Goal: Task Accomplishment & Management: Manage account settings

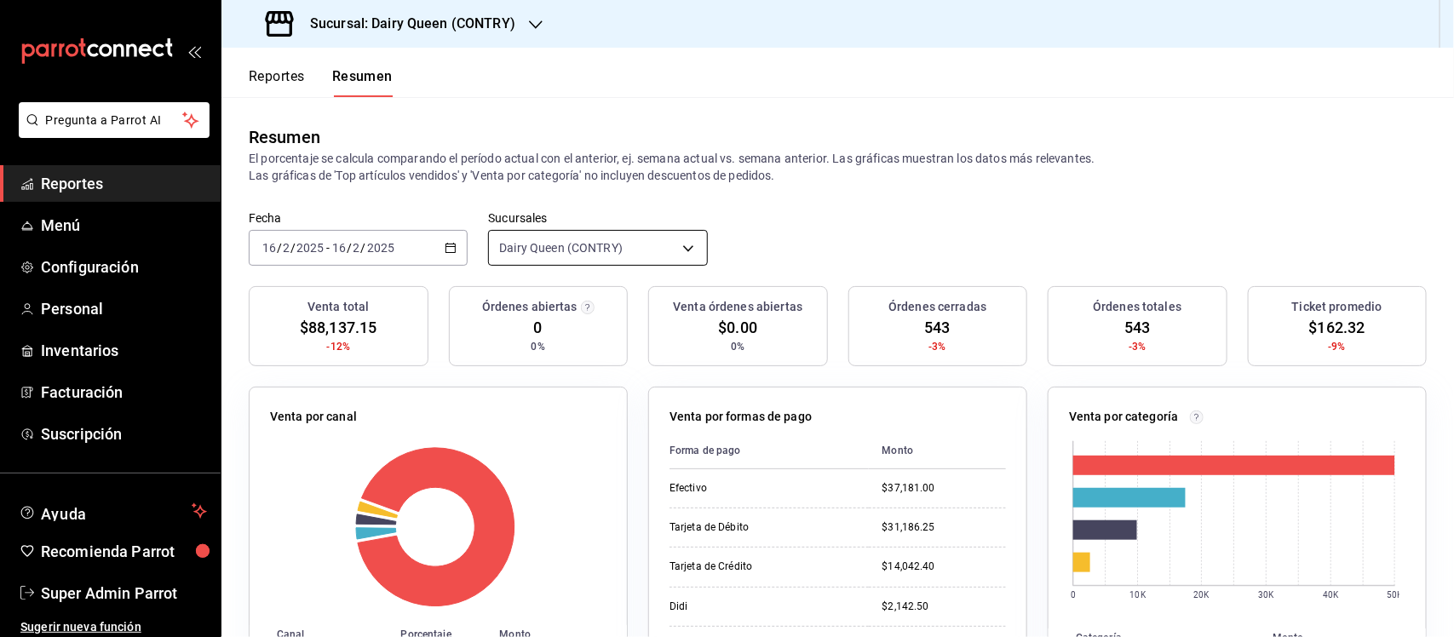
click at [675, 244] on body "Pregunta a Parrot AI Reportes Menú Configuración Personal Inventarios Facturaci…" at bounding box center [727, 318] width 1454 height 637
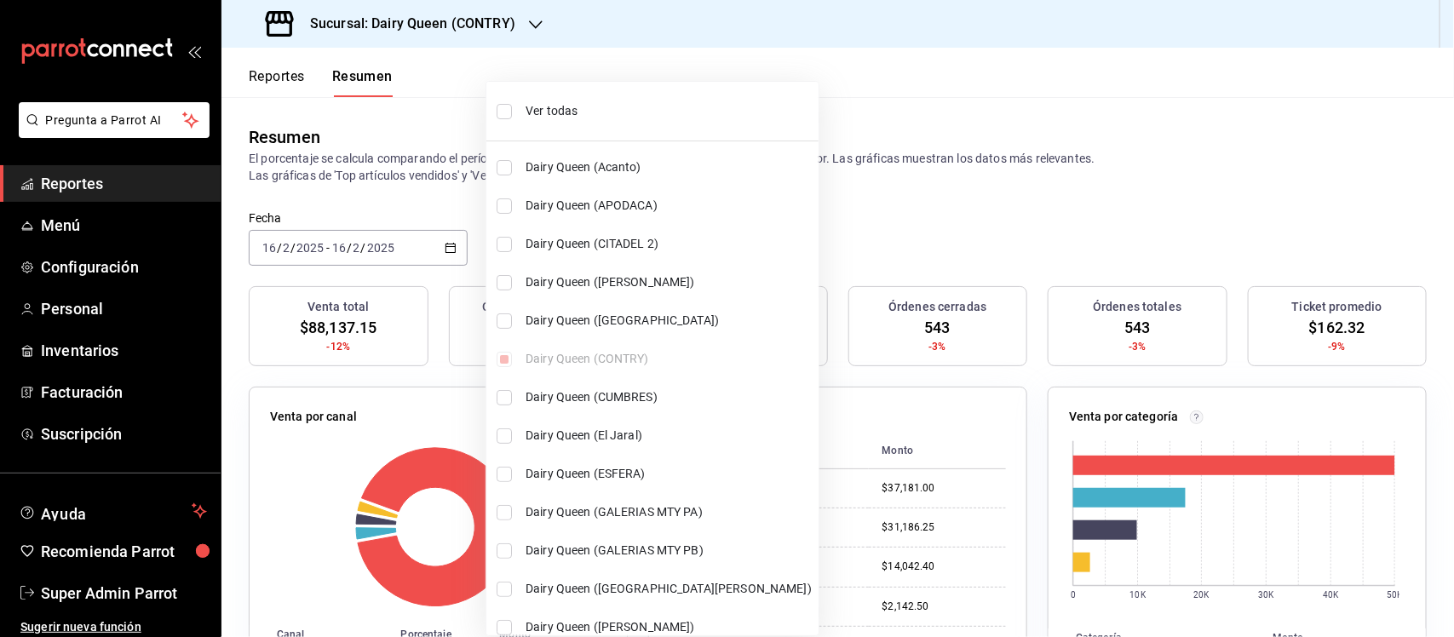
click at [488, 23] on div at bounding box center [727, 318] width 1454 height 637
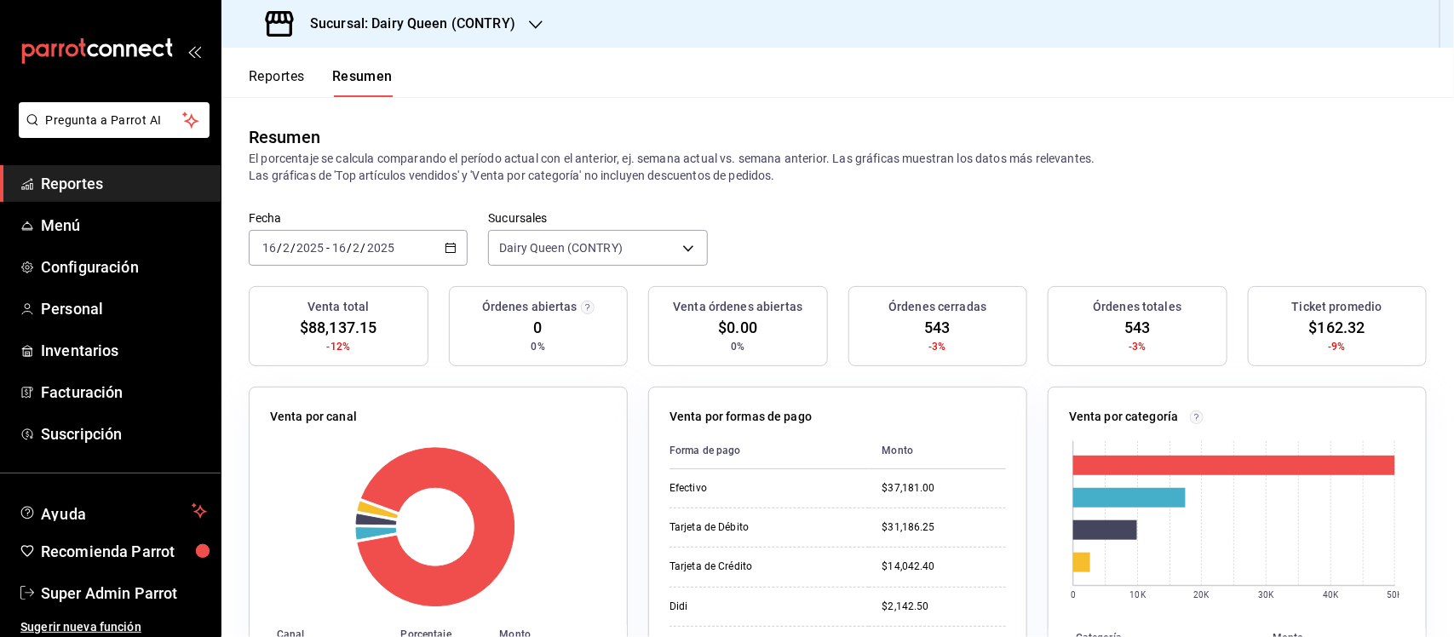
click at [516, 23] on div "Sucursal: Dairy Queen (CONTRY)" at bounding box center [392, 24] width 314 height 48
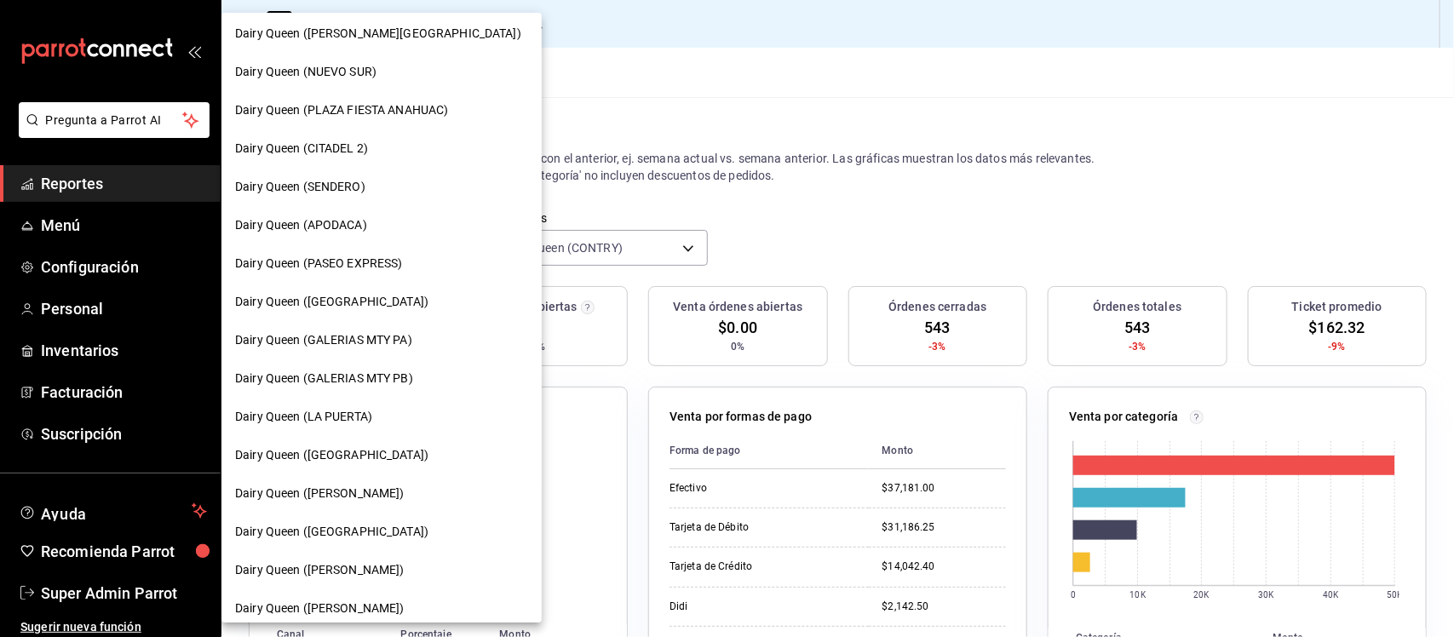
scroll to position [426, 0]
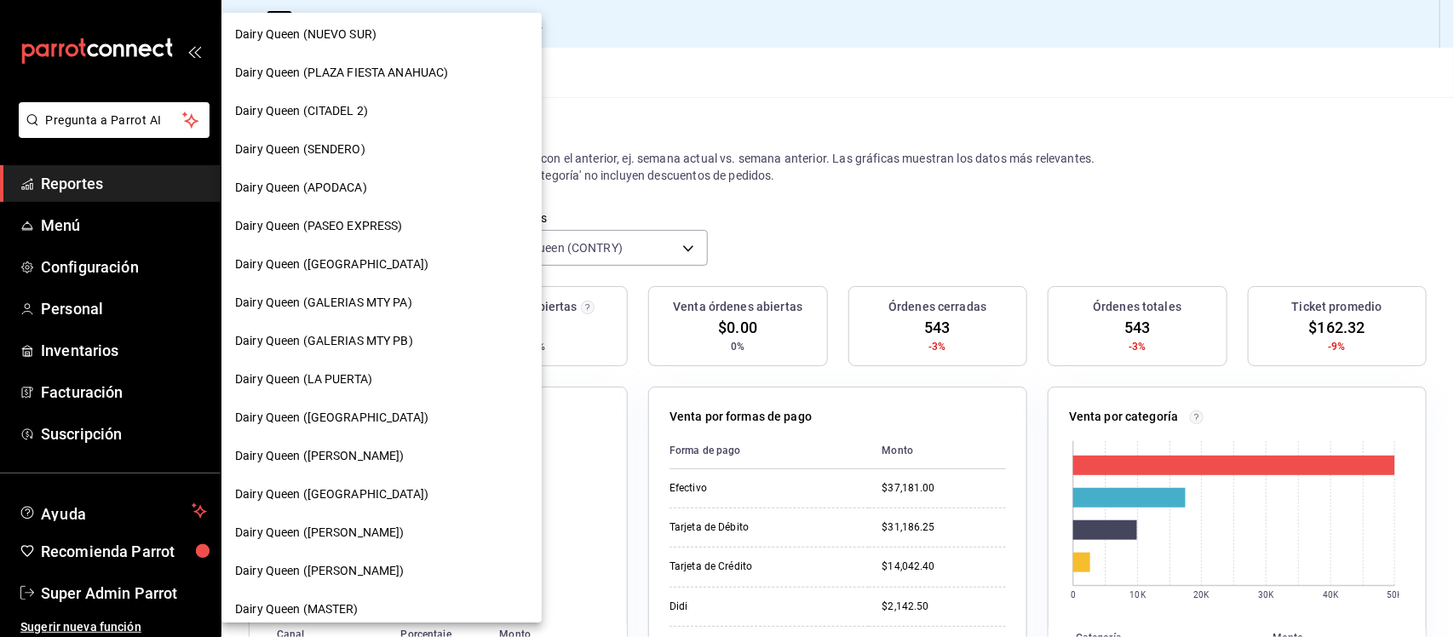
click at [352, 217] on span "Dairy Queen (PASEO EXPRESS)" at bounding box center [319, 226] width 168 height 18
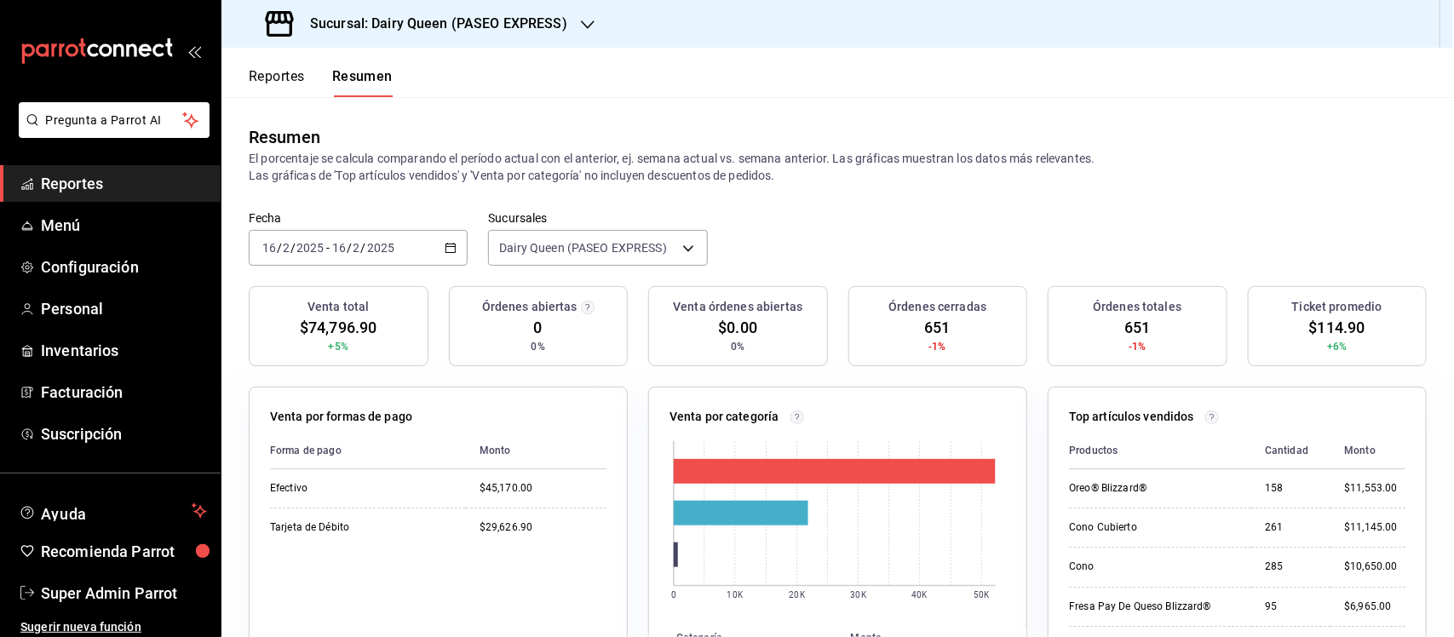
click at [554, 20] on h3 "Sucursal: Dairy Queen (PASEO EXPRESS)" at bounding box center [431, 24] width 271 height 20
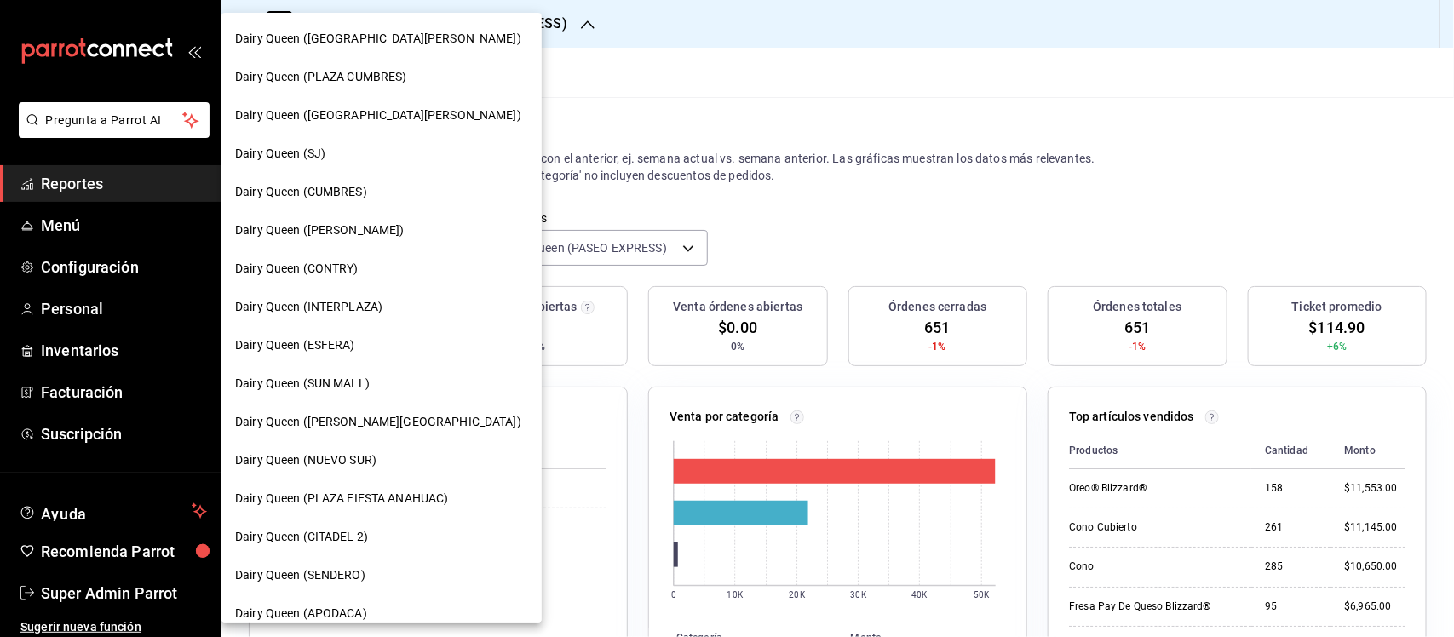
click at [721, 115] on div at bounding box center [727, 318] width 1454 height 637
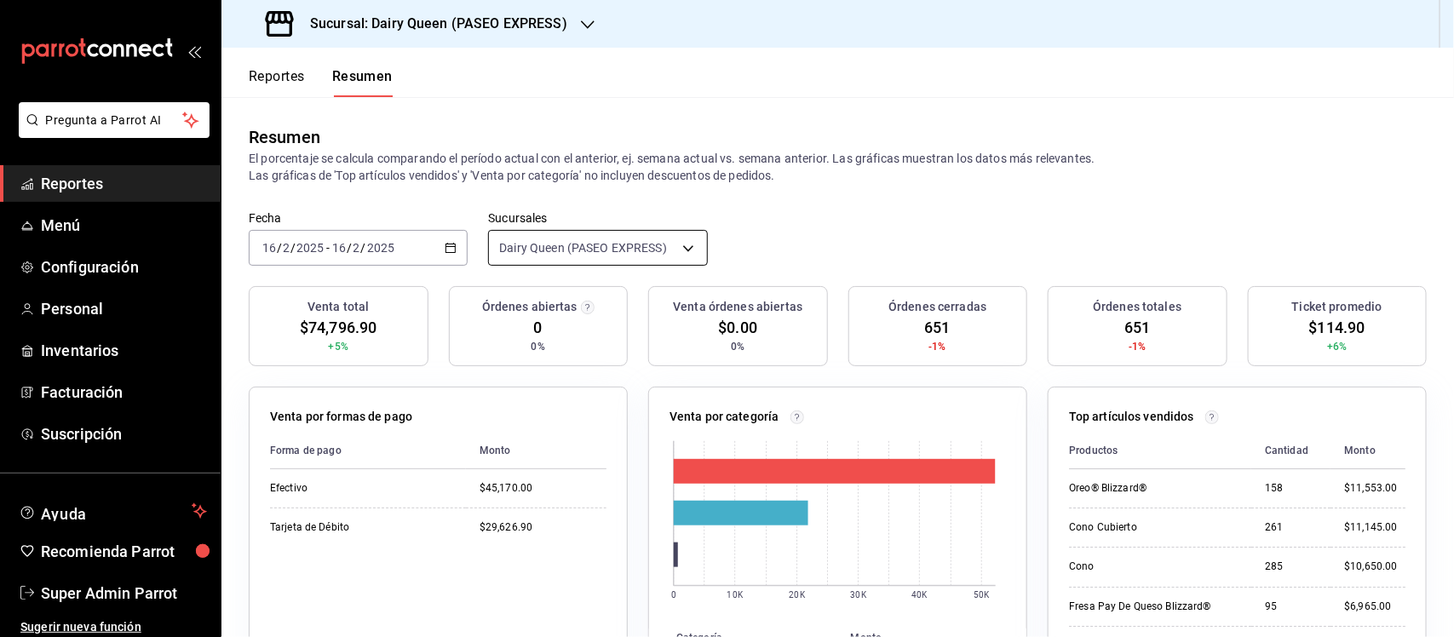
click at [666, 244] on body "Pregunta a Parrot AI Reportes Menú Configuración Personal Inventarios Facturaci…" at bounding box center [727, 318] width 1454 height 637
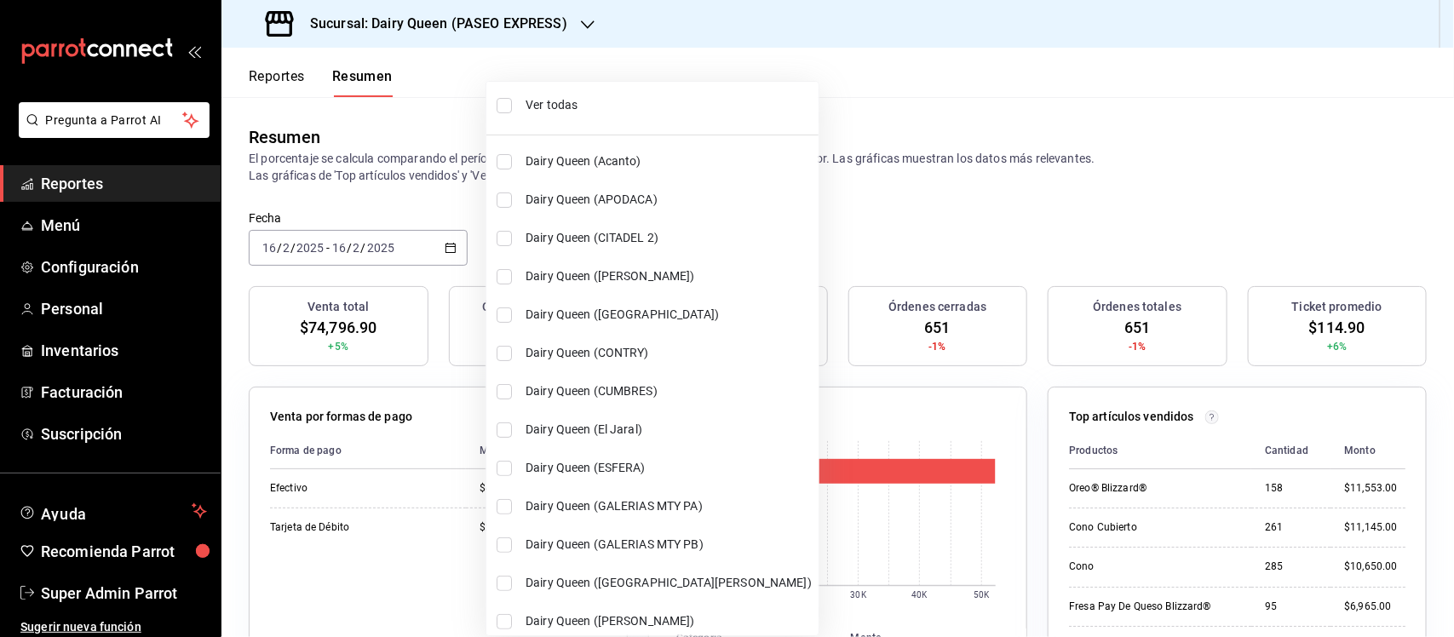
scroll to position [0, 0]
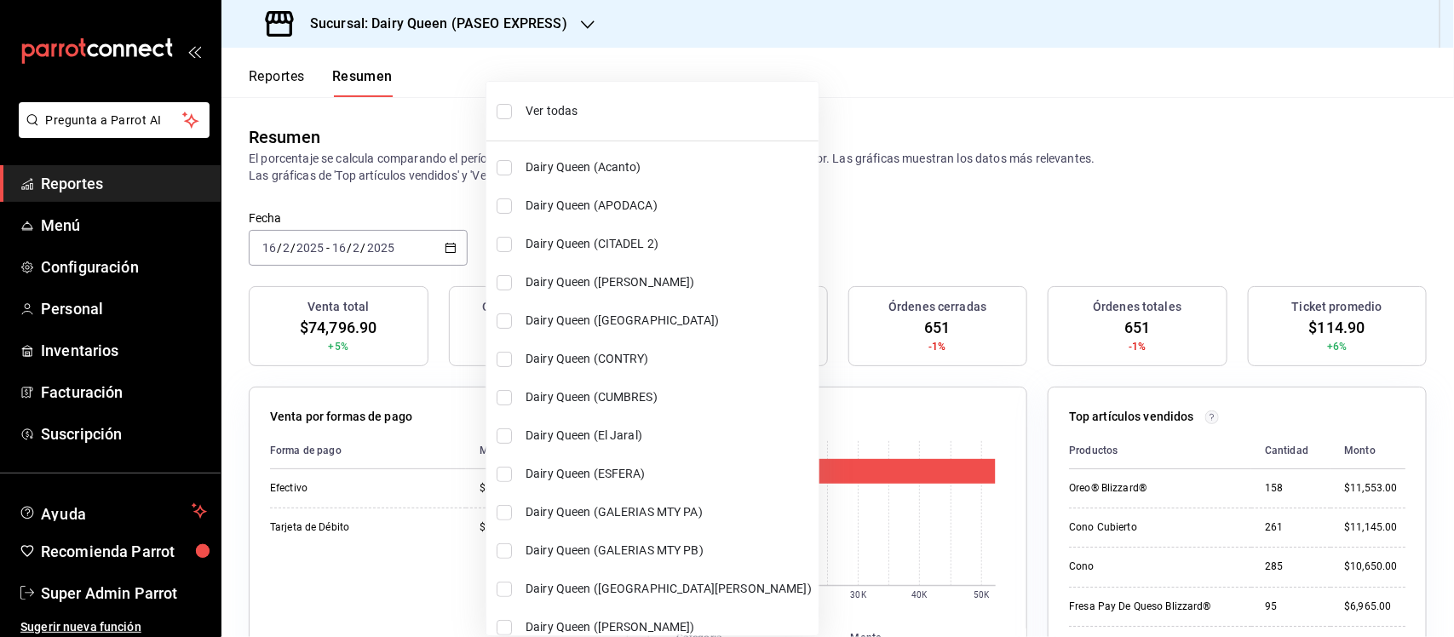
click at [505, 206] on input "checkbox" at bounding box center [504, 205] width 15 height 15
checkbox input "true"
type input "[object Object],[object Object]"
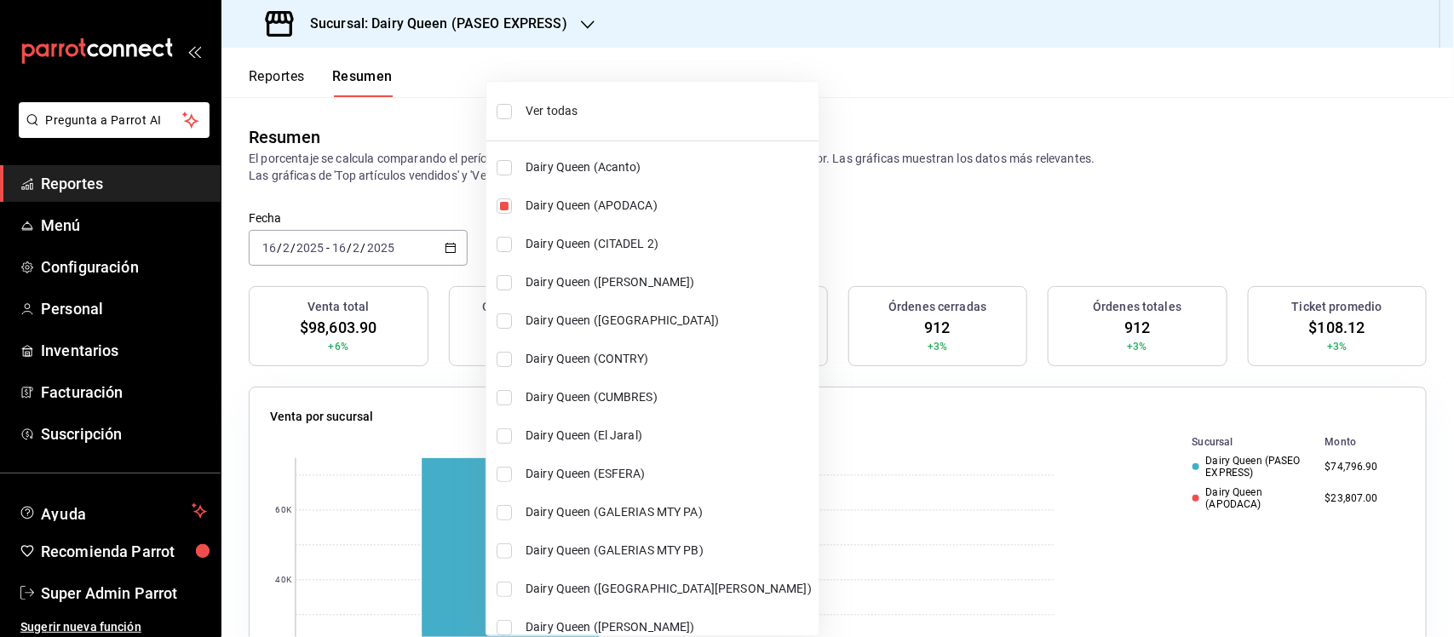
click at [921, 203] on div at bounding box center [727, 318] width 1454 height 637
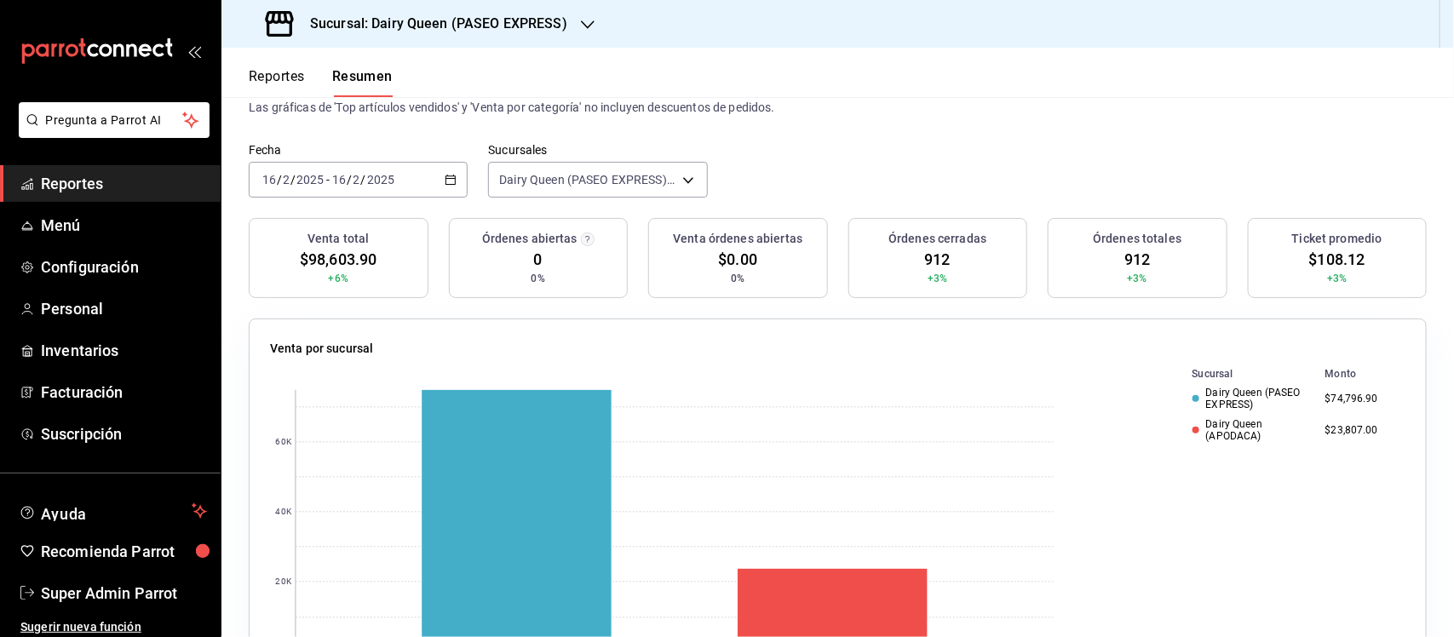
scroll to position [106, 0]
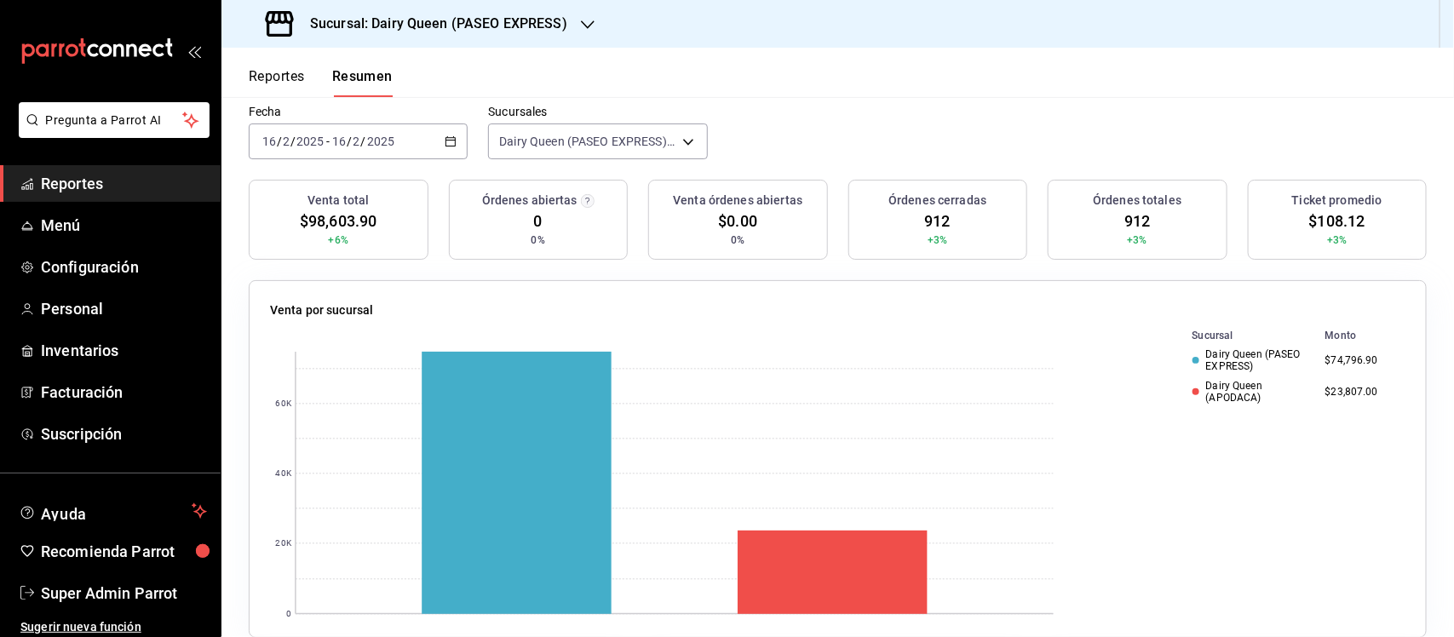
click at [454, 139] on div "[DATE] [DATE] - [DATE] [DATE]" at bounding box center [358, 141] width 219 height 36
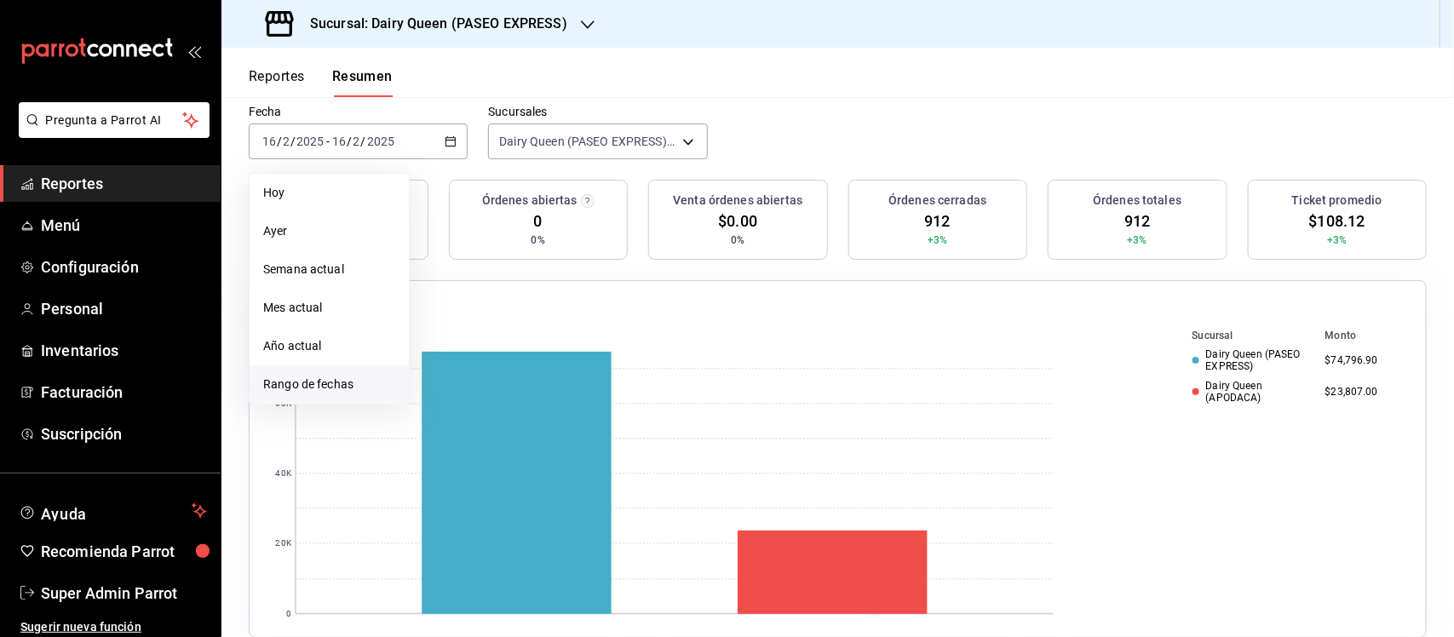
click at [332, 376] on span "Rango de fechas" at bounding box center [329, 385] width 132 height 18
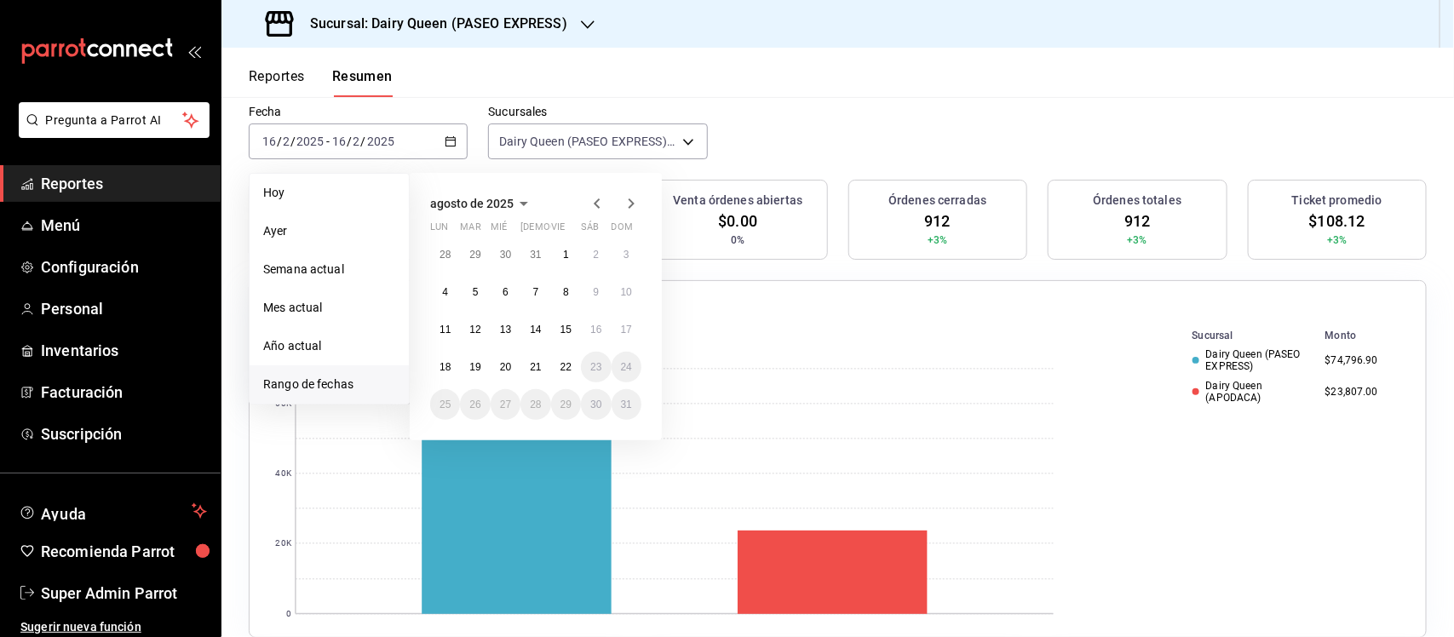
click at [491, 205] on span "agosto de 2025" at bounding box center [471, 204] width 83 height 14
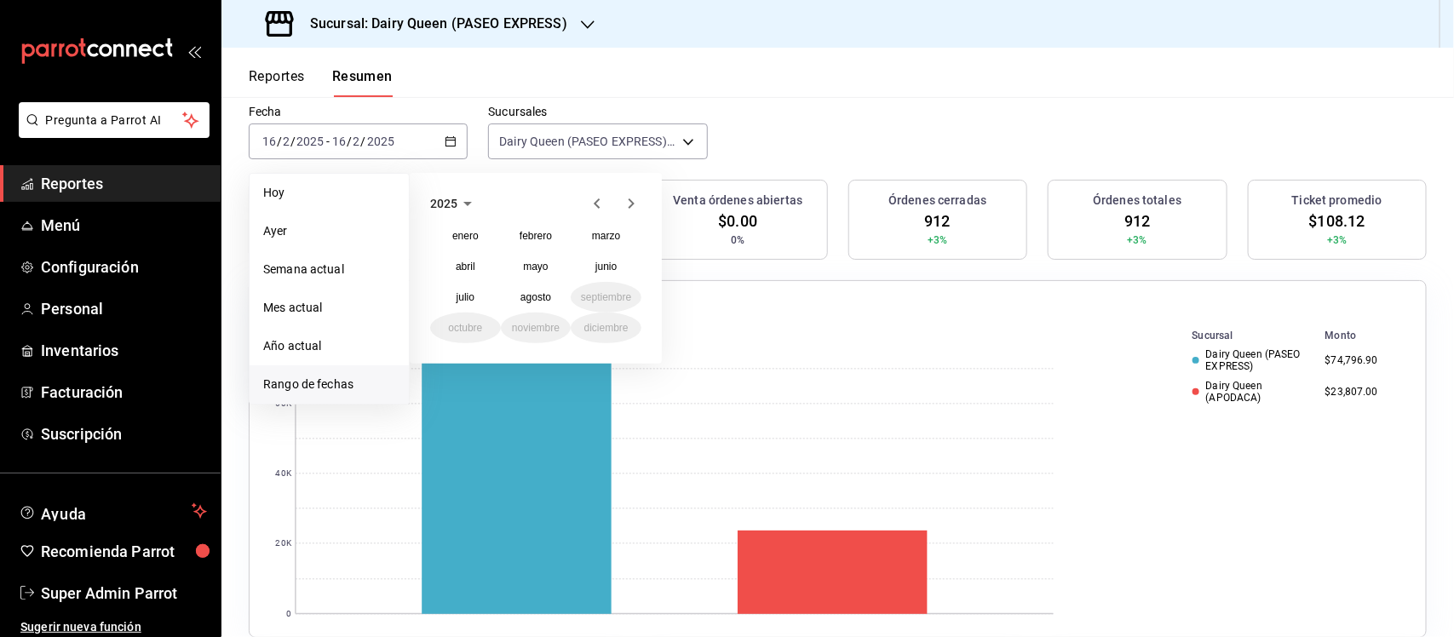
click at [474, 214] on div "2025 enero febrero marzo [PERSON_NAME] junio [PERSON_NAME] septiembre octubre n…" at bounding box center [536, 268] width 252 height 191
click at [467, 198] on icon "button" at bounding box center [467, 203] width 20 height 20
click at [474, 267] on button "2024" at bounding box center [465, 266] width 71 height 31
click at [466, 236] on abbr "enero" at bounding box center [465, 236] width 26 height 12
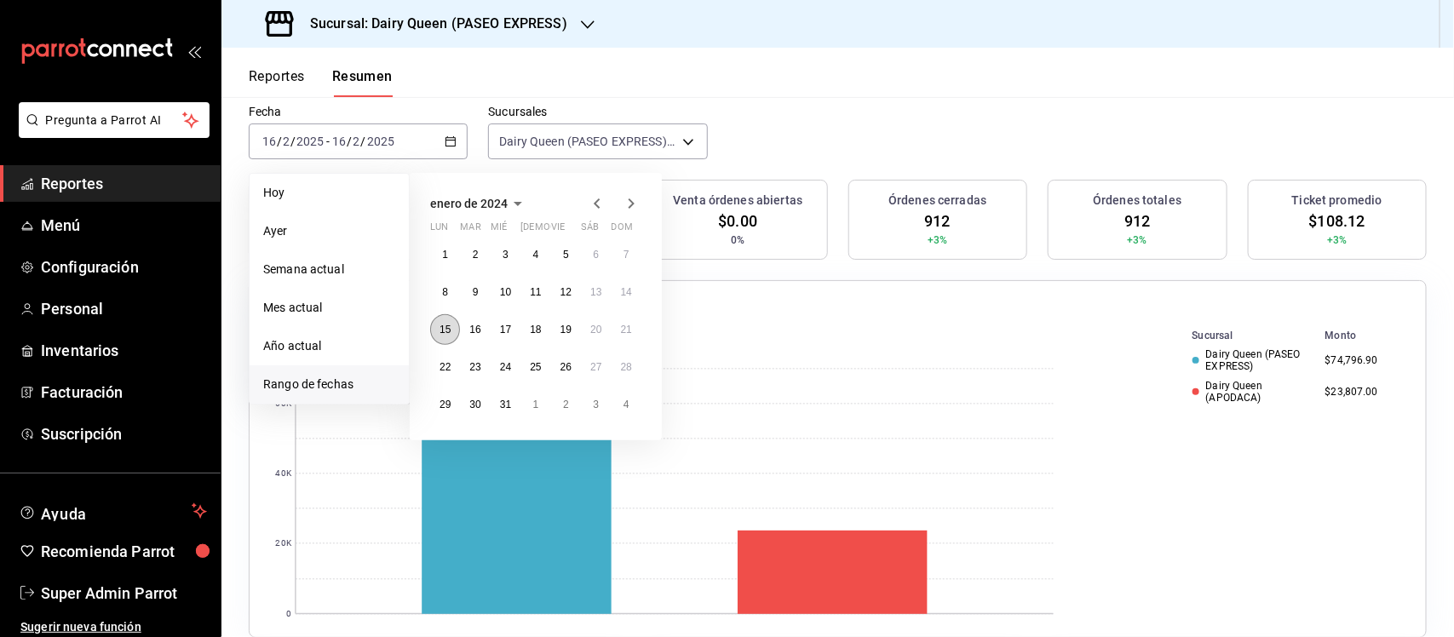
click at [447, 328] on abbr "15" at bounding box center [444, 330] width 11 height 12
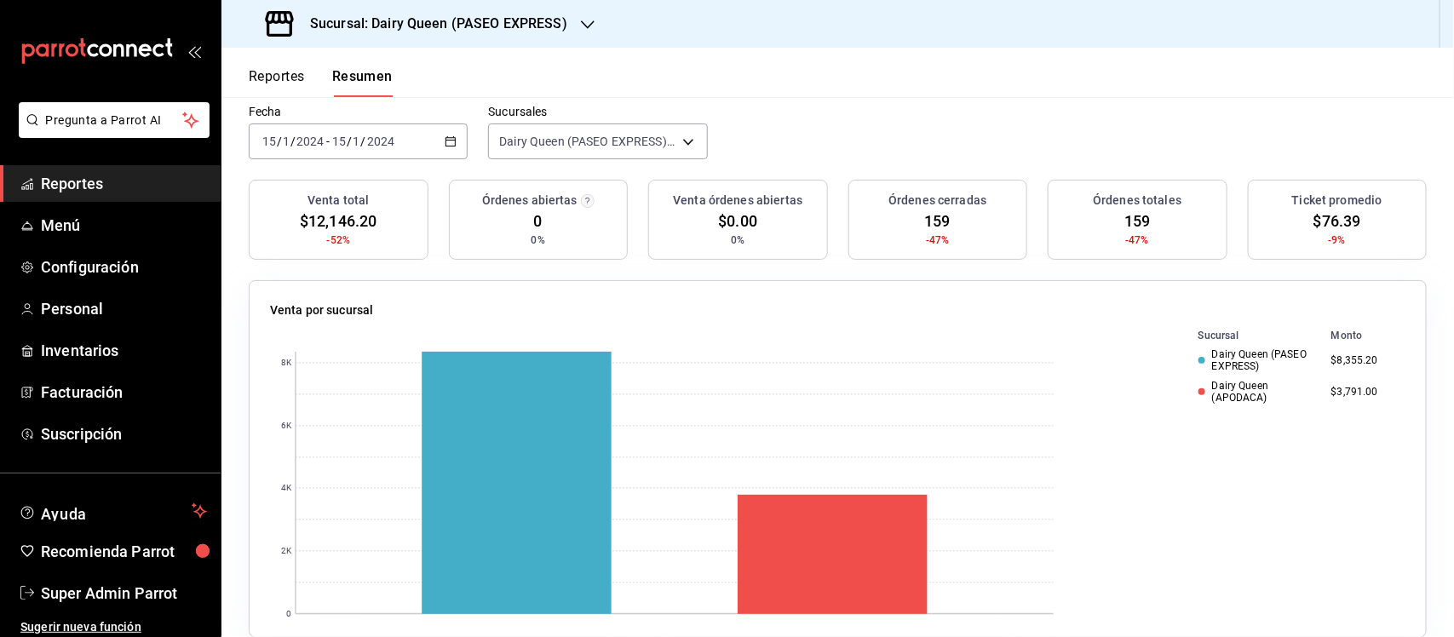
click at [439, 132] on div "[DATE] [DATE] - [DATE] [DATE]" at bounding box center [358, 141] width 219 height 36
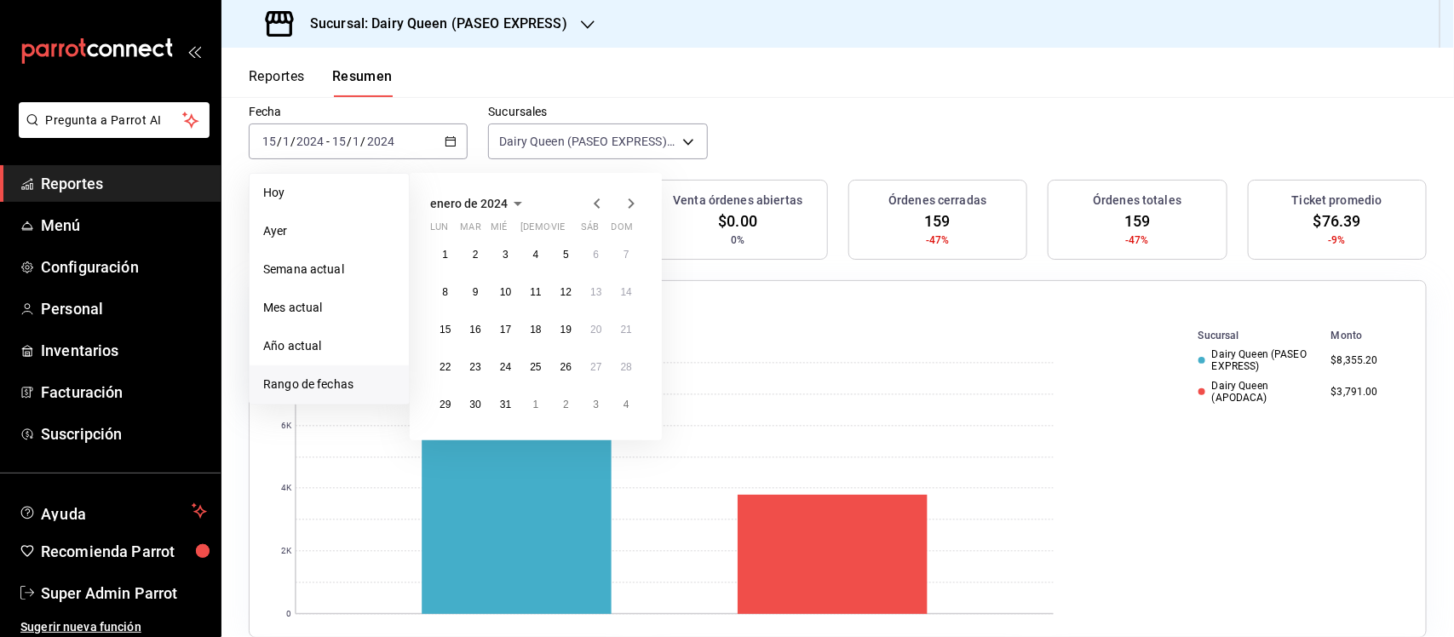
click at [968, 122] on div "Fecha [DATE] [DATE] - [DATE] [DATE] [PERSON_NAME] Semana actual Mes actual Año …" at bounding box center [837, 142] width 1232 height 75
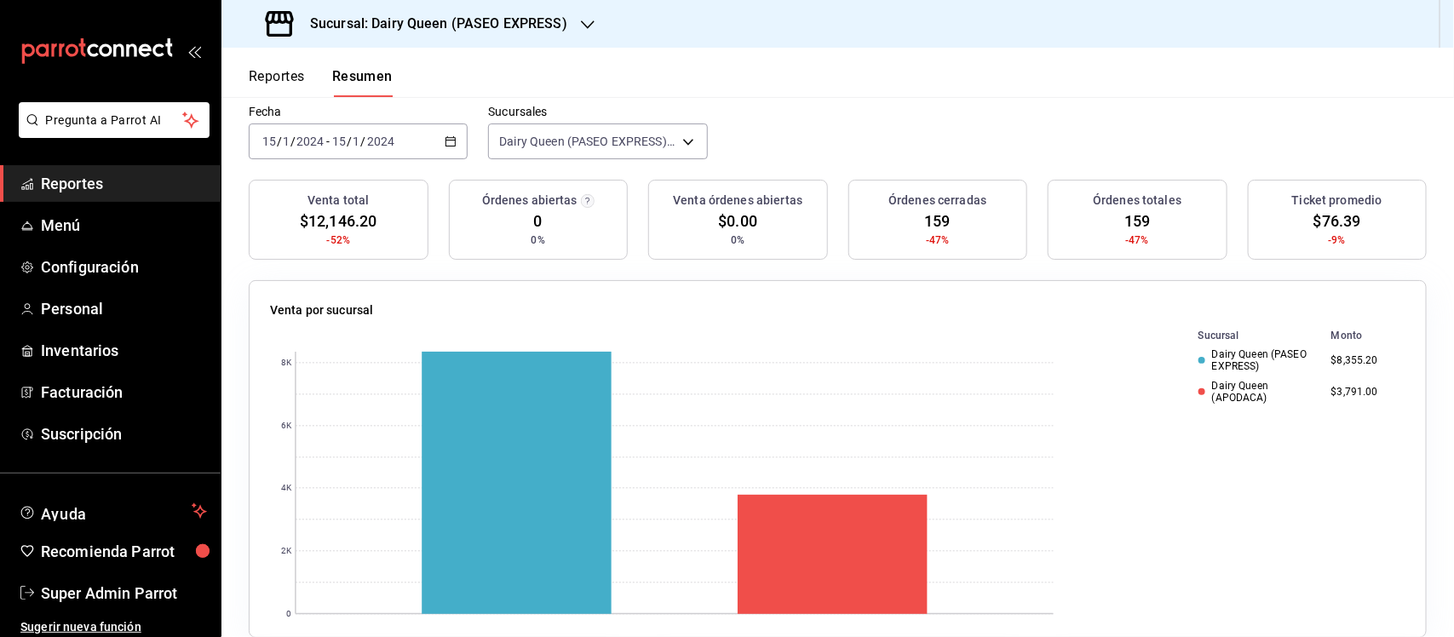
click at [445, 142] on icon "button" at bounding box center [451, 141] width 12 height 12
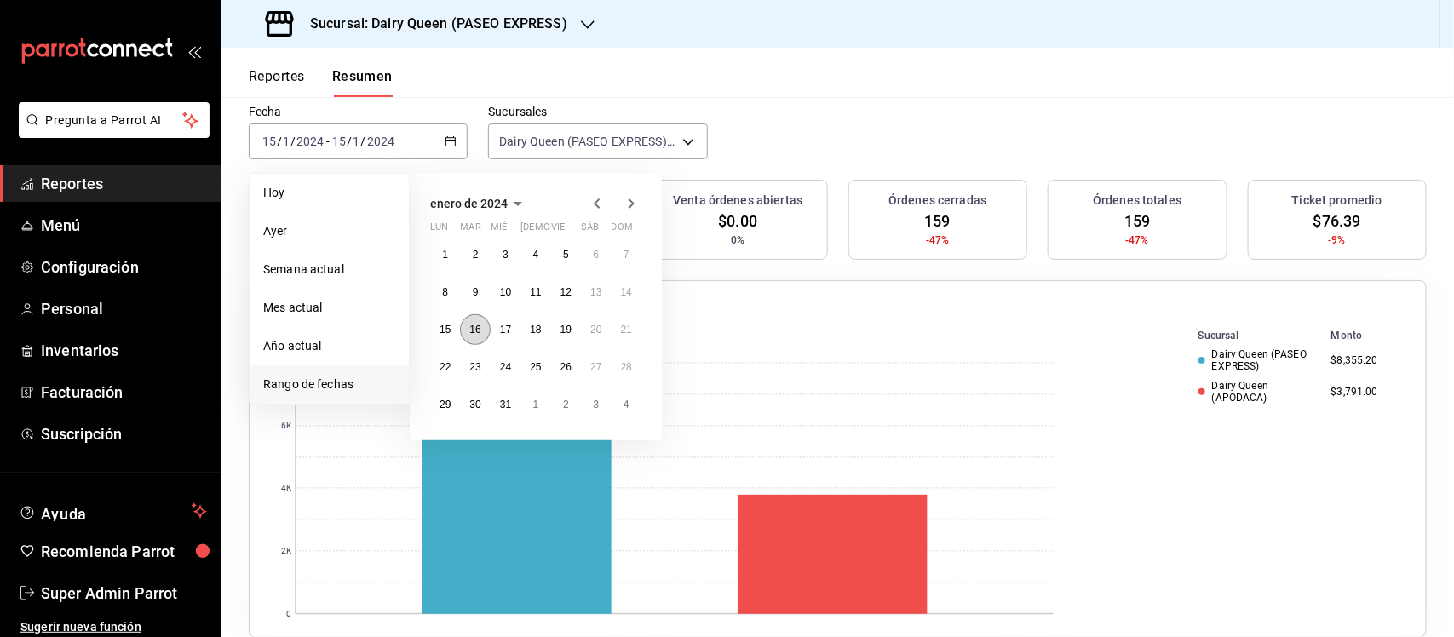
click at [480, 325] on abbr "16" at bounding box center [474, 330] width 11 height 12
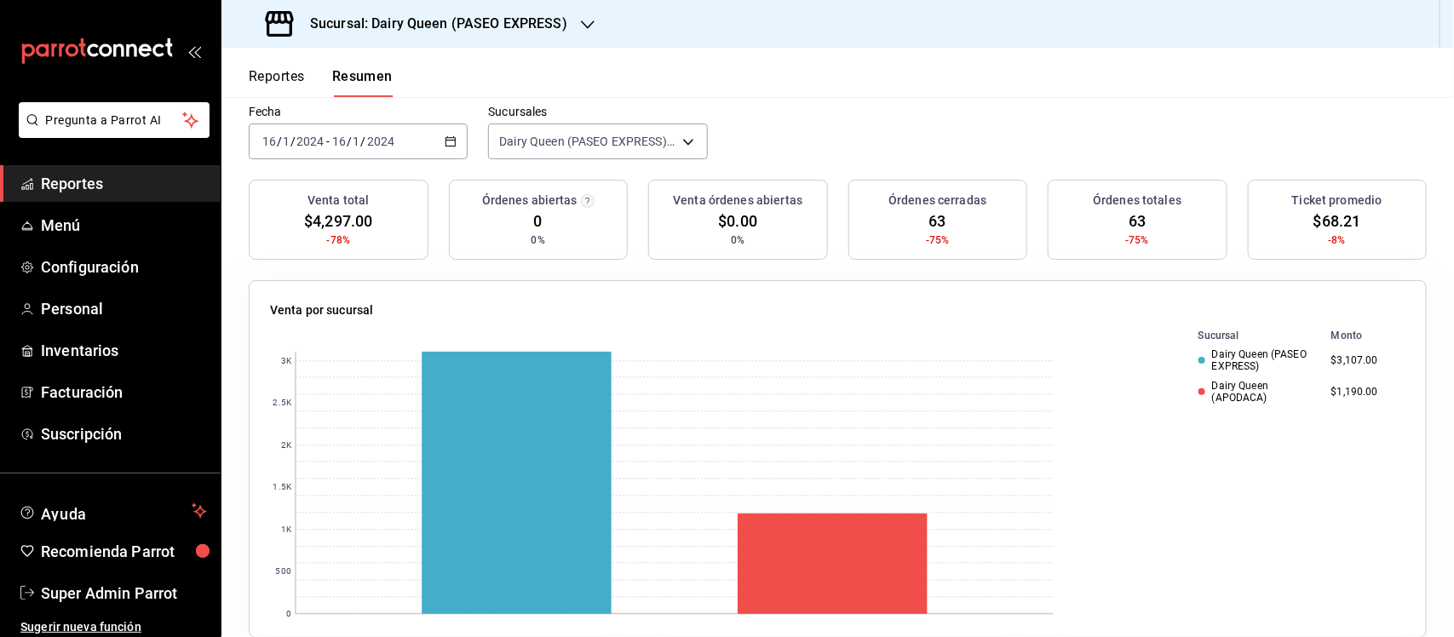
click at [457, 145] on div "[DATE] [DATE] - [DATE] [DATE]" at bounding box center [358, 141] width 219 height 36
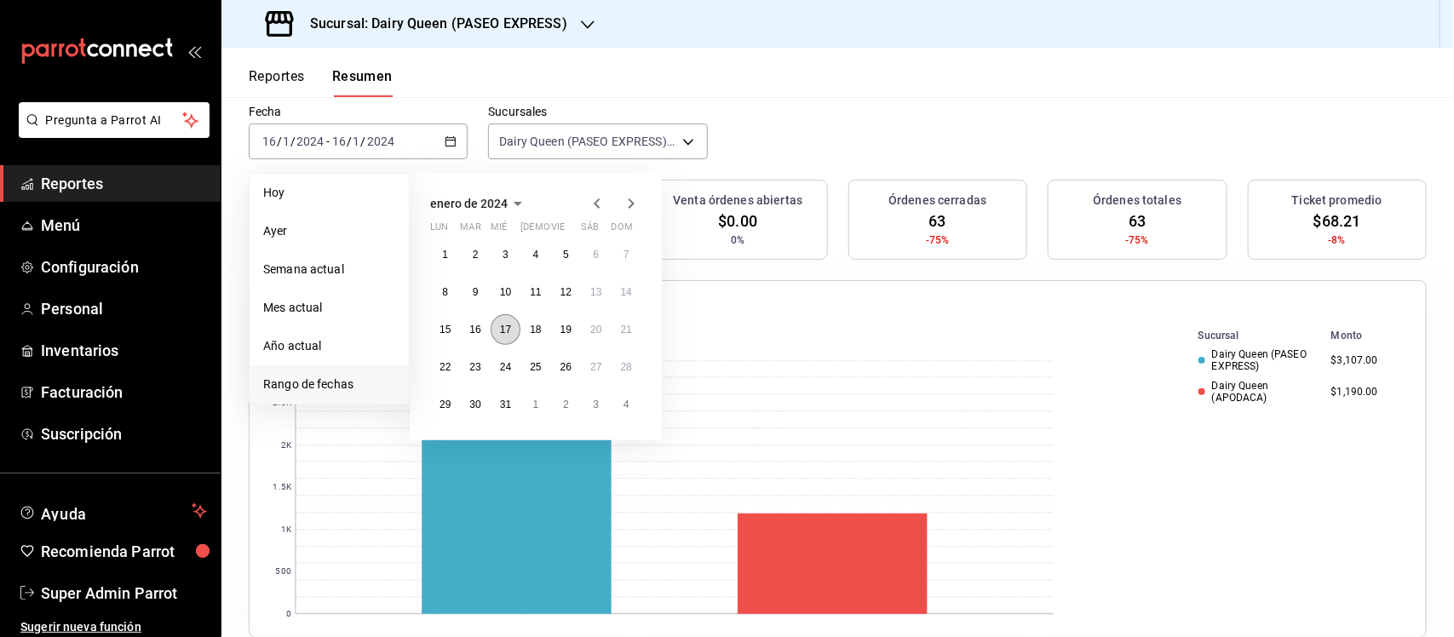
click at [505, 335] on button "17" at bounding box center [506, 329] width 30 height 31
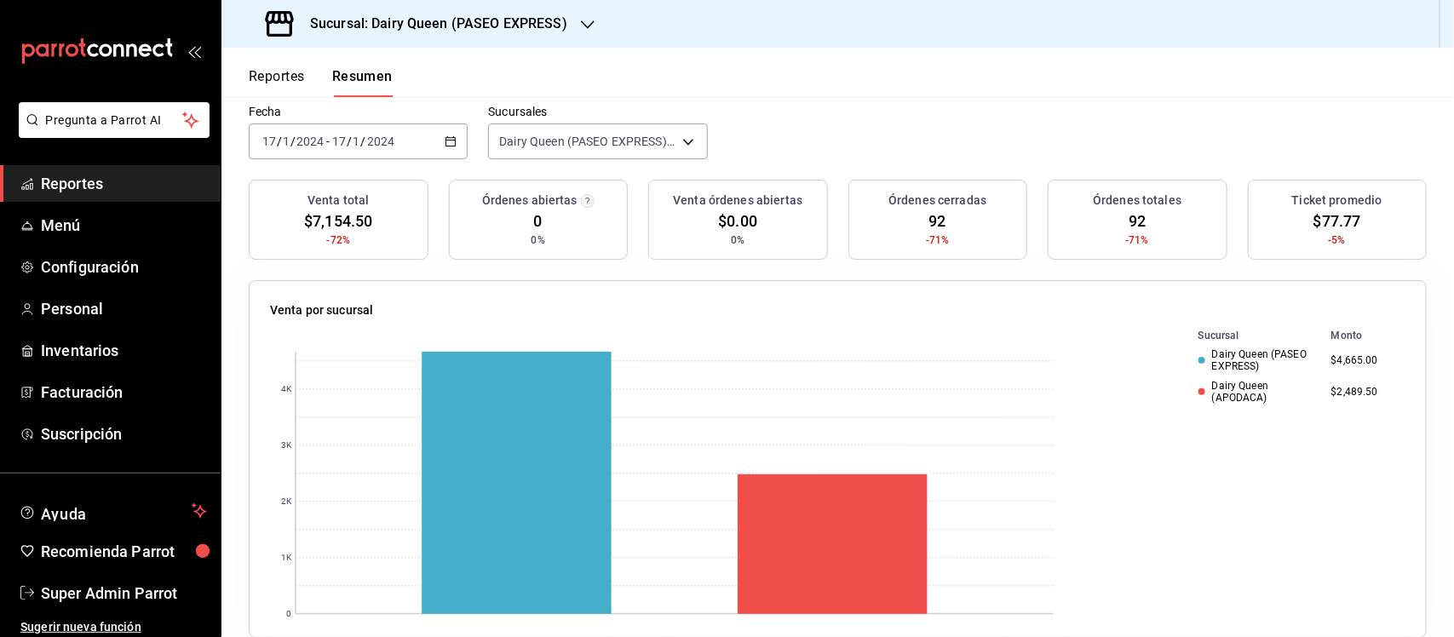
click at [427, 143] on div "[DATE] [DATE] - [DATE] [DATE]" at bounding box center [358, 141] width 219 height 36
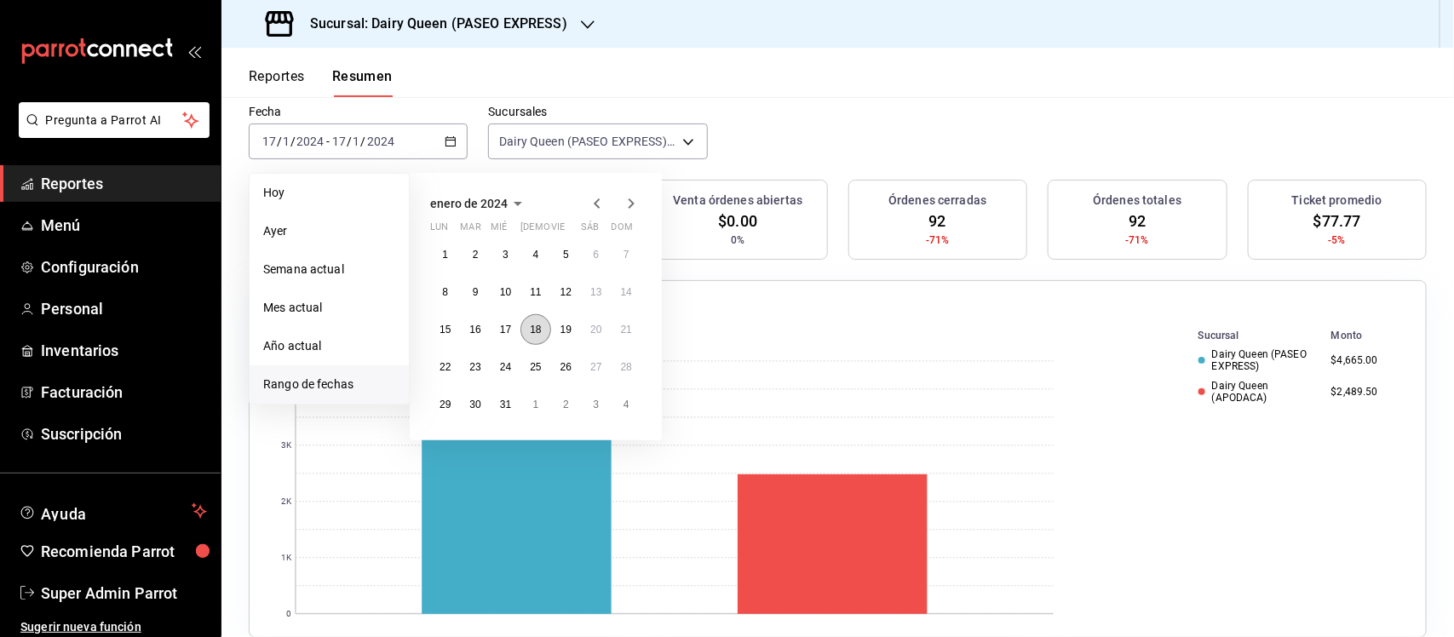
click at [537, 332] on abbr "18" at bounding box center [535, 330] width 11 height 12
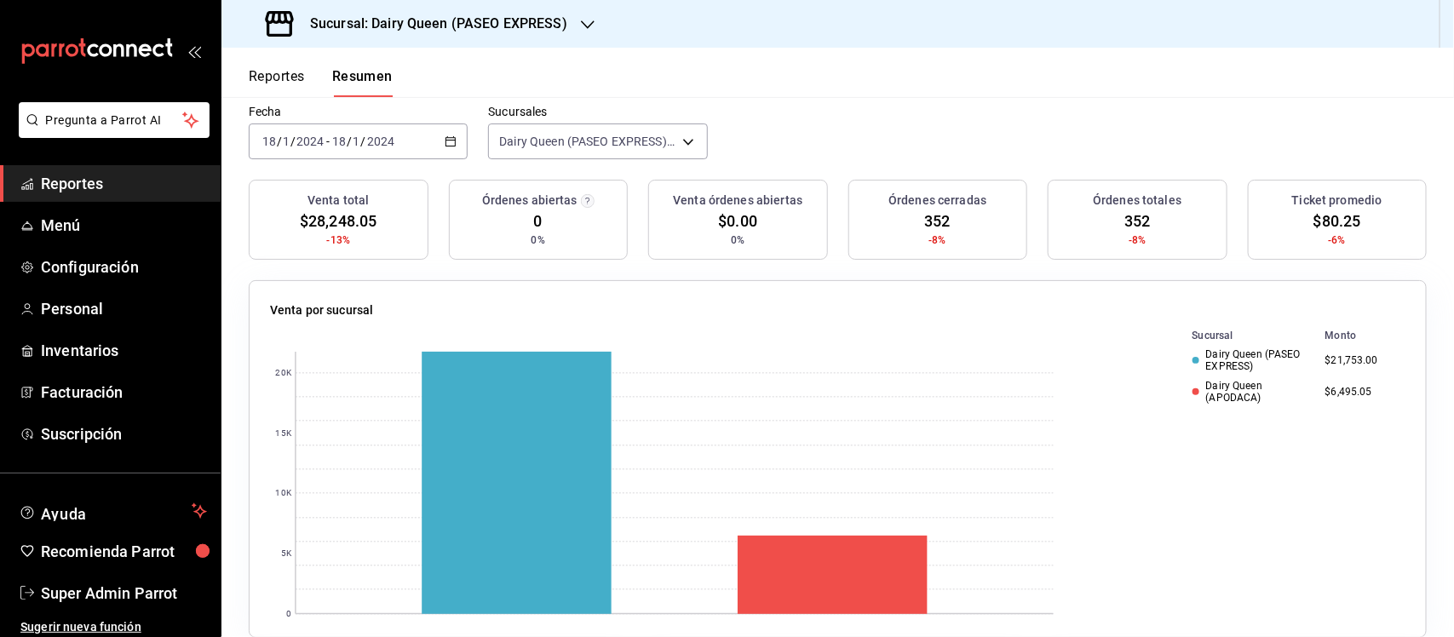
click at [454, 139] on div "[DATE] [DATE] - [DATE] [DATE]" at bounding box center [358, 141] width 219 height 36
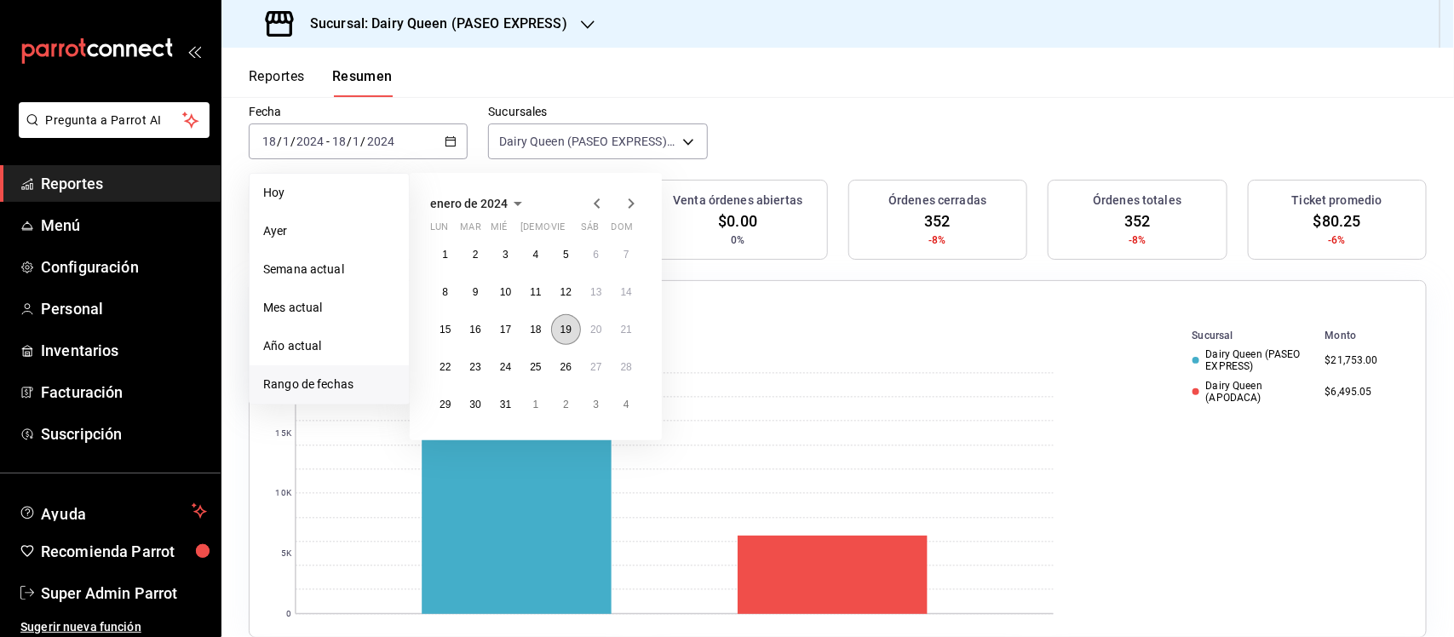
click at [566, 338] on button "19" at bounding box center [566, 329] width 30 height 31
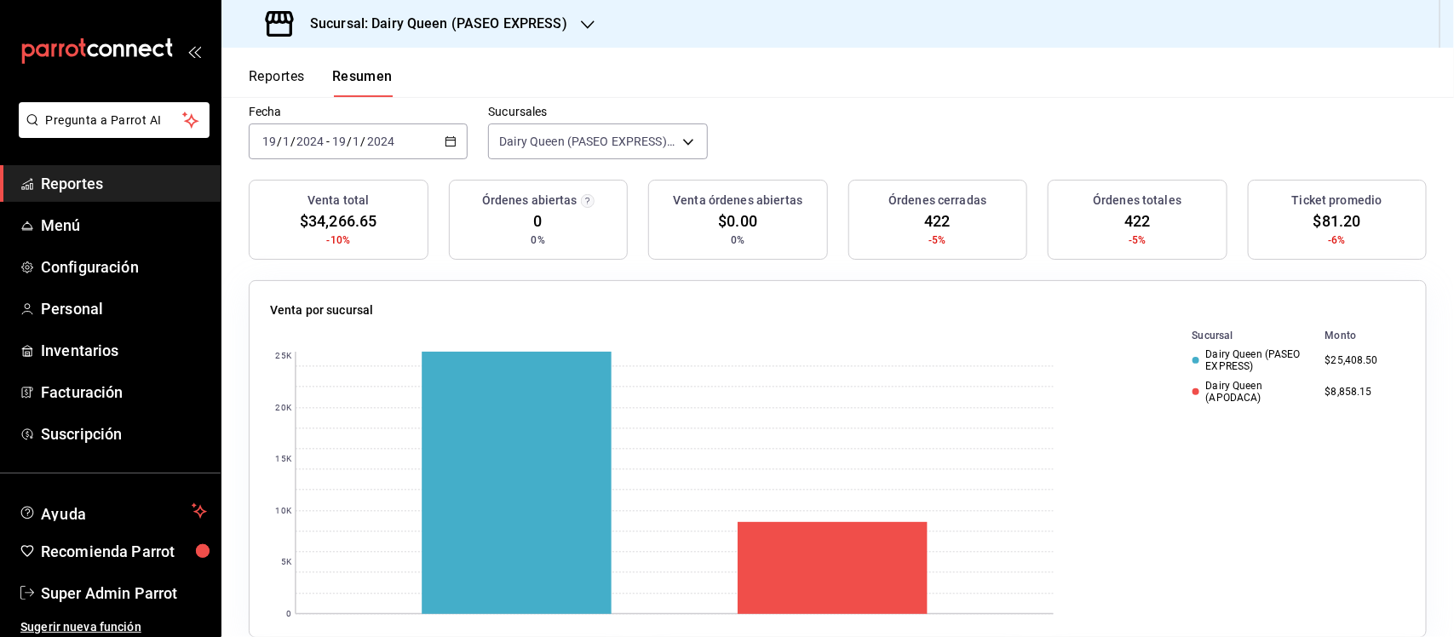
click at [448, 141] on \(Stroke\) "button" at bounding box center [450, 140] width 9 height 1
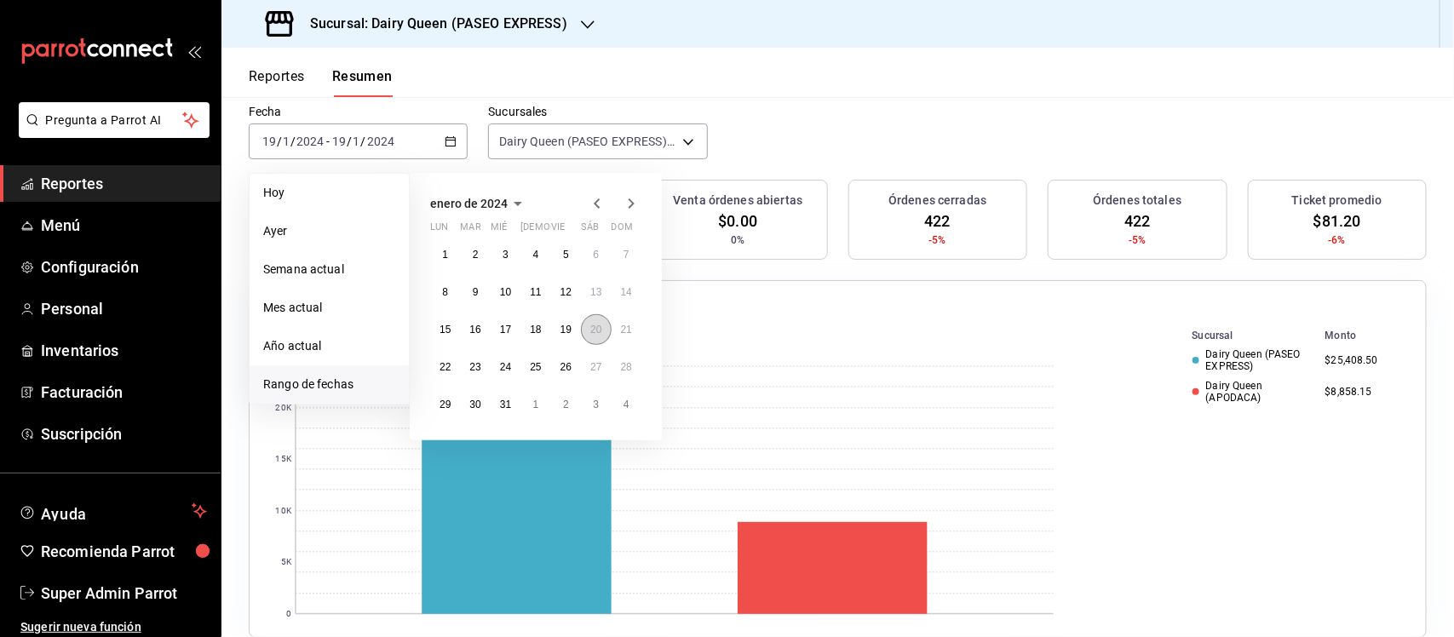
click at [594, 330] on abbr "20" at bounding box center [595, 330] width 11 height 12
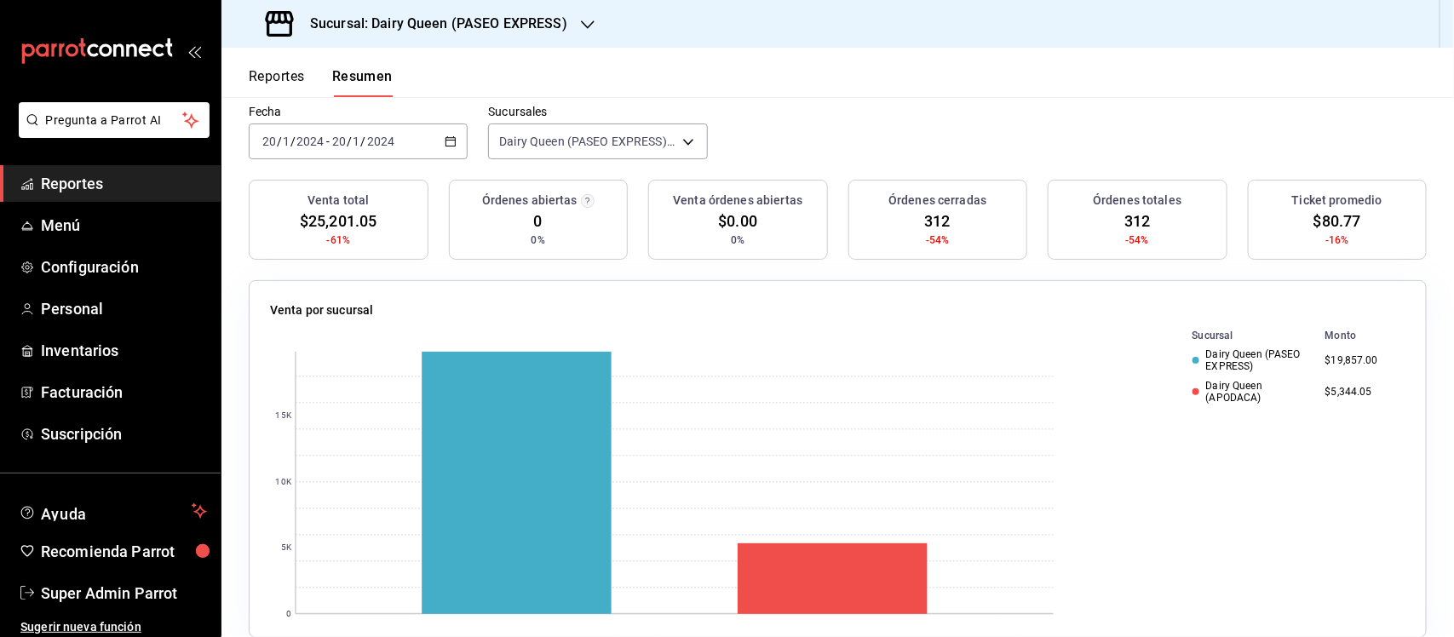
click at [445, 138] on icon "button" at bounding box center [451, 141] width 12 height 12
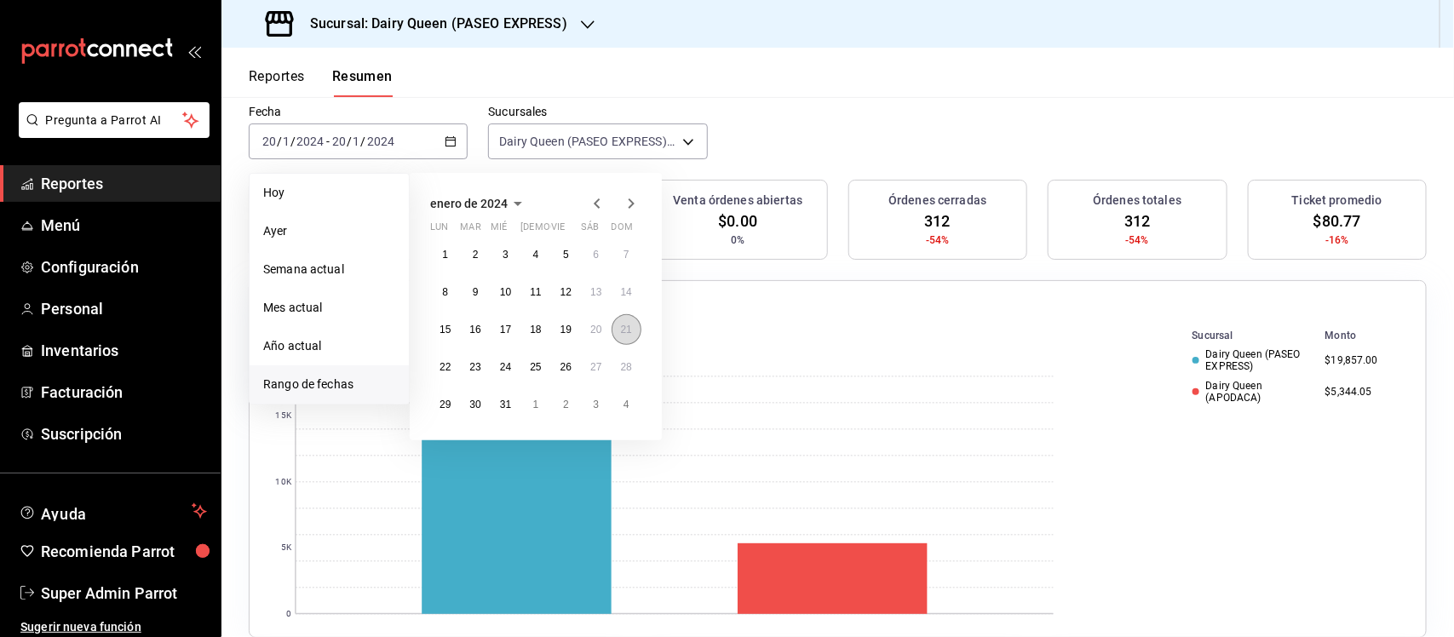
click at [623, 334] on abbr "21" at bounding box center [626, 330] width 11 height 12
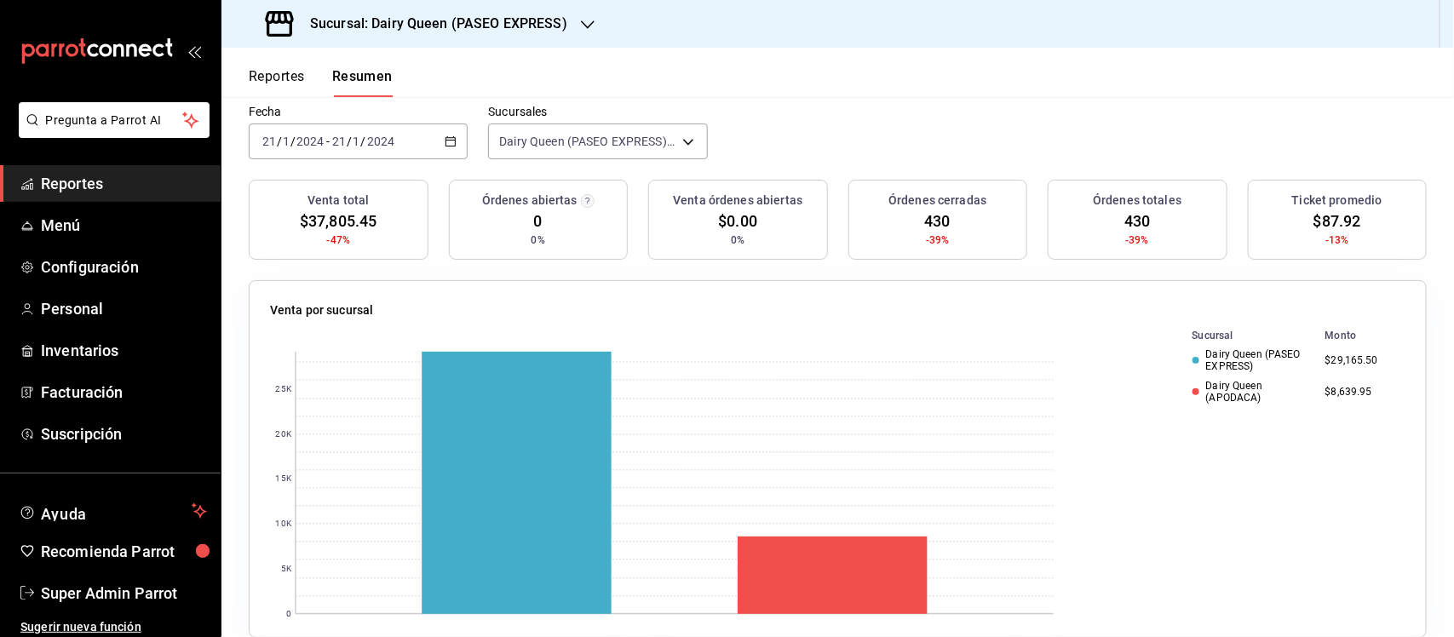
click at [453, 139] on div "[DATE] [DATE] - [DATE] [DATE]" at bounding box center [358, 141] width 219 height 36
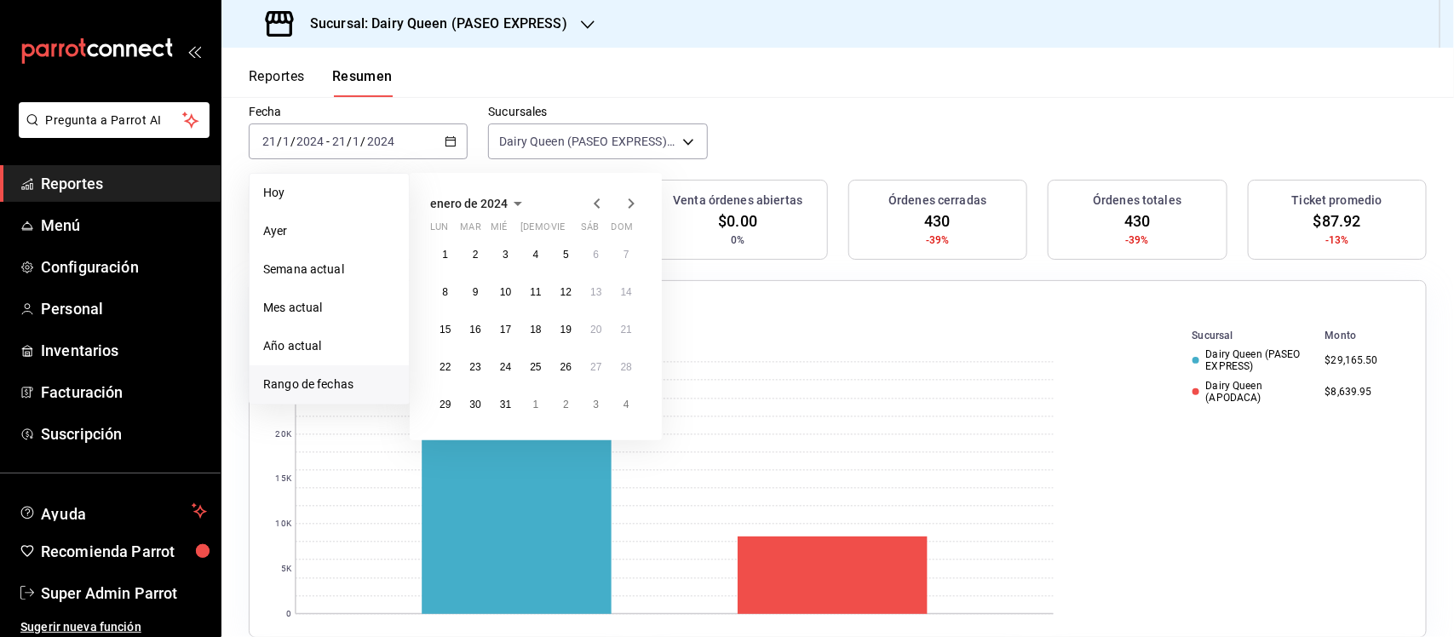
click at [635, 198] on icon "button" at bounding box center [631, 203] width 20 height 20
click at [443, 333] on abbr "12" at bounding box center [444, 330] width 11 height 12
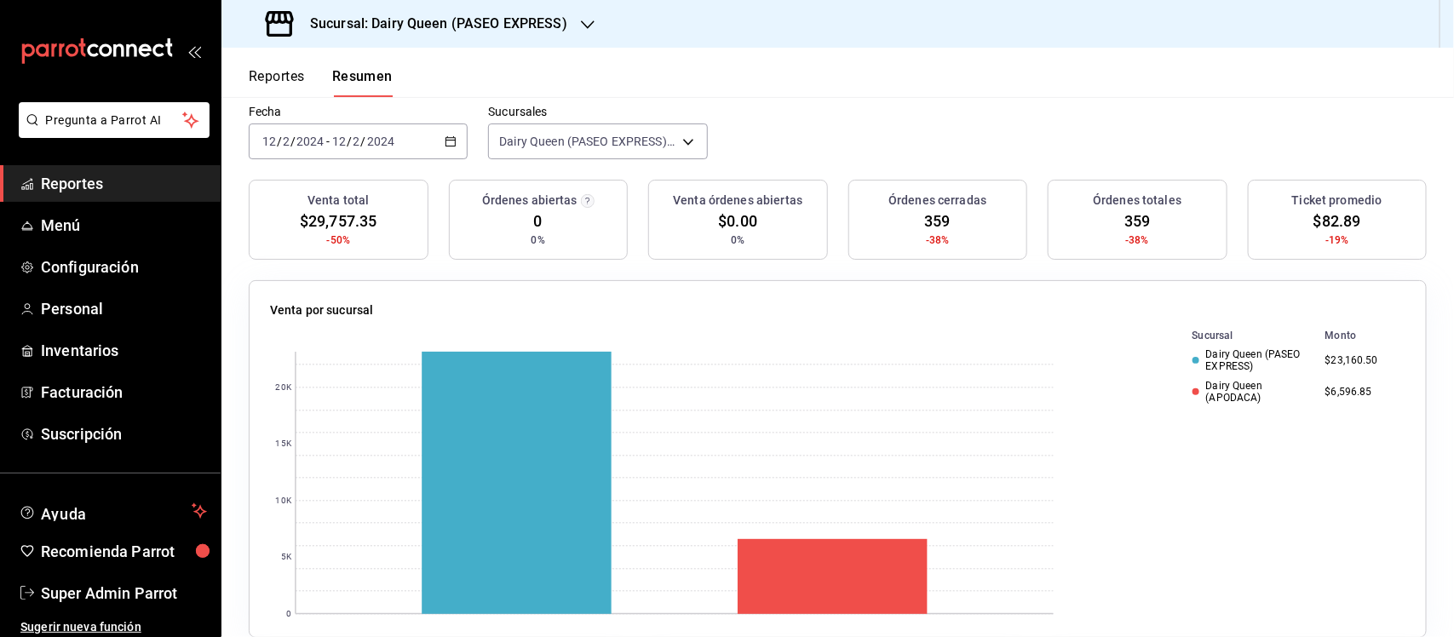
click at [458, 135] on div "[DATE] [DATE] - [DATE] [DATE]" at bounding box center [358, 141] width 219 height 36
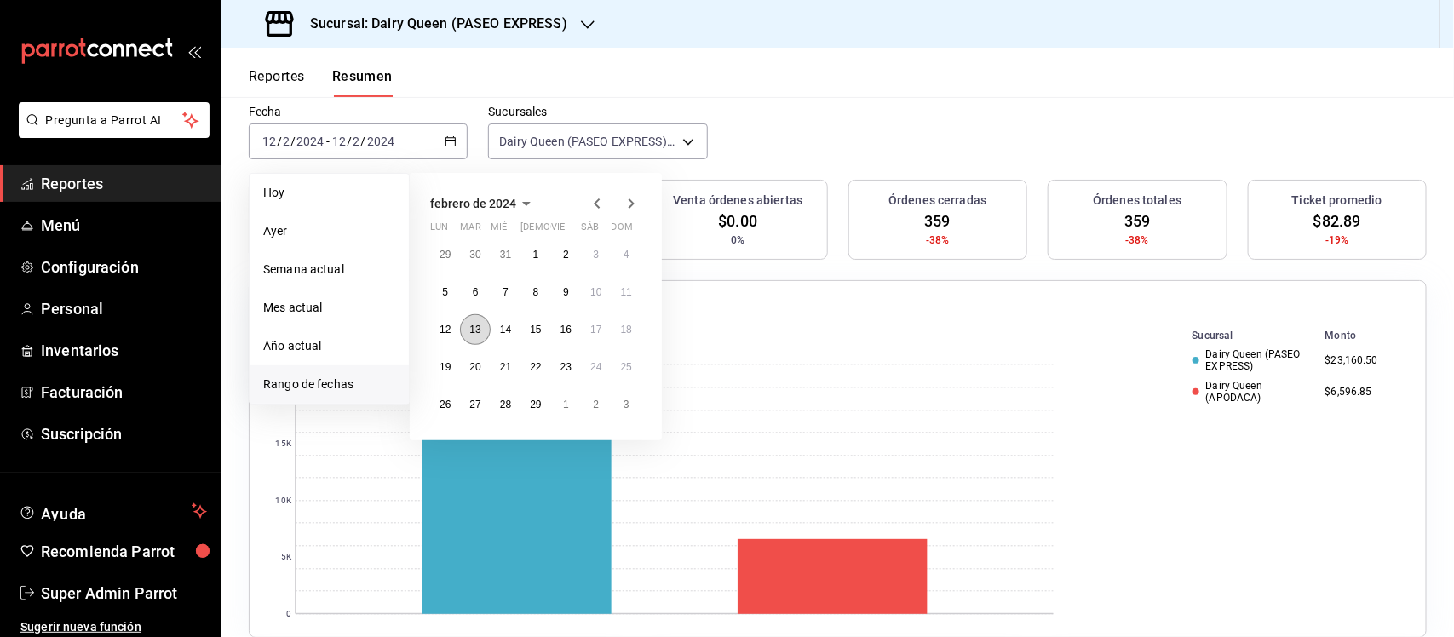
click at [479, 329] on abbr "13" at bounding box center [474, 330] width 11 height 12
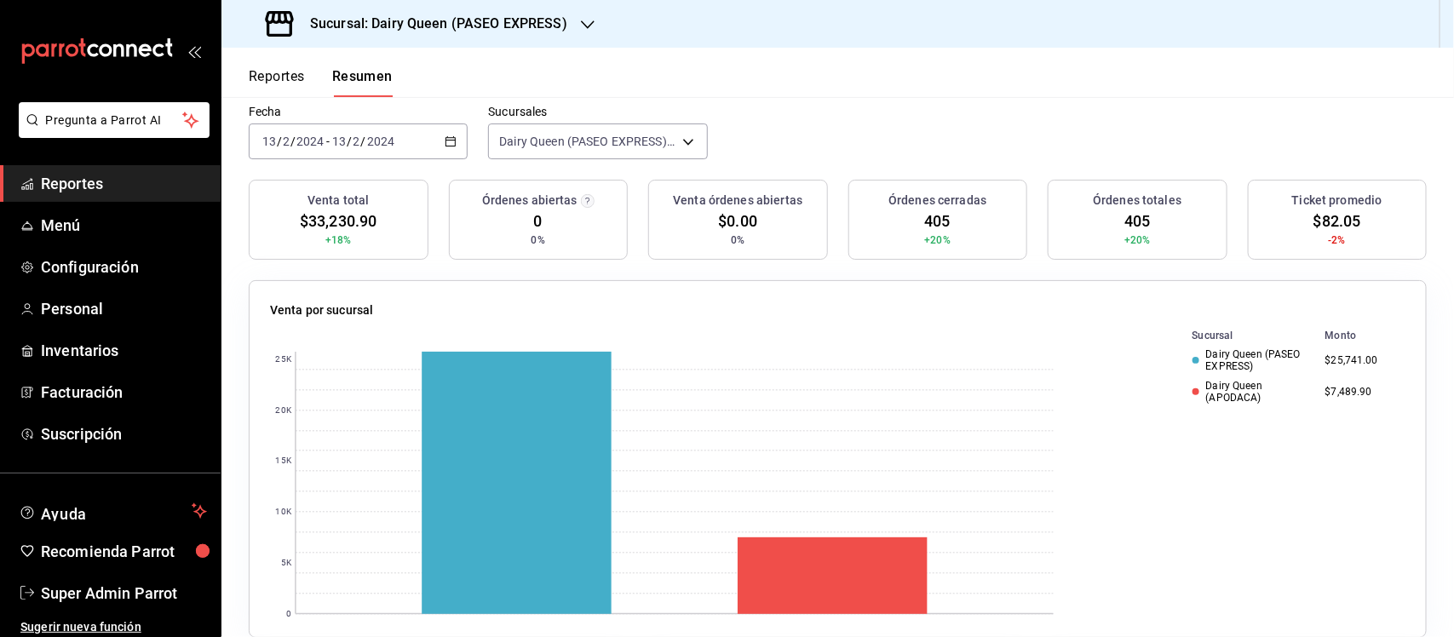
click at [447, 141] on \(Stroke\) "button" at bounding box center [450, 140] width 9 height 1
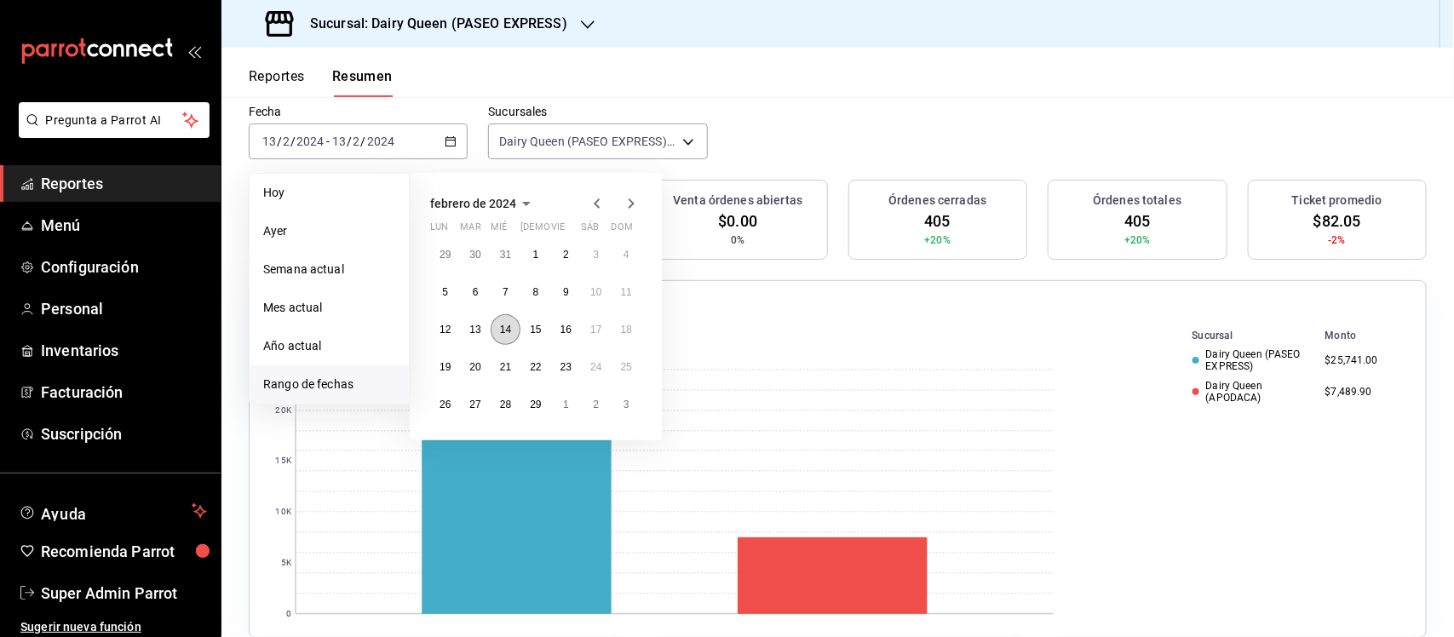
click at [511, 324] on abbr "14" at bounding box center [505, 330] width 11 height 12
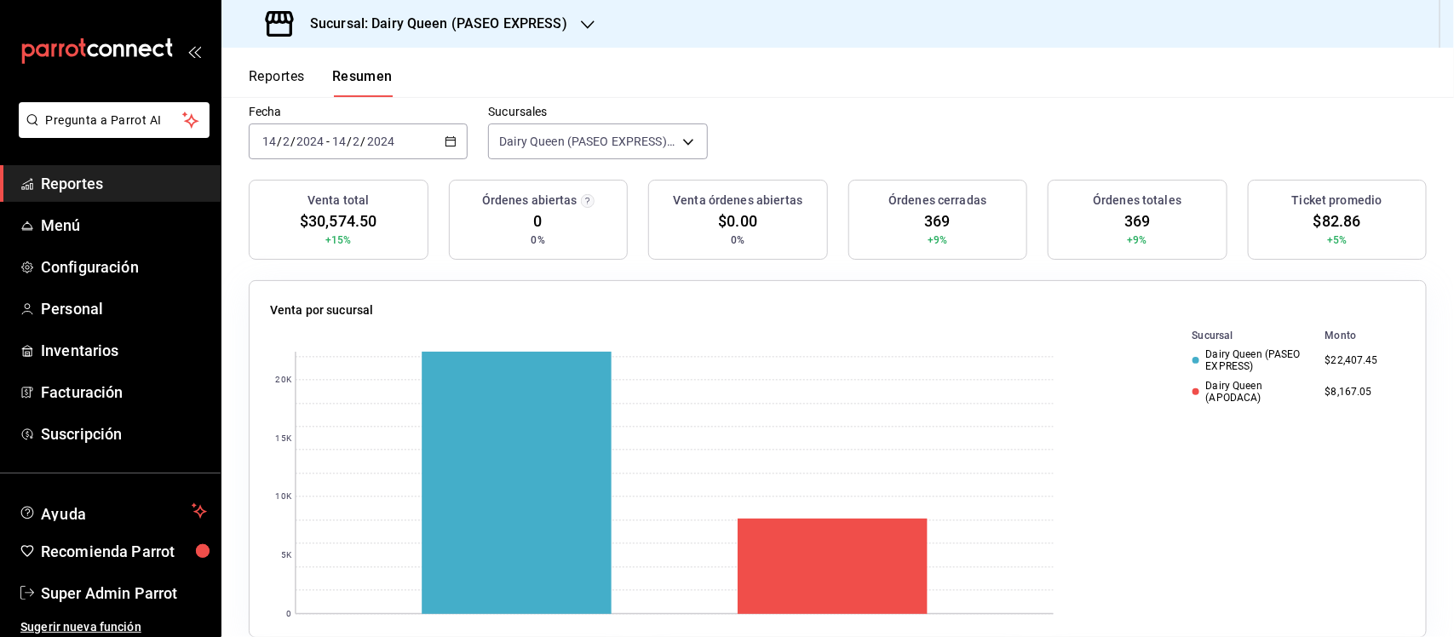
click at [457, 138] on div "[DATE] [DATE] - [DATE] [DATE]" at bounding box center [358, 141] width 219 height 36
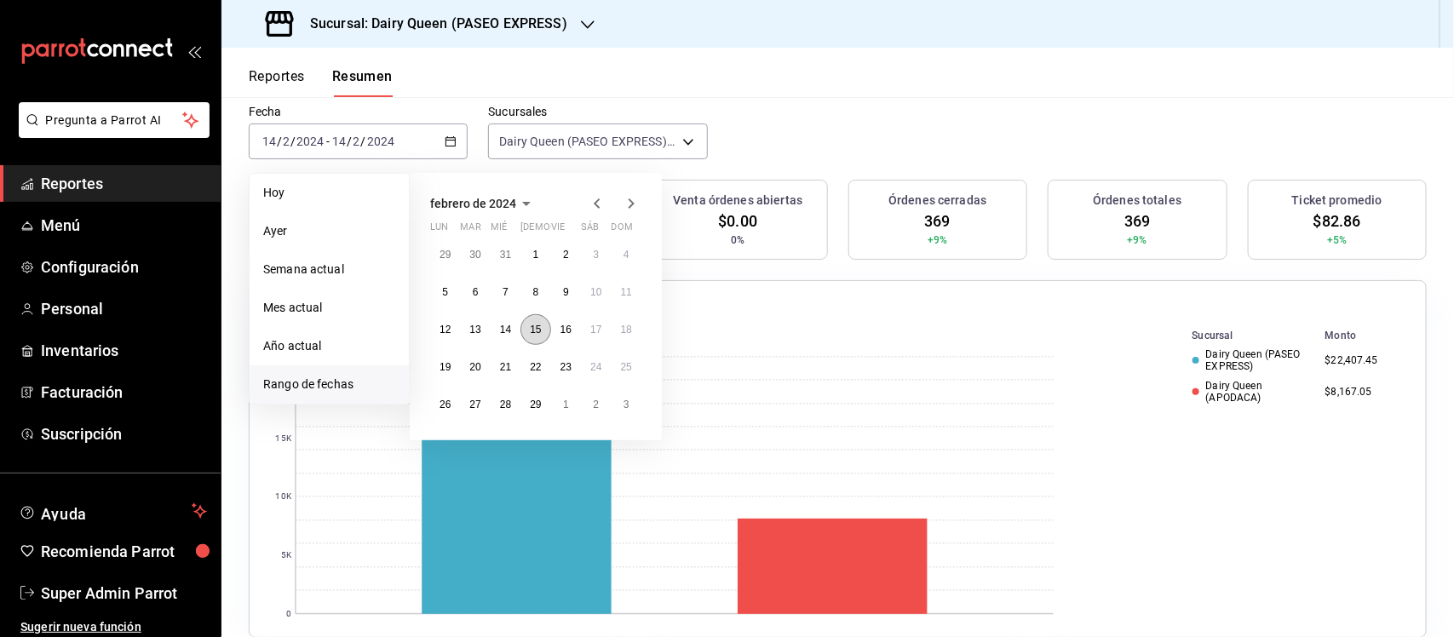
click at [530, 330] on abbr "15" at bounding box center [535, 330] width 11 height 12
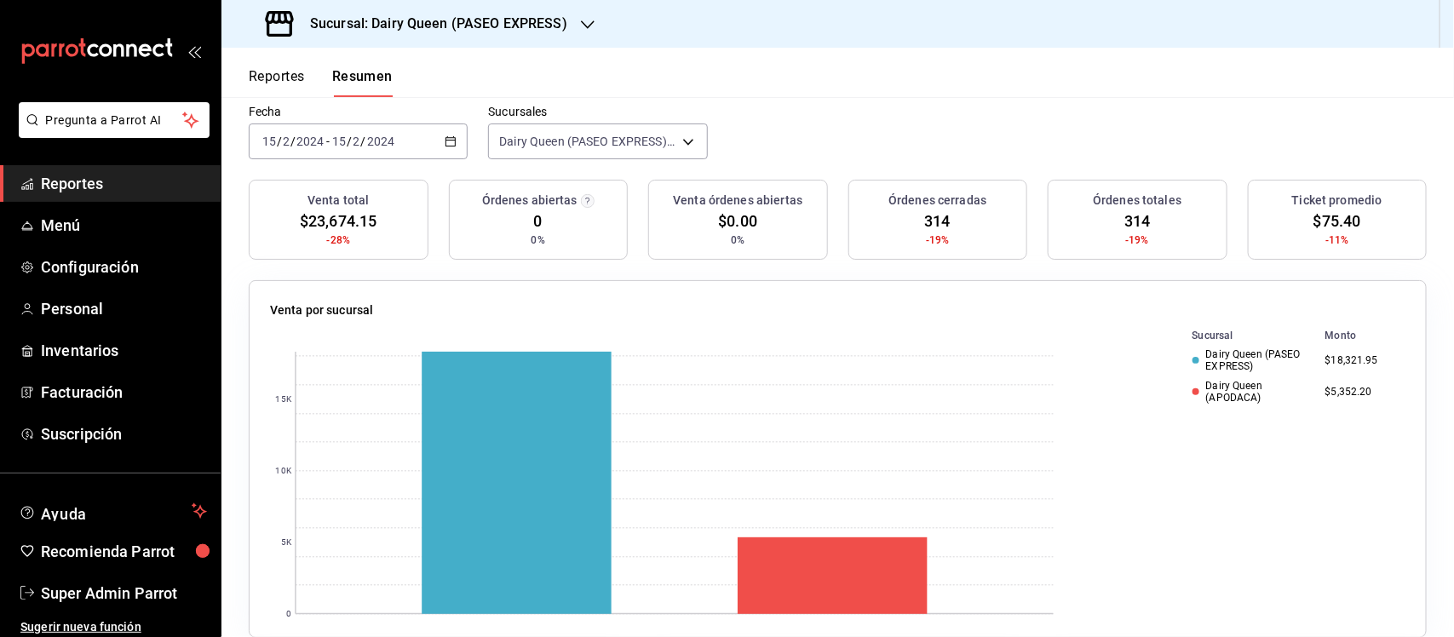
click at [445, 143] on \(Stroke\) "button" at bounding box center [450, 141] width 10 height 9
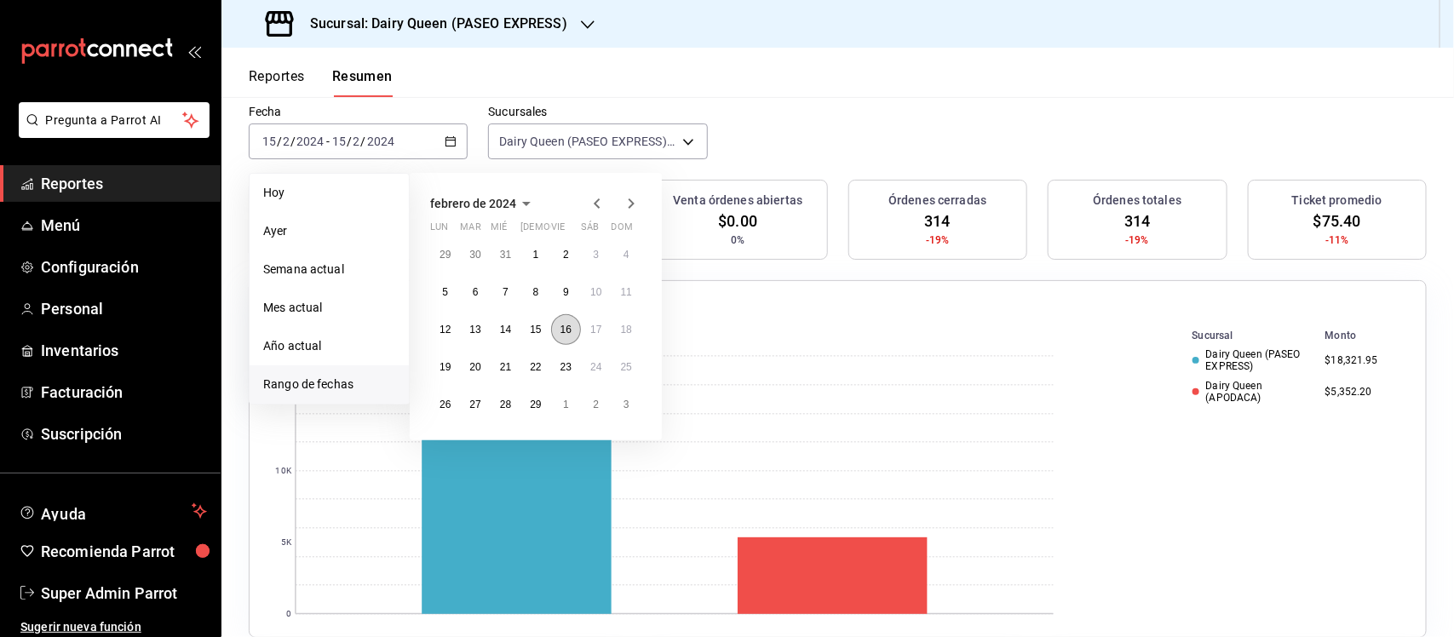
click at [564, 324] on abbr "16" at bounding box center [565, 330] width 11 height 12
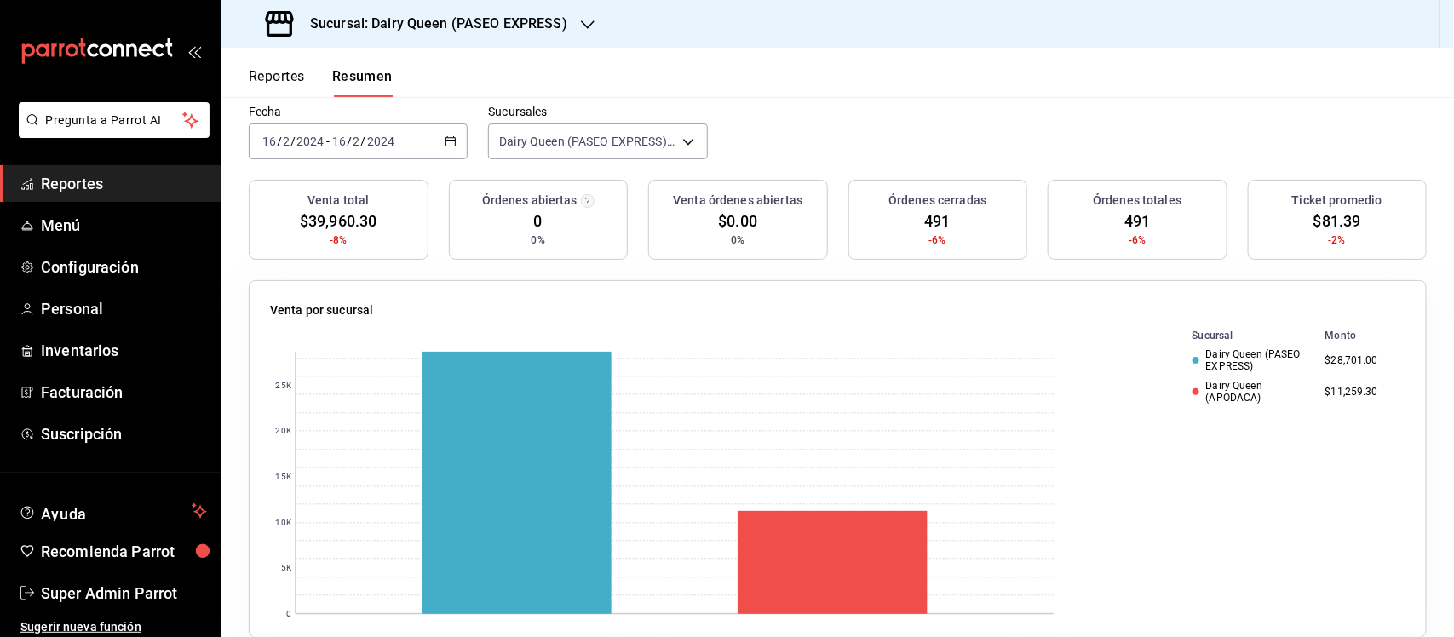
click at [445, 139] on icon "button" at bounding box center [451, 141] width 12 height 12
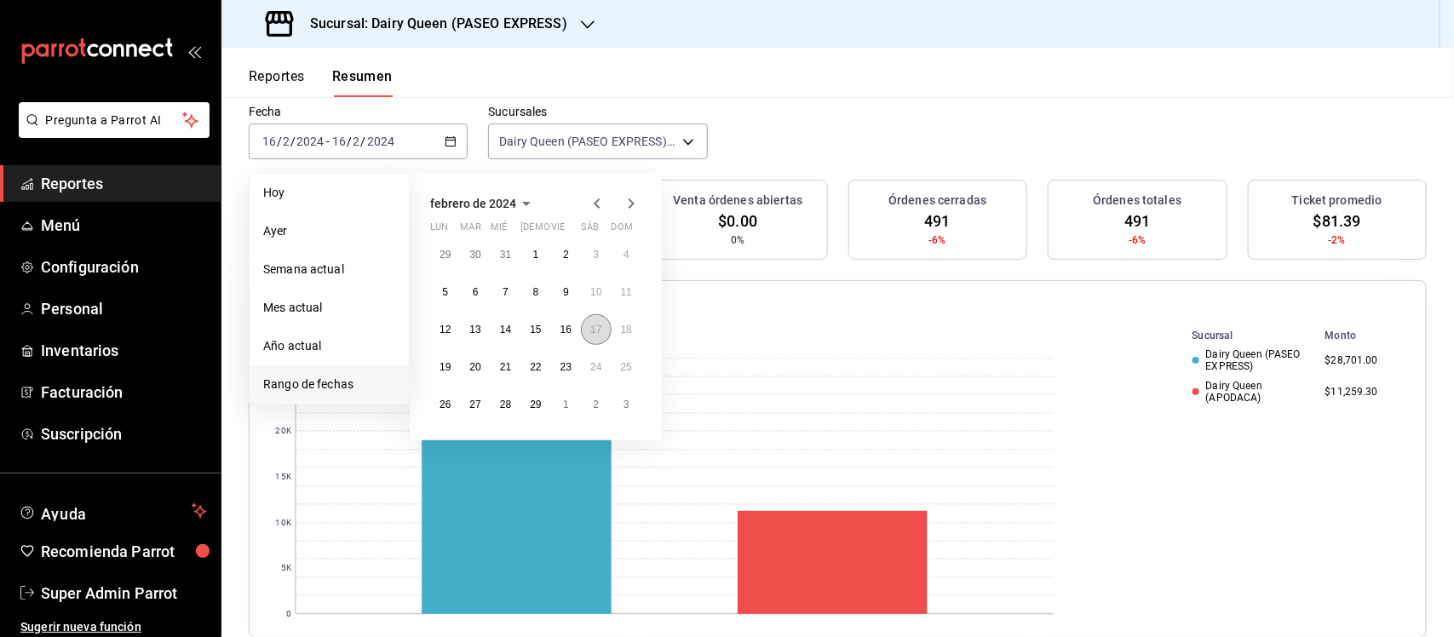
click at [589, 330] on button "17" at bounding box center [596, 329] width 30 height 31
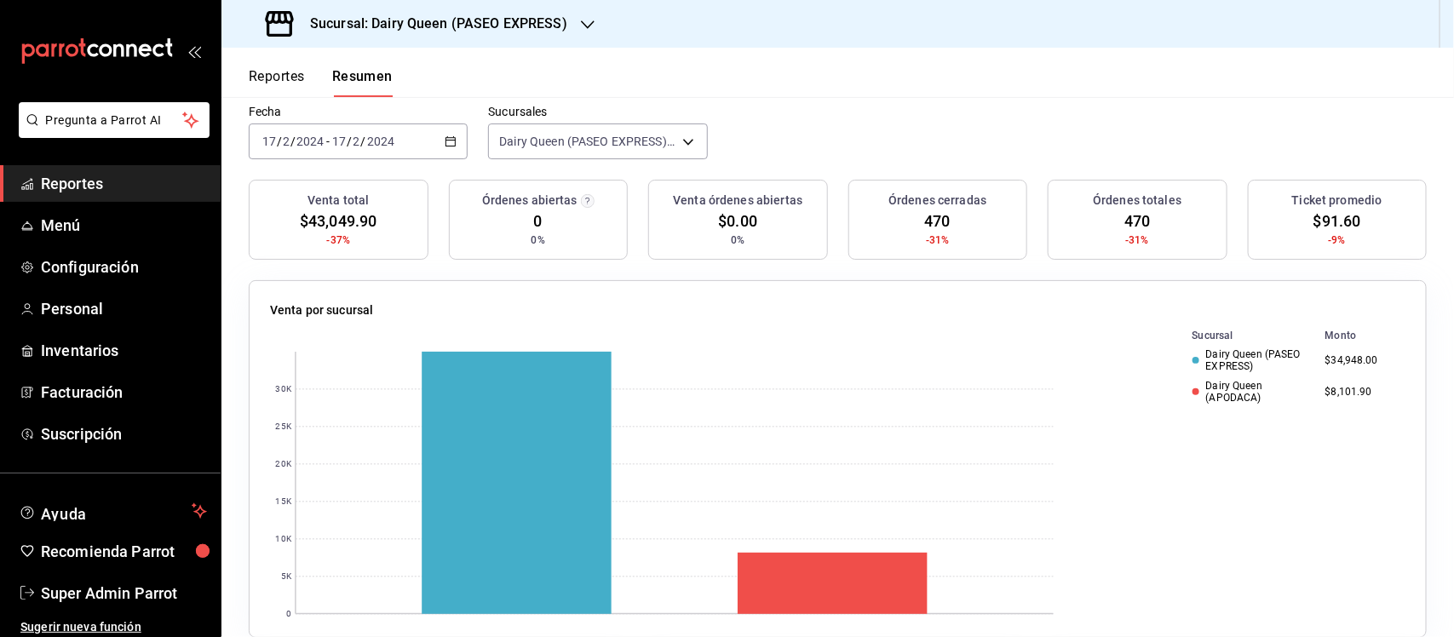
click at [447, 141] on icon "button" at bounding box center [451, 141] width 12 height 12
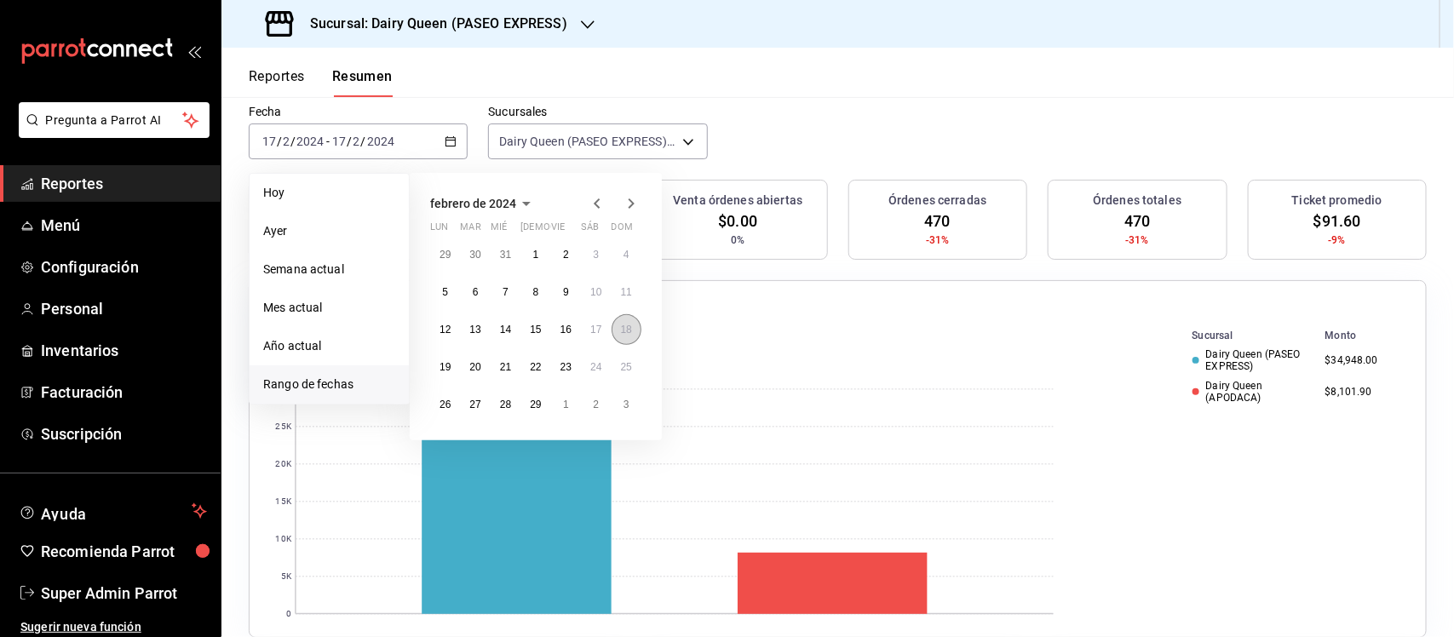
click at [623, 336] on button "18" at bounding box center [627, 329] width 30 height 31
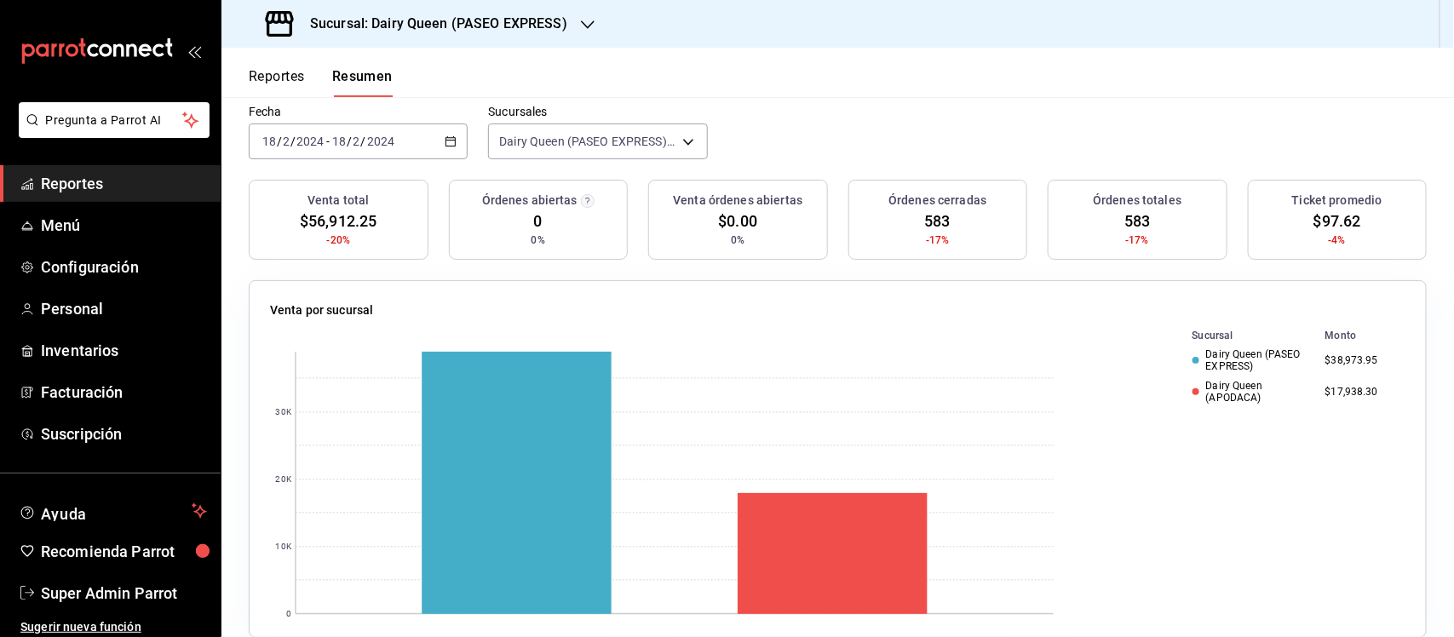
click at [448, 129] on div "[DATE] [DATE] - [DATE] [DATE]" at bounding box center [358, 141] width 219 height 36
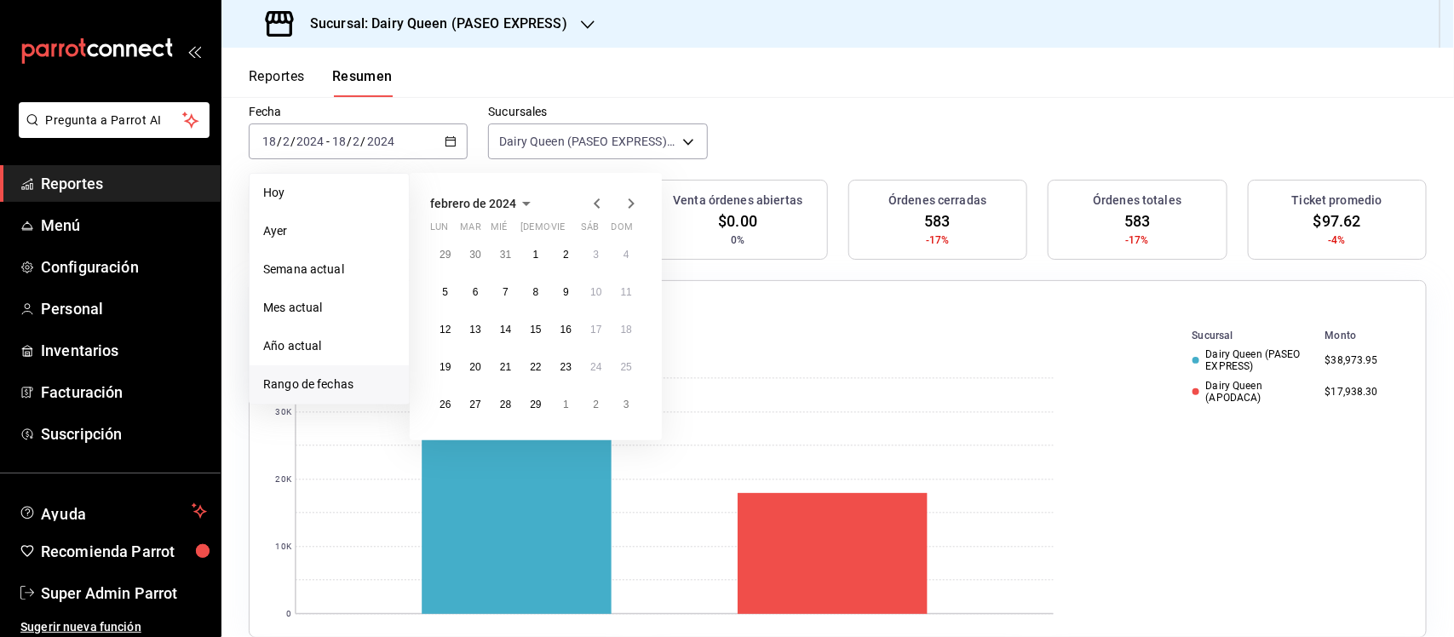
click at [627, 206] on icon "button" at bounding box center [631, 203] width 20 height 20
click at [447, 330] on abbr "11" at bounding box center [444, 330] width 11 height 12
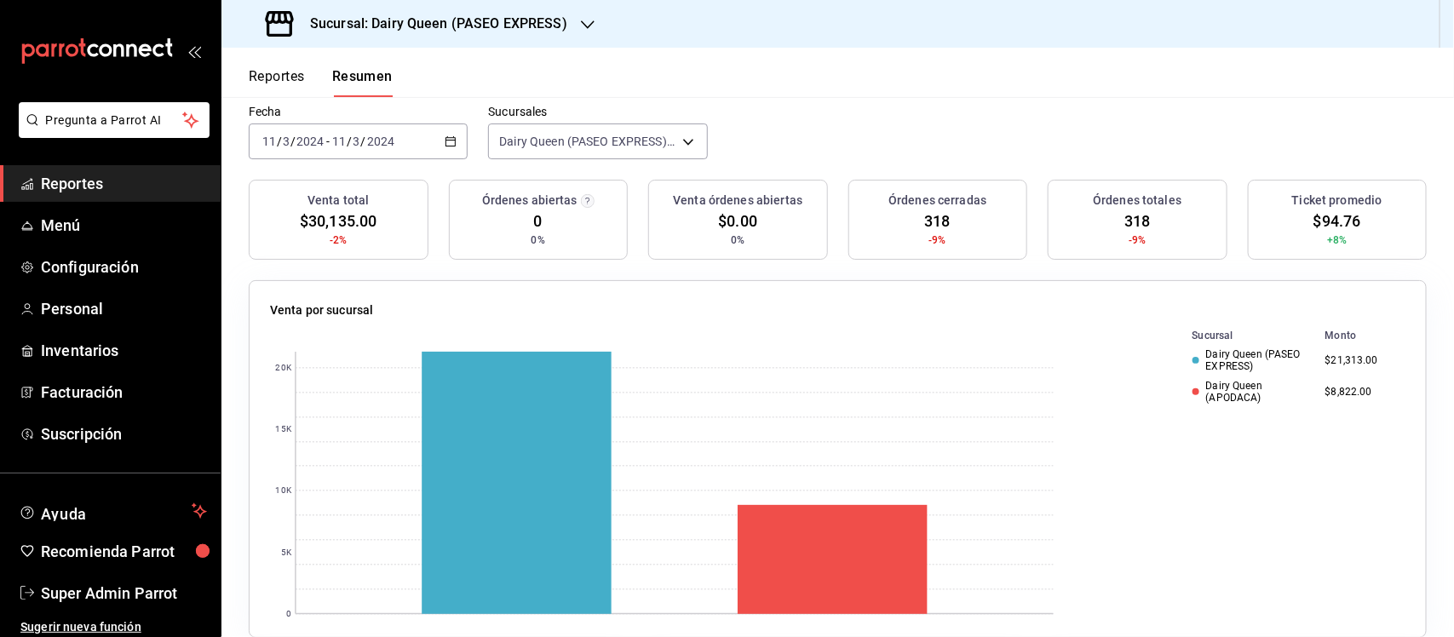
click at [447, 138] on icon "button" at bounding box center [451, 141] width 12 height 12
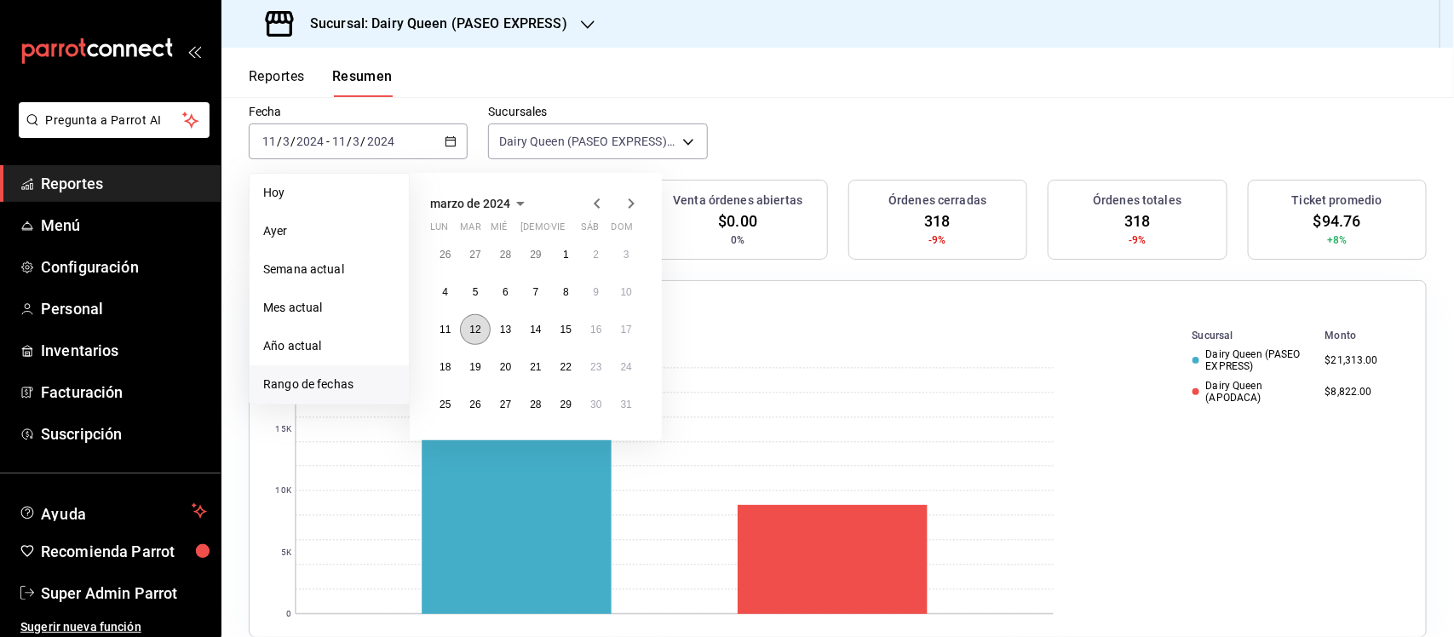
click at [473, 325] on abbr "12" at bounding box center [474, 330] width 11 height 12
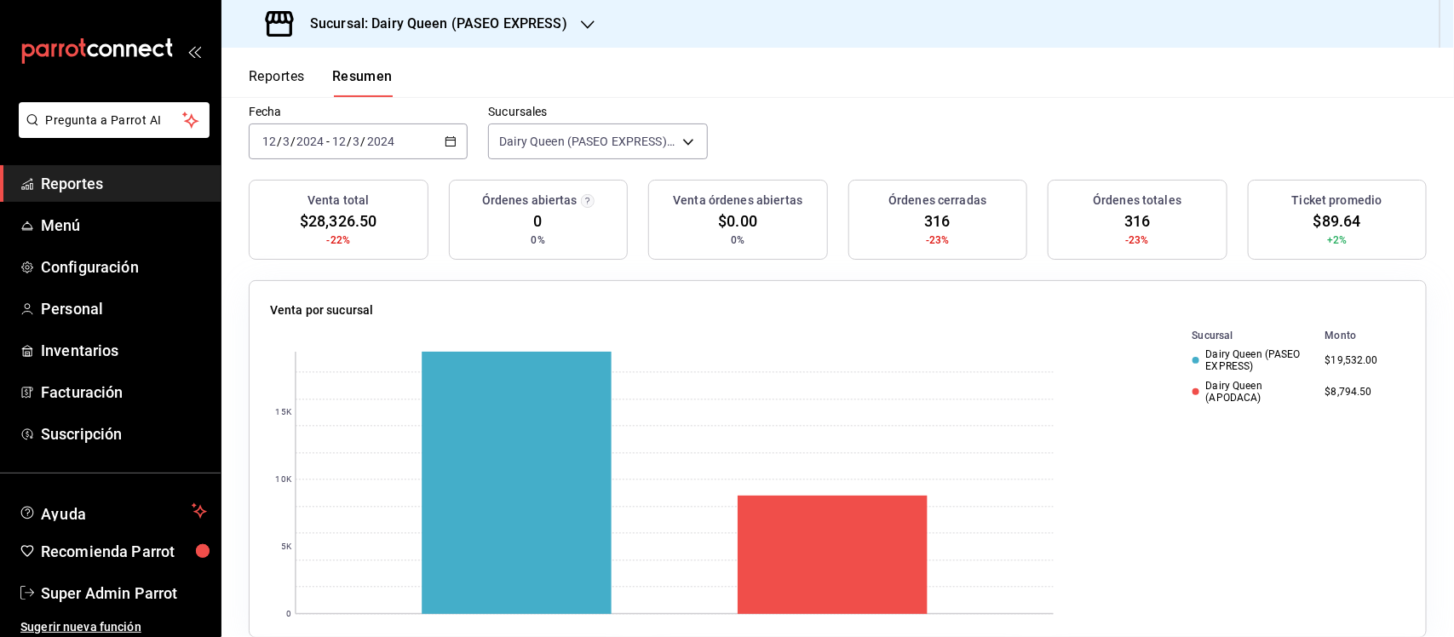
click at [452, 137] on \(Stroke\) "button" at bounding box center [450, 141] width 10 height 9
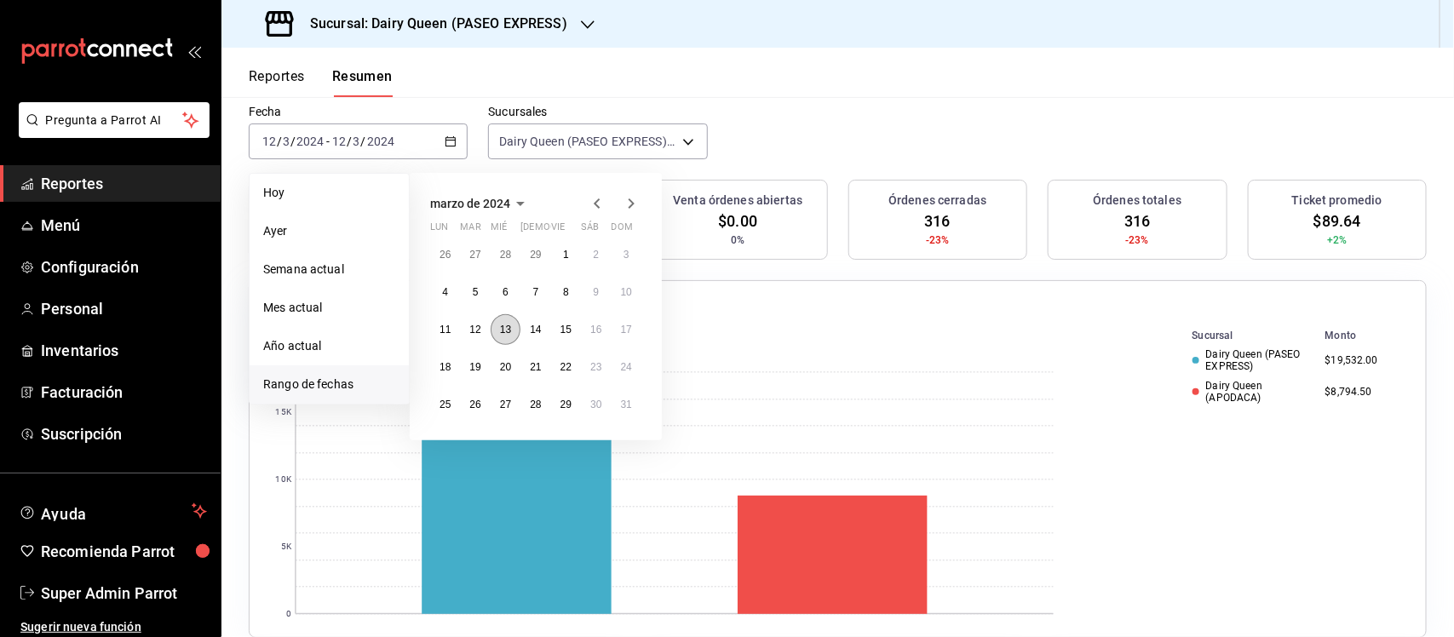
click at [514, 332] on button "13" at bounding box center [506, 329] width 30 height 31
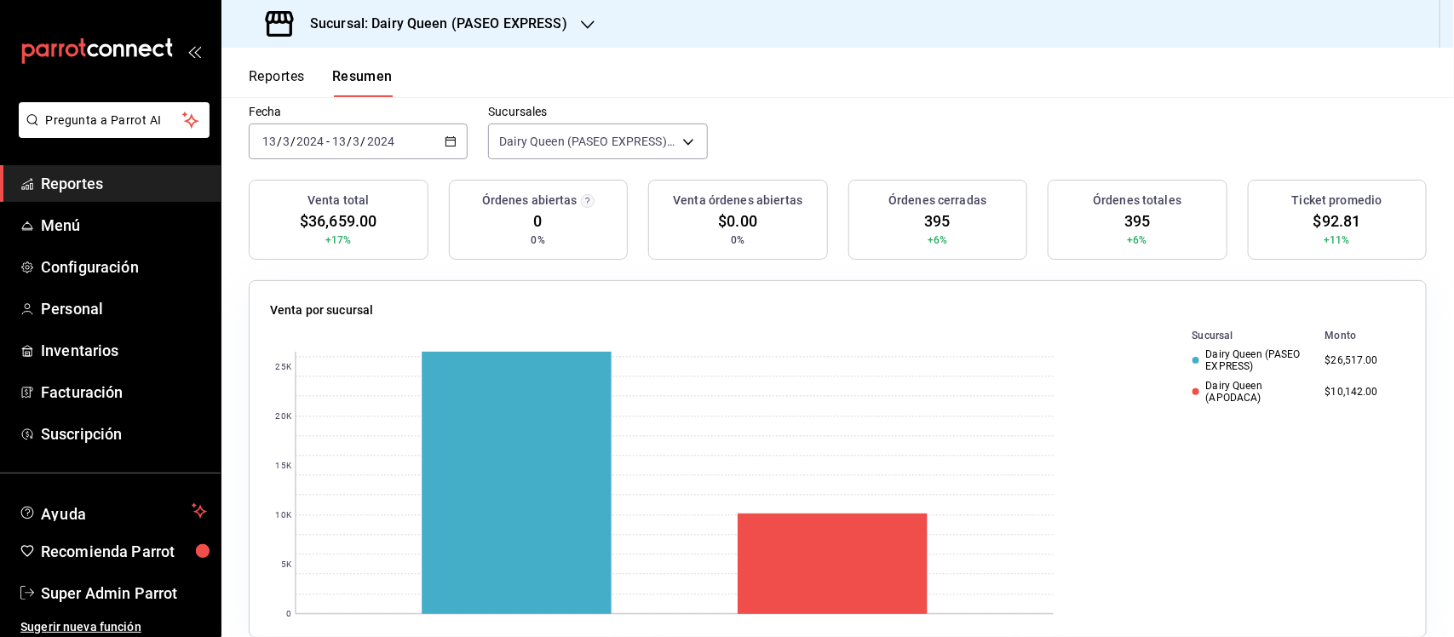
click at [445, 136] on icon "button" at bounding box center [451, 141] width 12 height 12
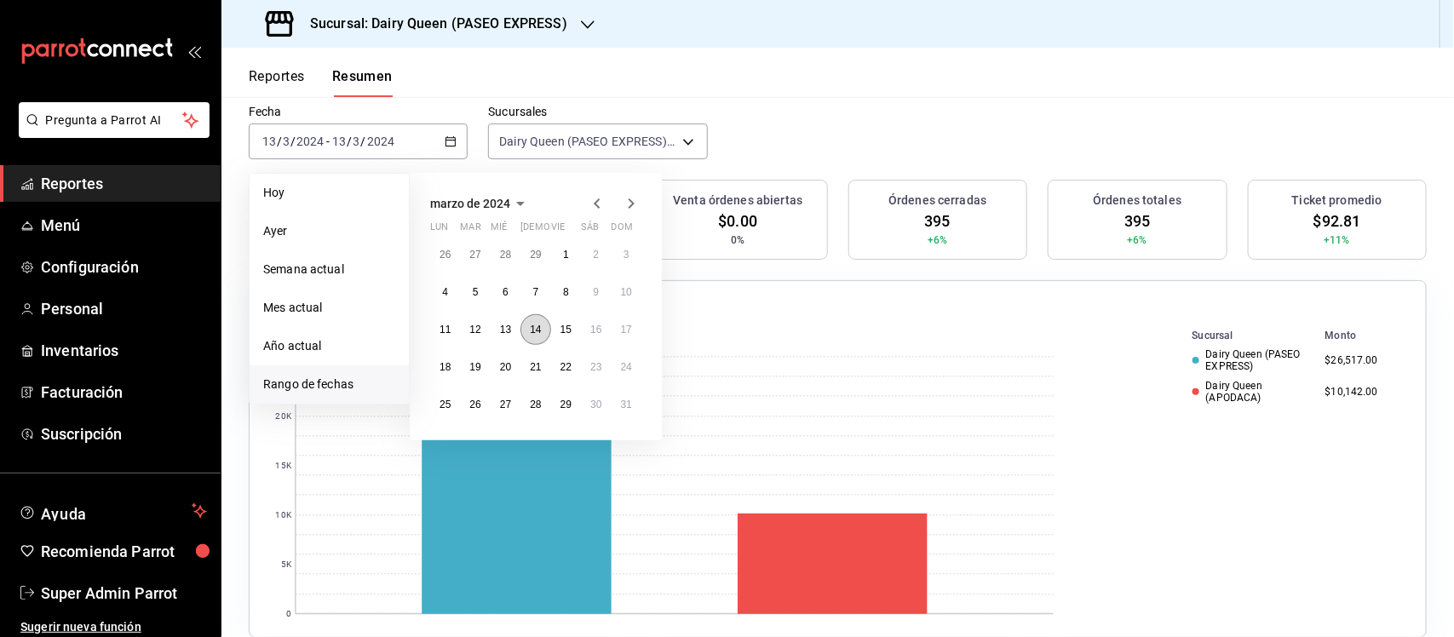
click at [533, 333] on abbr "14" at bounding box center [535, 330] width 11 height 12
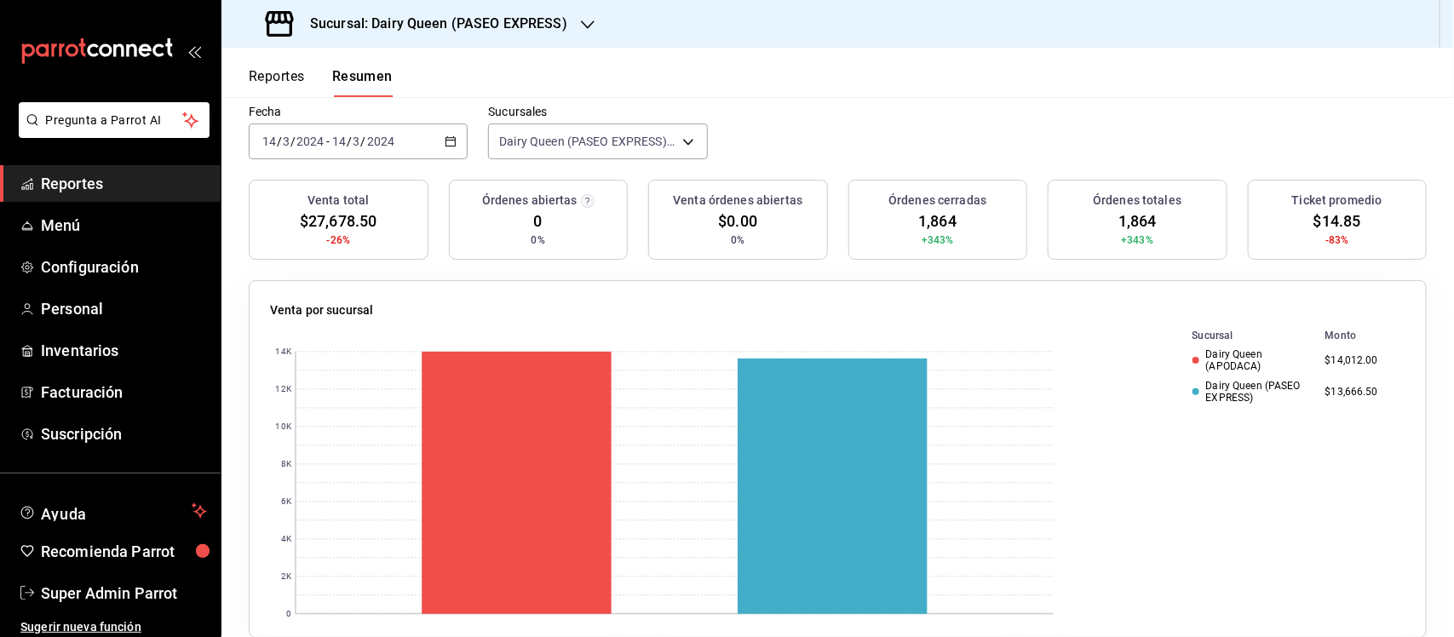
click at [452, 143] on \(Stroke\) "button" at bounding box center [450, 141] width 10 height 9
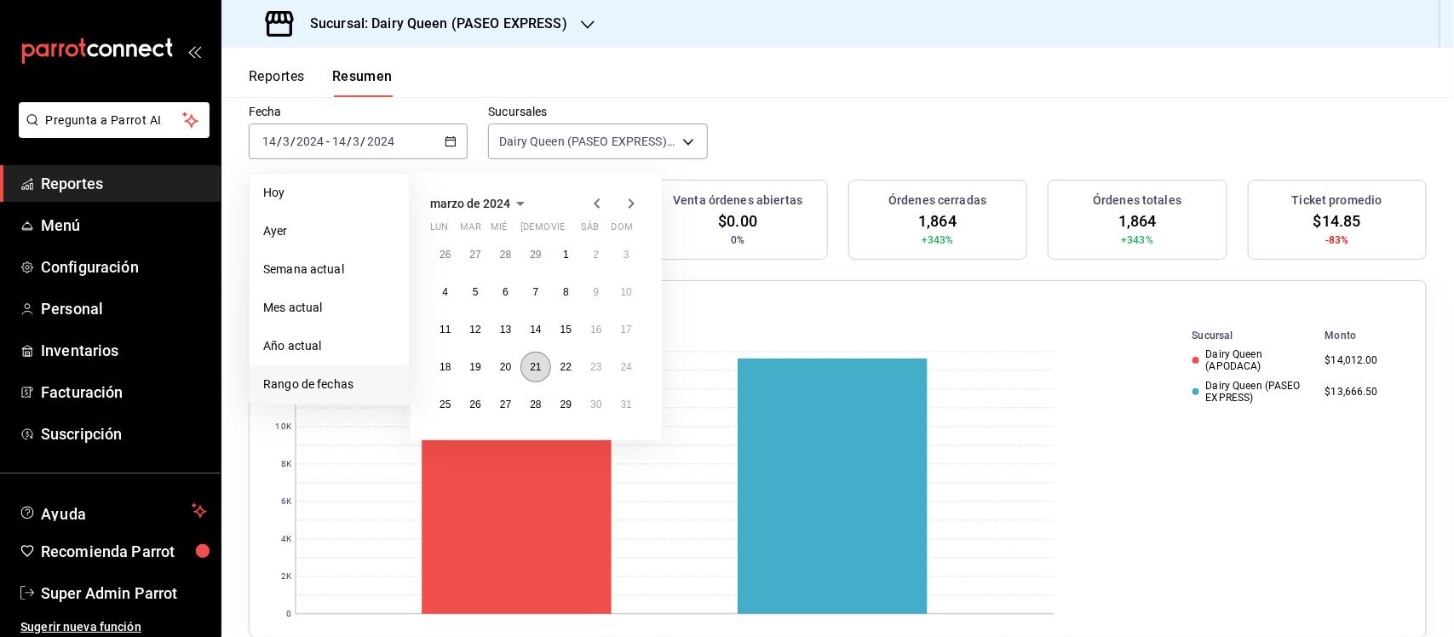
click at [539, 372] on button "21" at bounding box center [535, 367] width 30 height 31
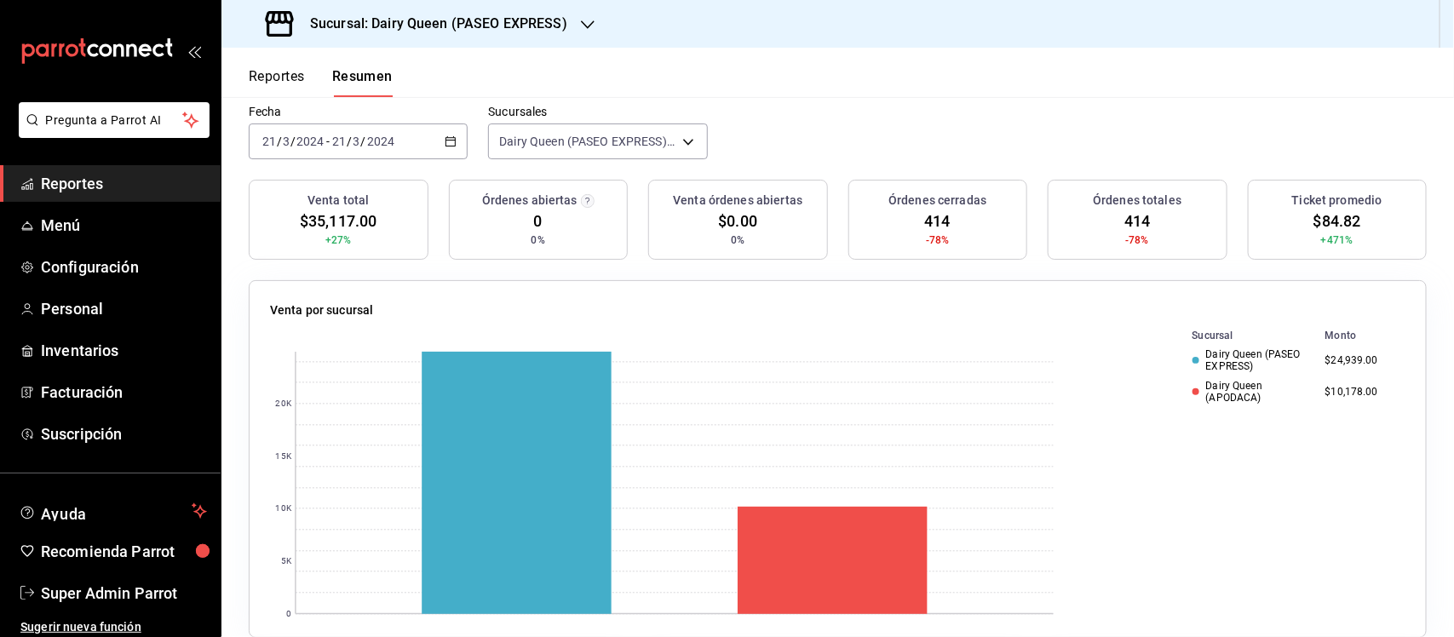
click at [457, 139] on div "[DATE] [DATE] - [DATE] [DATE]" at bounding box center [358, 141] width 219 height 36
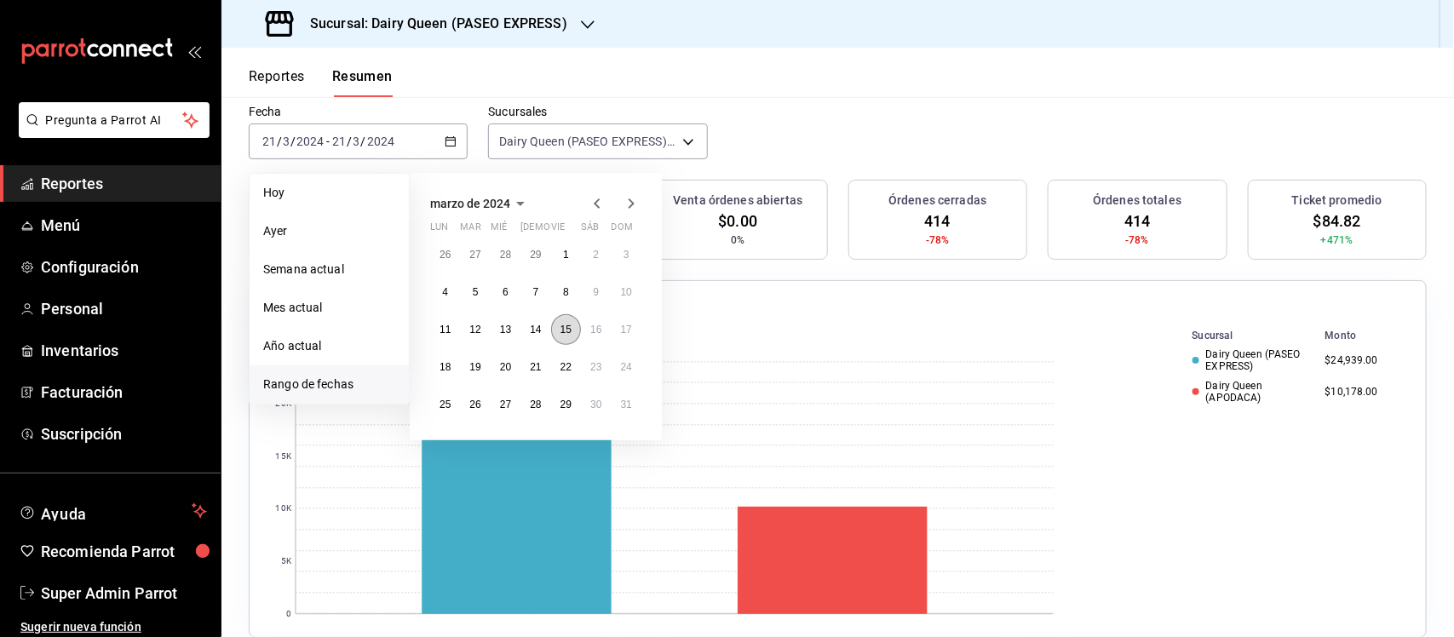
click at [569, 332] on abbr "15" at bounding box center [565, 330] width 11 height 12
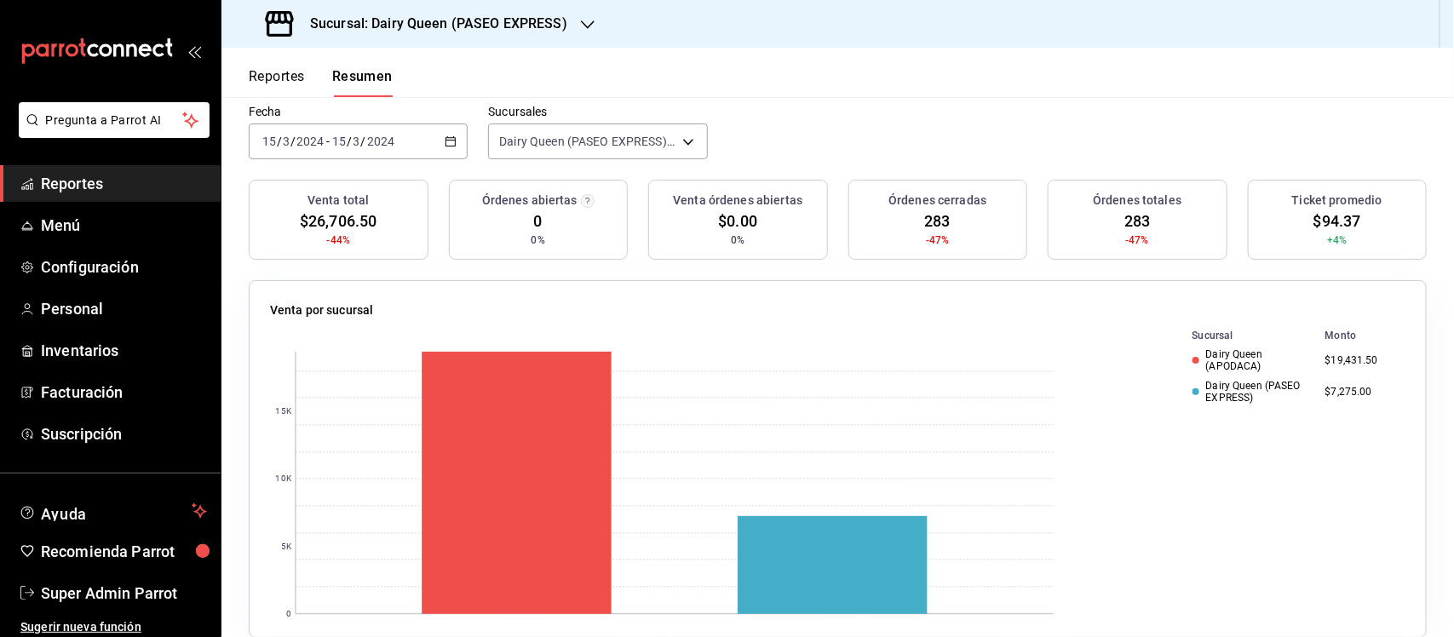
click at [456, 141] on div "[DATE] [DATE] - [DATE] [DATE]" at bounding box center [358, 141] width 219 height 36
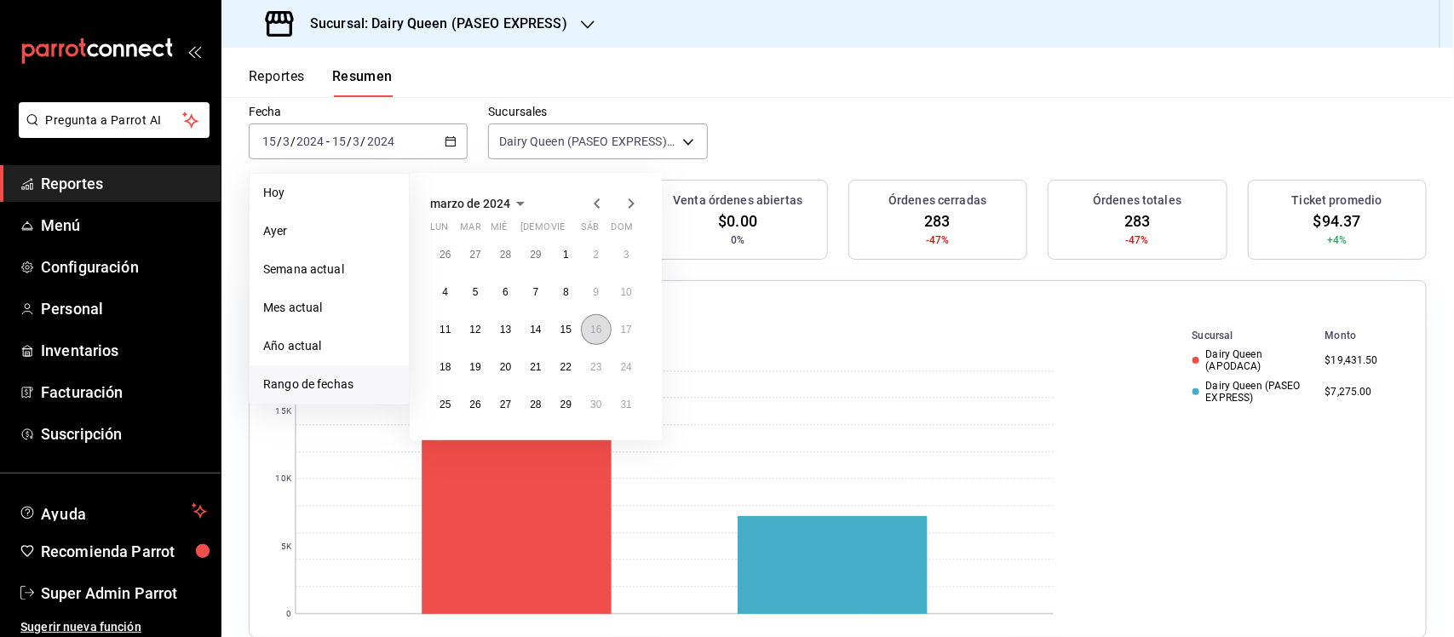
click at [594, 332] on abbr "16" at bounding box center [595, 330] width 11 height 12
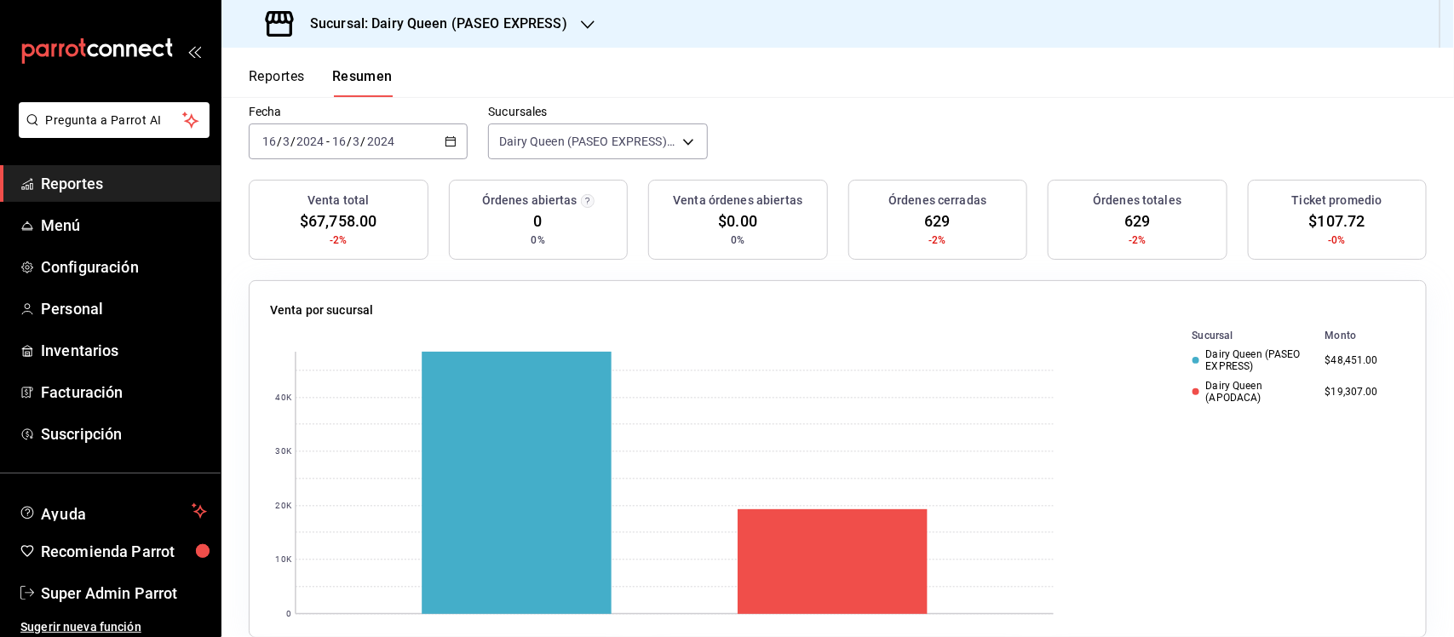
click at [454, 145] on div "[DATE] [DATE] - [DATE] [DATE]" at bounding box center [358, 141] width 219 height 36
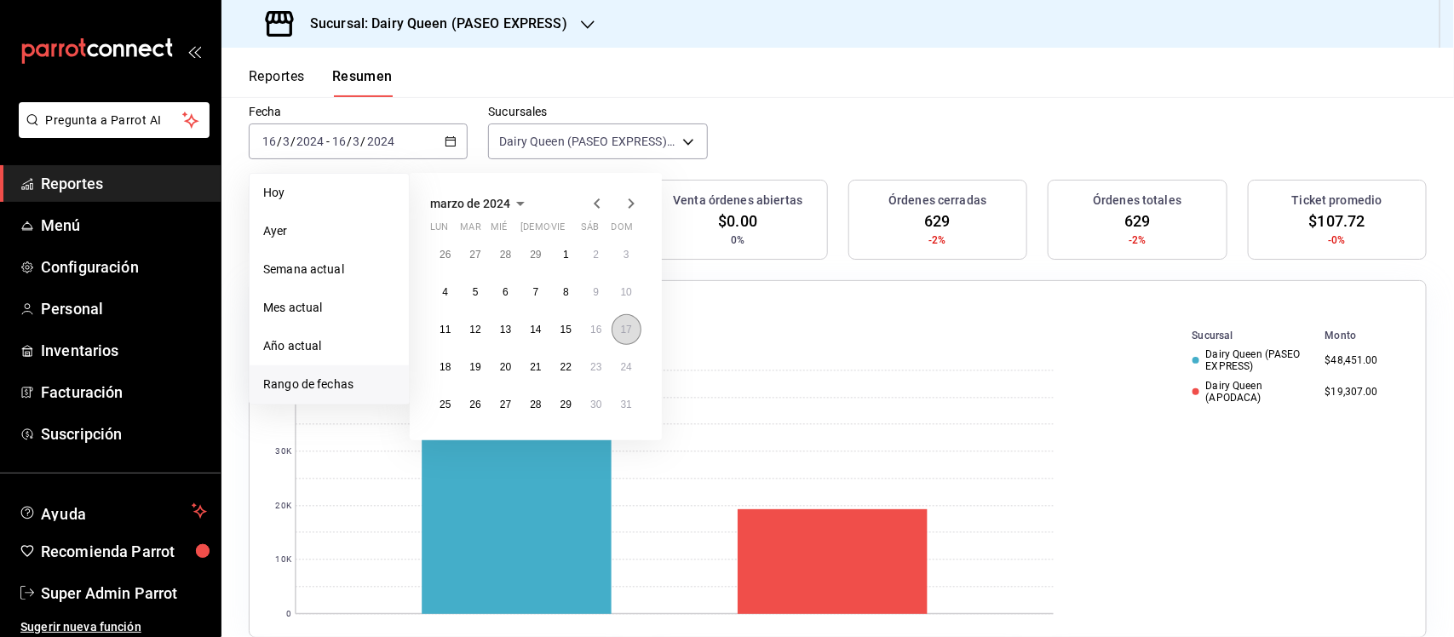
click at [628, 332] on abbr "17" at bounding box center [626, 330] width 11 height 12
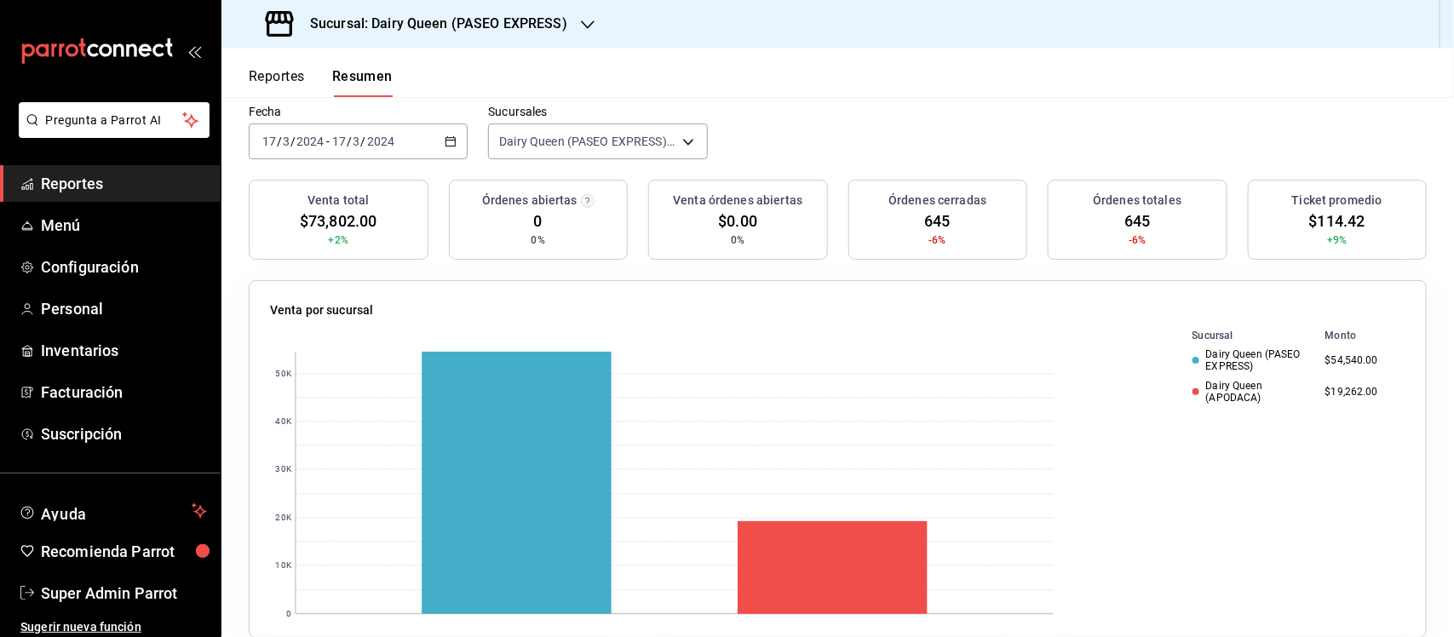
click at [448, 134] on div "[DATE] [DATE] - [DATE] [DATE]" at bounding box center [358, 141] width 219 height 36
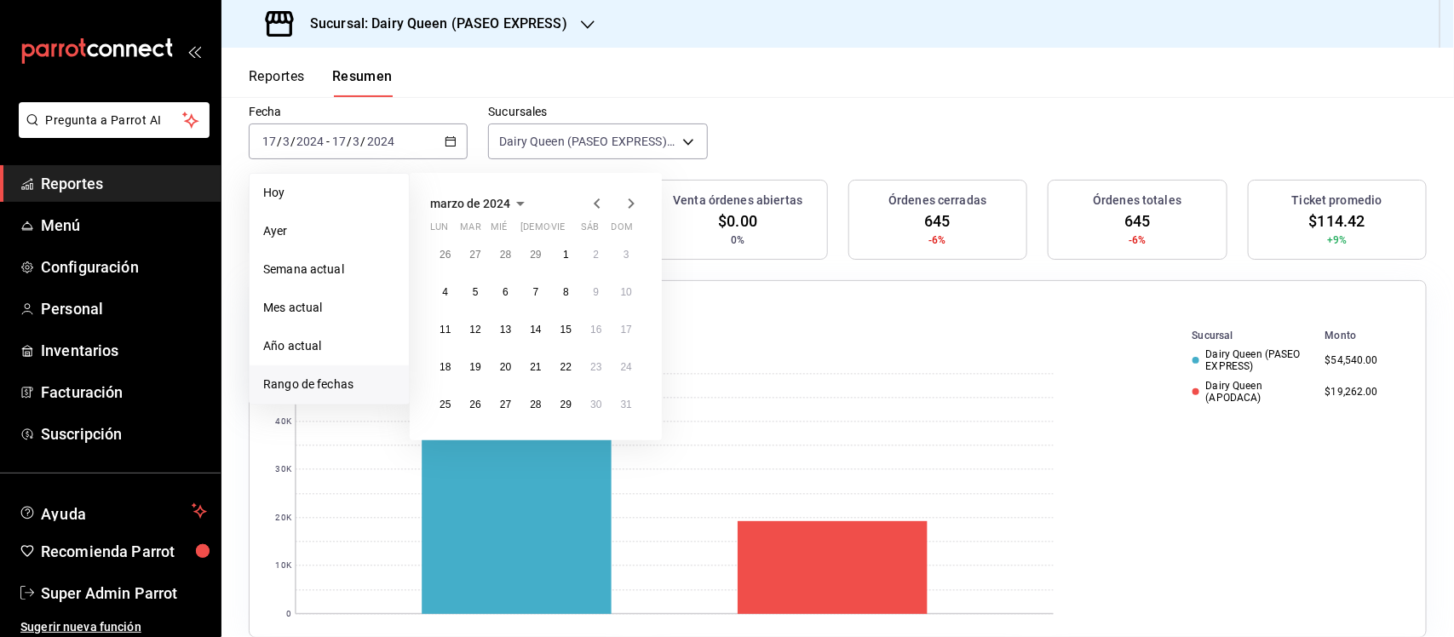
click at [631, 204] on icon "button" at bounding box center [632, 203] width 6 height 10
click at [449, 330] on abbr "15" at bounding box center [444, 330] width 11 height 12
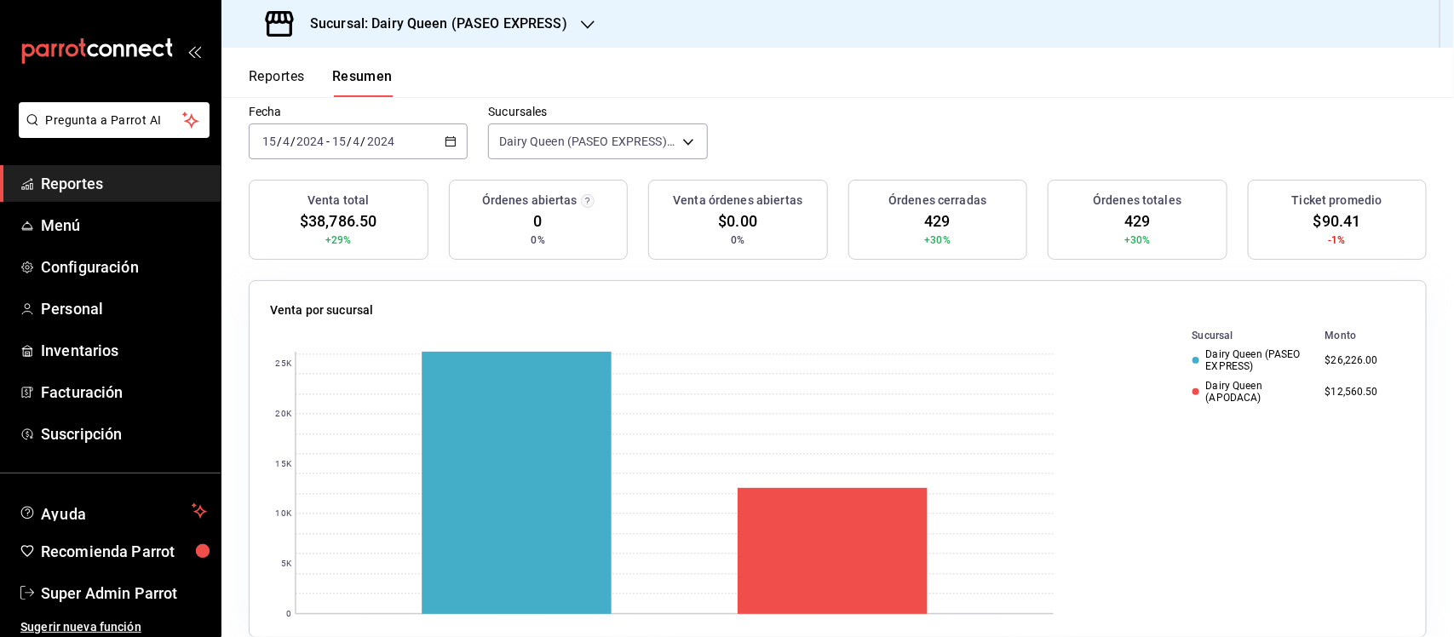
click at [446, 141] on \(Stroke\) "button" at bounding box center [450, 140] width 9 height 1
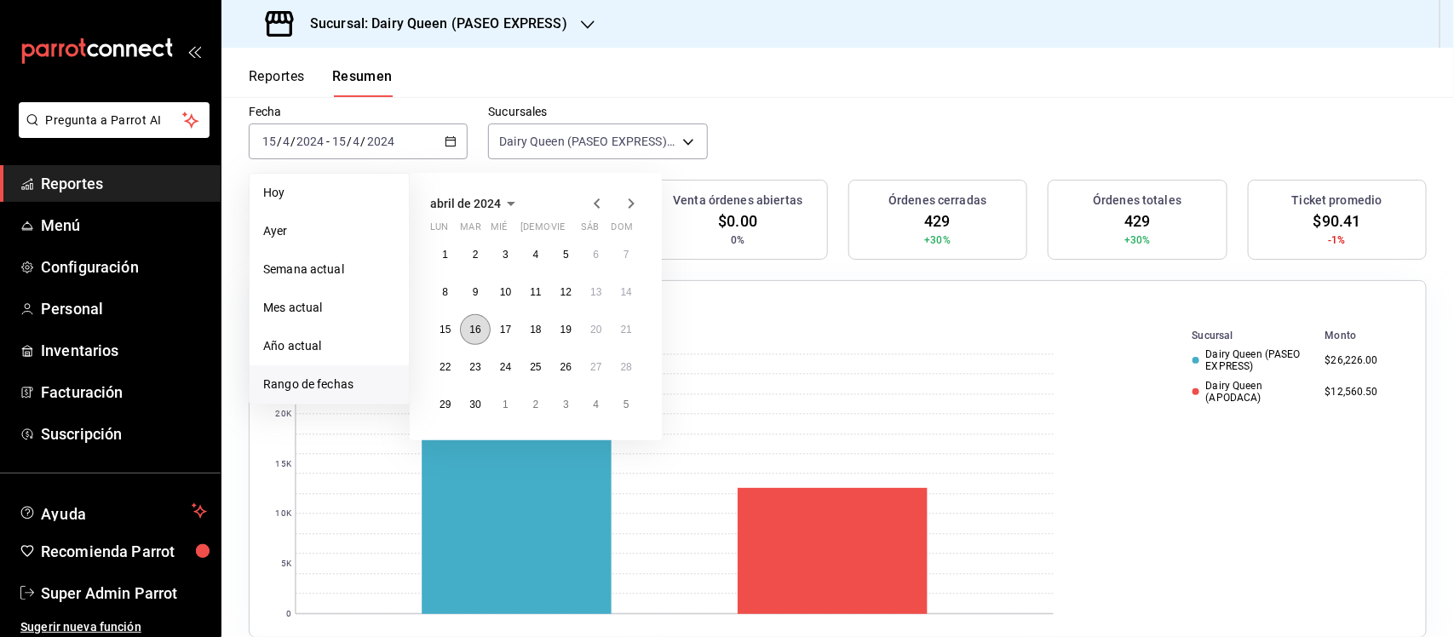
click at [477, 330] on abbr "16" at bounding box center [474, 330] width 11 height 12
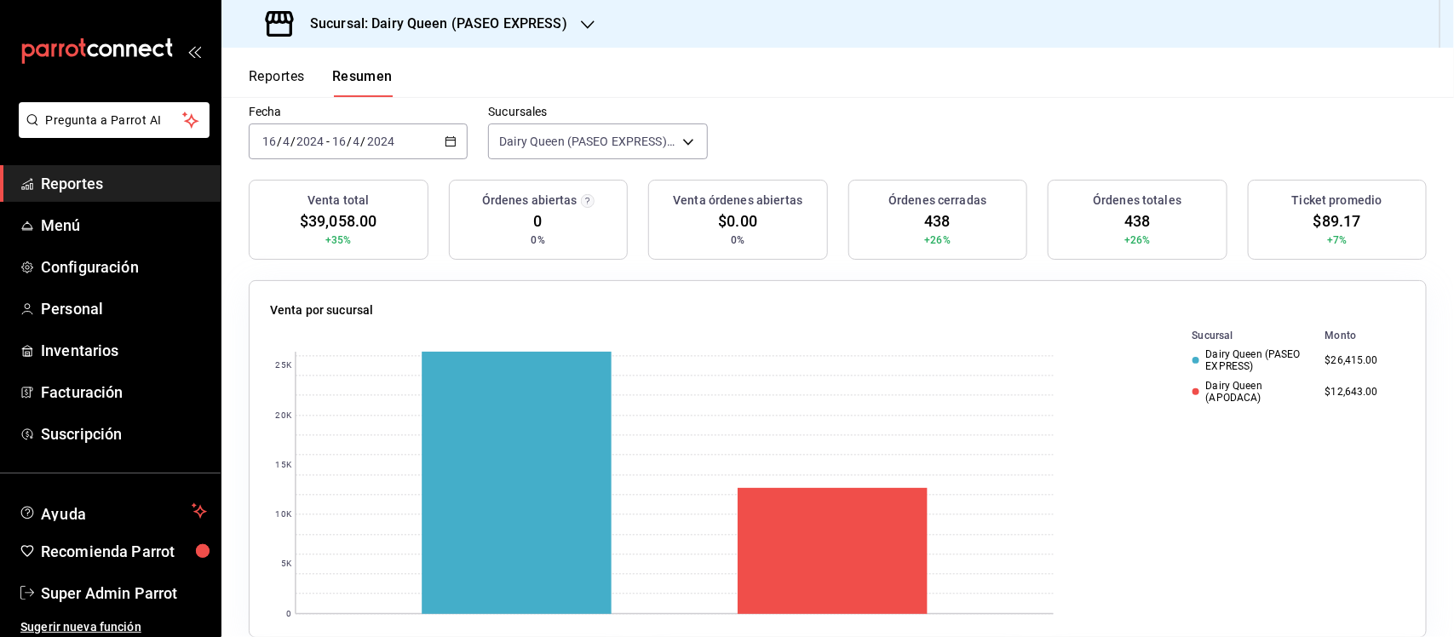
click at [445, 138] on icon "button" at bounding box center [451, 141] width 12 height 12
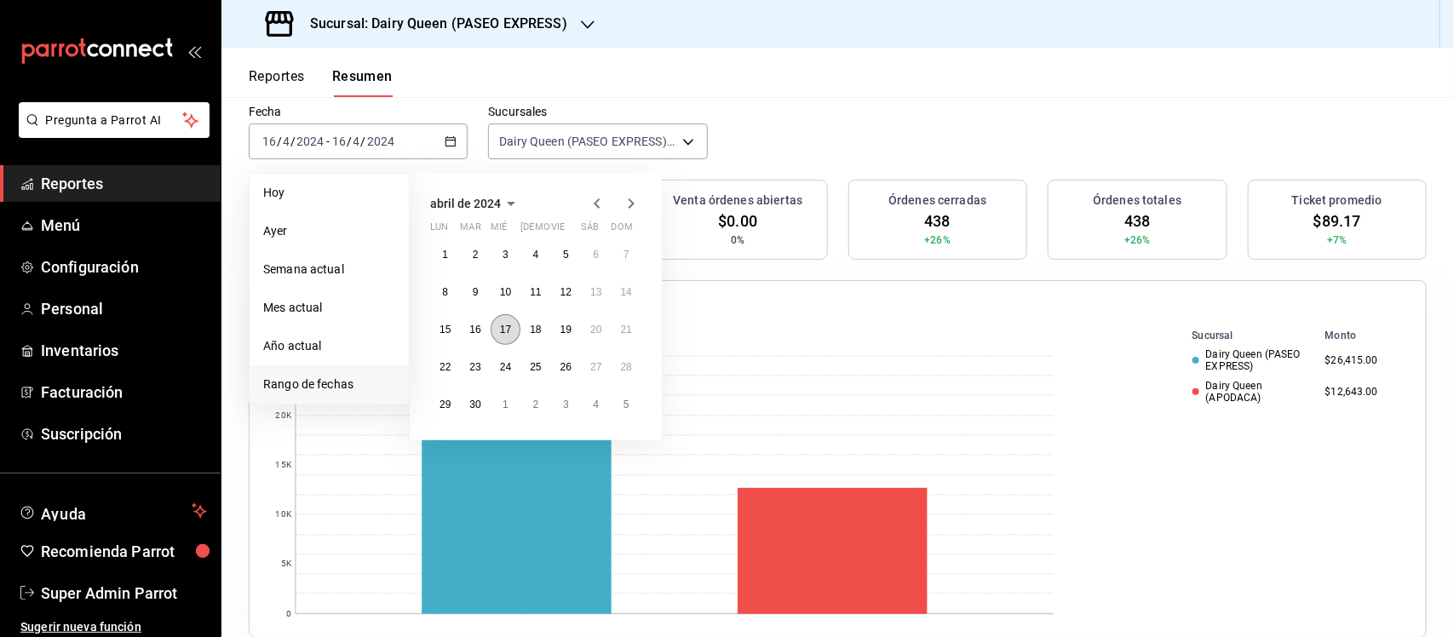
click at [504, 324] on abbr "17" at bounding box center [505, 330] width 11 height 12
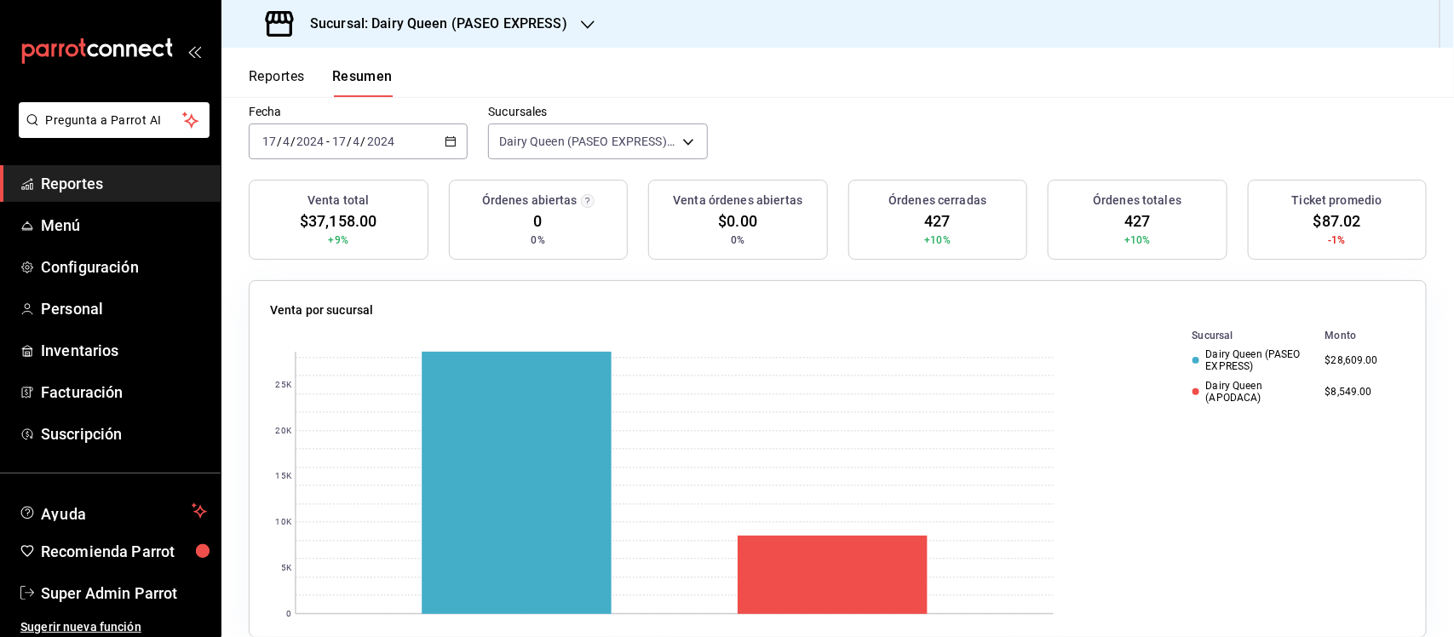
click at [445, 139] on \(Stroke\) "button" at bounding box center [450, 141] width 10 height 9
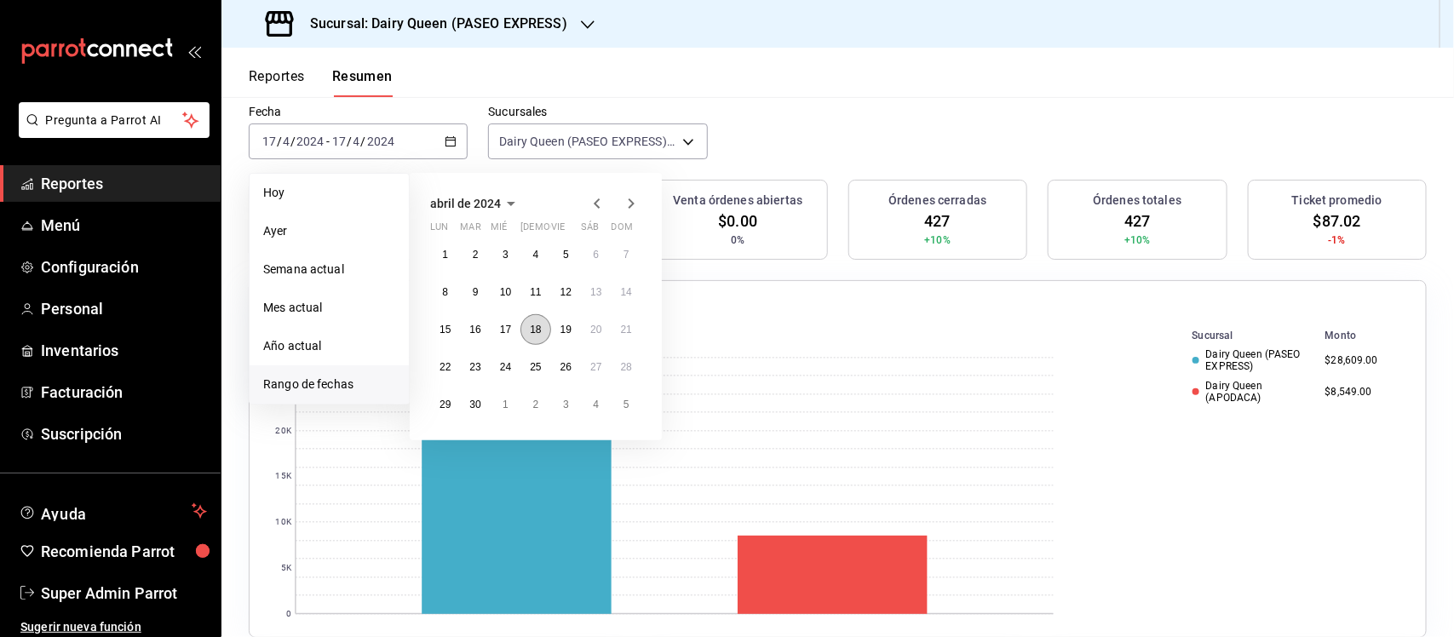
click at [533, 329] on abbr "18" at bounding box center [535, 330] width 11 height 12
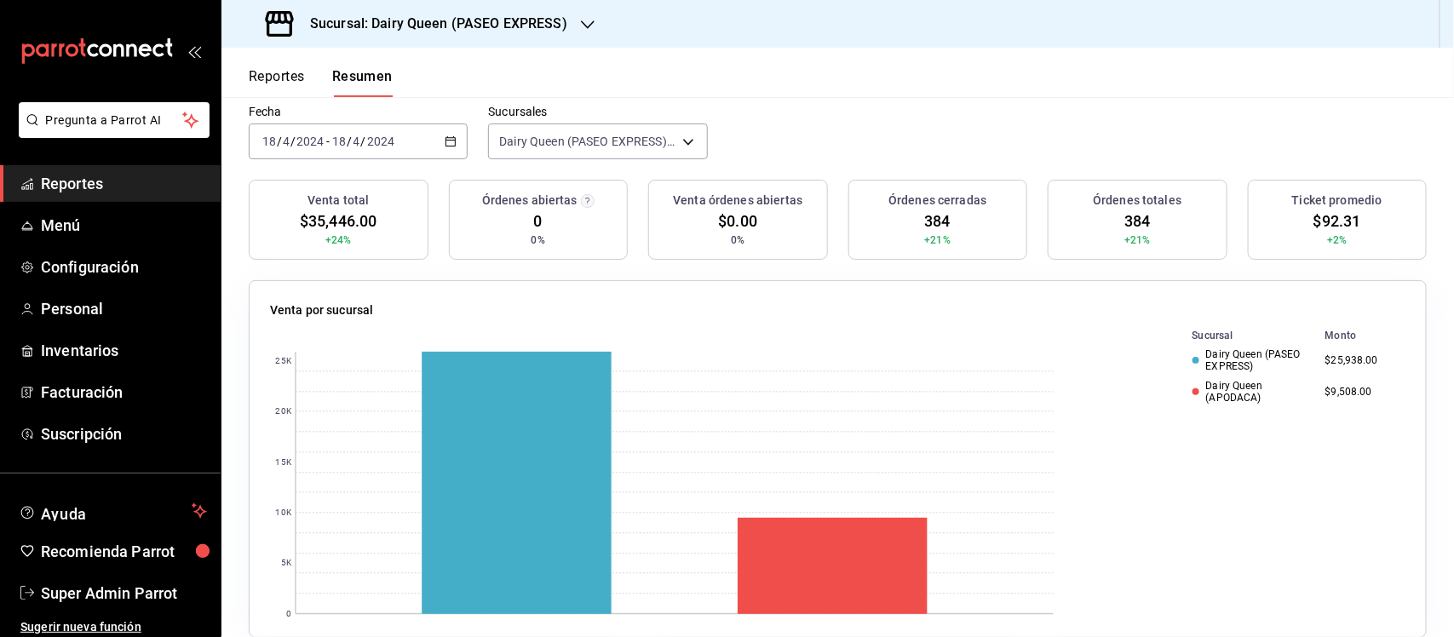
click at [460, 133] on div "[DATE] [DATE] - [DATE] [DATE]" at bounding box center [358, 141] width 219 height 36
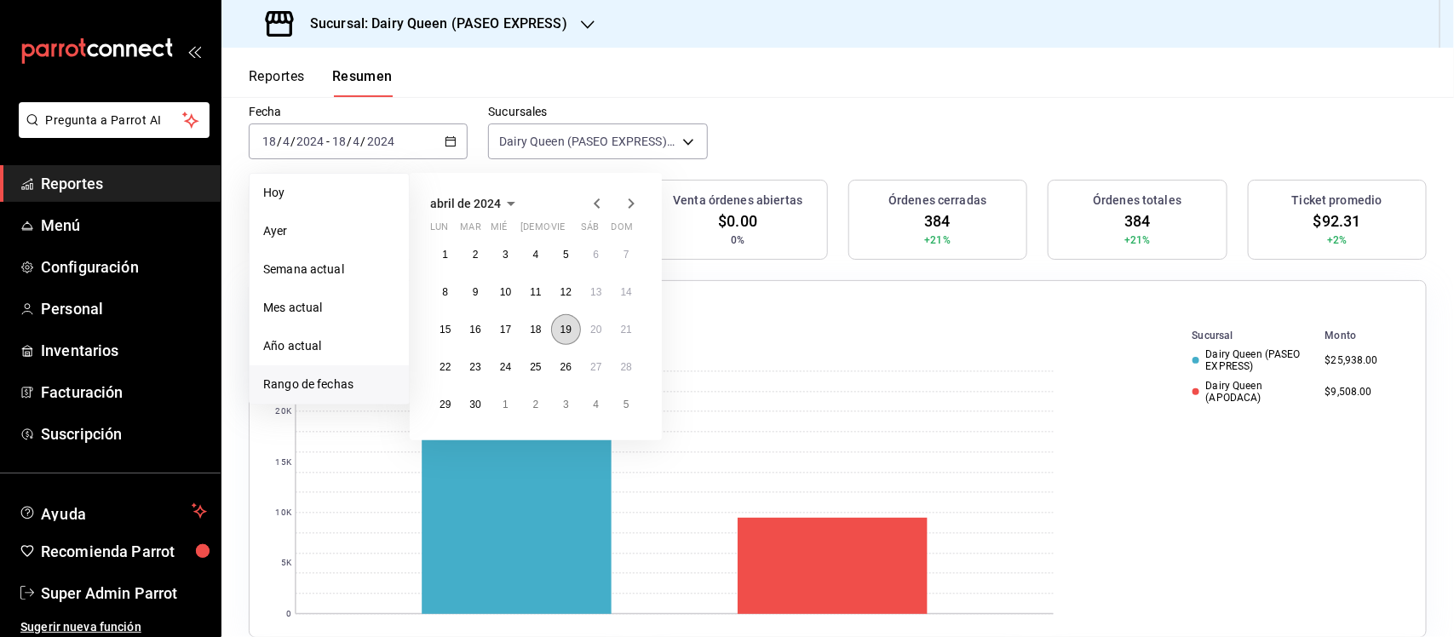
click at [575, 330] on button "19" at bounding box center [566, 329] width 30 height 31
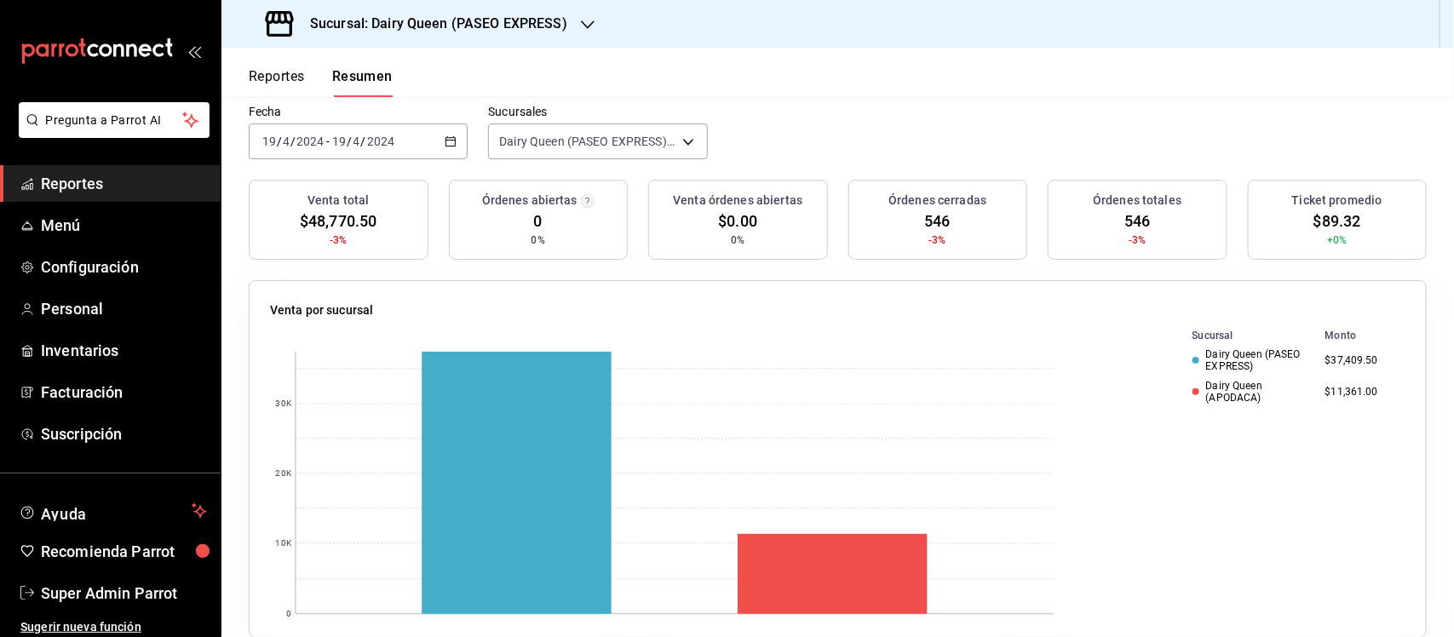
click at [448, 133] on div "[DATE] [DATE] - [DATE] [DATE]" at bounding box center [358, 141] width 219 height 36
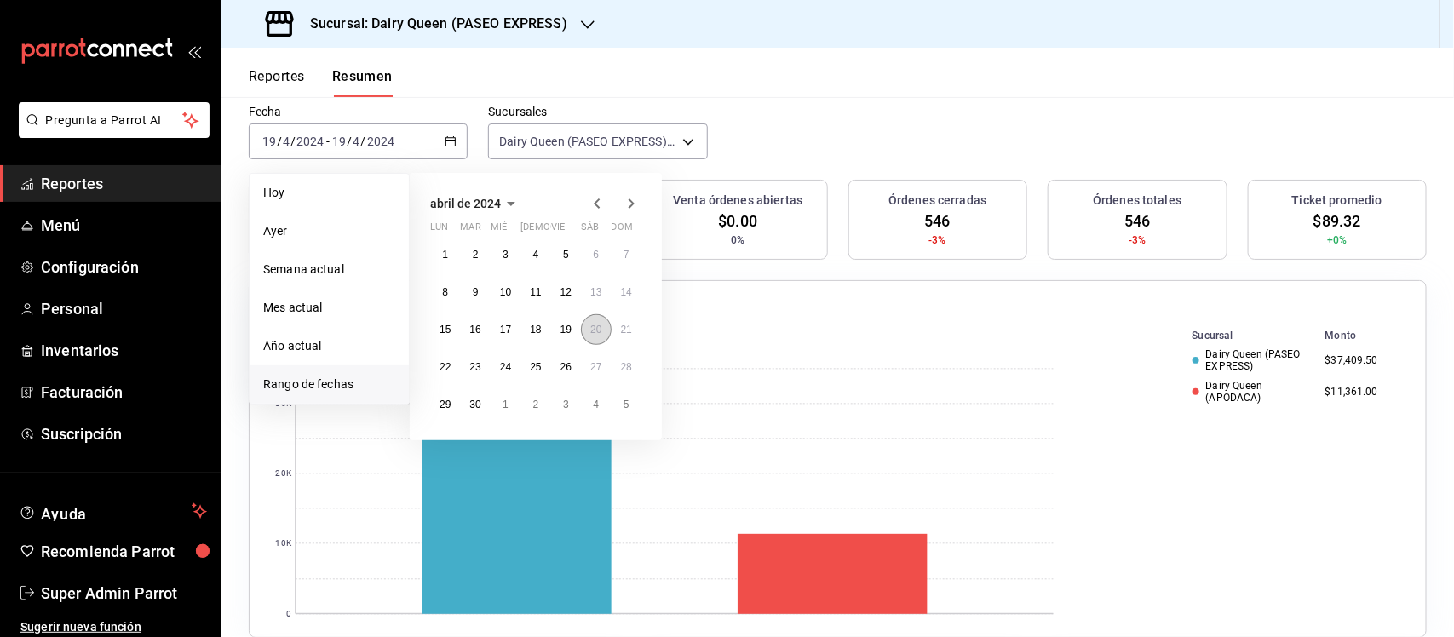
click at [594, 334] on abbr "20" at bounding box center [595, 330] width 11 height 12
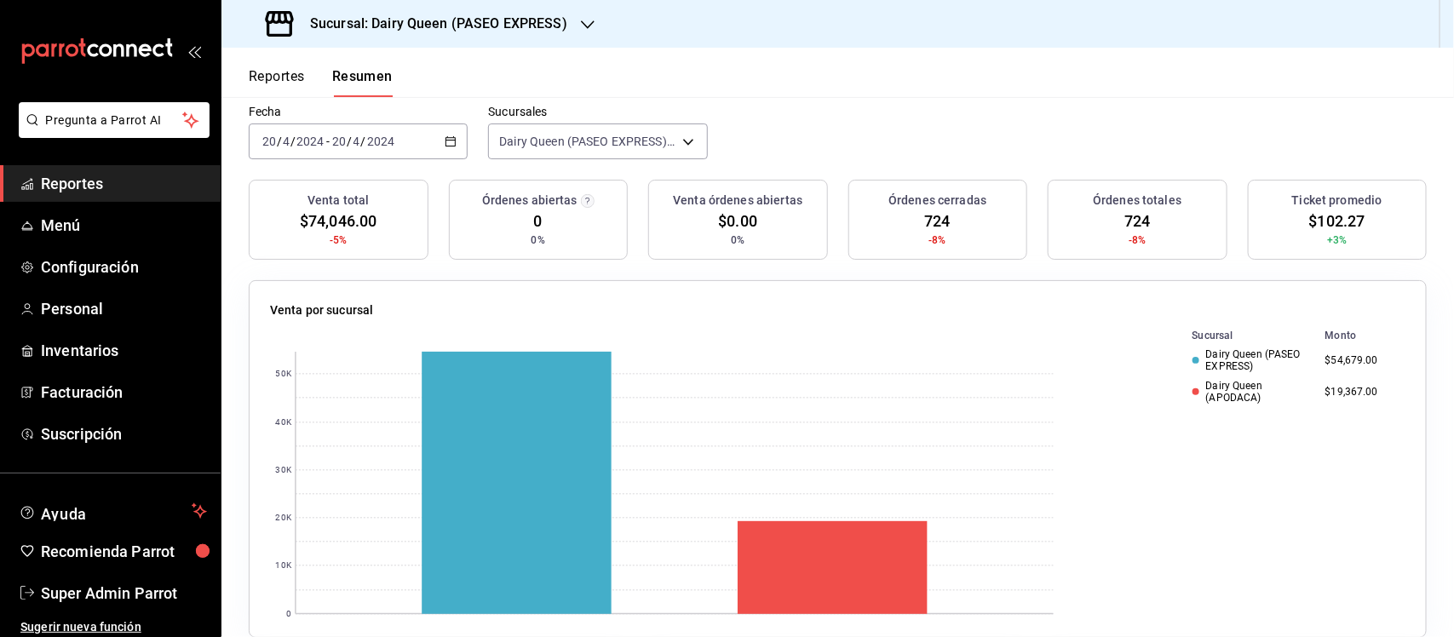
click at [457, 153] on div "[DATE] [DATE] - [DATE] [DATE]" at bounding box center [358, 141] width 219 height 36
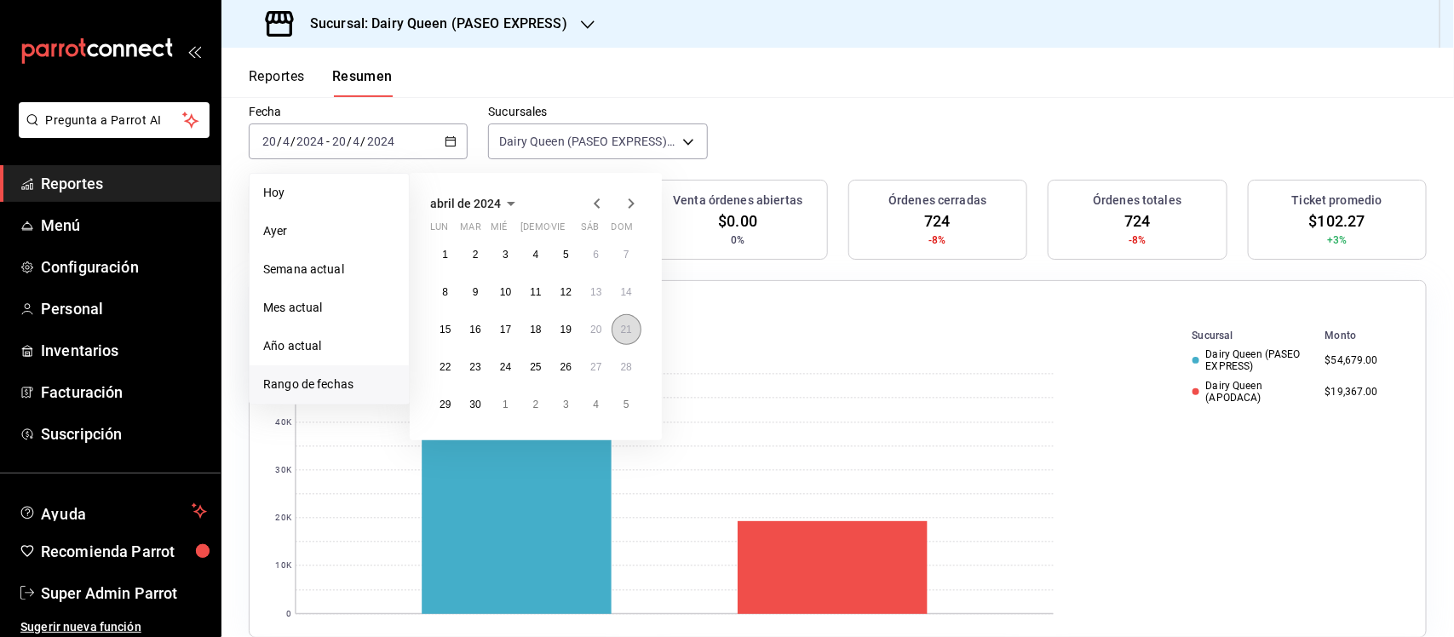
click at [633, 320] on button "21" at bounding box center [627, 329] width 30 height 31
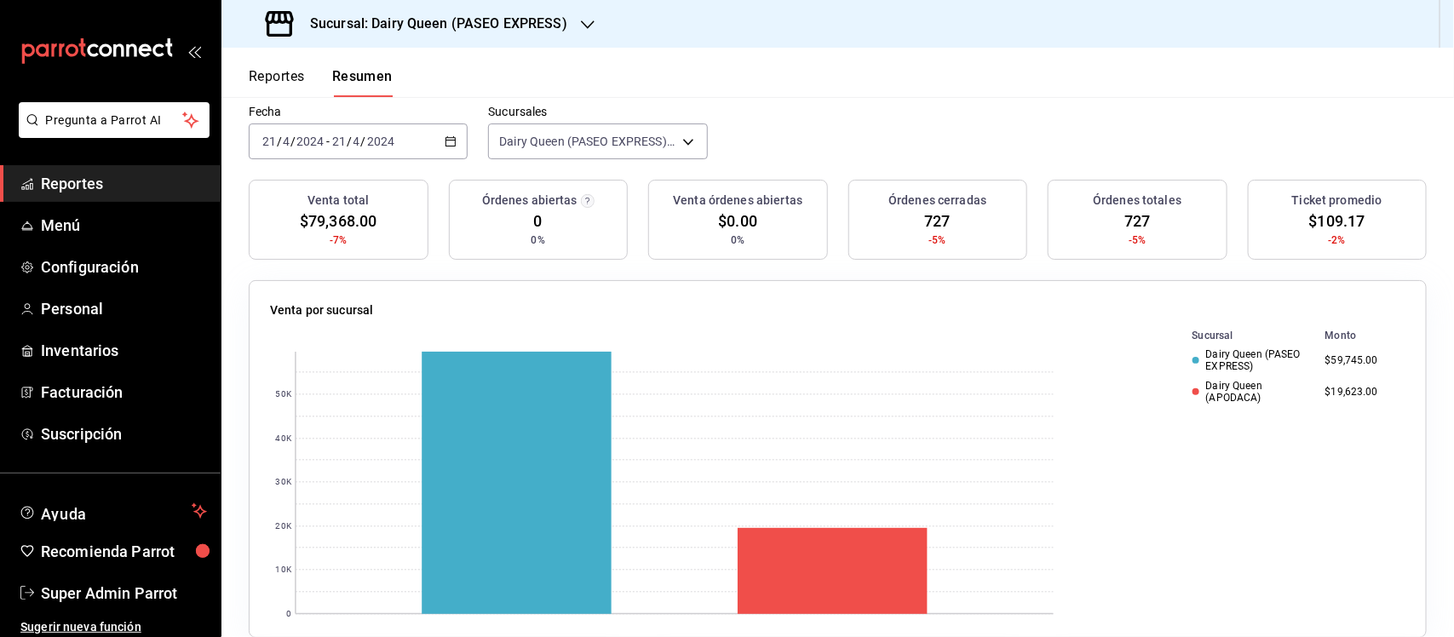
click at [458, 133] on div "[DATE] [DATE] - [DATE] [DATE]" at bounding box center [358, 141] width 219 height 36
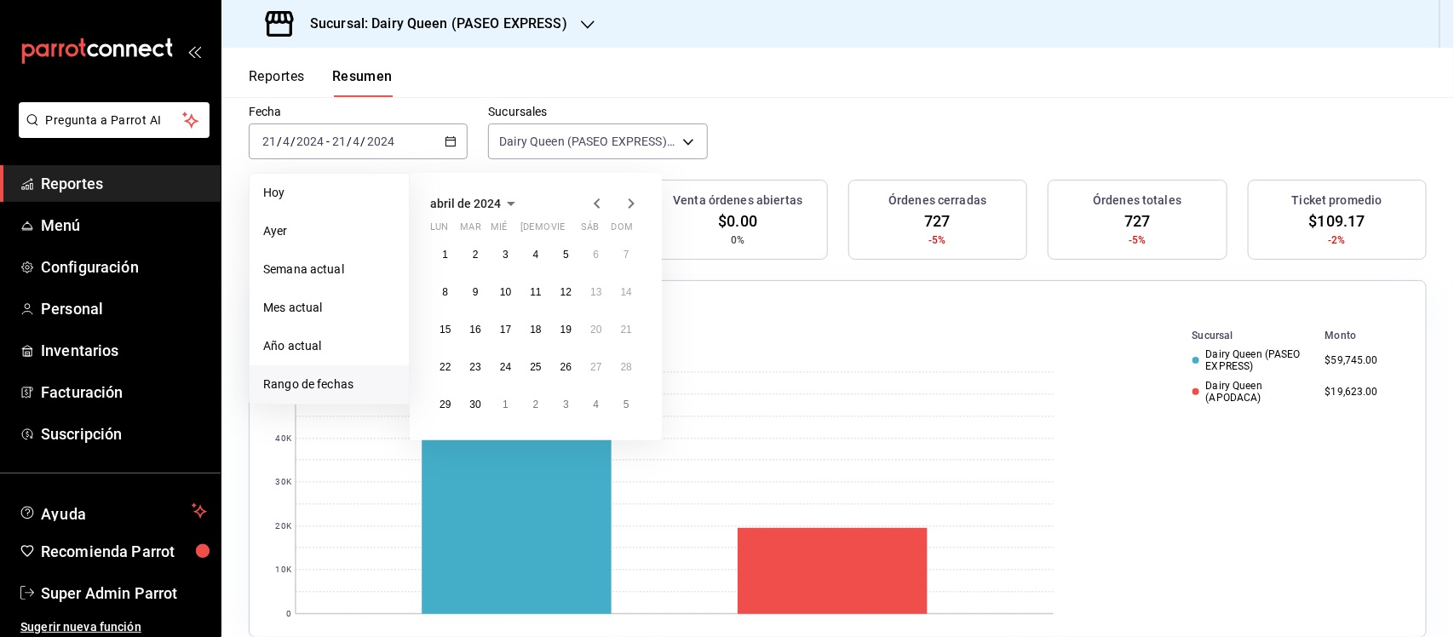
click at [630, 203] on icon "button" at bounding box center [631, 203] width 20 height 20
click at [451, 319] on button "13" at bounding box center [445, 329] width 30 height 31
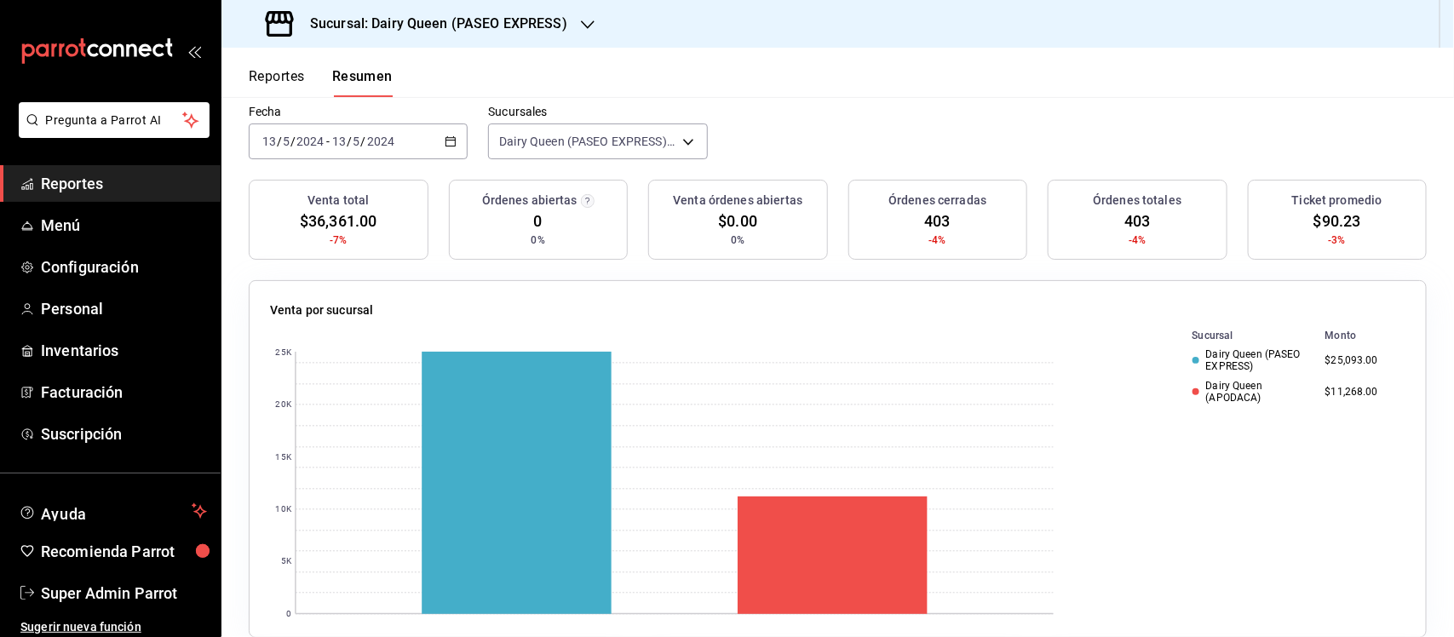
click at [452, 146] on icon "button" at bounding box center [451, 141] width 12 height 12
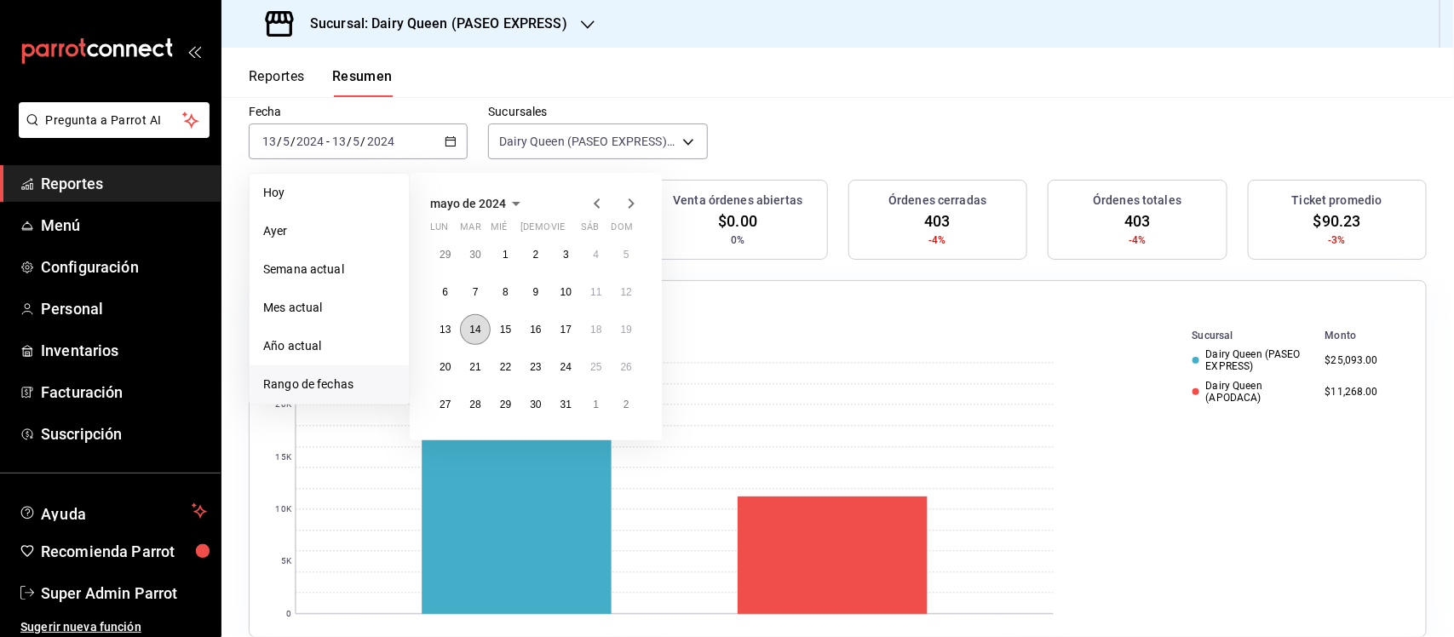
click at [469, 330] on abbr "14" at bounding box center [474, 330] width 11 height 12
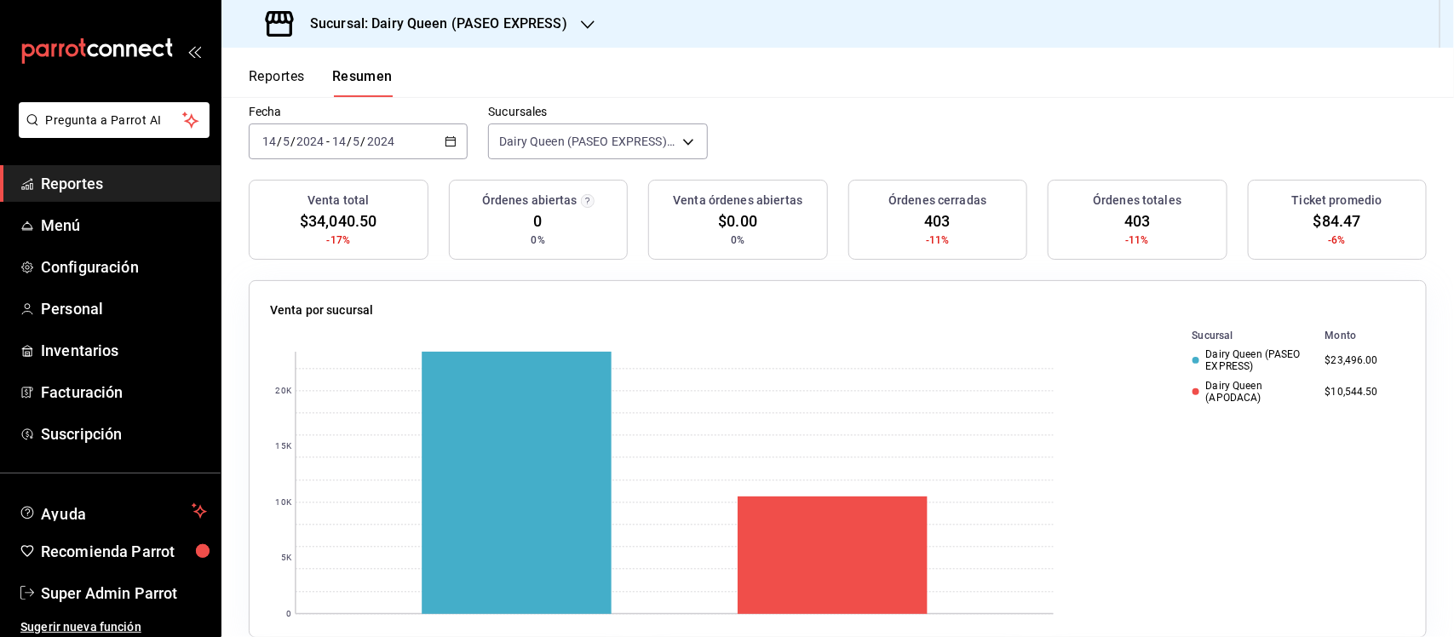
click at [458, 141] on div "[DATE] [DATE] - [DATE] [DATE]" at bounding box center [358, 141] width 219 height 36
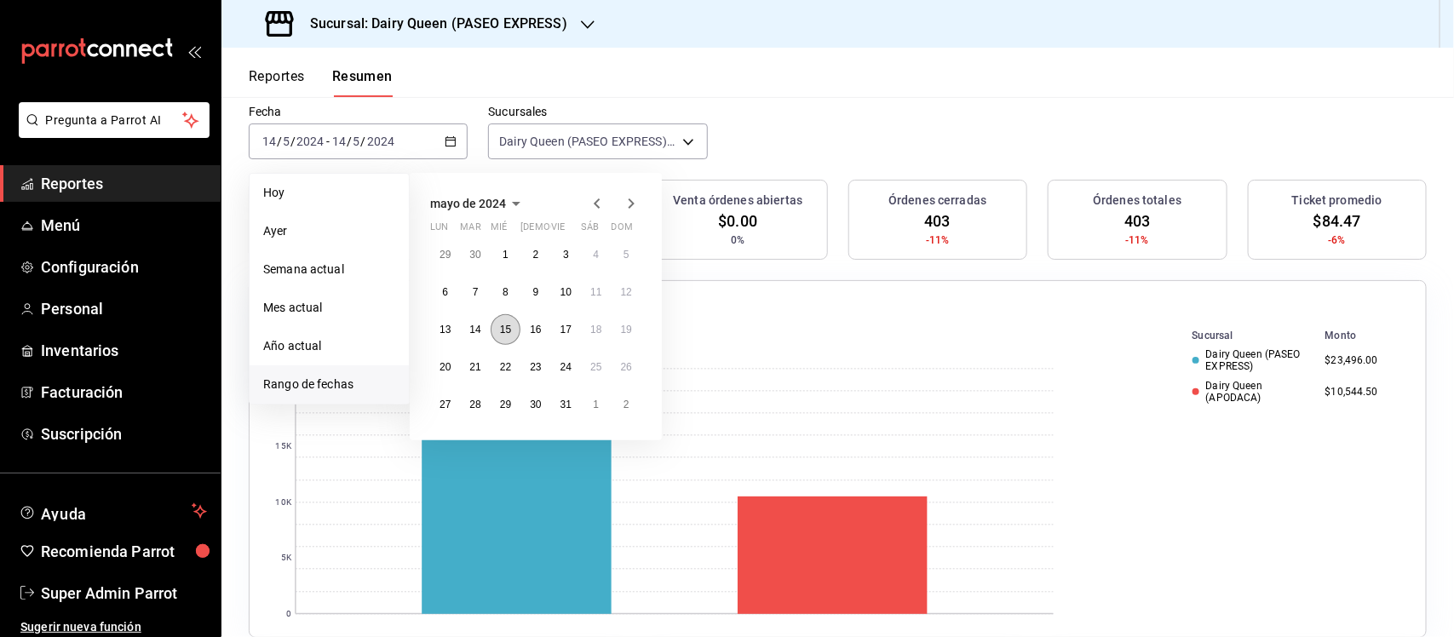
click at [501, 330] on abbr "15" at bounding box center [505, 330] width 11 height 12
click at [502, 330] on abbr "15" at bounding box center [505, 330] width 11 height 12
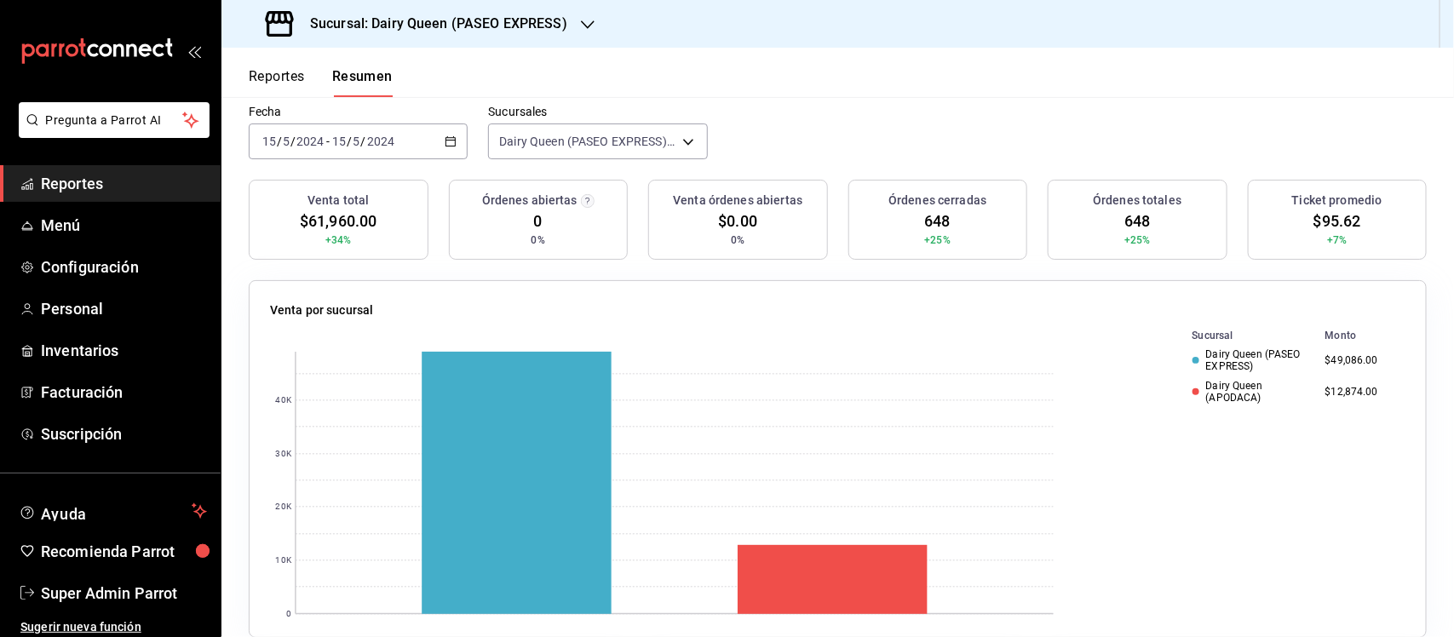
click at [457, 136] on div "[DATE] [DATE] - [DATE] [DATE]" at bounding box center [358, 141] width 219 height 36
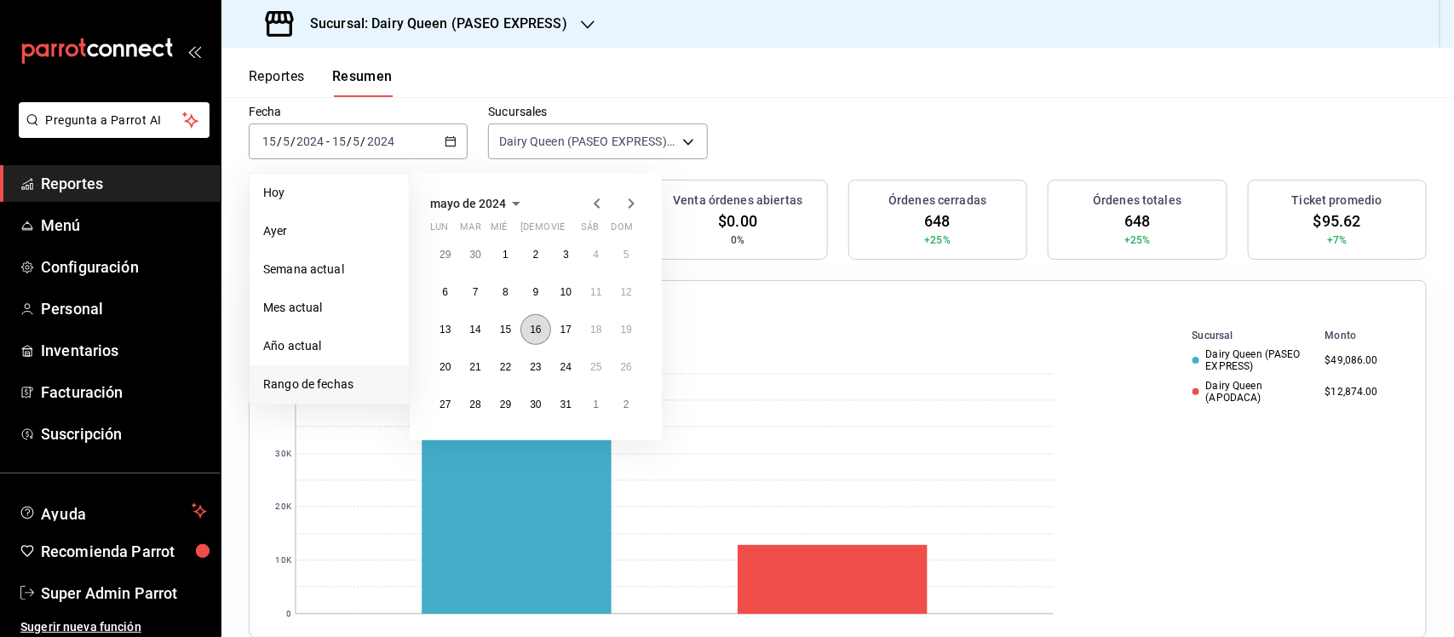
click at [547, 337] on button "16" at bounding box center [535, 329] width 30 height 31
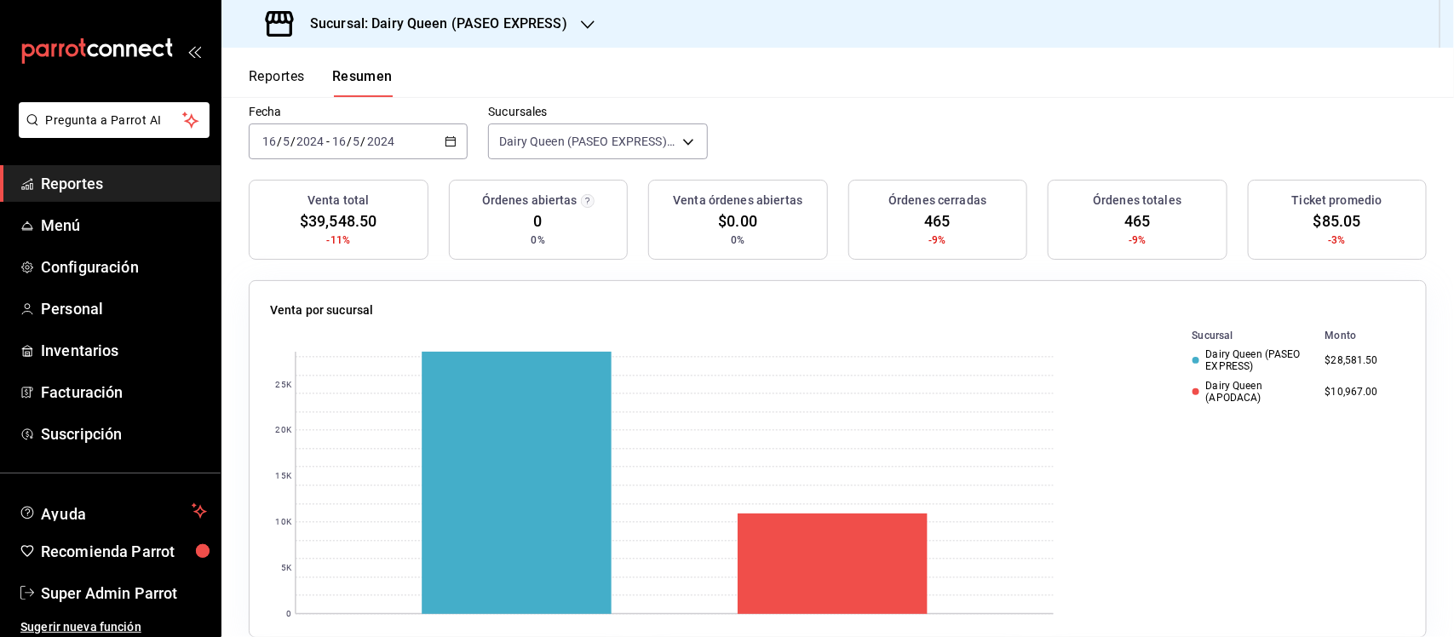
click at [452, 134] on div "[DATE] [DATE] - [DATE] [DATE]" at bounding box center [358, 141] width 219 height 36
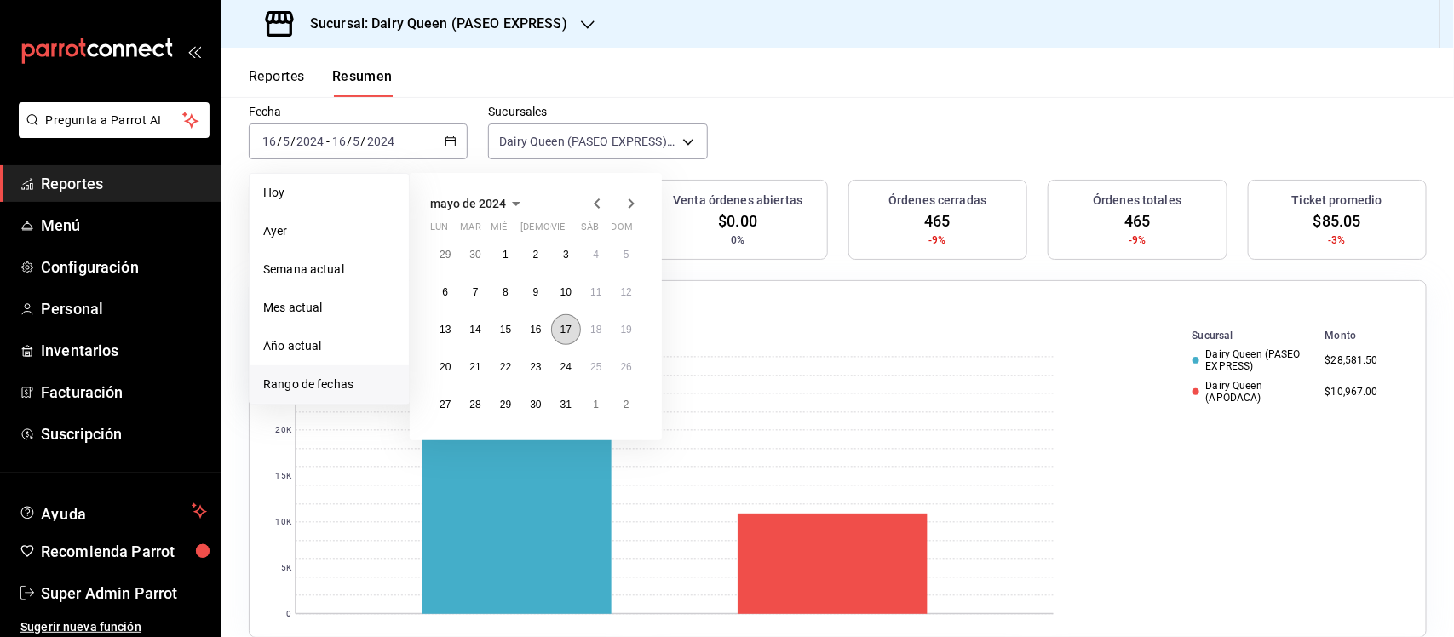
click at [567, 330] on abbr "17" at bounding box center [565, 330] width 11 height 12
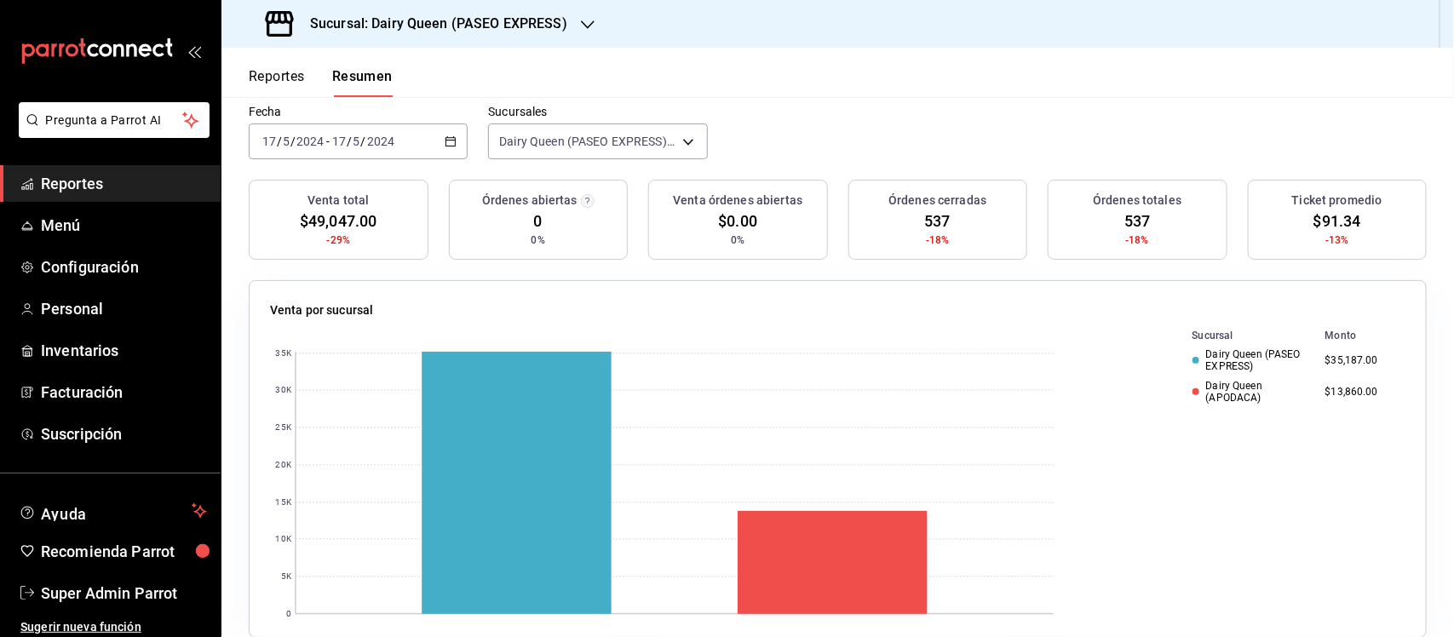
click at [445, 137] on \(Stroke\) "button" at bounding box center [450, 141] width 10 height 9
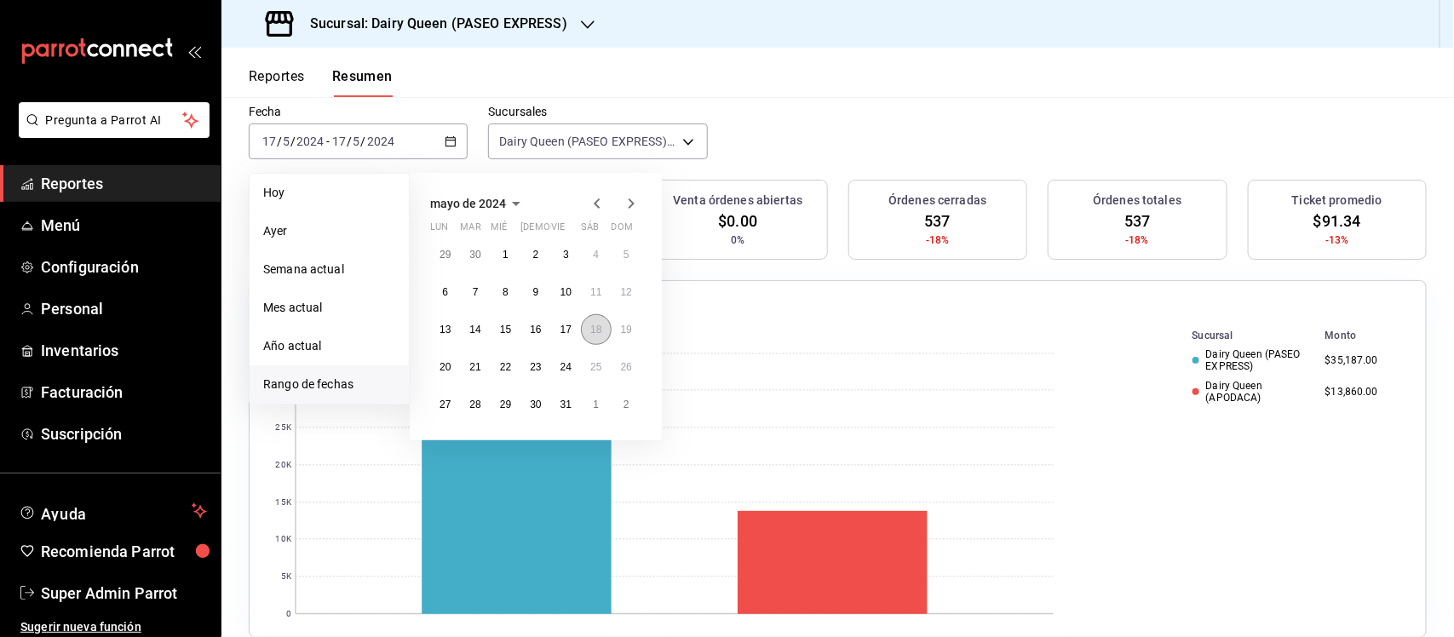
click at [592, 333] on abbr "18" at bounding box center [595, 330] width 11 height 12
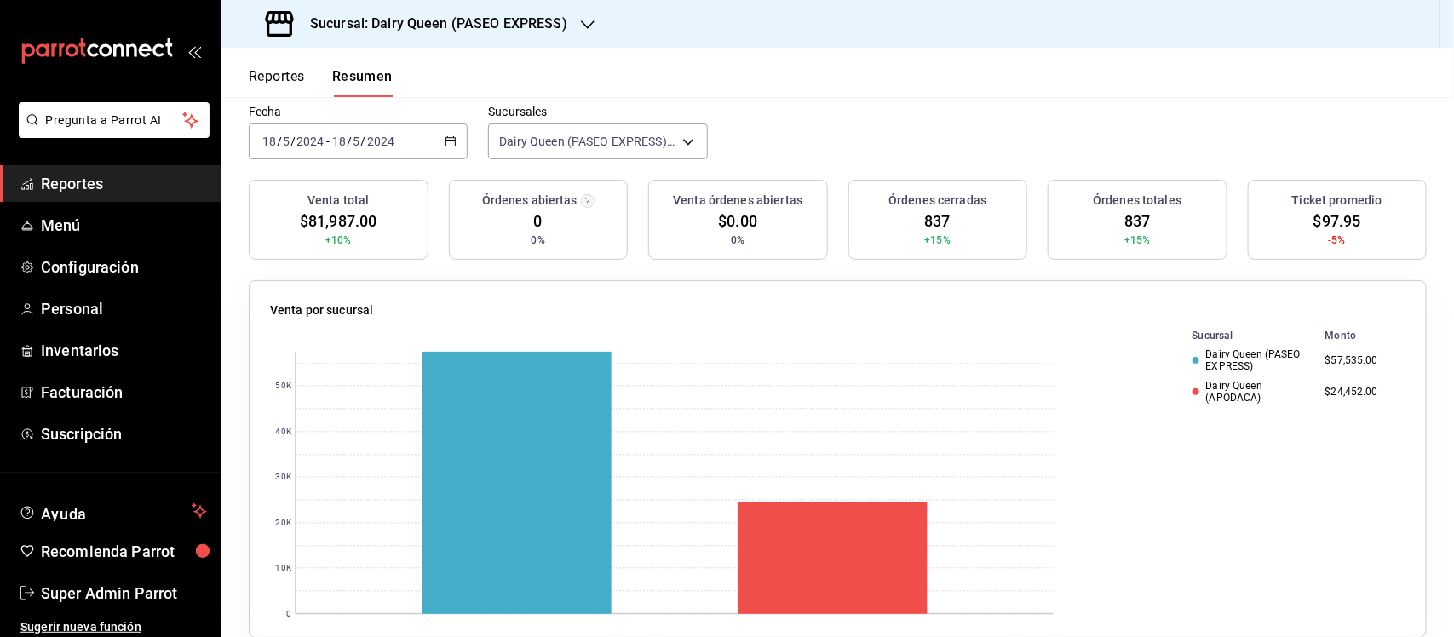
click at [436, 142] on div "[DATE] [DATE] - [DATE] [DATE]" at bounding box center [358, 141] width 219 height 36
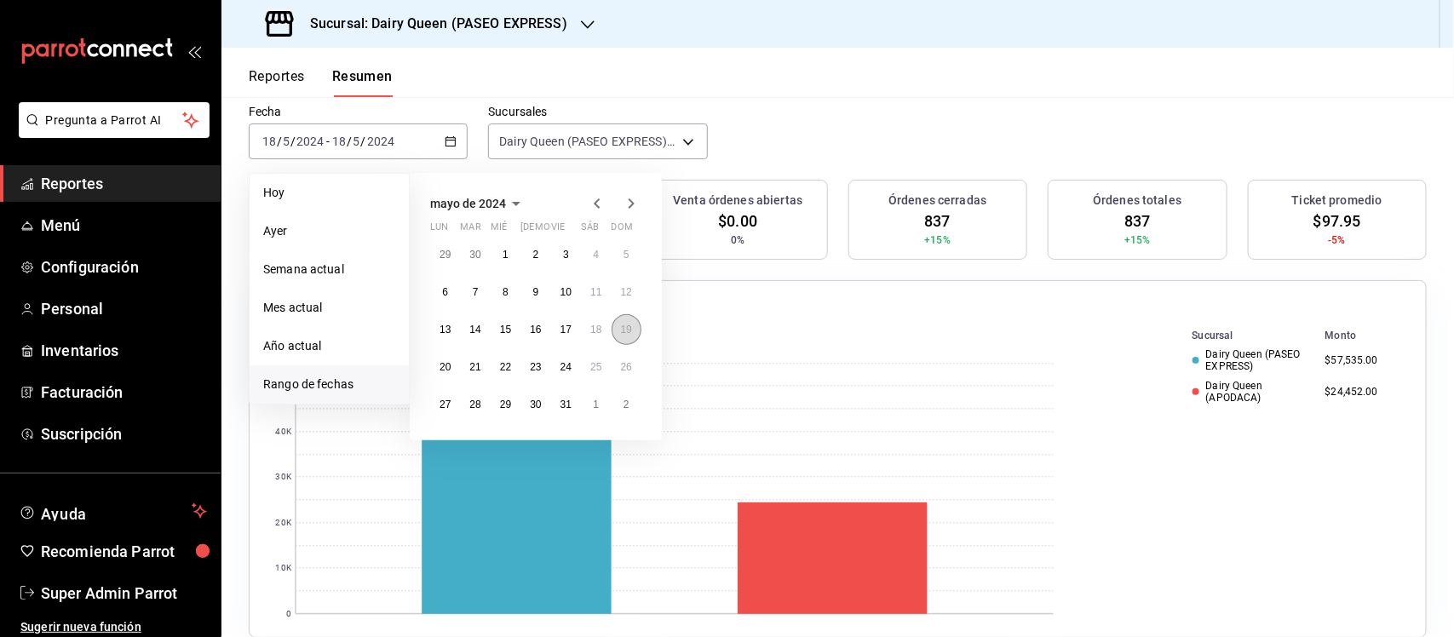
click at [623, 332] on abbr "19" at bounding box center [626, 330] width 11 height 12
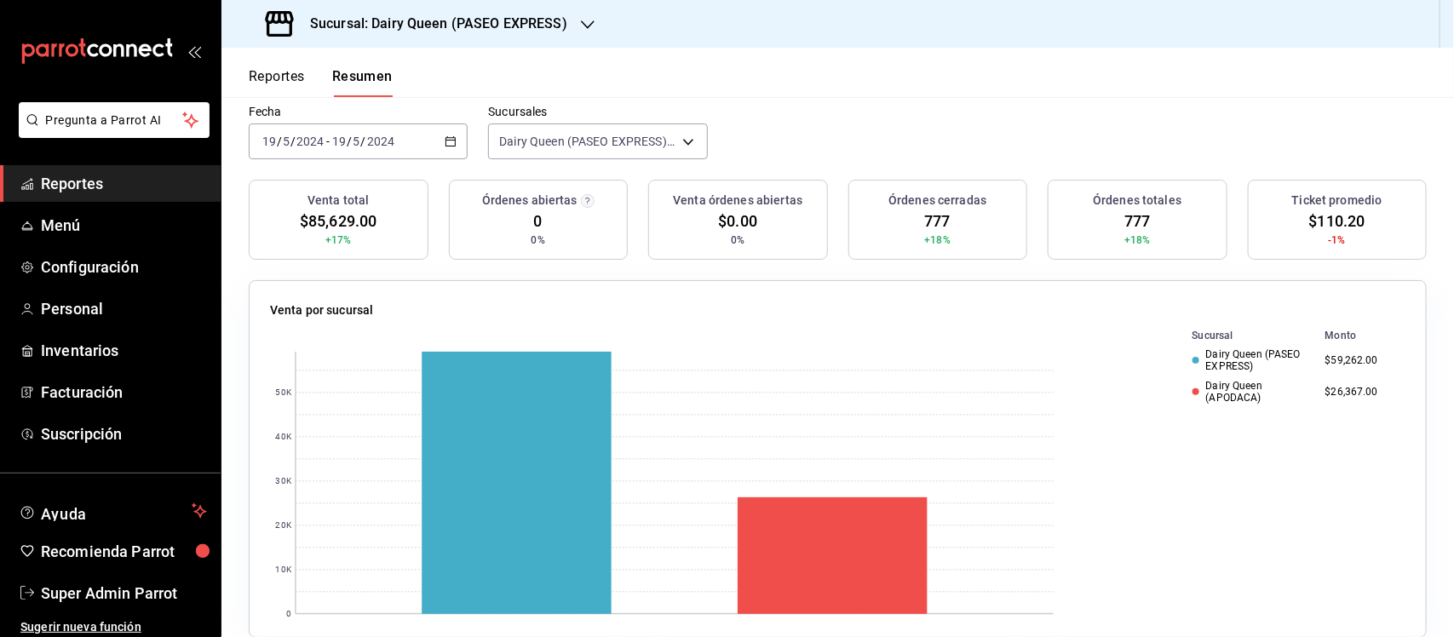
click at [445, 138] on icon "button" at bounding box center [451, 141] width 12 height 12
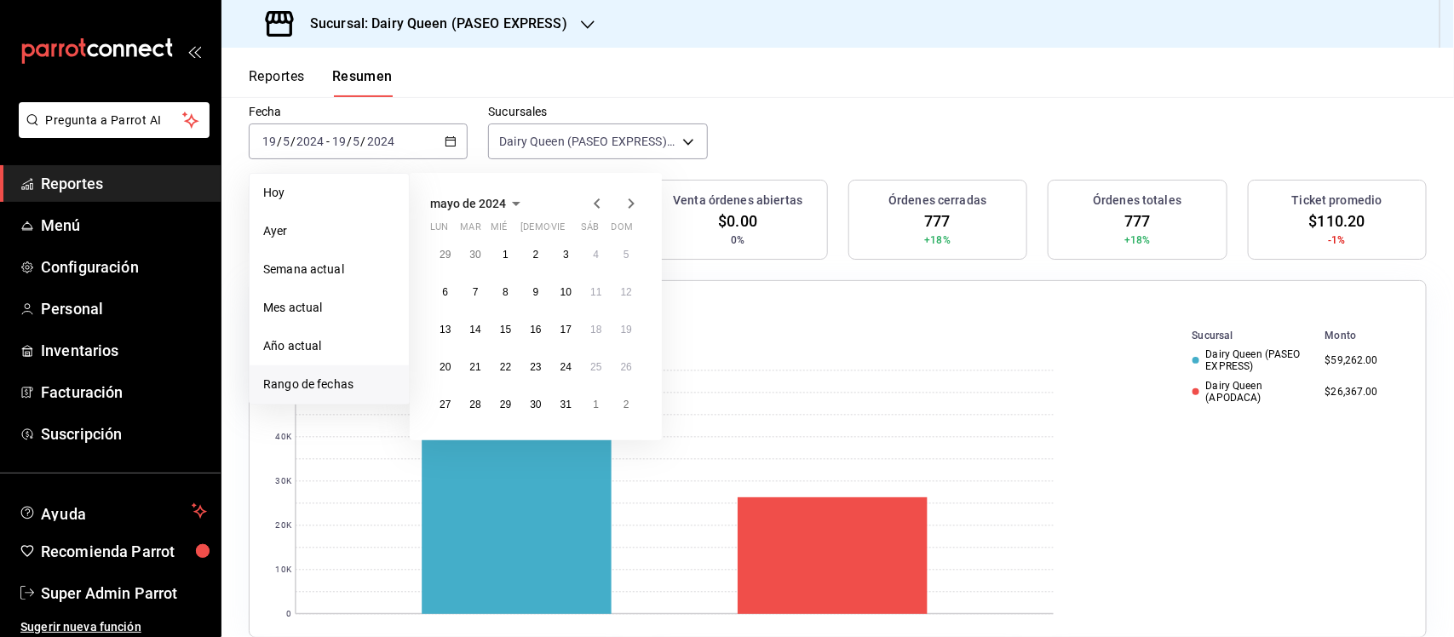
click at [637, 198] on icon "button" at bounding box center [631, 203] width 20 height 20
click at [447, 328] on abbr "10" at bounding box center [444, 330] width 11 height 12
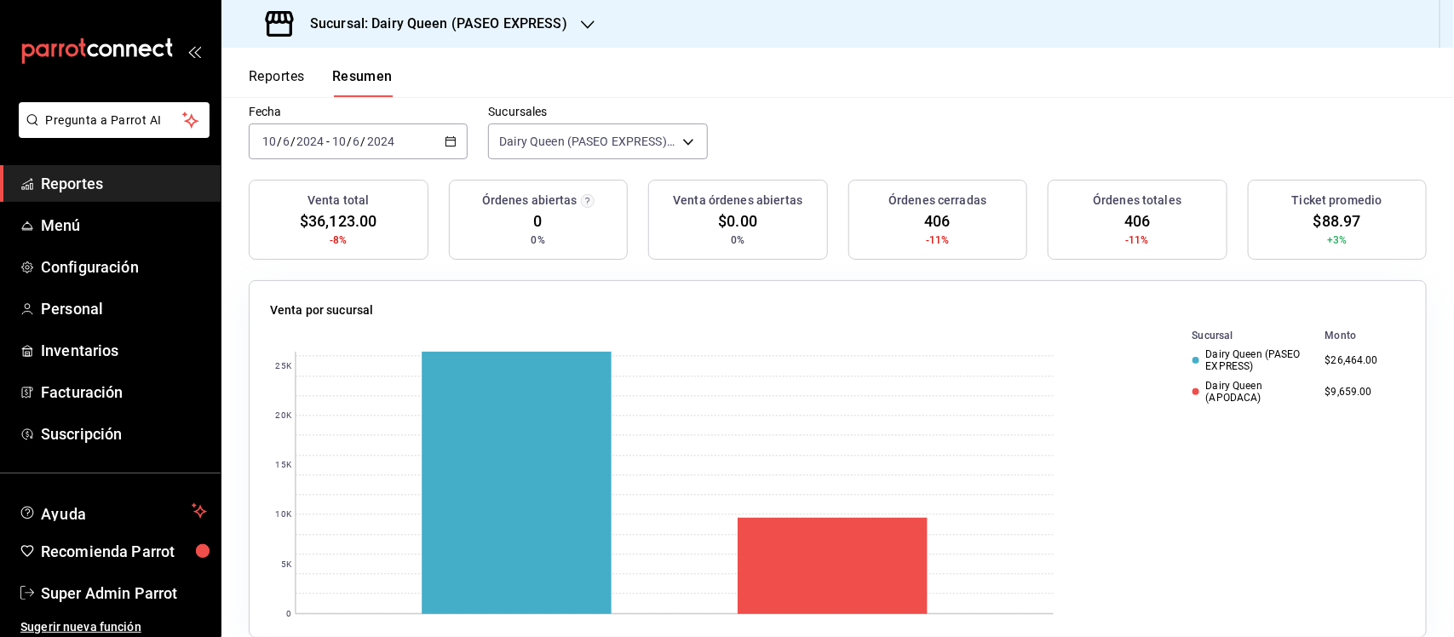
click at [447, 134] on div "[DATE] [DATE] - [DATE] [DATE]" at bounding box center [358, 141] width 219 height 36
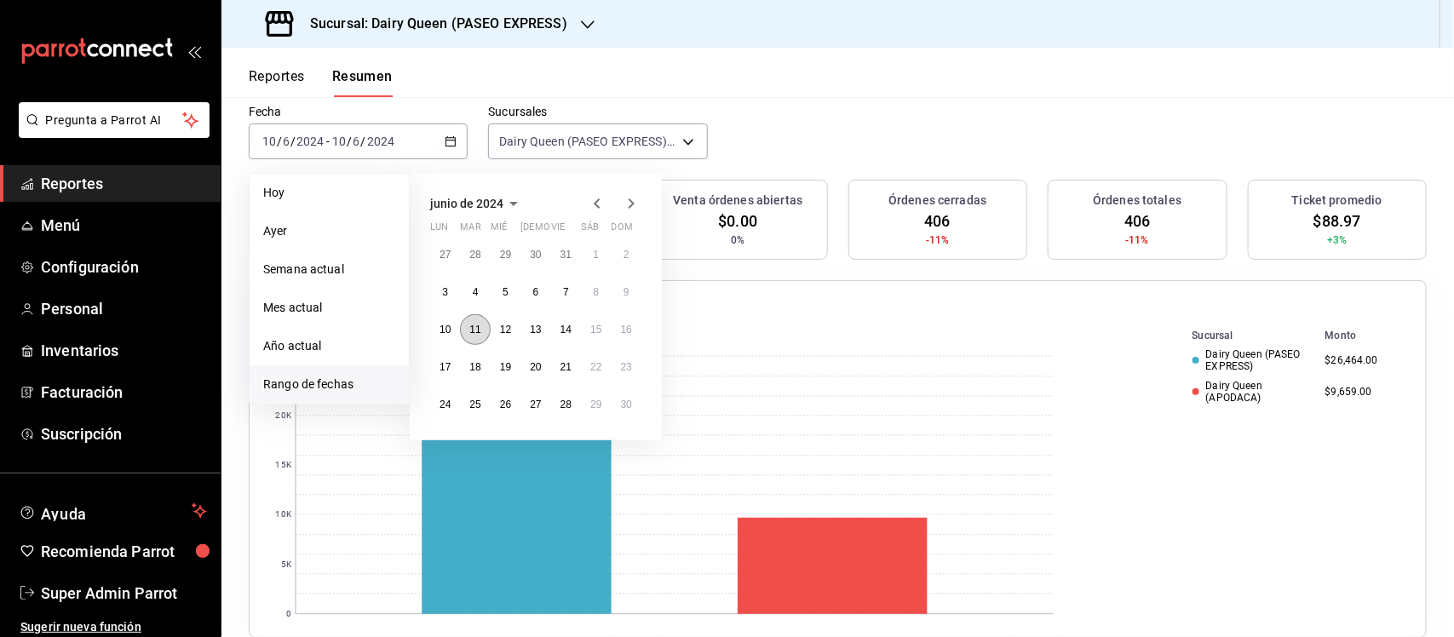
click at [479, 333] on abbr "11" at bounding box center [474, 330] width 11 height 12
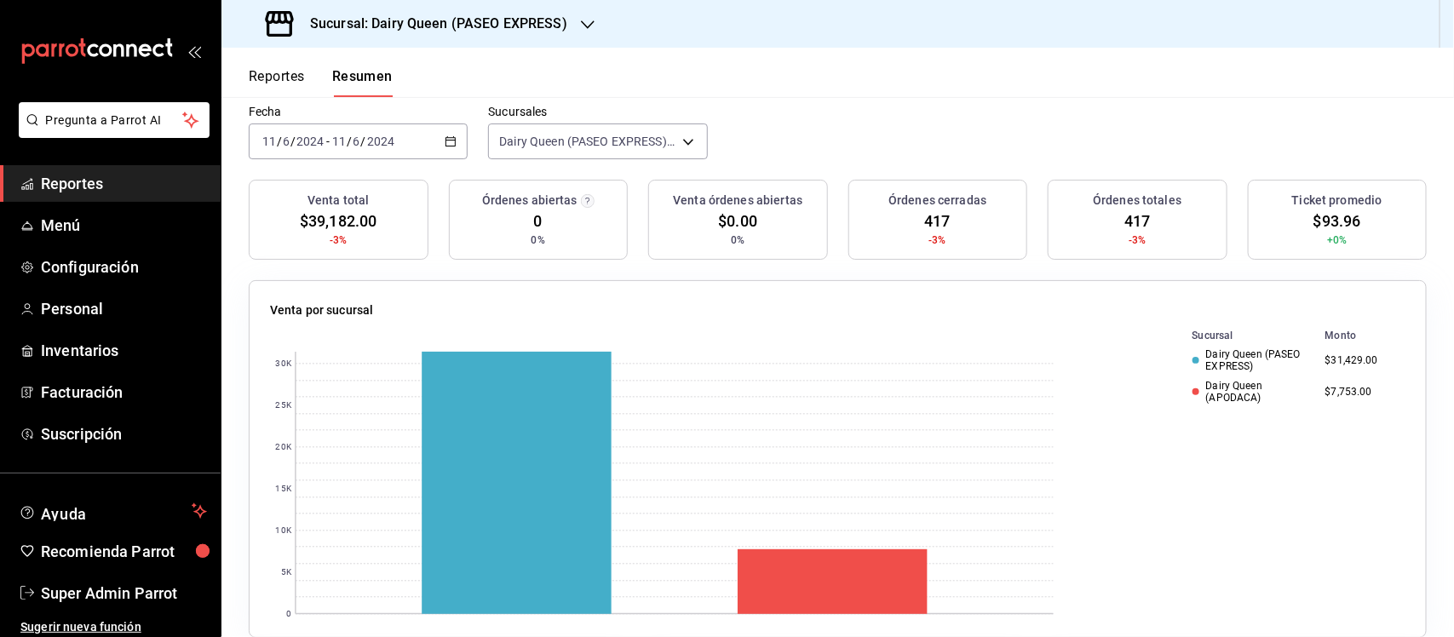
click at [451, 125] on div "[DATE] [DATE] - [DATE] [DATE]" at bounding box center [358, 141] width 219 height 36
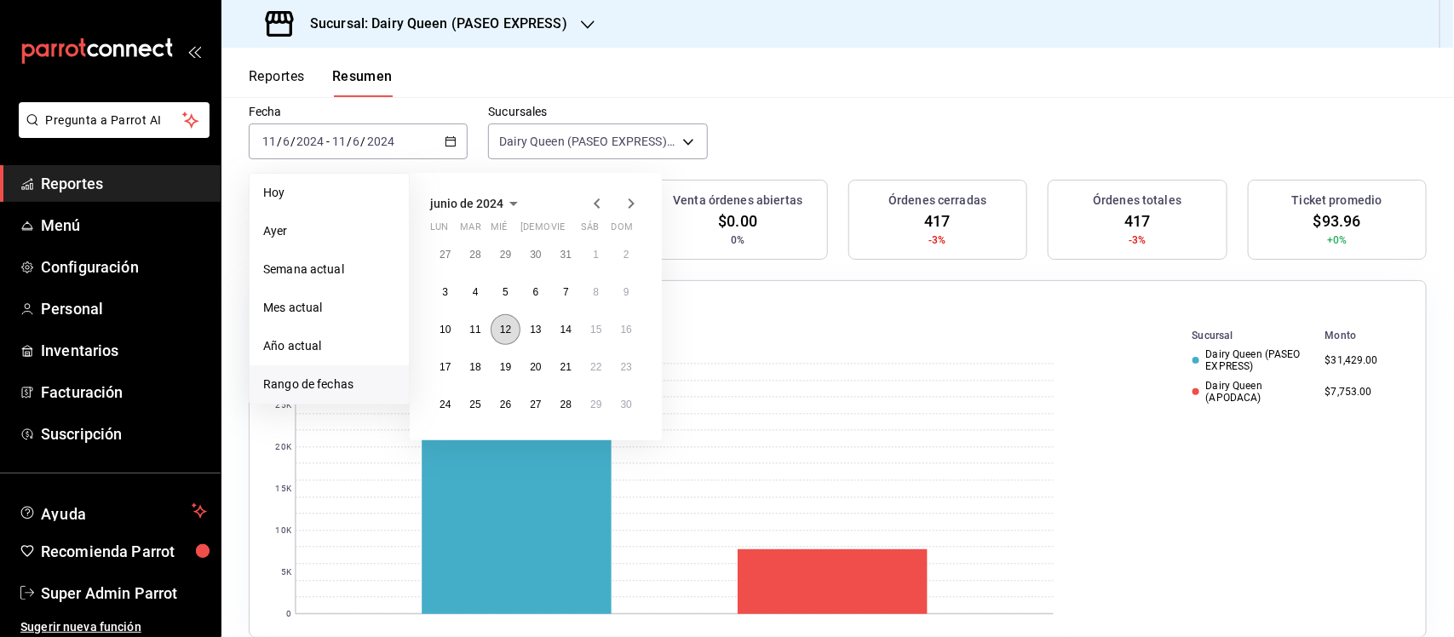
click at [504, 333] on abbr "12" at bounding box center [505, 330] width 11 height 12
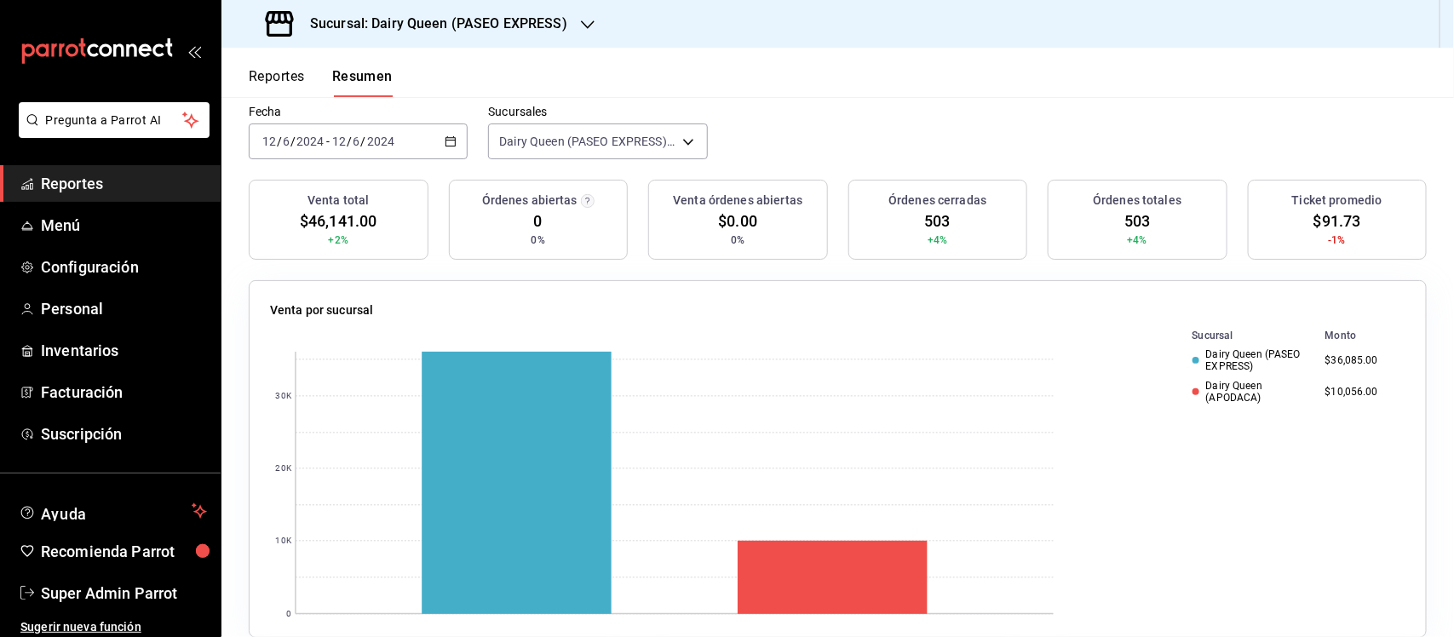
click at [447, 141] on \(Stroke\) "button" at bounding box center [450, 140] width 9 height 1
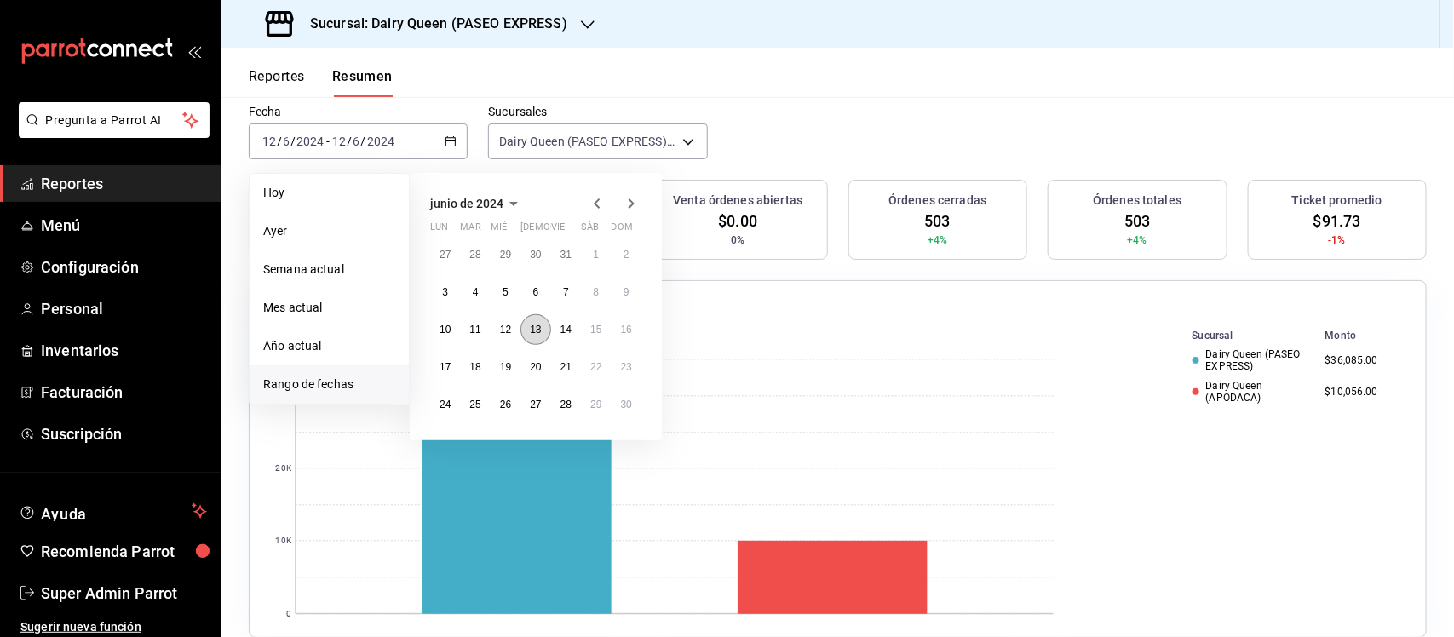
click at [543, 332] on button "13" at bounding box center [535, 329] width 30 height 31
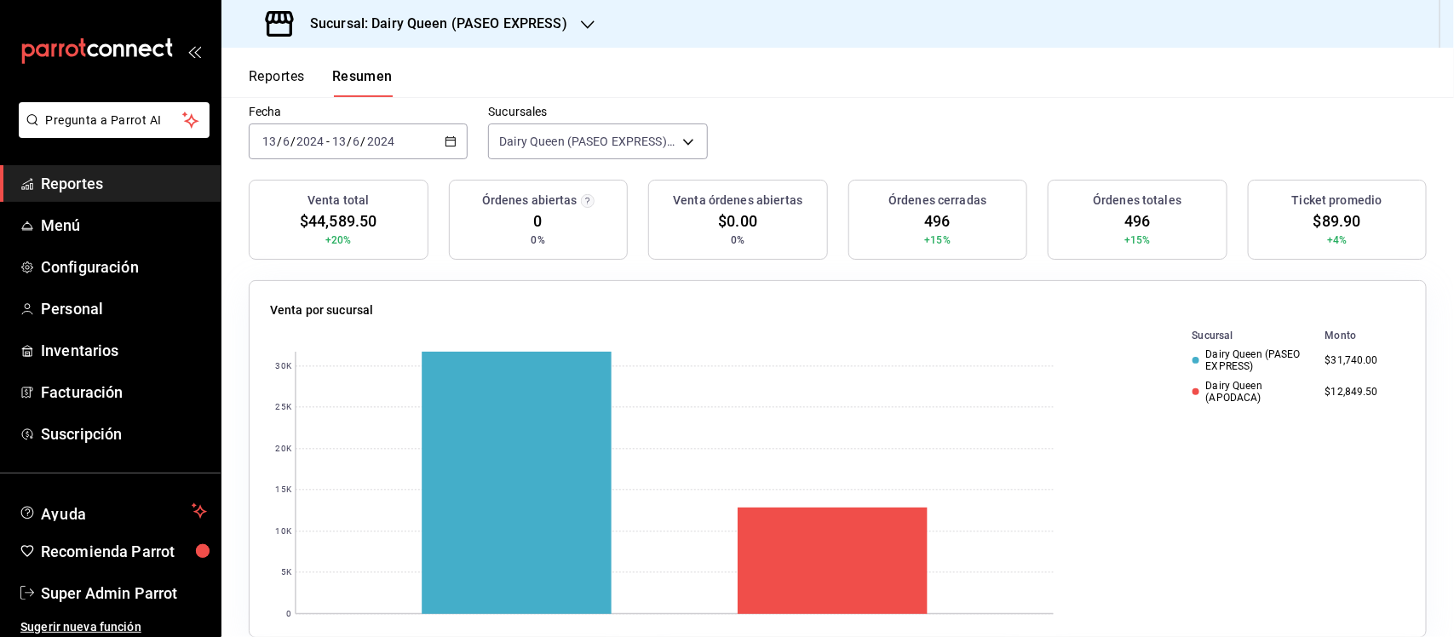
click at [454, 138] on div "[DATE] [DATE] - [DATE] [DATE]" at bounding box center [358, 141] width 219 height 36
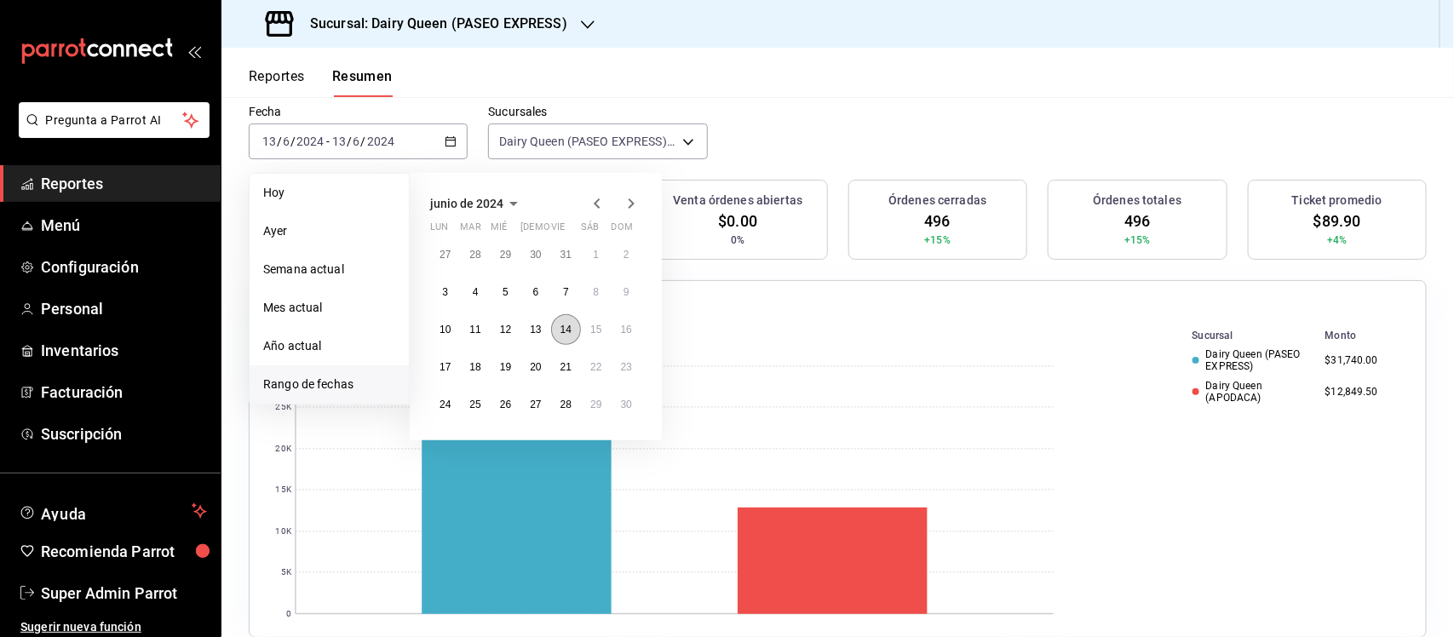
click at [571, 324] on abbr "14" at bounding box center [565, 330] width 11 height 12
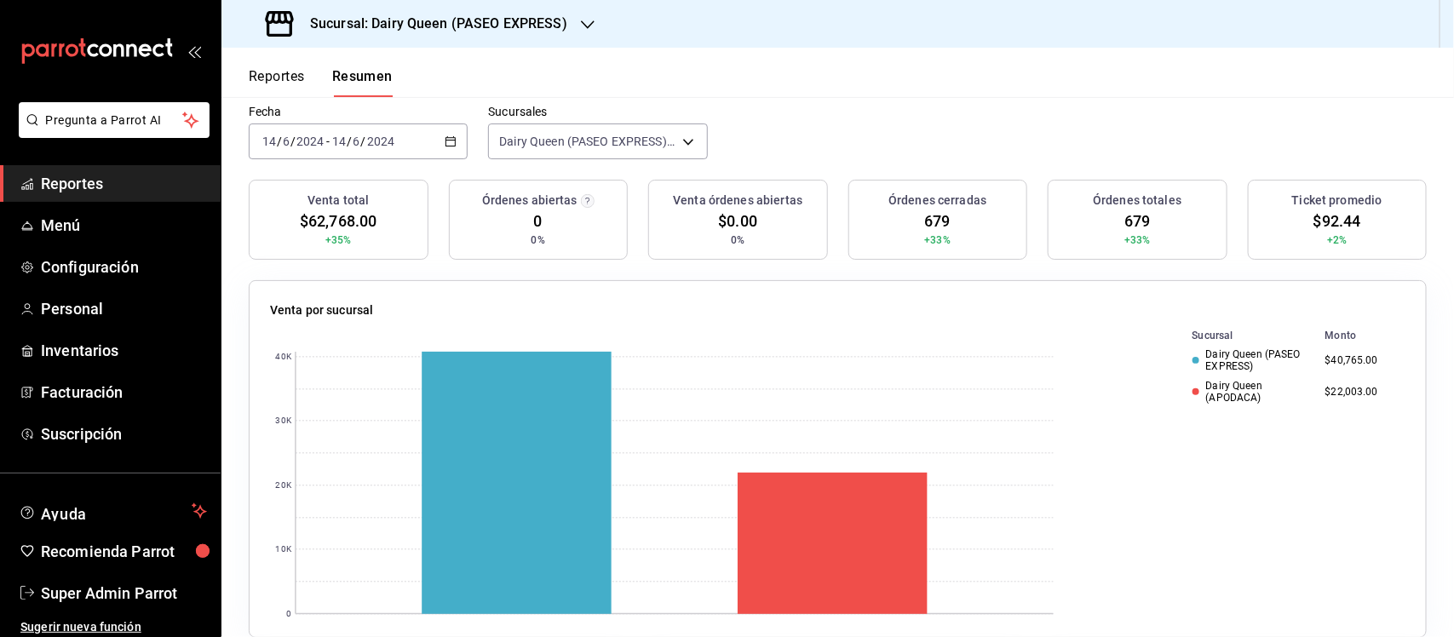
click at [445, 141] on icon "button" at bounding box center [451, 141] width 12 height 12
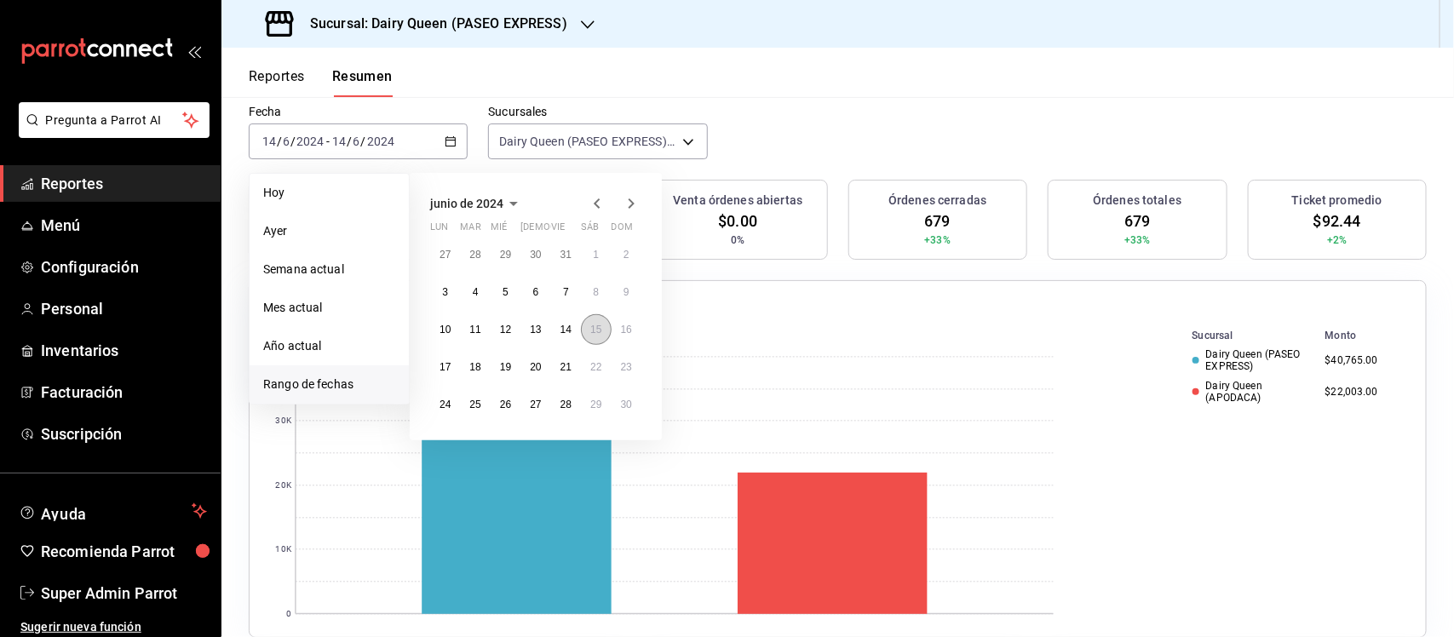
click at [592, 330] on abbr "15" at bounding box center [595, 330] width 11 height 12
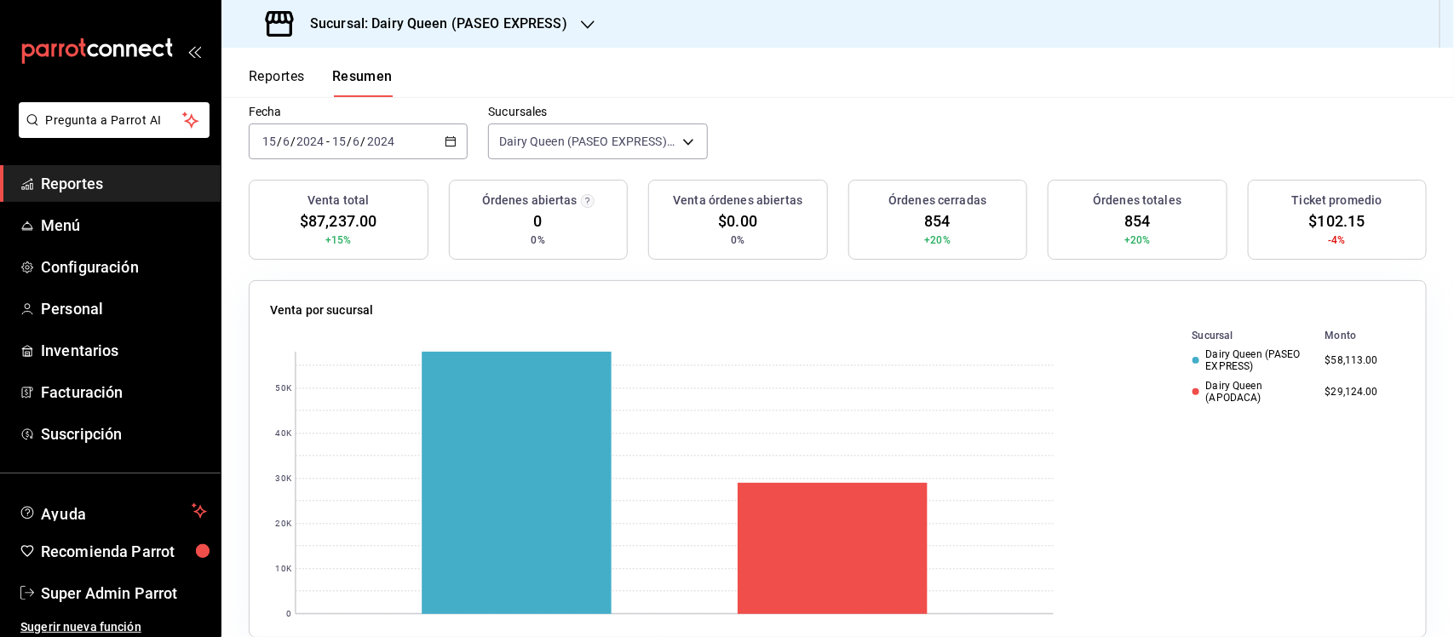
click at [448, 145] on icon "button" at bounding box center [451, 141] width 12 height 12
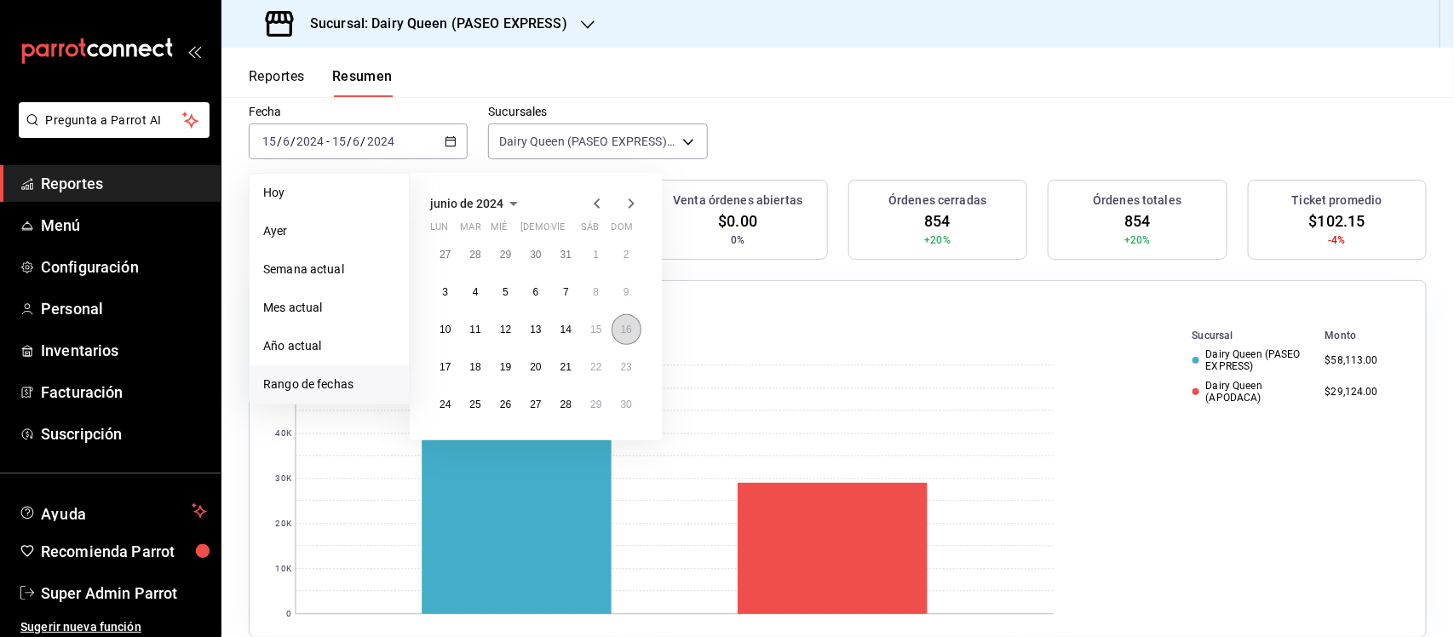
click at [632, 330] on abbr "16" at bounding box center [626, 330] width 11 height 12
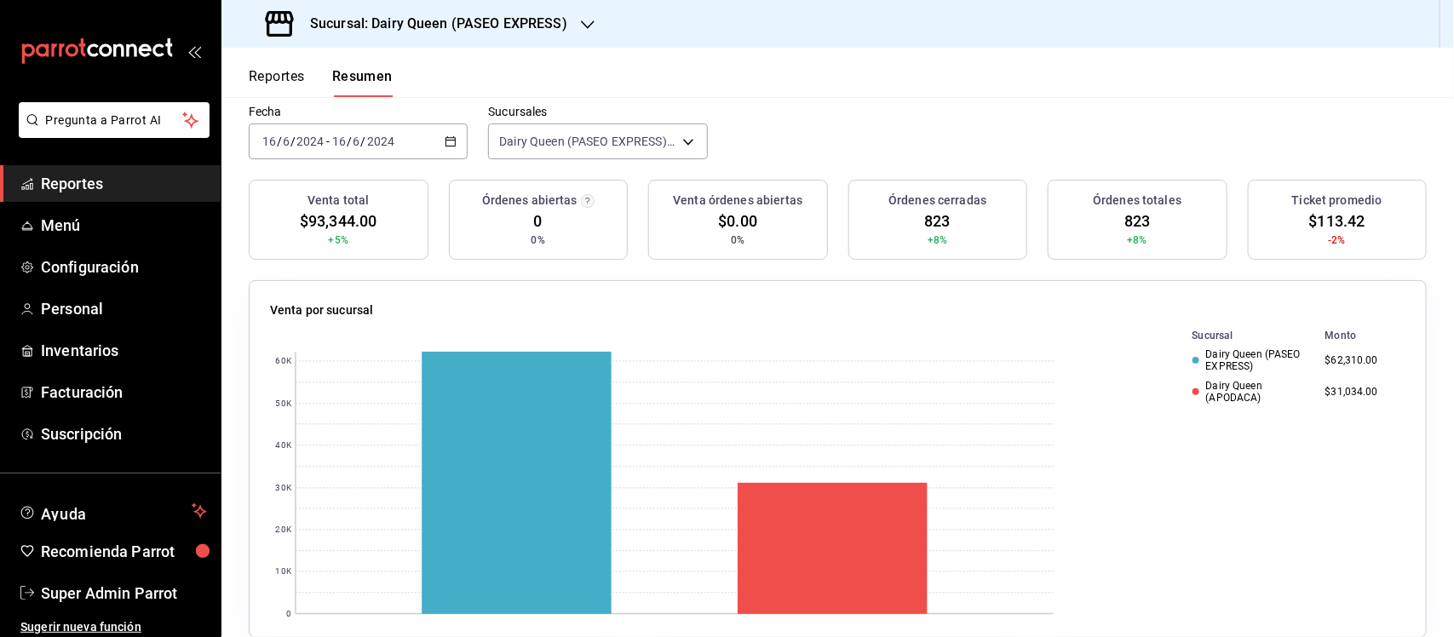
click at [453, 142] on div "[DATE] [DATE] - [DATE] [DATE]" at bounding box center [358, 141] width 219 height 36
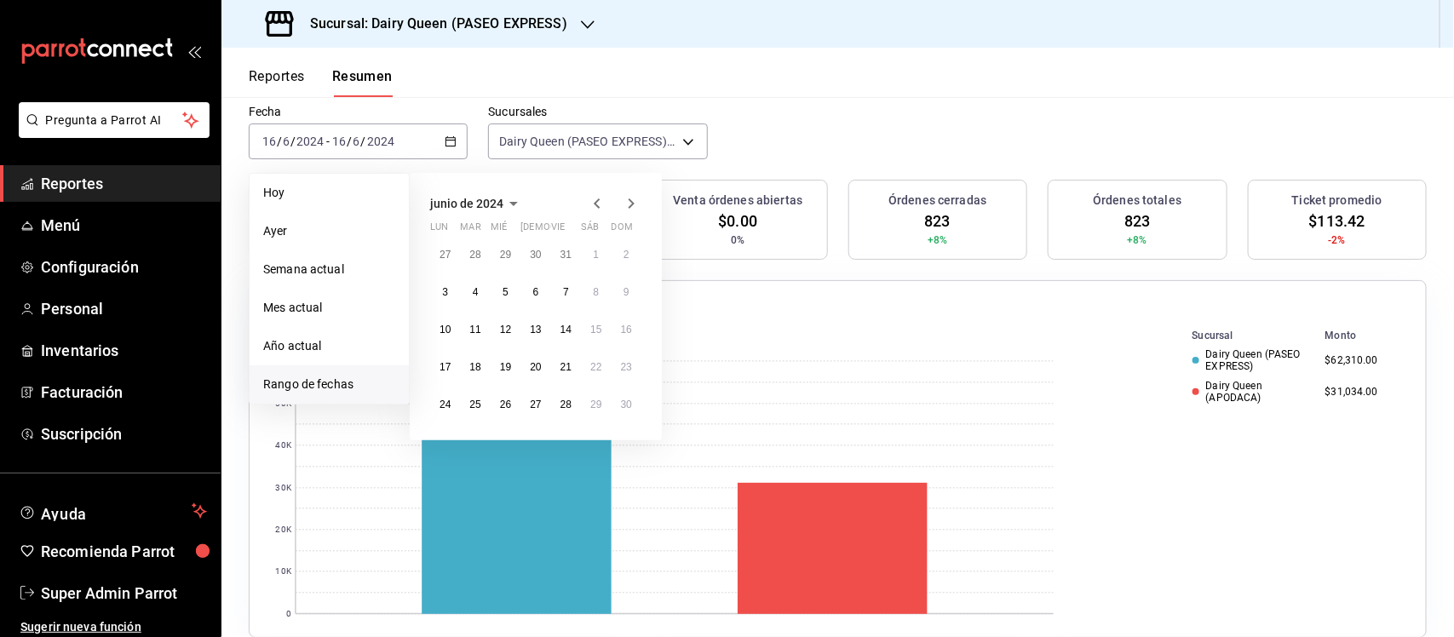
click at [633, 200] on icon "button" at bounding box center [631, 203] width 20 height 20
click at [443, 321] on button "15" at bounding box center [445, 336] width 30 height 31
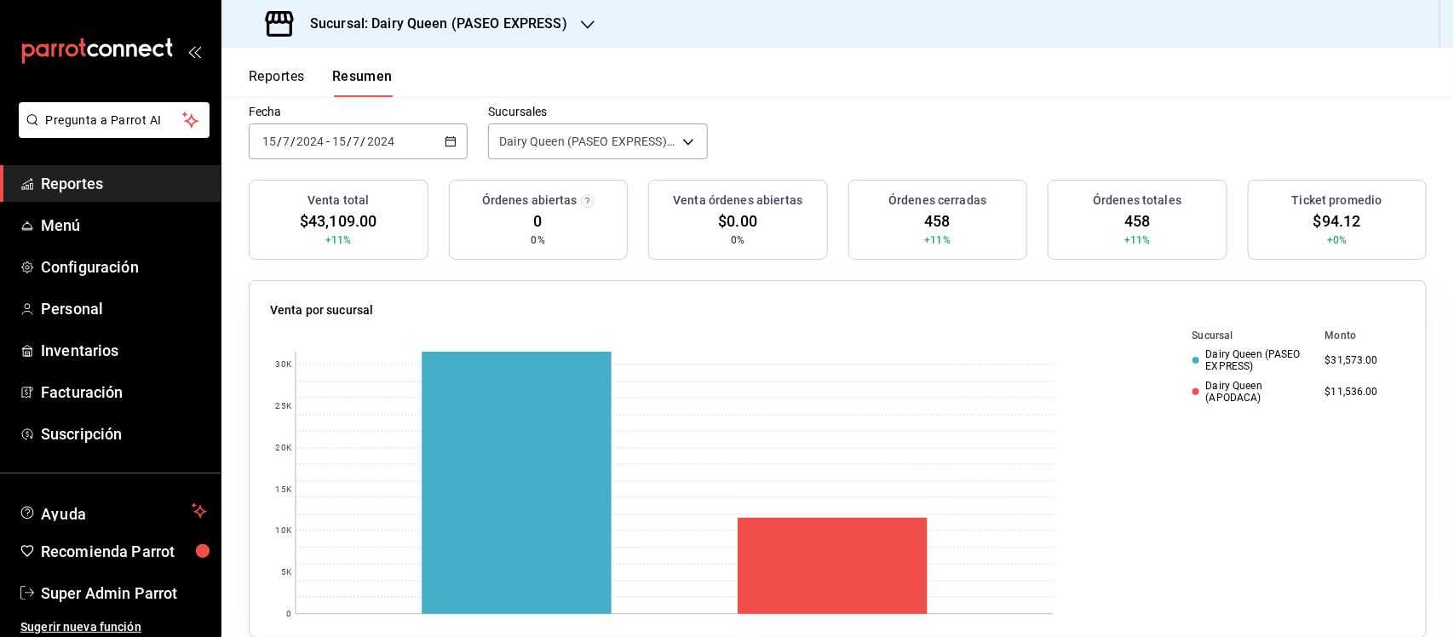
click at [456, 136] on div "[DATE] [DATE] - [DATE] [DATE]" at bounding box center [358, 141] width 219 height 36
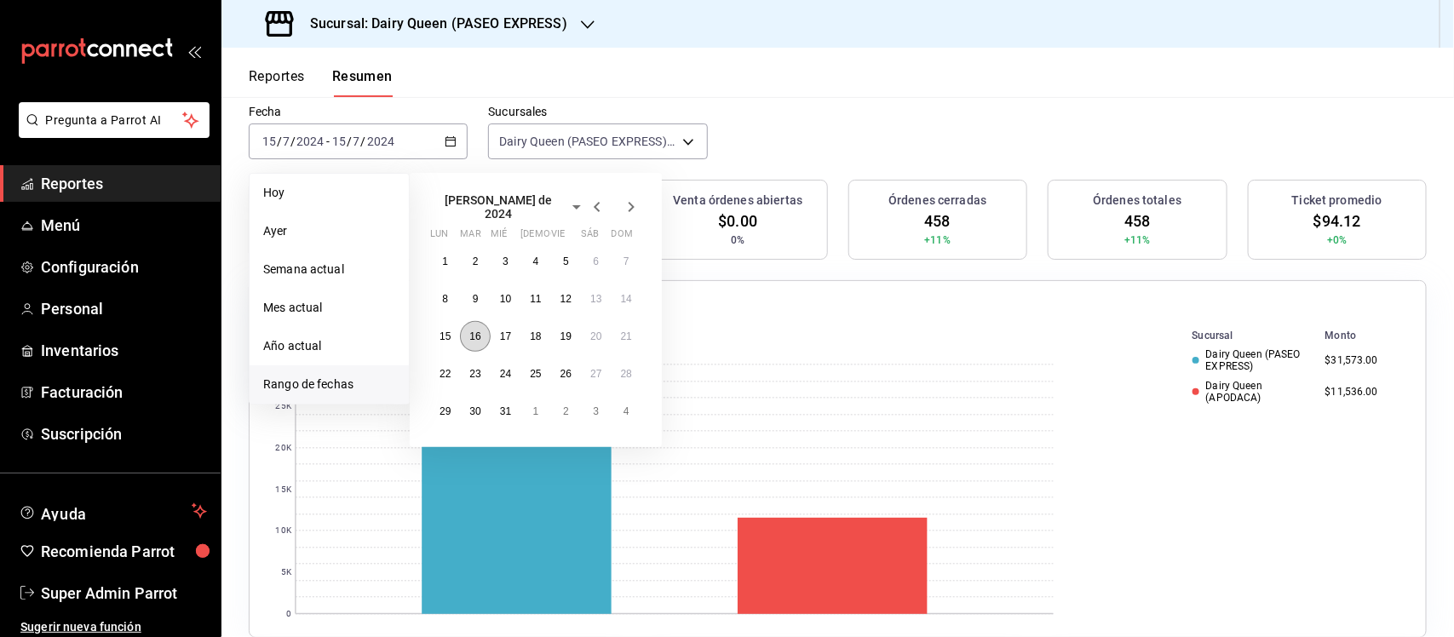
click at [474, 330] on abbr "16" at bounding box center [474, 336] width 11 height 12
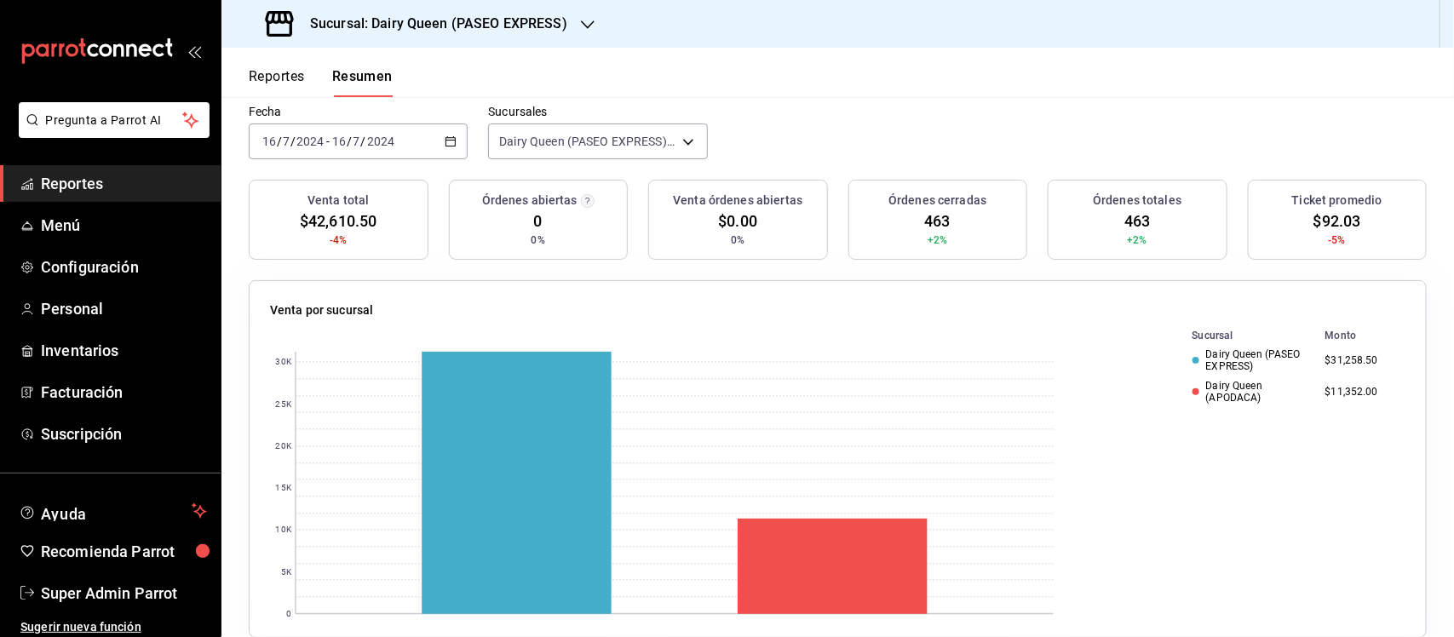
click at [445, 136] on icon "button" at bounding box center [451, 141] width 12 height 12
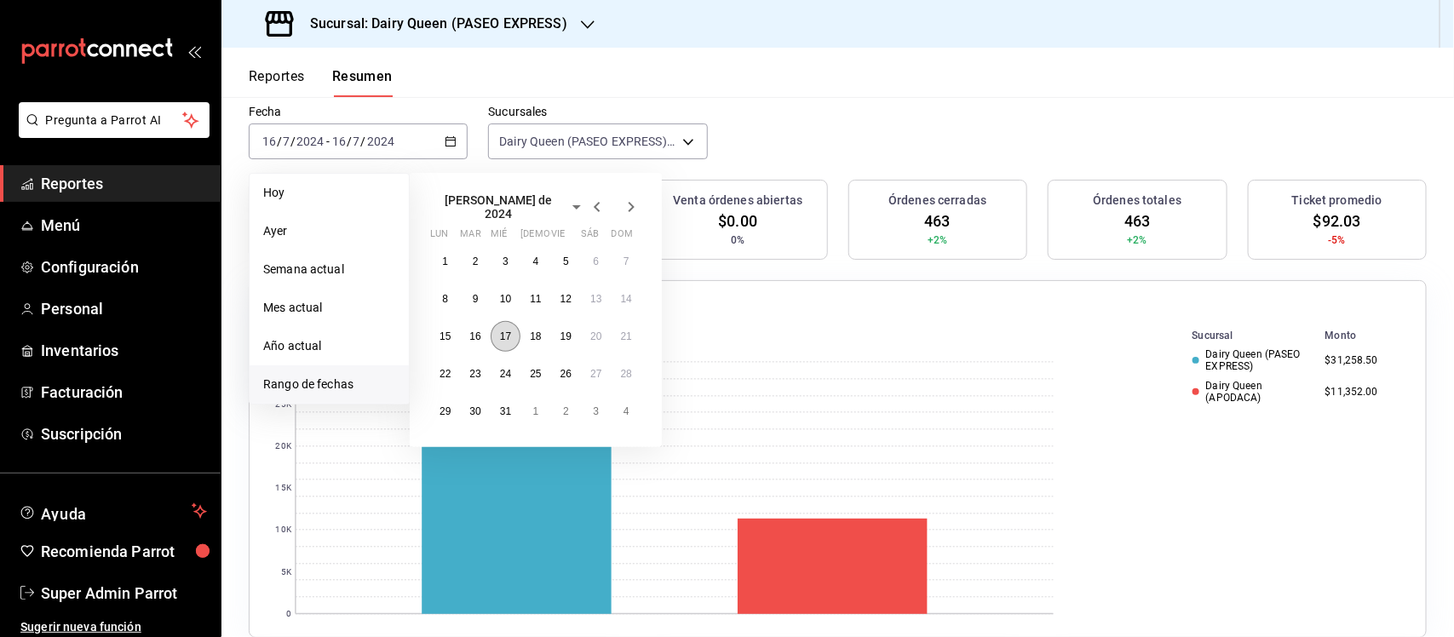
click at [500, 330] on abbr "17" at bounding box center [505, 336] width 11 height 12
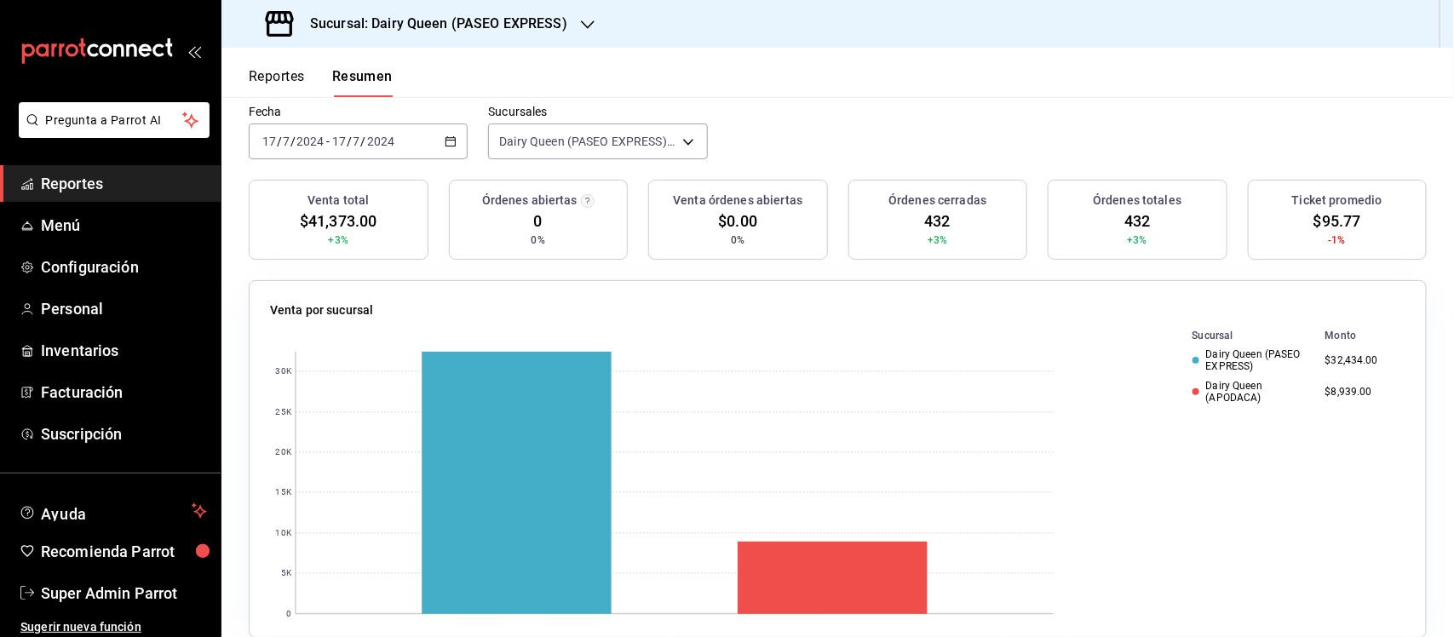
click at [464, 134] on div "[DATE] [DATE] - [DATE] [DATE]" at bounding box center [358, 141] width 219 height 36
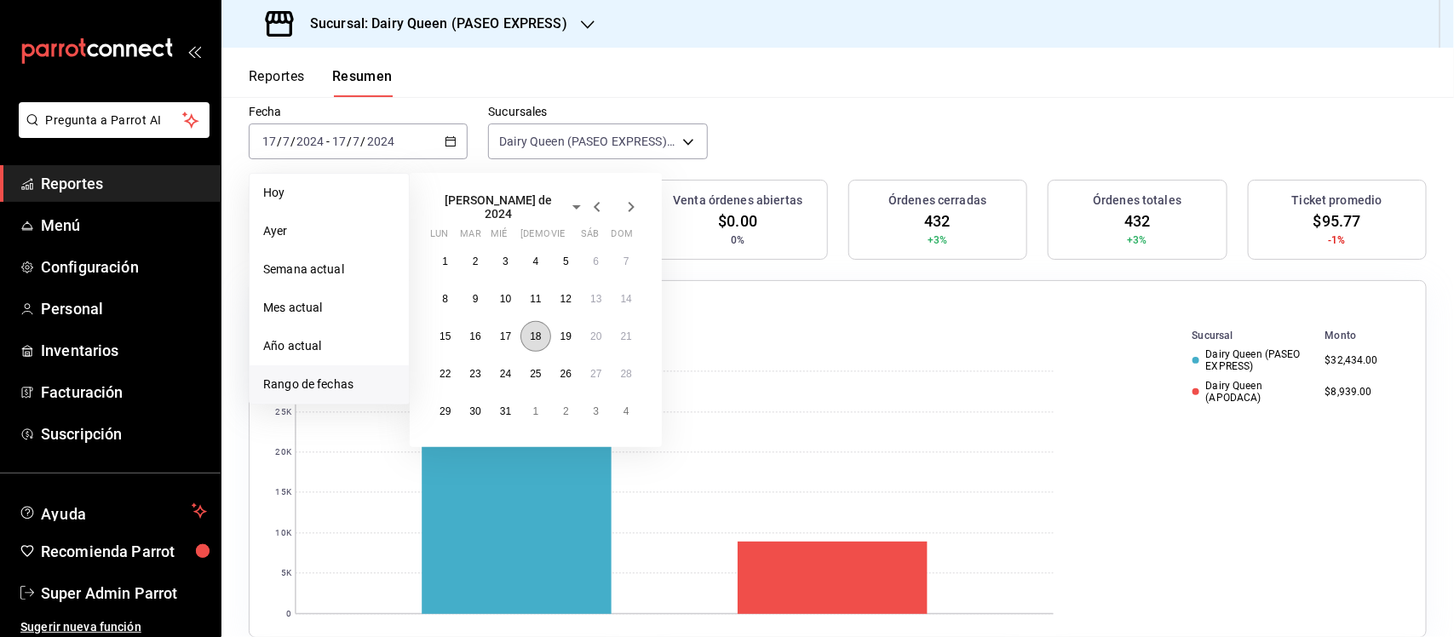
click at [530, 333] on abbr "18" at bounding box center [535, 336] width 11 height 12
drag, startPoint x: 530, startPoint y: 333, endPoint x: 364, endPoint y: 433, distance: 193.7
click at [530, 333] on abbr "18" at bounding box center [535, 336] width 11 height 12
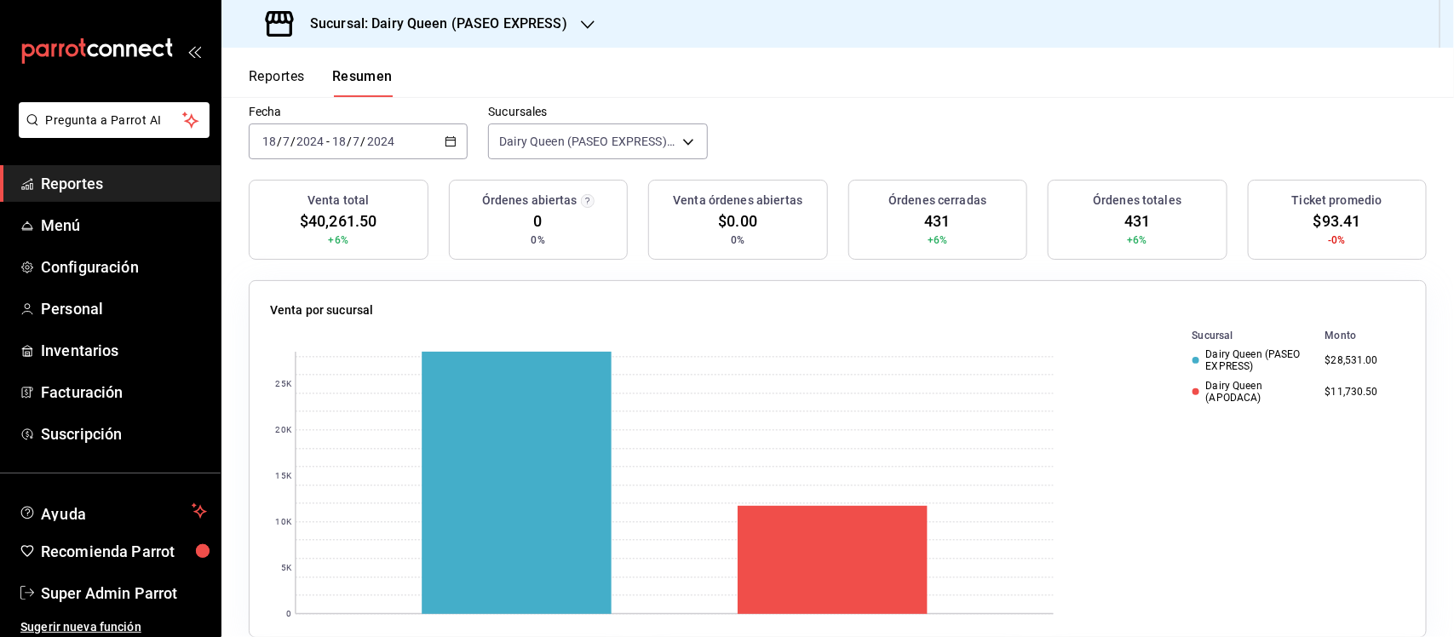
click at [445, 136] on icon "button" at bounding box center [451, 141] width 12 height 12
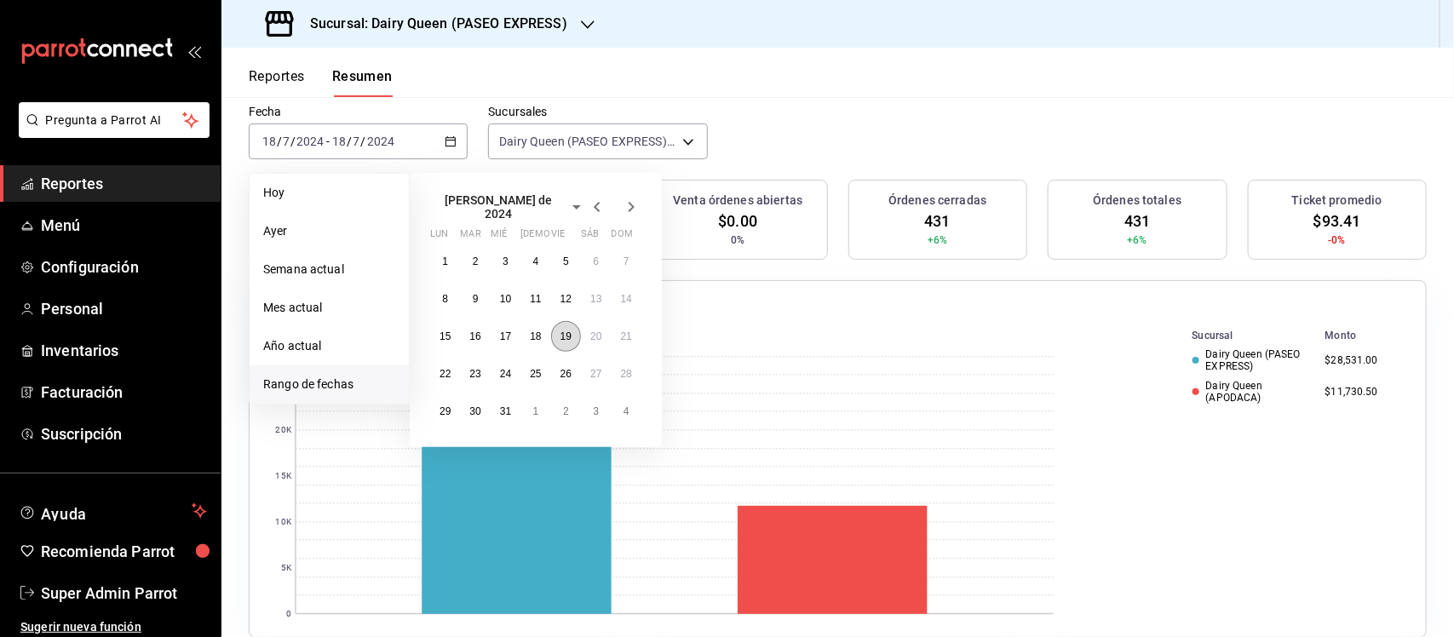
click at [575, 325] on button "19" at bounding box center [566, 336] width 30 height 31
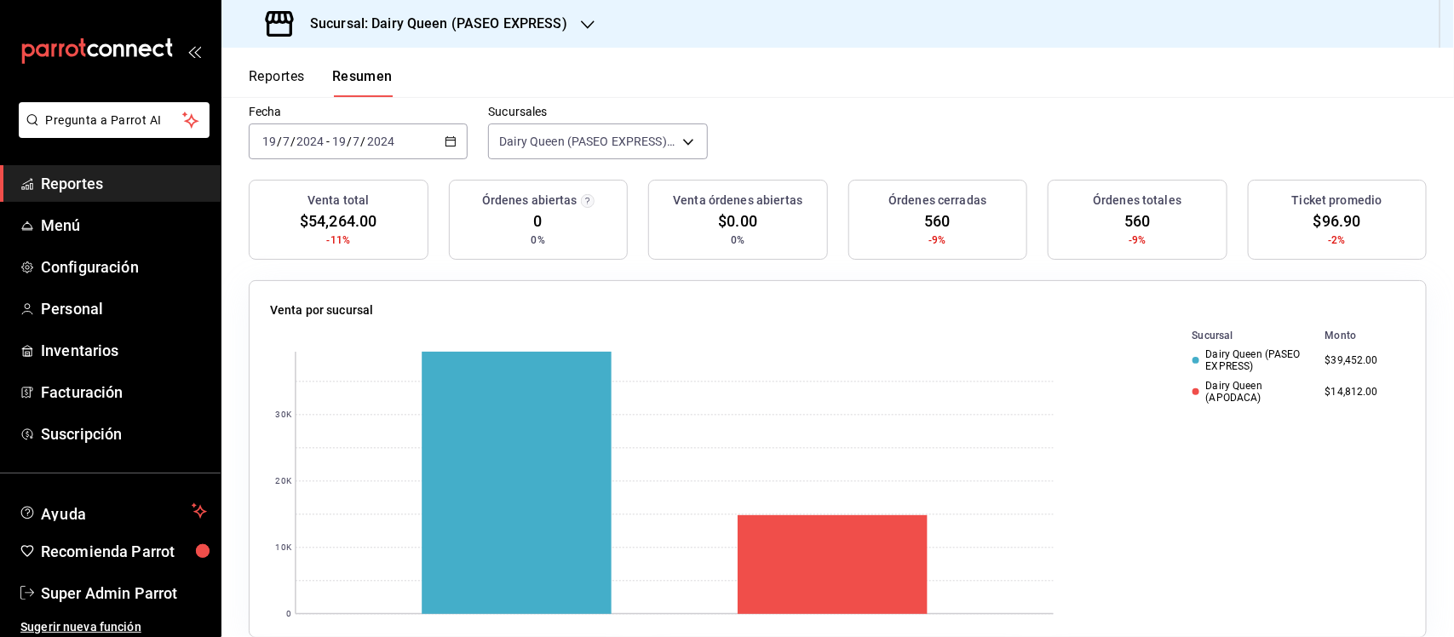
click at [445, 136] on icon "button" at bounding box center [451, 141] width 12 height 12
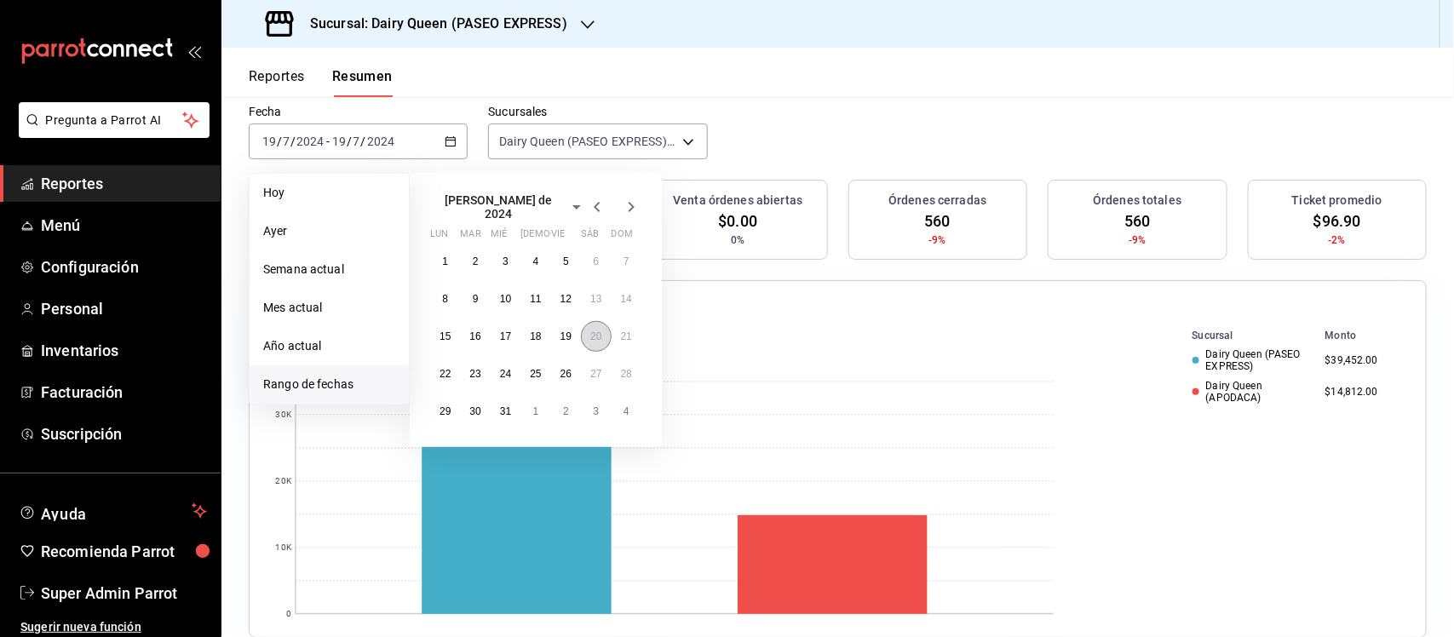
click at [594, 333] on abbr "20" at bounding box center [595, 336] width 11 height 12
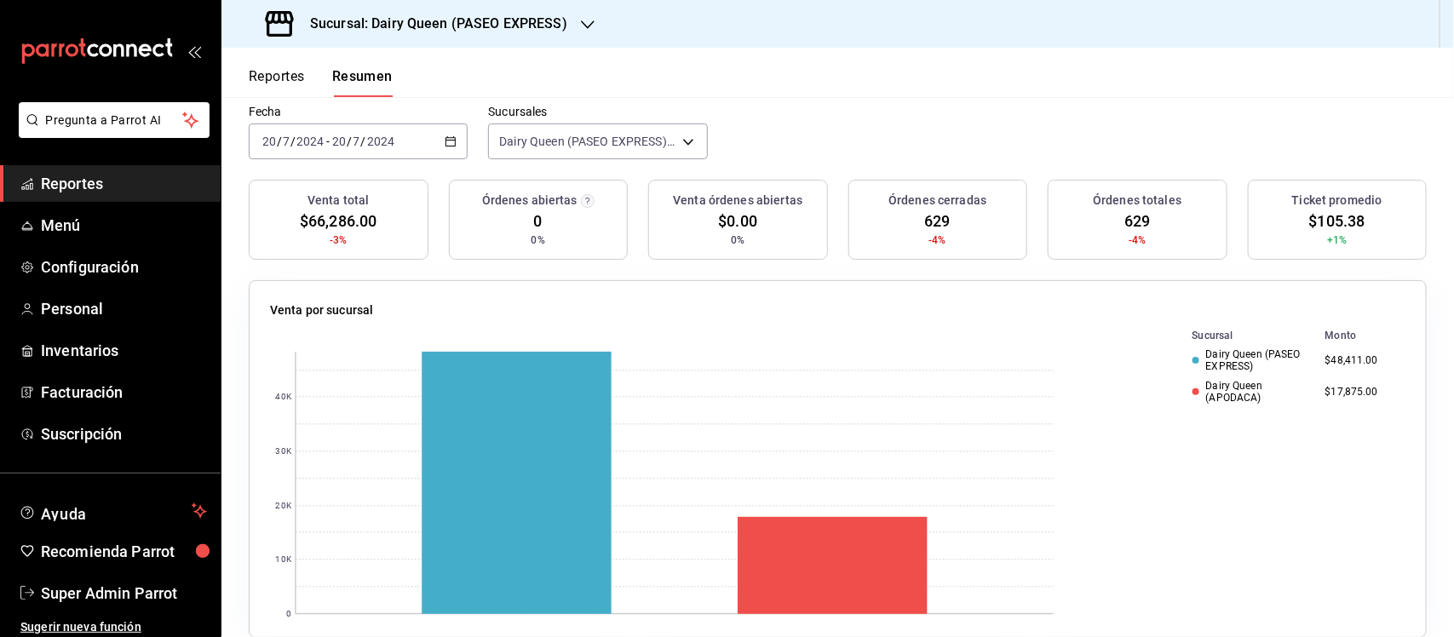
click at [448, 143] on icon "button" at bounding box center [451, 141] width 12 height 12
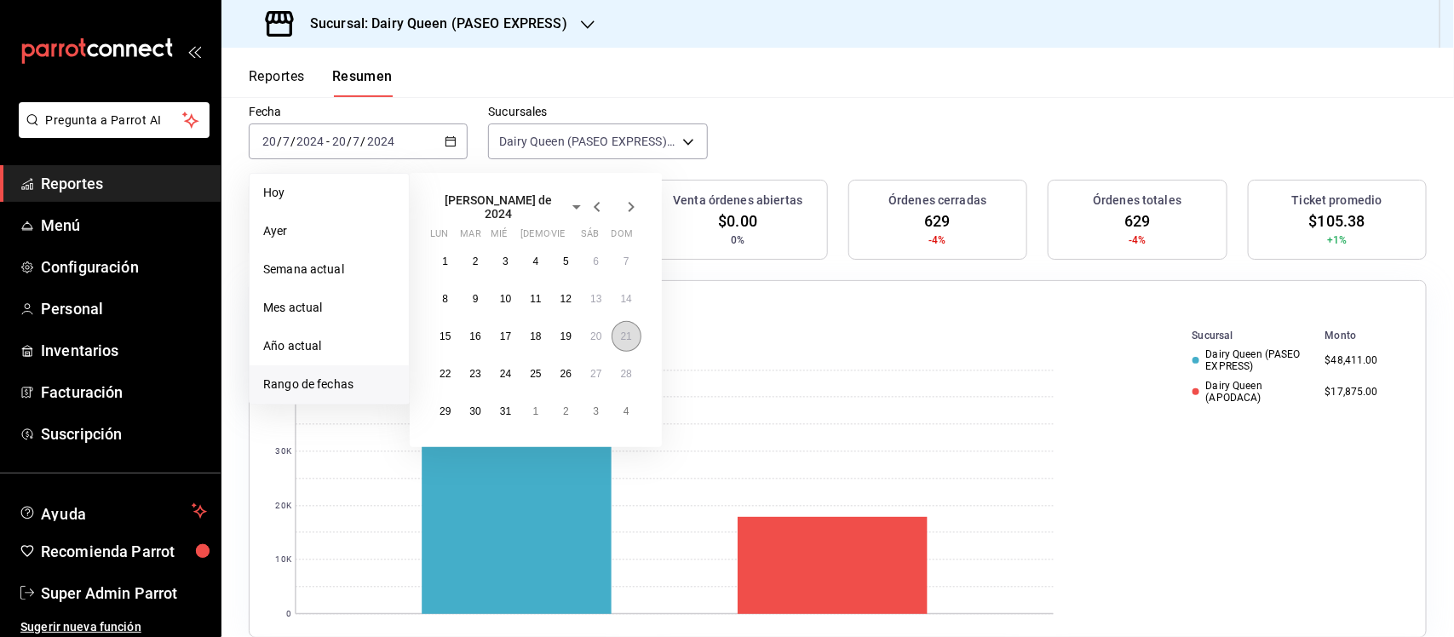
click at [629, 330] on abbr "21" at bounding box center [626, 336] width 11 height 12
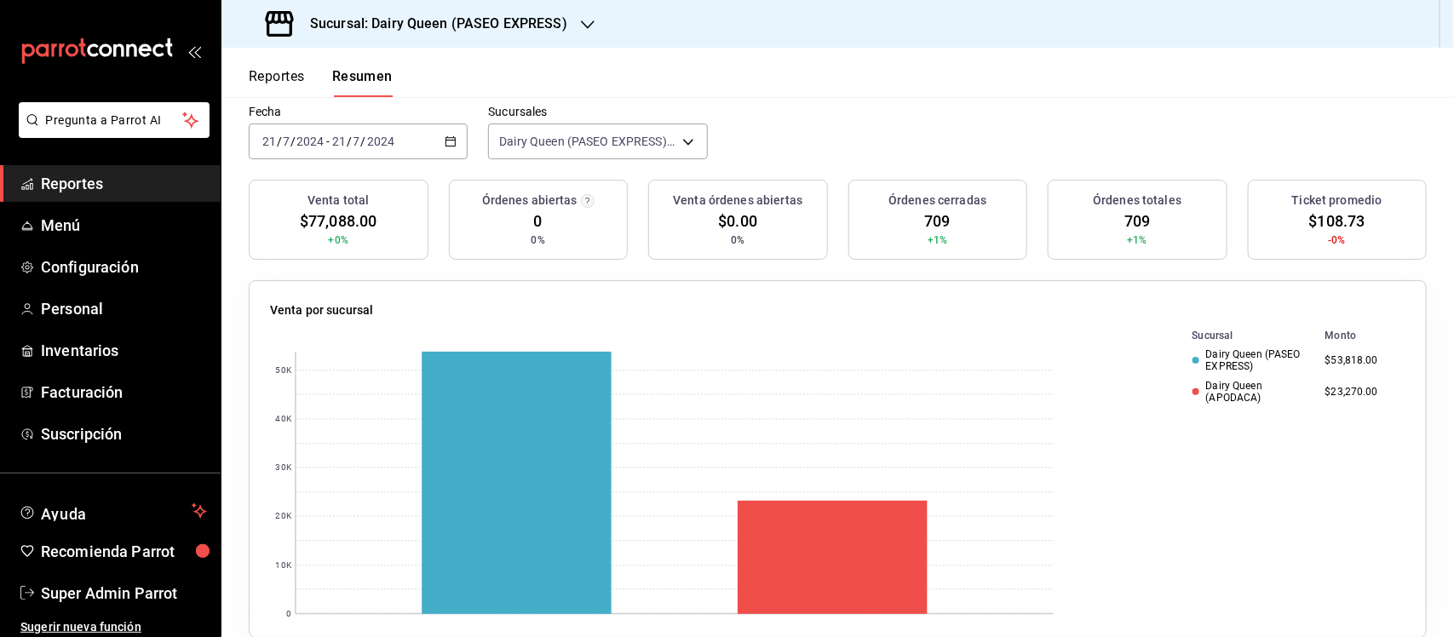
click at [435, 138] on div "[DATE] [DATE] - [DATE] [DATE]" at bounding box center [358, 141] width 219 height 36
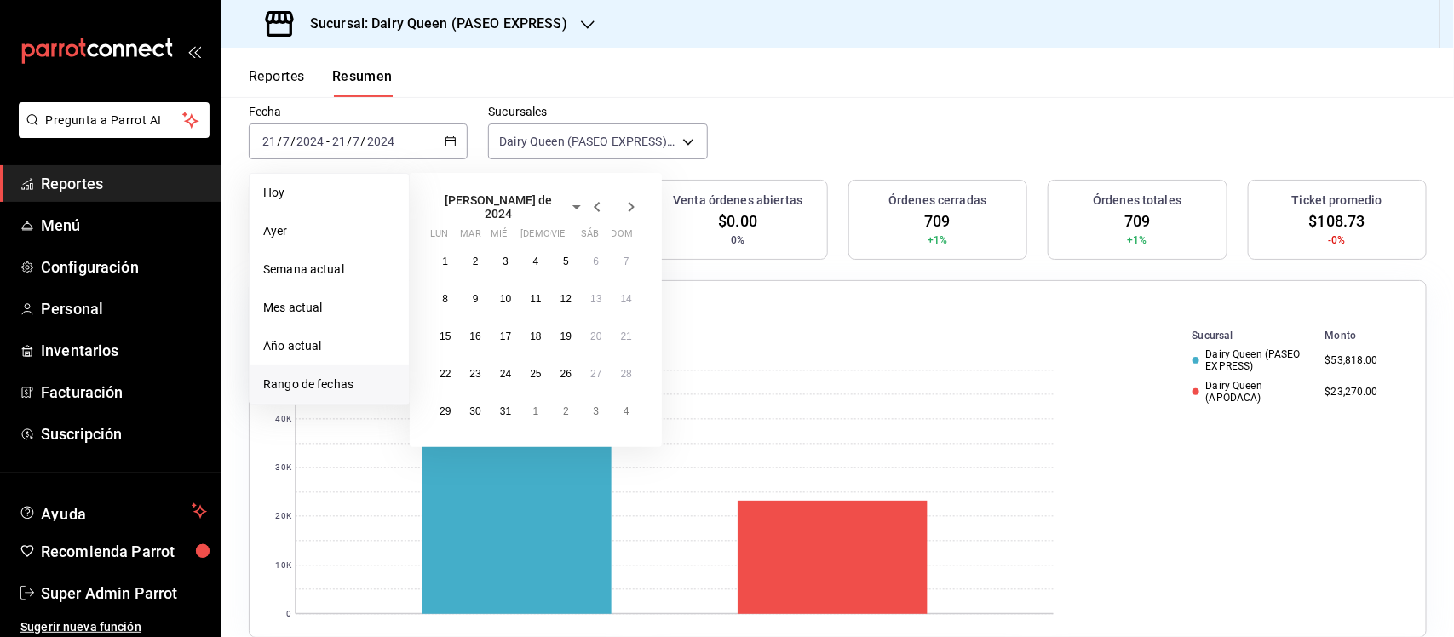
click at [632, 202] on icon "button" at bounding box center [632, 207] width 6 height 10
click at [448, 325] on abbr "12" at bounding box center [444, 330] width 11 height 12
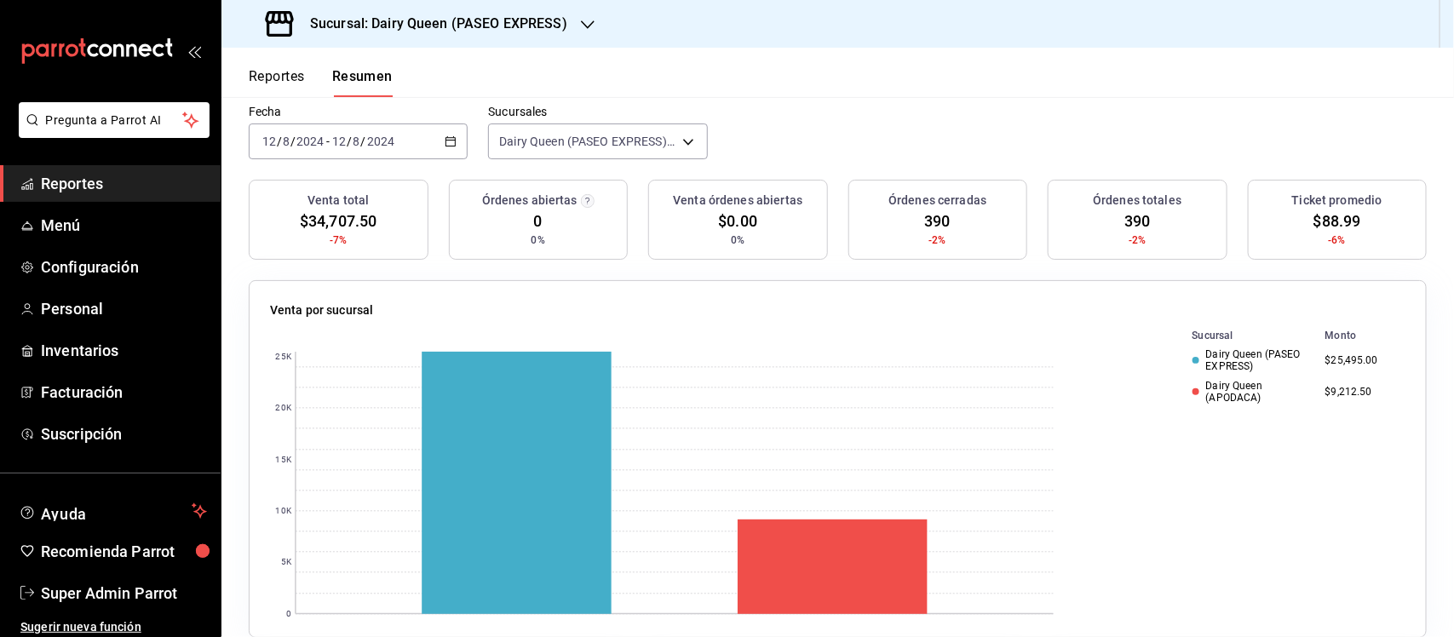
click at [452, 137] on \(Stroke\) "button" at bounding box center [450, 141] width 10 height 9
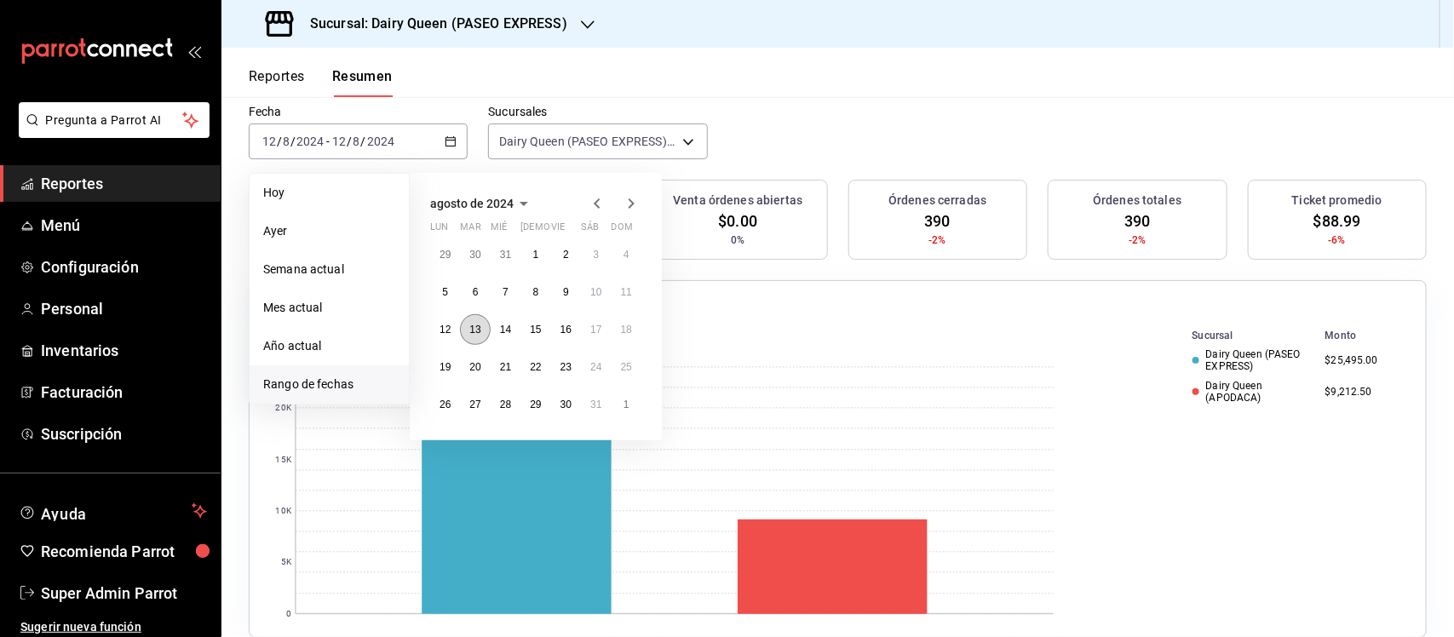
click at [486, 324] on button "13" at bounding box center [475, 329] width 30 height 31
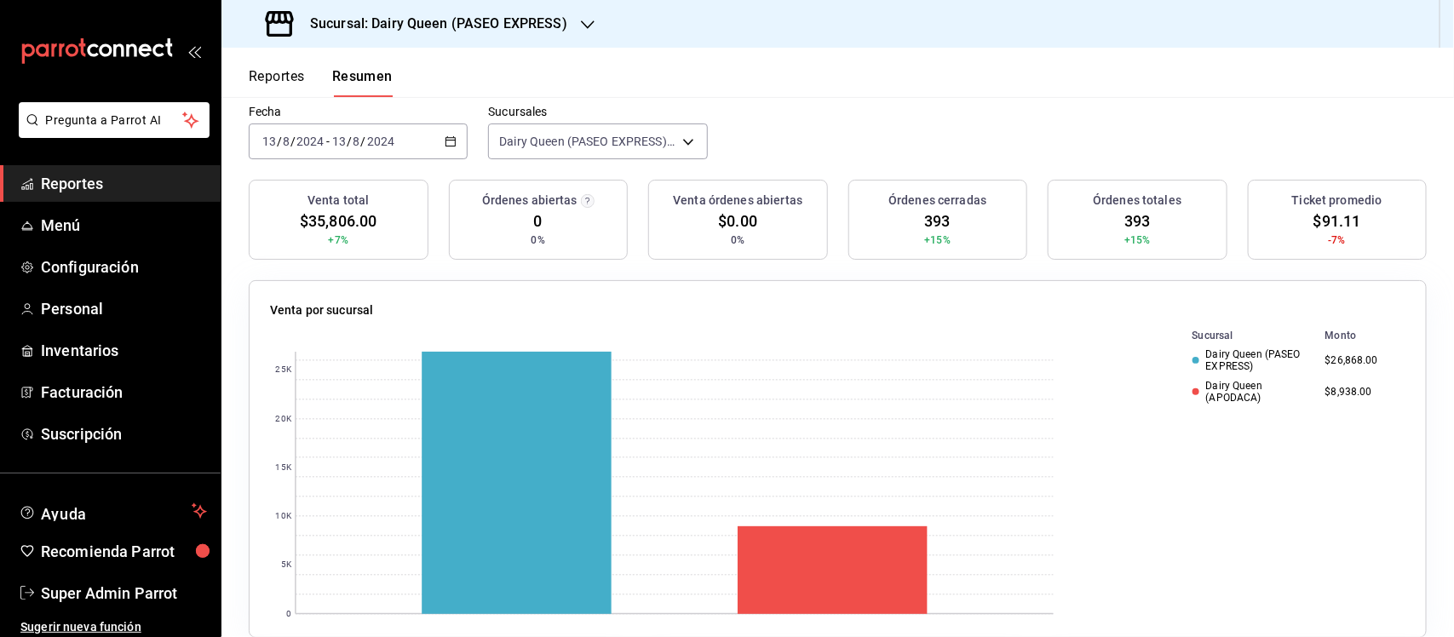
click at [446, 141] on \(Stroke\) "button" at bounding box center [450, 140] width 9 height 1
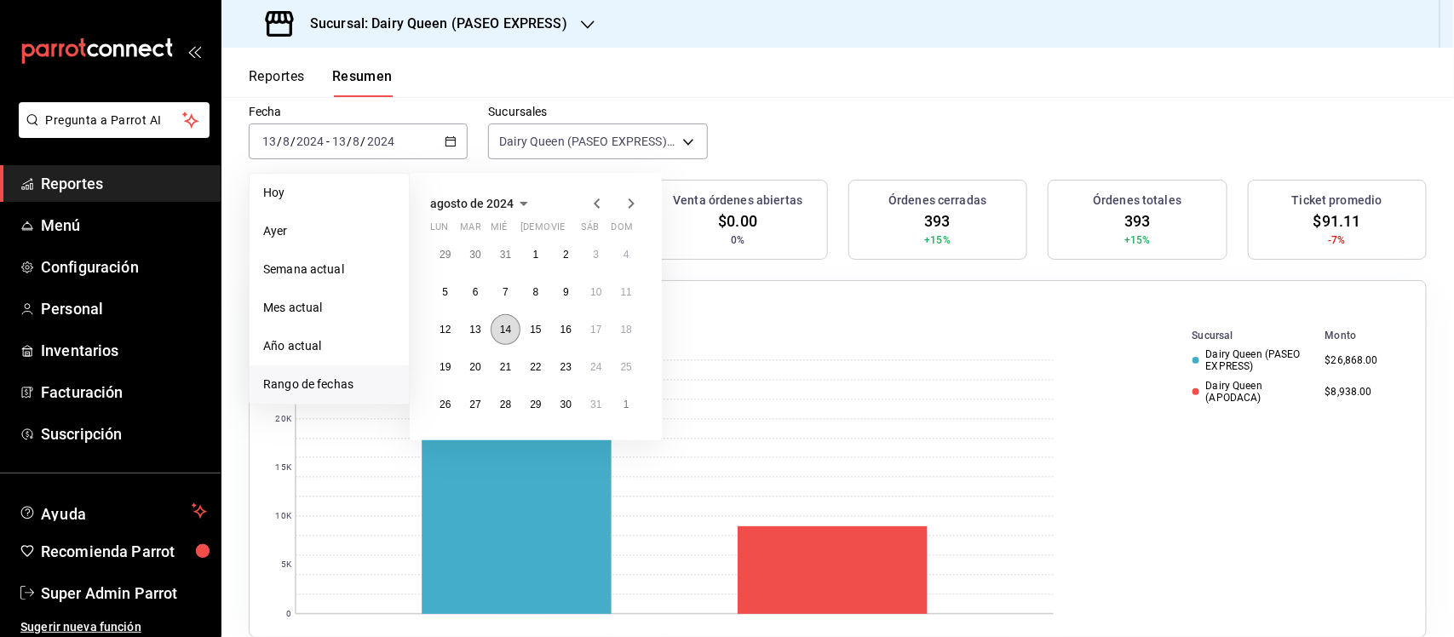
click at [505, 332] on abbr "14" at bounding box center [505, 330] width 11 height 12
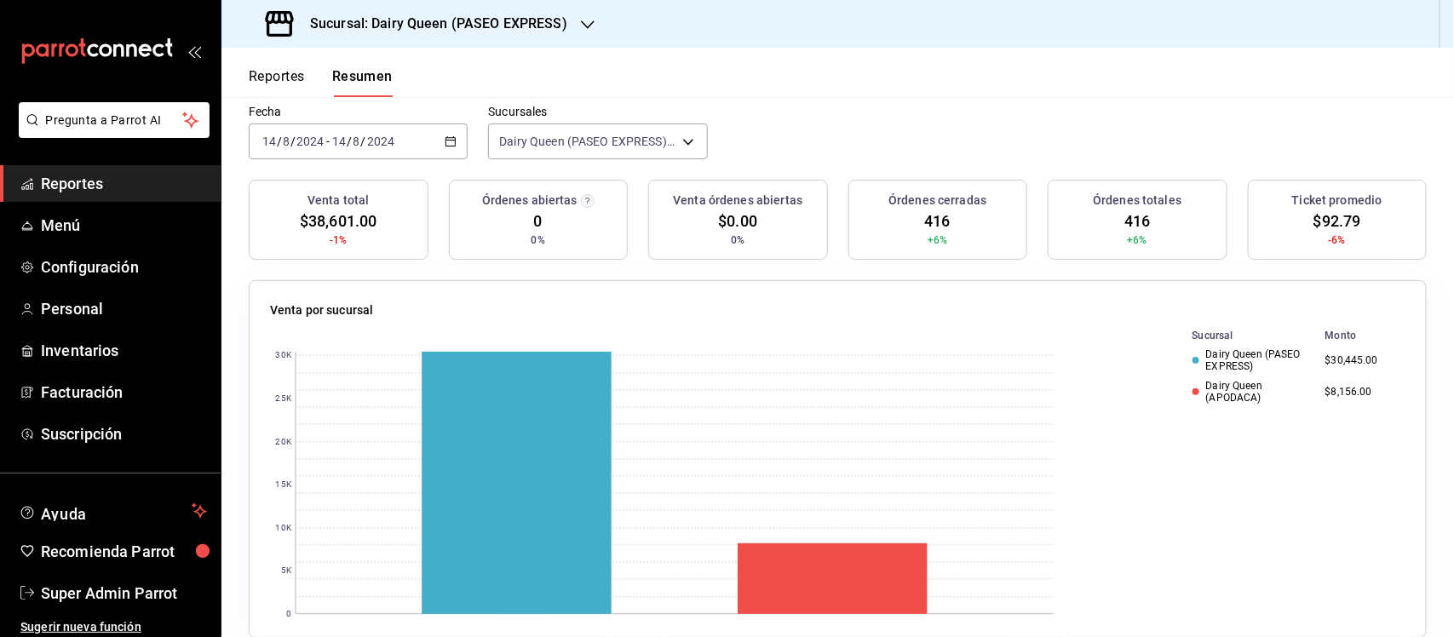
click at [447, 146] on icon "button" at bounding box center [451, 141] width 12 height 12
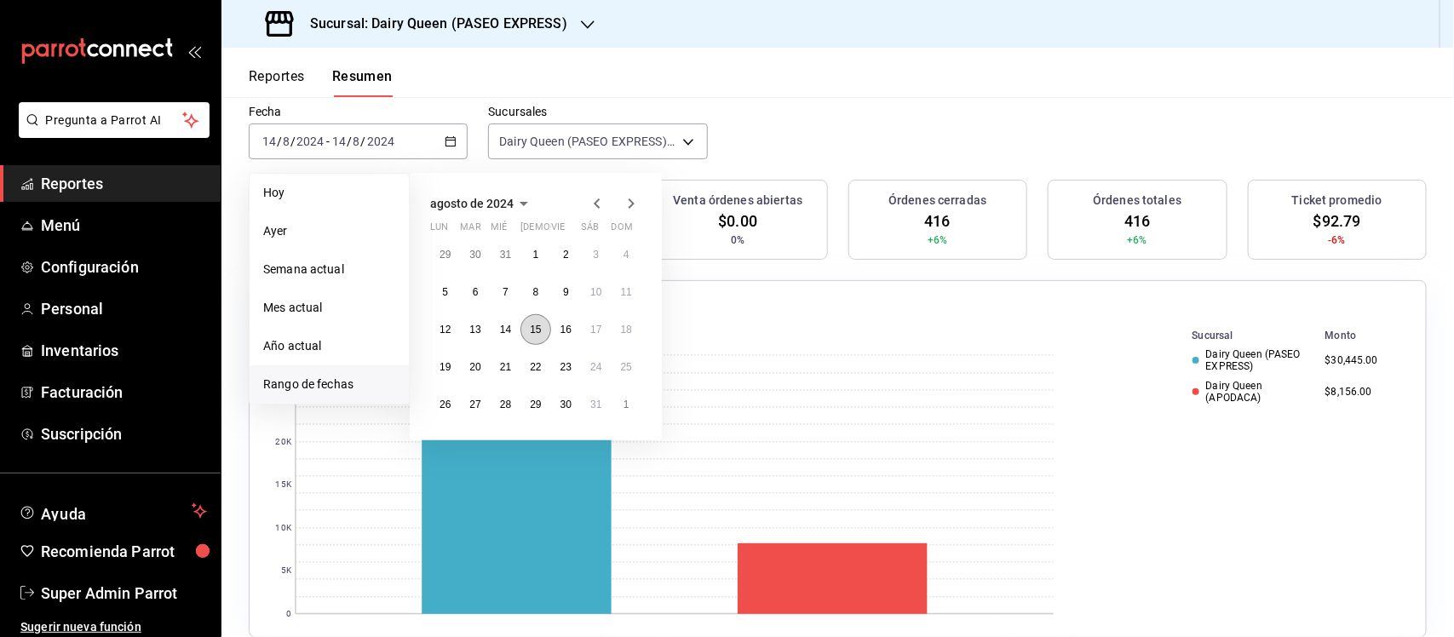
click at [541, 326] on abbr "15" at bounding box center [535, 330] width 11 height 12
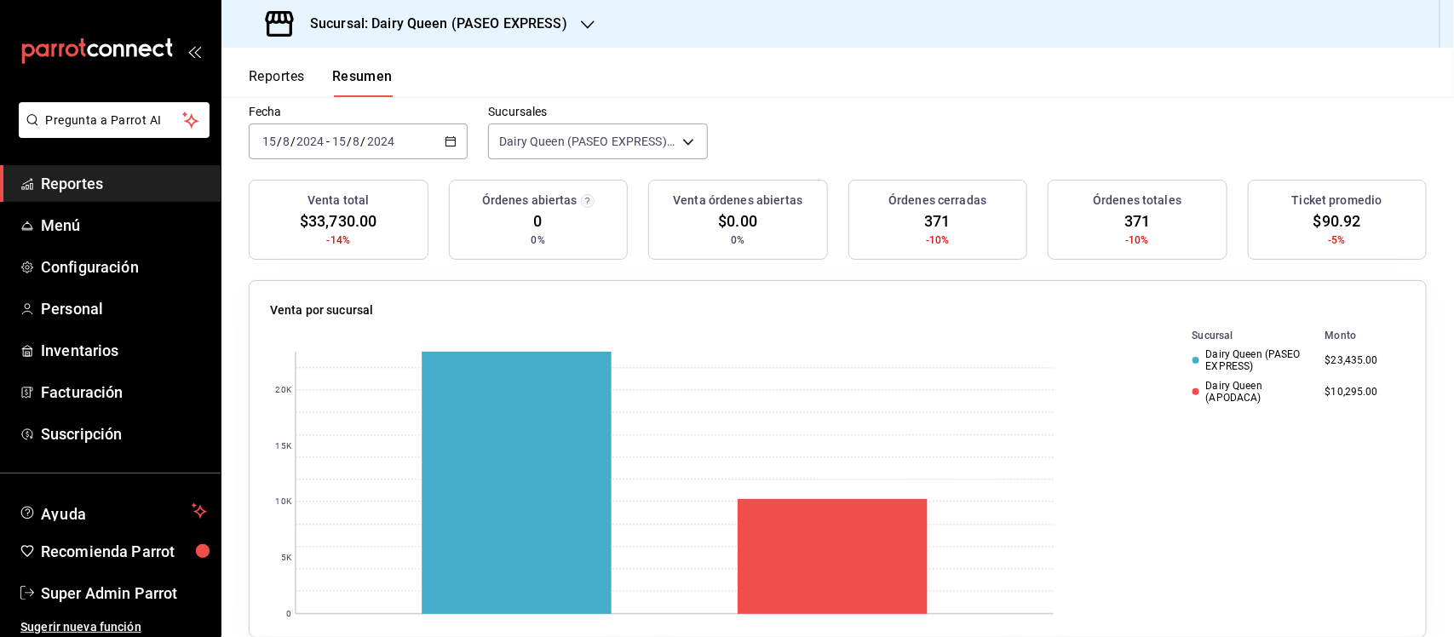
click at [445, 137] on icon "button" at bounding box center [451, 141] width 12 height 12
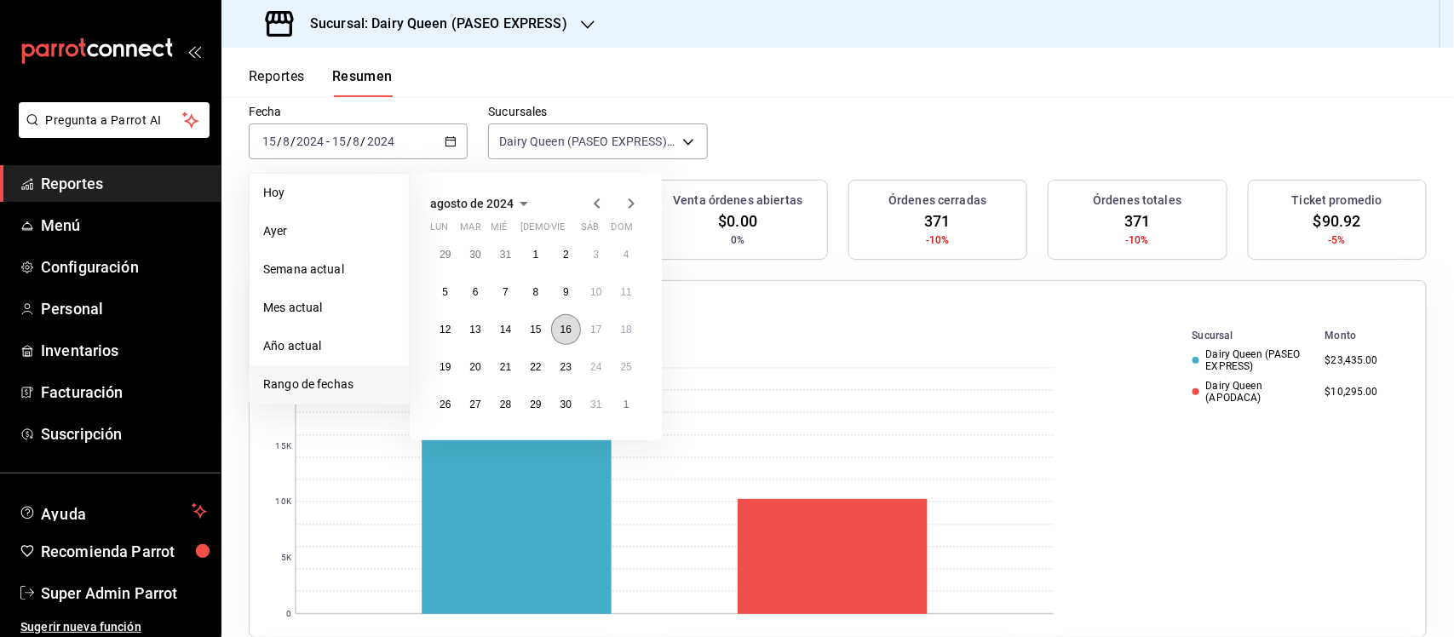
click at [555, 330] on button "16" at bounding box center [566, 329] width 30 height 31
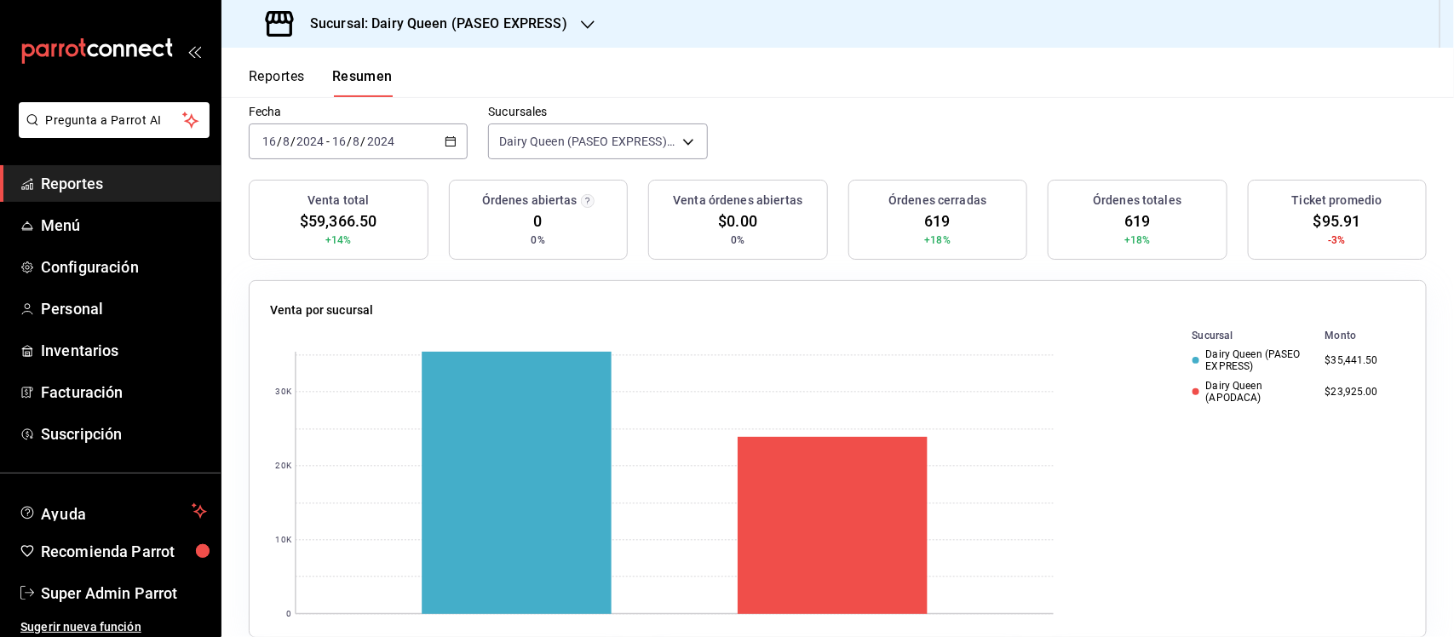
click at [457, 141] on div "[DATE] [DATE] - [DATE] [DATE]" at bounding box center [358, 141] width 219 height 36
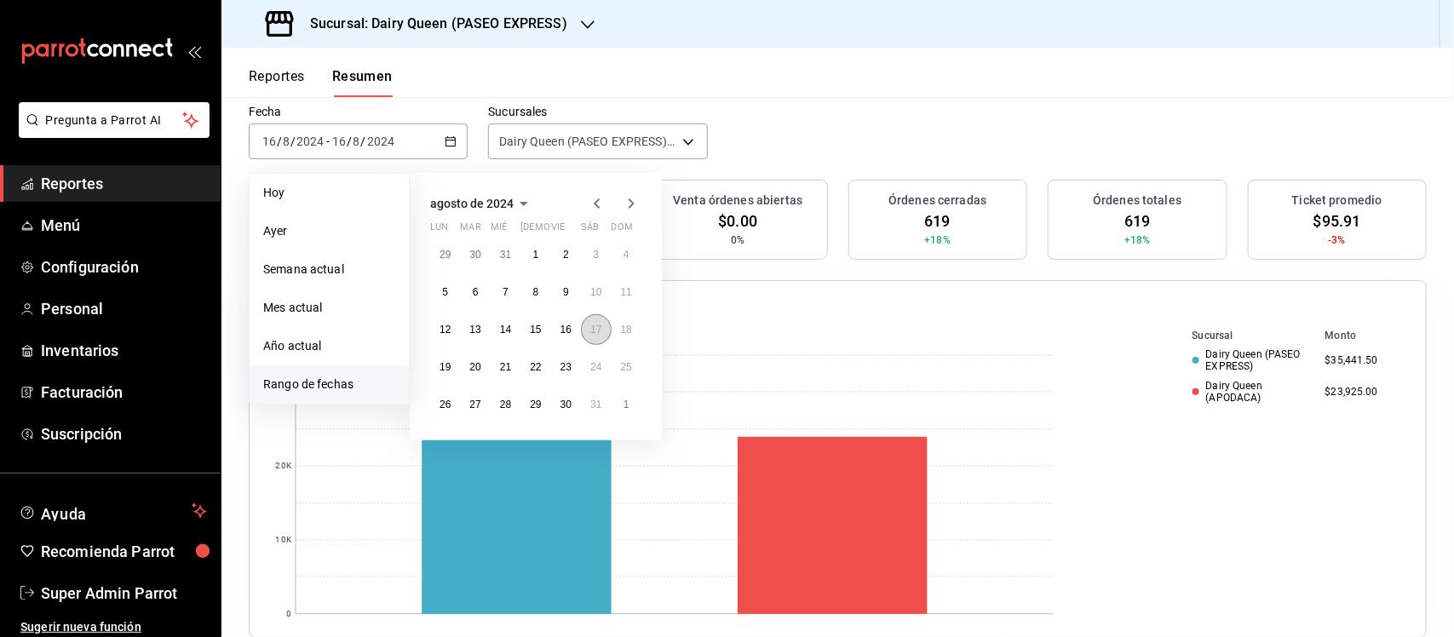
click at [588, 329] on button "17" at bounding box center [596, 329] width 30 height 31
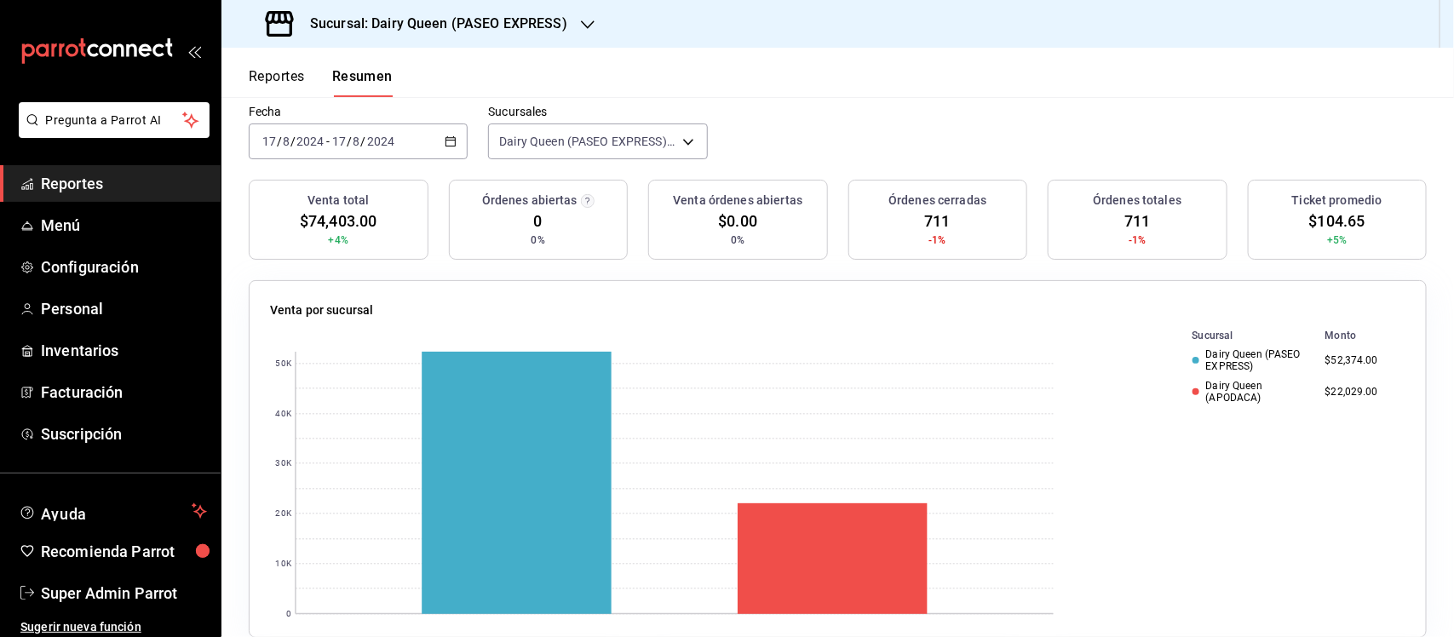
click at [445, 138] on icon "button" at bounding box center [451, 141] width 12 height 12
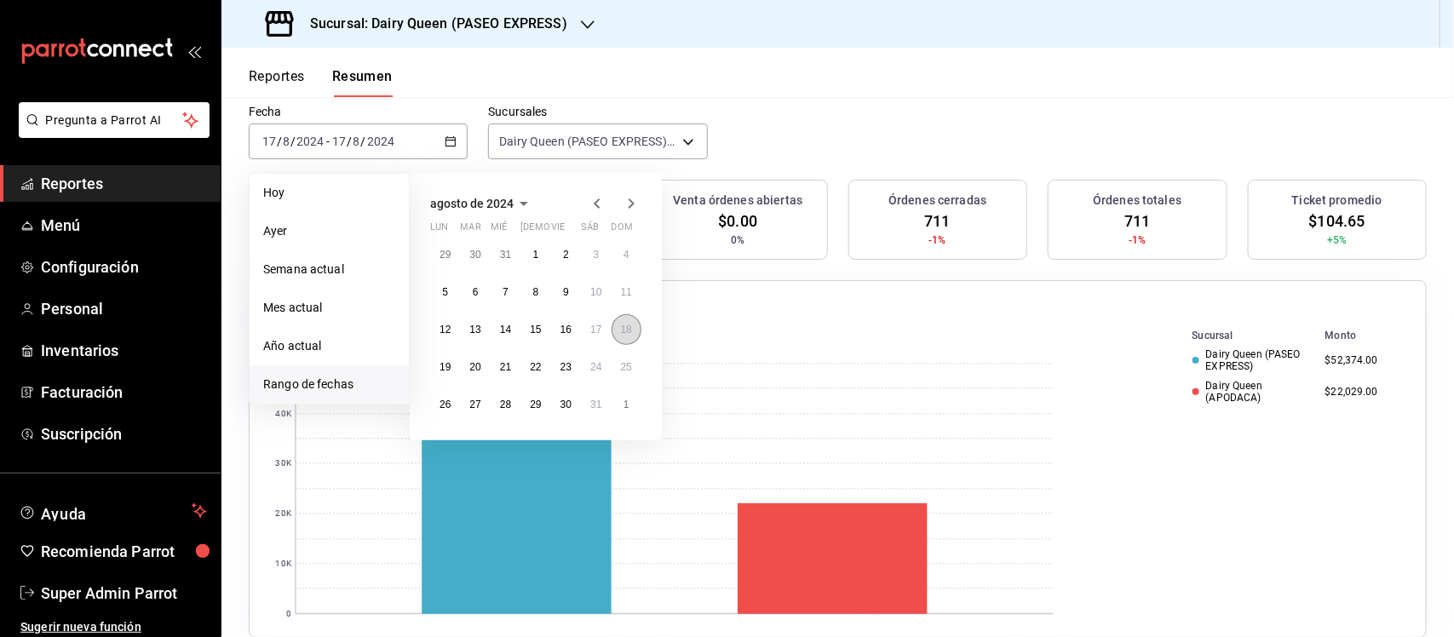
click at [632, 328] on abbr "18" at bounding box center [626, 330] width 11 height 12
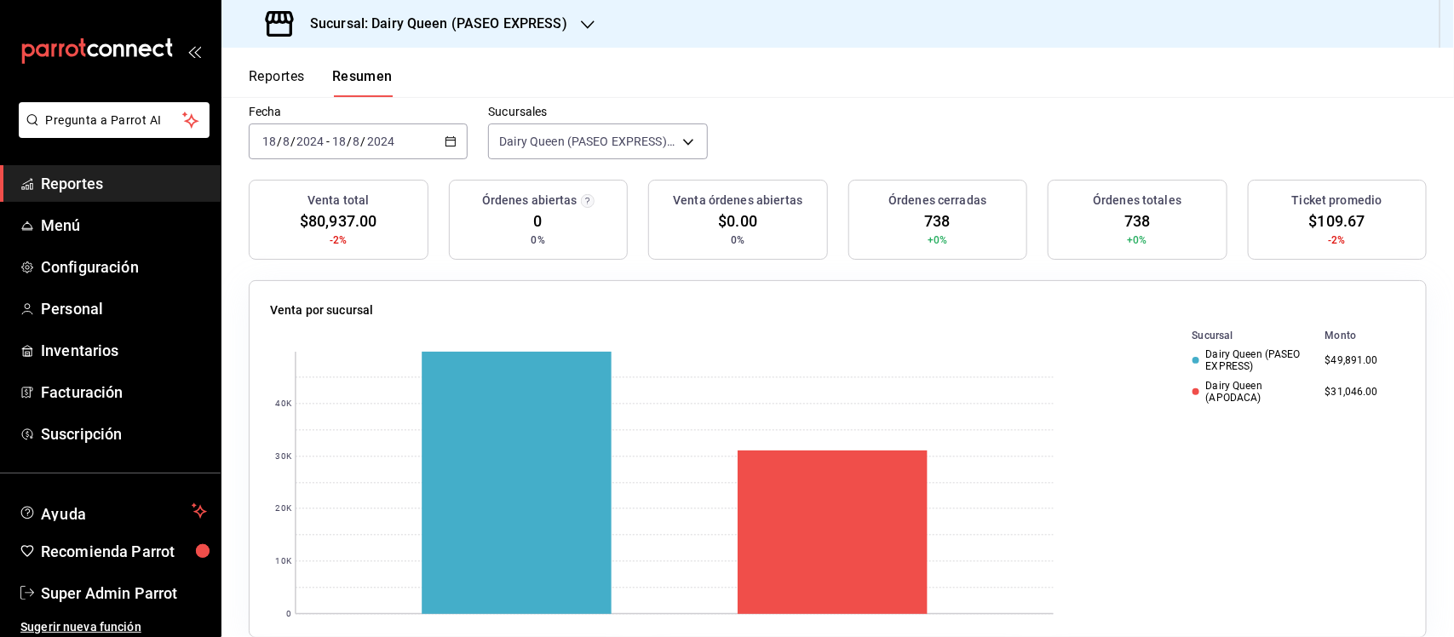
click at [450, 145] on icon "button" at bounding box center [451, 141] width 12 height 12
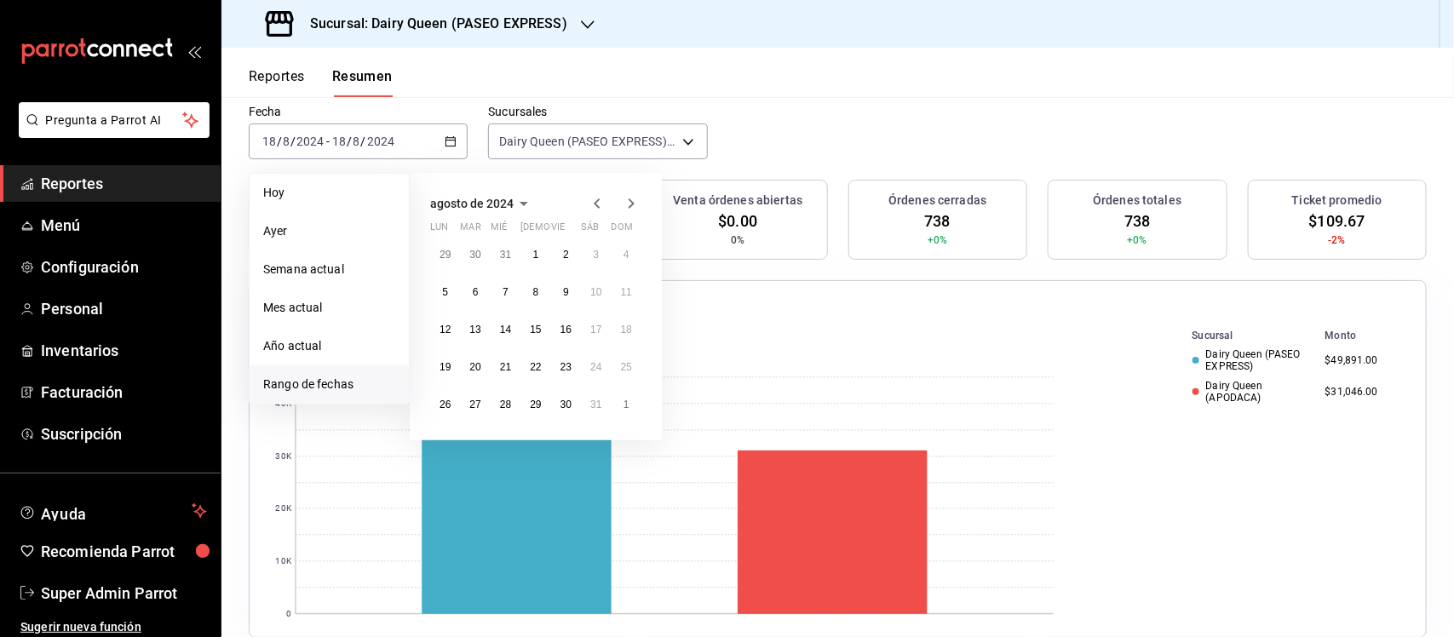
click at [632, 198] on icon "button" at bounding box center [631, 203] width 20 height 20
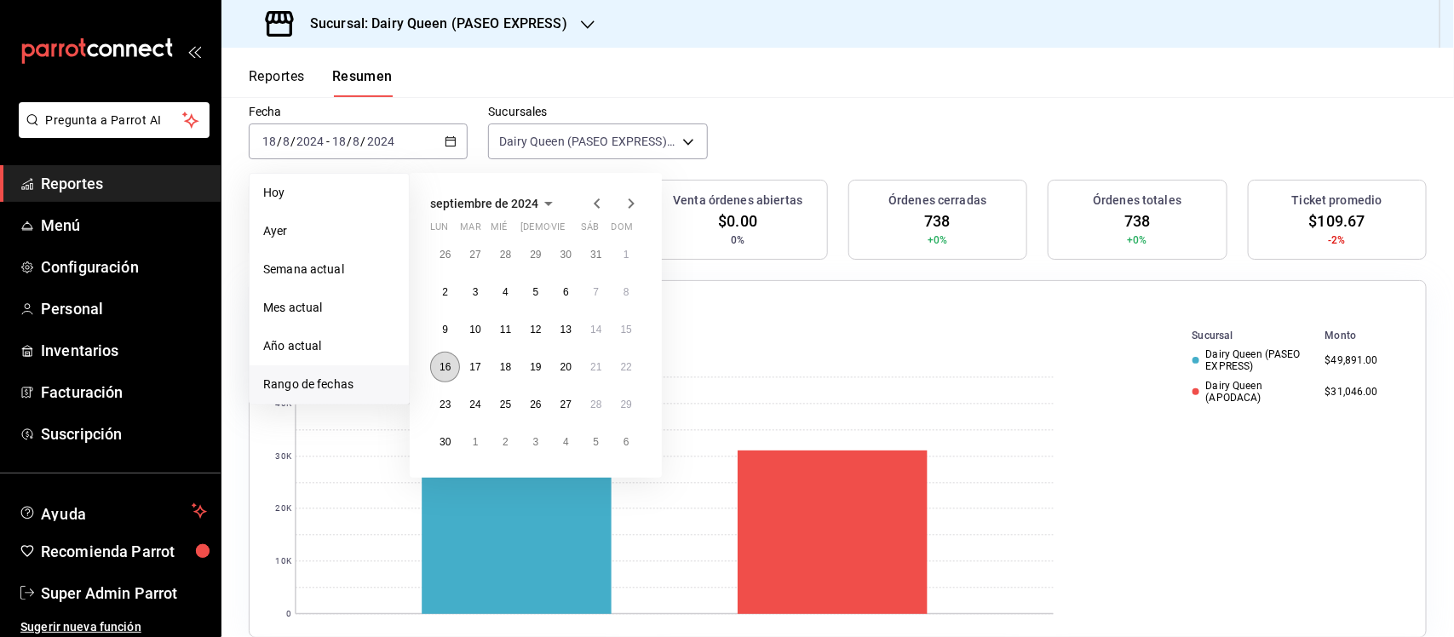
click at [456, 359] on button "16" at bounding box center [445, 367] width 30 height 31
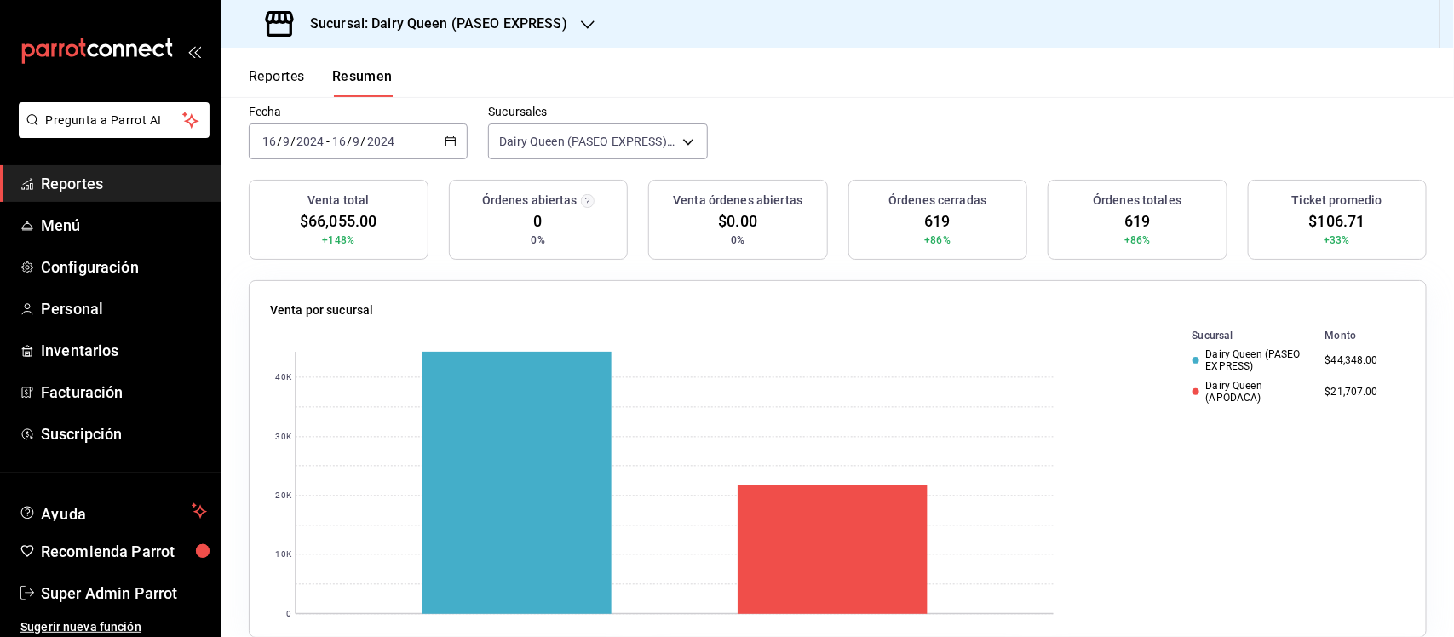
click at [445, 135] on icon "button" at bounding box center [451, 141] width 12 height 12
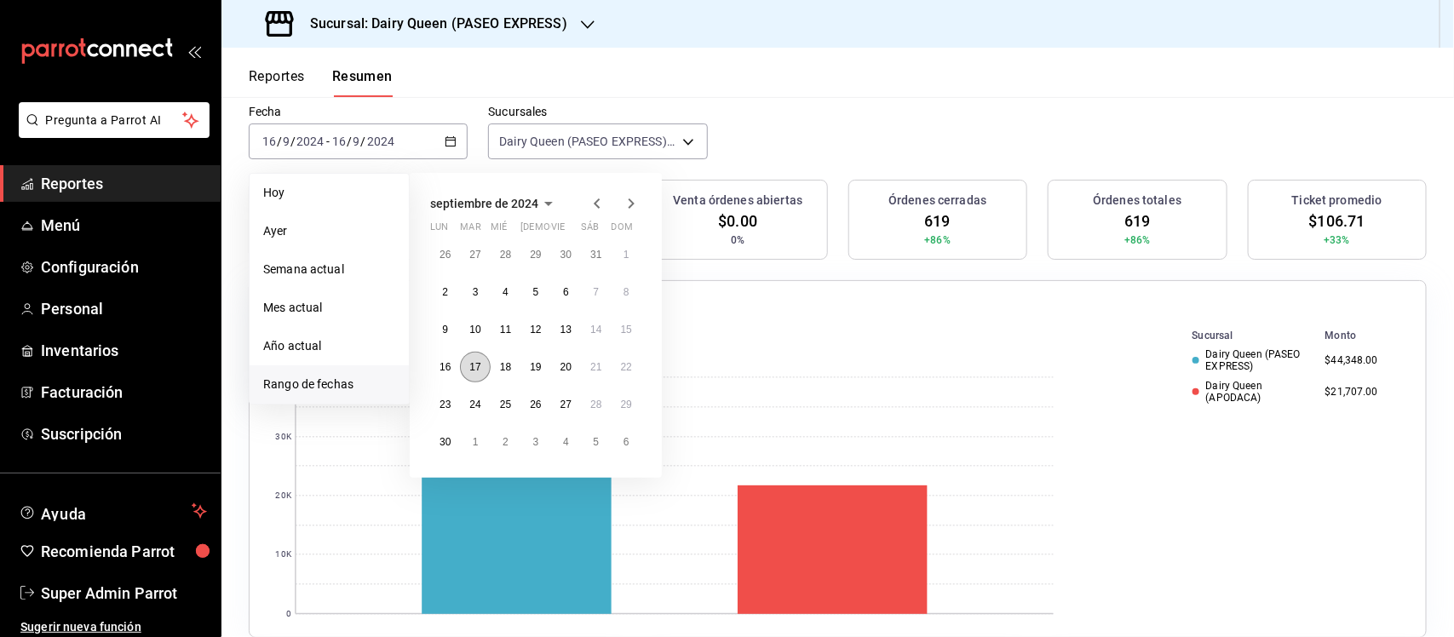
click at [477, 365] on abbr "17" at bounding box center [474, 367] width 11 height 12
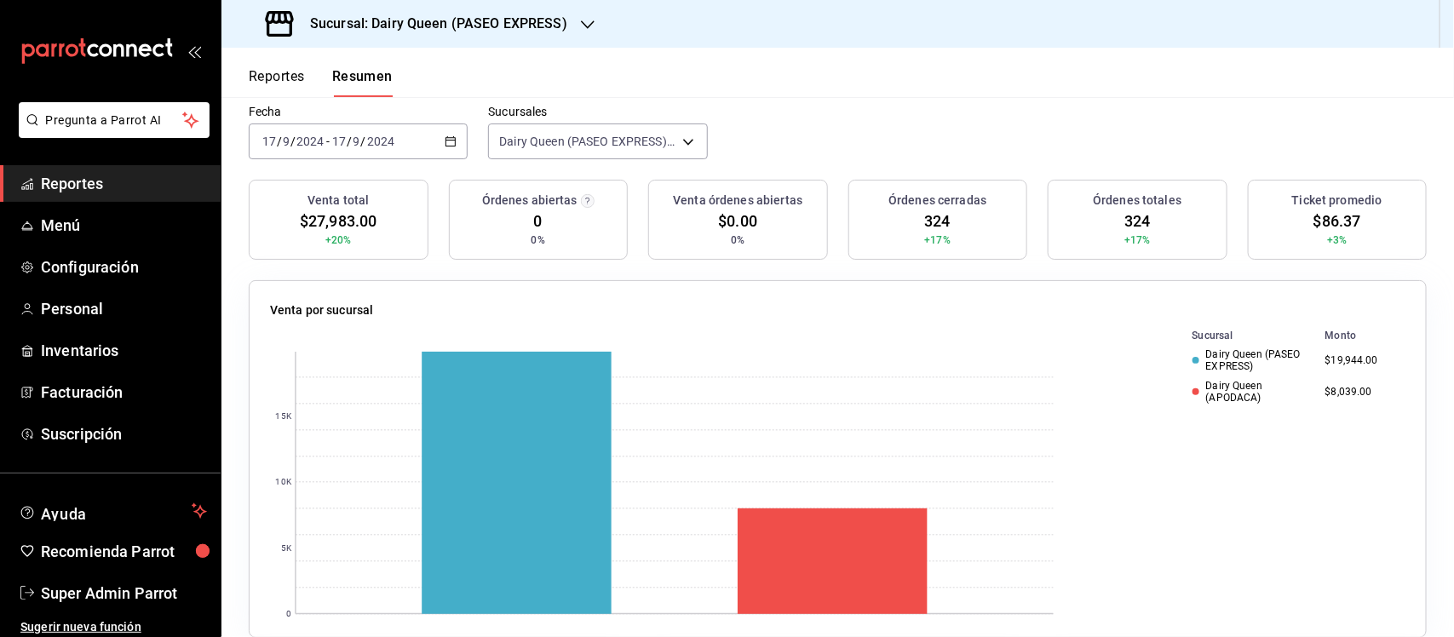
click at [445, 135] on icon "button" at bounding box center [451, 141] width 12 height 12
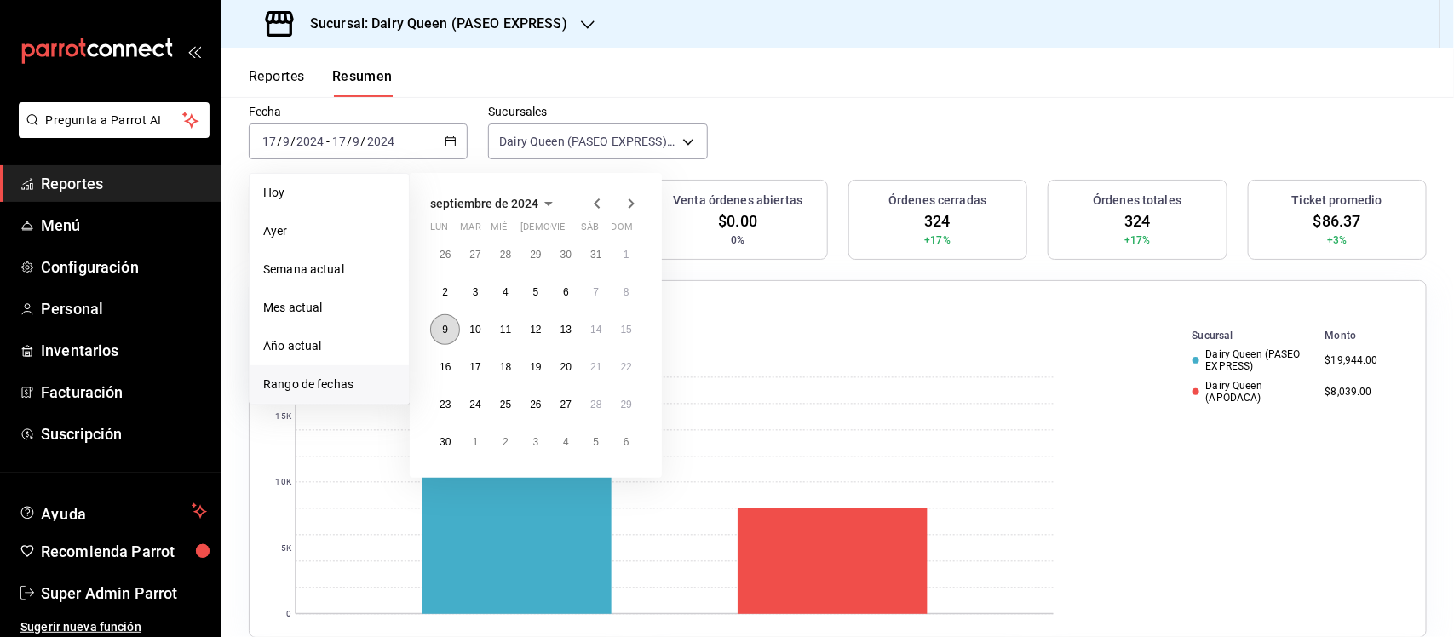
click at [444, 328] on abbr "9" at bounding box center [445, 330] width 6 height 12
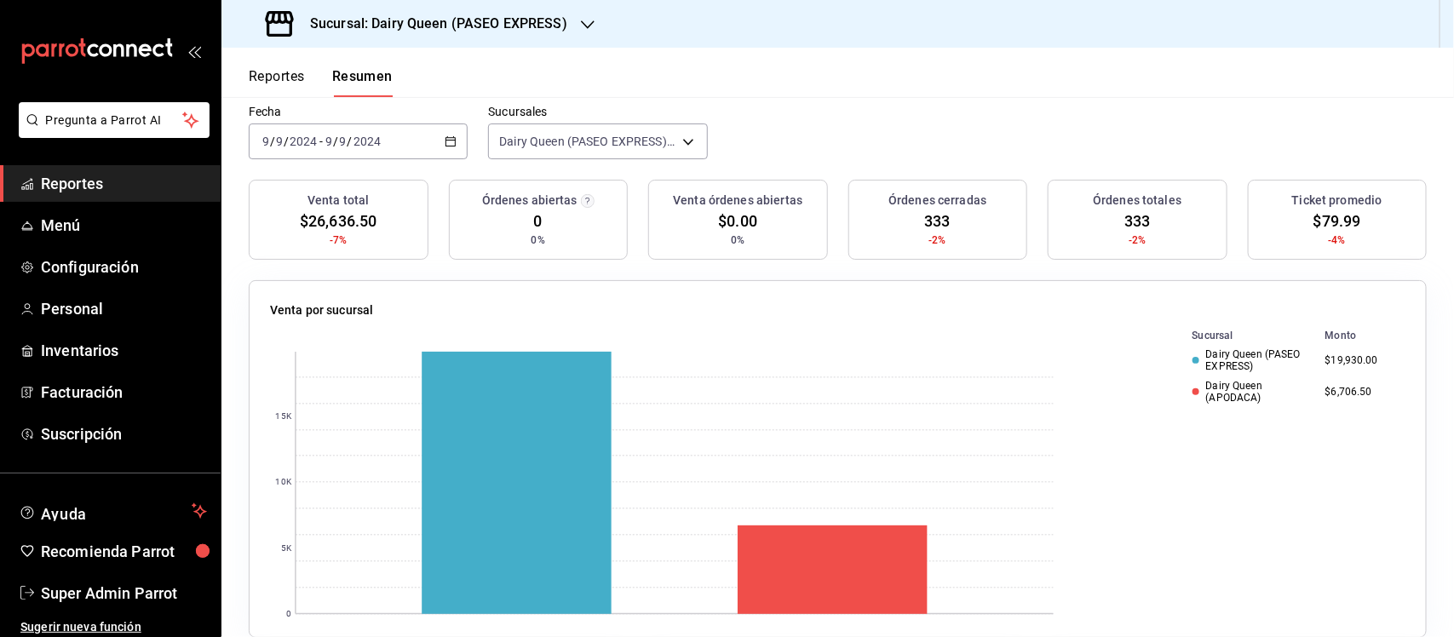
click at [447, 137] on \(Stroke\) "button" at bounding box center [450, 141] width 10 height 9
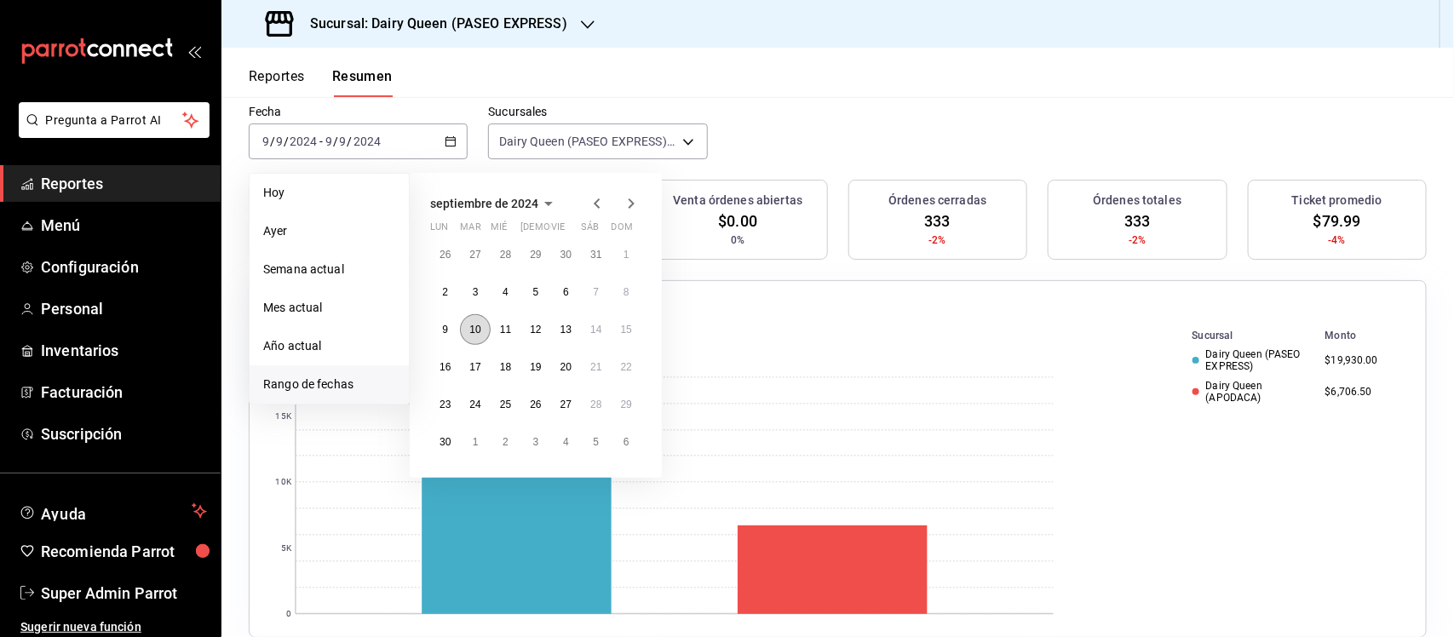
click at [479, 330] on abbr "10" at bounding box center [474, 330] width 11 height 12
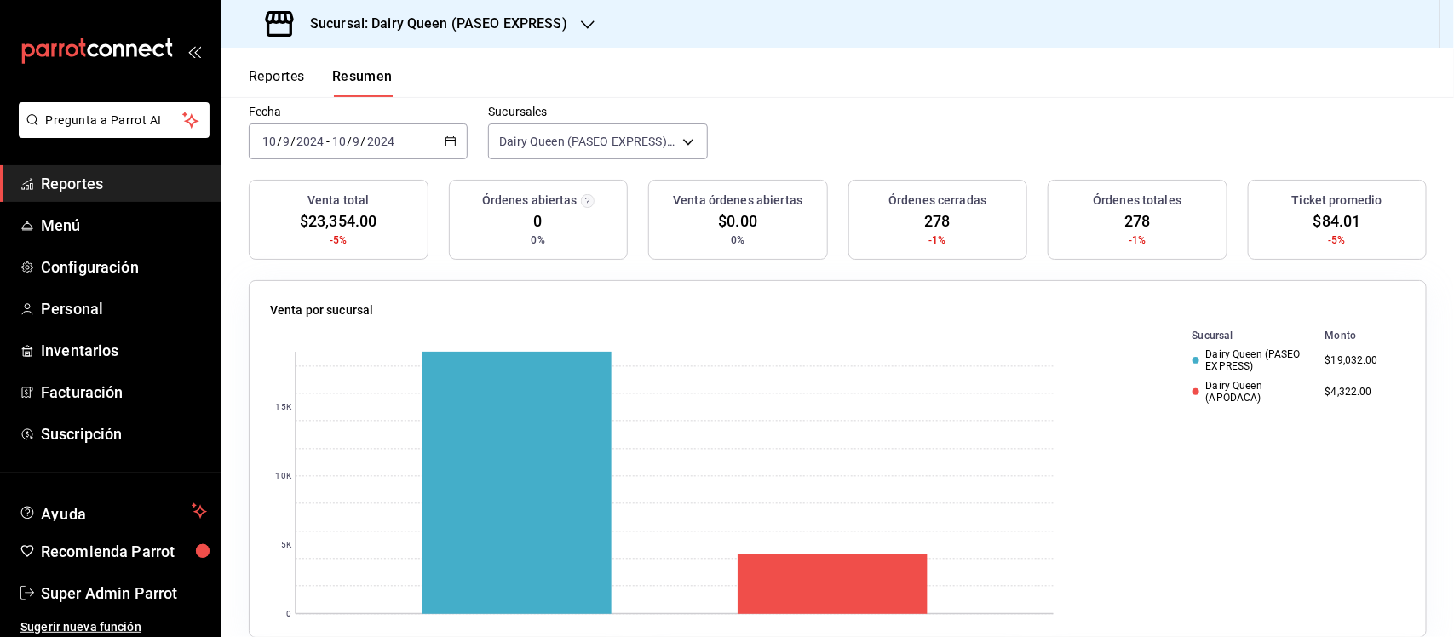
click at [453, 147] on div "[DATE] [DATE] - [DATE] [DATE]" at bounding box center [358, 141] width 219 height 36
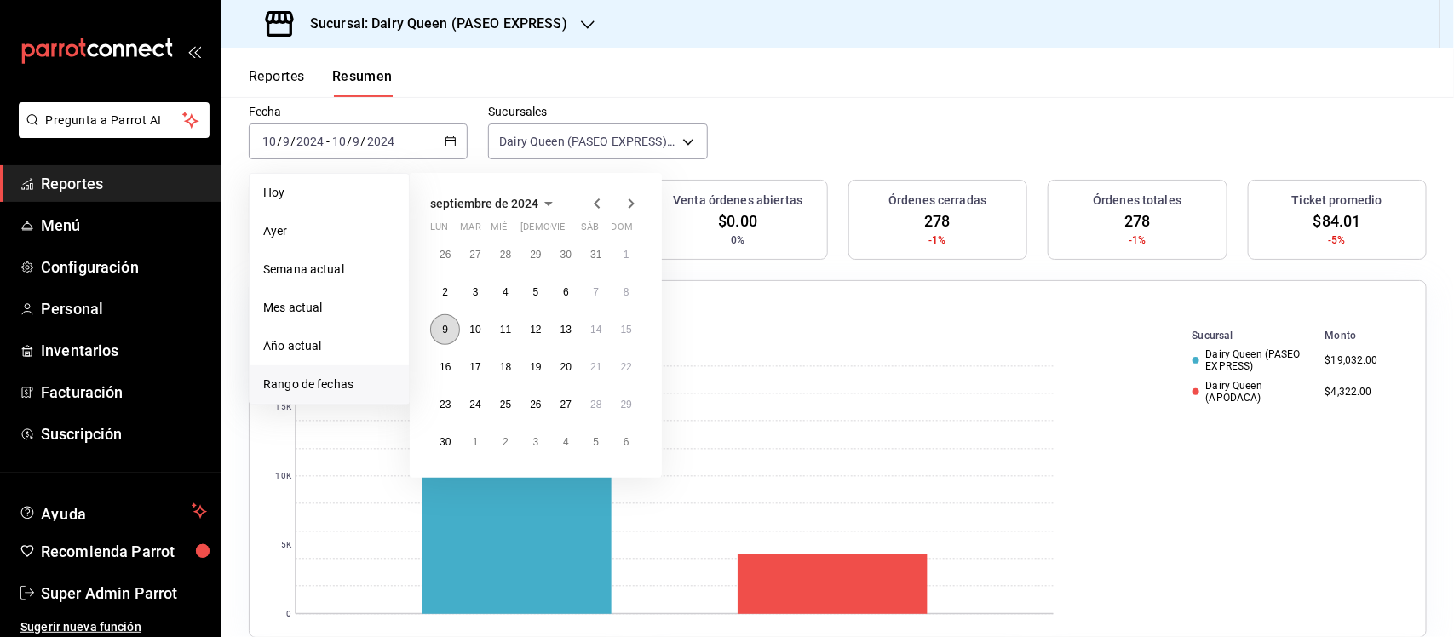
click at [442, 329] on abbr "9" at bounding box center [445, 330] width 6 height 12
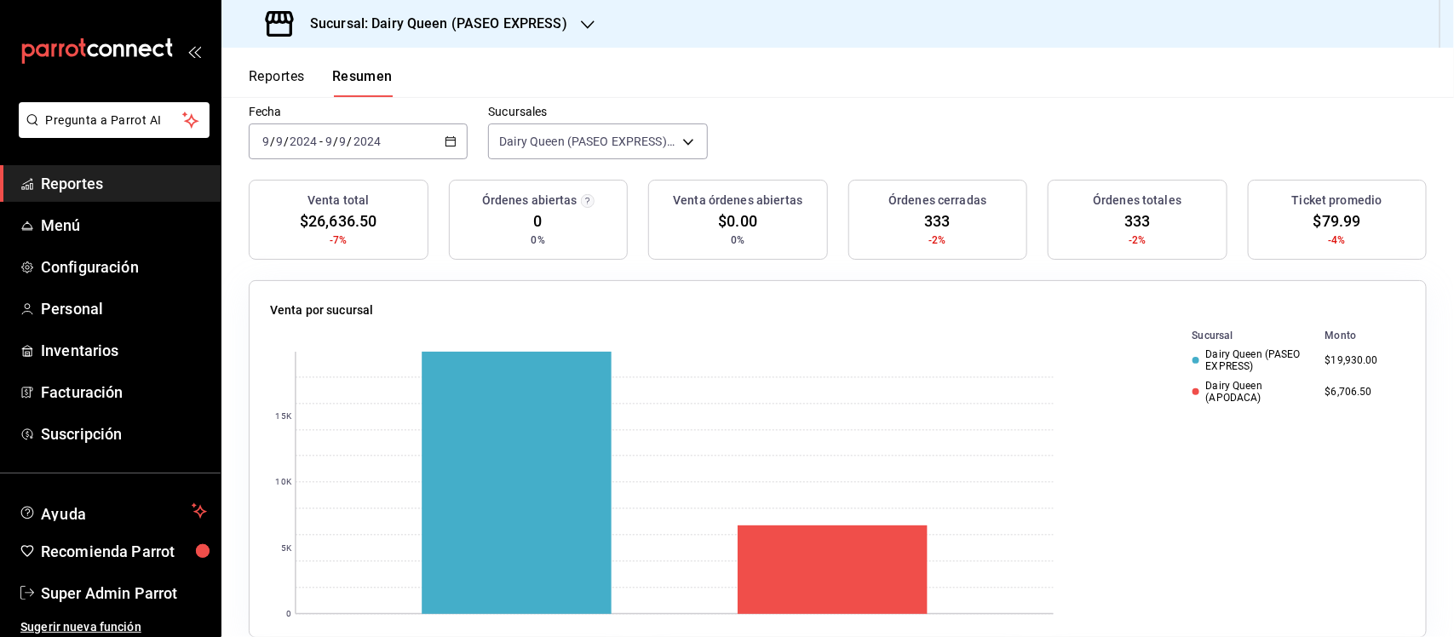
click at [445, 146] on icon "button" at bounding box center [451, 141] width 12 height 12
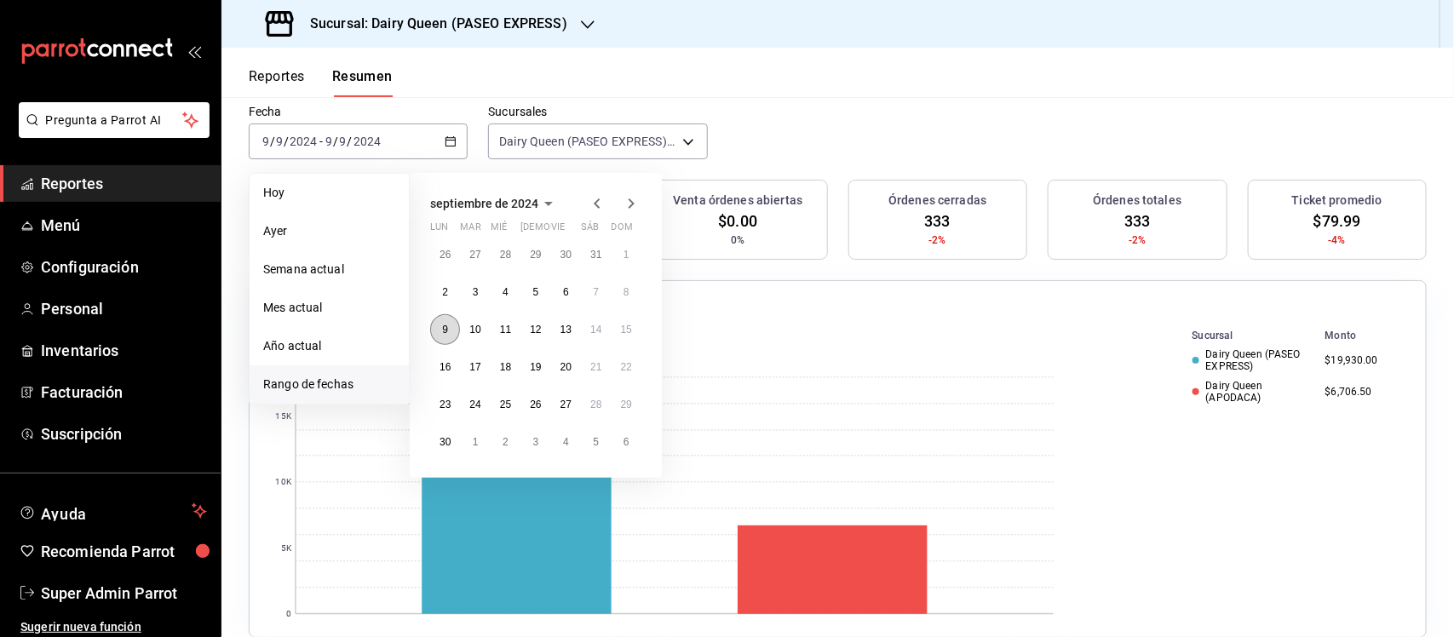
click at [445, 332] on abbr "9" at bounding box center [445, 330] width 6 height 12
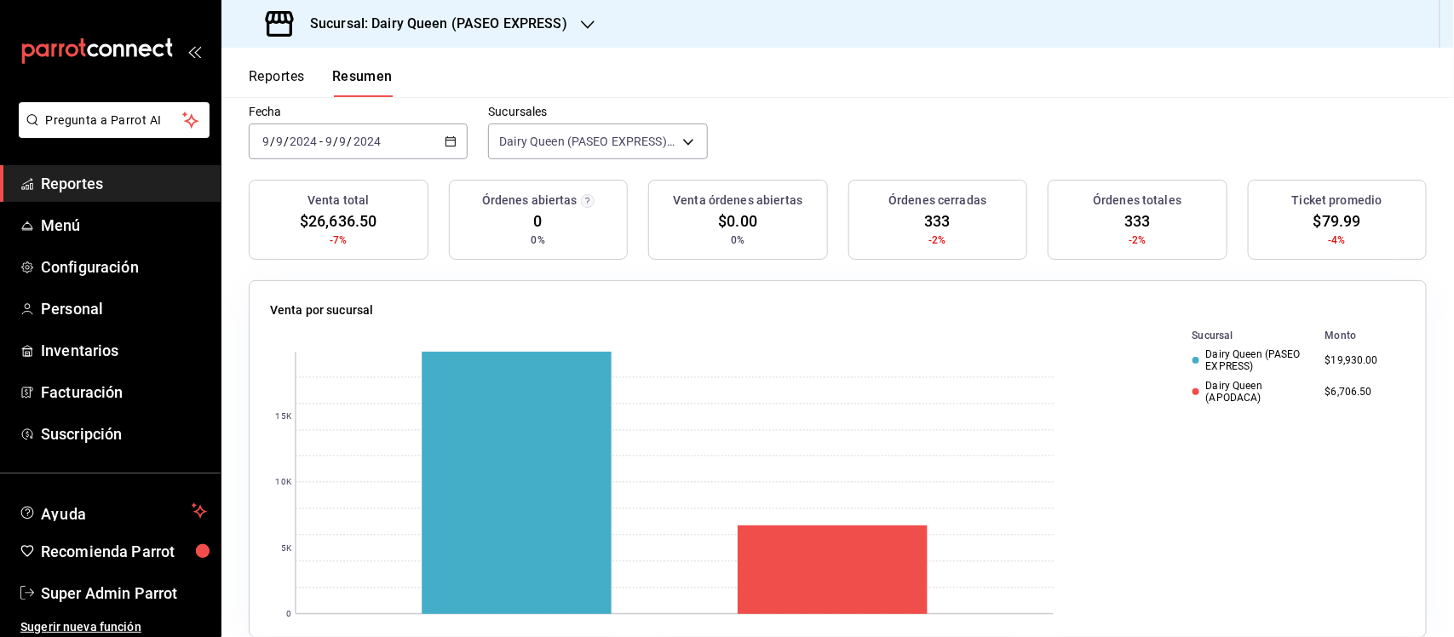
click at [456, 129] on div "[DATE] [DATE] - [DATE] [DATE]" at bounding box center [358, 141] width 219 height 36
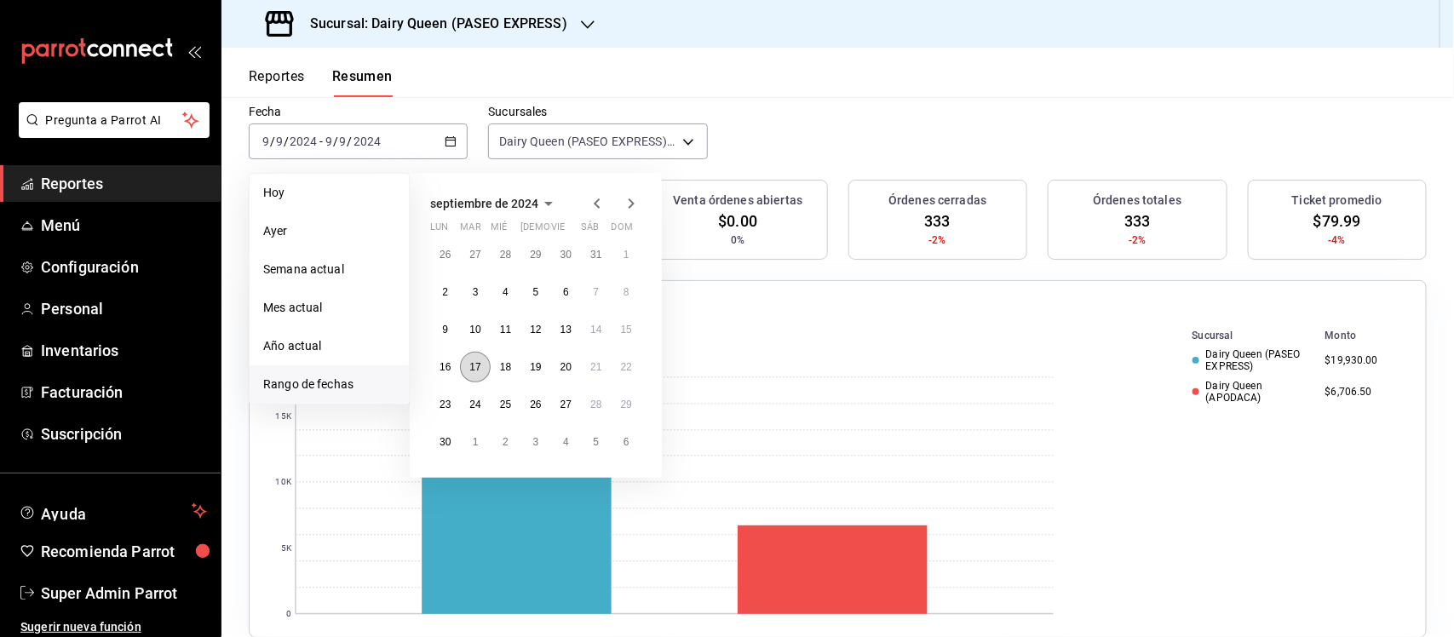
click at [478, 362] on abbr "17" at bounding box center [474, 367] width 11 height 12
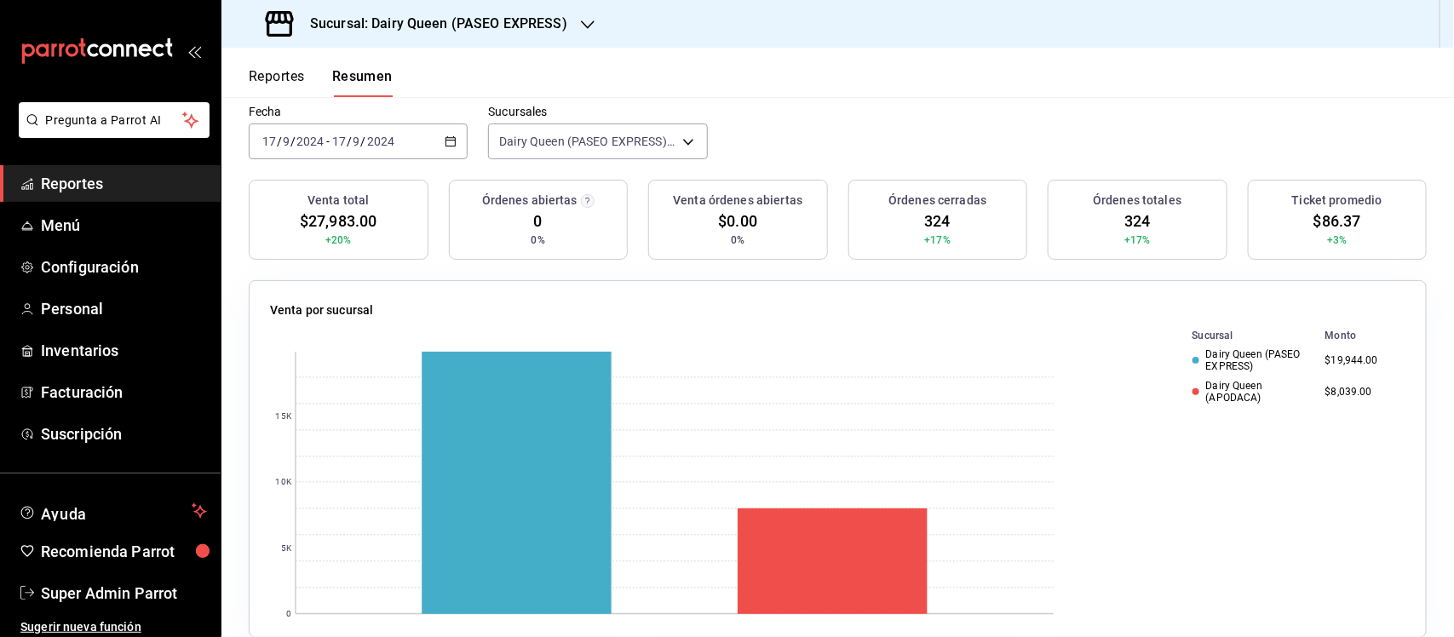
click at [454, 135] on div "[DATE] [DATE] - [DATE] [DATE]" at bounding box center [358, 141] width 219 height 36
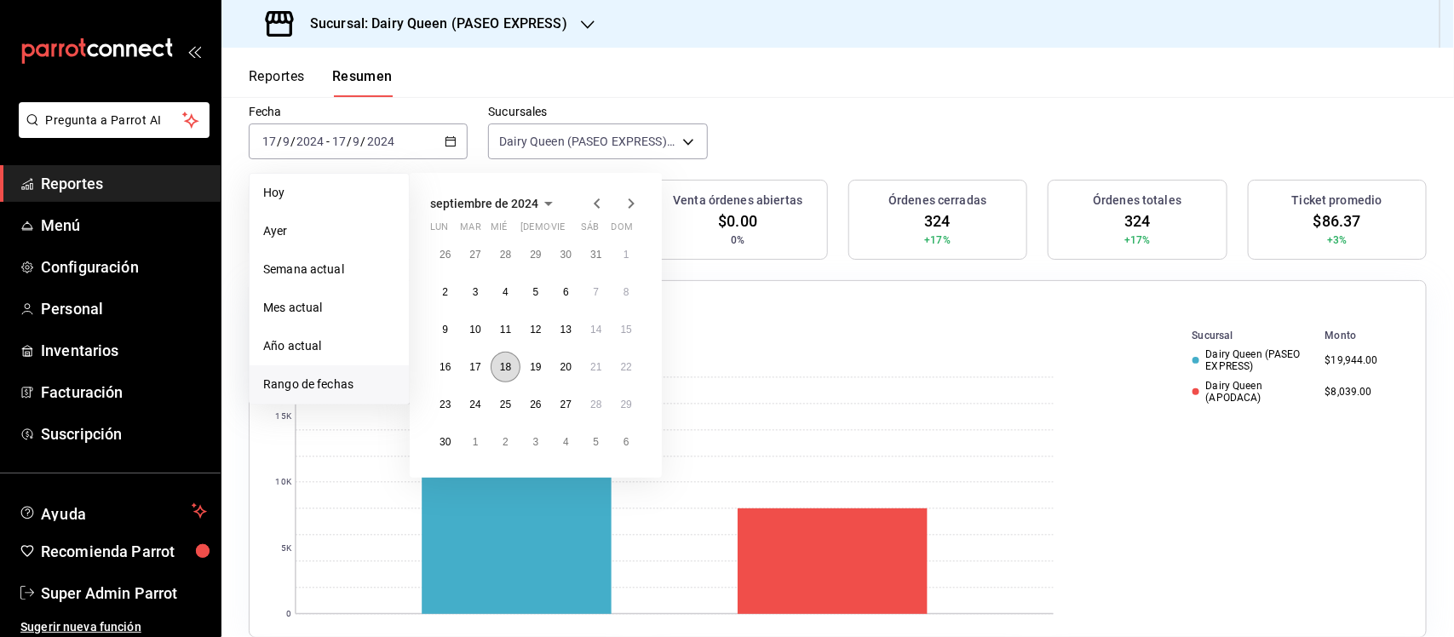
click at [499, 355] on button "18" at bounding box center [506, 367] width 30 height 31
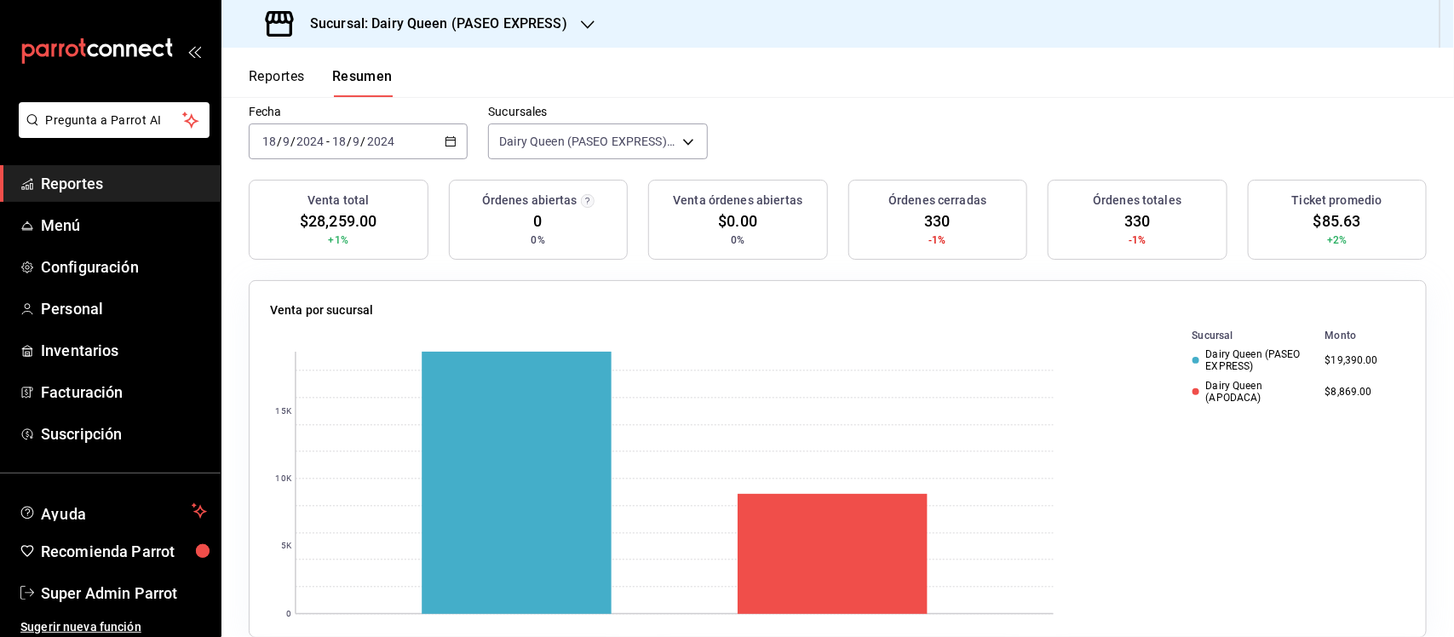
click at [452, 141] on \(Stroke\) "button" at bounding box center [450, 141] width 10 height 9
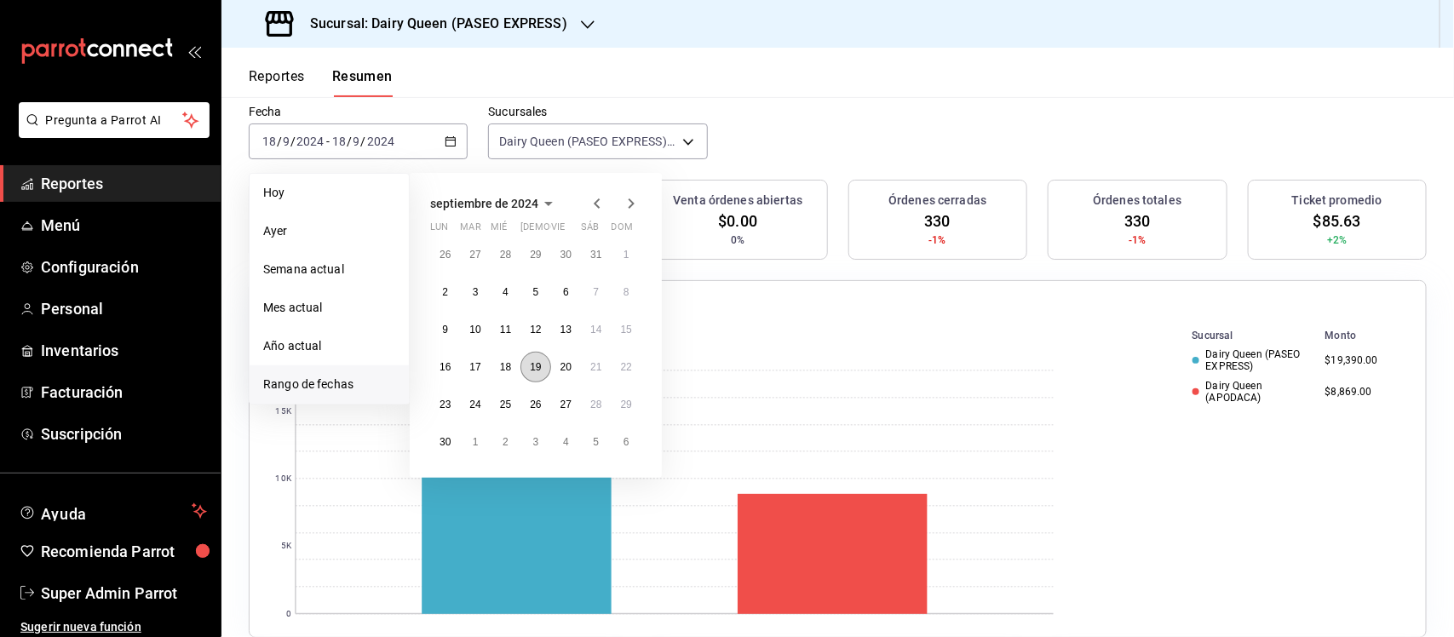
click at [543, 370] on button "19" at bounding box center [535, 367] width 30 height 31
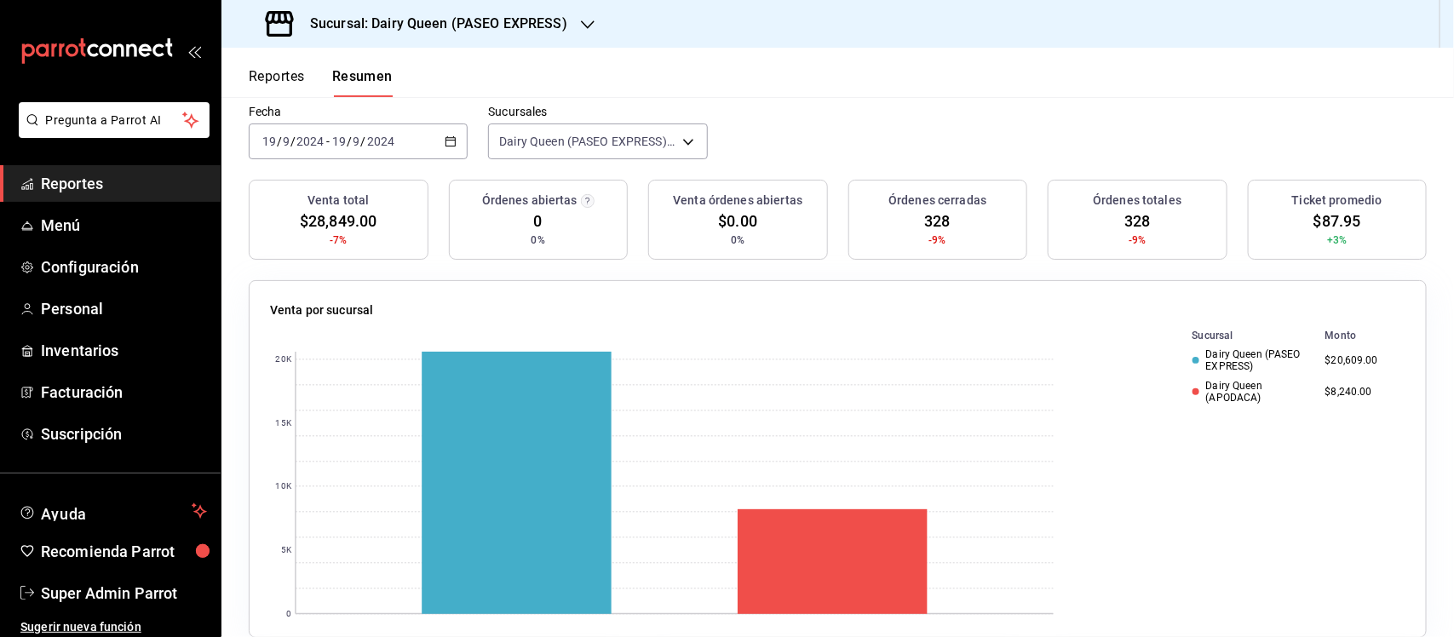
click at [449, 141] on \(Stroke\) "button" at bounding box center [450, 140] width 9 height 1
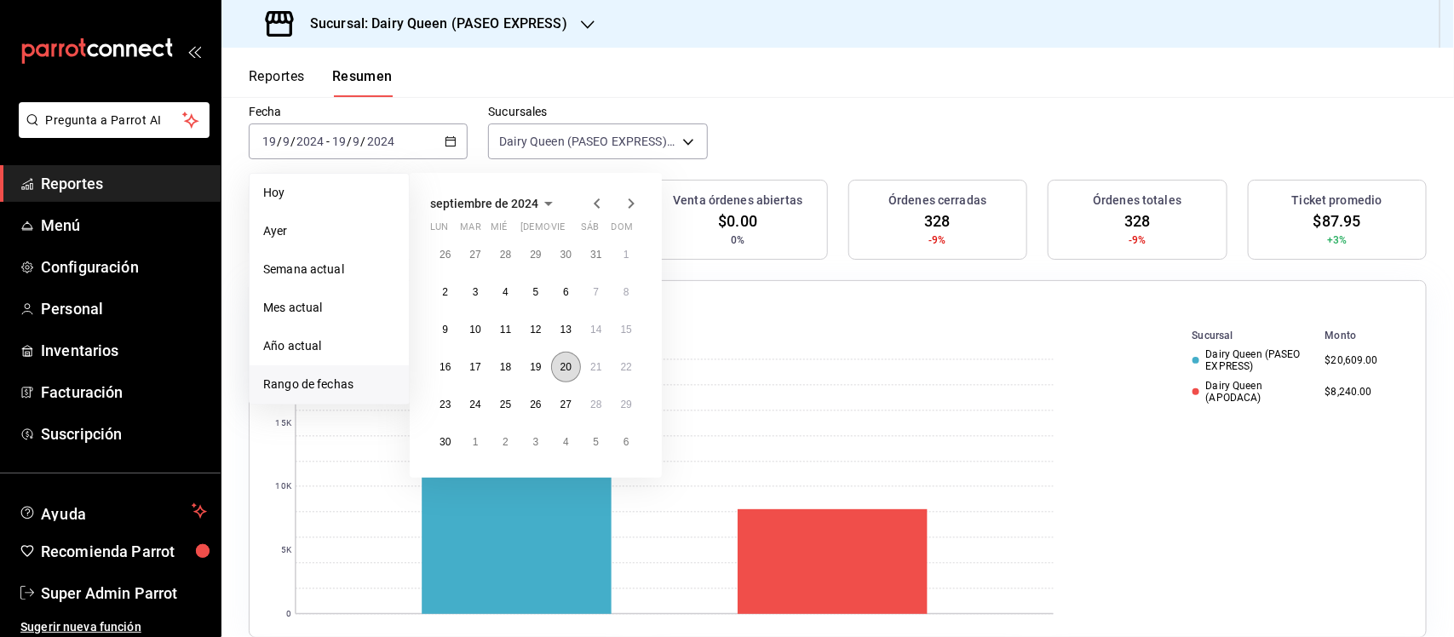
click at [571, 370] on abbr "20" at bounding box center [565, 367] width 11 height 12
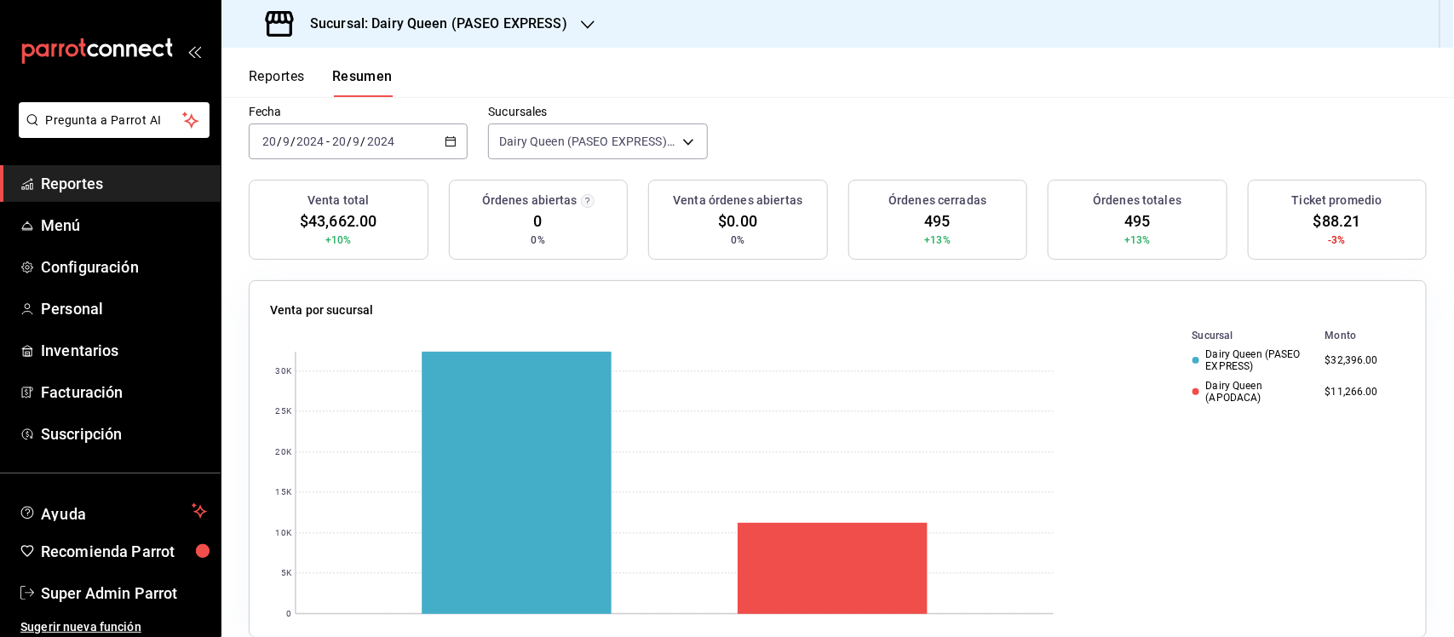
click at [445, 143] on icon "button" at bounding box center [451, 141] width 12 height 12
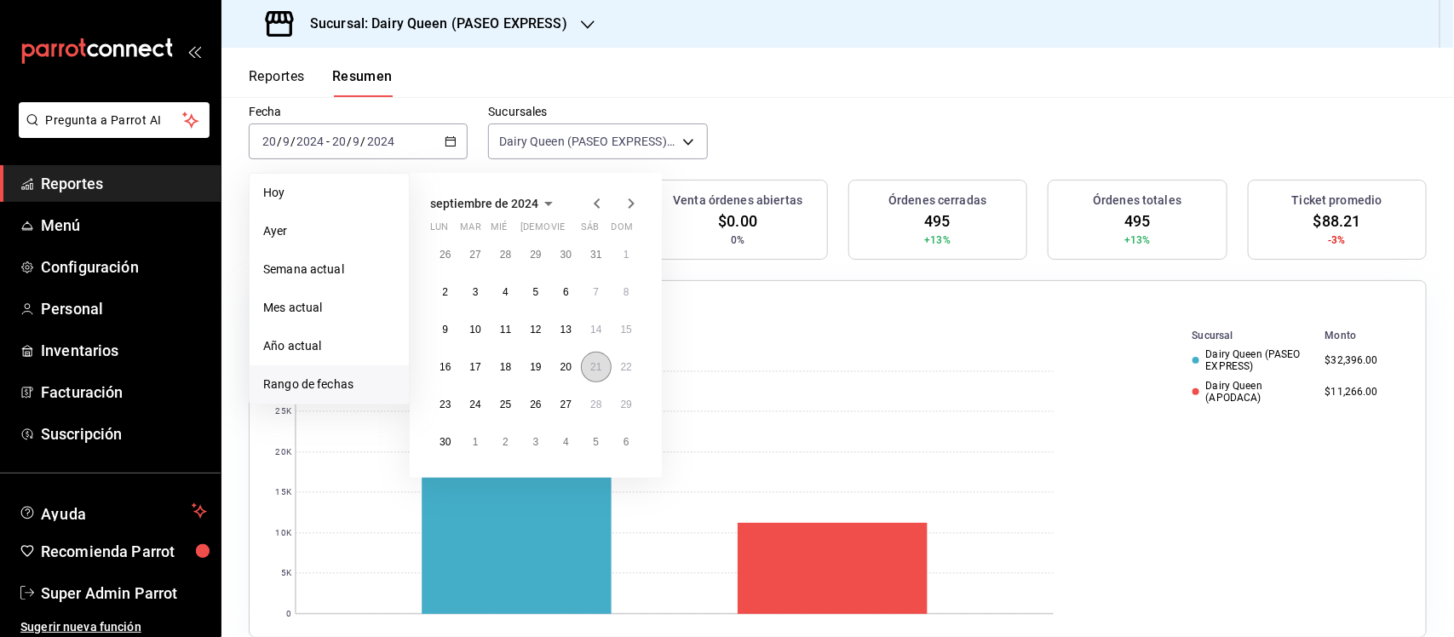
click at [597, 366] on abbr "21" at bounding box center [595, 367] width 11 height 12
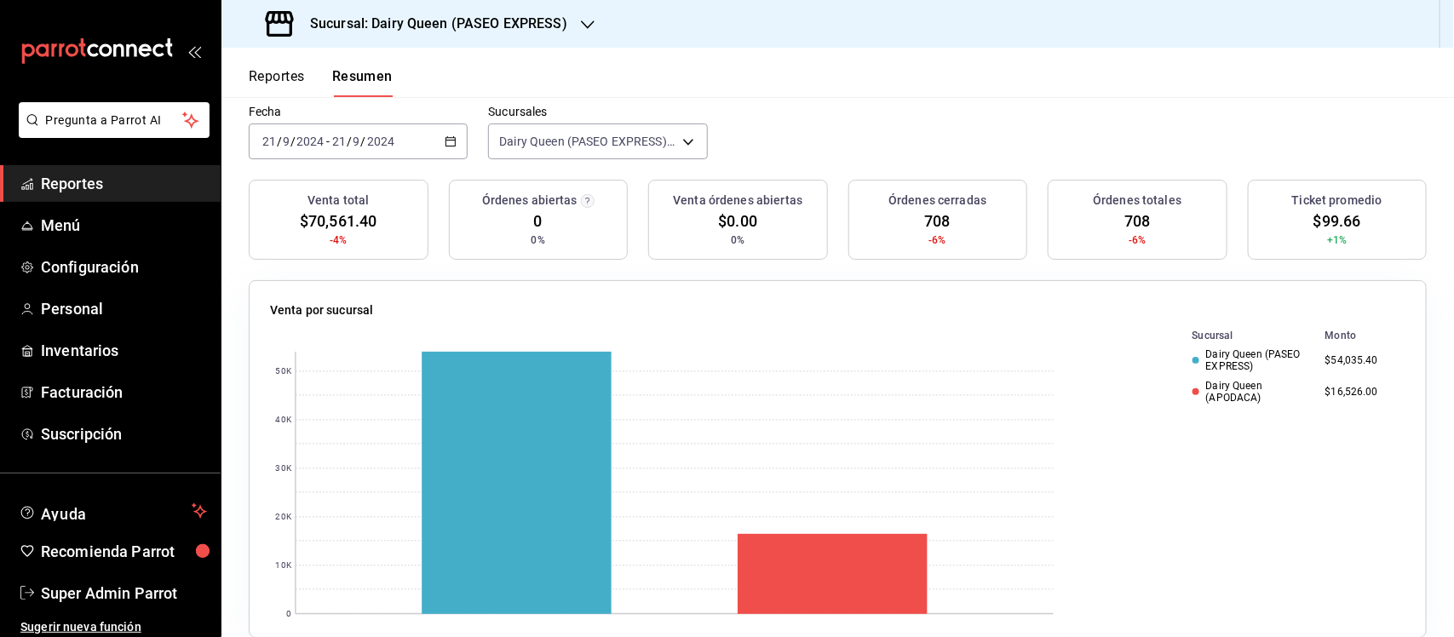
click at [449, 139] on icon "button" at bounding box center [451, 141] width 12 height 12
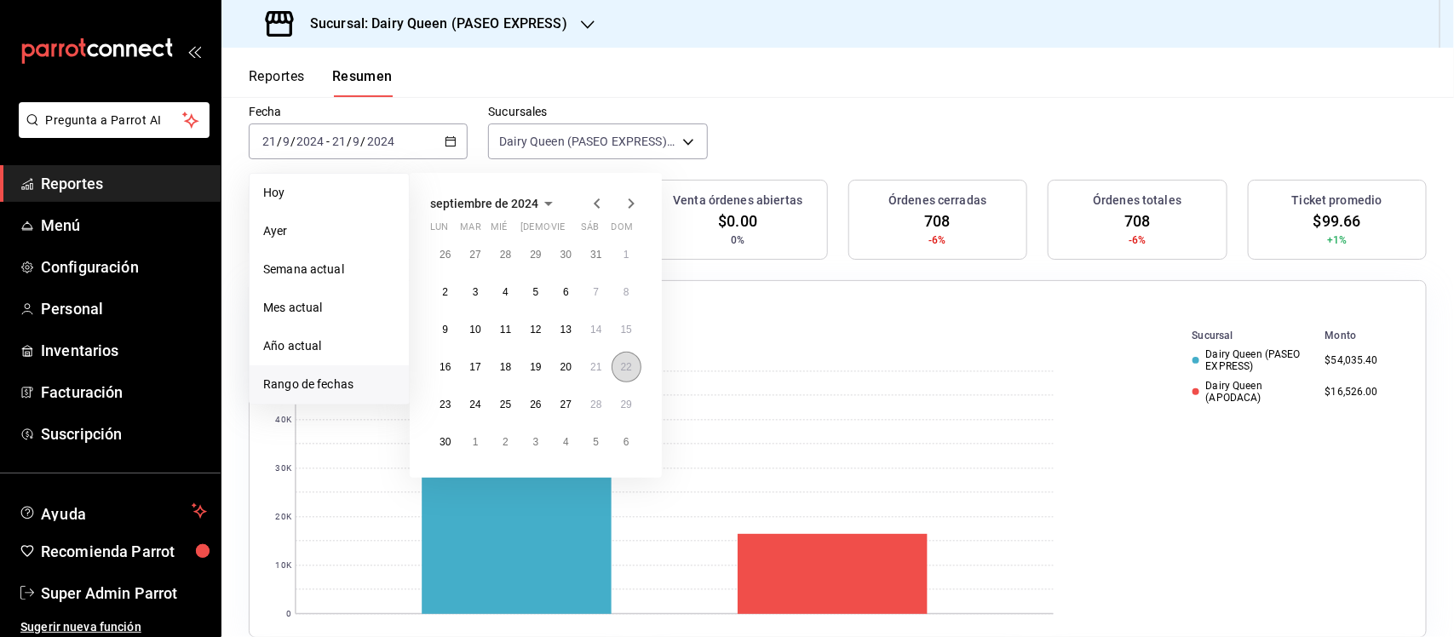
click at [621, 369] on abbr "22" at bounding box center [626, 367] width 11 height 12
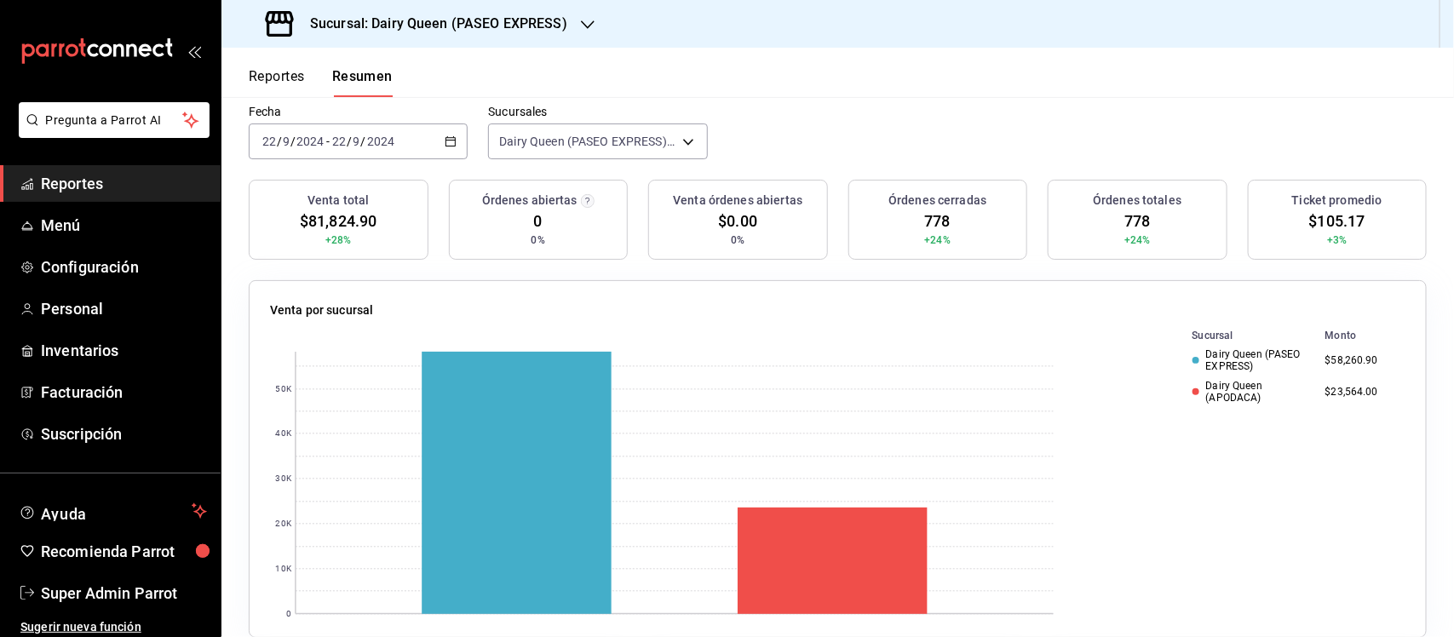
click at [448, 150] on div "[DATE] [DATE] - [DATE] [DATE]" at bounding box center [358, 141] width 219 height 36
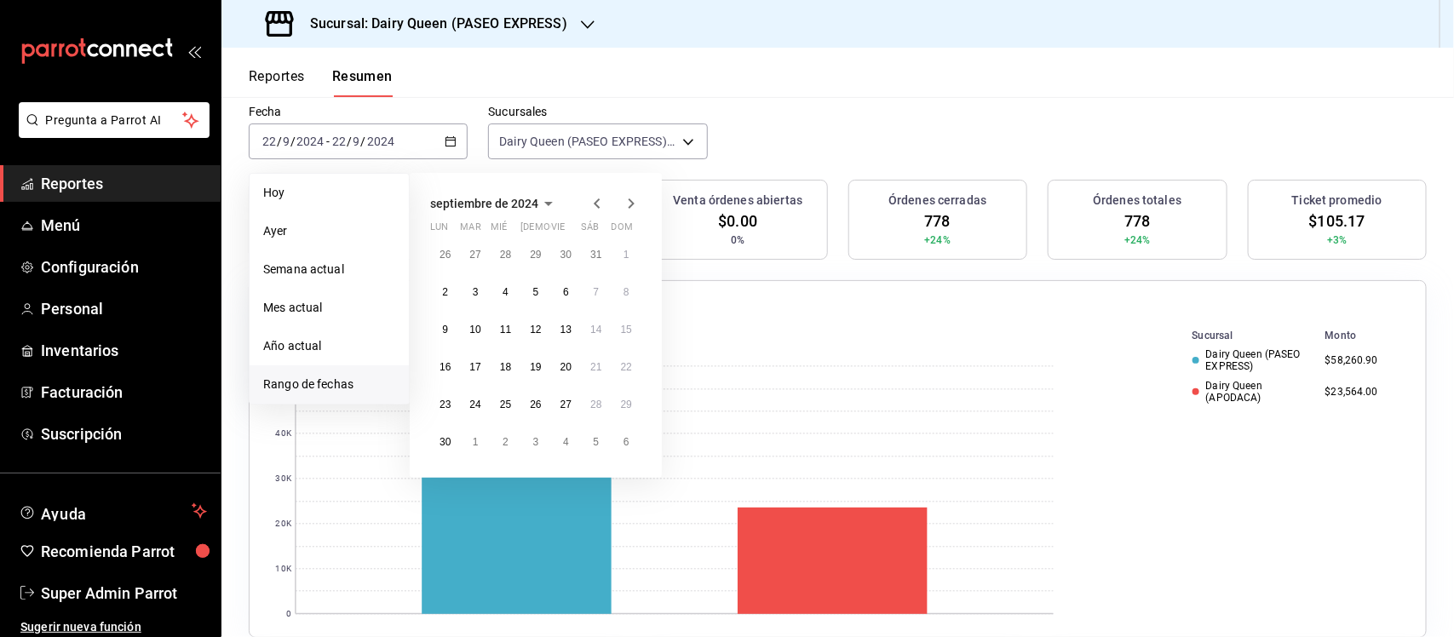
click at [630, 198] on icon "button" at bounding box center [631, 203] width 20 height 20
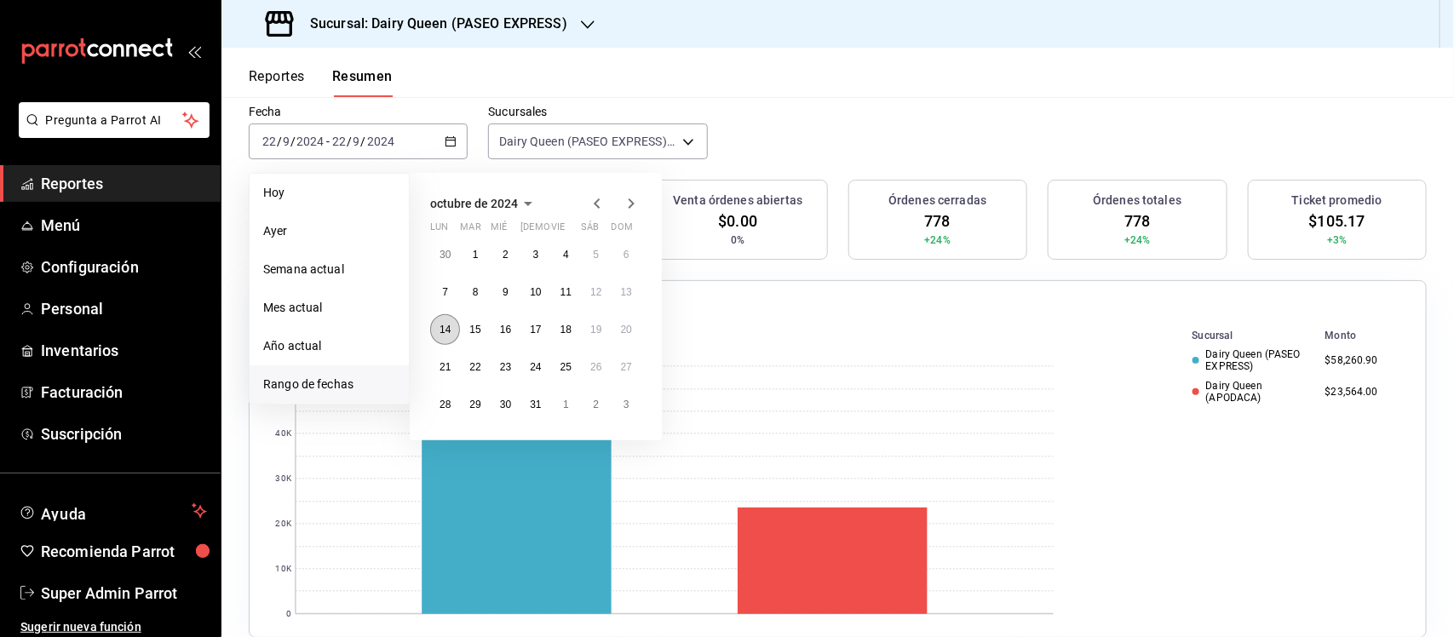
click at [450, 337] on button "14" at bounding box center [445, 329] width 30 height 31
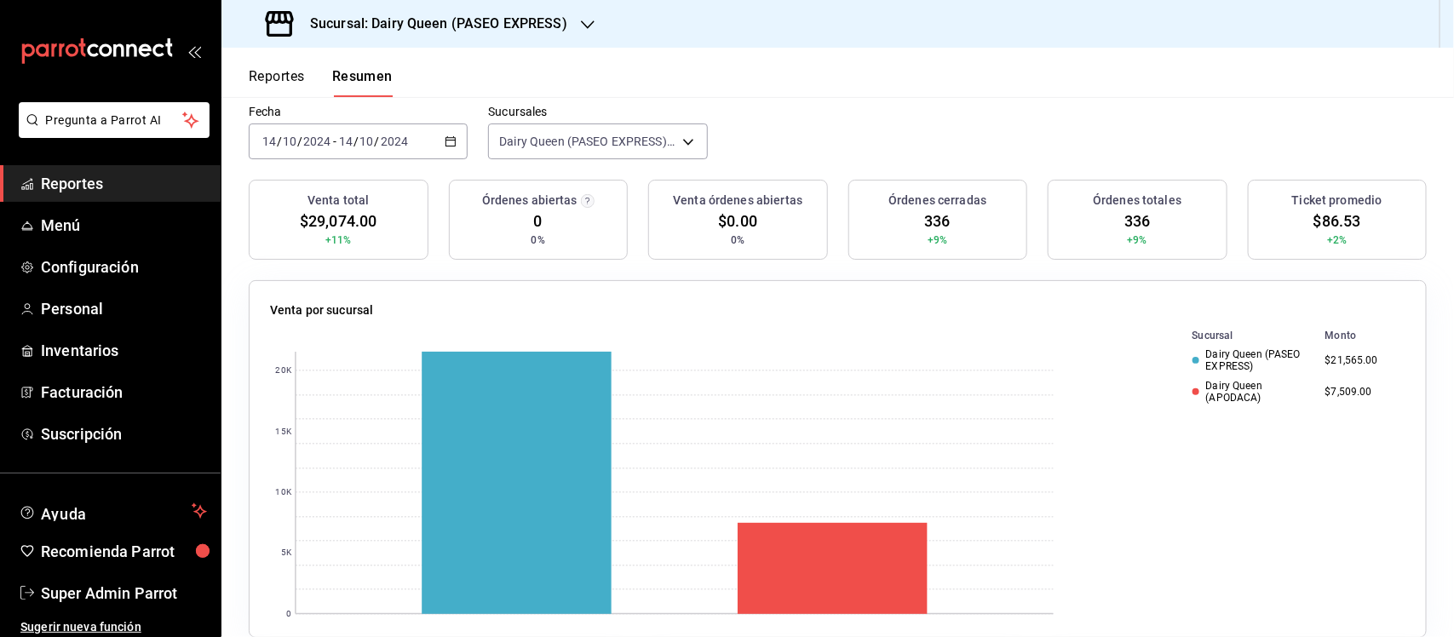
click at [460, 134] on div "[DATE] [DATE] - [DATE] [DATE]" at bounding box center [358, 141] width 219 height 36
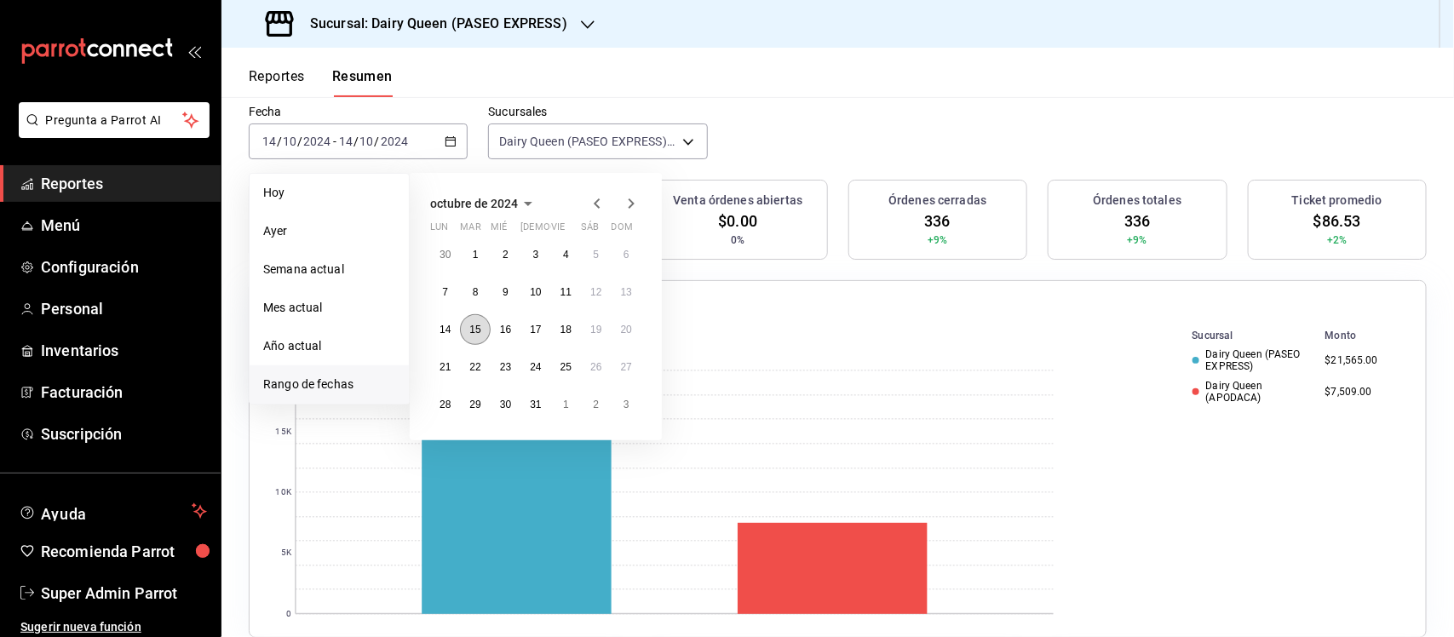
click at [473, 337] on button "15" at bounding box center [475, 329] width 30 height 31
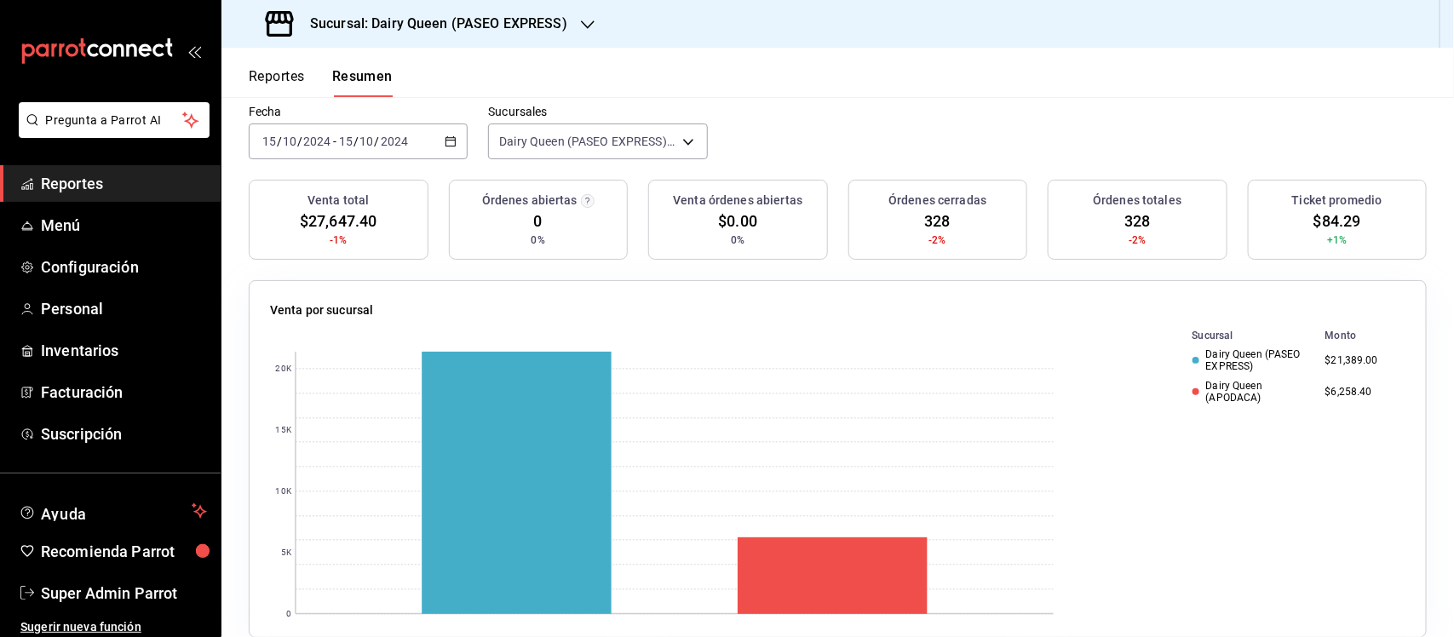
click at [445, 142] on icon "button" at bounding box center [451, 141] width 12 height 12
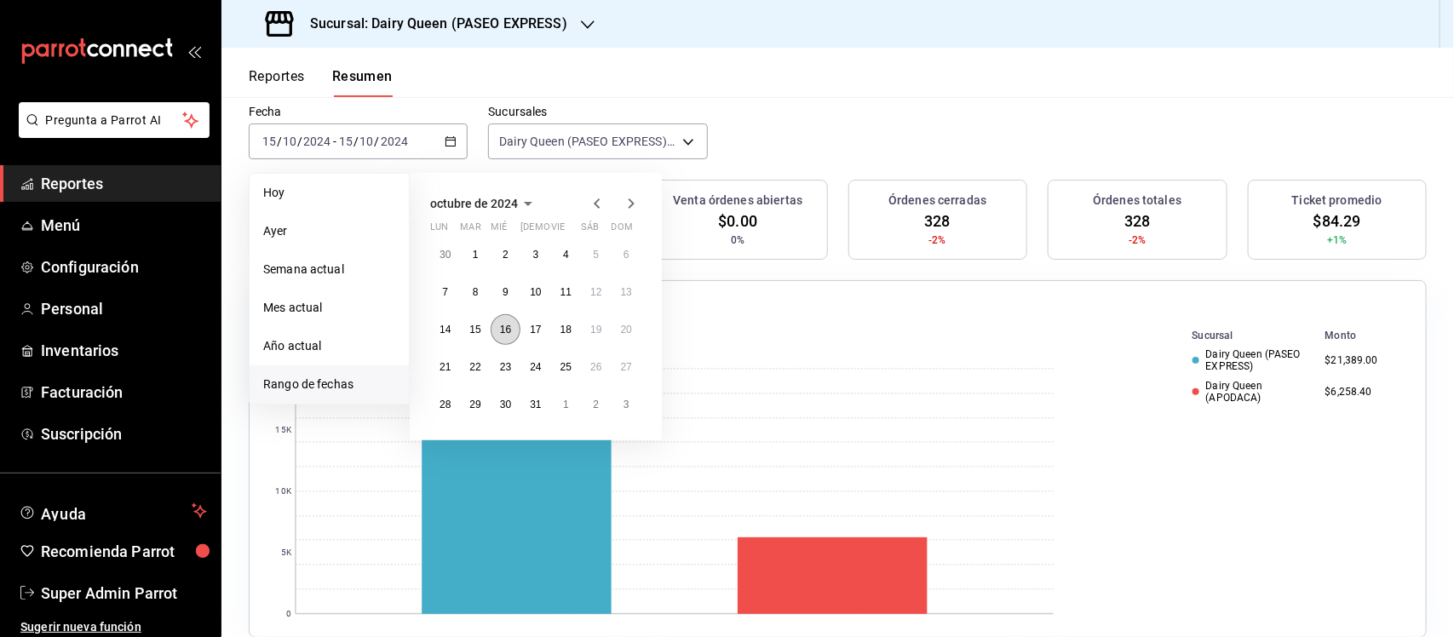
click at [496, 335] on button "16" at bounding box center [506, 329] width 30 height 31
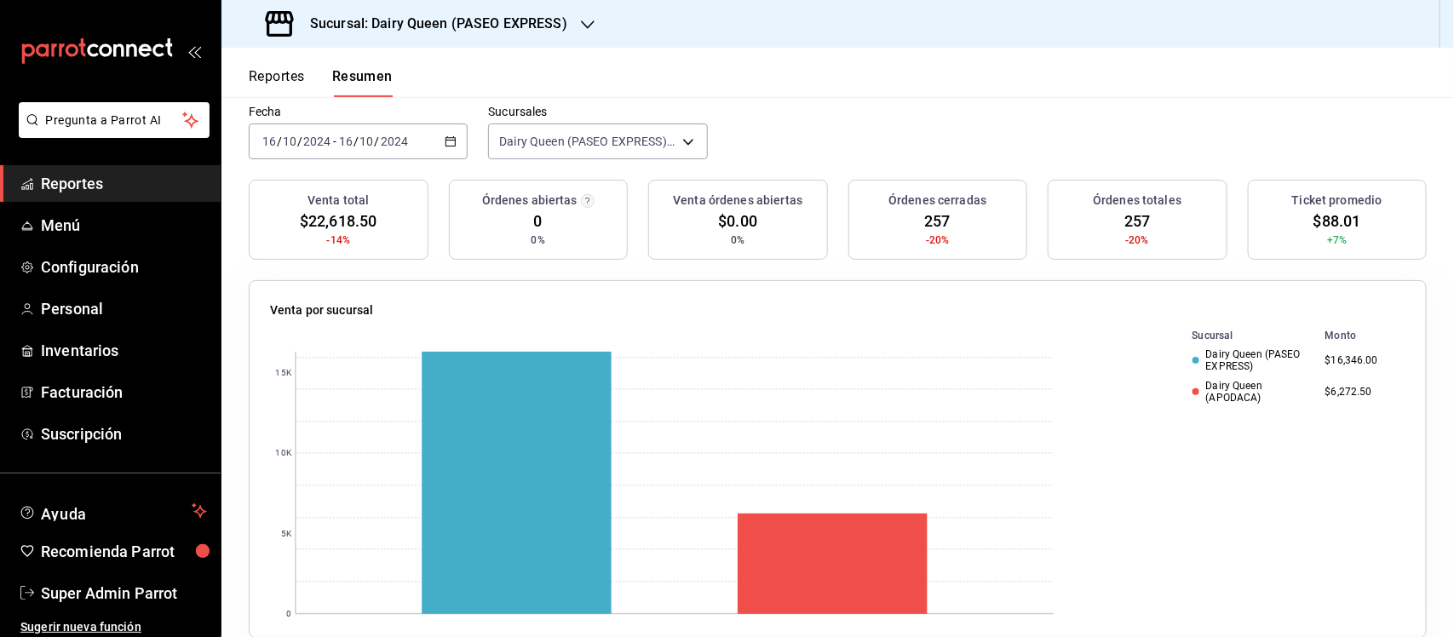
click at [453, 134] on div "[DATE] [DATE] - [DATE] [DATE]" at bounding box center [358, 141] width 219 height 36
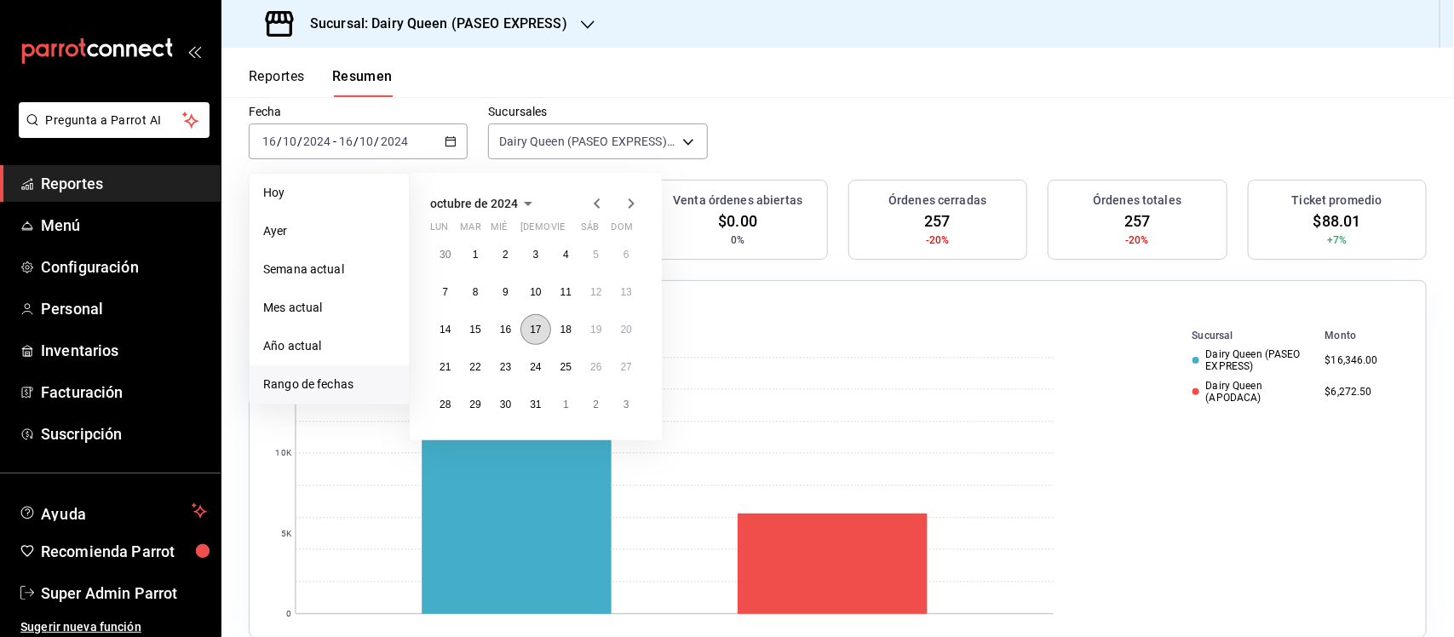
click at [543, 326] on button "17" at bounding box center [535, 329] width 30 height 31
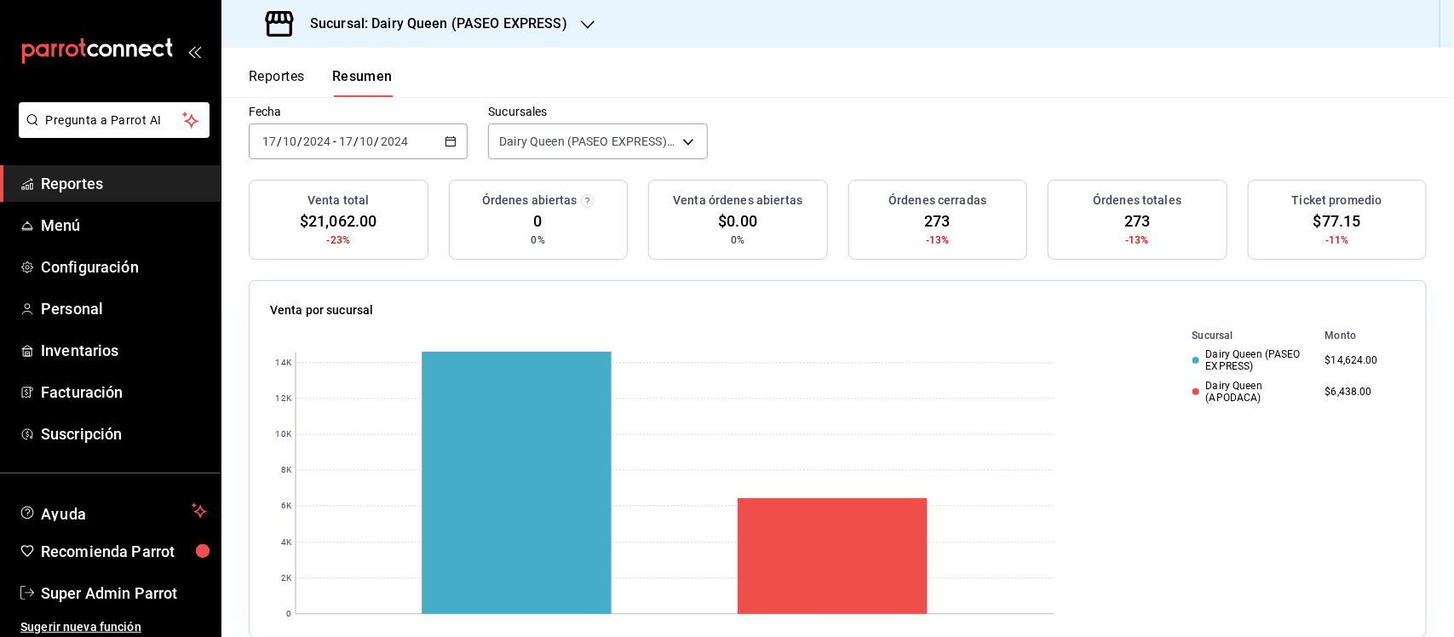
click at [448, 141] on icon "button" at bounding box center [451, 141] width 12 height 12
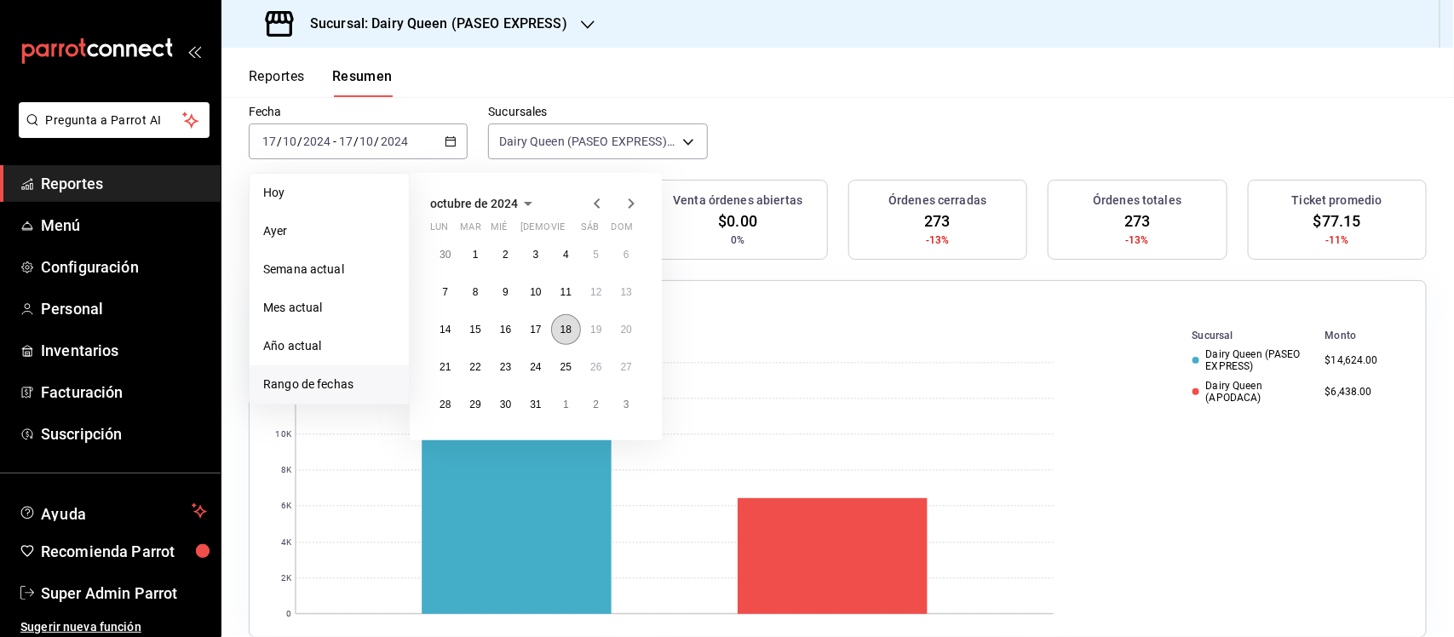
click at [573, 332] on button "18" at bounding box center [566, 329] width 30 height 31
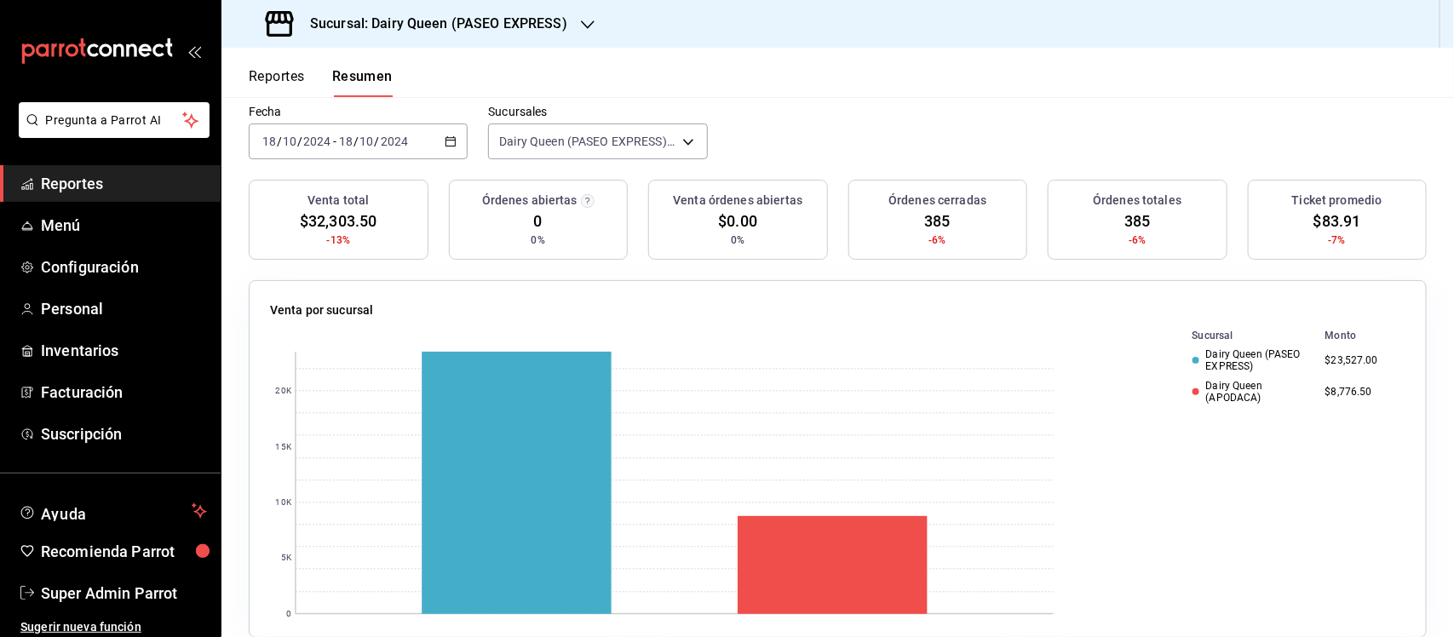
click at [435, 145] on div "[DATE] [DATE] - [DATE] [DATE]" at bounding box center [358, 141] width 219 height 36
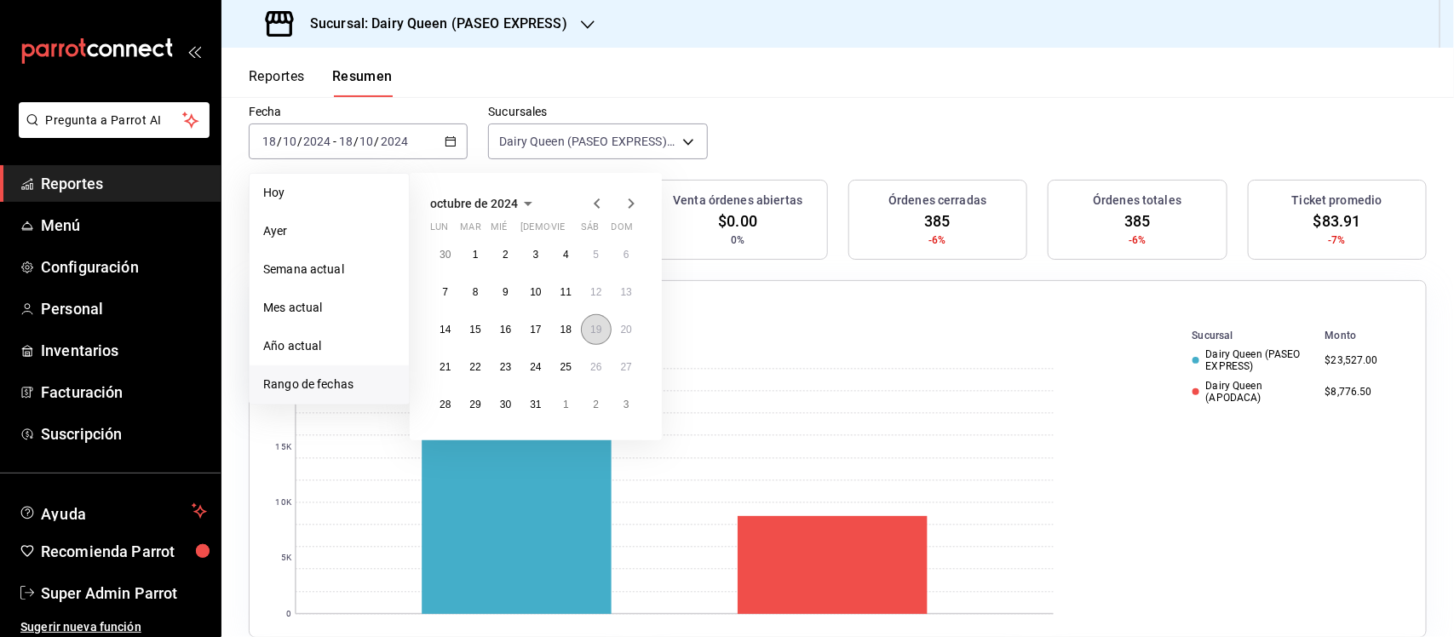
click at [594, 329] on abbr "19" at bounding box center [595, 330] width 11 height 12
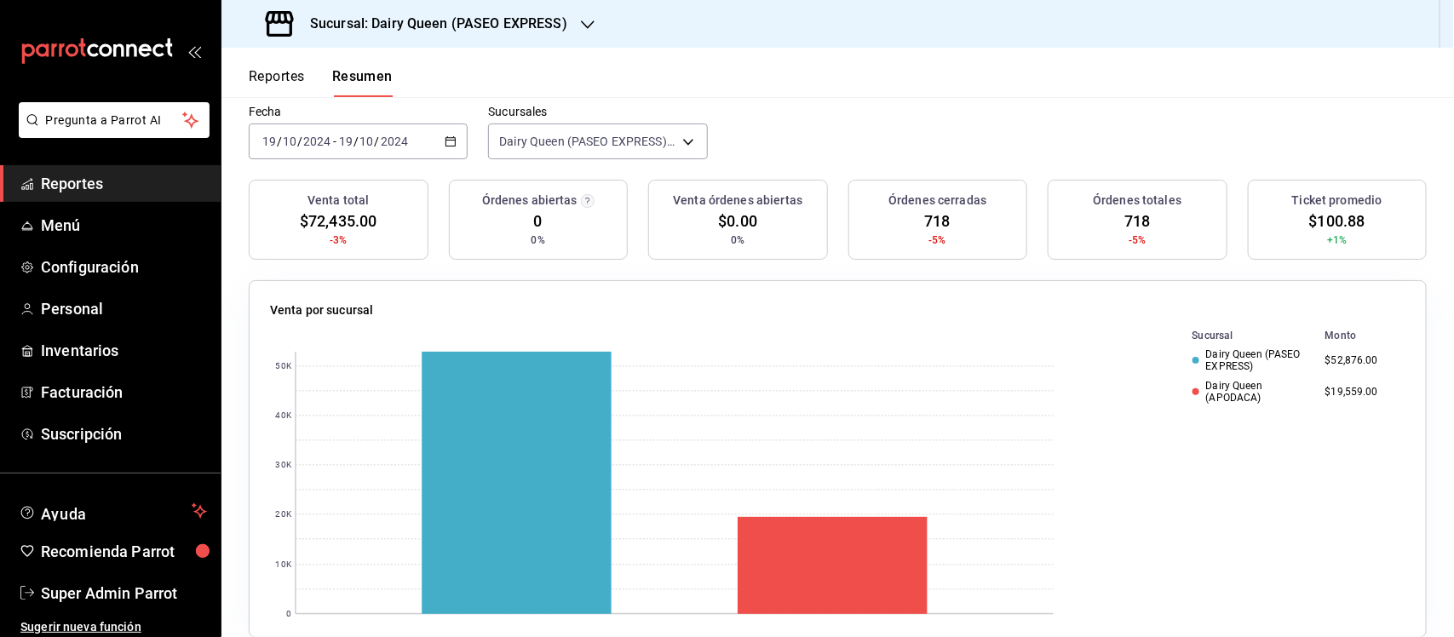
click at [444, 134] on div "[DATE] [DATE] - [DATE] [DATE]" at bounding box center [358, 141] width 219 height 36
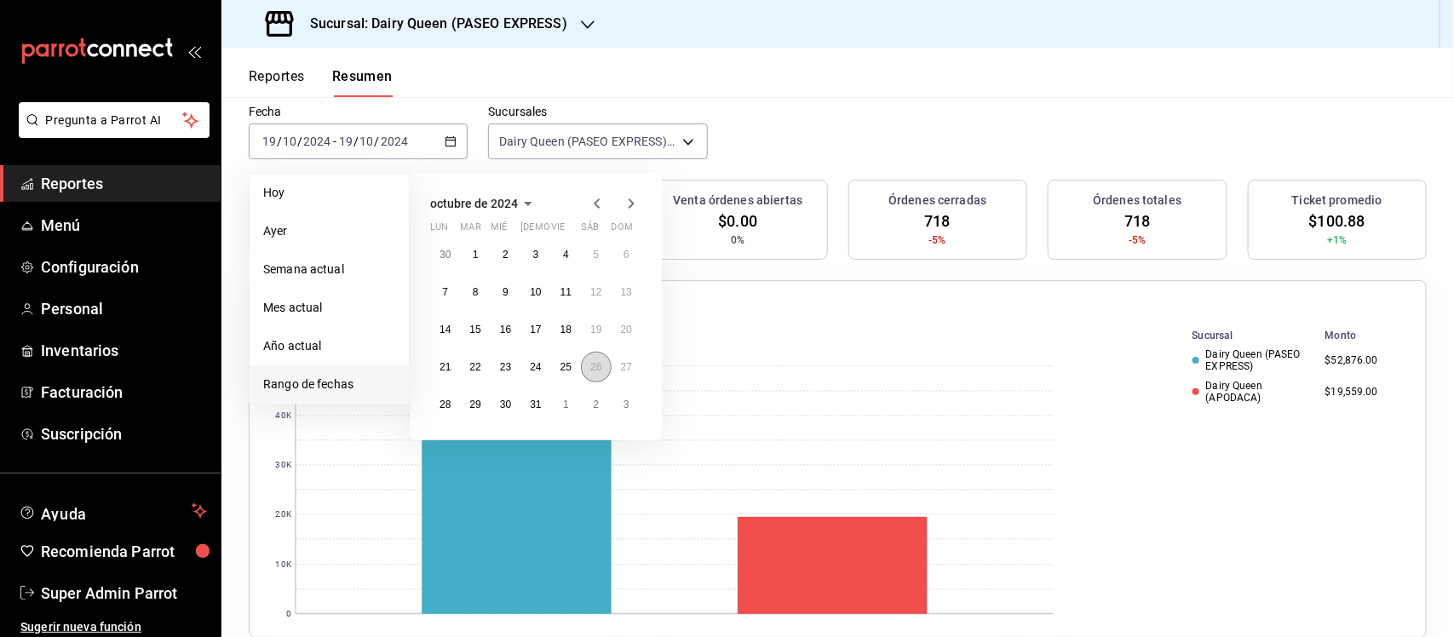
click at [592, 366] on abbr "26" at bounding box center [595, 367] width 11 height 12
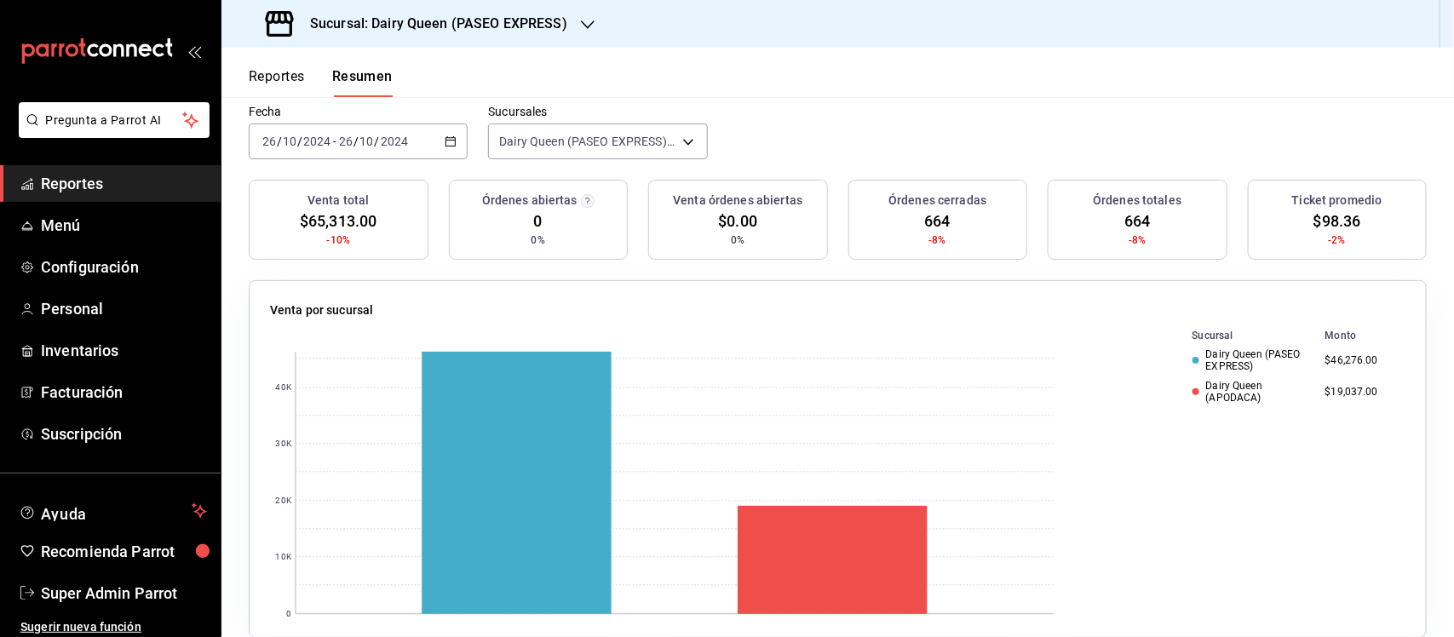
click at [462, 141] on div "[DATE] [DATE] - [DATE] [DATE]" at bounding box center [358, 141] width 219 height 36
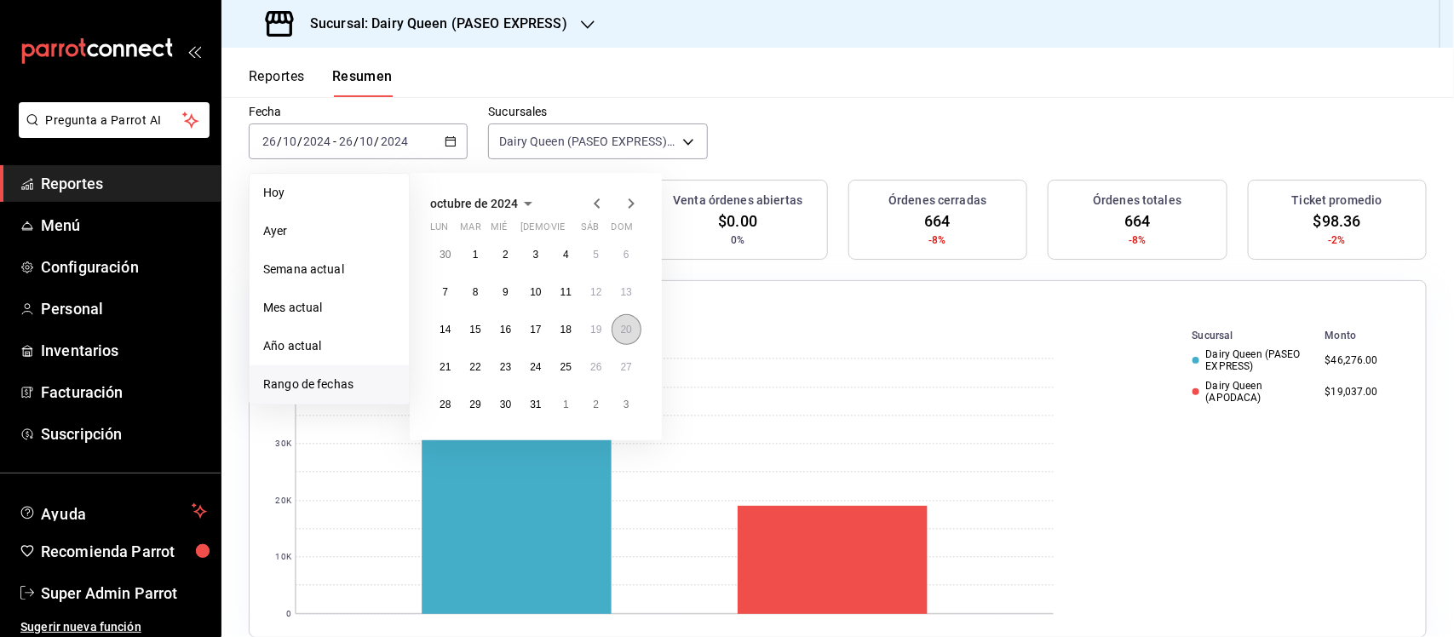
click at [618, 333] on button "20" at bounding box center [627, 329] width 30 height 31
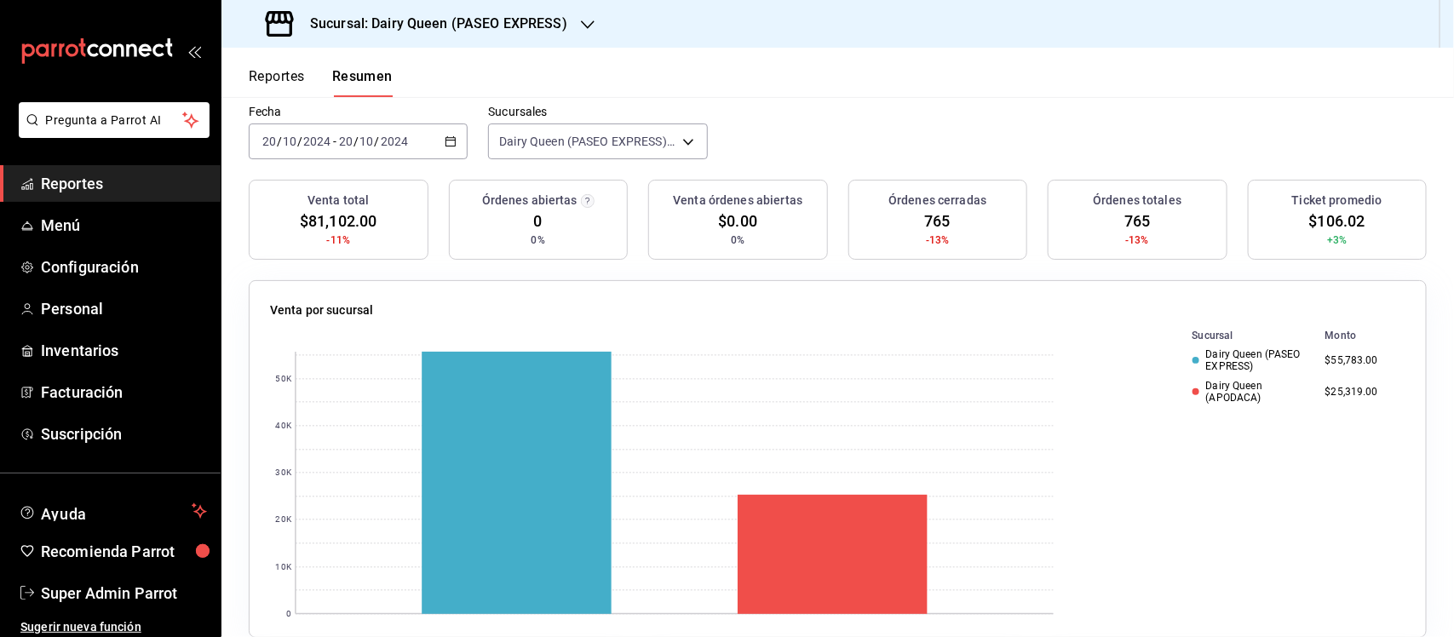
click at [460, 133] on div "[DATE] [DATE] - [DATE] [DATE]" at bounding box center [358, 141] width 219 height 36
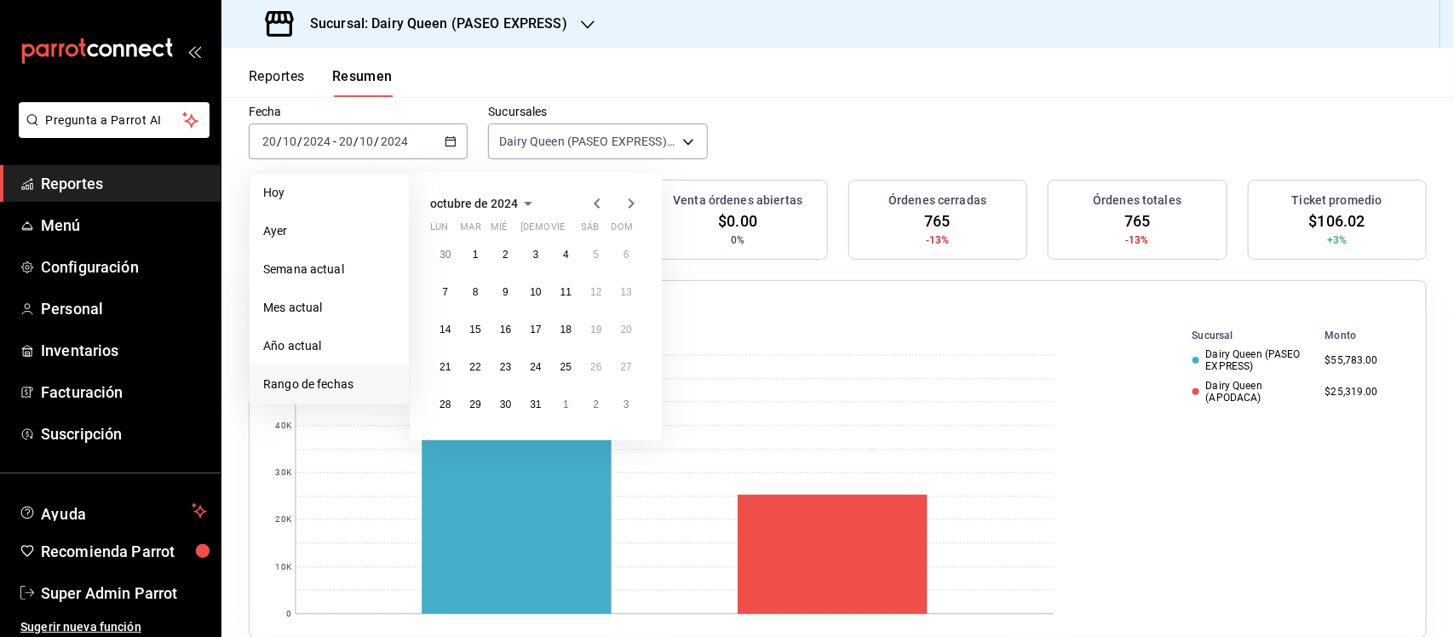
click at [629, 209] on icon "button" at bounding box center [631, 203] width 20 height 20
click at [436, 336] on button "11" at bounding box center [445, 329] width 30 height 31
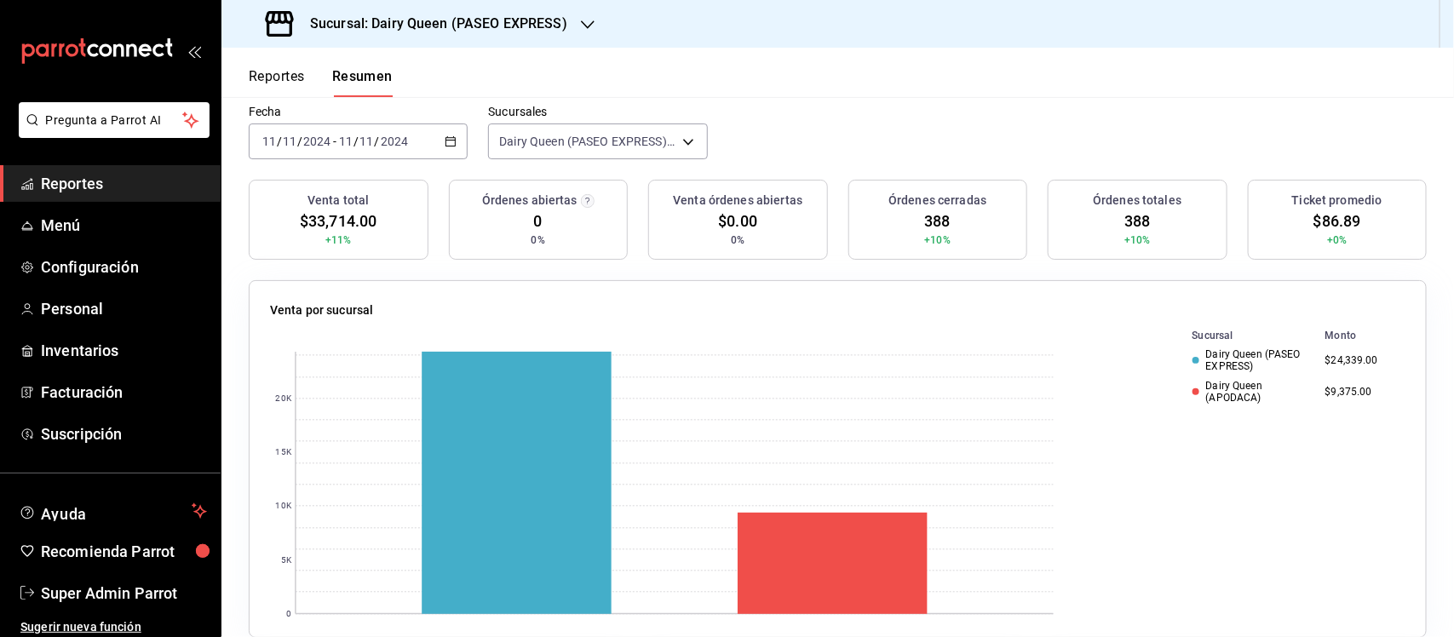
click at [454, 147] on div "[DATE] [DATE] - [DATE] [DATE]" at bounding box center [358, 141] width 219 height 36
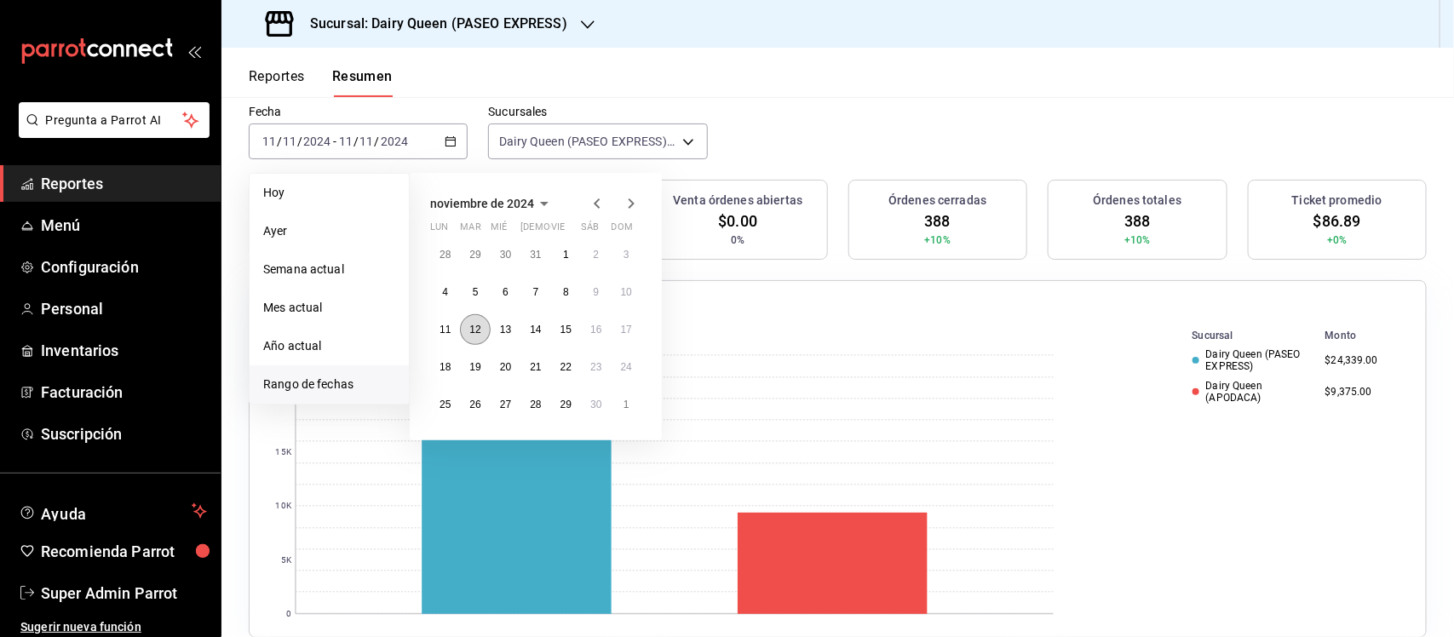
click at [482, 333] on button "12" at bounding box center [475, 329] width 30 height 31
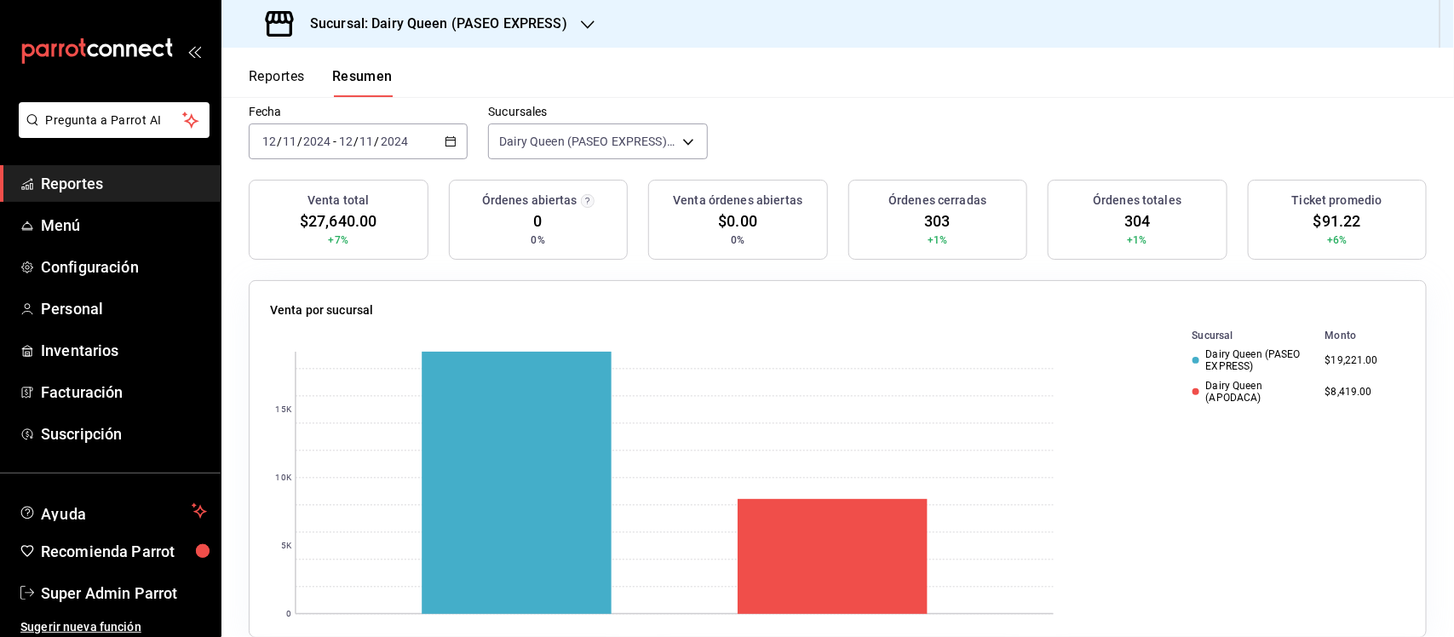
click at [448, 147] on div "[DATE] [DATE] - [DATE] [DATE]" at bounding box center [358, 141] width 219 height 36
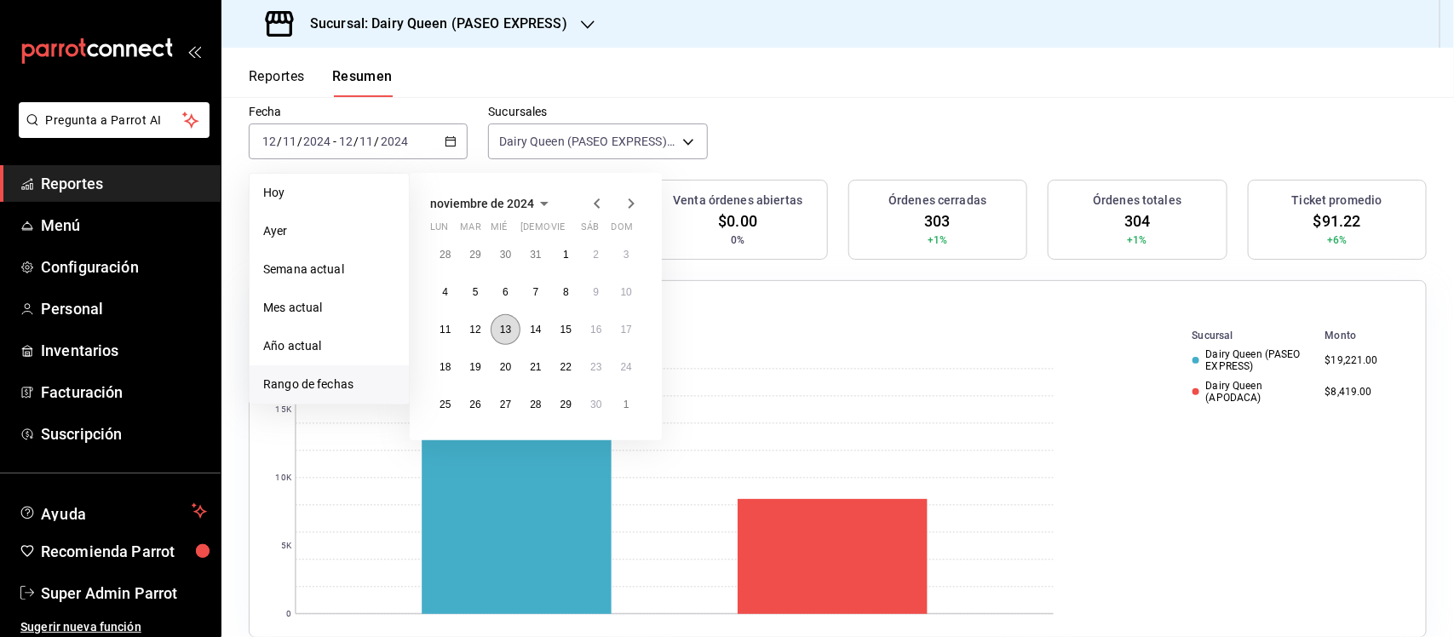
click at [513, 337] on button "13" at bounding box center [506, 329] width 30 height 31
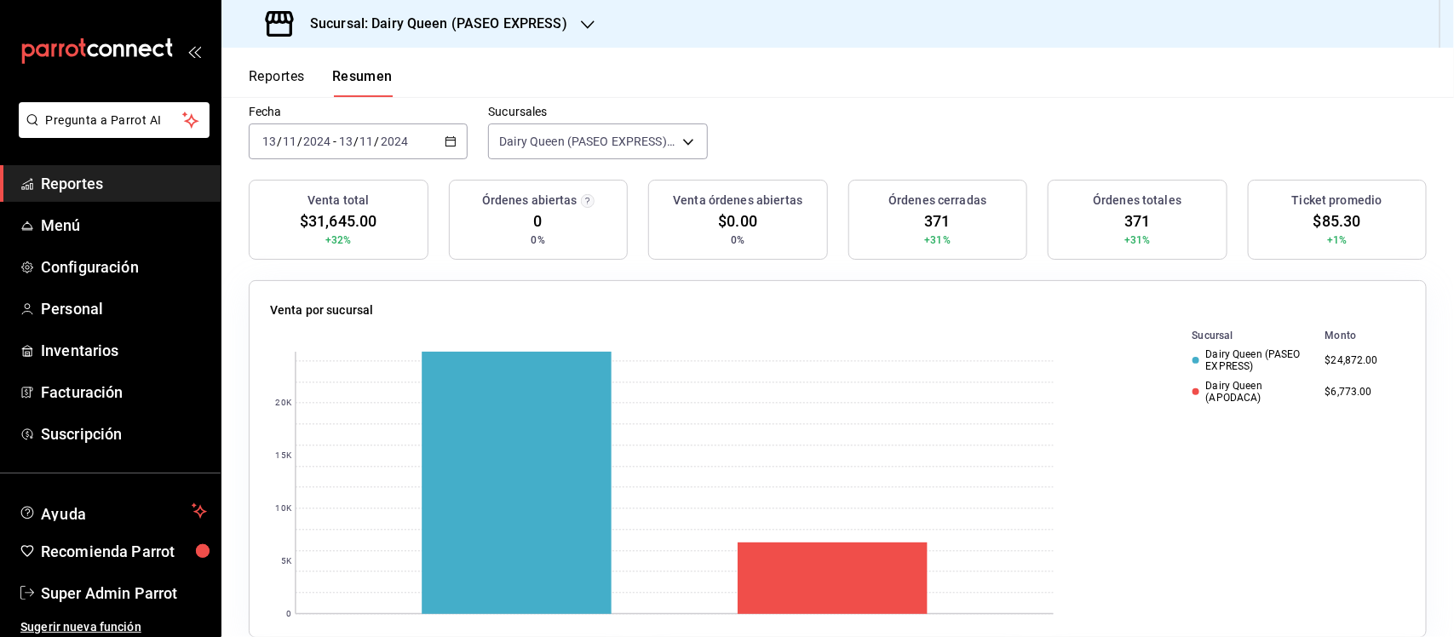
click at [454, 137] on div "[DATE] [DATE] - [DATE] [DATE]" at bounding box center [358, 141] width 219 height 36
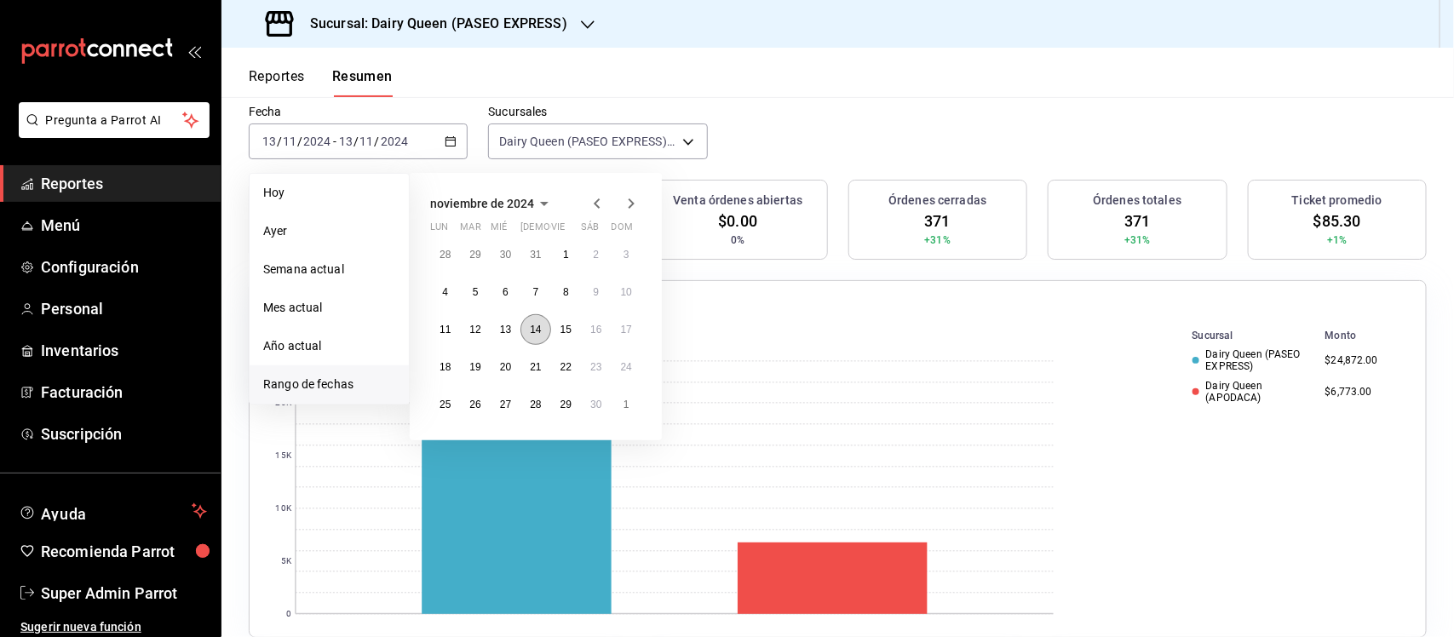
click at [537, 330] on abbr "14" at bounding box center [535, 330] width 11 height 12
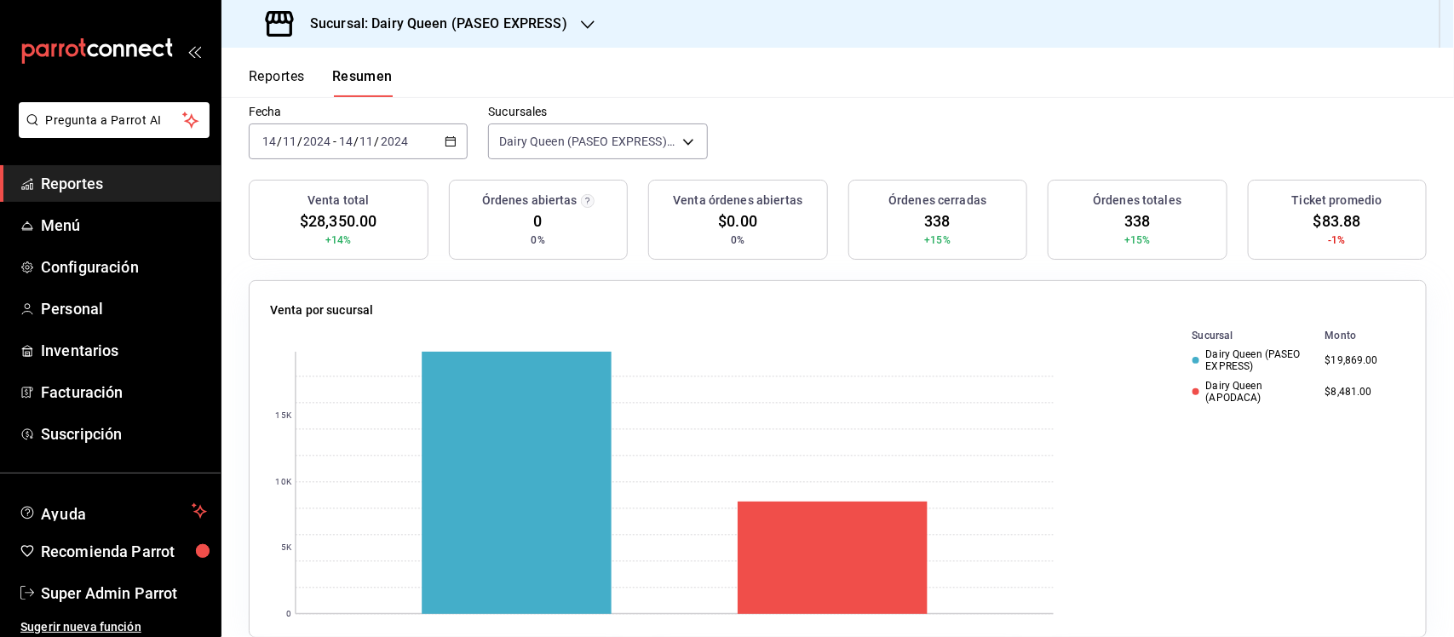
click at [1070, 386] on div "0 5K 10K 15K Sucursal Monto Dairy Queen (PASEO EXPRESS) $19,869.00 Dairy Queen …" at bounding box center [837, 471] width 1135 height 290
click at [448, 146] on icon "button" at bounding box center [451, 141] width 12 height 12
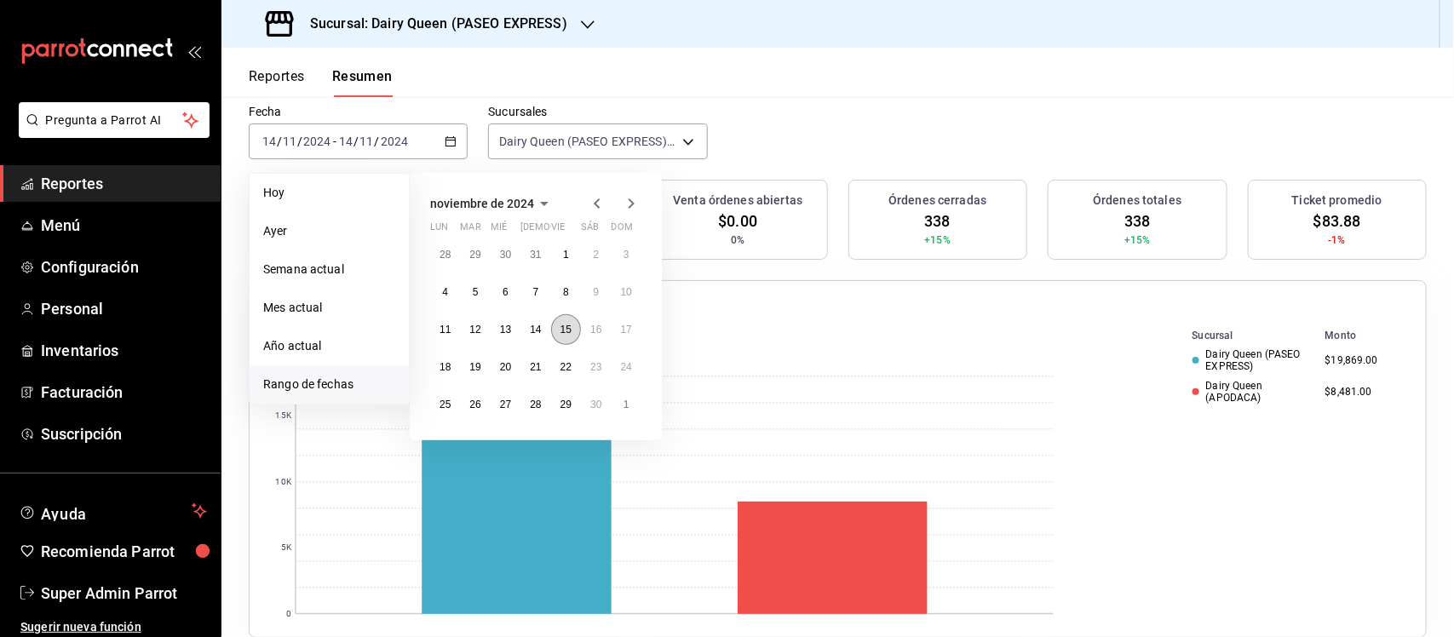
click at [572, 325] on button "15" at bounding box center [566, 329] width 30 height 31
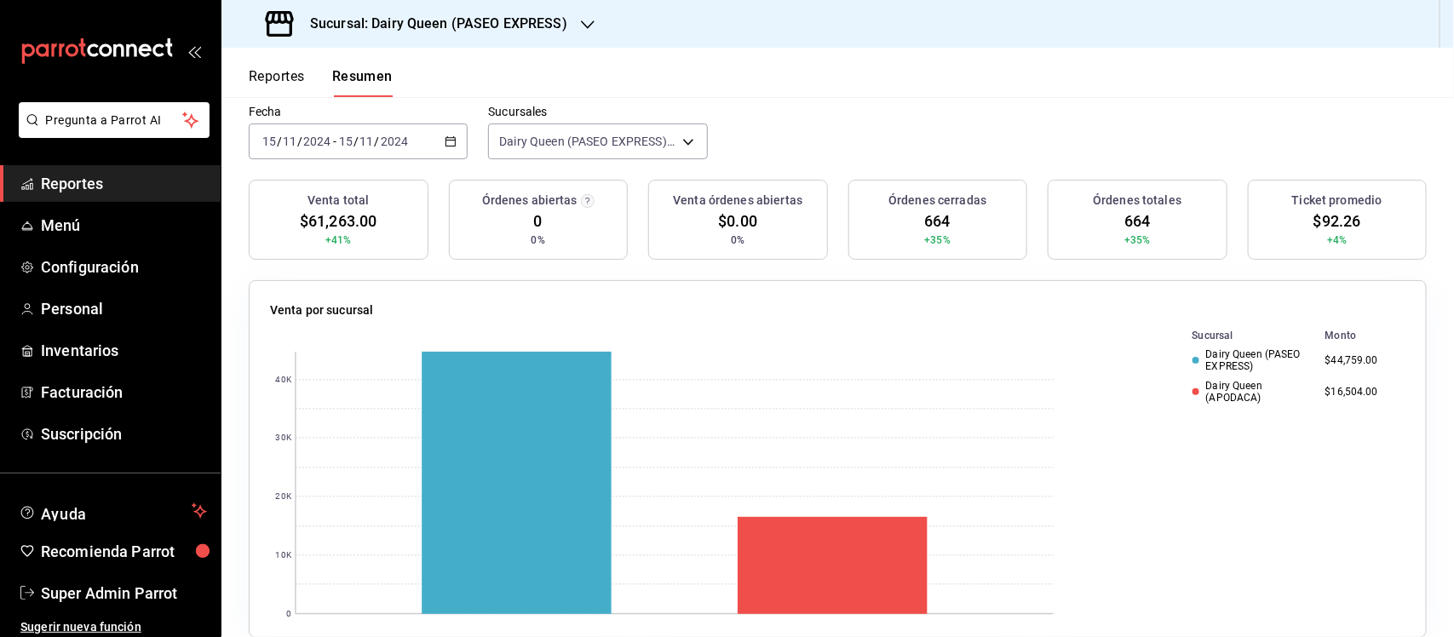
click at [448, 134] on div "[DATE] [DATE] - [DATE] [DATE]" at bounding box center [358, 141] width 219 height 36
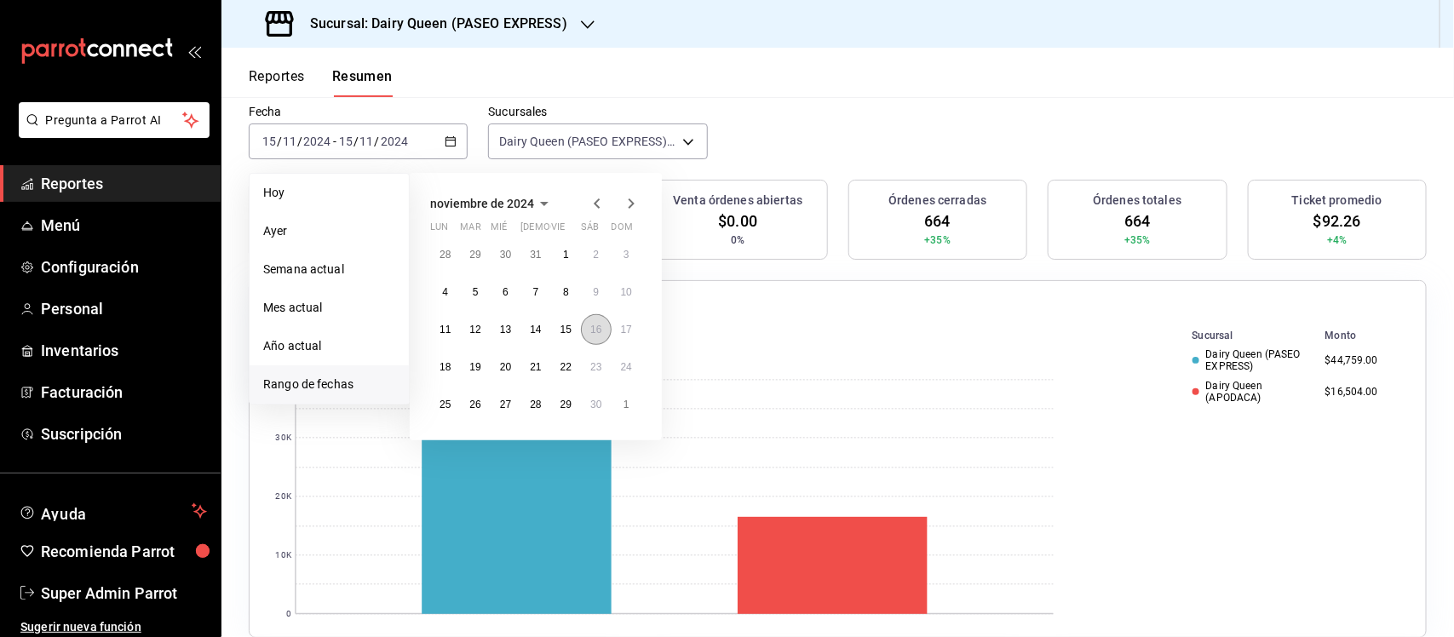
click at [598, 324] on abbr "16" at bounding box center [595, 330] width 11 height 12
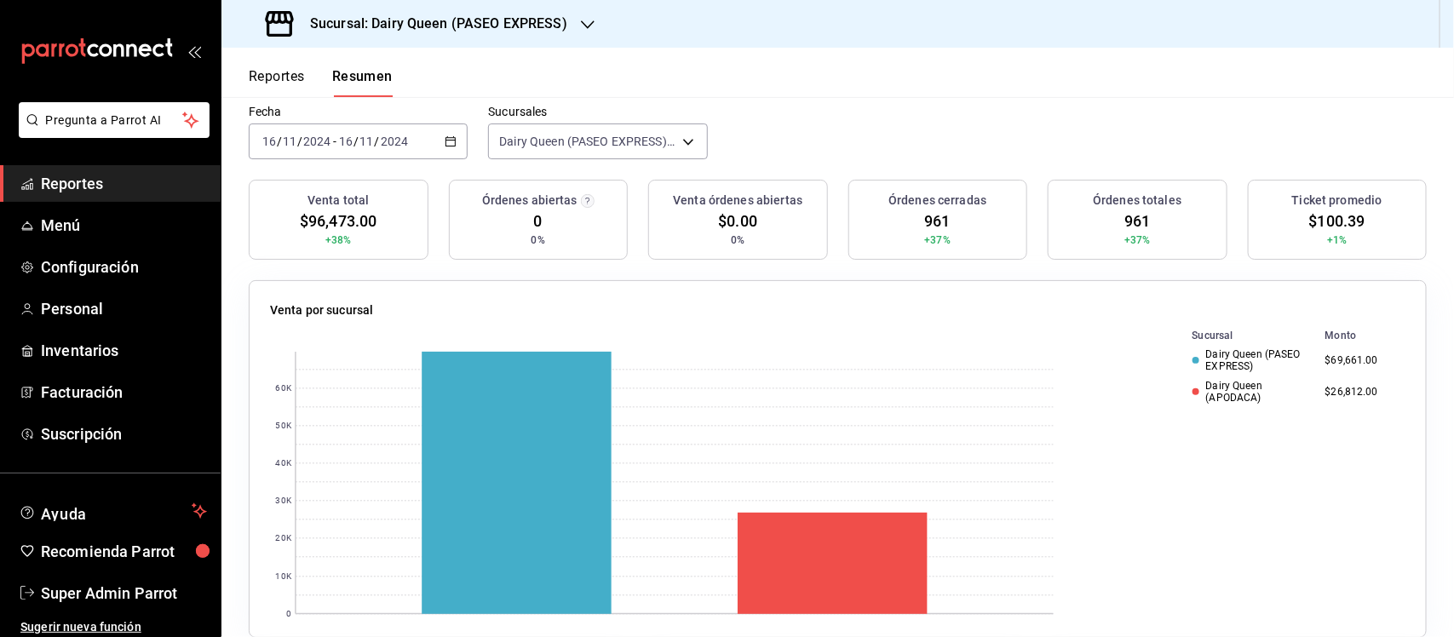
click at [447, 146] on div "[DATE] [DATE] - [DATE] [DATE]" at bounding box center [358, 141] width 219 height 36
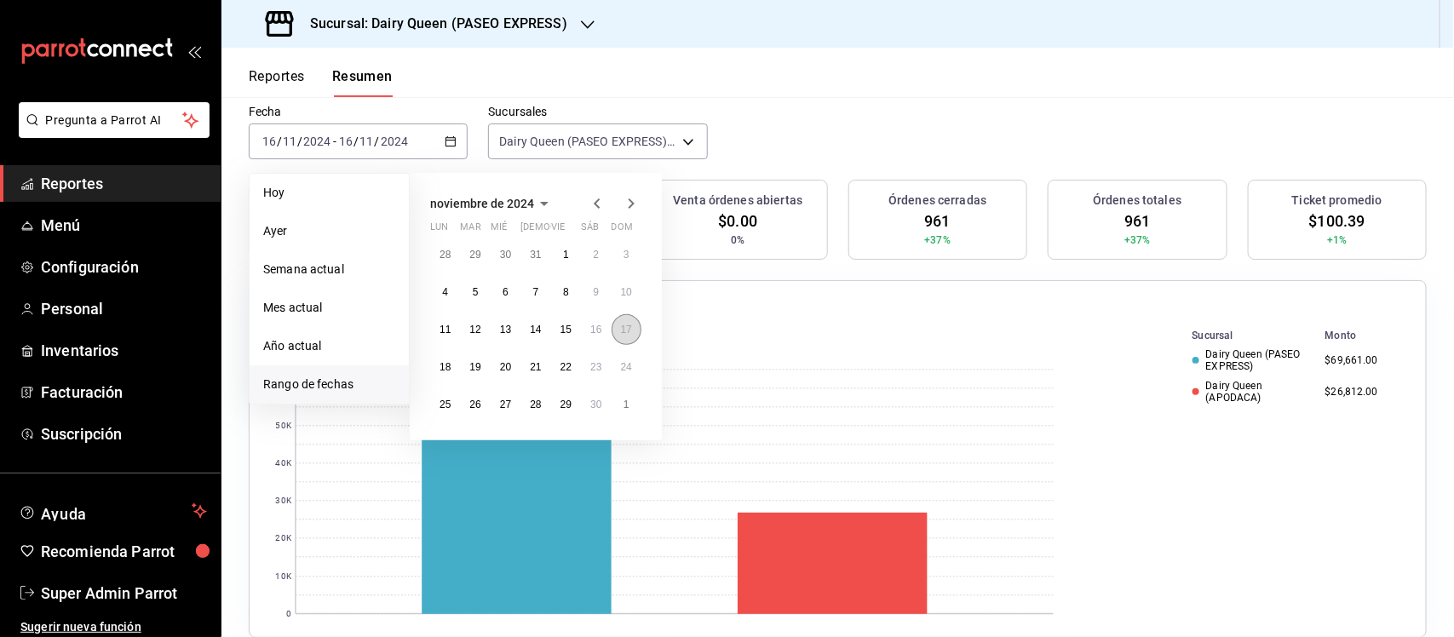
click at [623, 339] on button "17" at bounding box center [627, 329] width 30 height 31
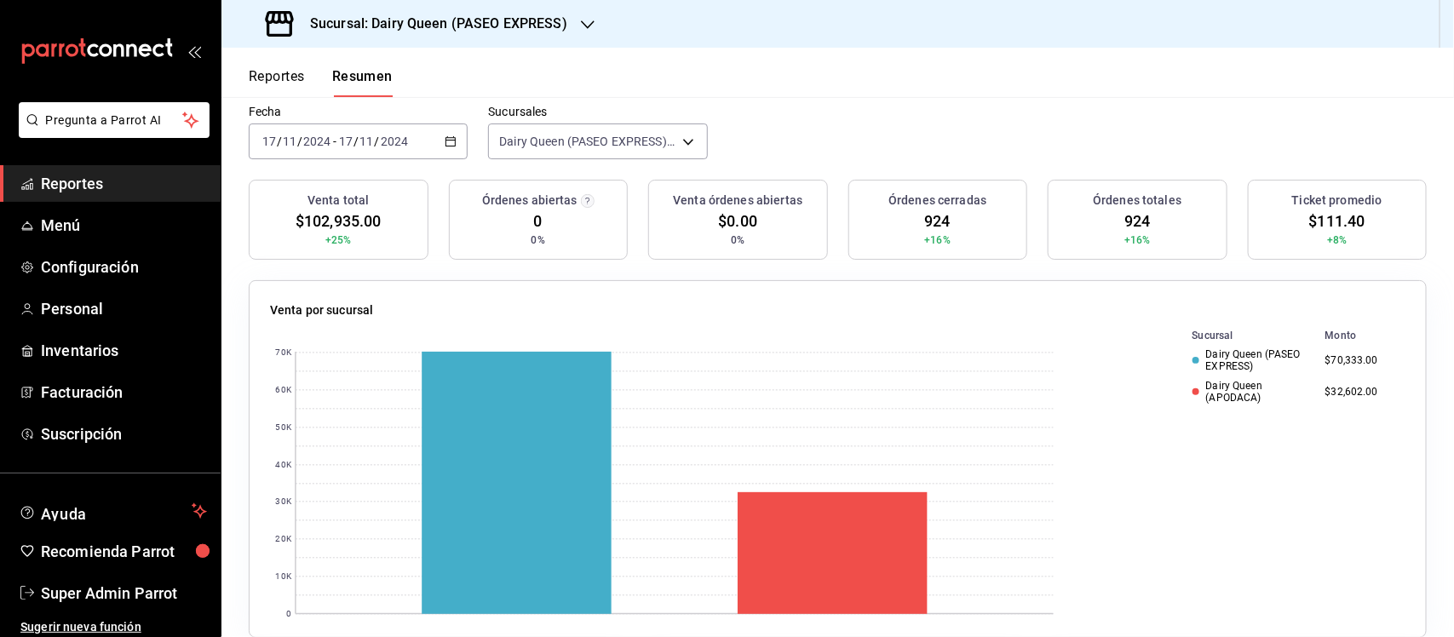
click at [445, 142] on icon "button" at bounding box center [451, 141] width 12 height 12
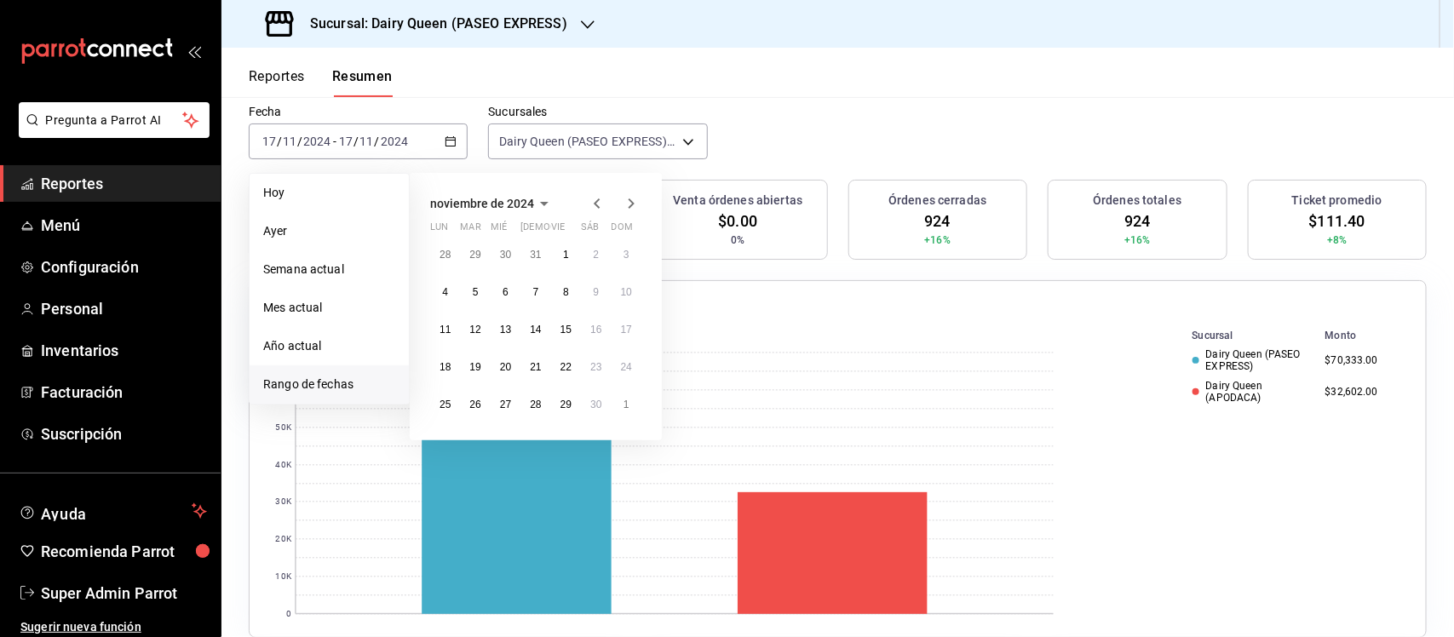
click at [628, 198] on icon "button" at bounding box center [631, 203] width 20 height 20
click at [444, 363] on abbr "16" at bounding box center [444, 367] width 11 height 12
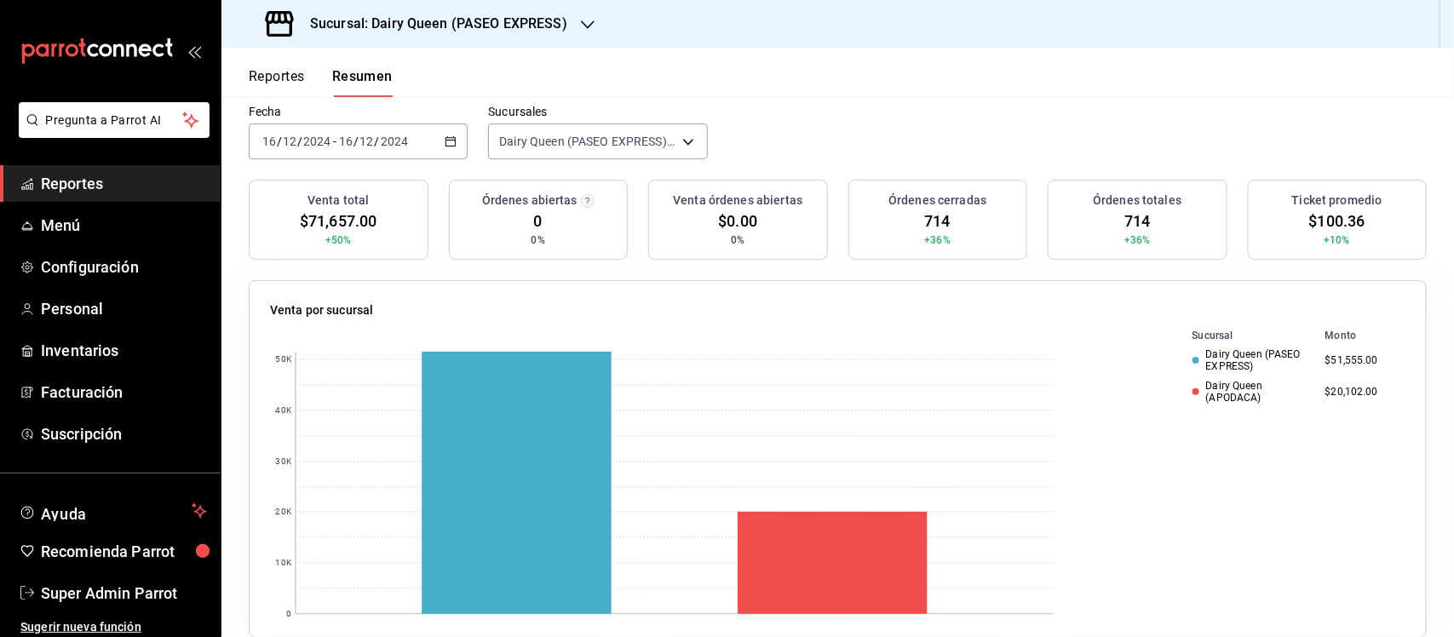
click at [445, 139] on icon "button" at bounding box center [451, 141] width 12 height 12
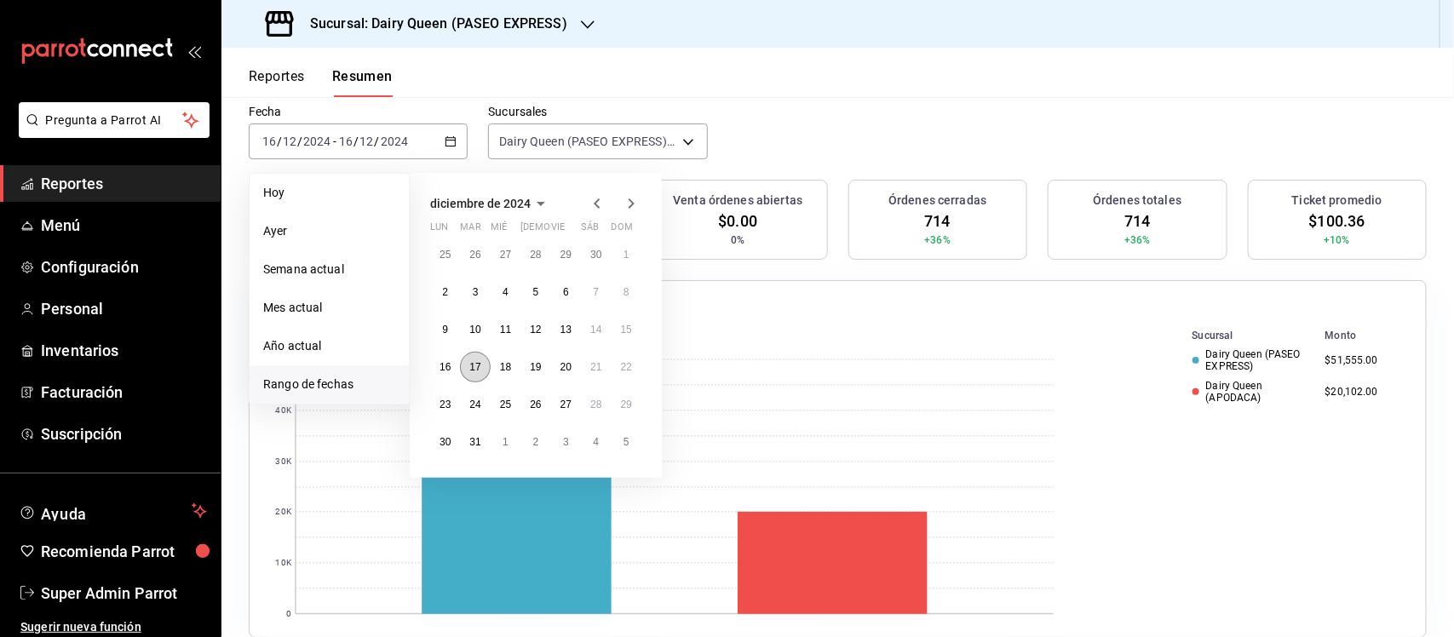
click at [471, 365] on abbr "17" at bounding box center [474, 367] width 11 height 12
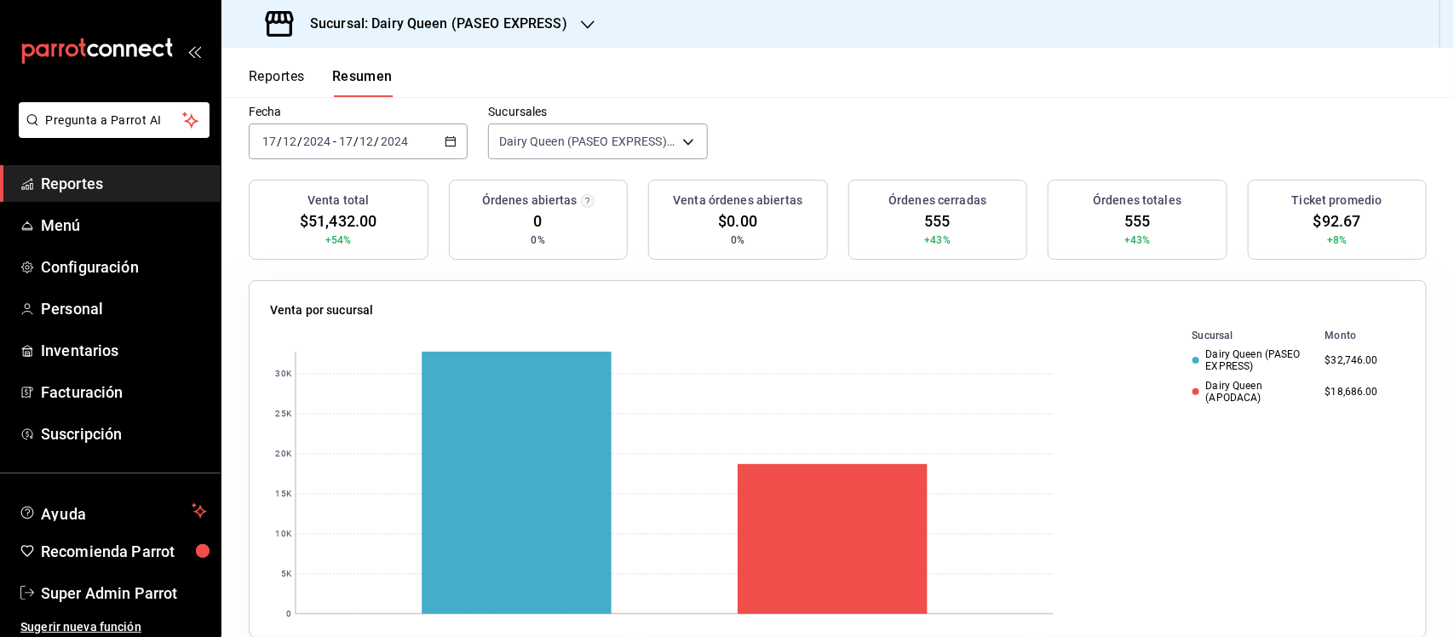
click at [451, 143] on icon "button" at bounding box center [451, 141] width 12 height 12
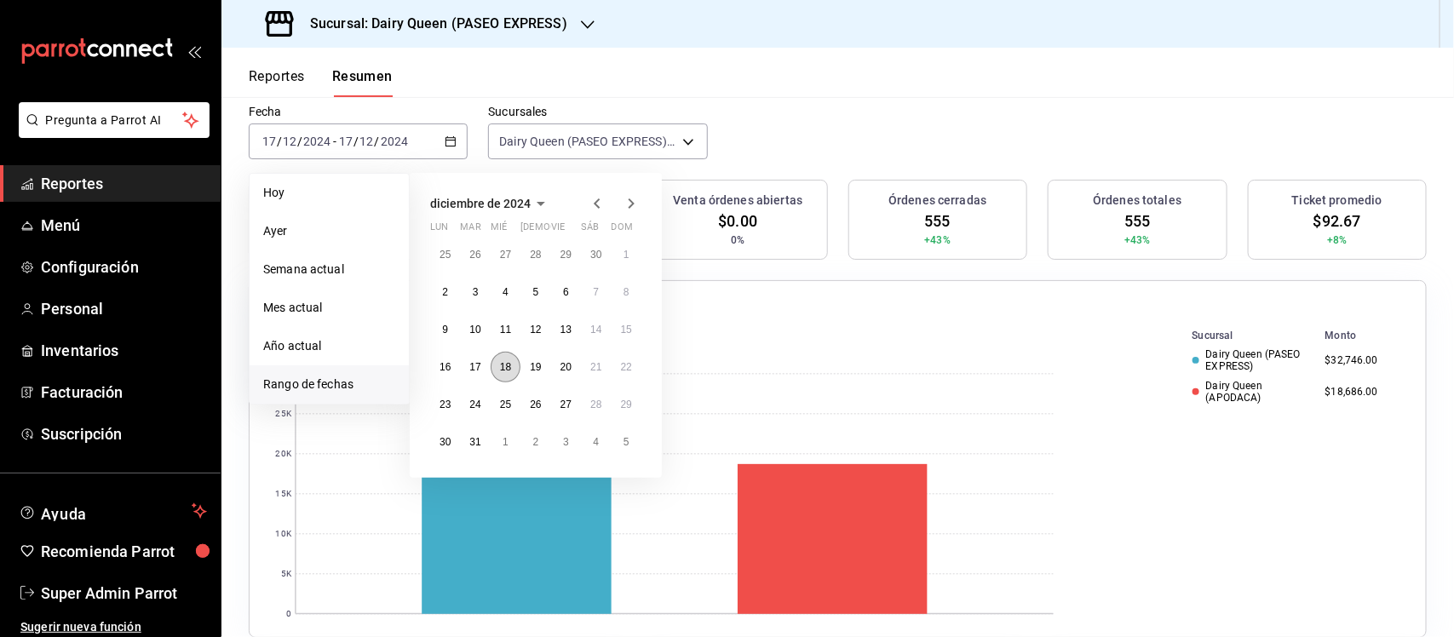
click at [507, 373] on button "18" at bounding box center [506, 367] width 30 height 31
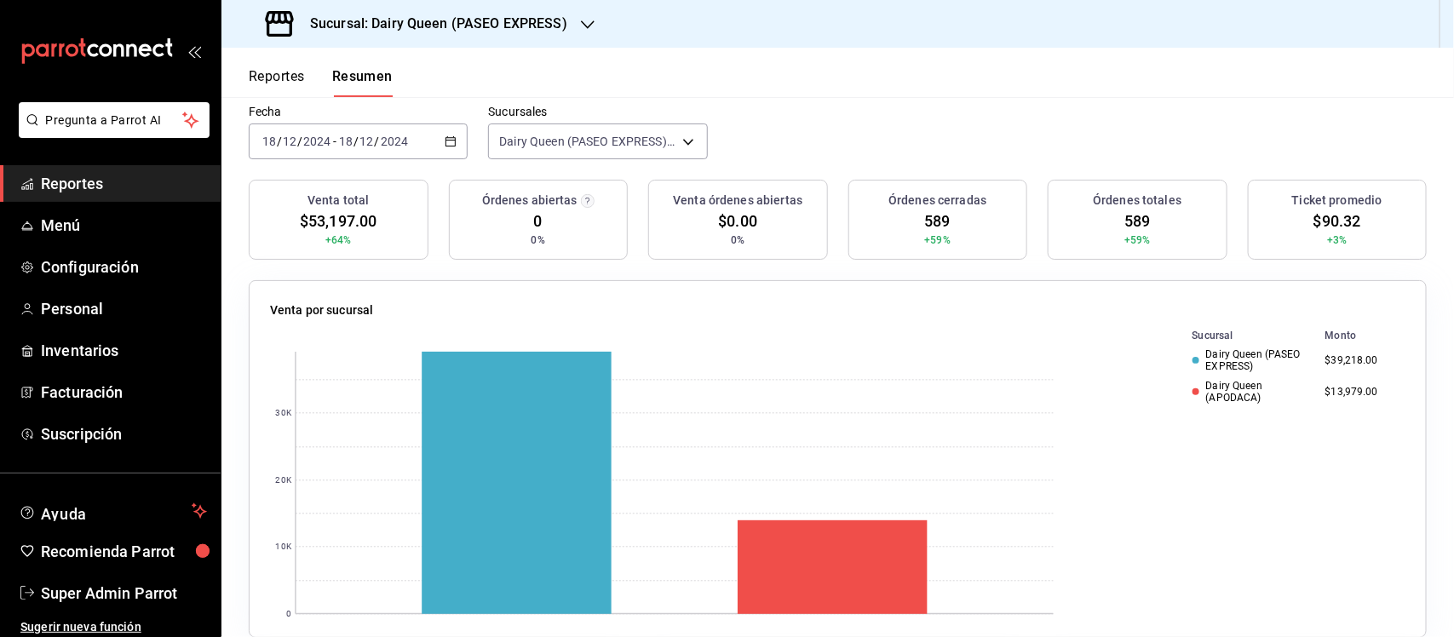
click at [451, 139] on icon "button" at bounding box center [451, 141] width 12 height 12
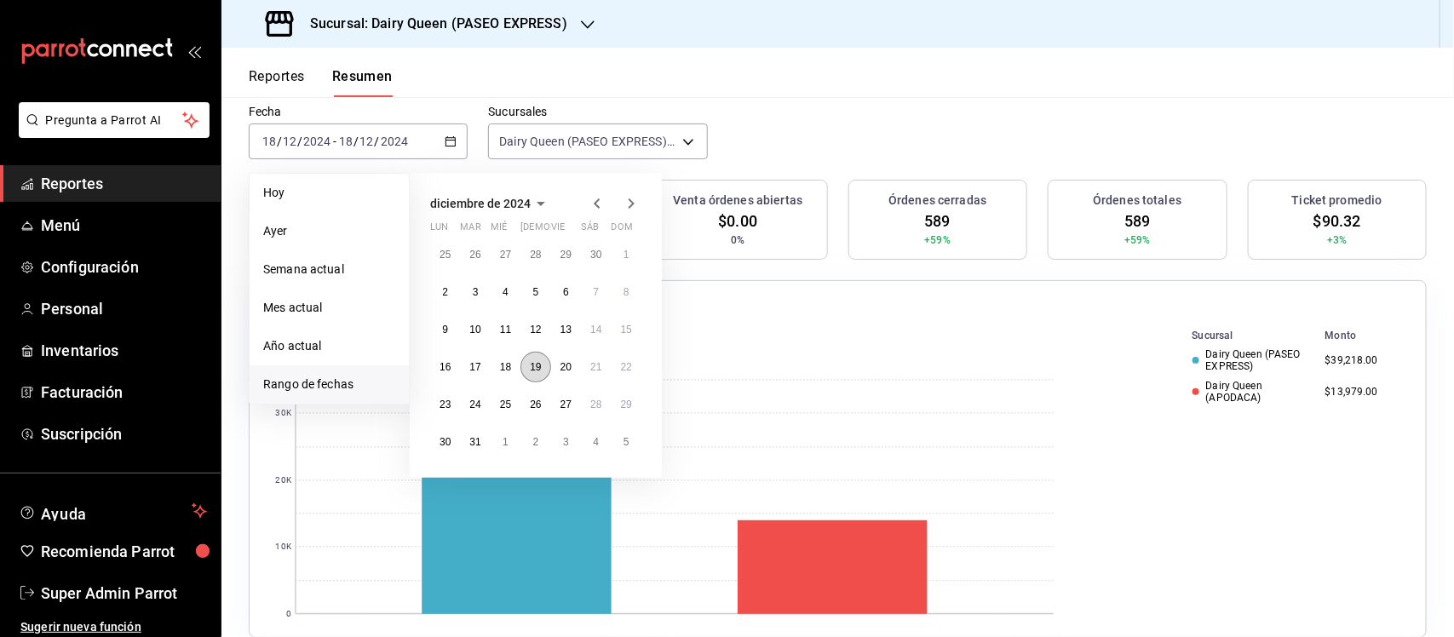
click at [543, 369] on button "19" at bounding box center [535, 367] width 30 height 31
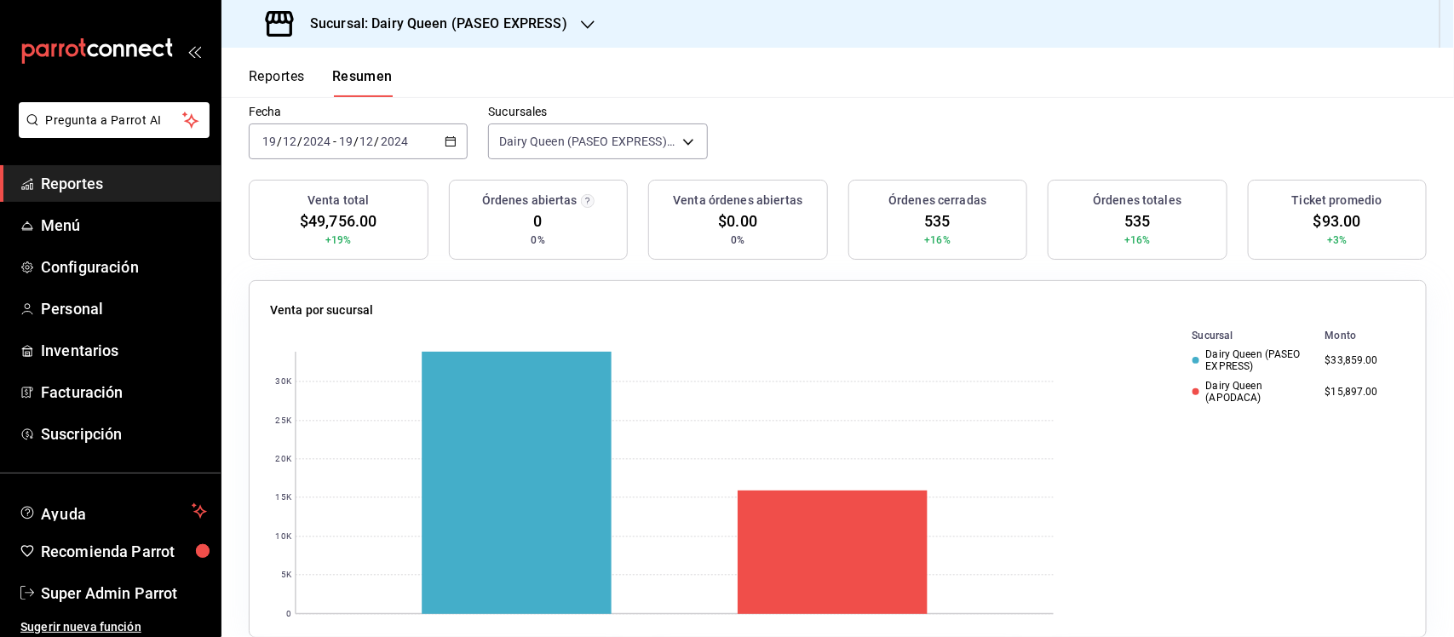
click at [462, 130] on div "[DATE] [DATE] - [DATE] [DATE]" at bounding box center [358, 141] width 219 height 36
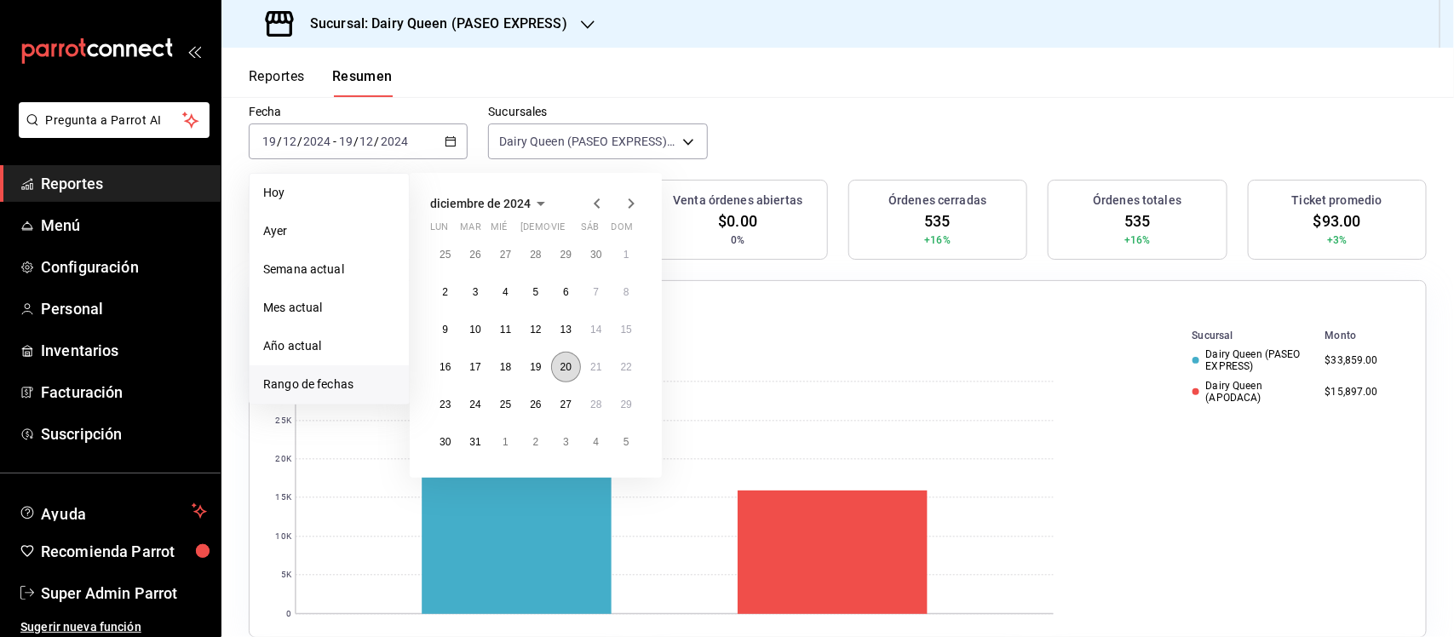
click at [560, 373] on button "20" at bounding box center [566, 367] width 30 height 31
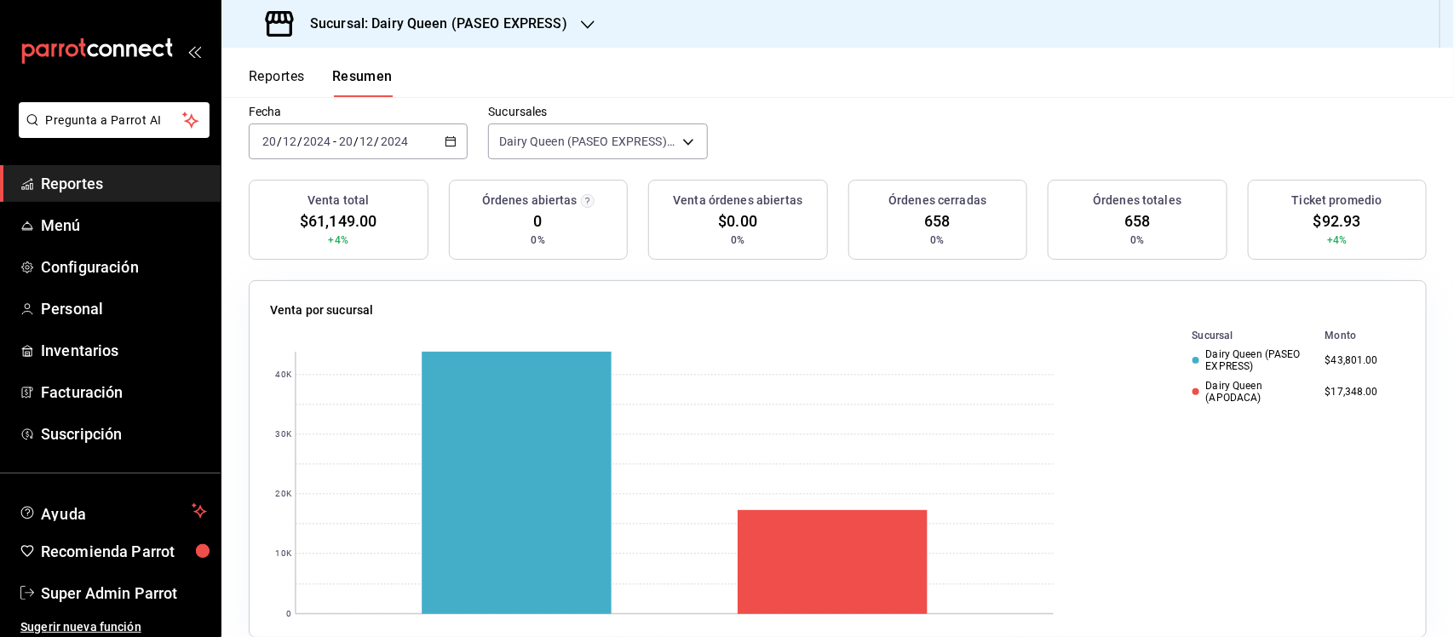
click at [433, 141] on div "[DATE] [DATE] - [DATE] [DATE]" at bounding box center [358, 141] width 219 height 36
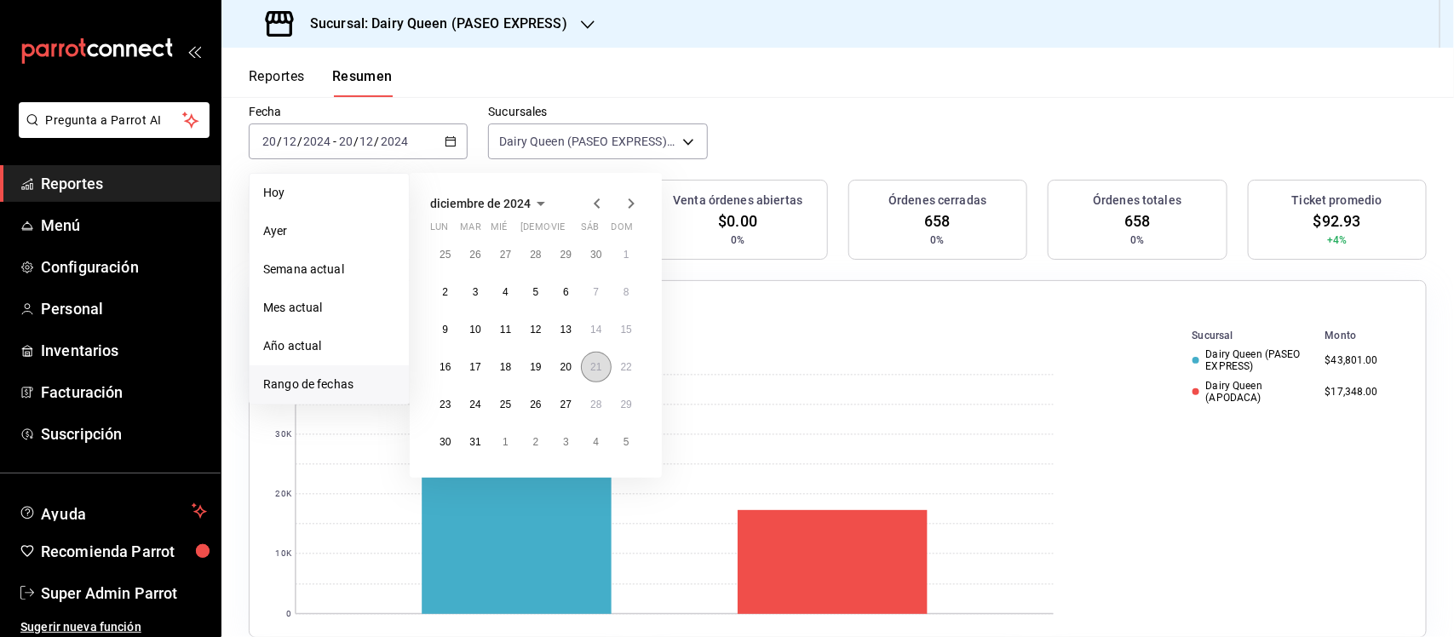
click at [597, 367] on abbr "21" at bounding box center [595, 367] width 11 height 12
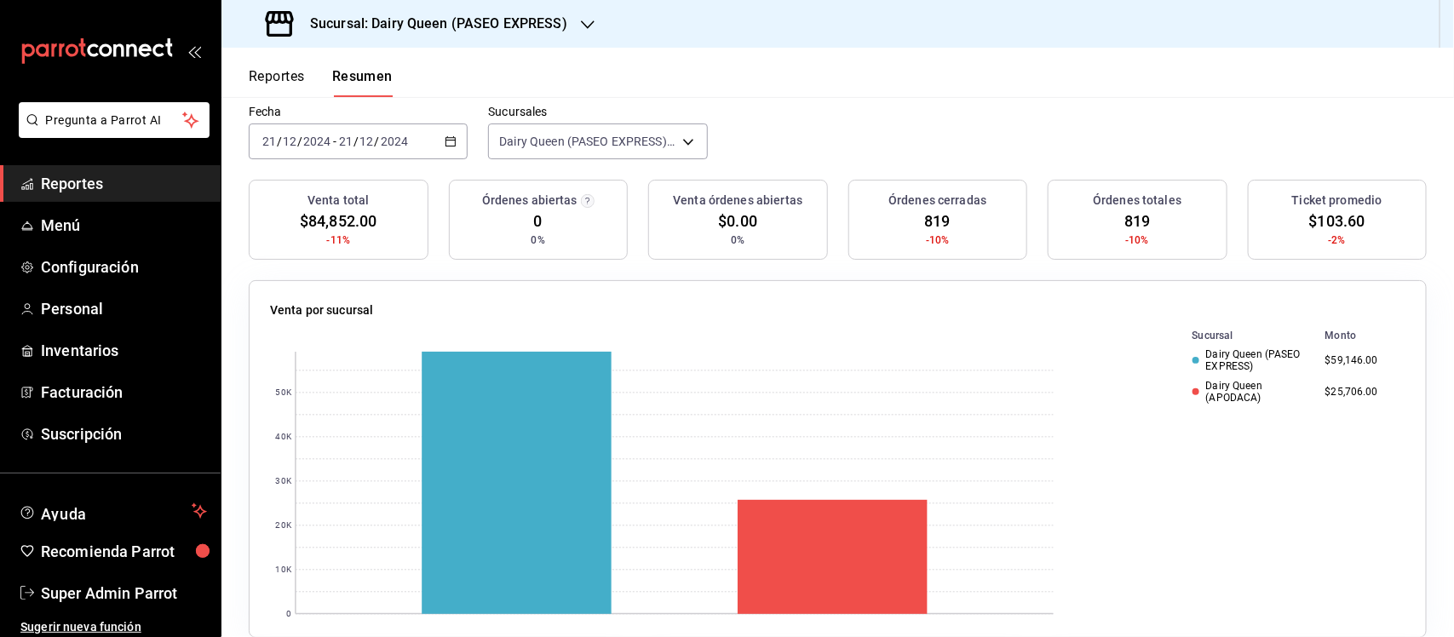
click at [457, 135] on div "[DATE] [DATE] - [DATE] [DATE]" at bounding box center [358, 141] width 219 height 36
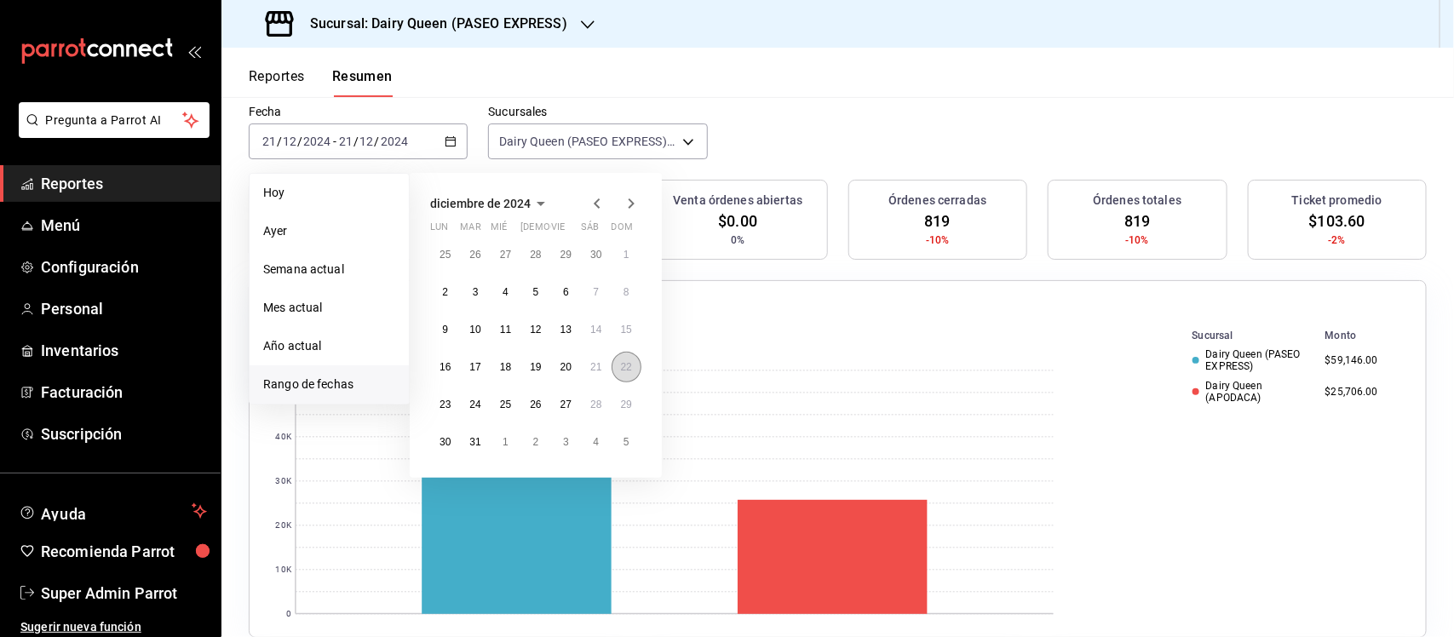
click at [627, 368] on abbr "22" at bounding box center [626, 367] width 11 height 12
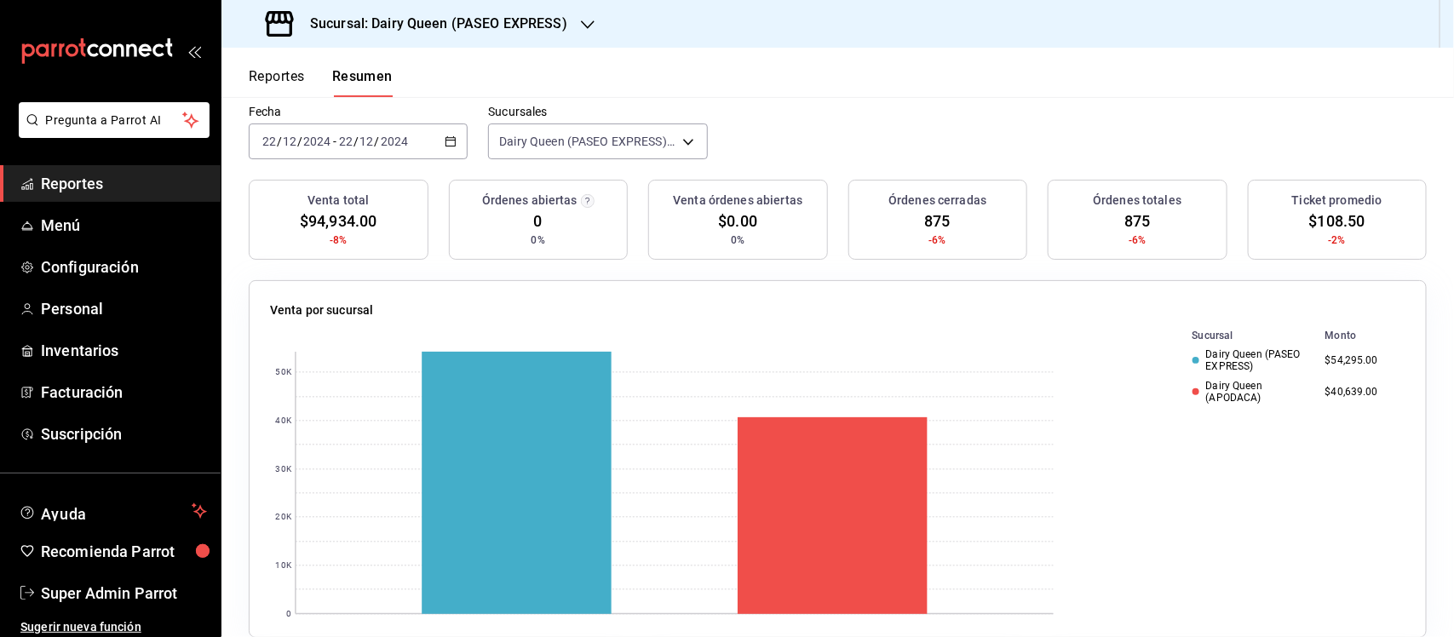
click at [445, 141] on icon "button" at bounding box center [451, 141] width 12 height 12
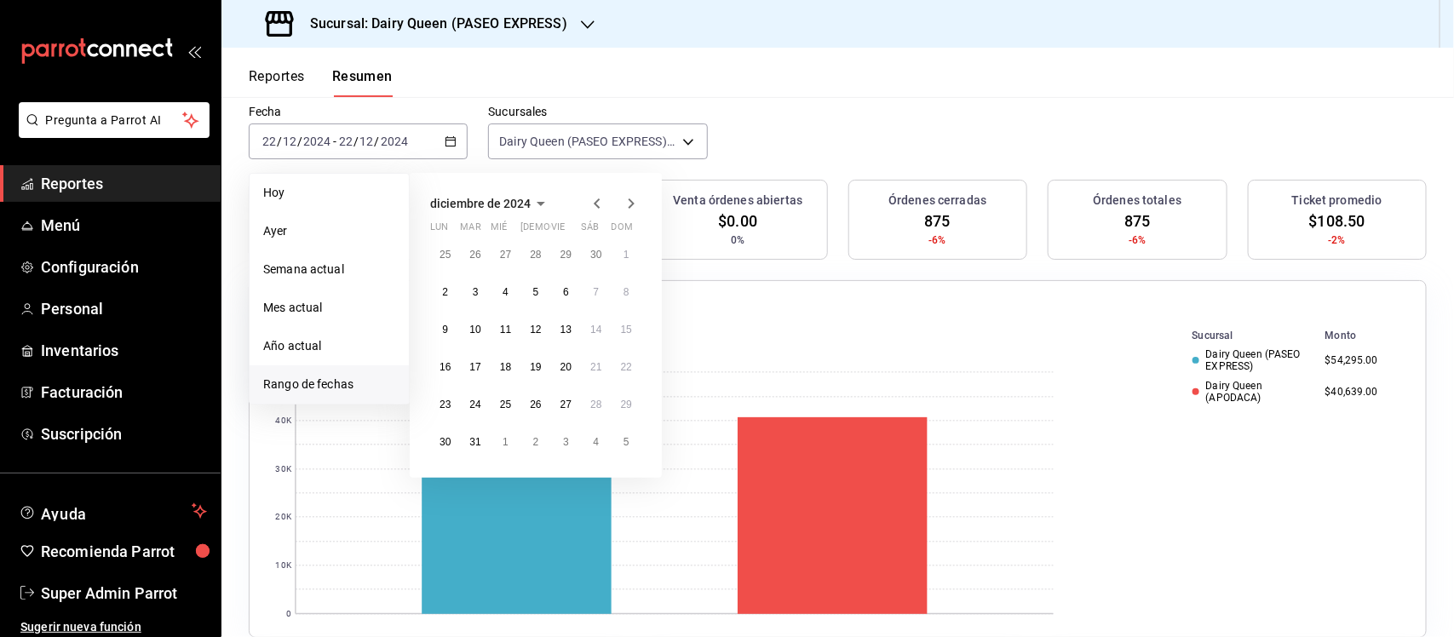
click at [632, 198] on icon "button" at bounding box center [631, 203] width 20 height 20
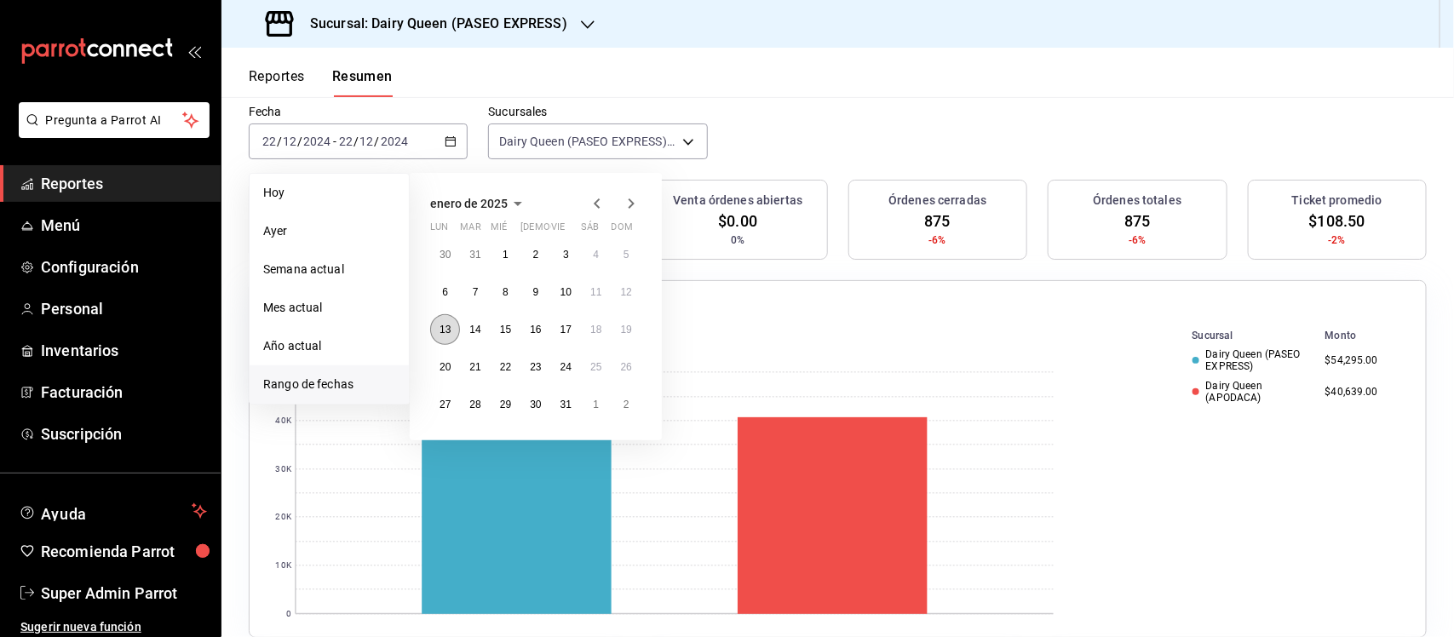
click at [443, 329] on abbr "13" at bounding box center [444, 330] width 11 height 12
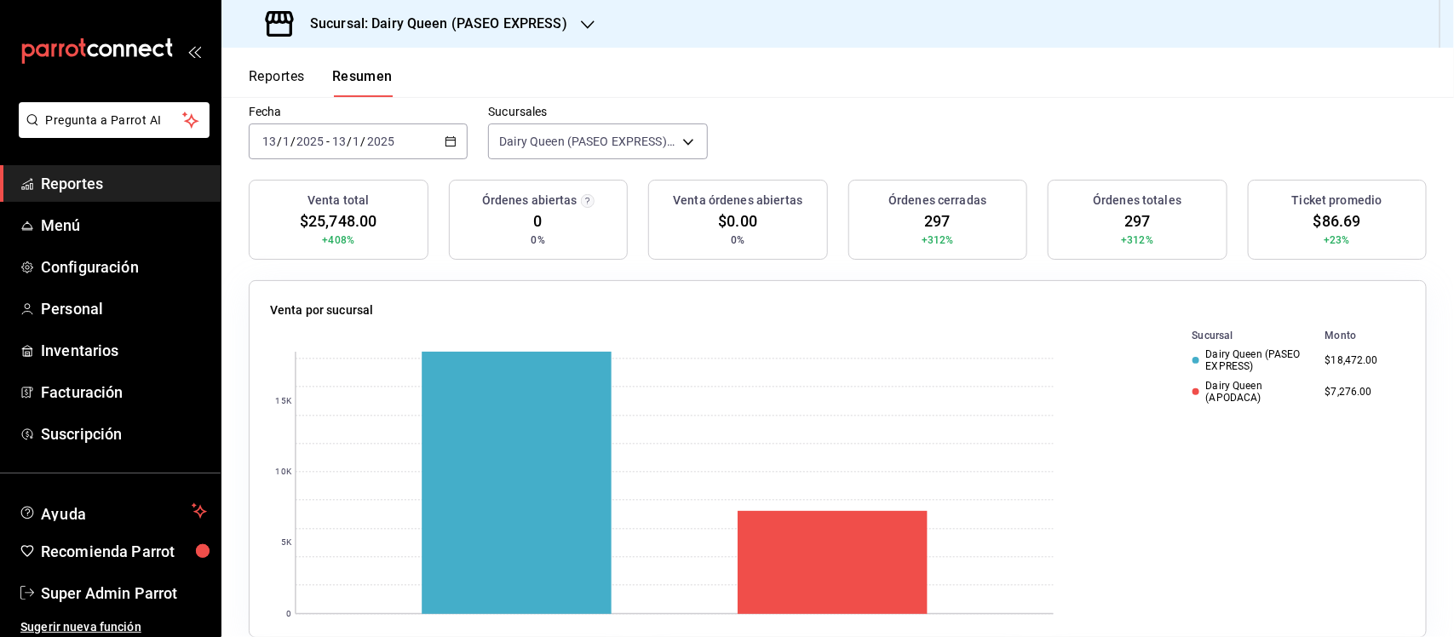
click at [447, 133] on div "[DATE] [DATE] - [DATE] [DATE]" at bounding box center [358, 141] width 219 height 36
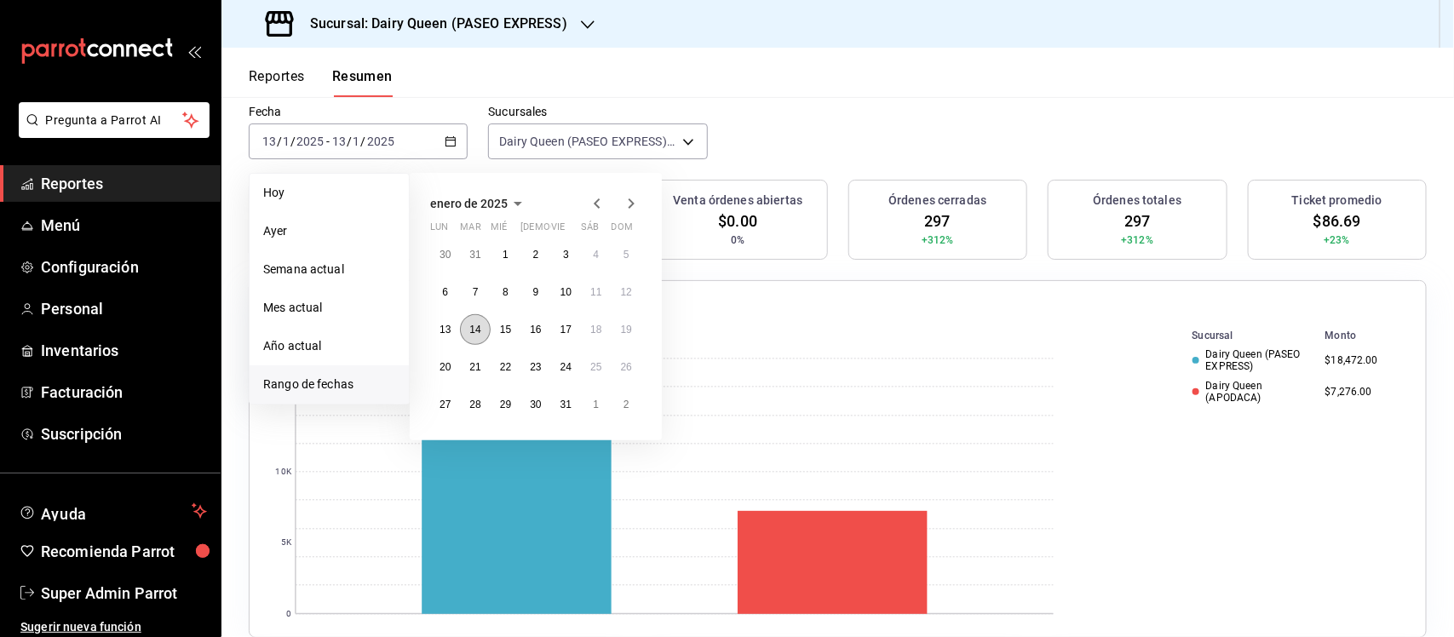
click at [479, 329] on abbr "14" at bounding box center [474, 330] width 11 height 12
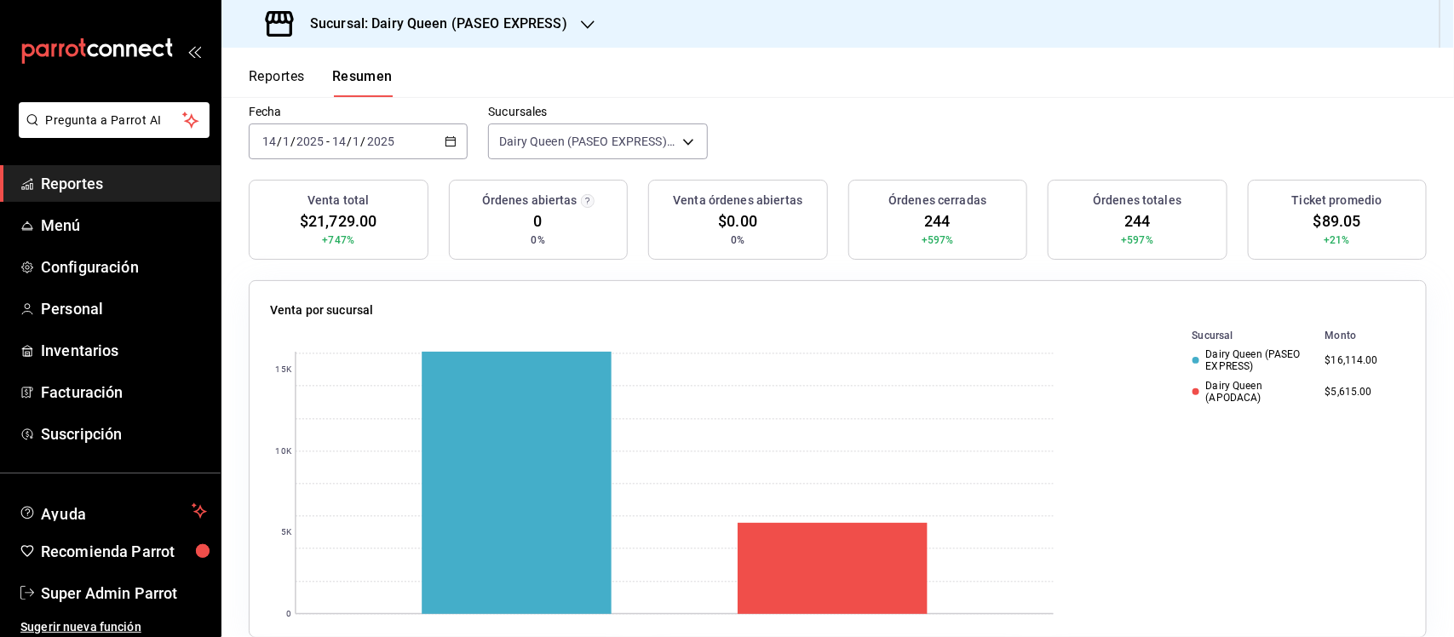
click at [452, 138] on \(Stroke\) "button" at bounding box center [450, 141] width 10 height 9
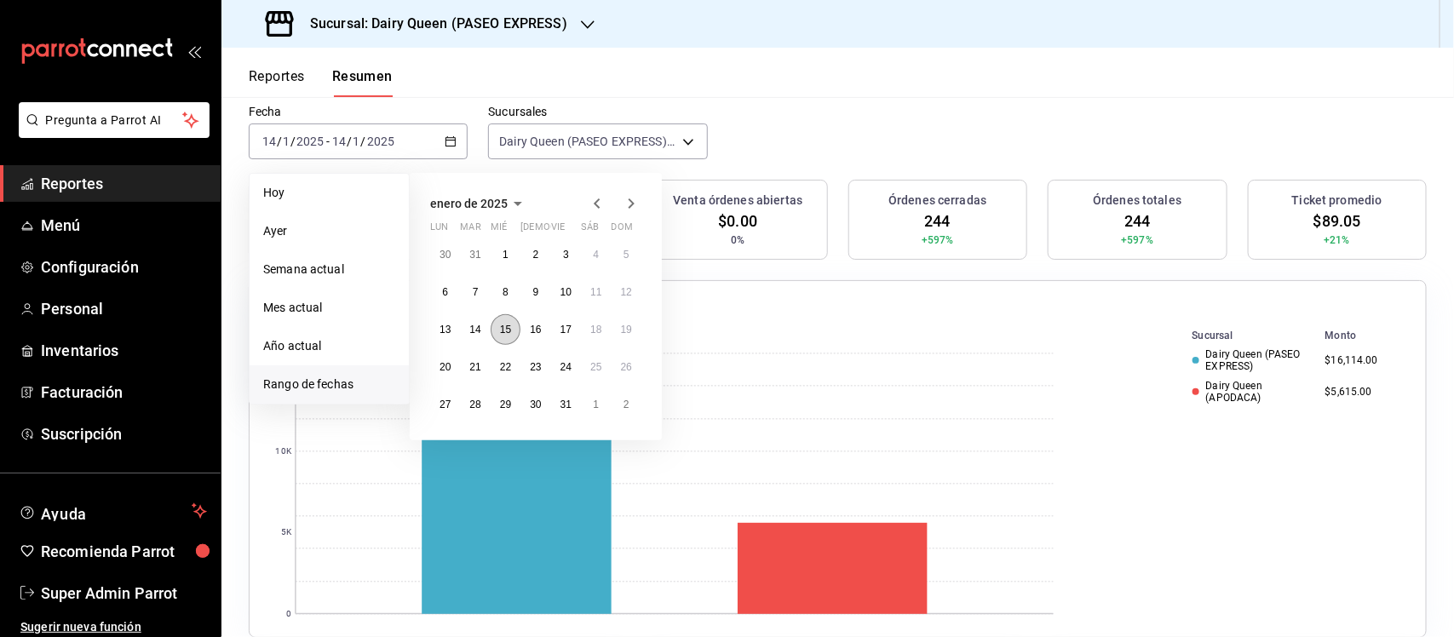
click at [500, 326] on abbr "15" at bounding box center [505, 330] width 11 height 12
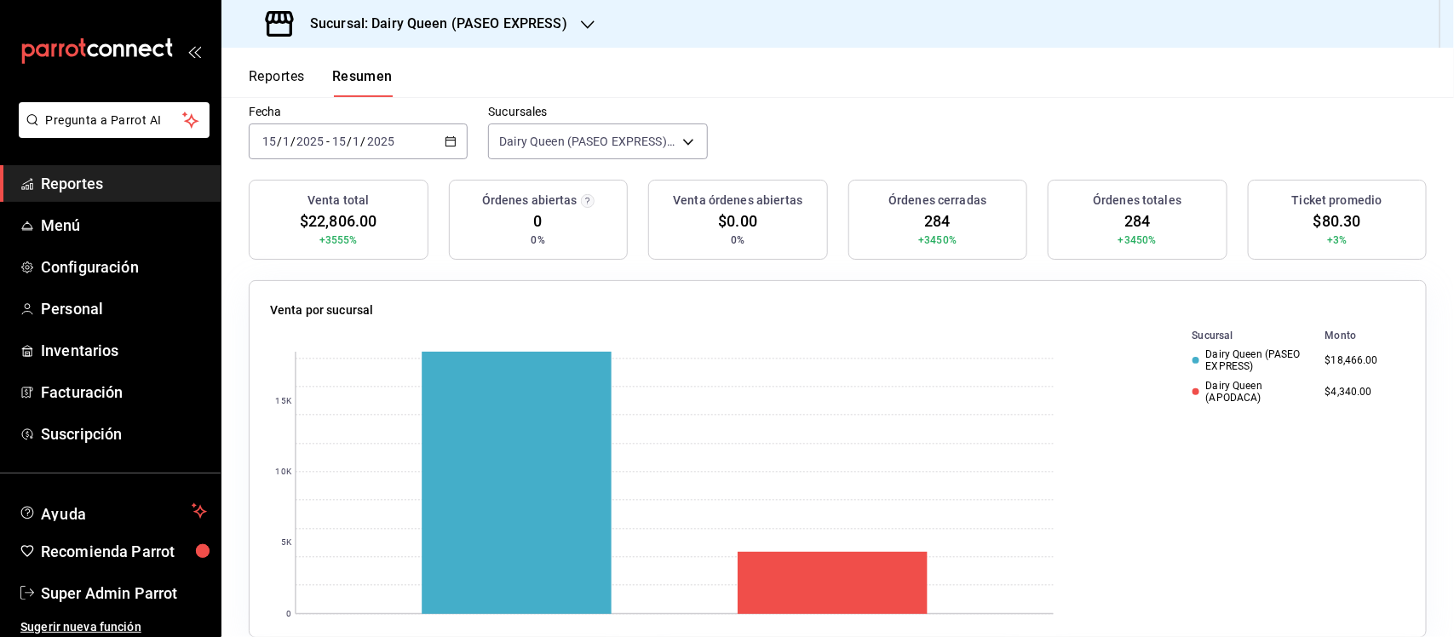
click at [456, 141] on div "[DATE] [DATE] - [DATE] [DATE]" at bounding box center [358, 141] width 219 height 36
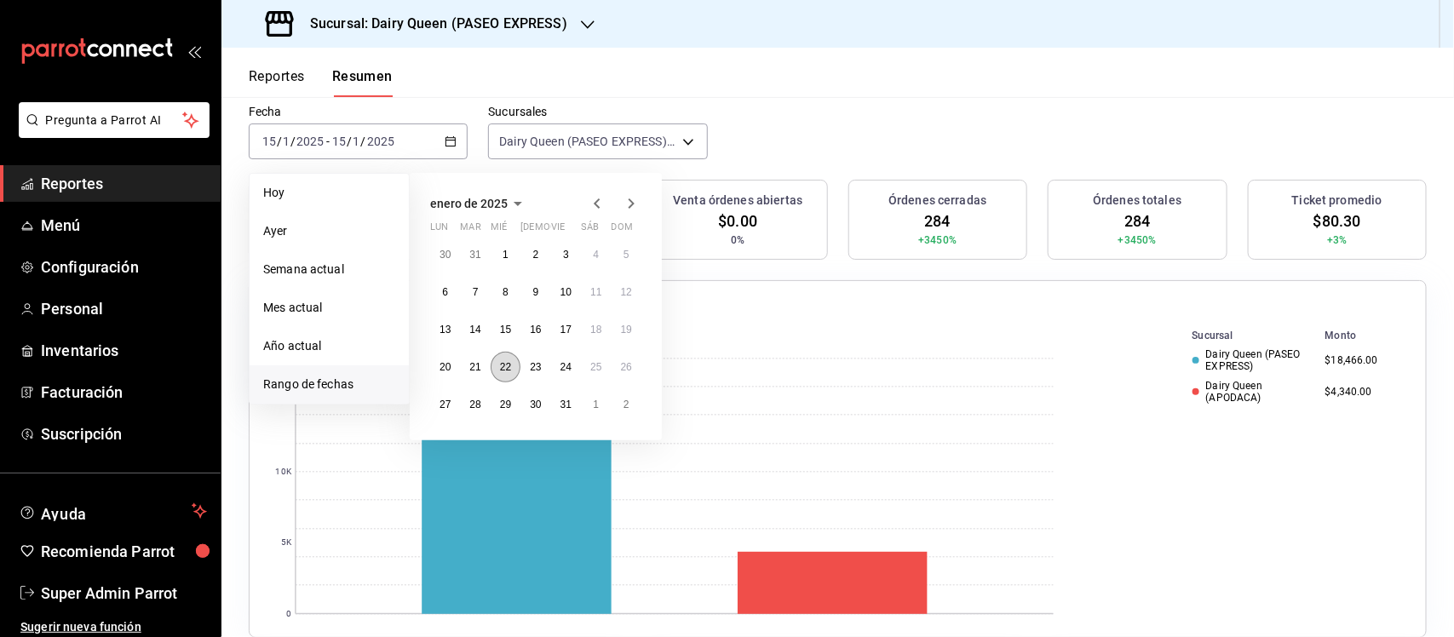
click at [505, 363] on abbr "22" at bounding box center [505, 367] width 11 height 12
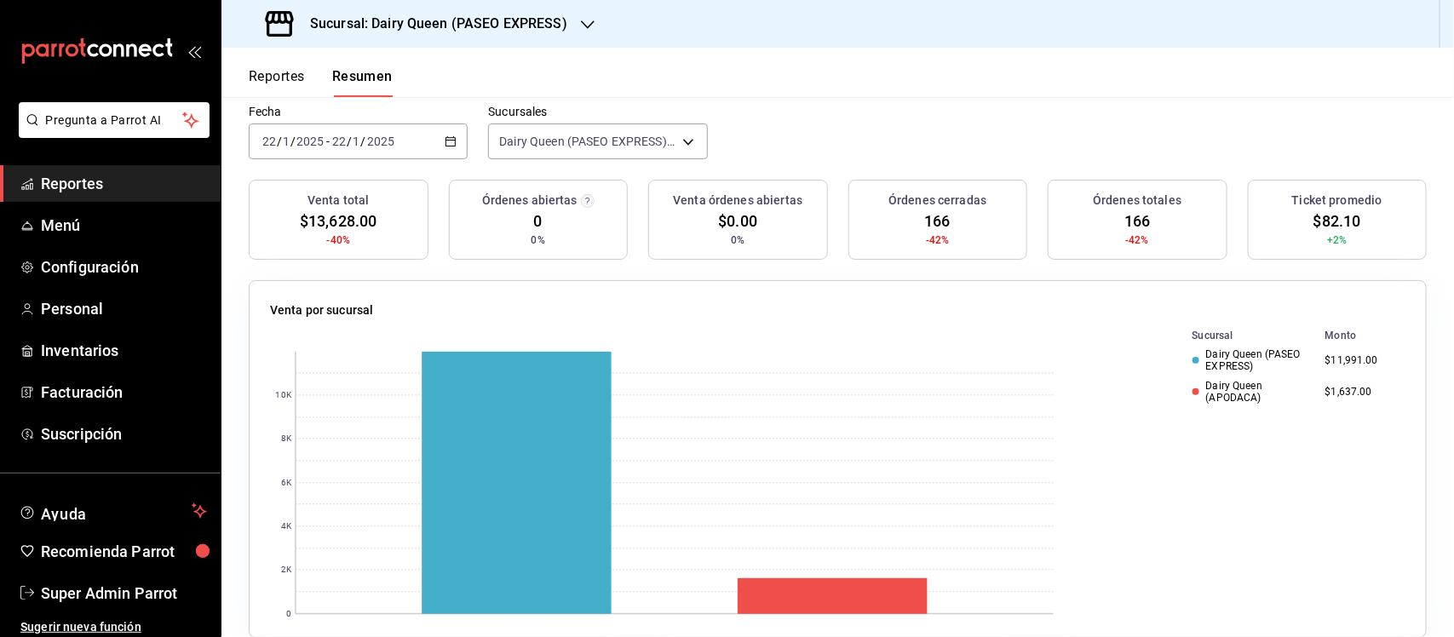
click at [454, 137] on div "[DATE] [DATE] - [DATE] [DATE]" at bounding box center [358, 141] width 219 height 36
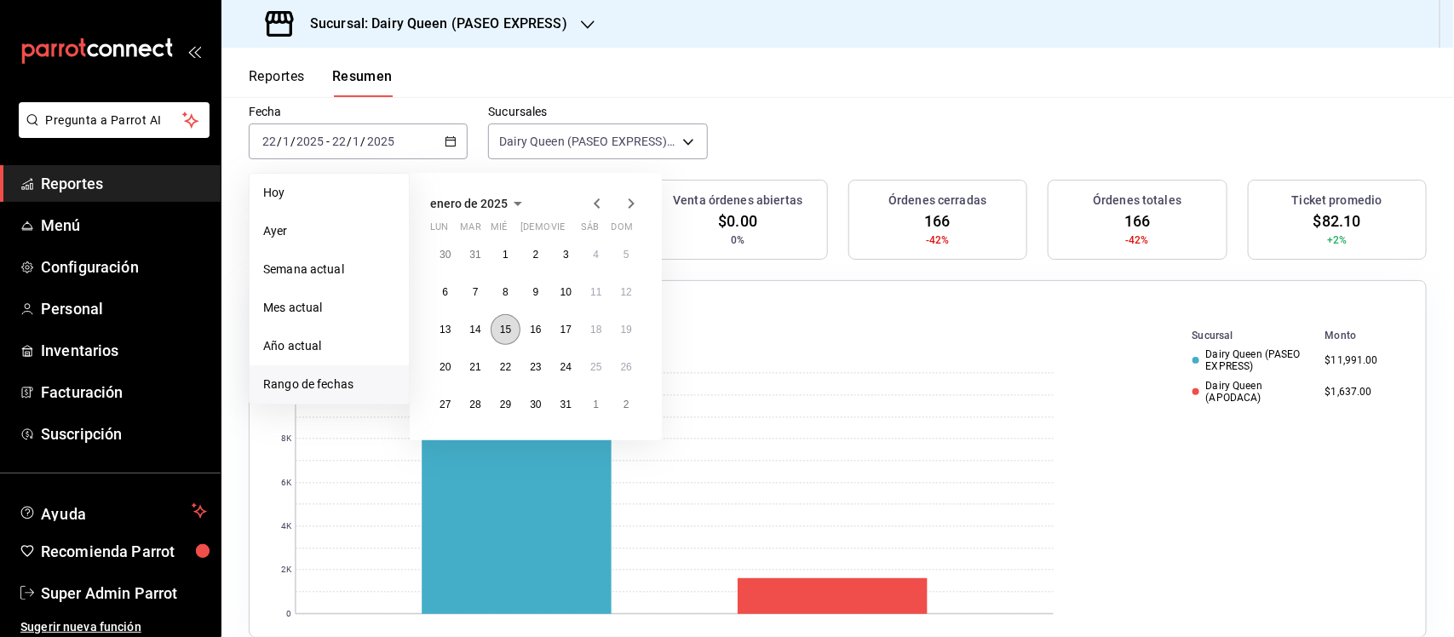
click at [501, 335] on button "15" at bounding box center [506, 329] width 30 height 31
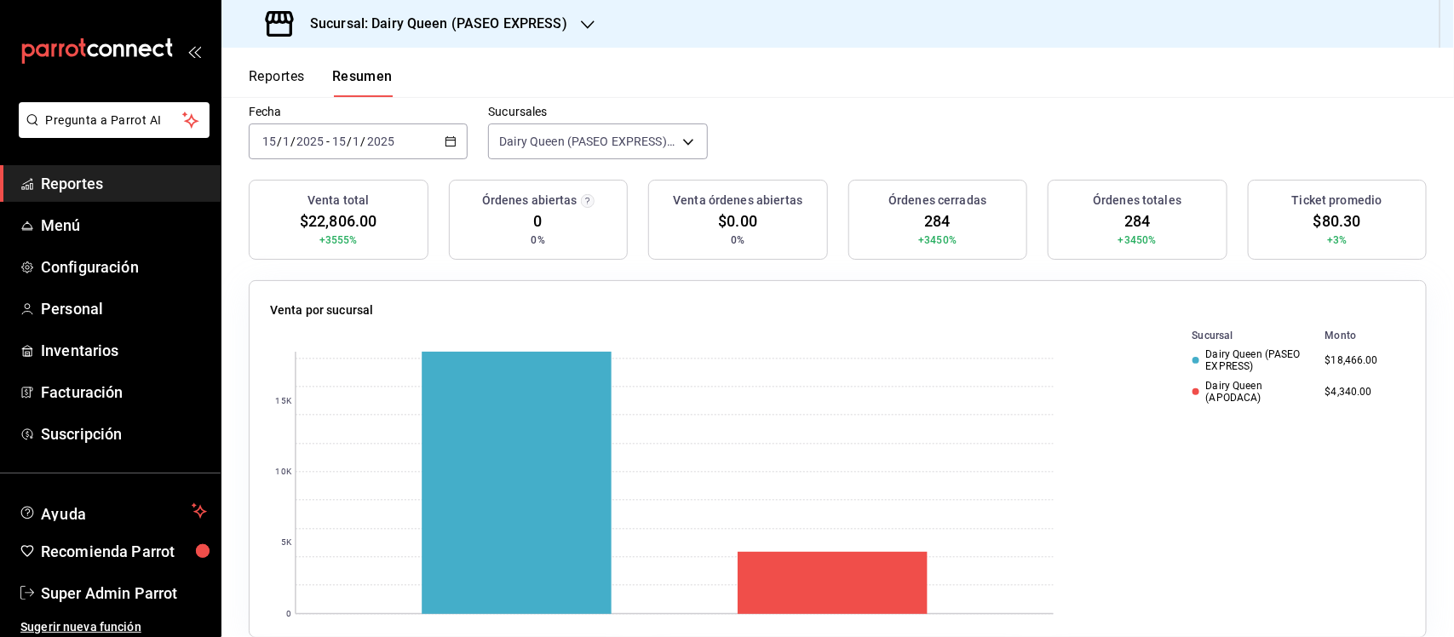
click at [450, 141] on \(Stroke\) "button" at bounding box center [450, 140] width 9 height 1
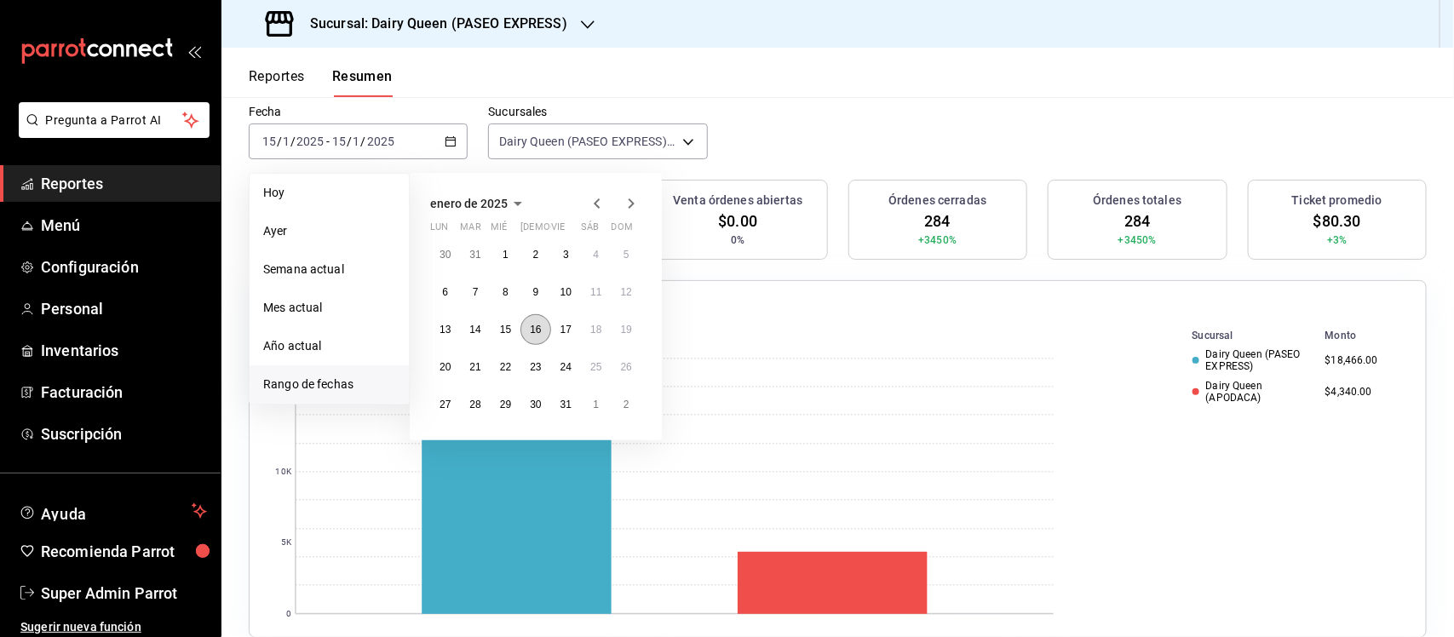
click at [535, 328] on abbr "16" at bounding box center [535, 330] width 11 height 12
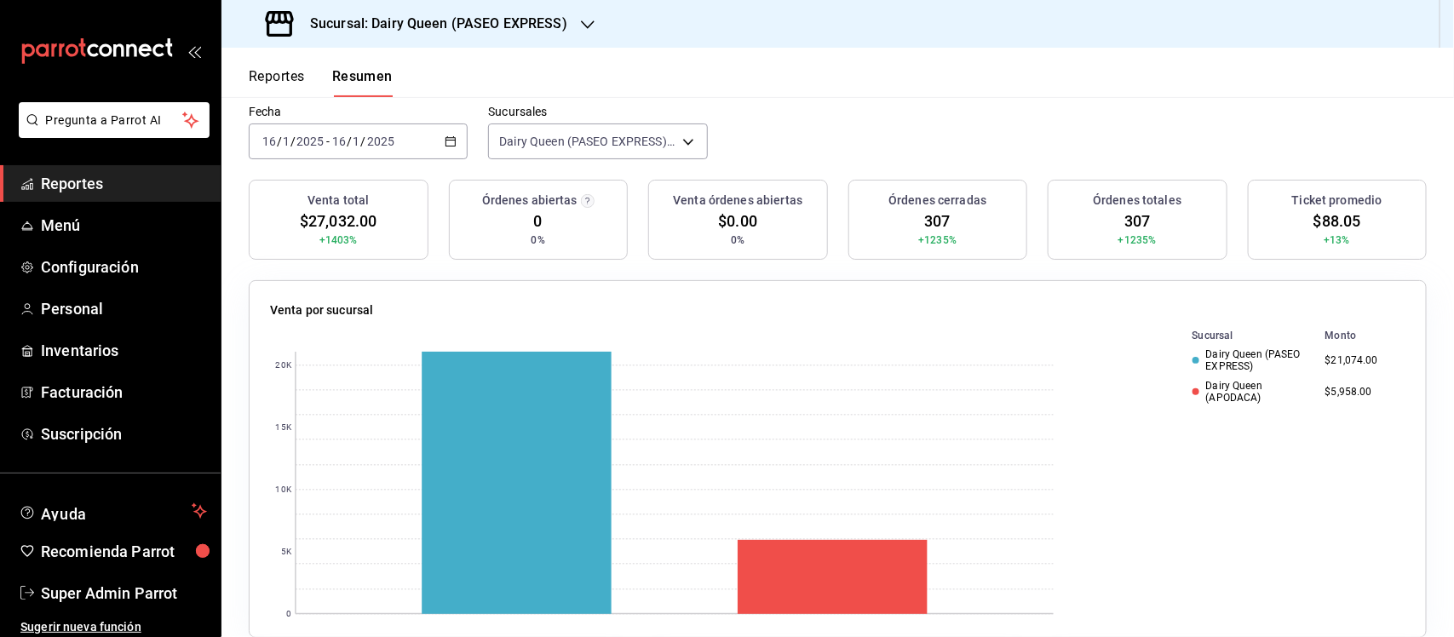
click at [445, 134] on div "[DATE] [DATE] - [DATE] [DATE]" at bounding box center [358, 141] width 219 height 36
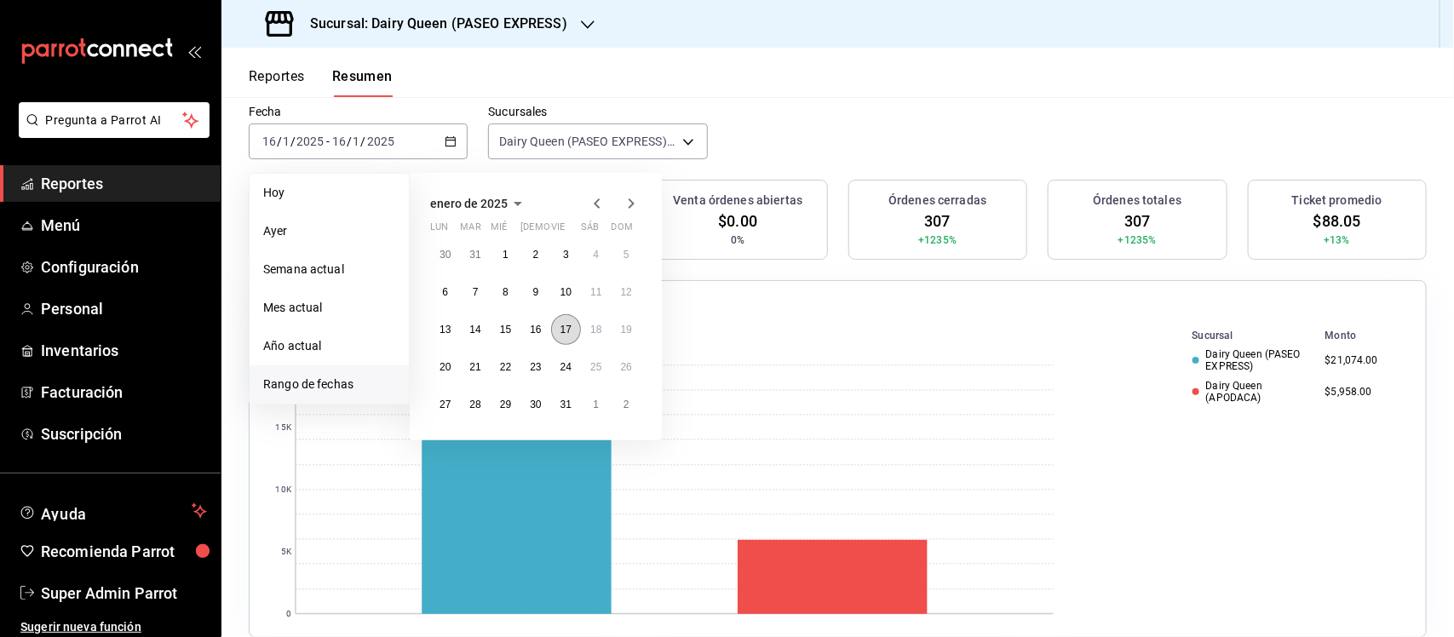
click at [565, 328] on abbr "17" at bounding box center [565, 330] width 11 height 12
click at [565, 329] on abbr "17" at bounding box center [565, 330] width 11 height 12
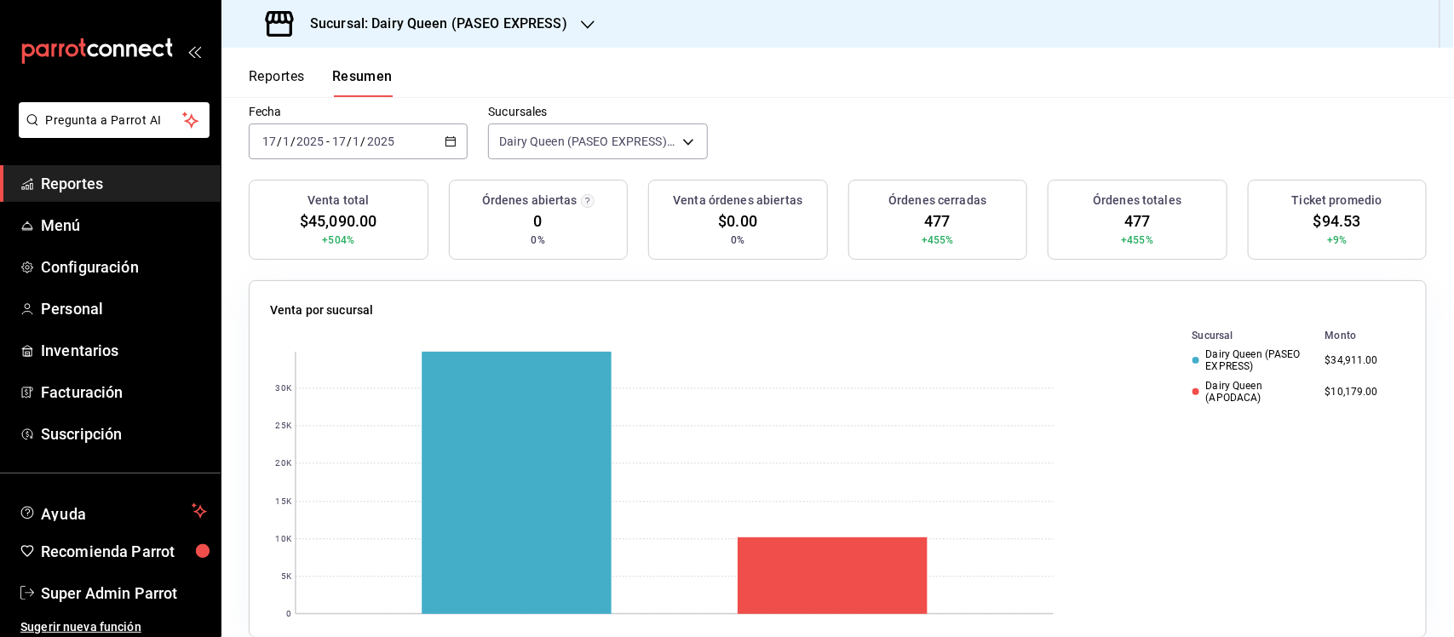
click at [450, 141] on \(Stroke\) "button" at bounding box center [450, 140] width 9 height 1
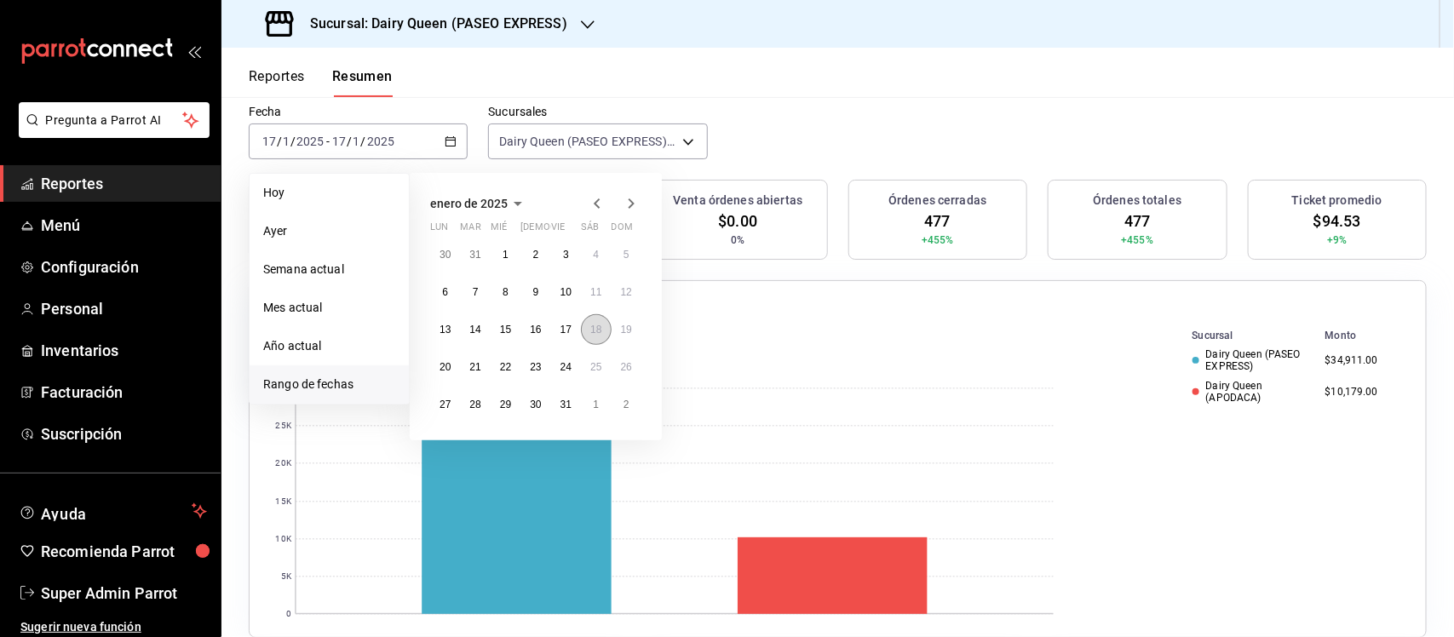
click at [593, 326] on abbr "18" at bounding box center [595, 330] width 11 height 12
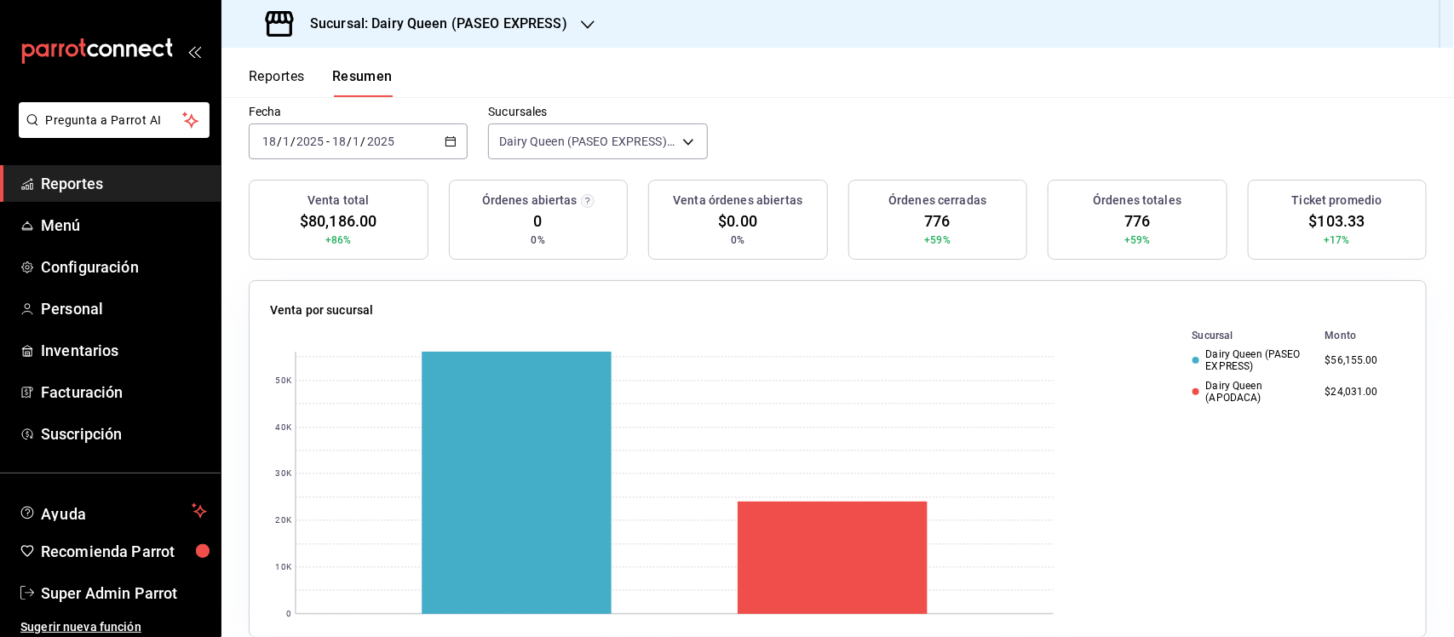
click at [452, 141] on \(Stroke\) "button" at bounding box center [450, 141] width 10 height 9
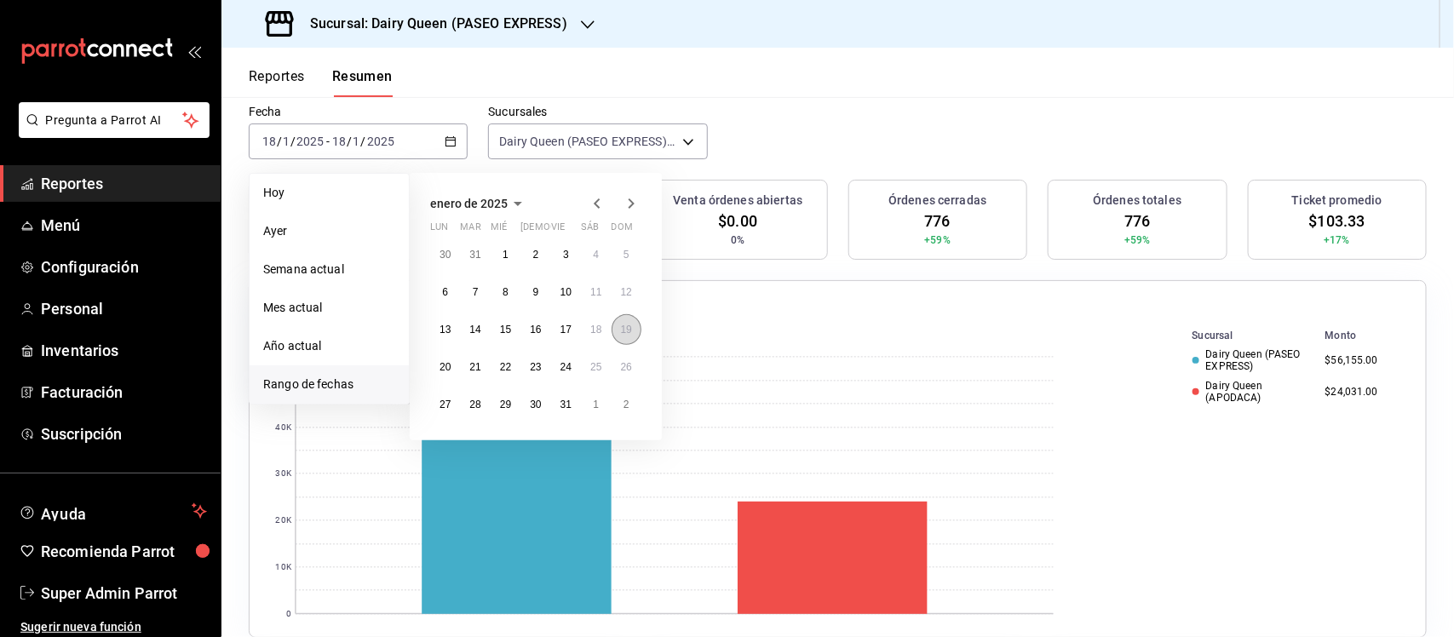
click at [636, 339] on button "19" at bounding box center [627, 329] width 30 height 31
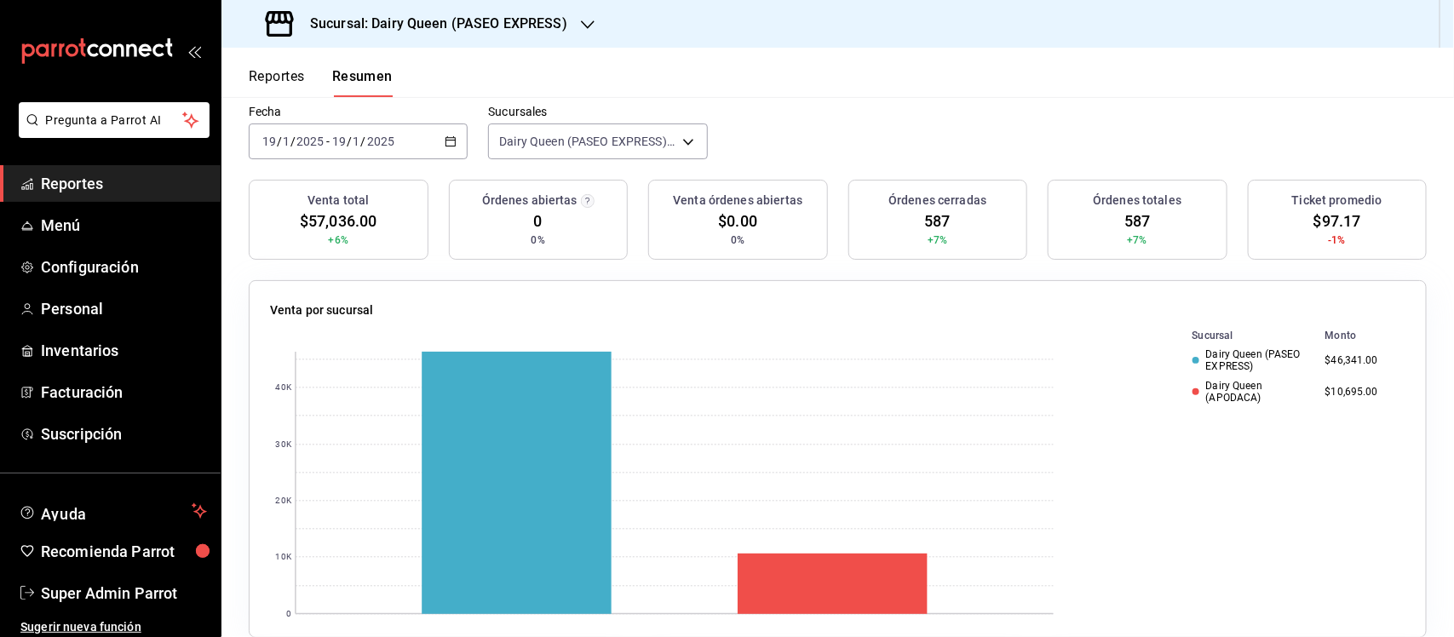
click at [448, 138] on icon "button" at bounding box center [451, 141] width 12 height 12
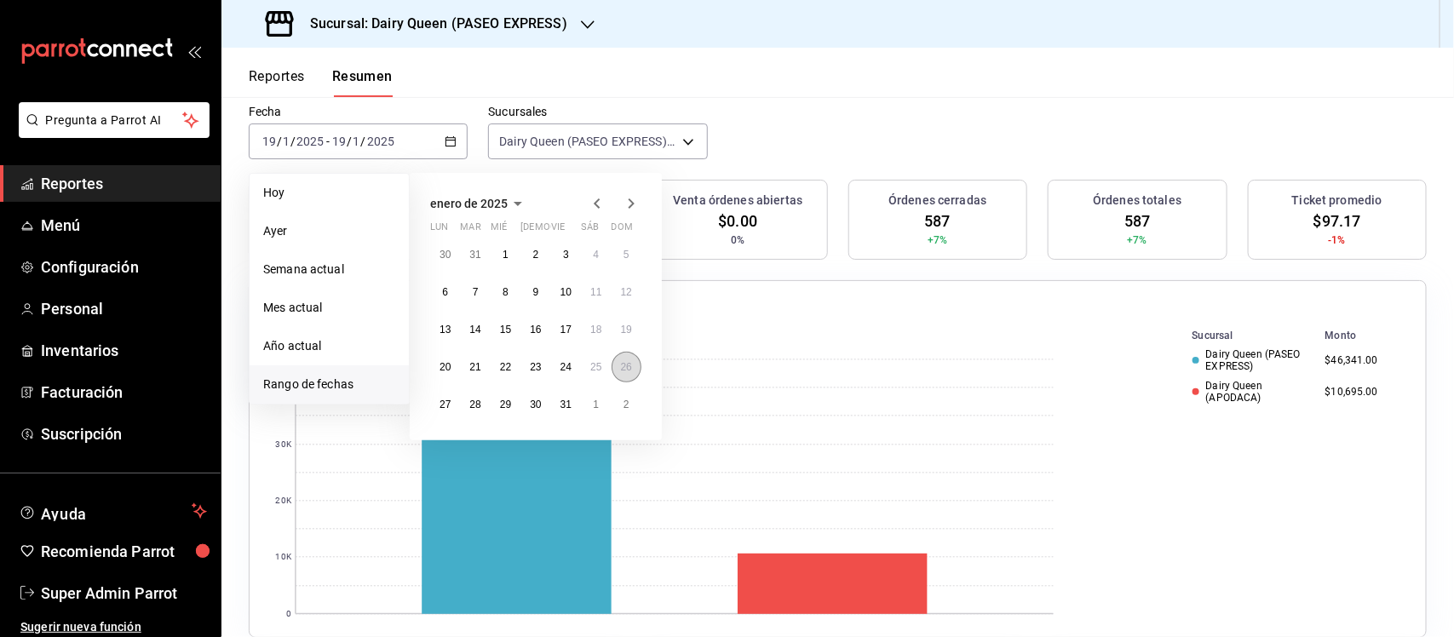
click at [627, 367] on abbr "26" at bounding box center [626, 367] width 11 height 12
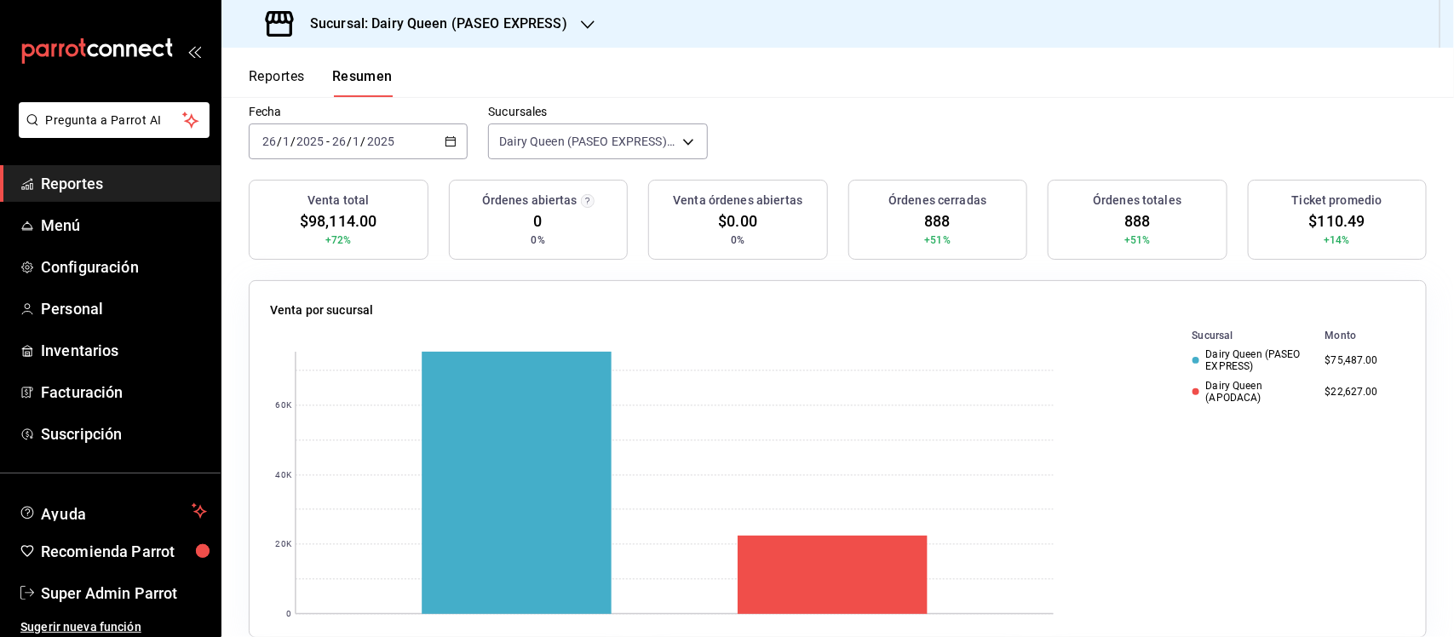
click at [450, 139] on icon "button" at bounding box center [451, 141] width 12 height 12
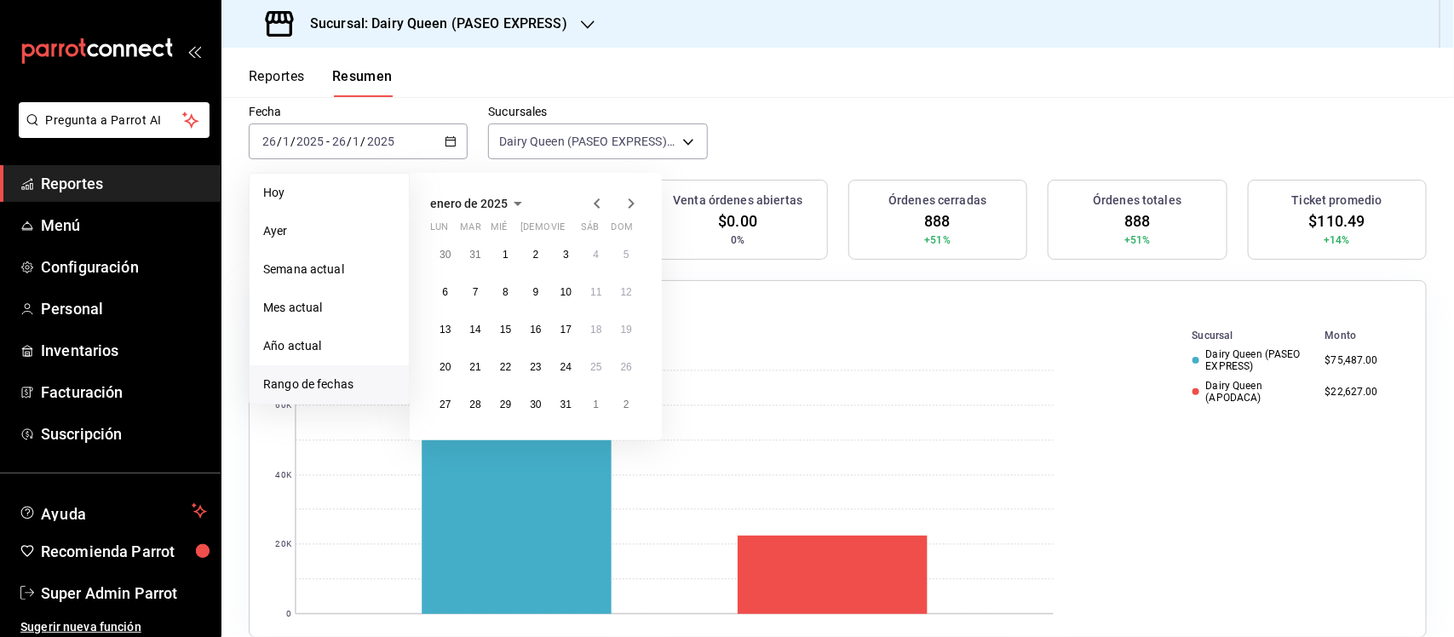
click at [639, 198] on icon "button" at bounding box center [631, 203] width 20 height 20
click at [448, 329] on abbr "10" at bounding box center [444, 330] width 11 height 12
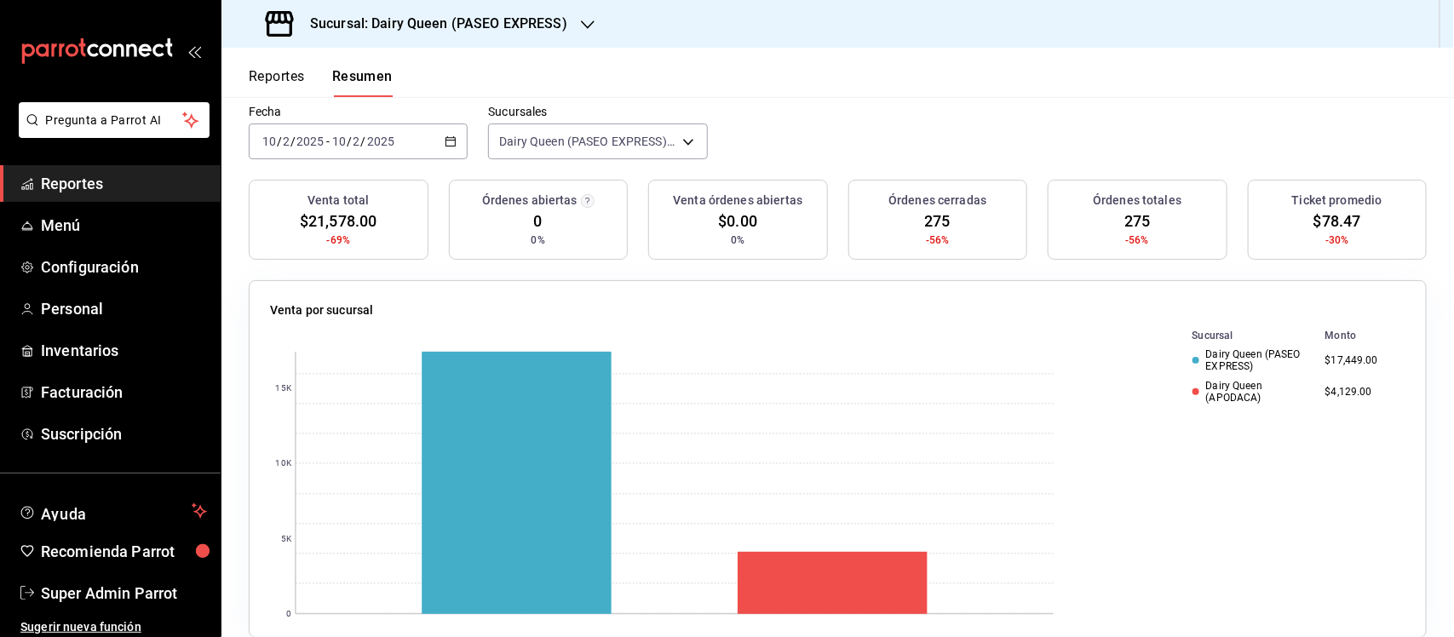
click at [443, 134] on div "[DATE] [DATE] - [DATE] [DATE]" at bounding box center [358, 141] width 219 height 36
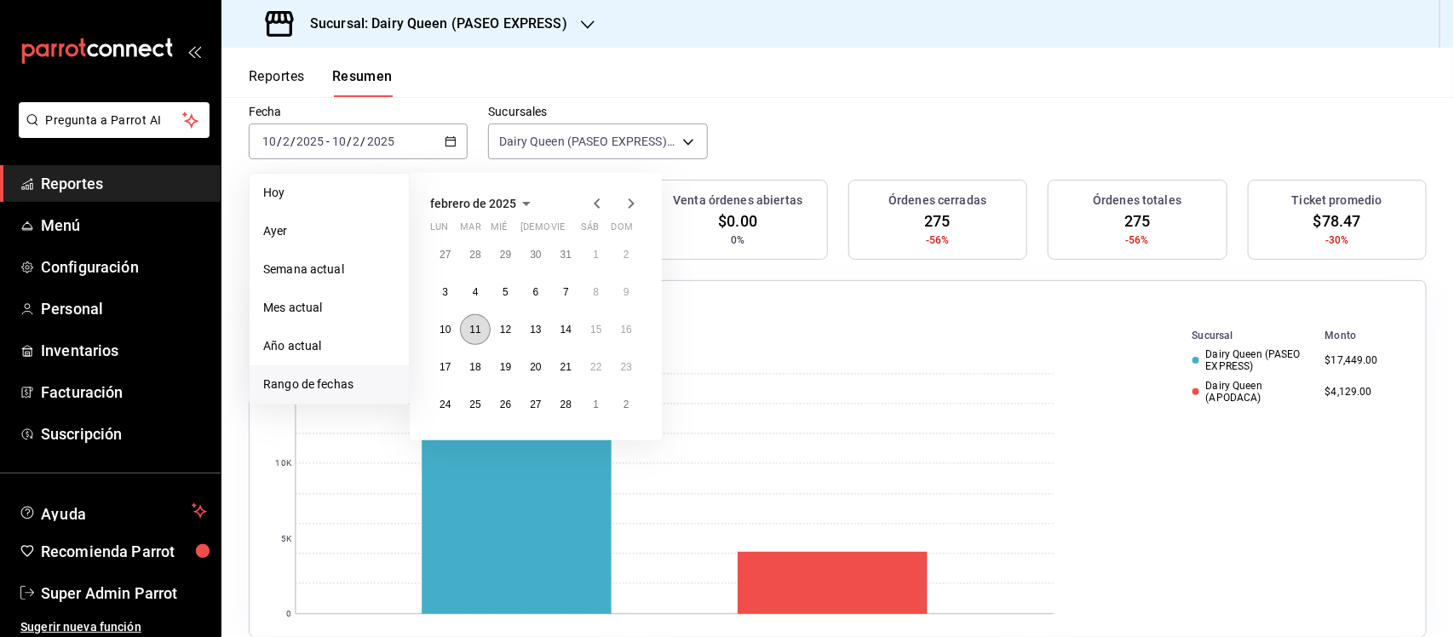
click at [470, 335] on button "11" at bounding box center [475, 329] width 30 height 31
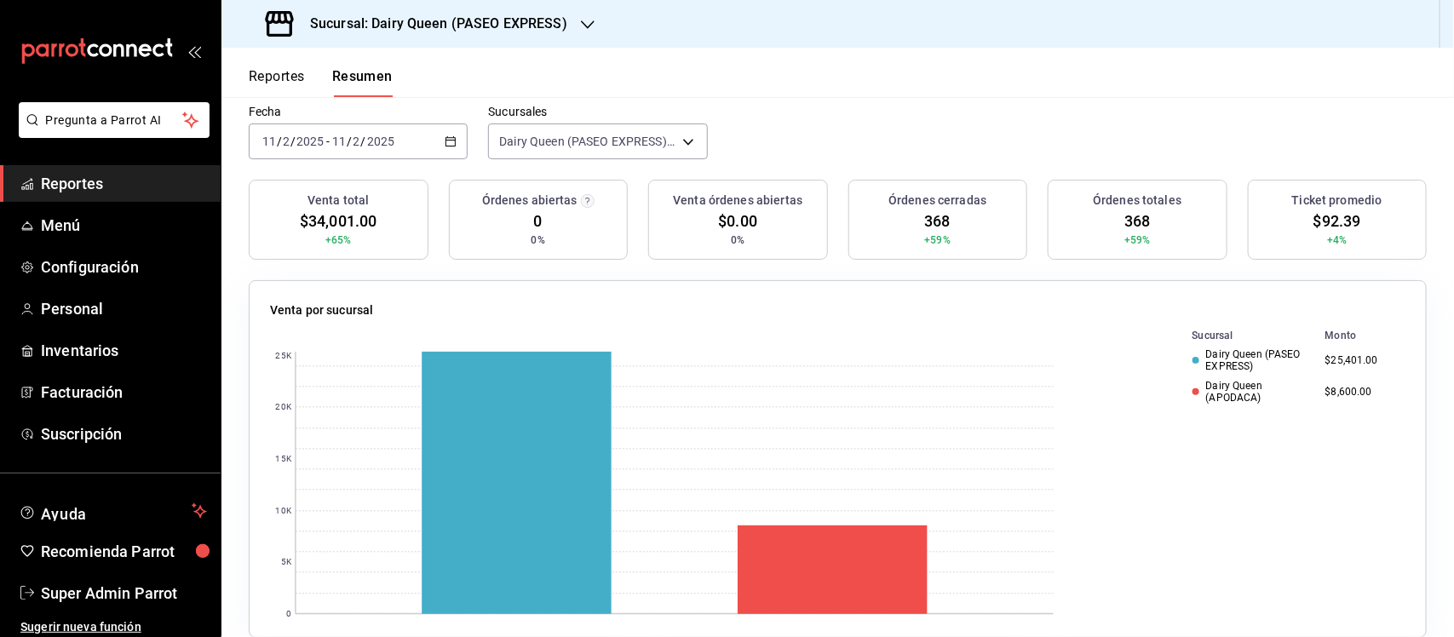
click at [451, 141] on icon "button" at bounding box center [451, 141] width 12 height 12
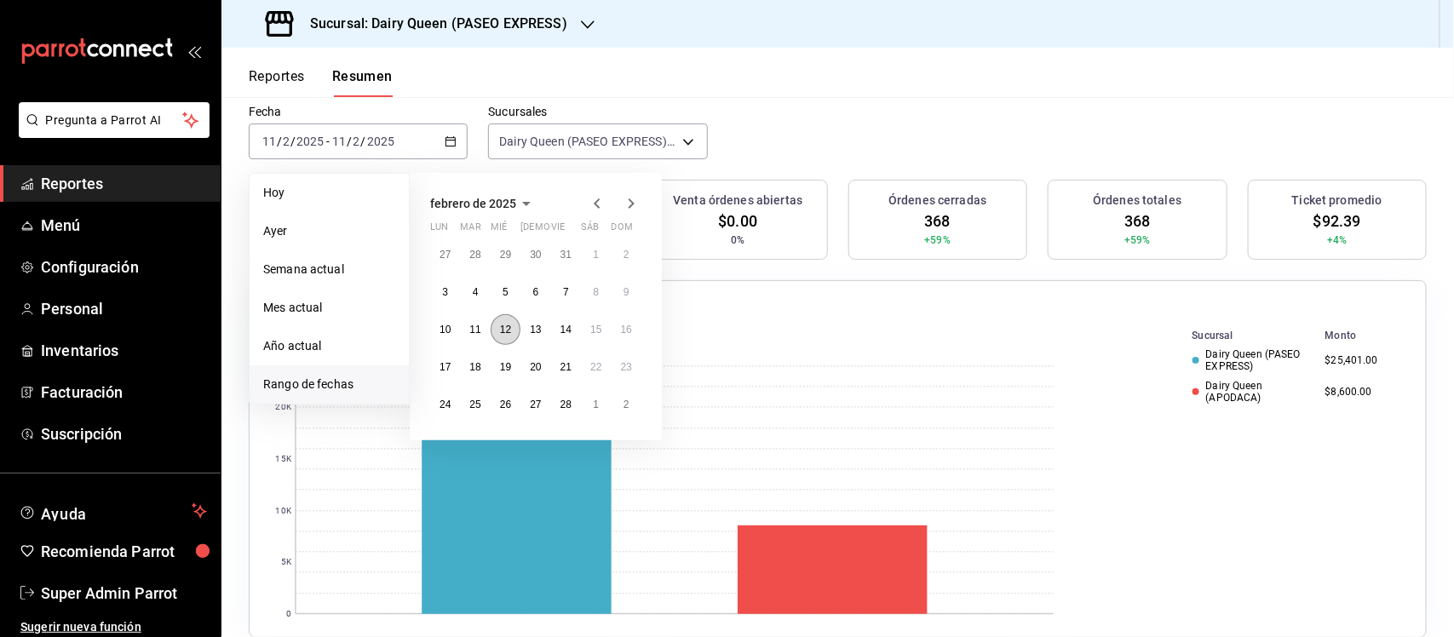
click at [498, 326] on button "12" at bounding box center [506, 329] width 30 height 31
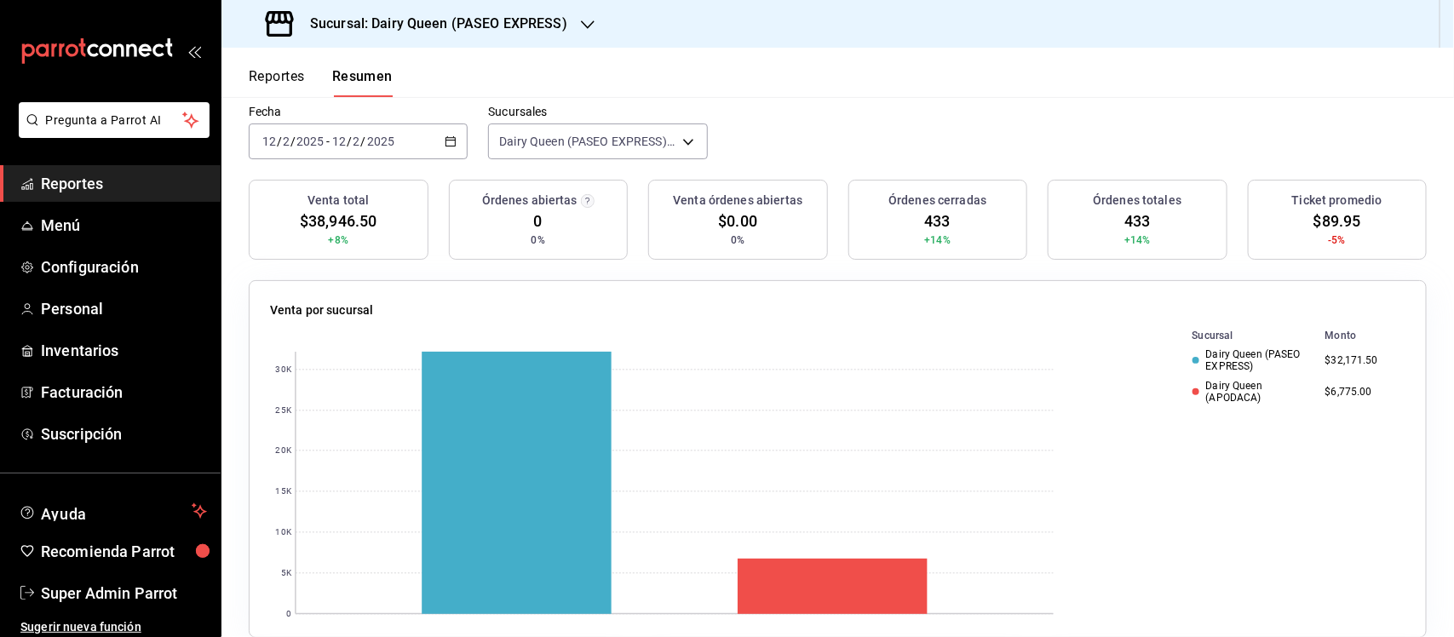
click at [445, 137] on \(Stroke\) "button" at bounding box center [450, 141] width 10 height 9
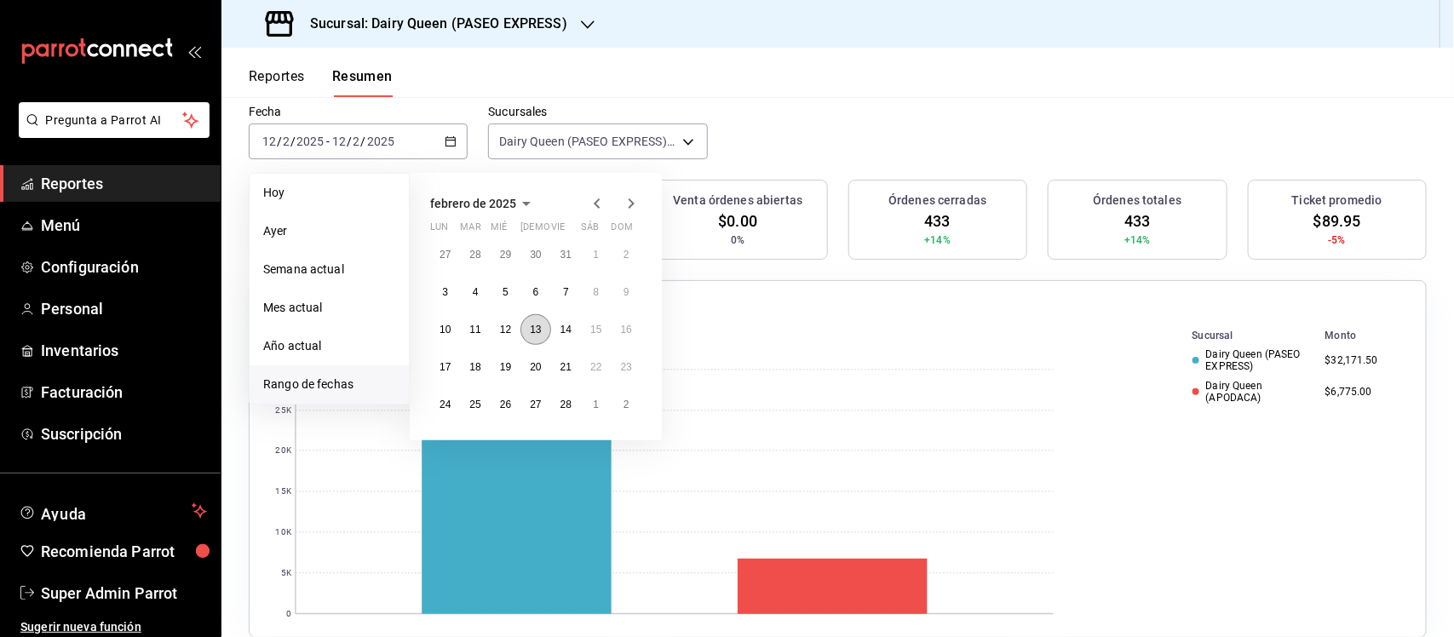
click at [542, 330] on button "13" at bounding box center [535, 329] width 30 height 31
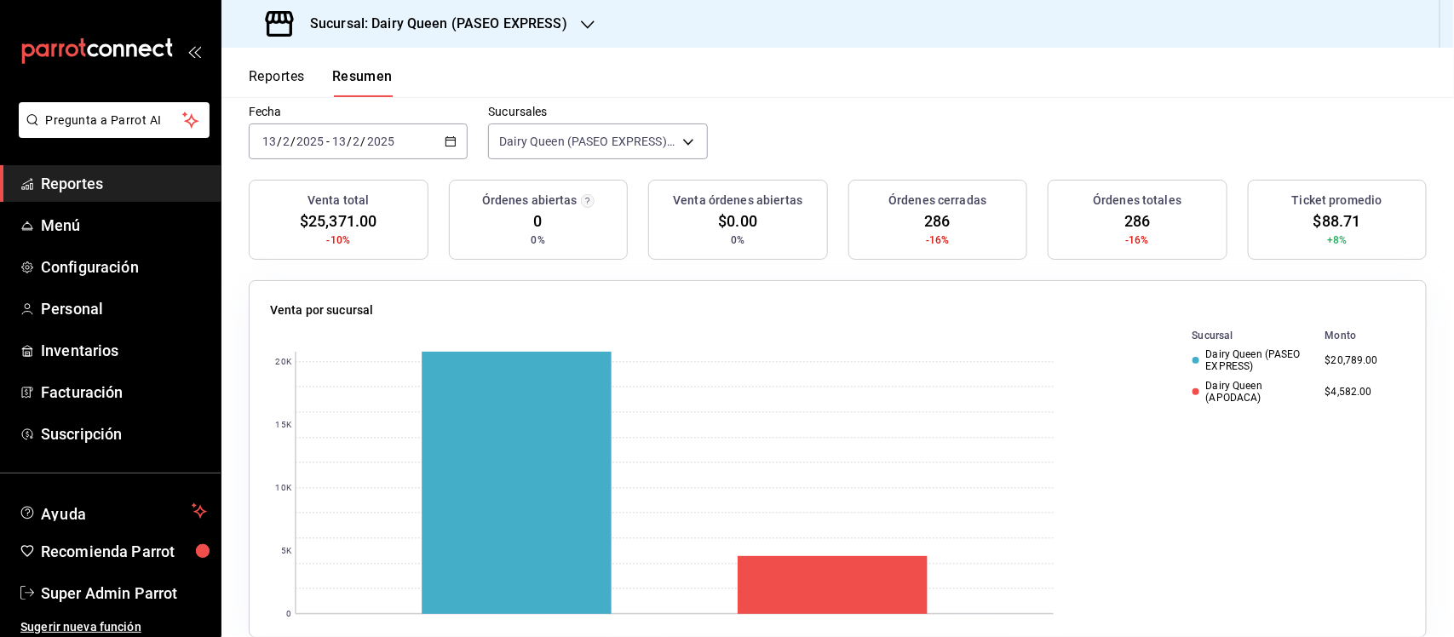
click at [457, 145] on div "[DATE] [DATE] - [DATE] [DATE]" at bounding box center [358, 141] width 219 height 36
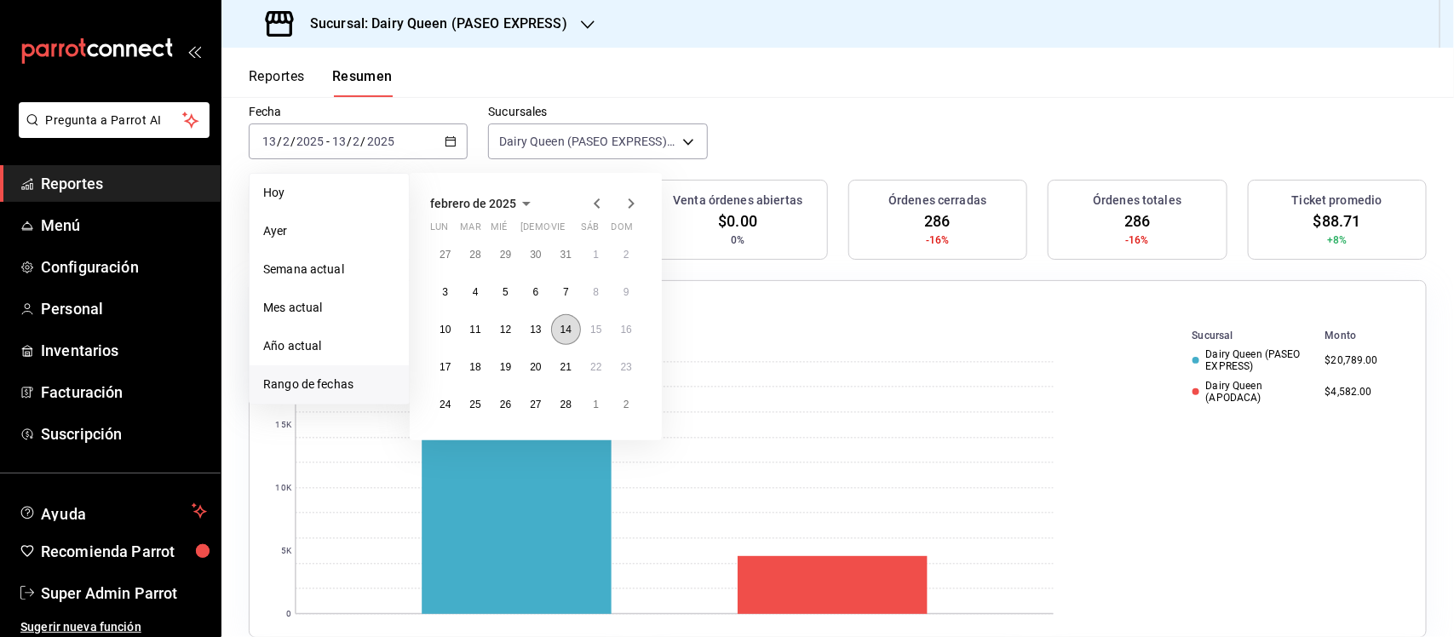
click at [564, 332] on abbr "14" at bounding box center [565, 330] width 11 height 12
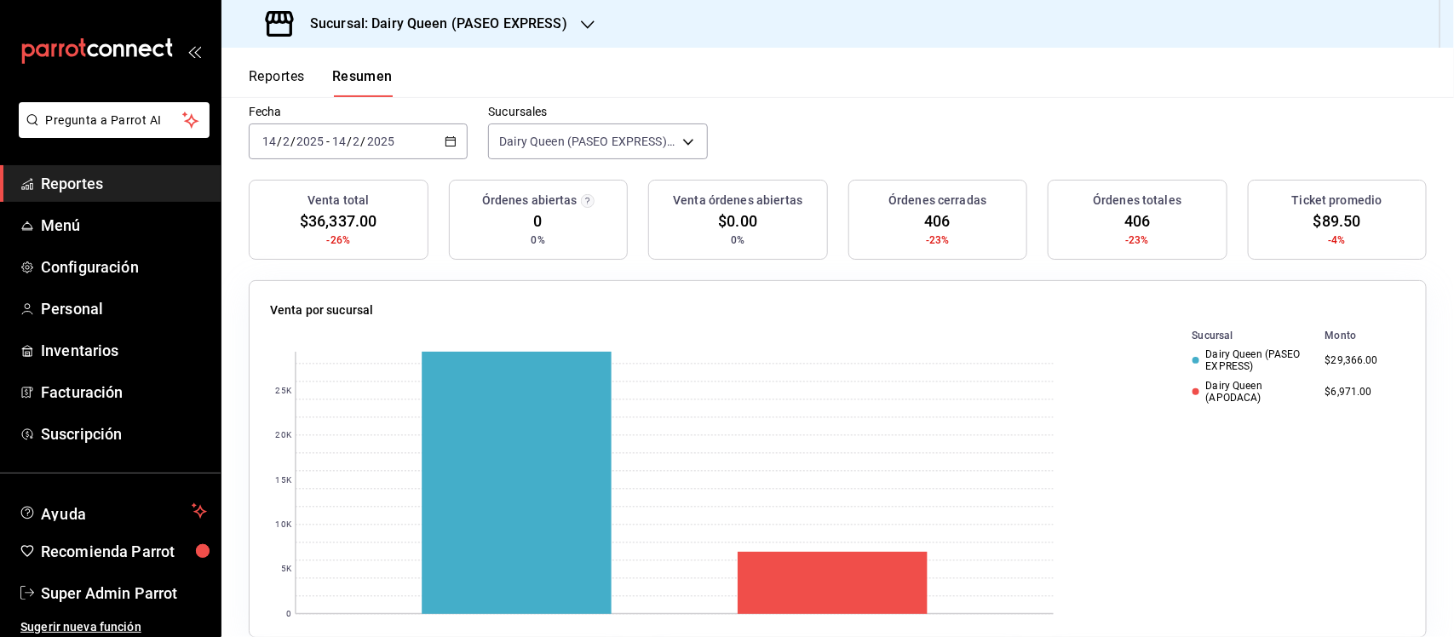
click at [457, 137] on div "[DATE] [DATE] - [DATE] [DATE]" at bounding box center [358, 141] width 219 height 36
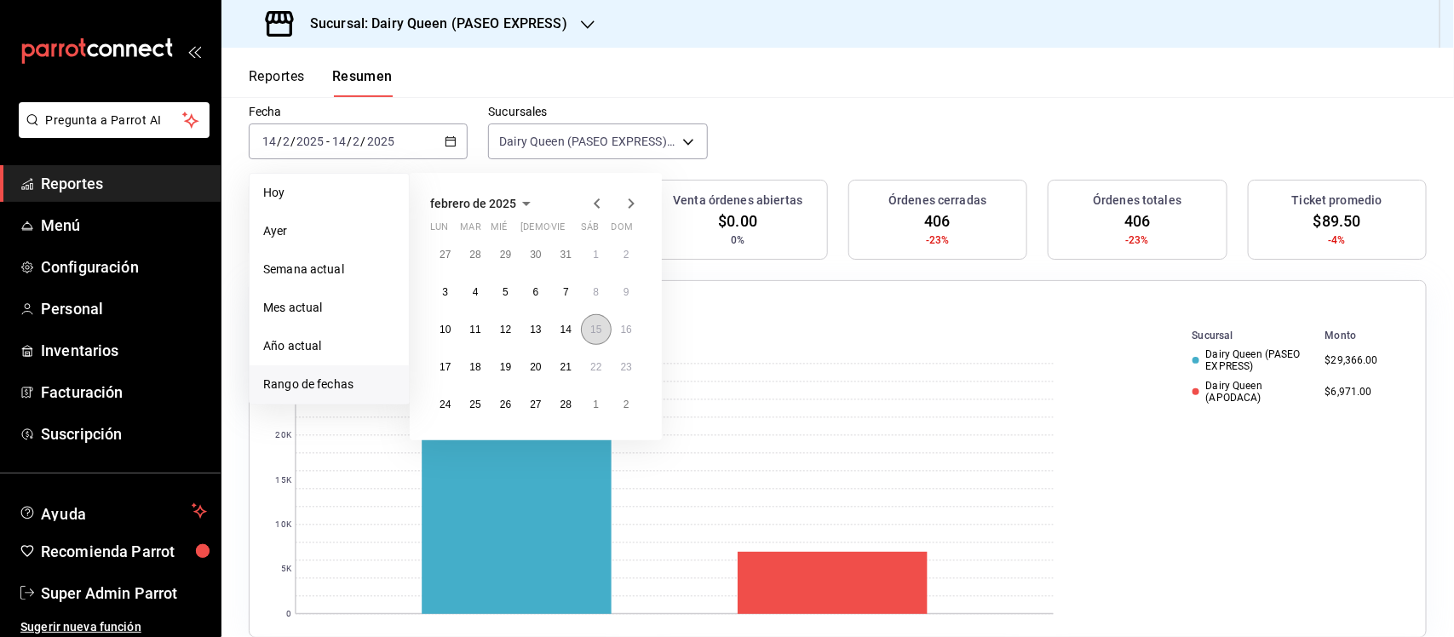
click at [592, 334] on abbr "15" at bounding box center [595, 330] width 11 height 12
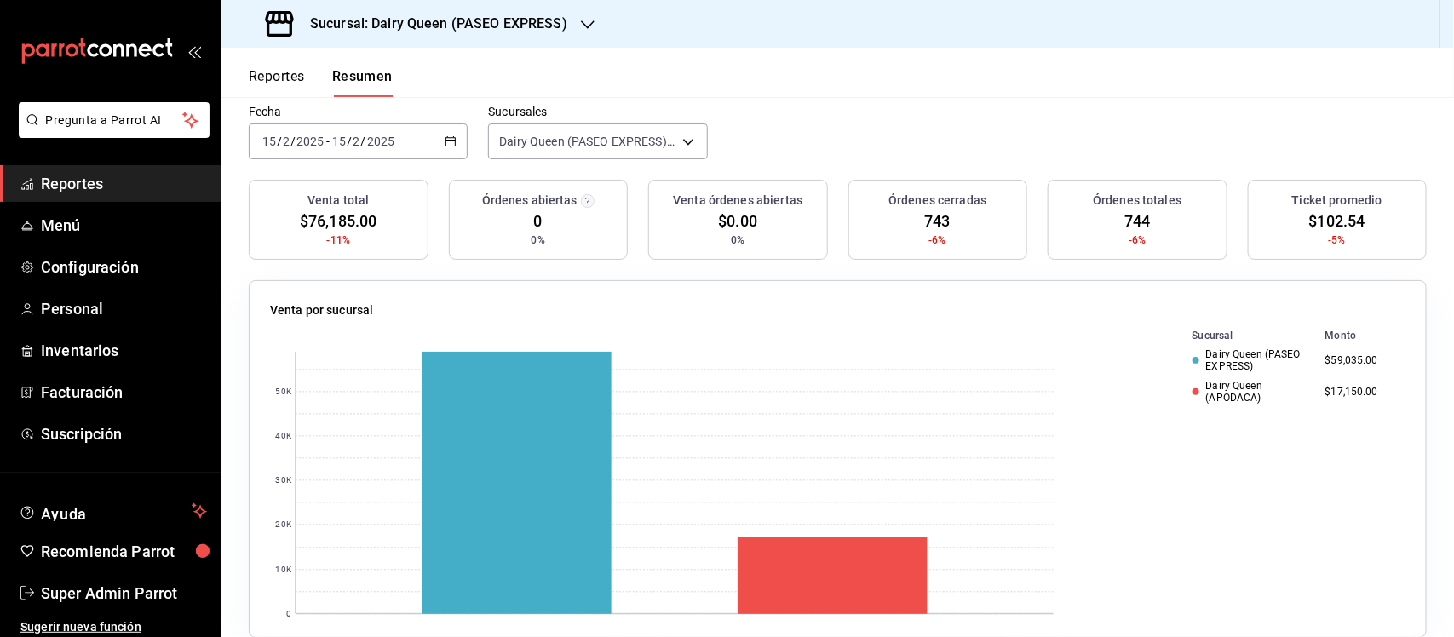
click at [445, 147] on div "[DATE] [DATE] - [DATE] [DATE]" at bounding box center [358, 141] width 219 height 36
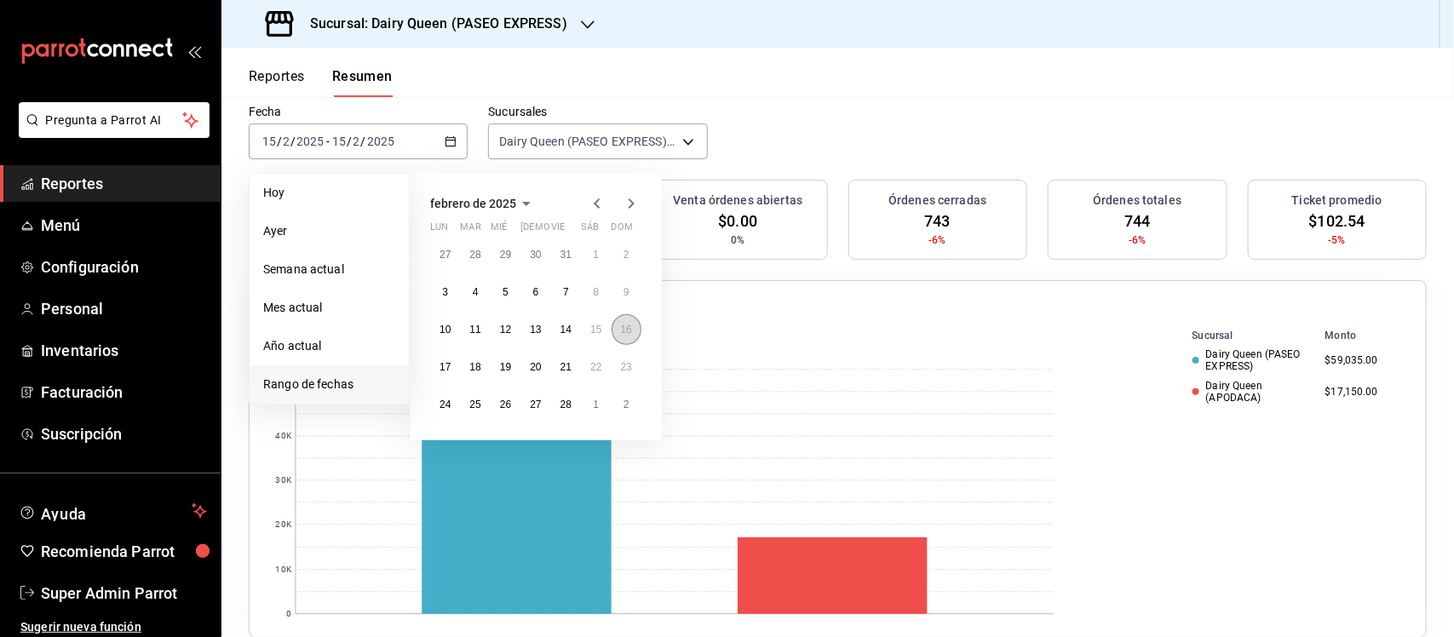
click at [630, 329] on abbr "16" at bounding box center [626, 330] width 11 height 12
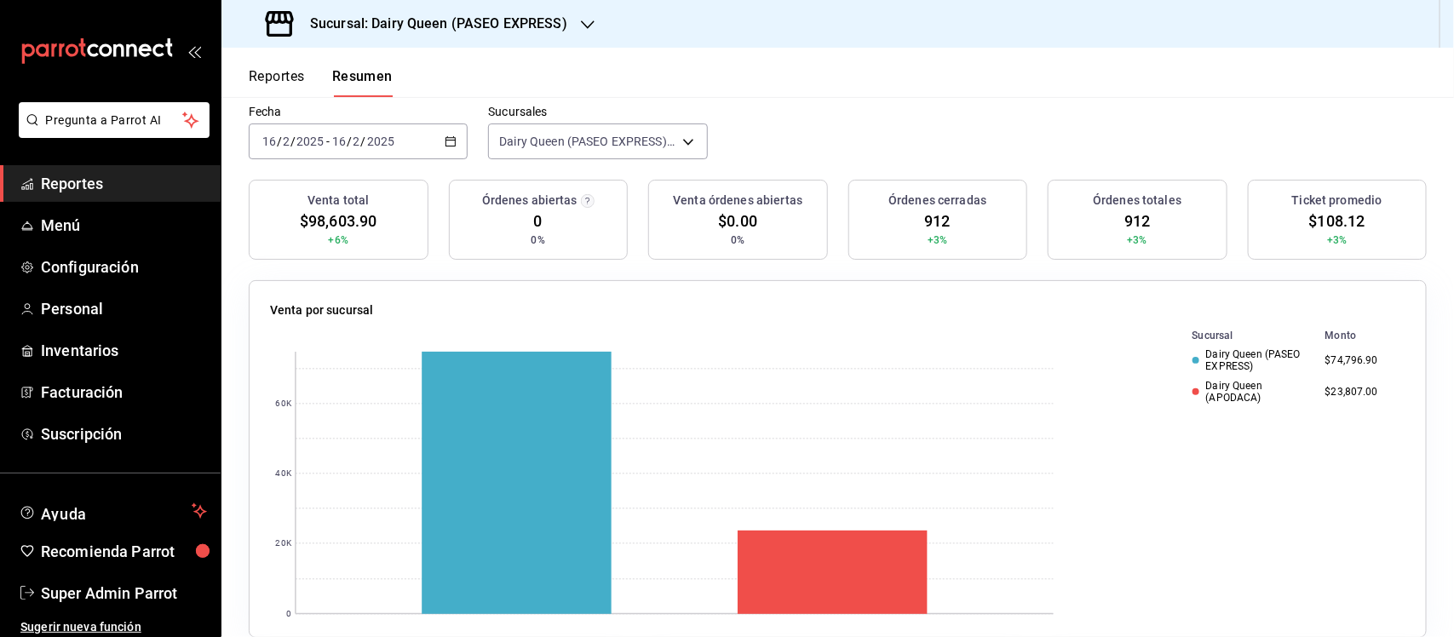
click at [445, 137] on \(Stroke\) "button" at bounding box center [450, 141] width 10 height 9
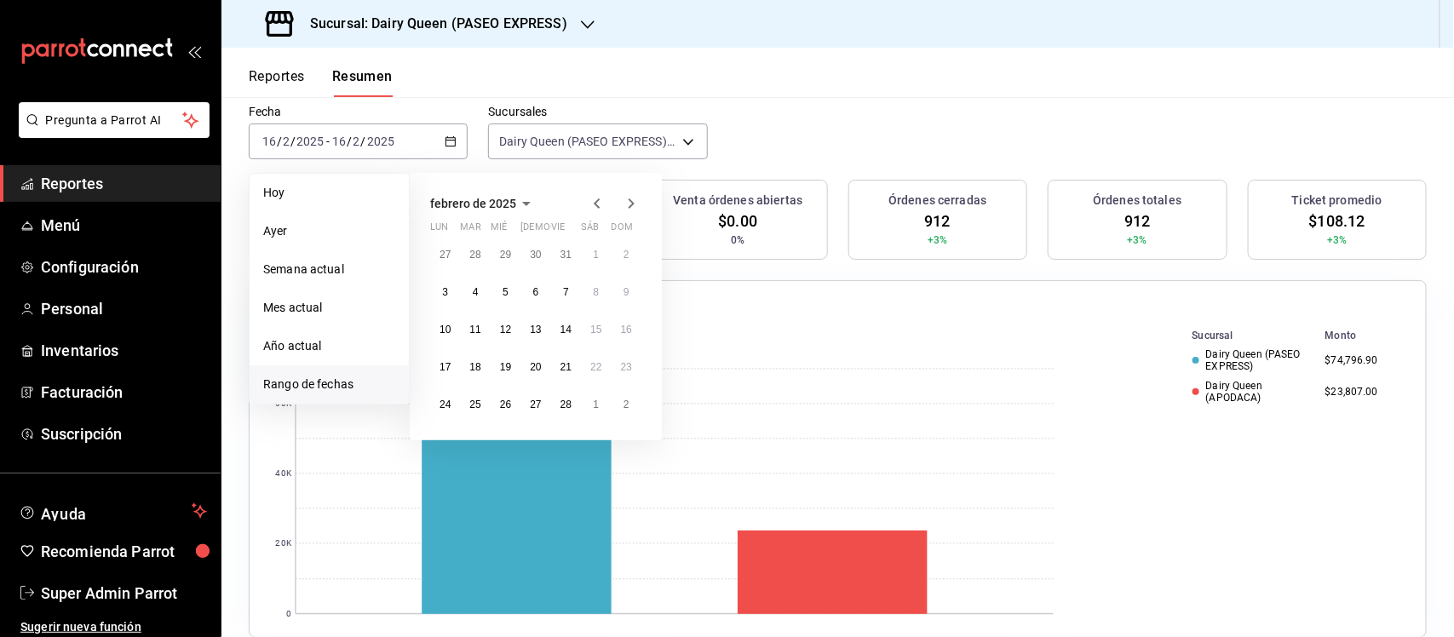
click at [624, 210] on icon "button" at bounding box center [631, 203] width 20 height 20
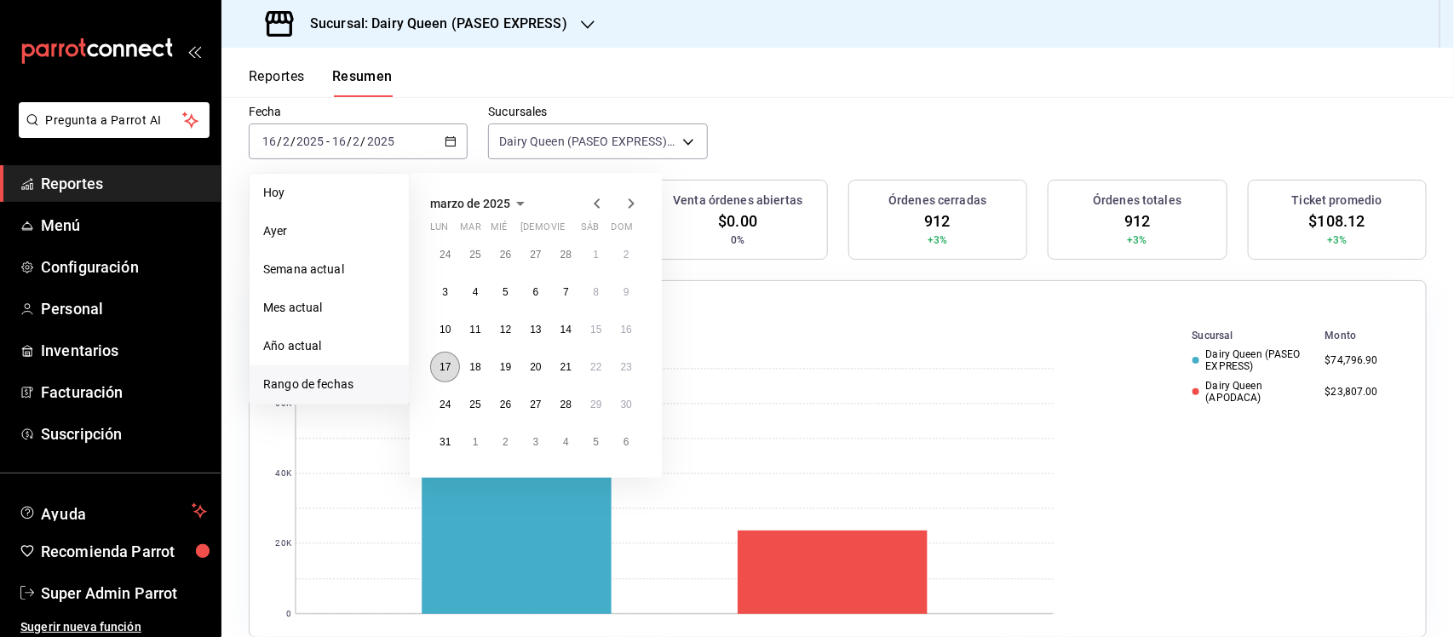
click at [448, 358] on button "17" at bounding box center [445, 367] width 30 height 31
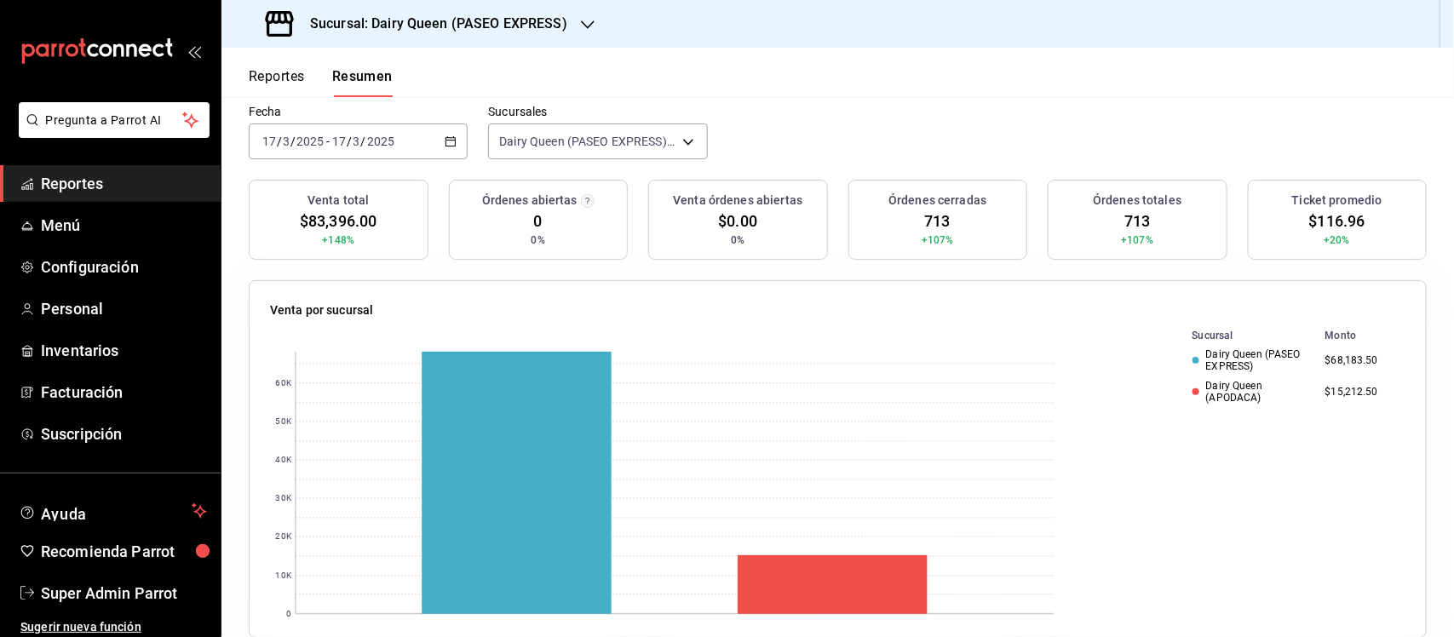
click at [450, 139] on icon "button" at bounding box center [451, 141] width 12 height 12
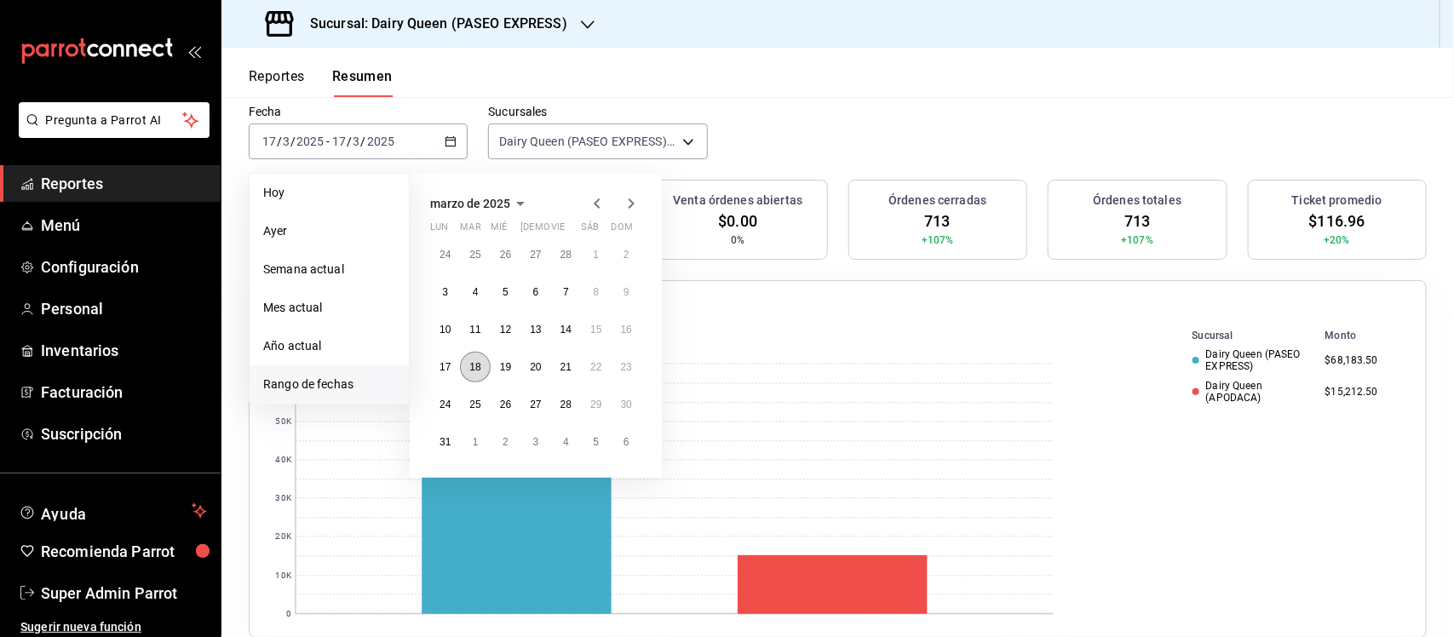
click at [484, 360] on button "18" at bounding box center [475, 367] width 30 height 31
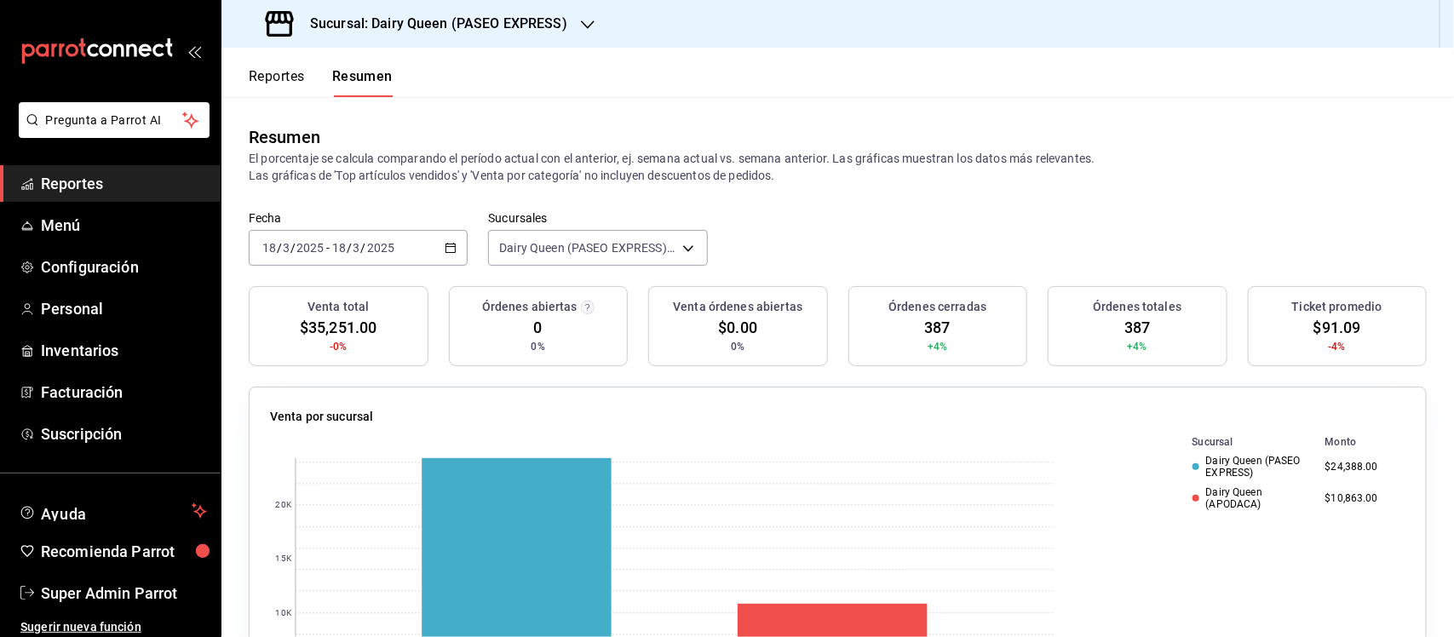
scroll to position [106, 0]
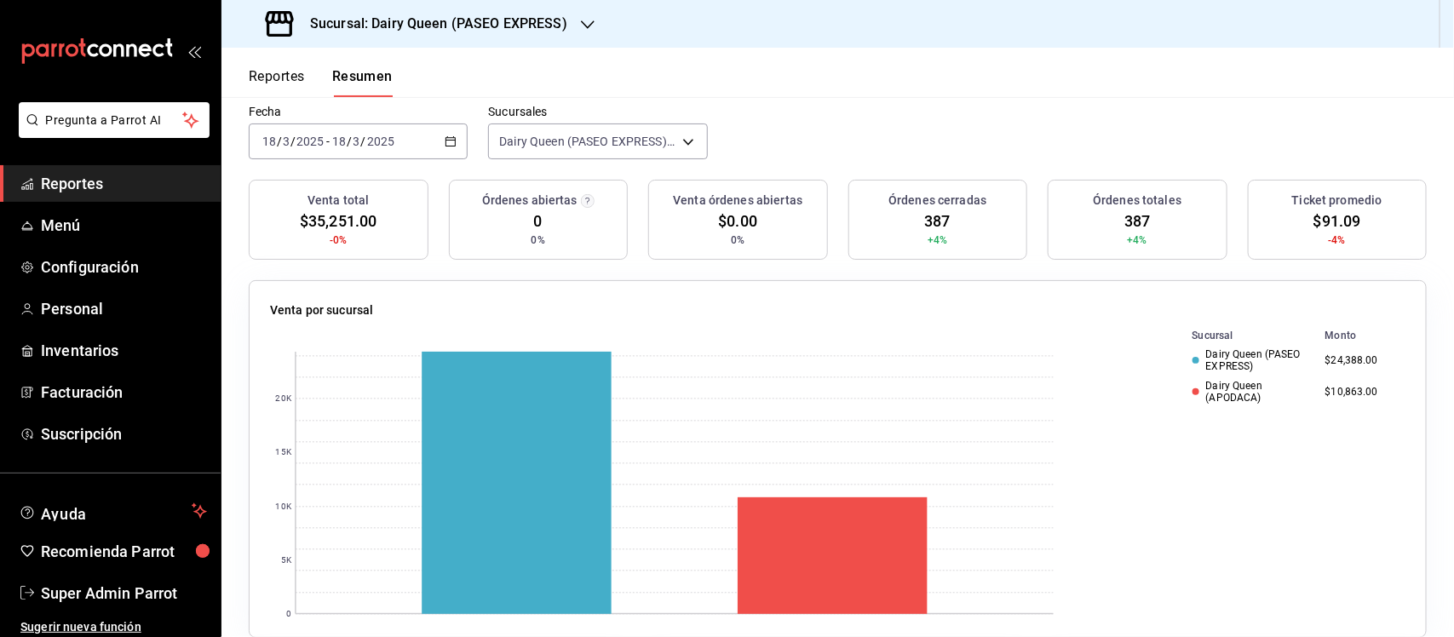
click at [452, 134] on div "[DATE] [DATE] - [DATE] [DATE]" at bounding box center [358, 141] width 219 height 36
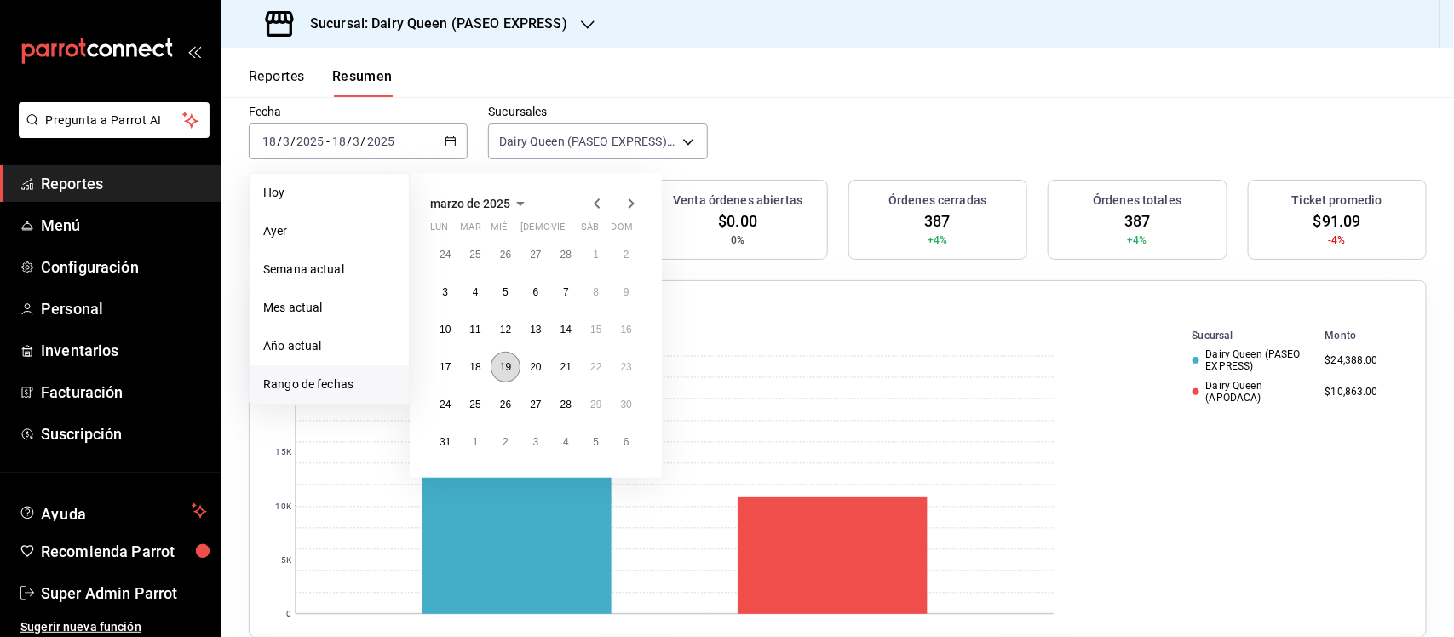
click at [512, 369] on button "19" at bounding box center [506, 367] width 30 height 31
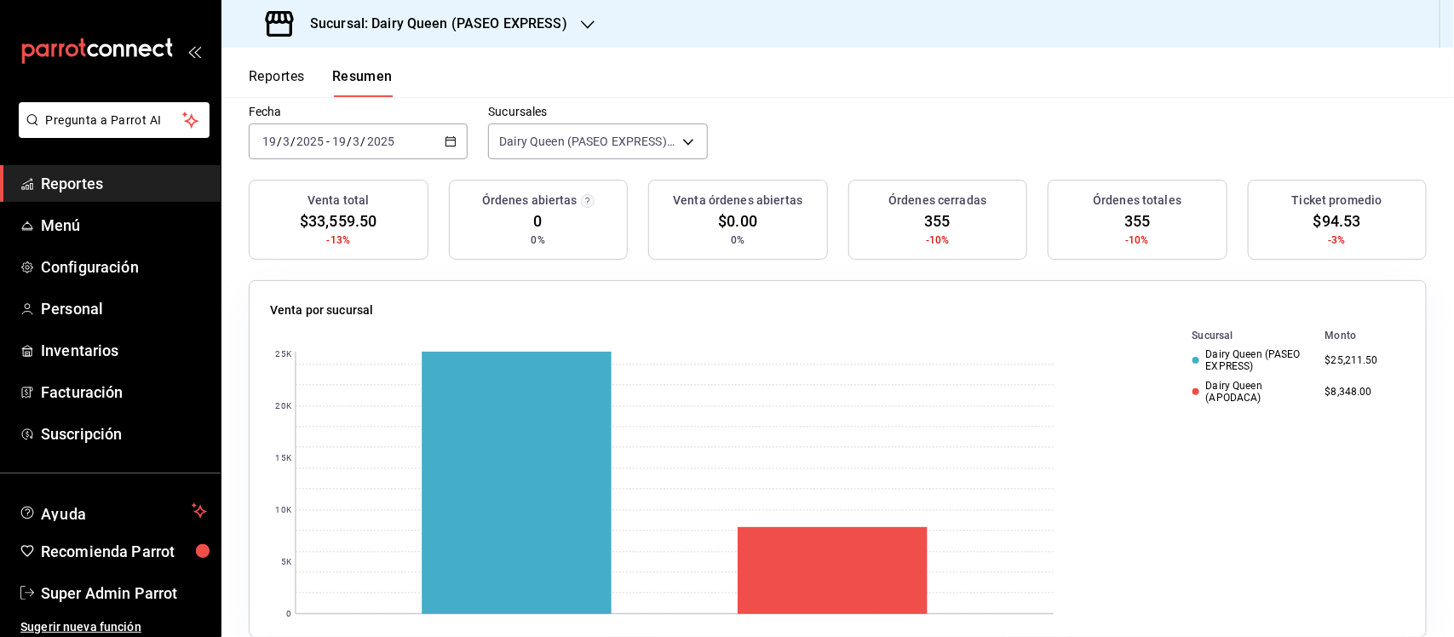
click at [456, 129] on div "2025-03-19 19 / 3 / 2025 - 2025-03-19 19 / 3 / 2025" at bounding box center [358, 141] width 219 height 36
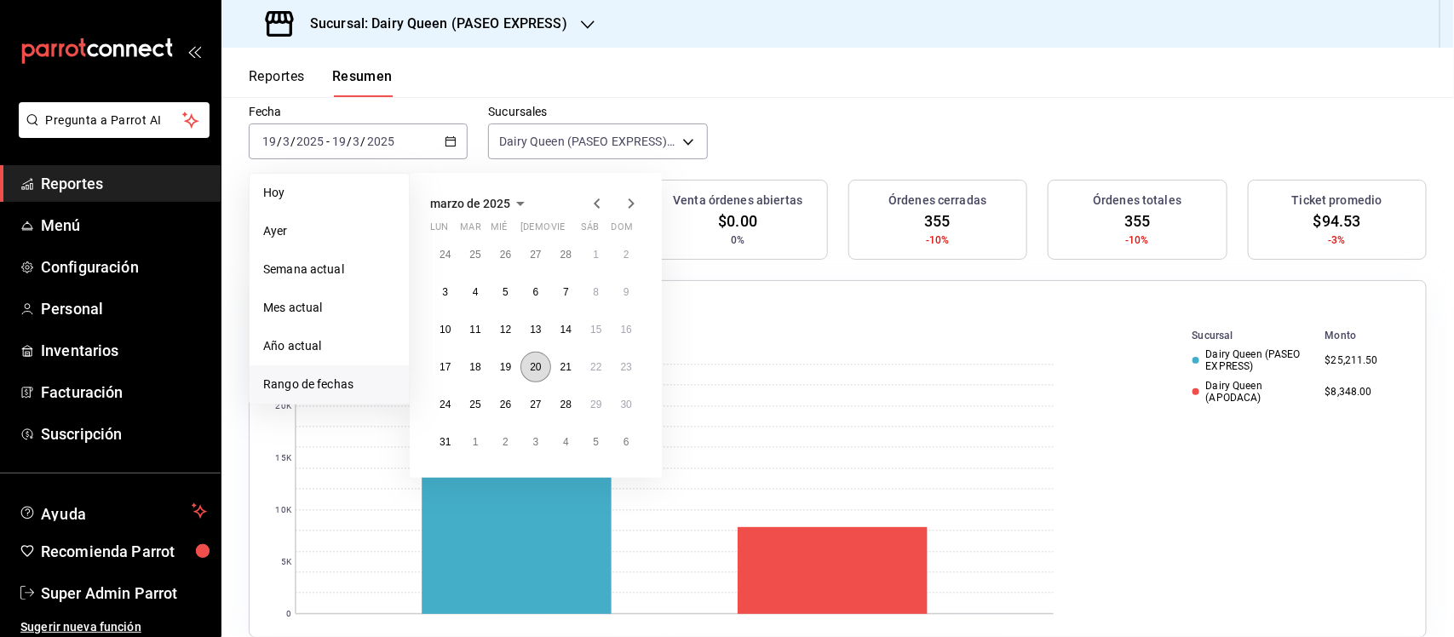
click at [546, 365] on button "20" at bounding box center [535, 367] width 30 height 31
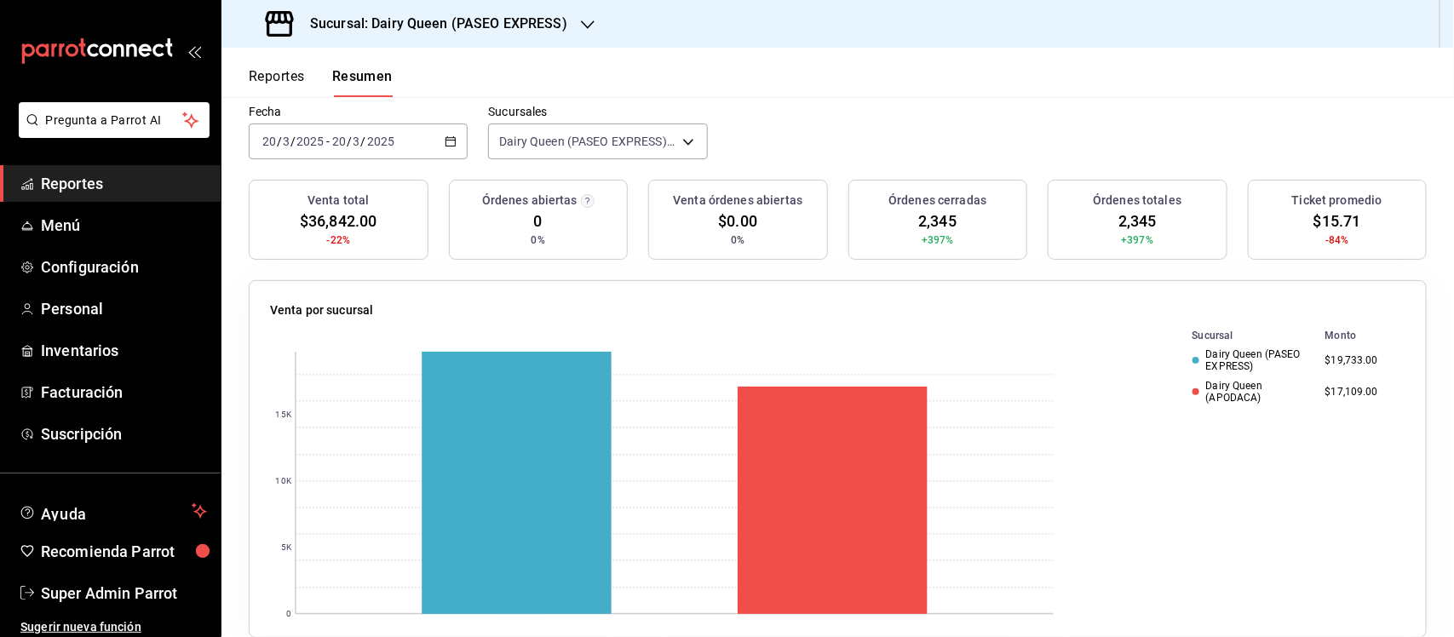
click at [451, 145] on icon "button" at bounding box center [451, 141] width 12 height 12
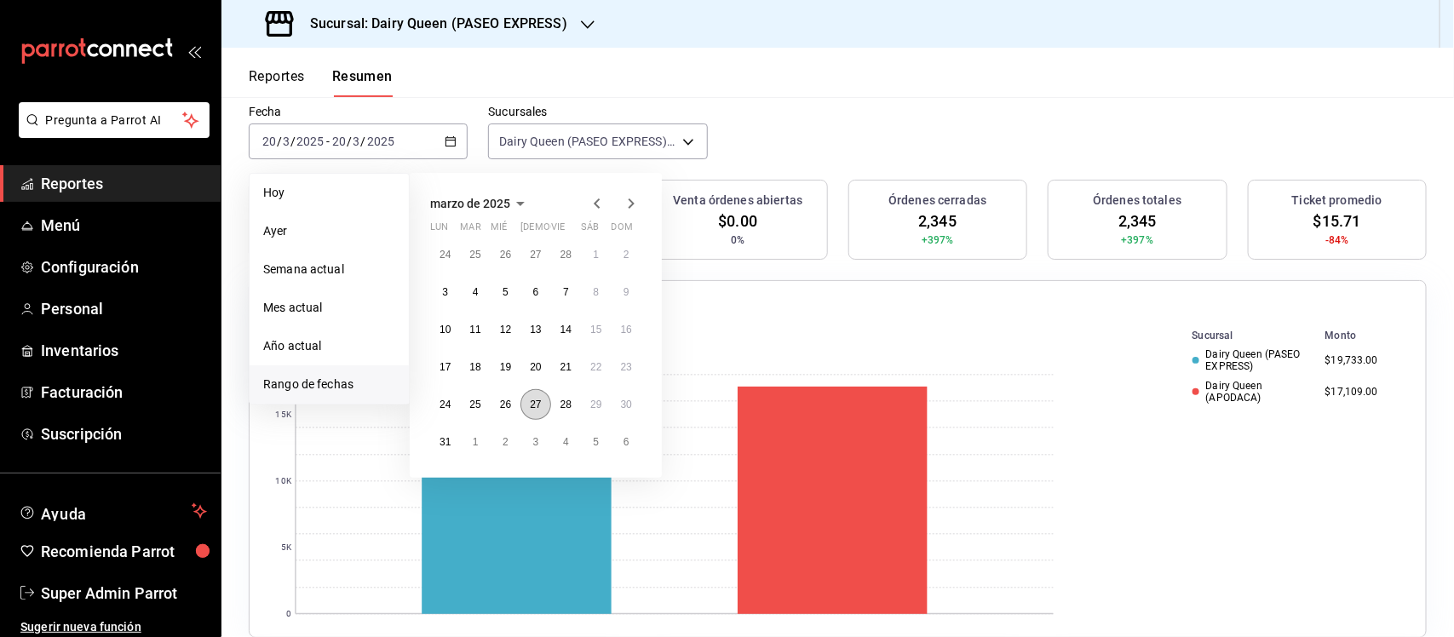
click at [533, 399] on abbr "27" at bounding box center [535, 405] width 11 height 12
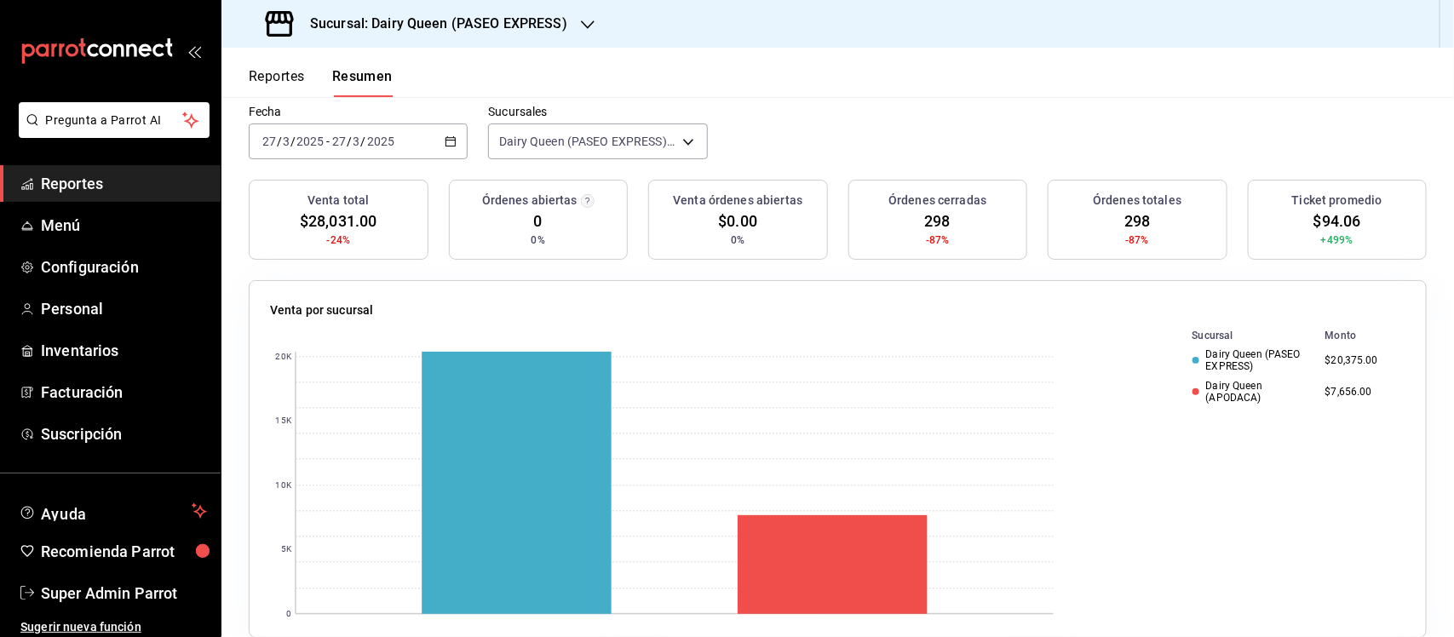
click at [451, 137] on \(Stroke\) "button" at bounding box center [450, 141] width 10 height 9
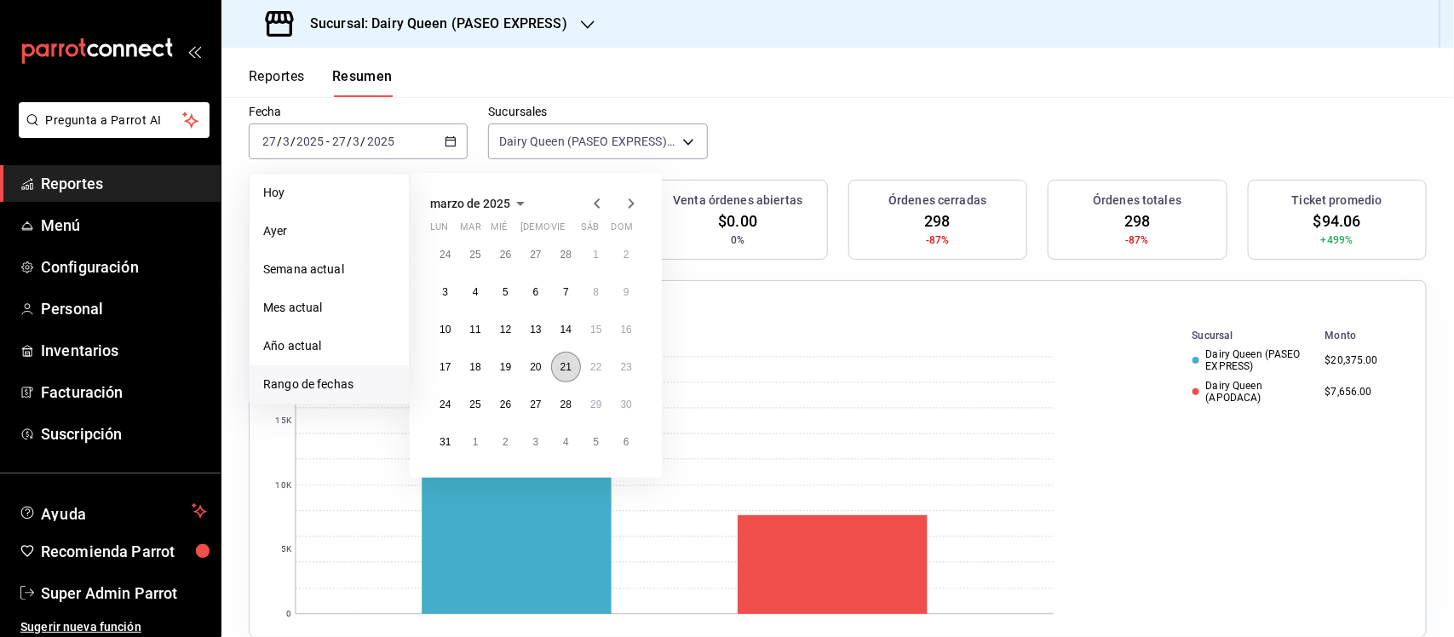
click at [568, 364] on abbr "21" at bounding box center [565, 367] width 11 height 12
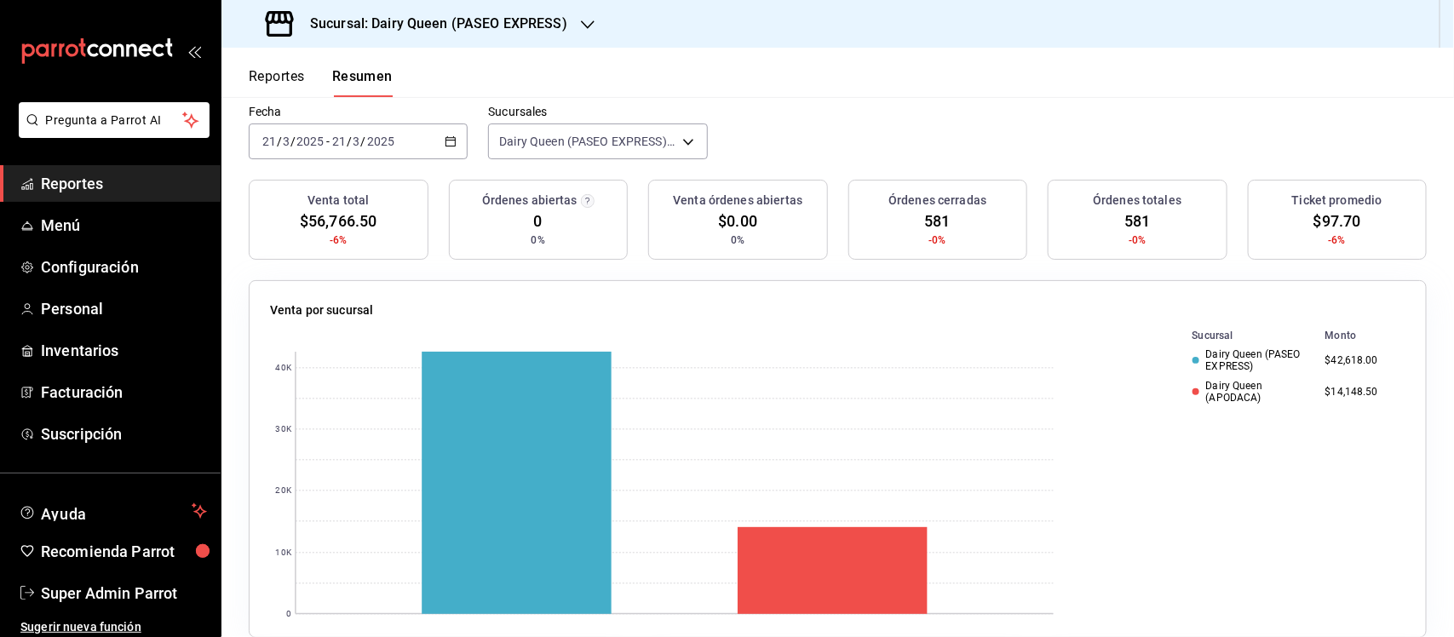
click at [458, 134] on div "2025-03-21 21 / 3 / 2025 - 2025-03-21 21 / 3 / 2025" at bounding box center [358, 141] width 219 height 36
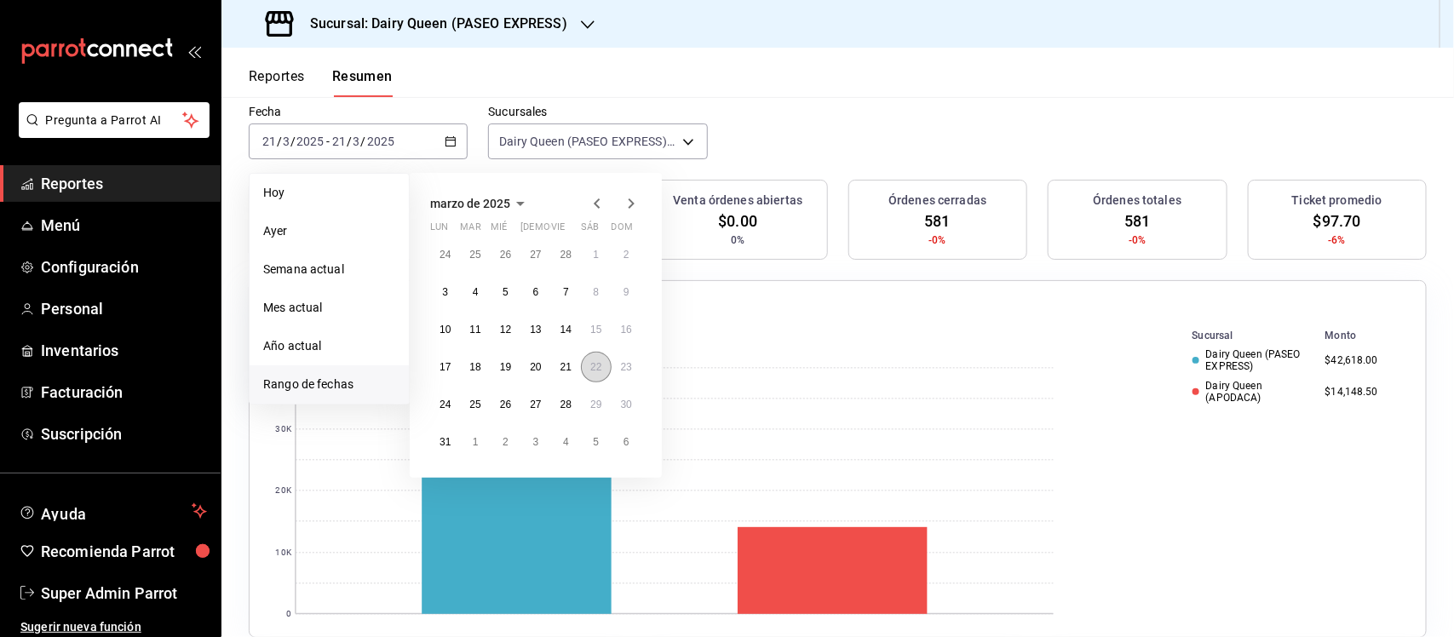
click at [599, 366] on abbr "22" at bounding box center [595, 367] width 11 height 12
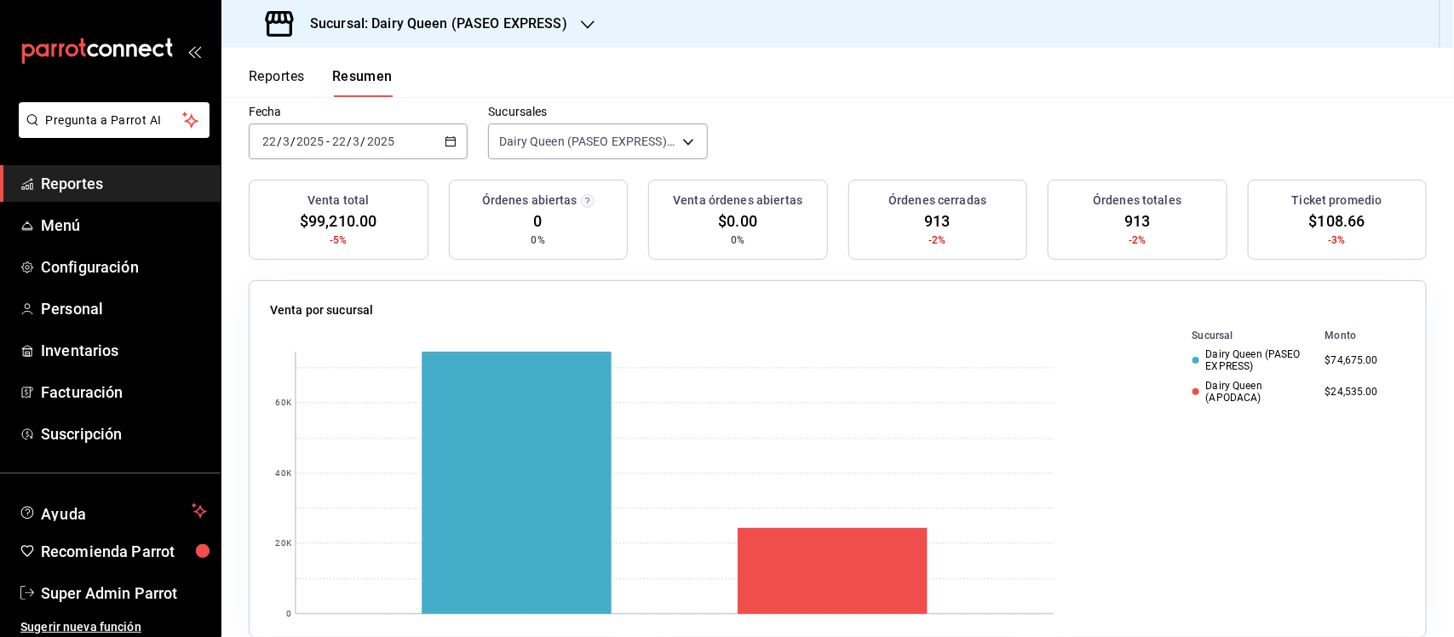
click at [445, 139] on \(Stroke\) "button" at bounding box center [450, 141] width 10 height 9
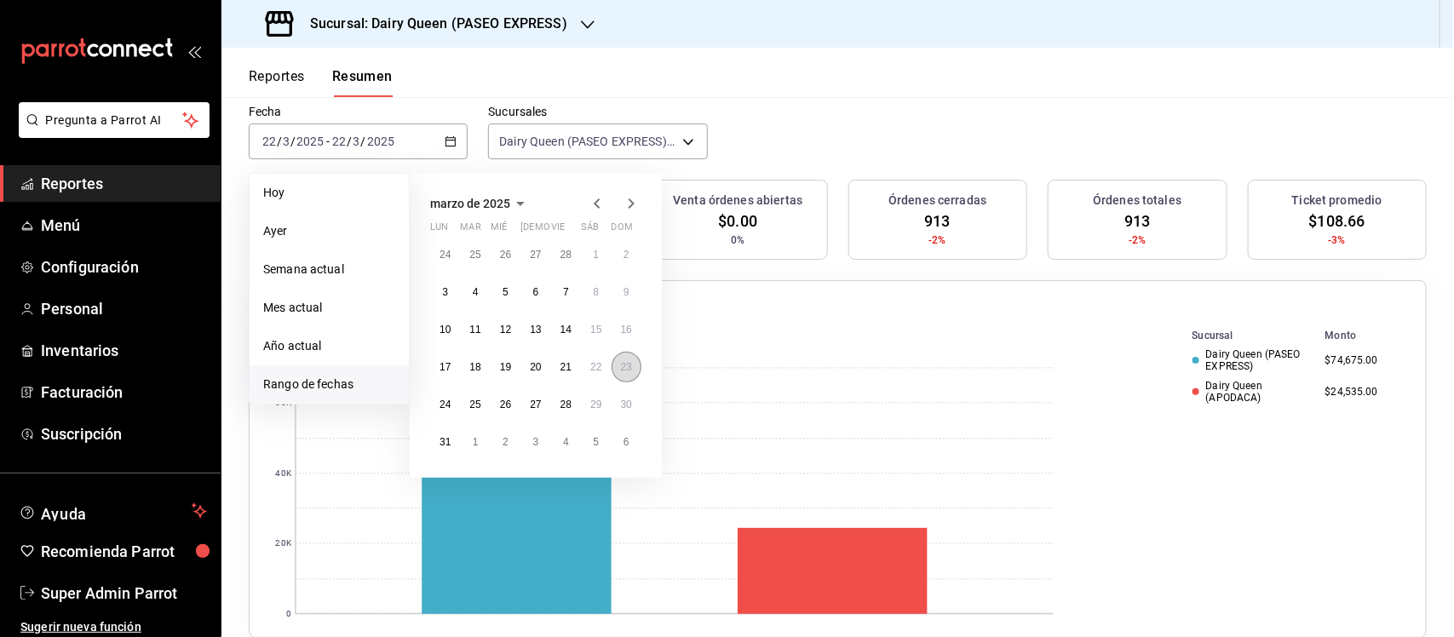
click at [623, 367] on abbr "23" at bounding box center [626, 367] width 11 height 12
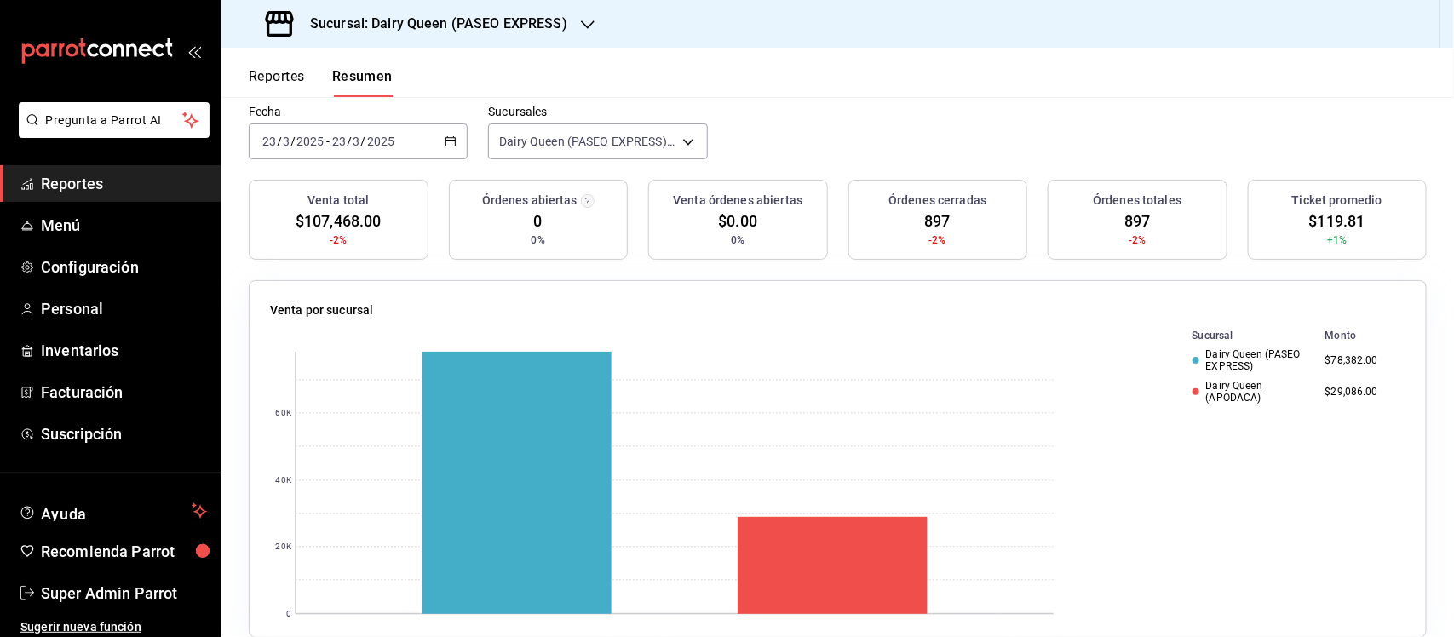
click at [464, 136] on div "2025-03-23 23 / 3 / 2025 - 2025-03-23 23 / 3 / 2025" at bounding box center [358, 141] width 219 height 36
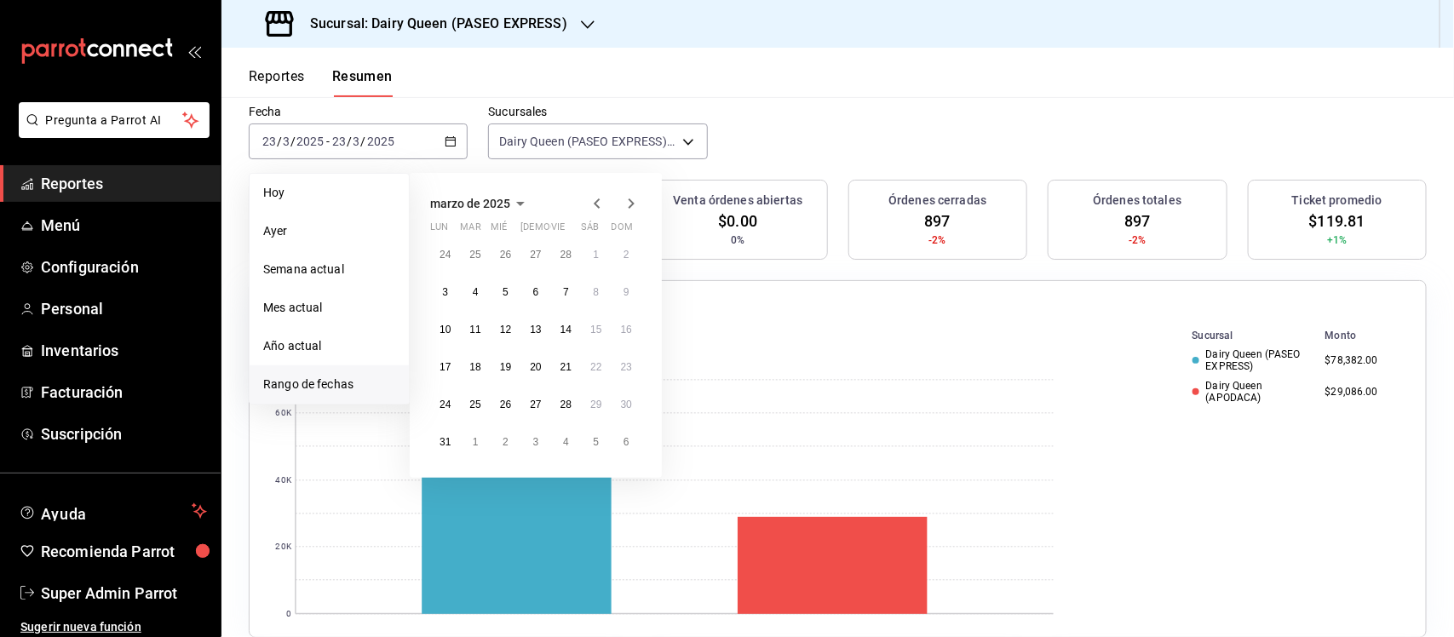
click at [637, 198] on icon "button" at bounding box center [631, 203] width 20 height 20
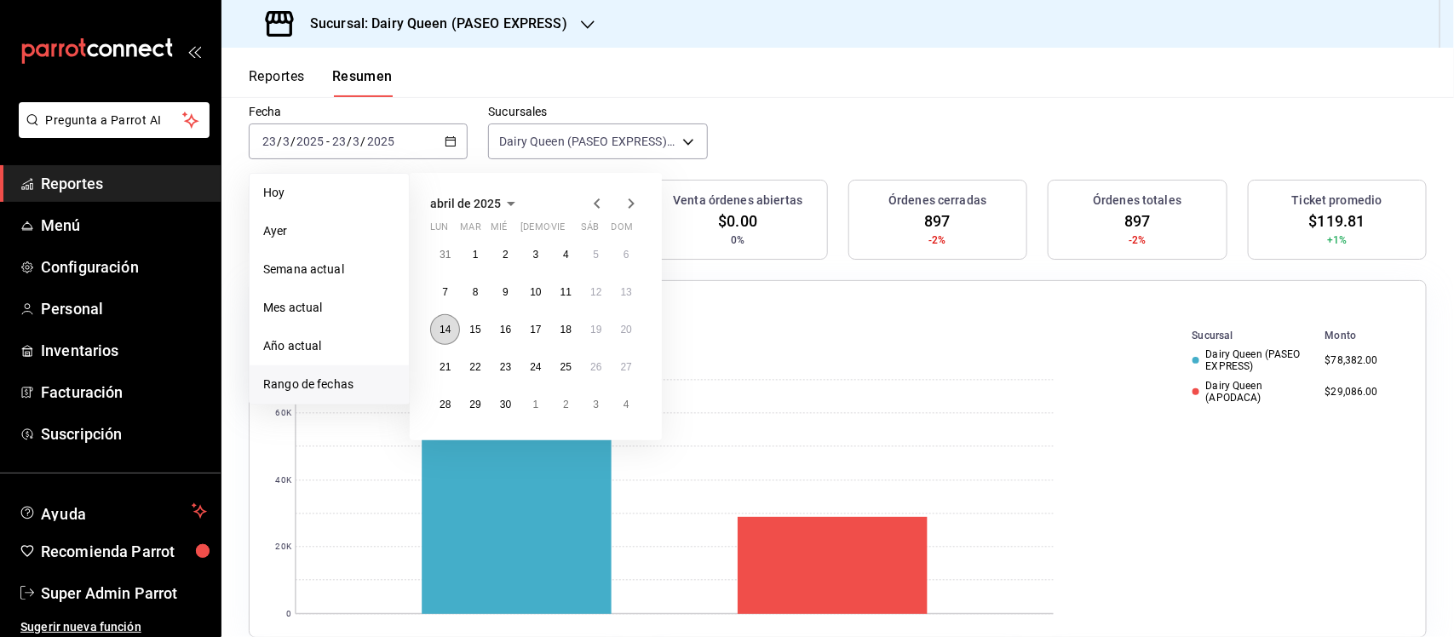
click at [448, 328] on abbr "14" at bounding box center [444, 330] width 11 height 12
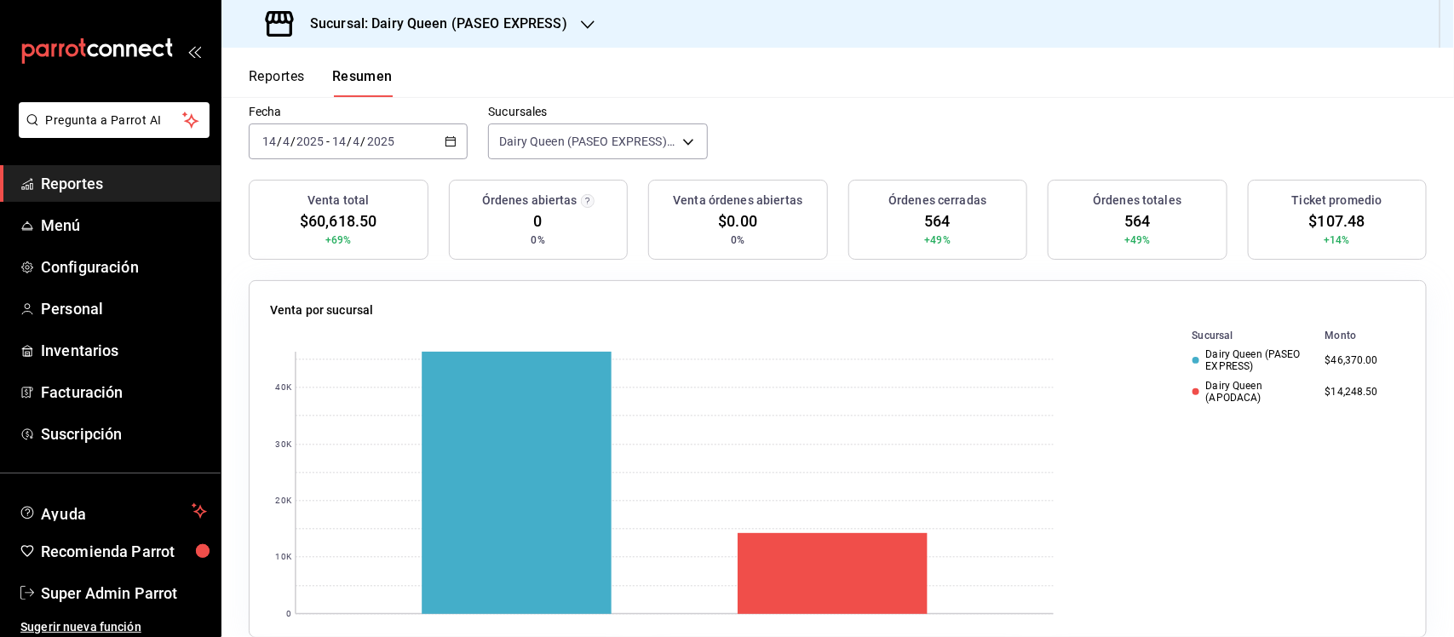
click at [451, 134] on div "2025-04-14 14 / 4 / 2025 - 2025-04-14 14 / 4 / 2025" at bounding box center [358, 141] width 219 height 36
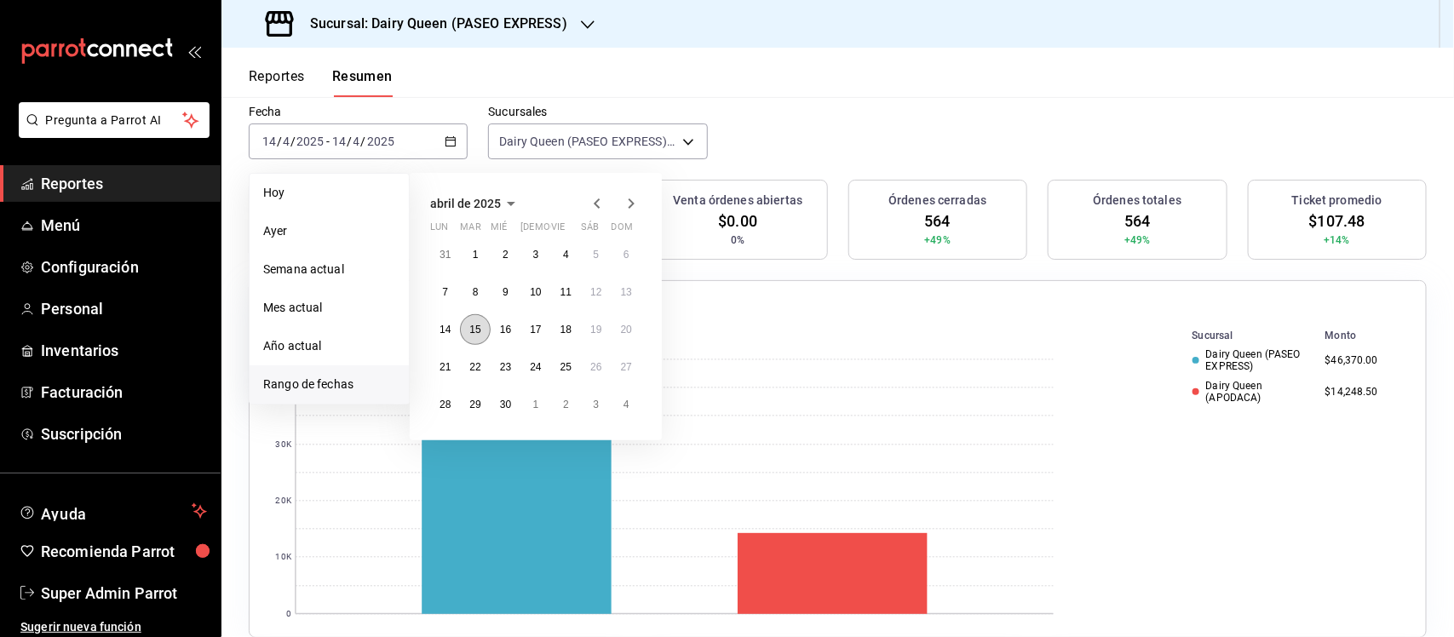
click at [483, 335] on button "15" at bounding box center [475, 329] width 30 height 31
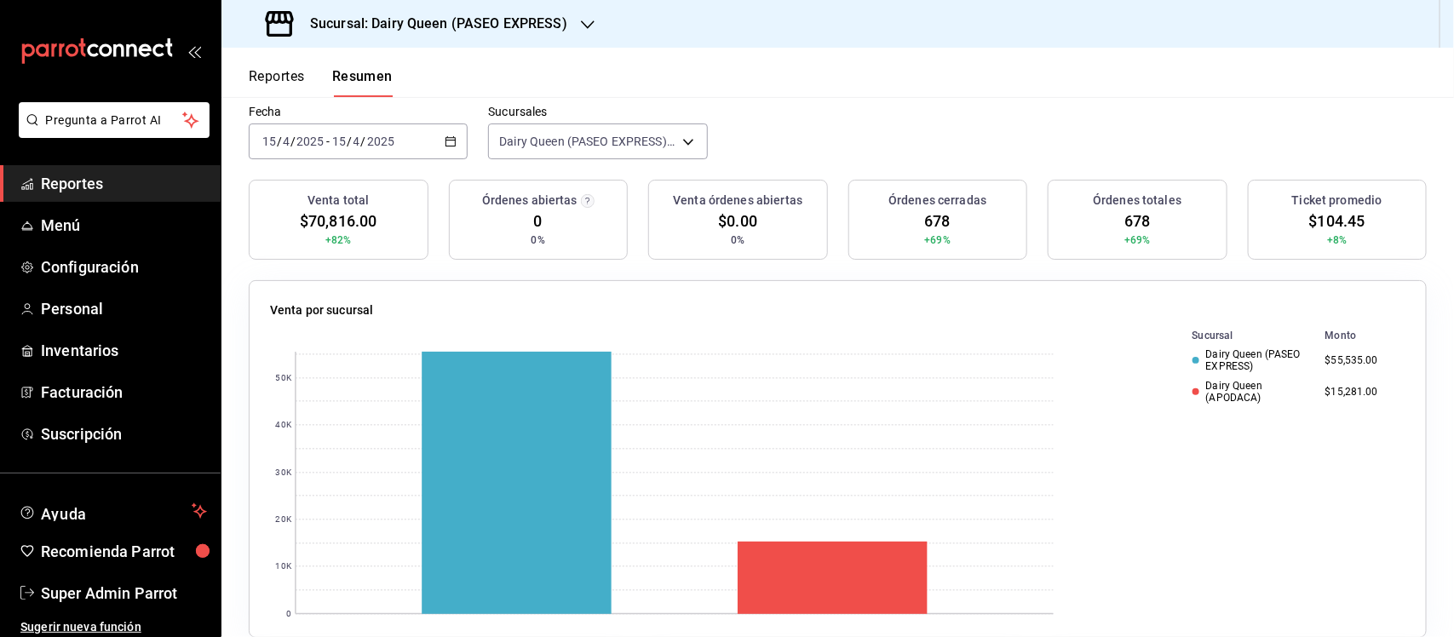
click at [445, 143] on \(Stroke\) "button" at bounding box center [450, 141] width 10 height 9
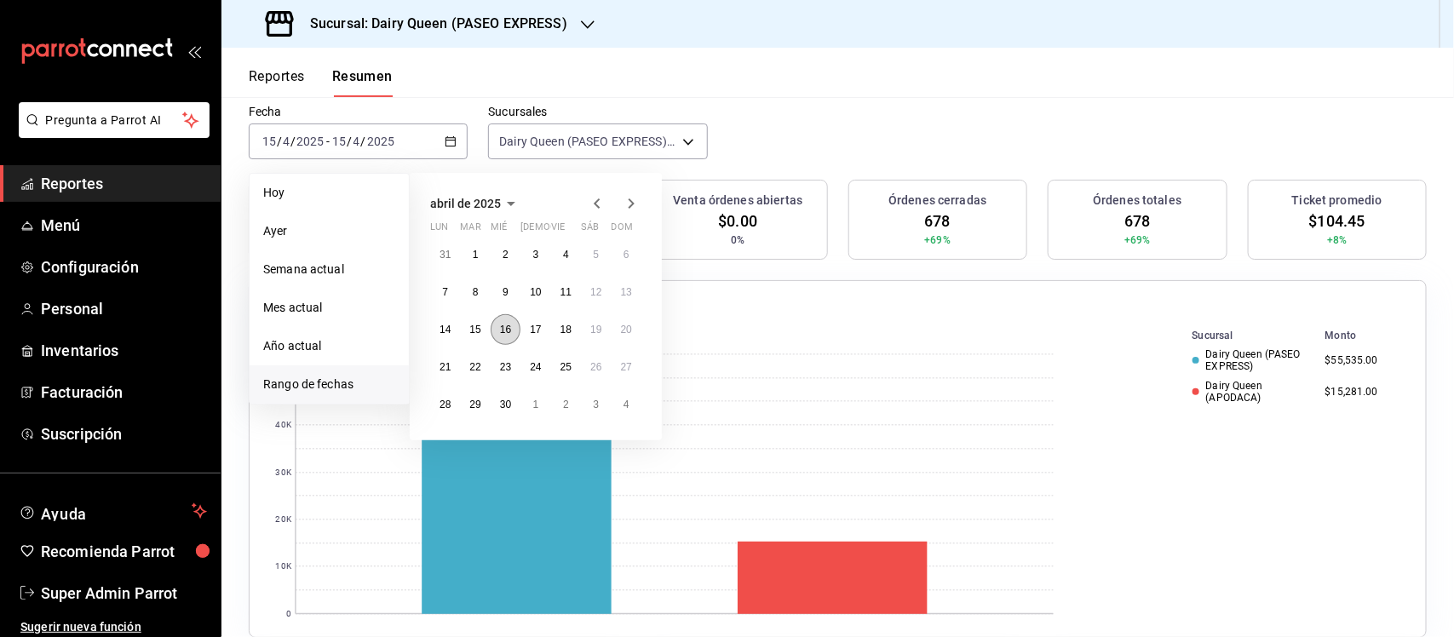
click at [496, 330] on button "16" at bounding box center [506, 329] width 30 height 31
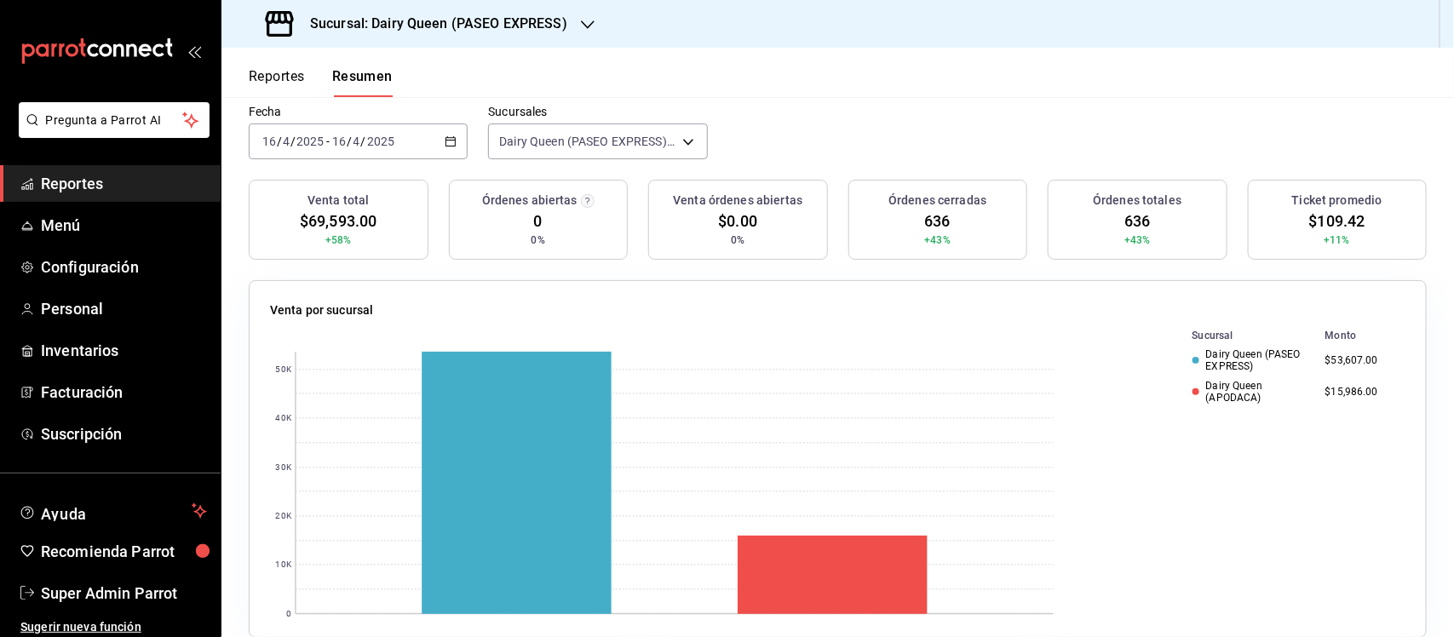
click at [453, 143] on div "2025-04-16 16 / 4 / 2025 - 2025-04-16 16 / 4 / 2025" at bounding box center [358, 141] width 219 height 36
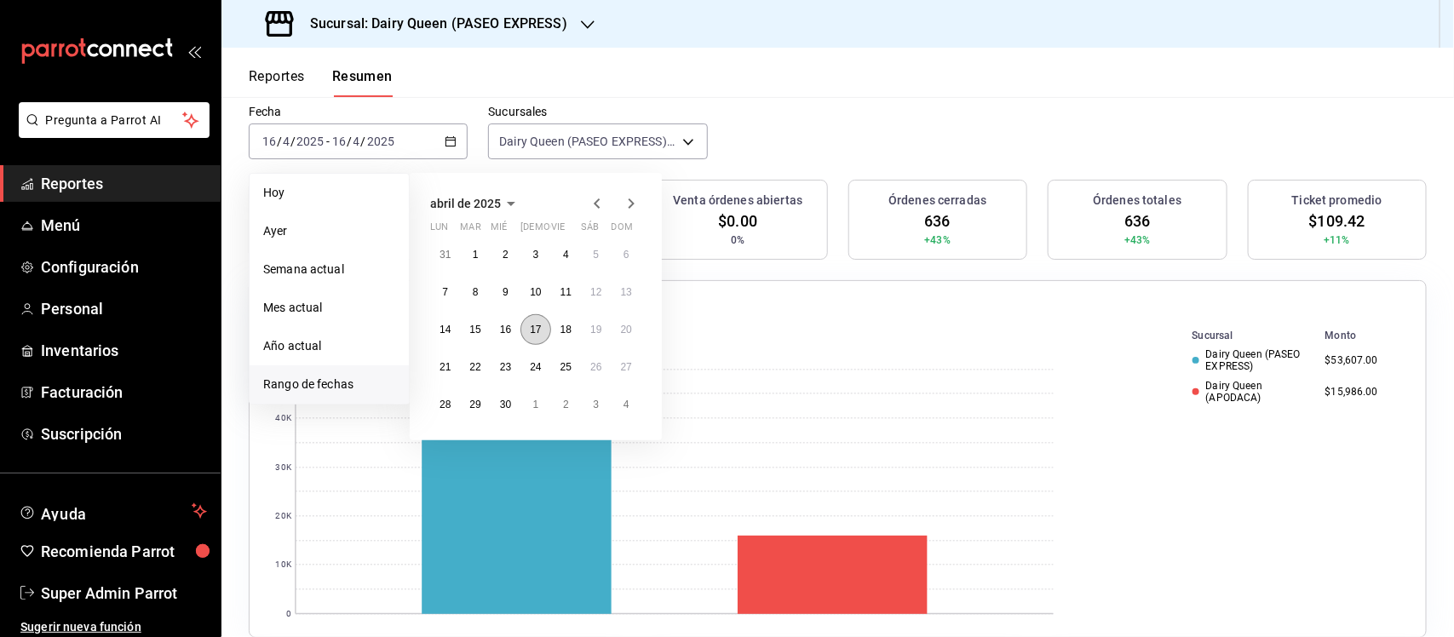
click at [541, 337] on button "17" at bounding box center [535, 329] width 30 height 31
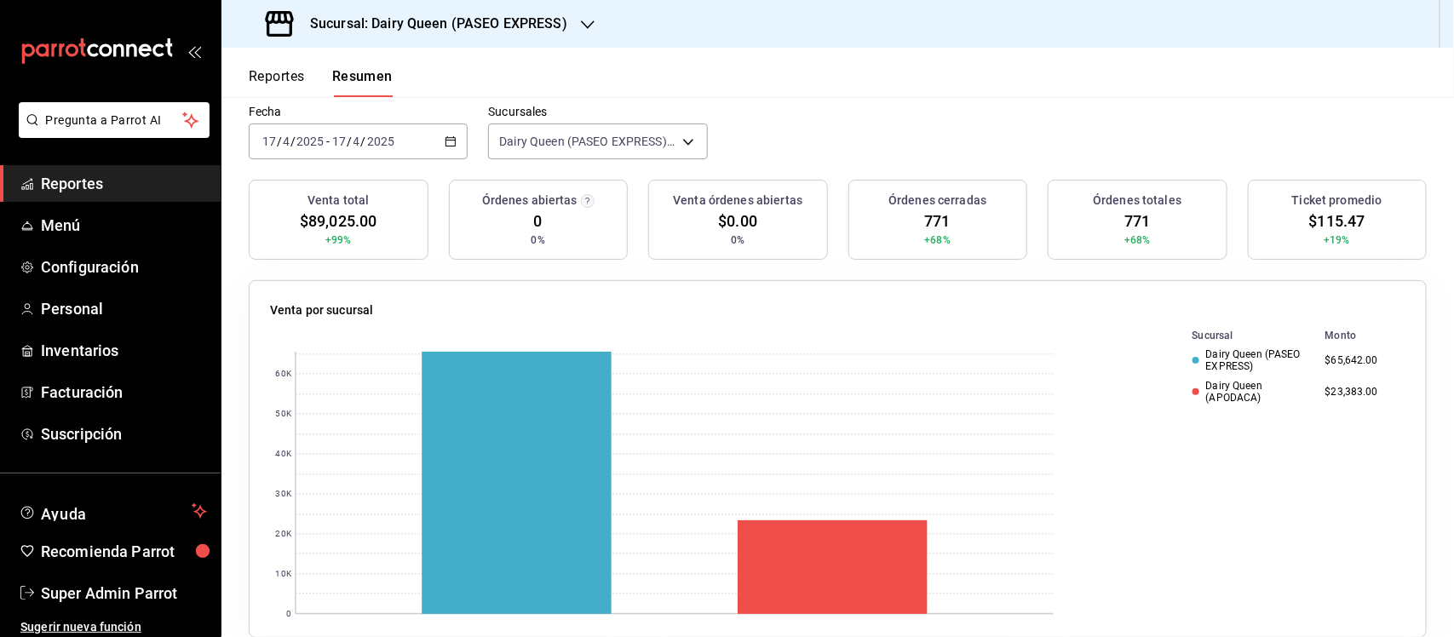
click at [440, 130] on div "2025-04-17 17 / 4 / 2025 - 2025-04-17 17 / 4 / 2025" at bounding box center [358, 141] width 219 height 36
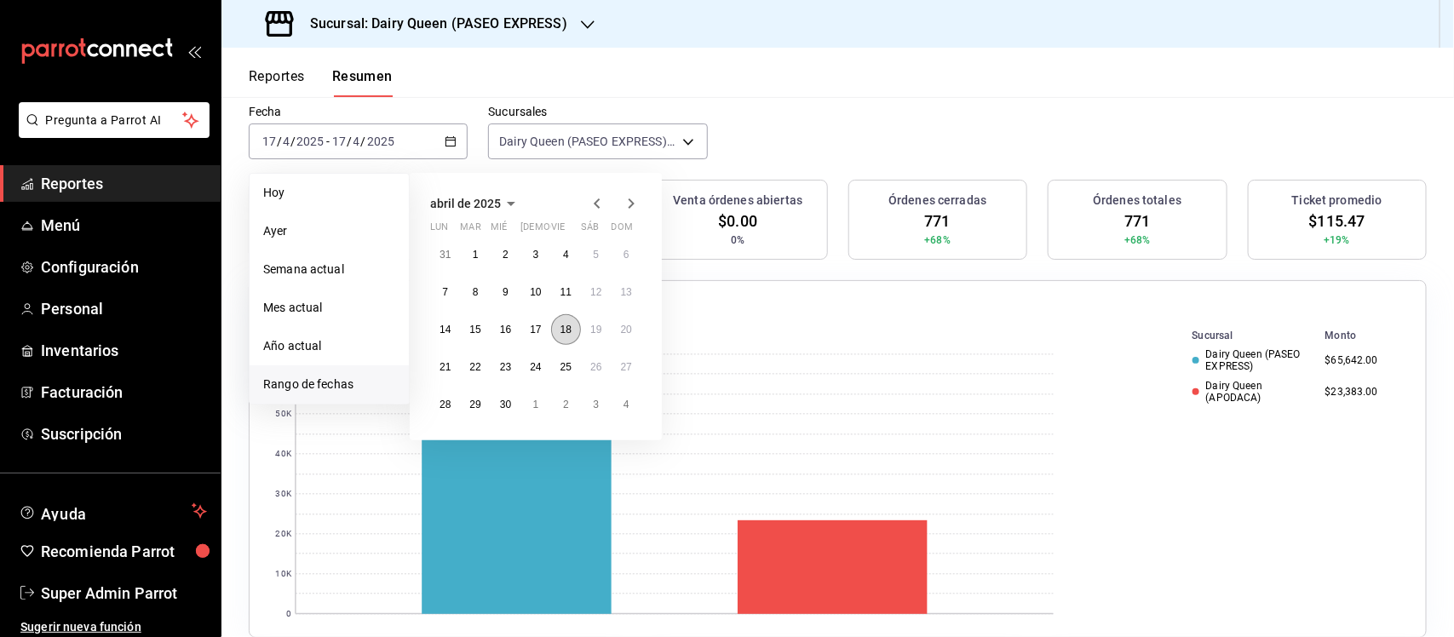
click at [567, 337] on button "18" at bounding box center [566, 329] width 30 height 31
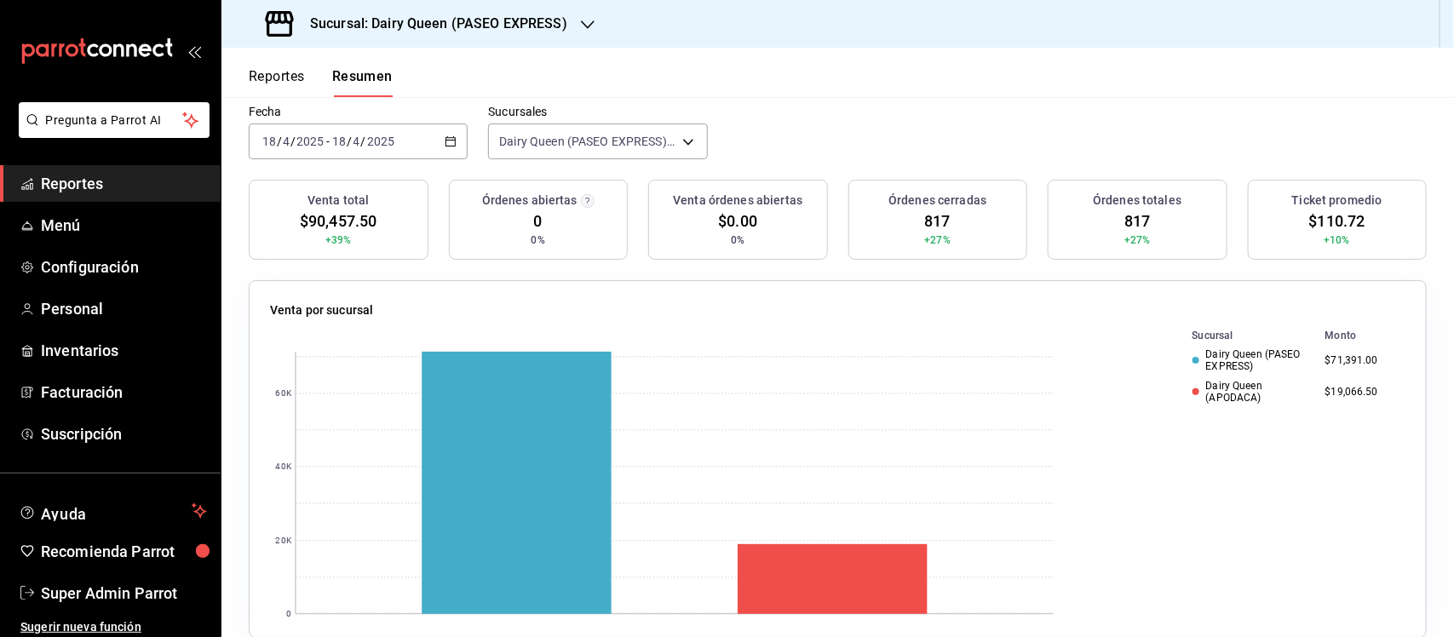
click at [437, 136] on div "2025-04-18 18 / 4 / 2025 - 2025-04-18 18 / 4 / 2025" at bounding box center [358, 141] width 219 height 36
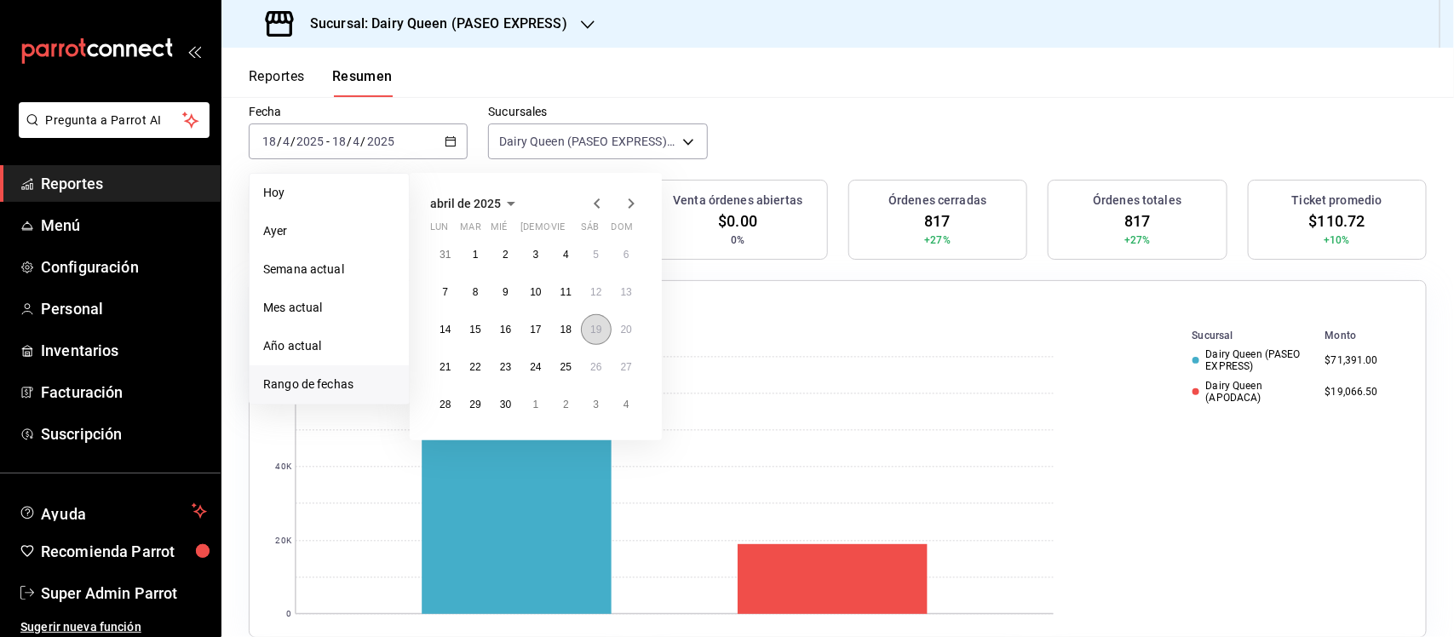
click at [590, 329] on abbr "19" at bounding box center [595, 330] width 11 height 12
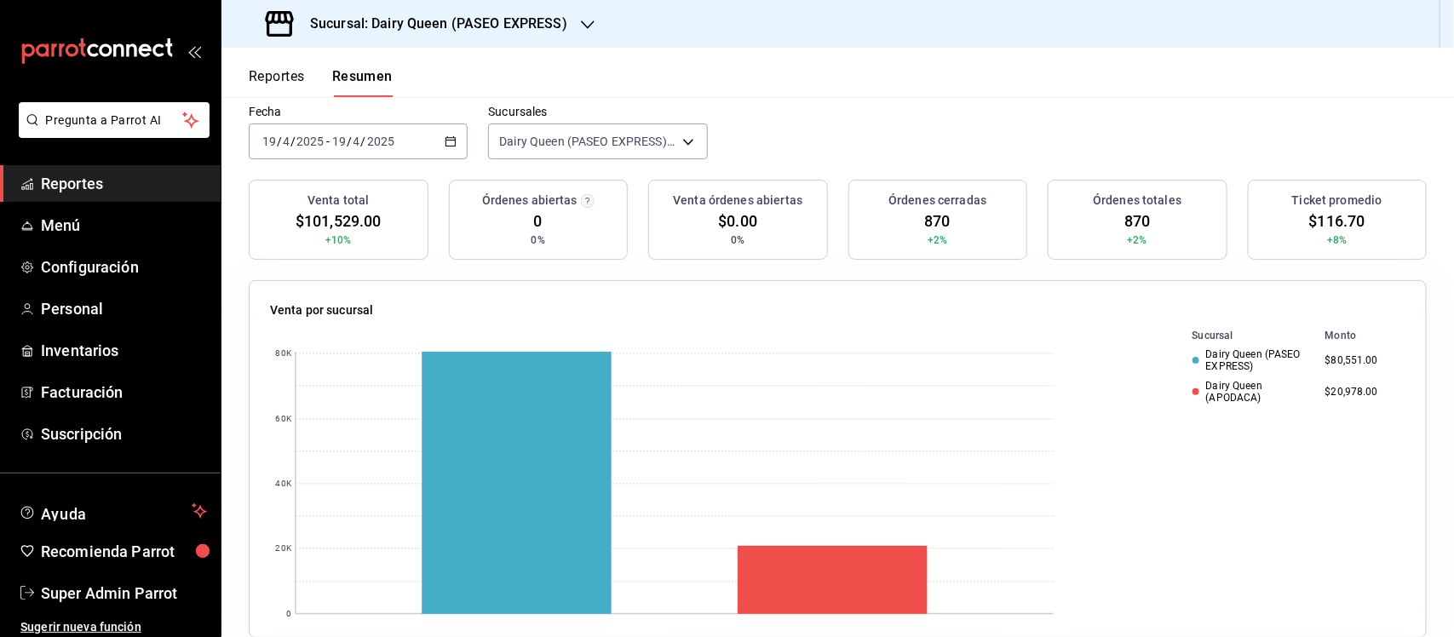
click at [457, 137] on div "2025-04-19 19 / 4 / 2025 - 2025-04-19 19 / 4 / 2025" at bounding box center [358, 141] width 219 height 36
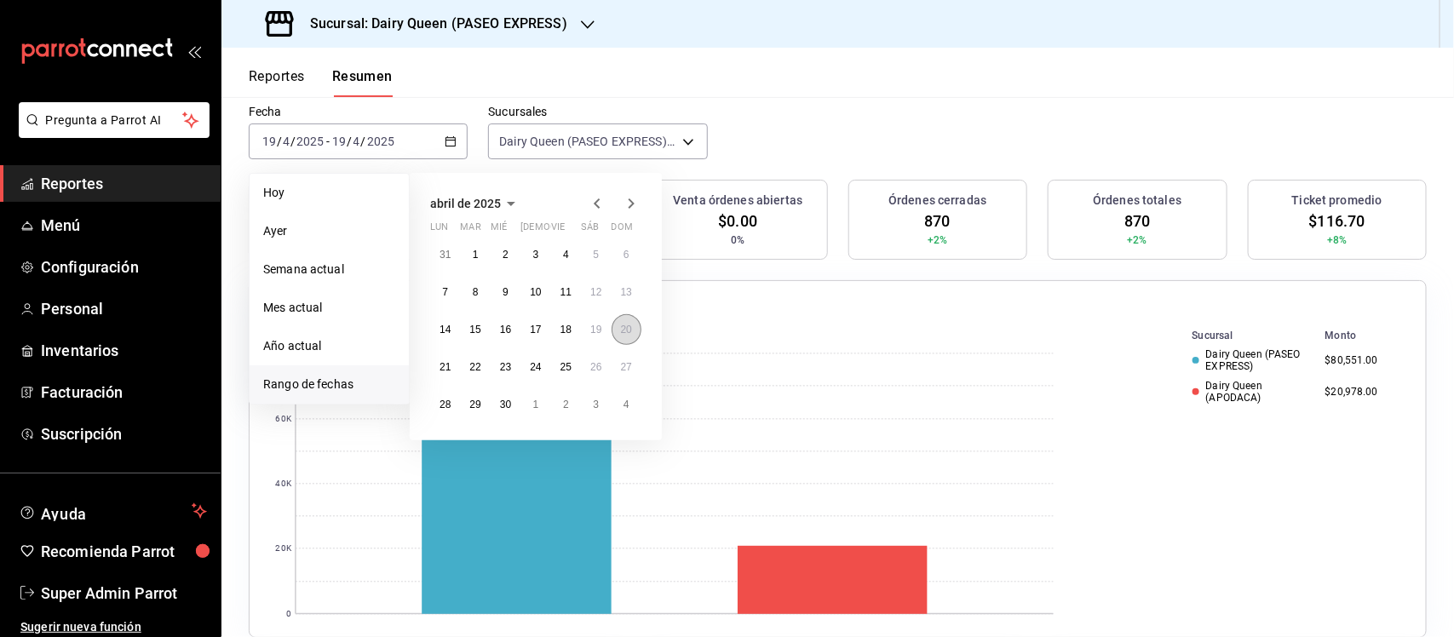
click at [635, 334] on button "20" at bounding box center [627, 329] width 30 height 31
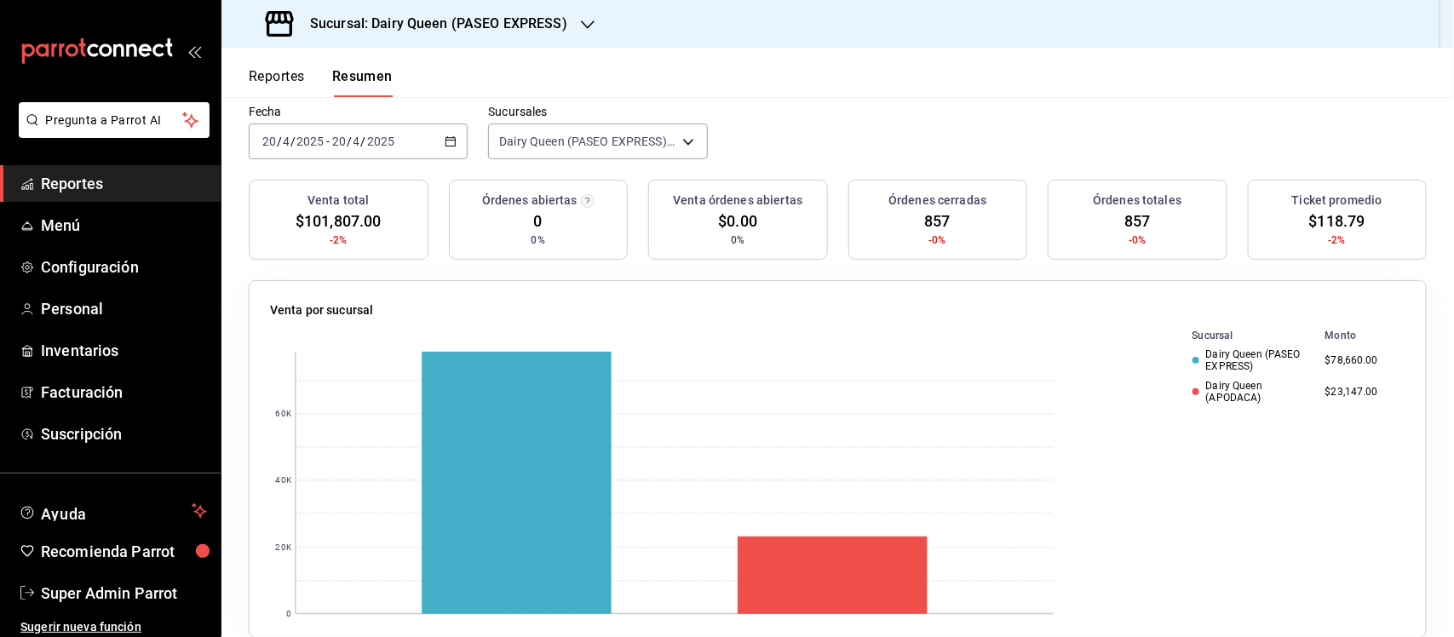
click at [453, 137] on div "2025-04-20 20 / 4 / 2025 - 2025-04-20 20 / 4 / 2025" at bounding box center [358, 141] width 219 height 36
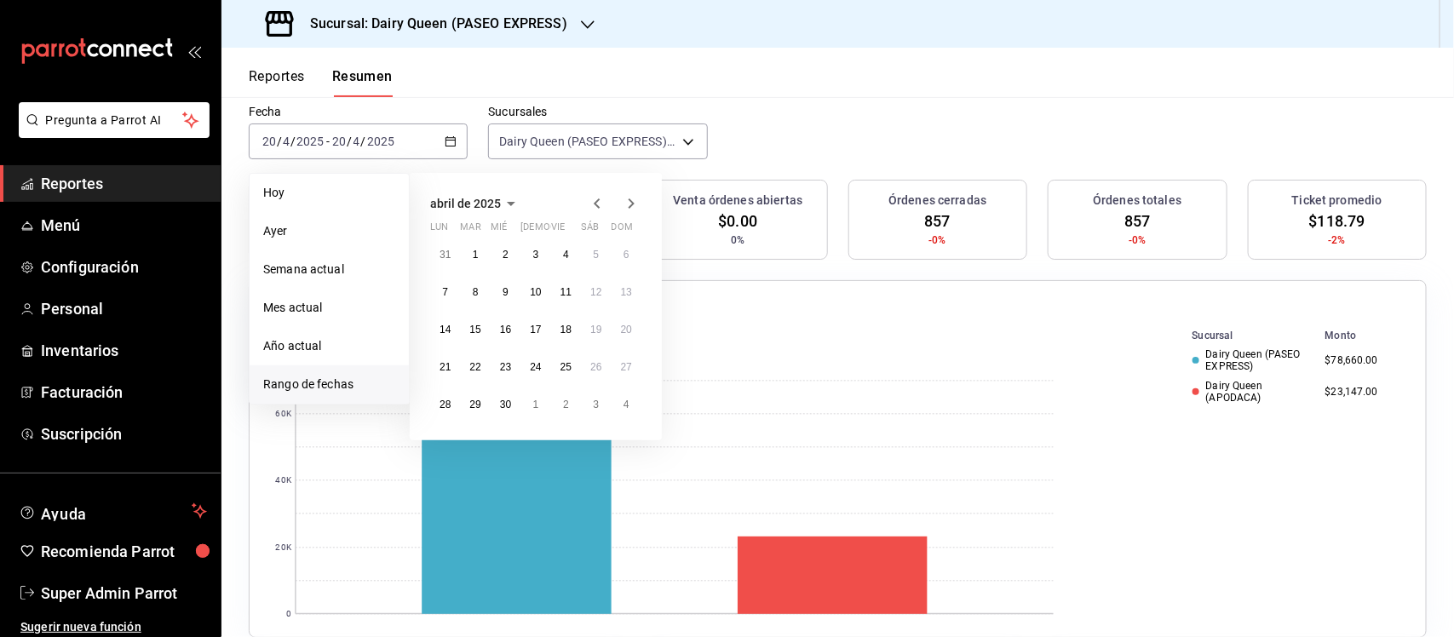
click at [623, 203] on icon "button" at bounding box center [631, 203] width 20 height 20
click at [453, 330] on button "12" at bounding box center [445, 329] width 30 height 31
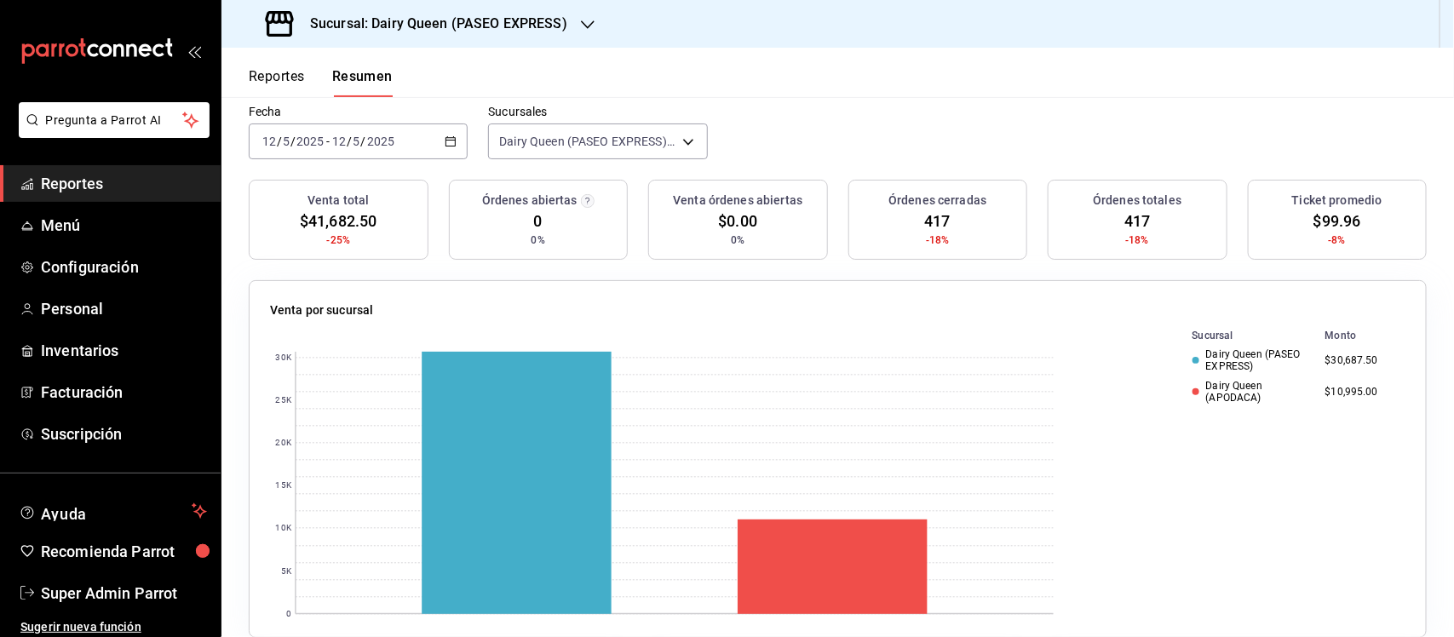
click at [462, 137] on div "2025-05-12 12 / 5 / 2025 - 2025-05-12 12 / 5 / 2025" at bounding box center [358, 141] width 219 height 36
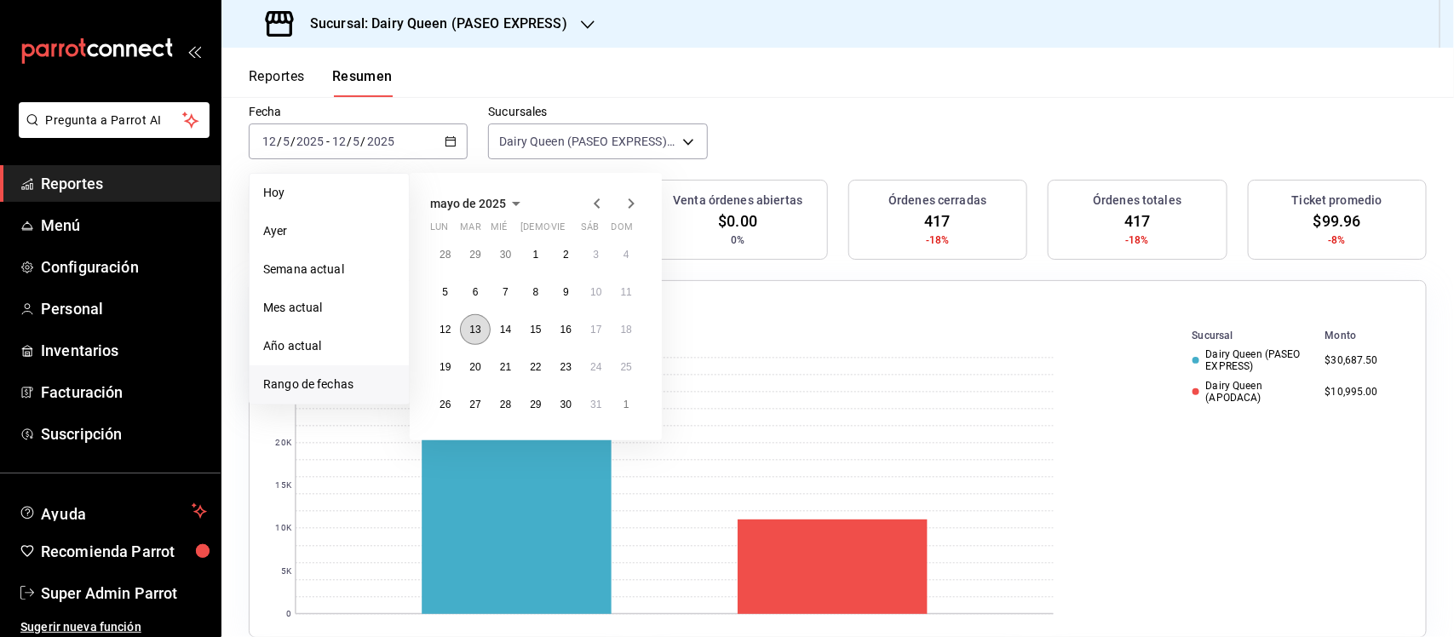
click at [474, 330] on abbr "13" at bounding box center [474, 330] width 11 height 12
click at [475, 330] on abbr "13" at bounding box center [474, 330] width 11 height 12
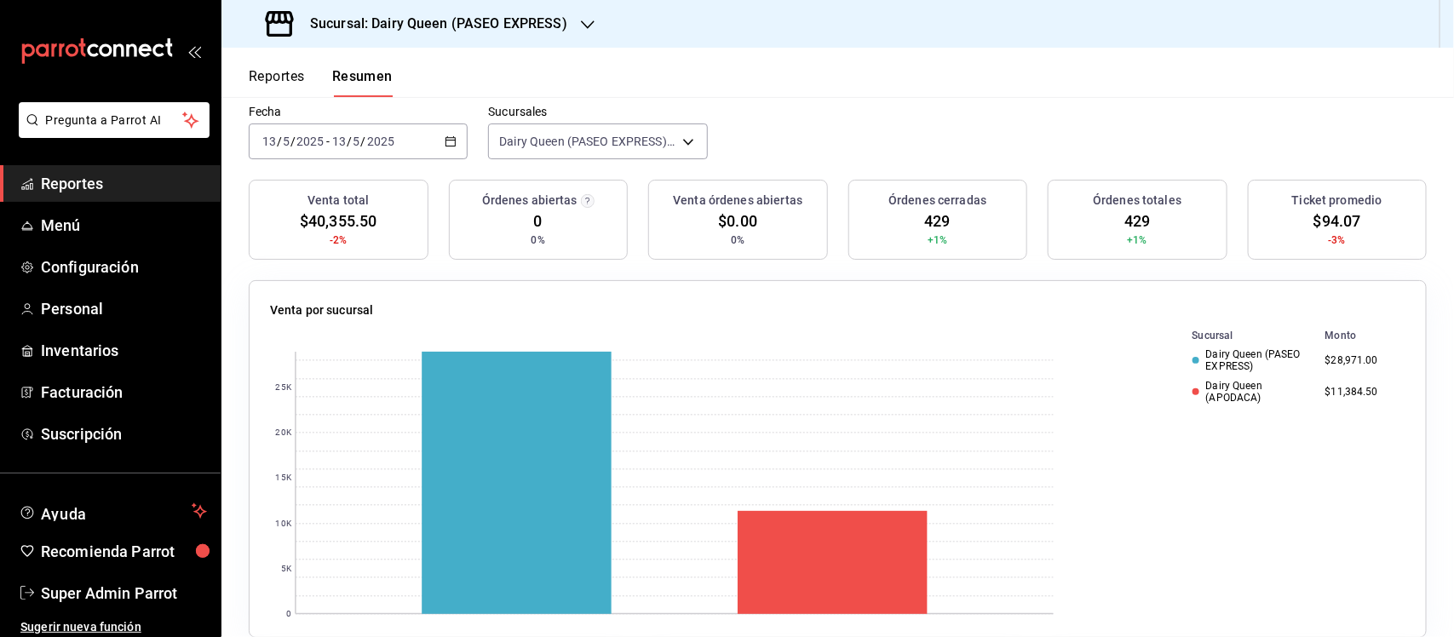
click at [451, 146] on icon "button" at bounding box center [451, 141] width 12 height 12
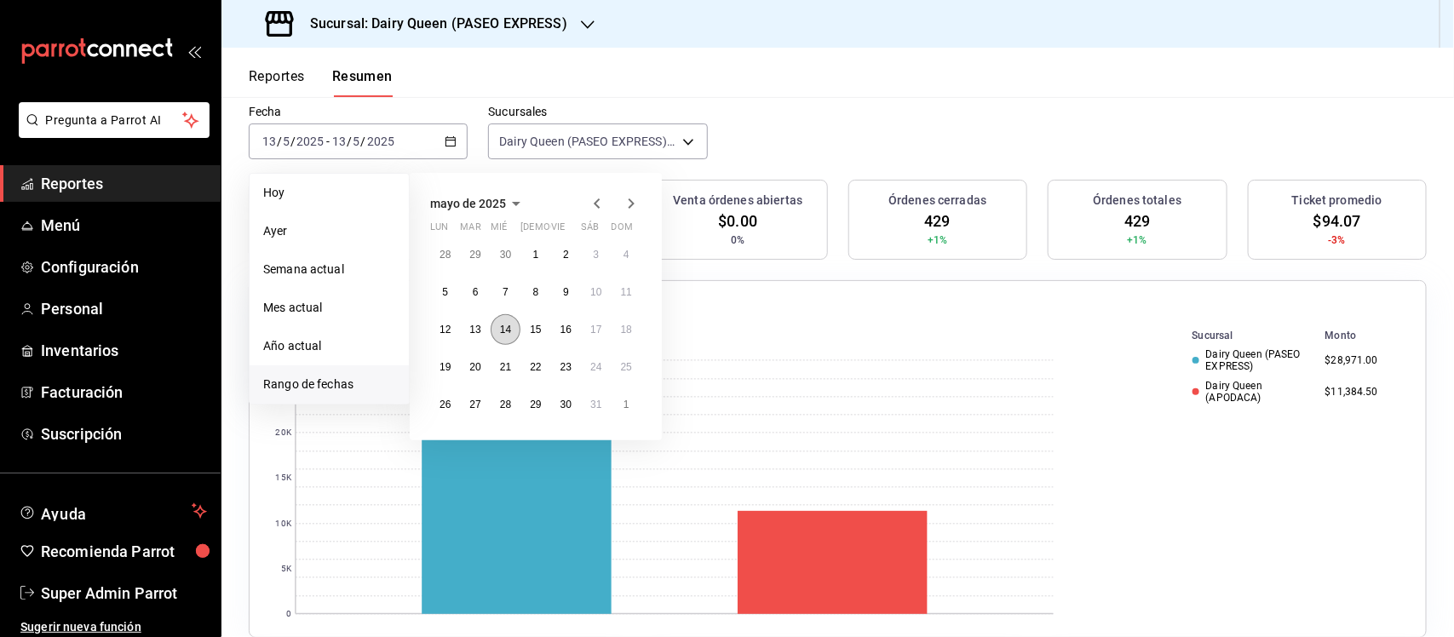
click at [509, 335] on button "14" at bounding box center [506, 329] width 30 height 31
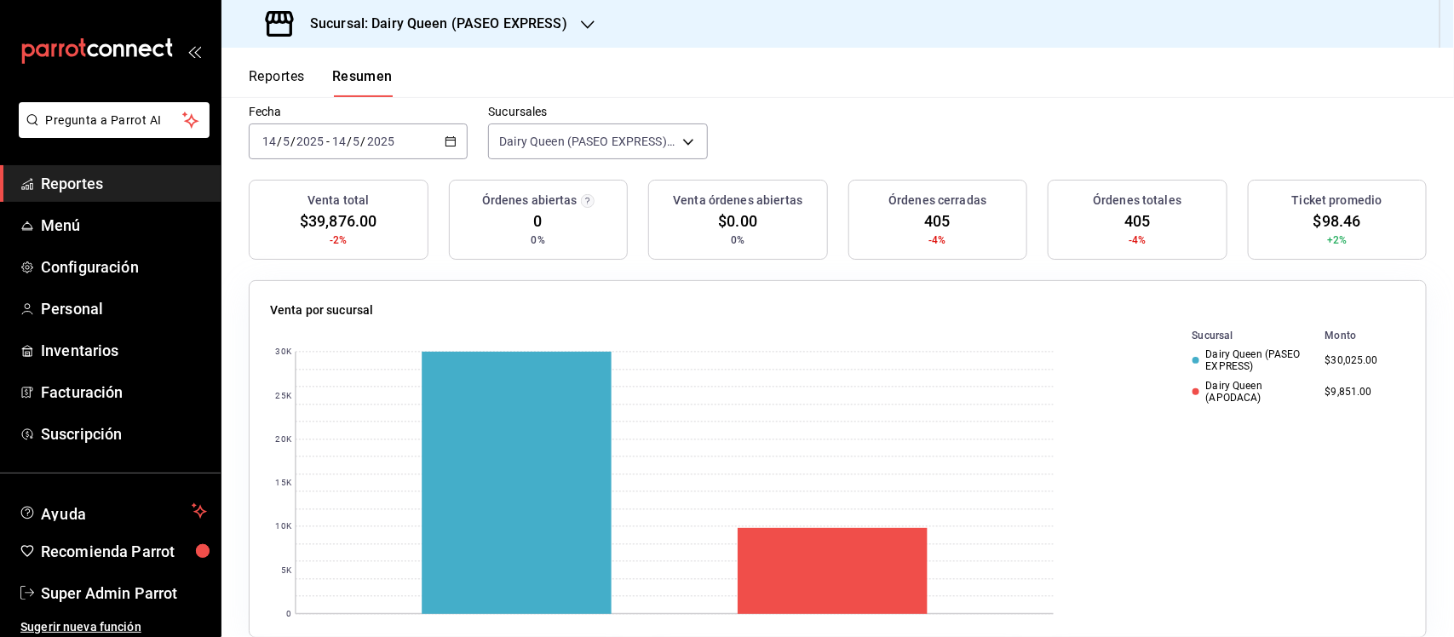
click at [445, 147] on div "2025-05-14 14 / 5 / 2025 - 2025-05-14 14 / 5 / 2025" at bounding box center [358, 141] width 219 height 36
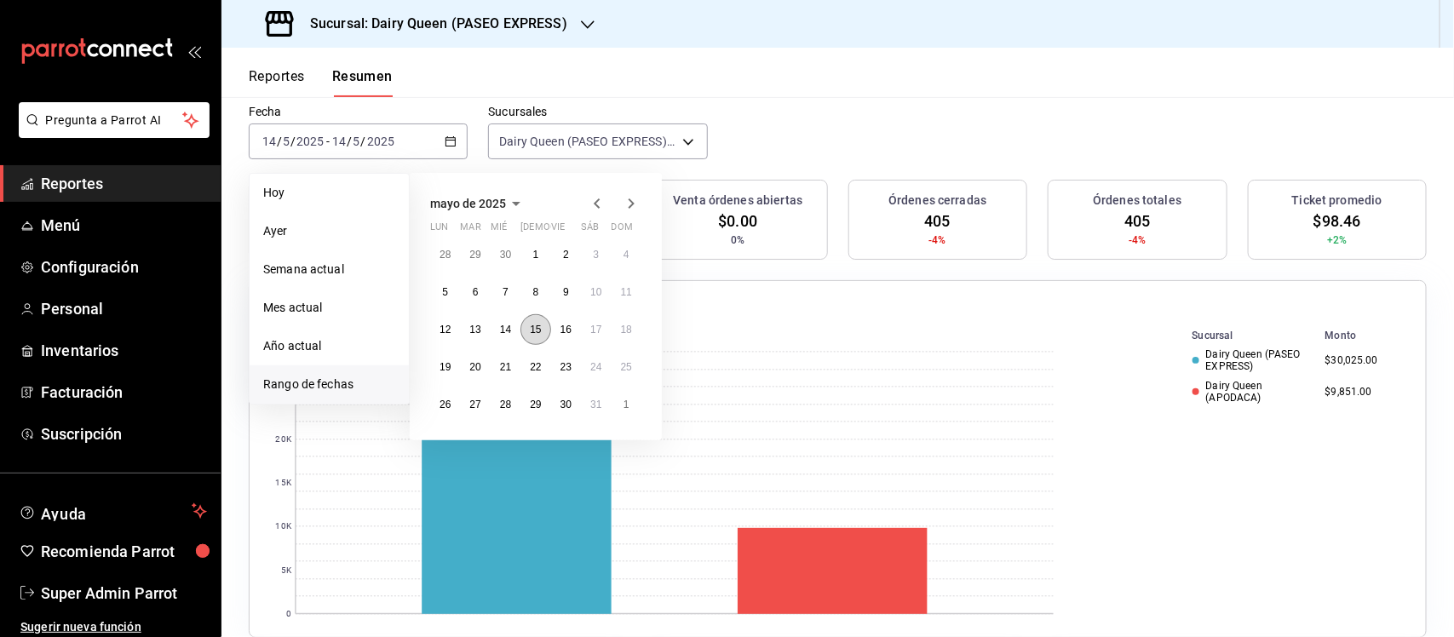
click at [539, 335] on button "15" at bounding box center [535, 329] width 30 height 31
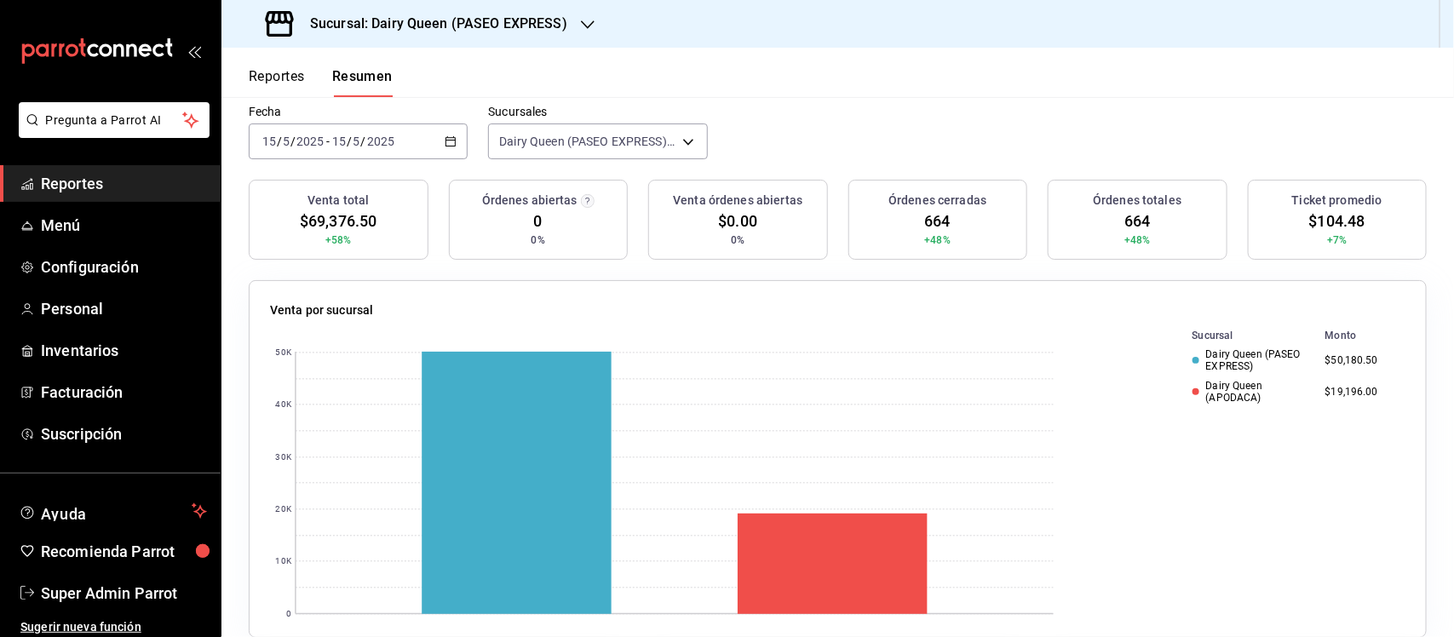
click at [454, 135] on div "2025-05-15 15 / 5 / 2025 - 2025-05-15 15 / 5 / 2025" at bounding box center [358, 141] width 219 height 36
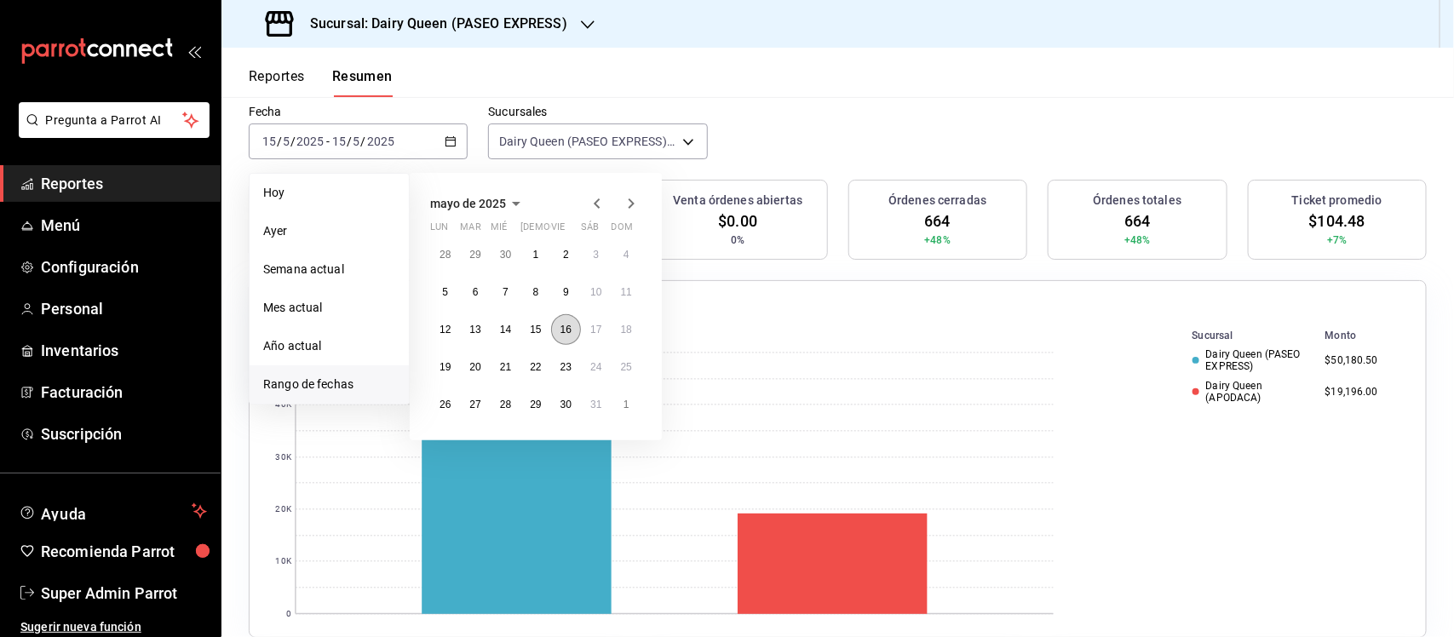
click at [569, 335] on button "16" at bounding box center [566, 329] width 30 height 31
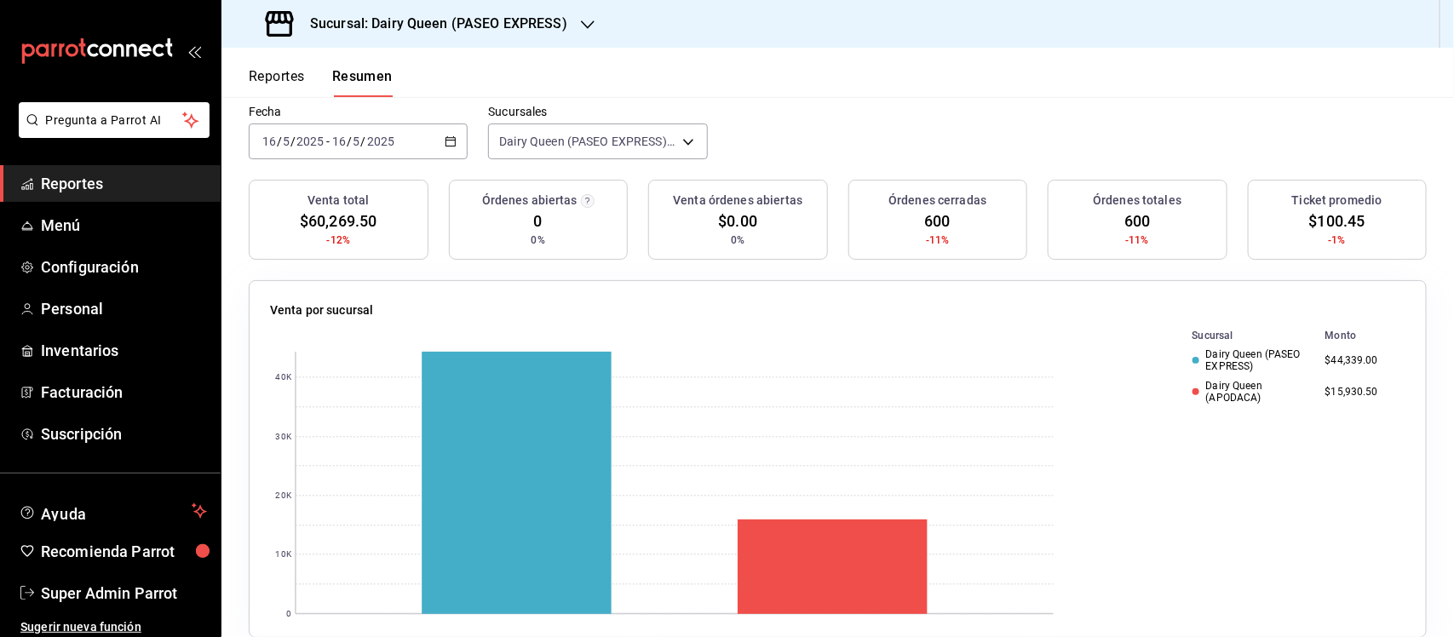
click at [452, 141] on \(Stroke\) "button" at bounding box center [450, 141] width 10 height 9
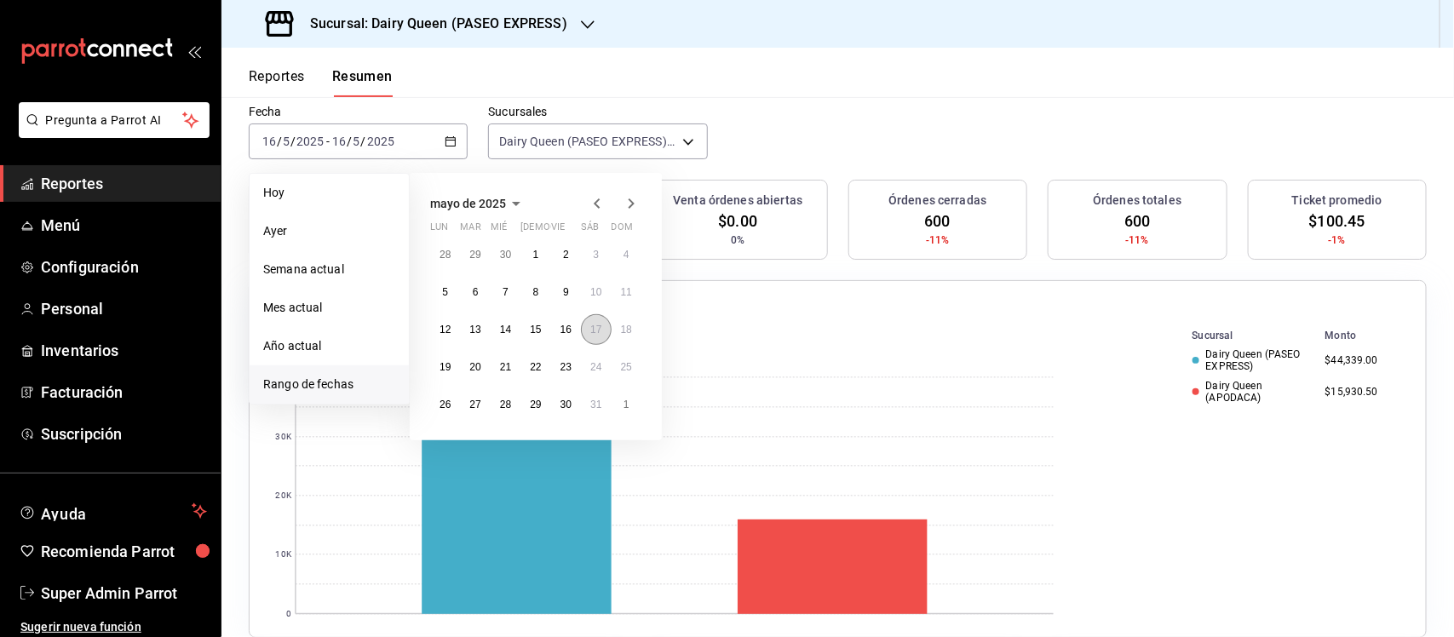
click at [586, 335] on button "17" at bounding box center [596, 329] width 30 height 31
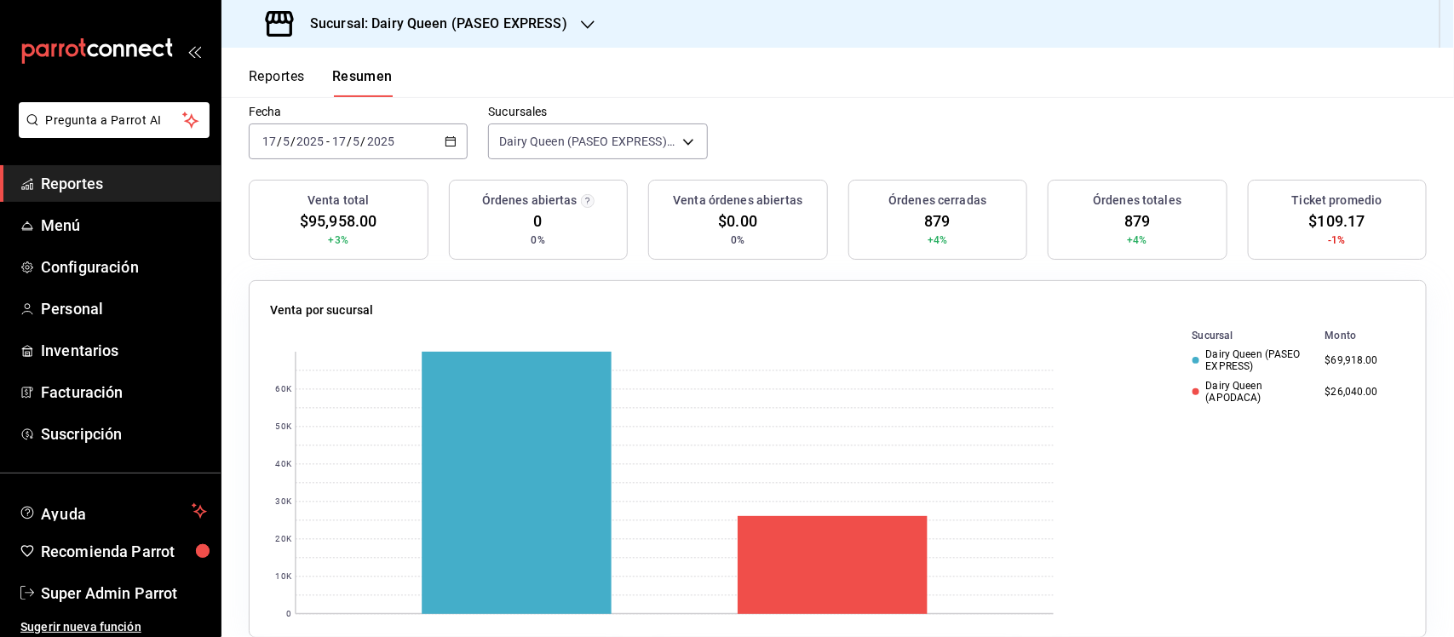
click at [449, 134] on div "2025-05-17 17 / 5 / 2025 - 2025-05-17 17 / 5 / 2025" at bounding box center [358, 141] width 219 height 36
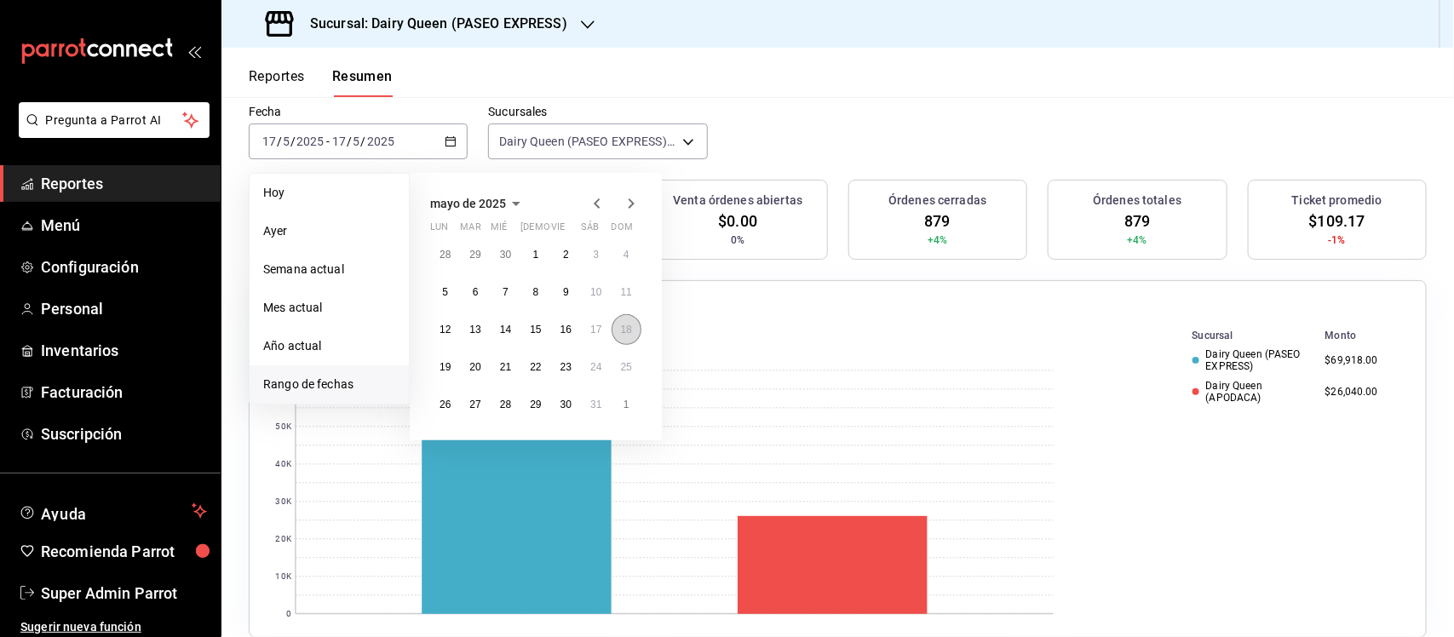
click at [636, 333] on button "18" at bounding box center [627, 329] width 30 height 31
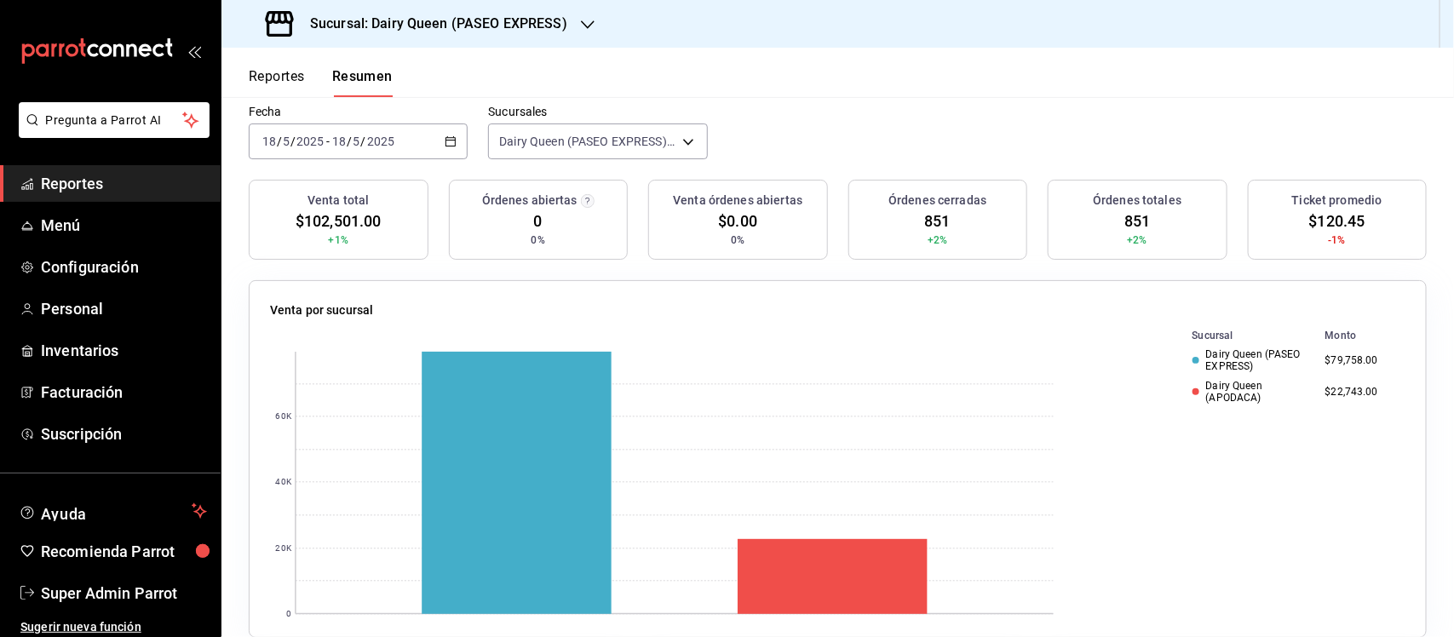
click at [452, 142] on \(Stroke\) "button" at bounding box center [450, 141] width 10 height 9
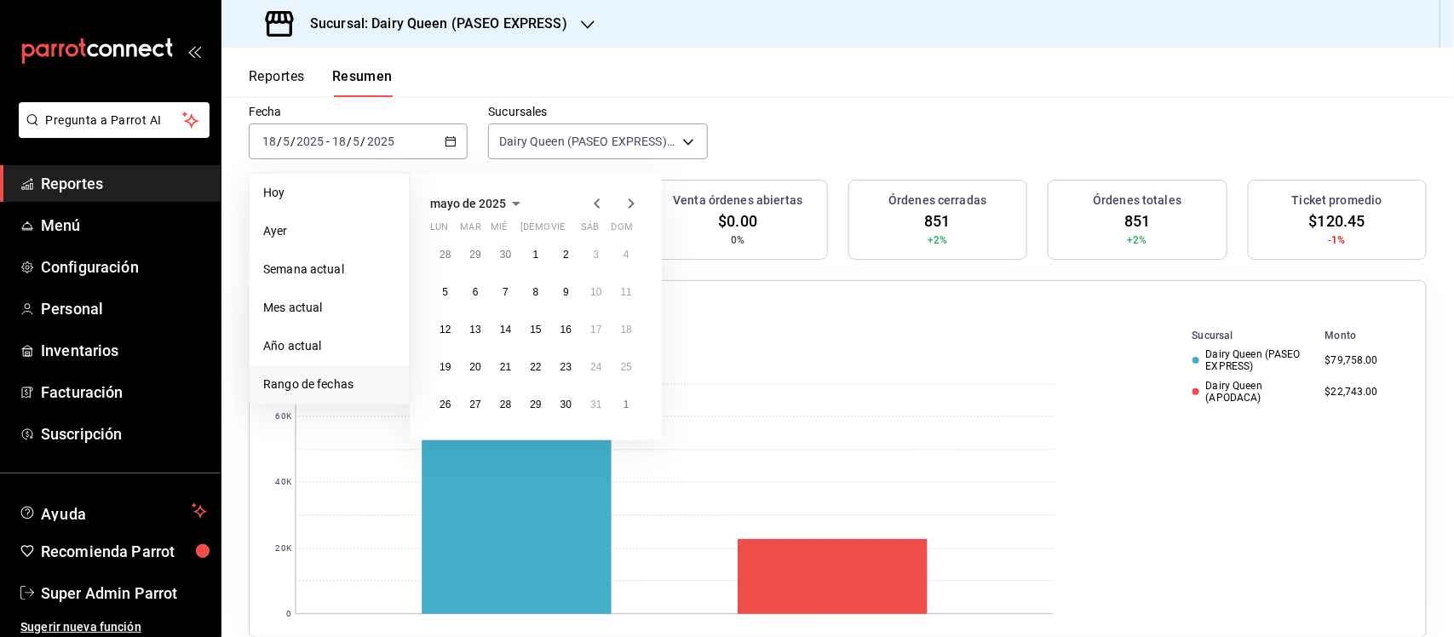
click at [635, 201] on icon "button" at bounding box center [631, 203] width 20 height 20
click at [454, 363] on button "16" at bounding box center [445, 367] width 30 height 31
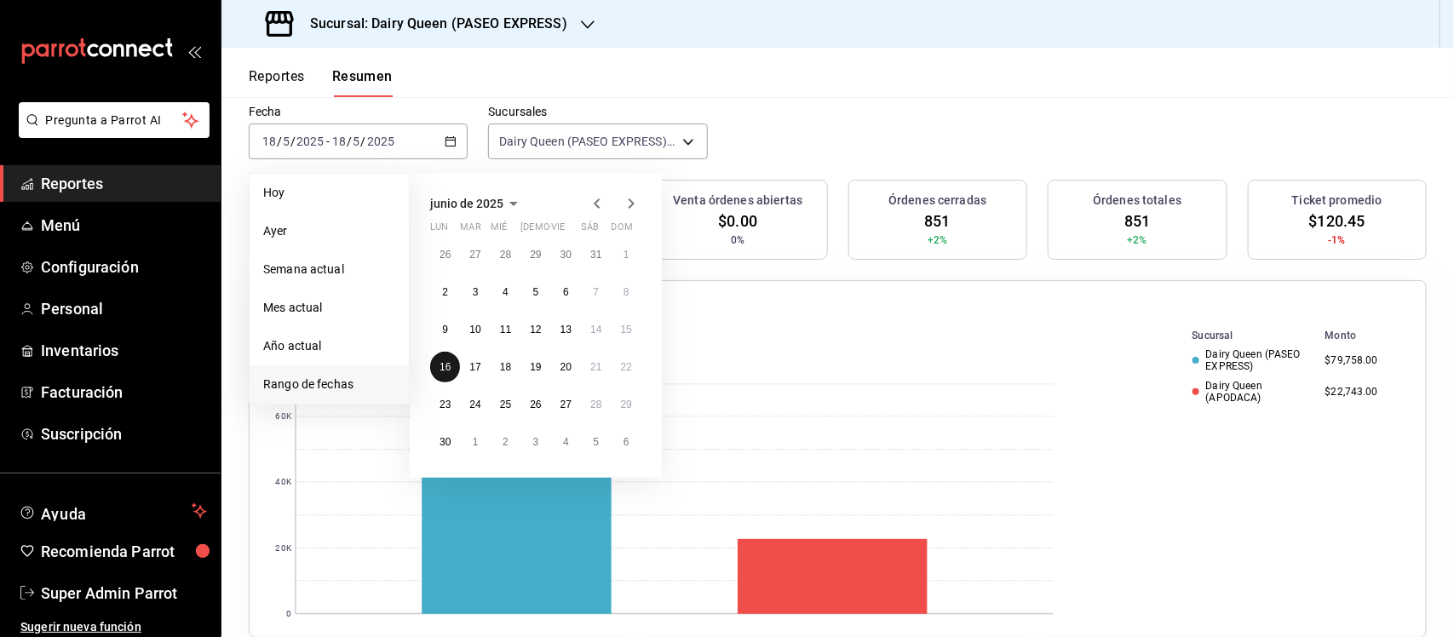
click at [454, 363] on button "16" at bounding box center [445, 367] width 30 height 31
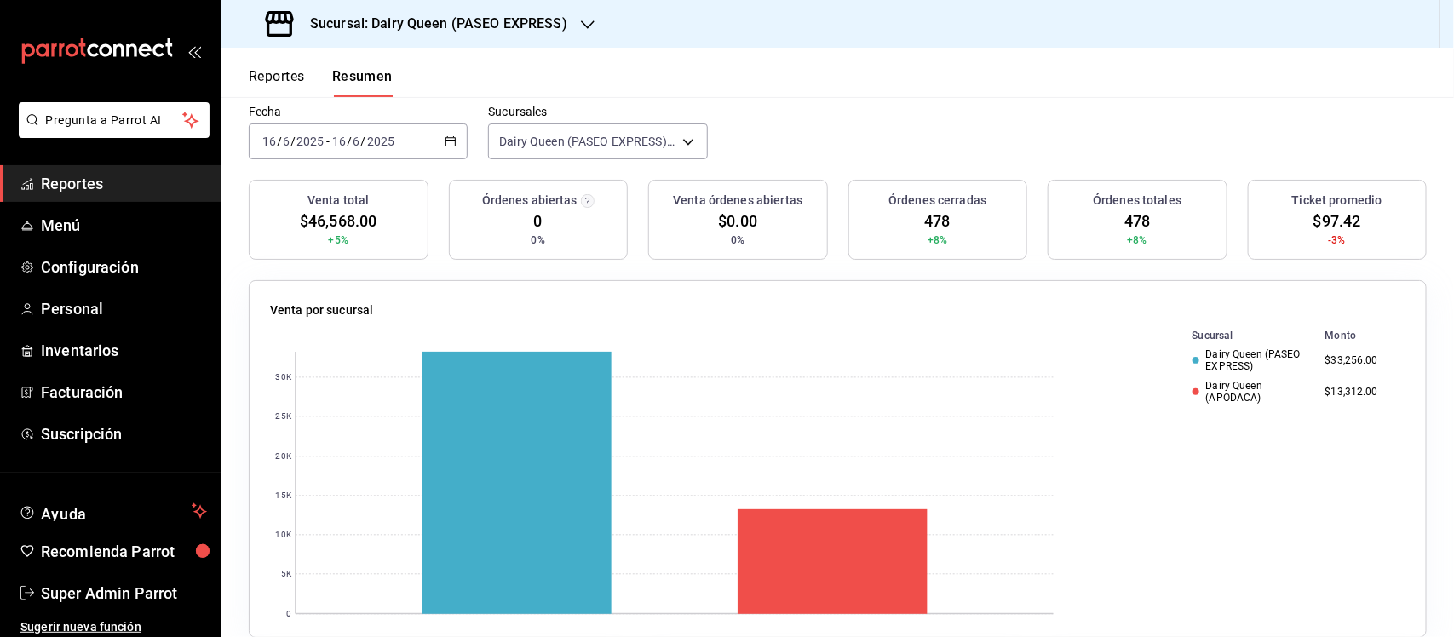
click at [440, 130] on div "2025-06-16 16 / 6 / 2025 - 2025-06-16 16 / 6 / 2025" at bounding box center [358, 141] width 219 height 36
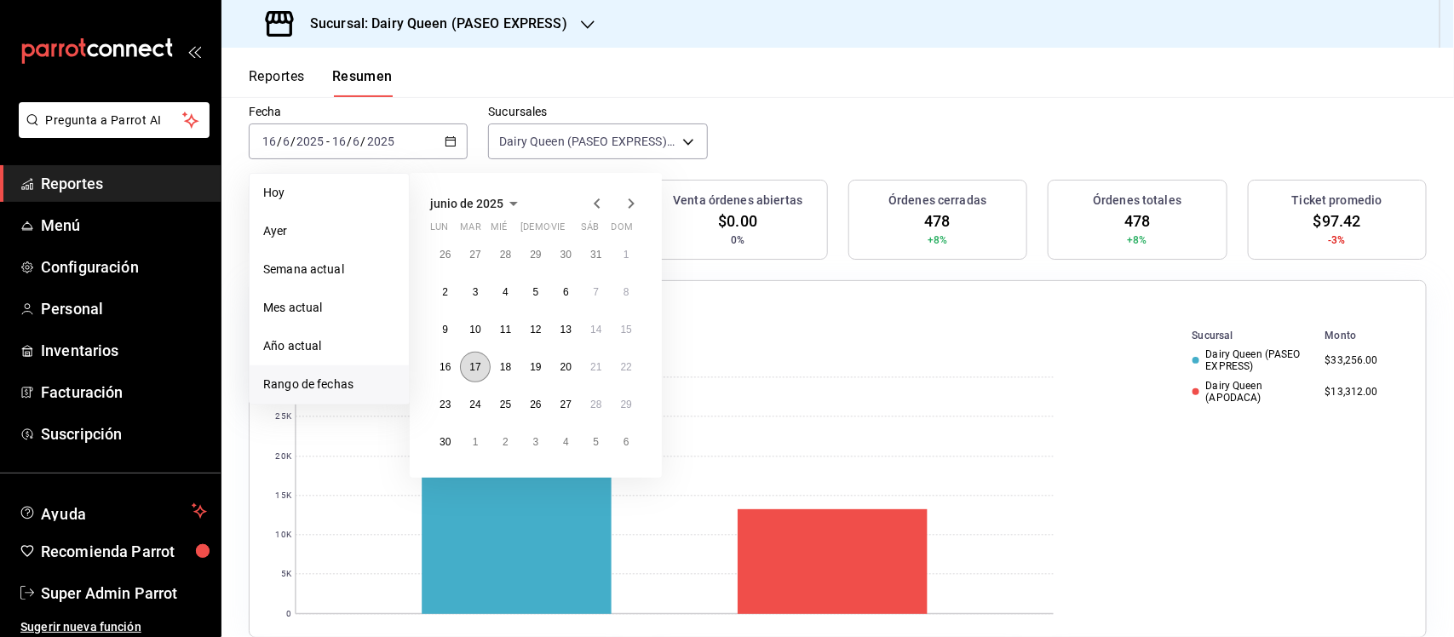
click at [466, 370] on button "17" at bounding box center [475, 367] width 30 height 31
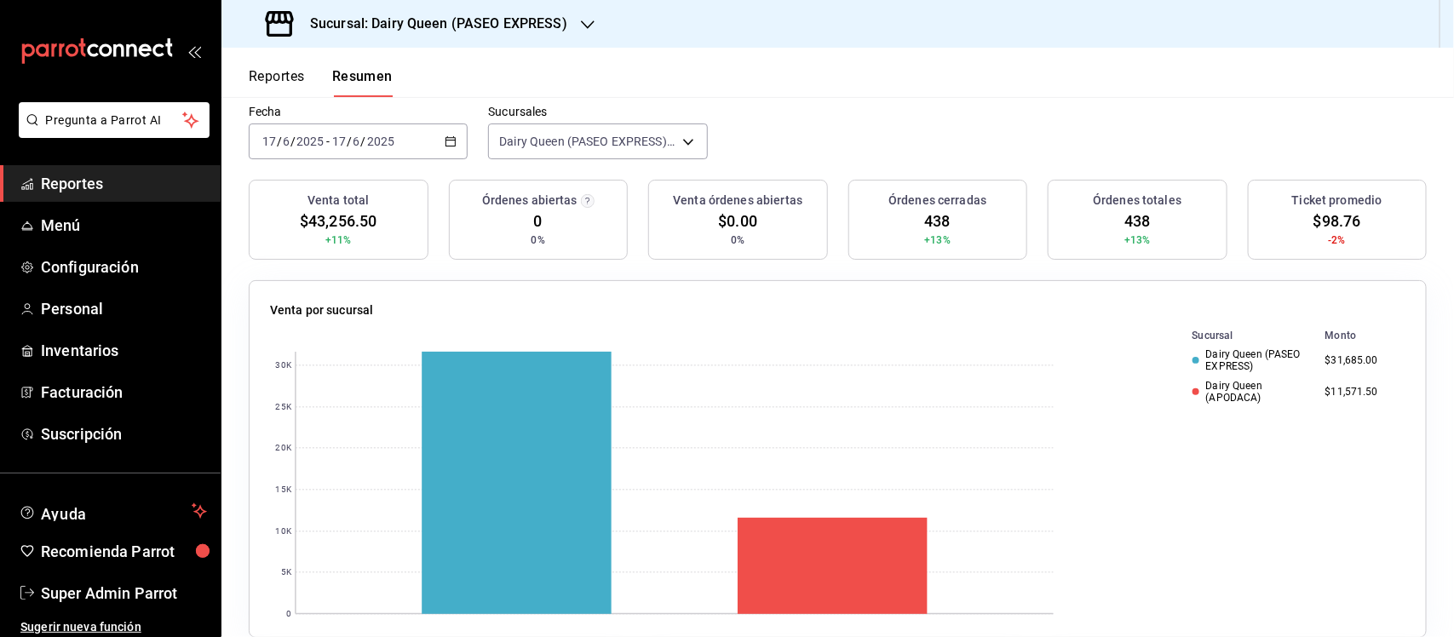
click at [452, 142] on \(Stroke\) "button" at bounding box center [450, 141] width 10 height 9
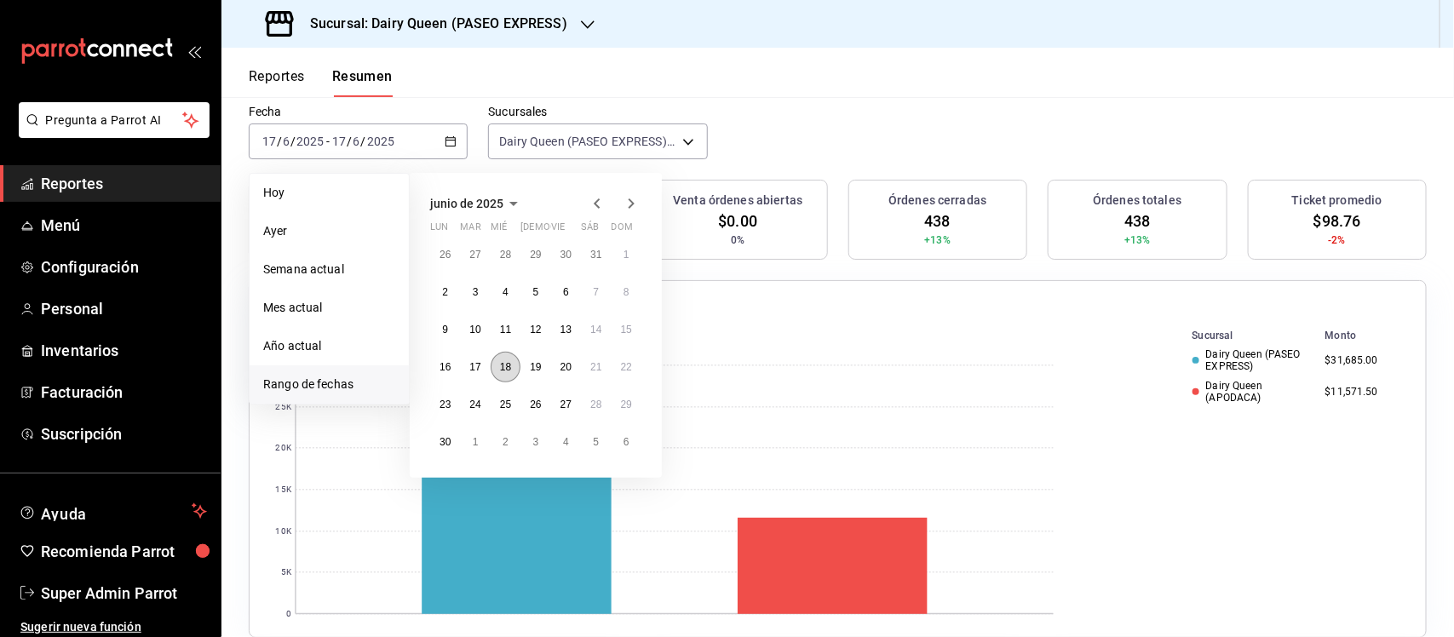
click at [500, 366] on abbr "18" at bounding box center [505, 367] width 11 height 12
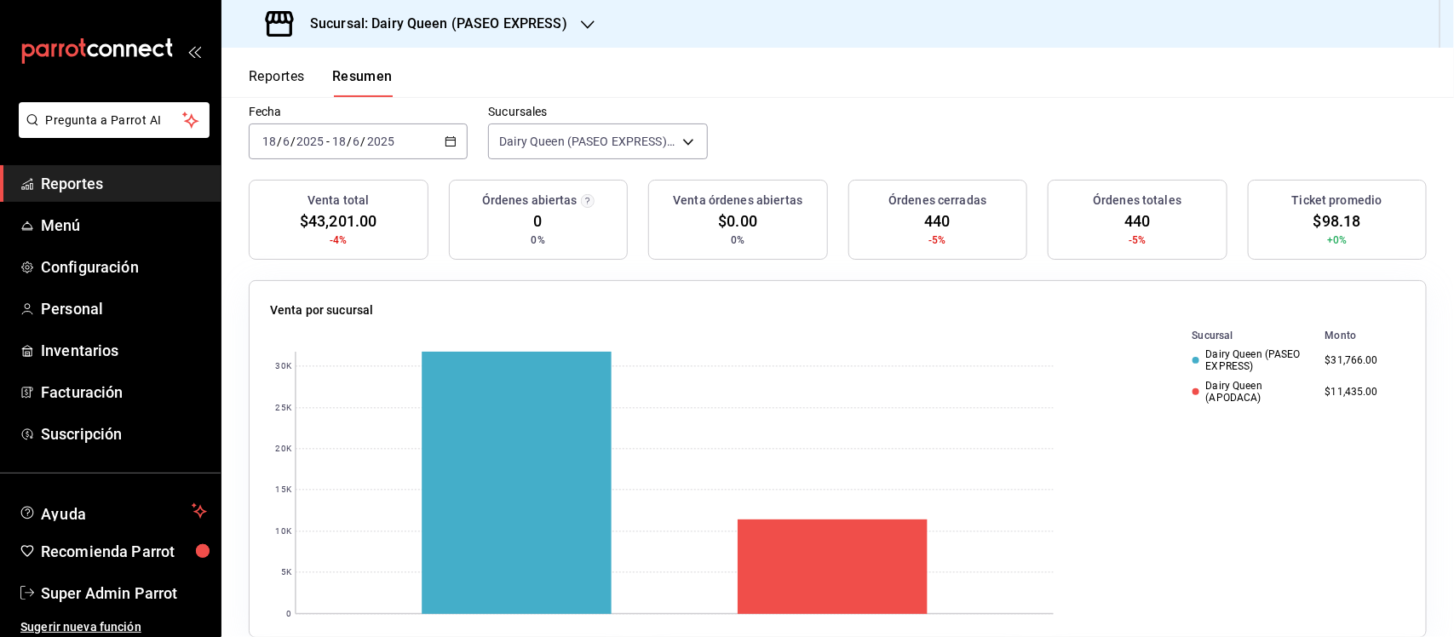
click at [453, 142] on div "2025-06-18 18 / 6 / 2025 - 2025-06-18 18 / 6 / 2025" at bounding box center [358, 141] width 219 height 36
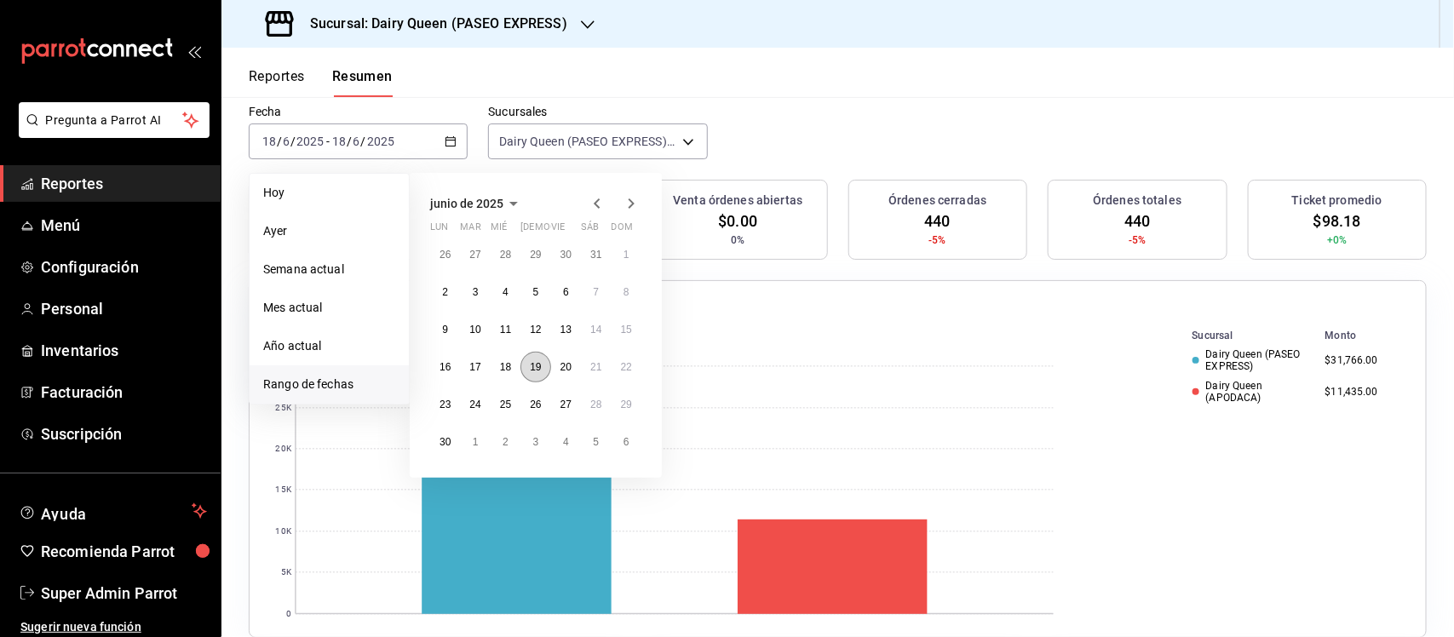
click at [535, 373] on button "19" at bounding box center [535, 367] width 30 height 31
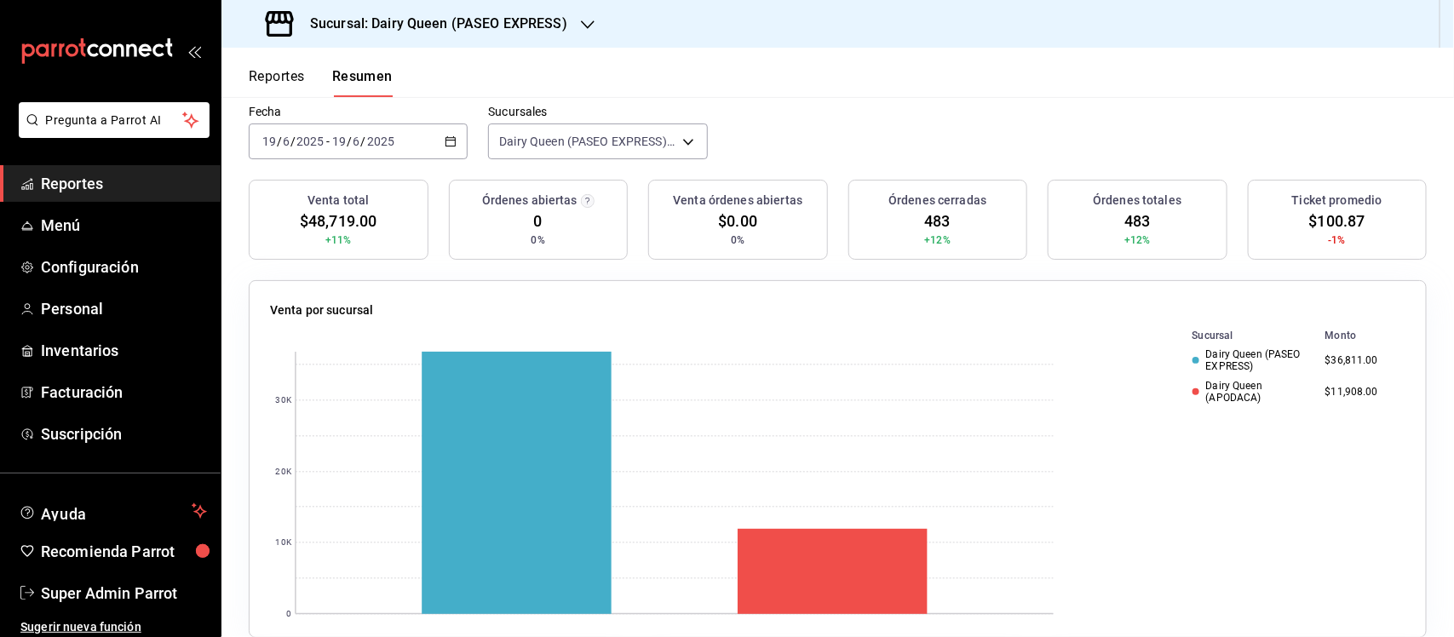
click at [449, 132] on div "2025-06-19 19 / 6 / 2025 - 2025-06-19 19 / 6 / 2025" at bounding box center [358, 141] width 219 height 36
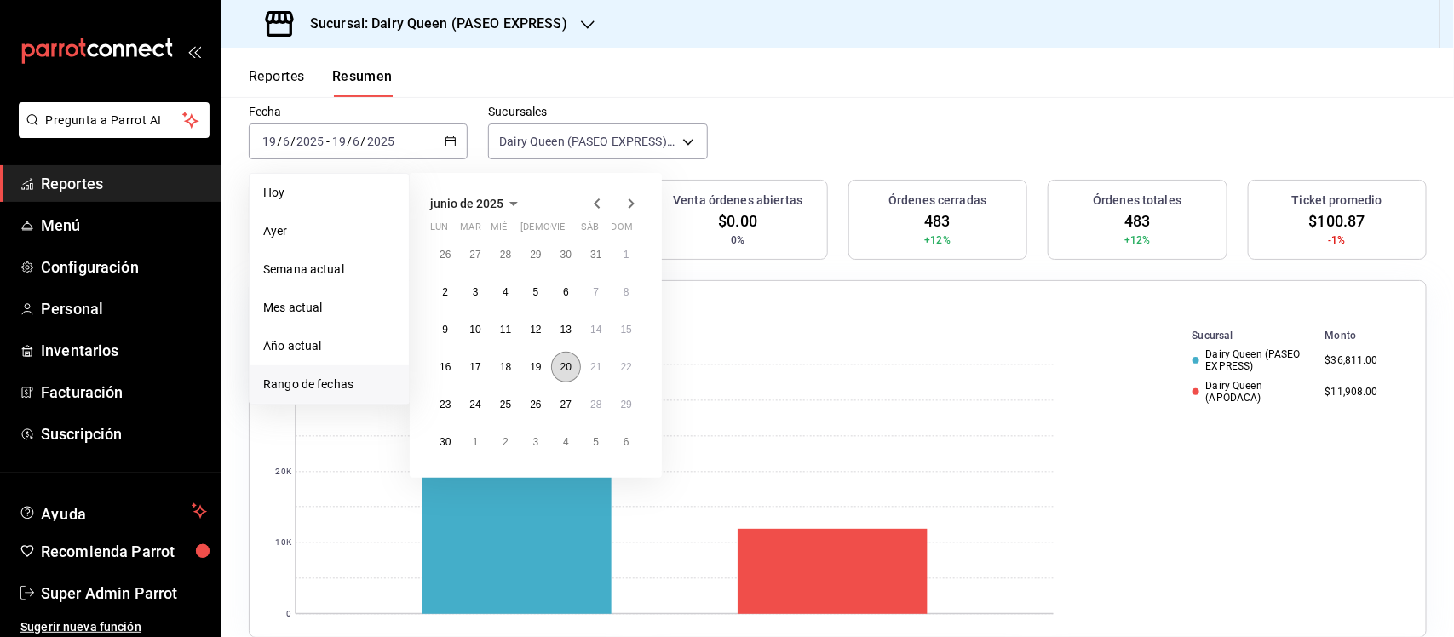
click at [573, 370] on button "20" at bounding box center [566, 367] width 30 height 31
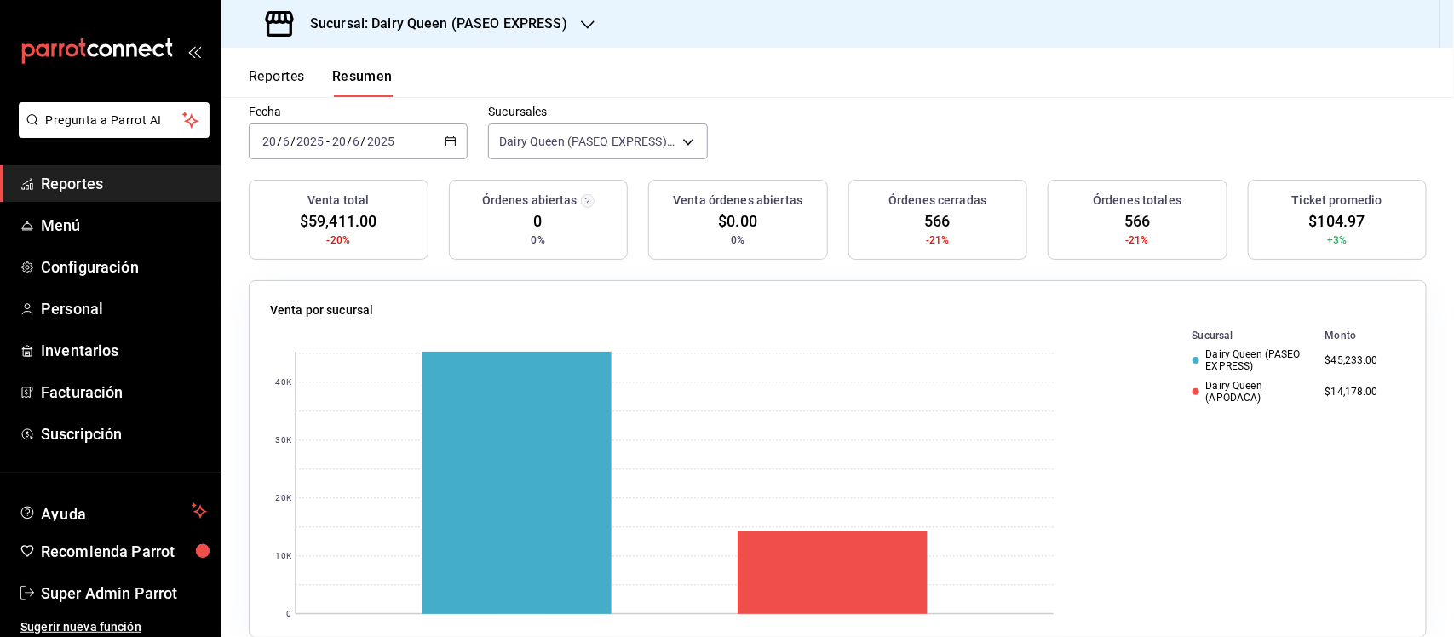
click at [454, 139] on div "2025-06-20 20 / 6 / 2025 - 2025-06-20 20 / 6 / 2025" at bounding box center [358, 141] width 219 height 36
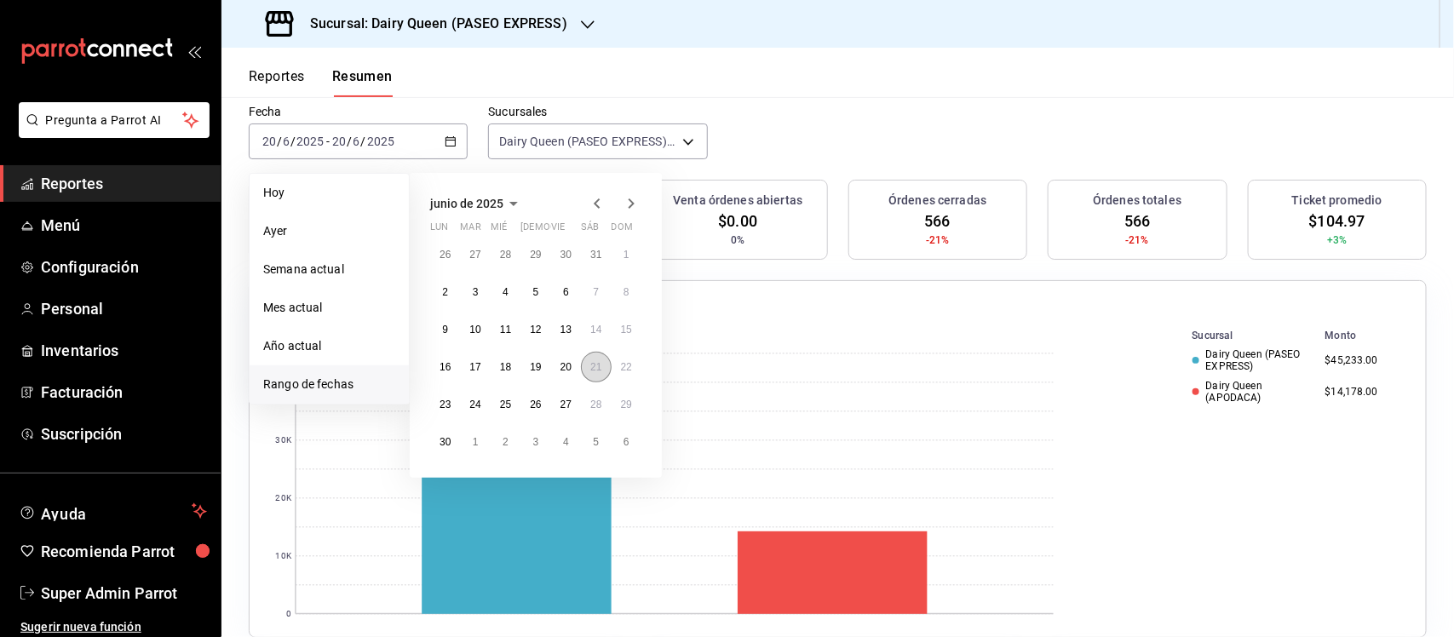
click at [585, 368] on button "21" at bounding box center [596, 367] width 30 height 31
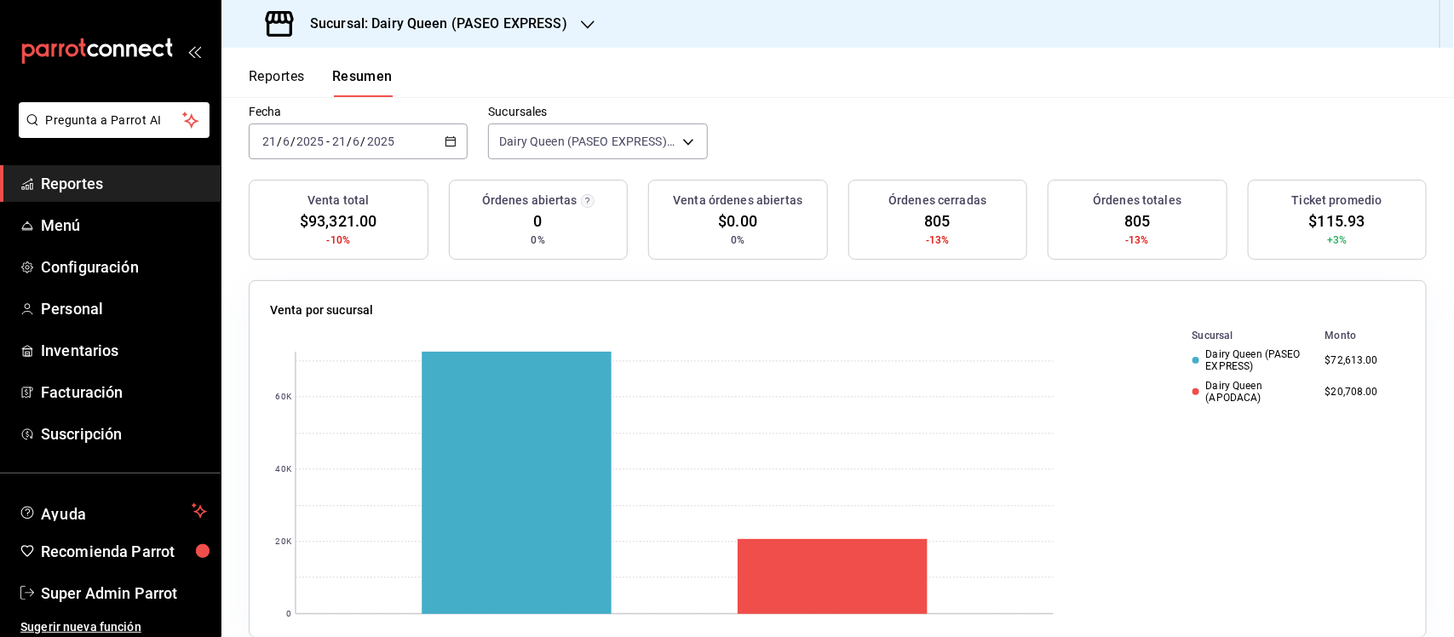
click at [439, 141] on div "2025-06-21 21 / 6 / 2025 - 2025-06-21 21 / 6 / 2025" at bounding box center [358, 141] width 219 height 36
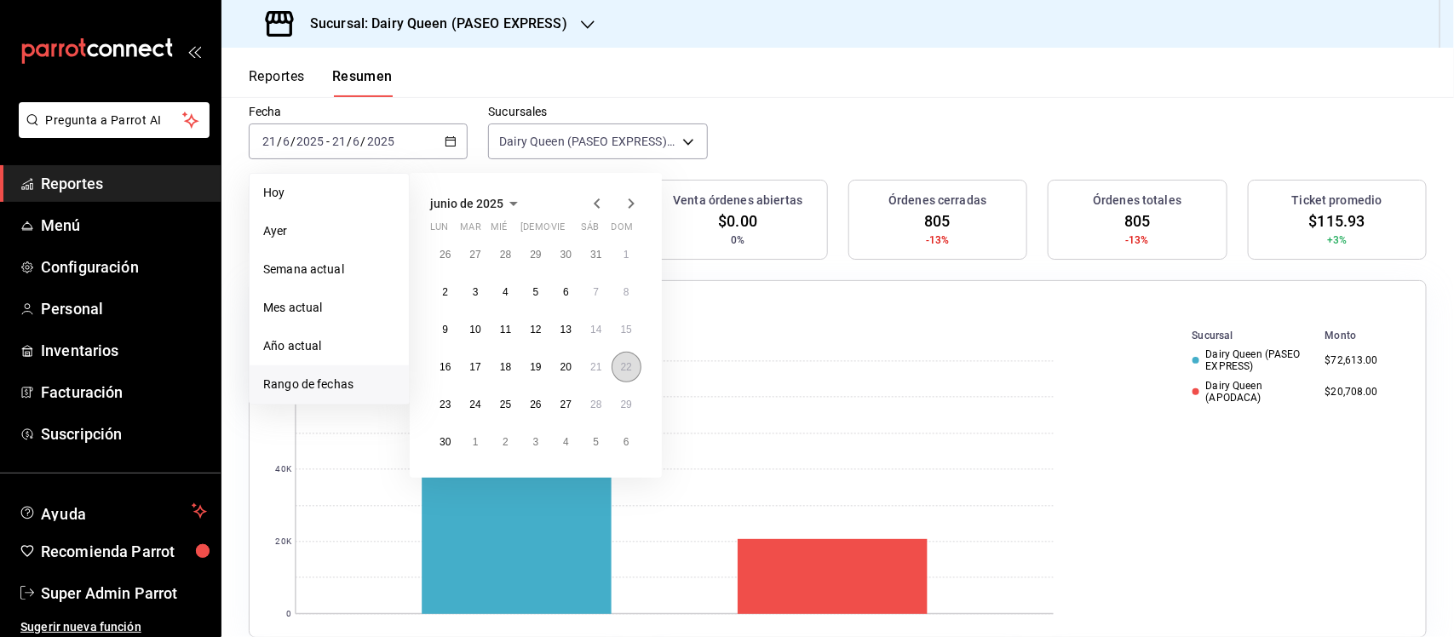
click at [636, 373] on button "22" at bounding box center [627, 367] width 30 height 31
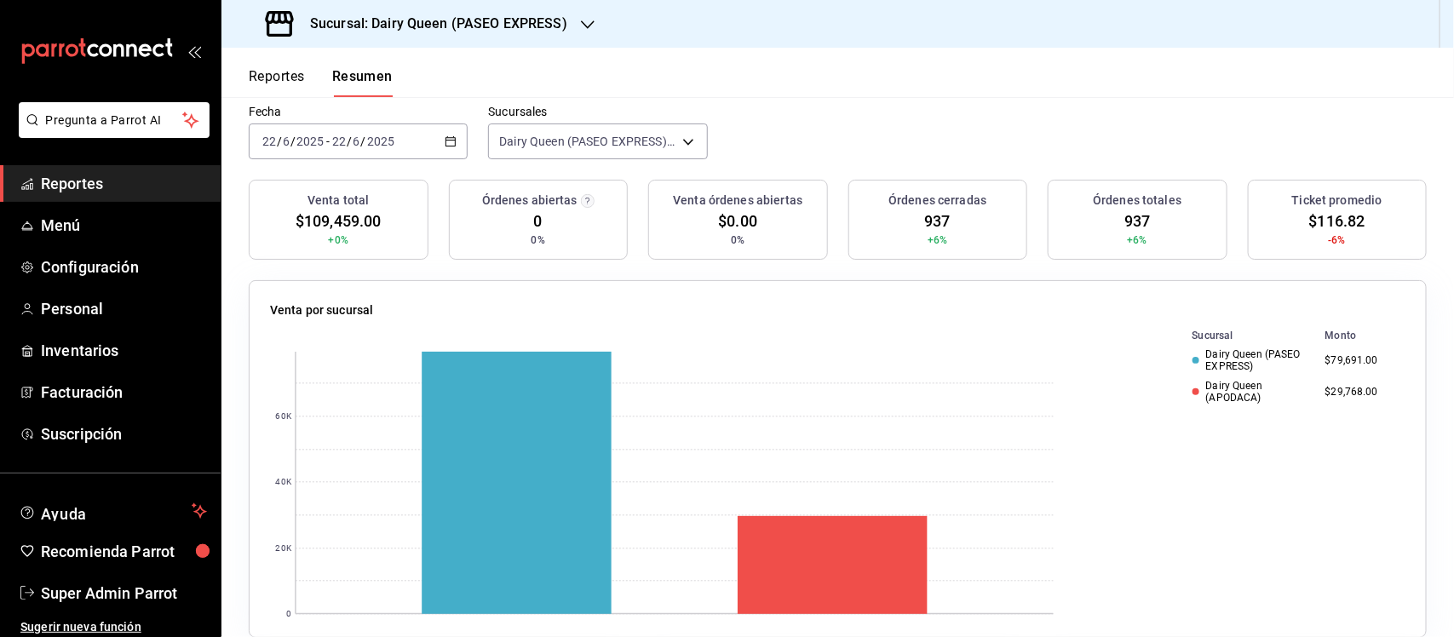
click at [451, 153] on div "2025-06-22 22 / 6 / 2025 - 2025-06-22 22 / 6 / 2025" at bounding box center [358, 141] width 219 height 36
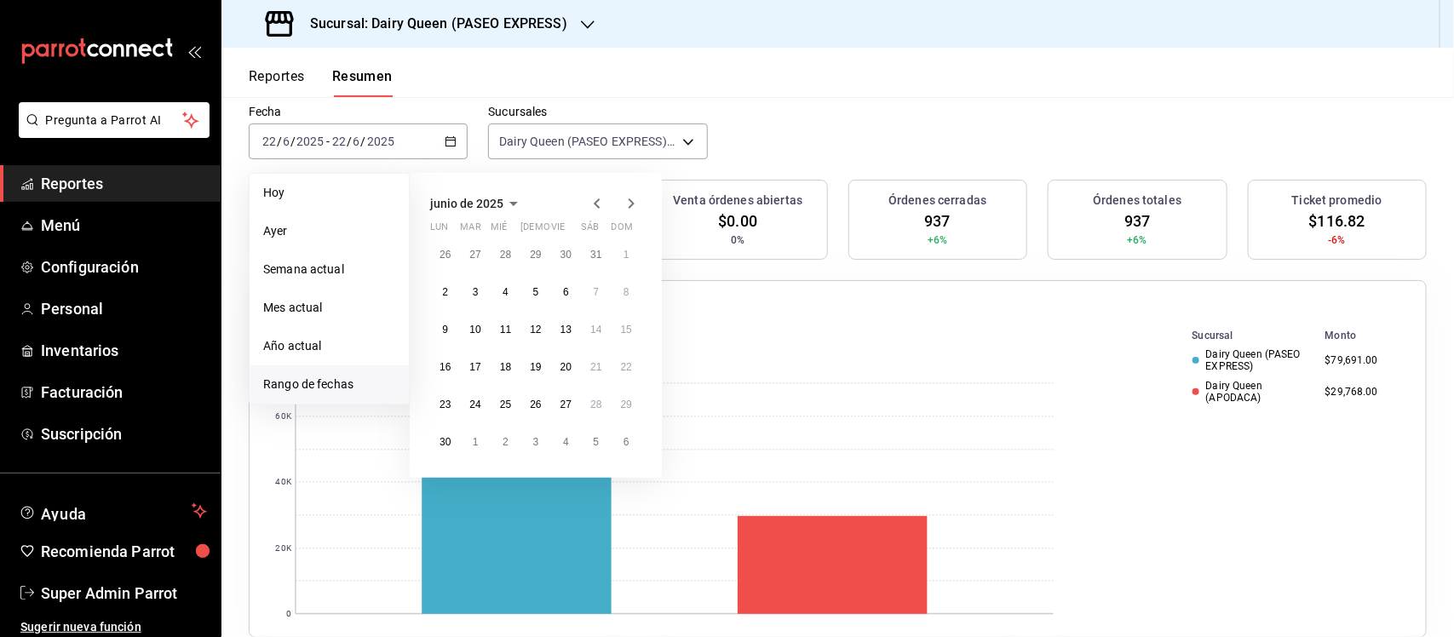
click at [636, 204] on icon "button" at bounding box center [631, 203] width 20 height 20
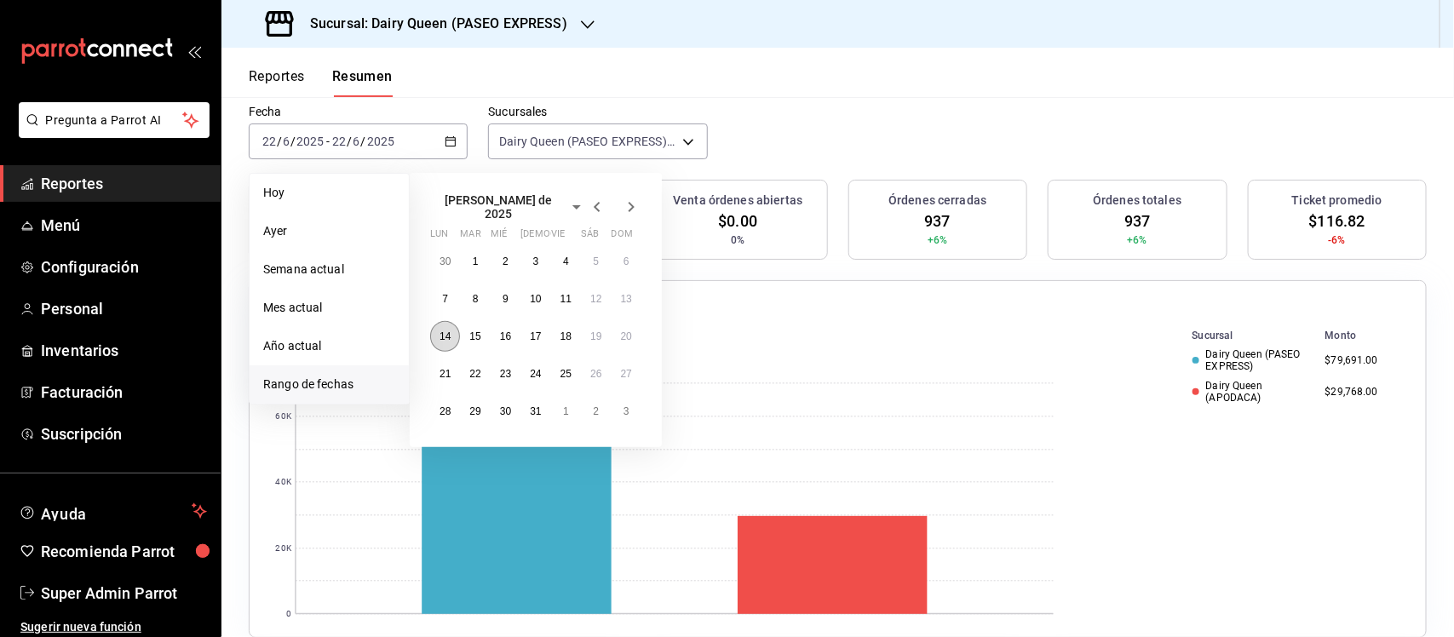
click at [435, 324] on button "14" at bounding box center [445, 336] width 30 height 31
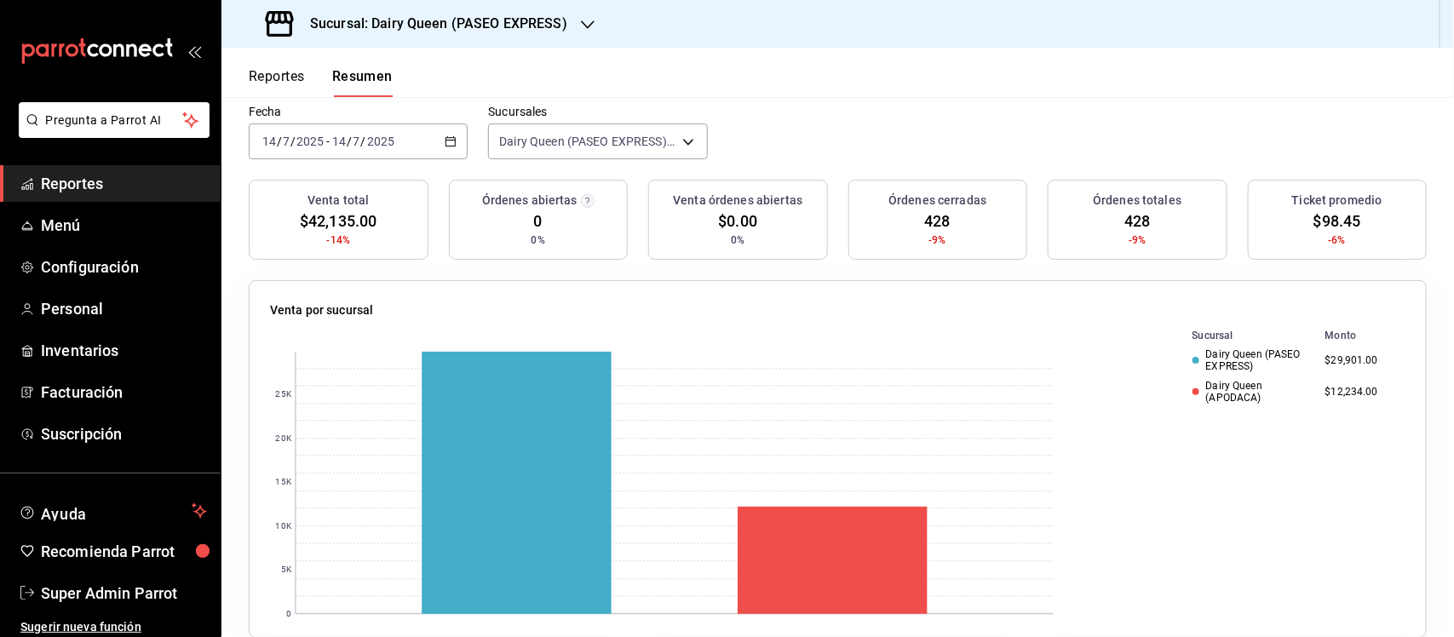
click at [448, 137] on \(Stroke\) "button" at bounding box center [450, 141] width 10 height 9
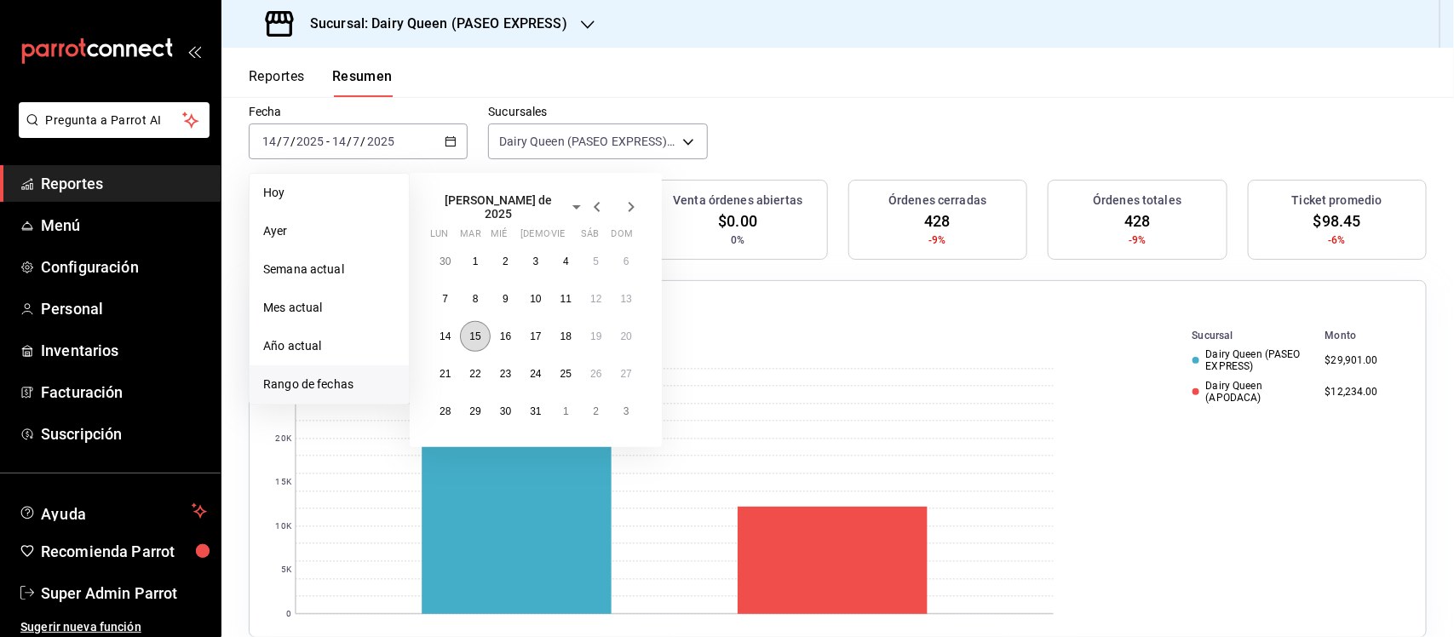
click at [482, 321] on button "15" at bounding box center [475, 336] width 30 height 31
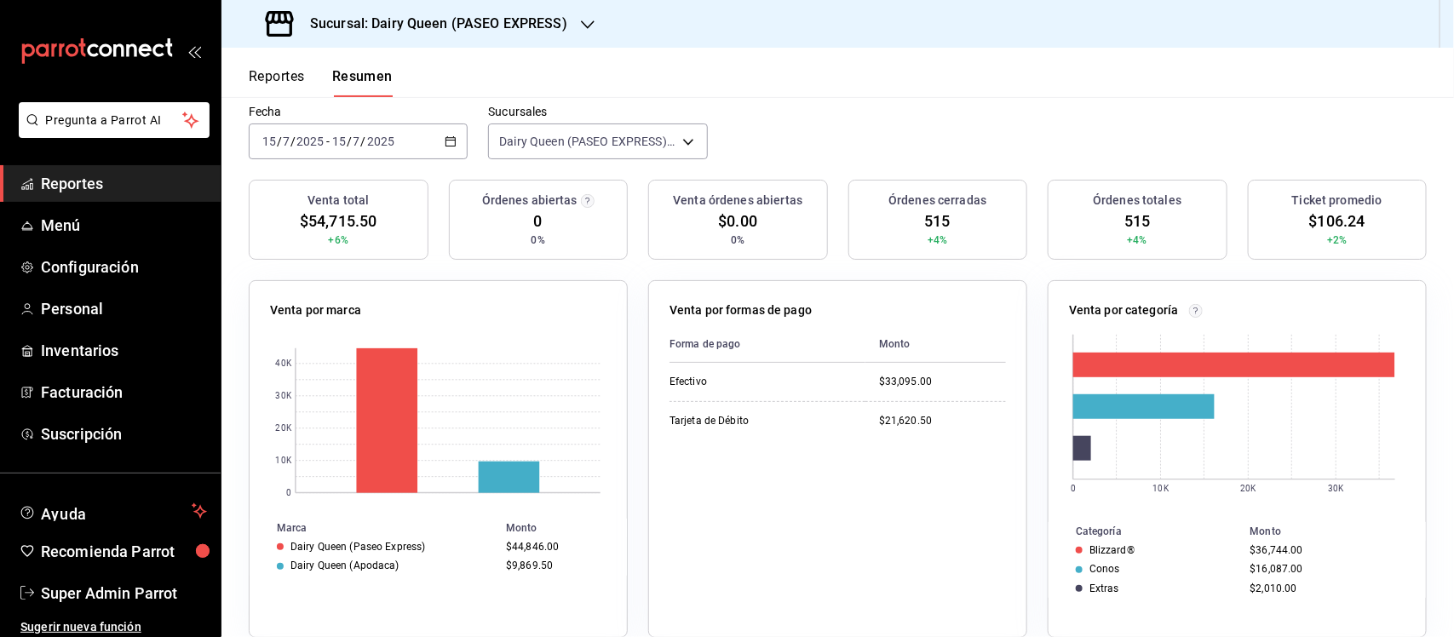
click at [440, 152] on div "2025-07-15 15 / 7 / 2025 - 2025-07-15 15 / 7 / 2025" at bounding box center [358, 141] width 219 height 36
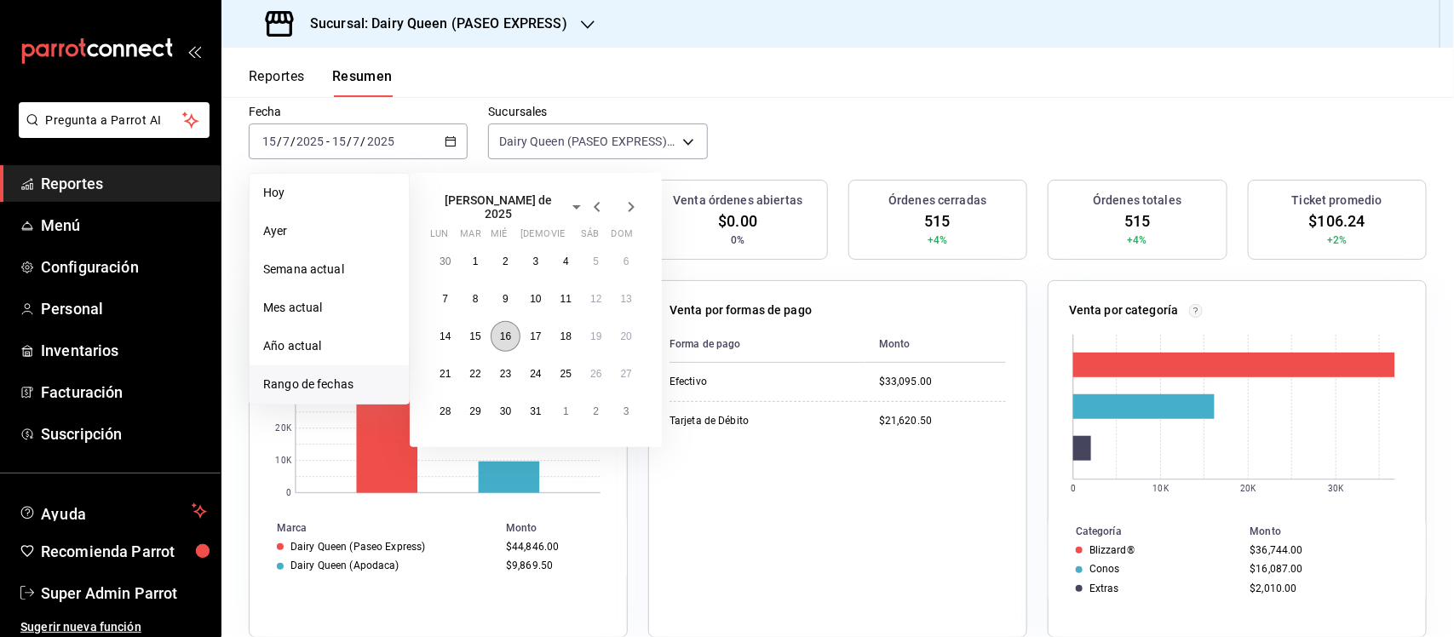
click at [507, 342] on button "16" at bounding box center [506, 336] width 30 height 31
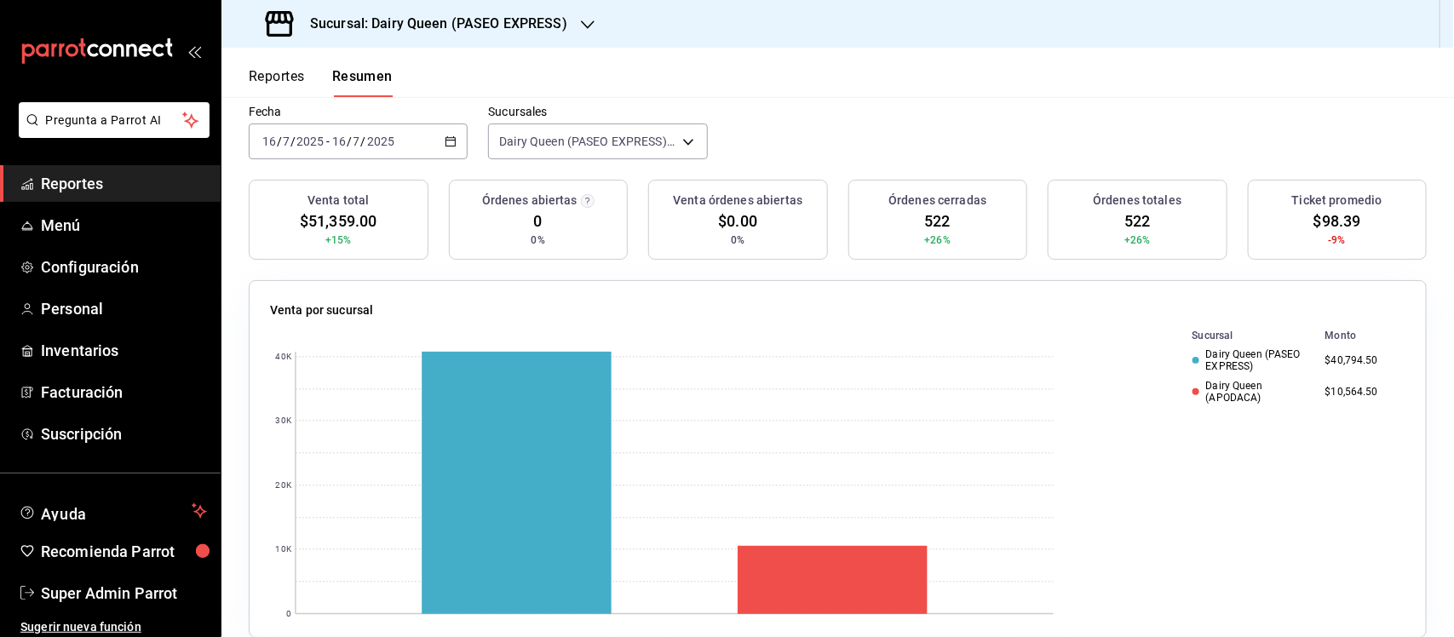
click at [462, 139] on div "2025-07-16 16 / 7 / 2025 - 2025-07-16 16 / 7 / 2025" at bounding box center [358, 141] width 219 height 36
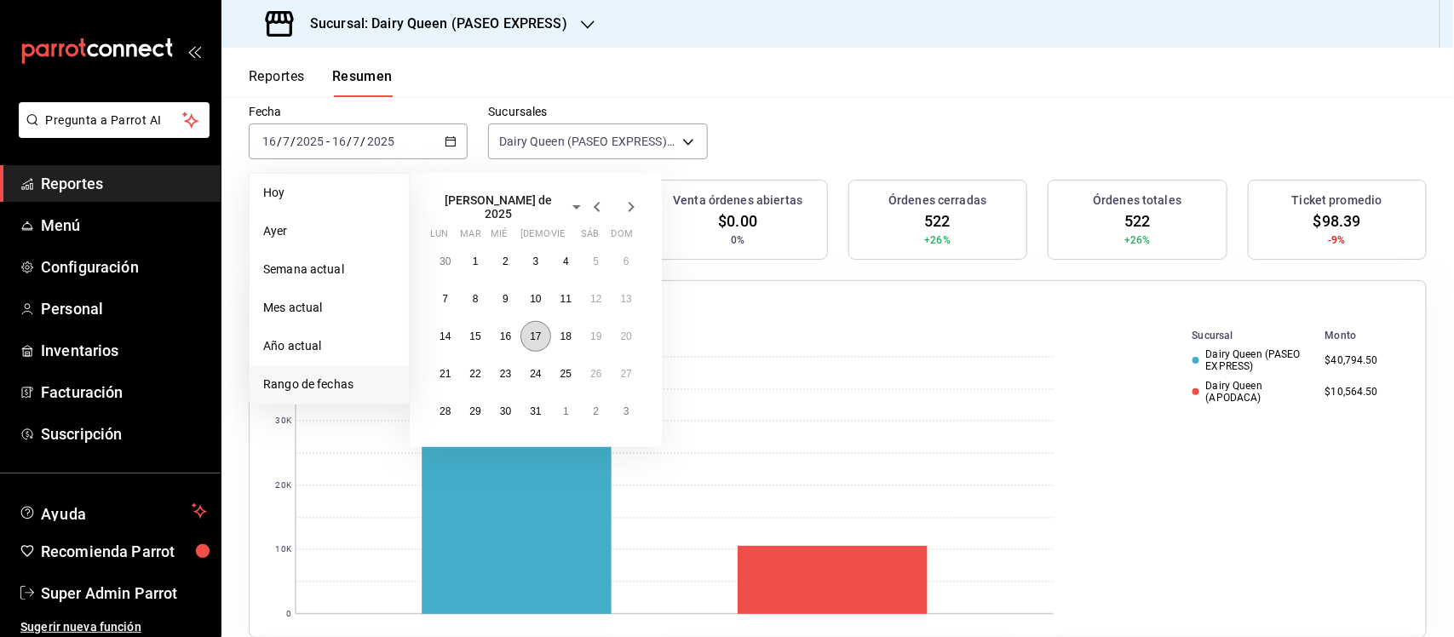
click at [543, 328] on button "17" at bounding box center [535, 336] width 30 height 31
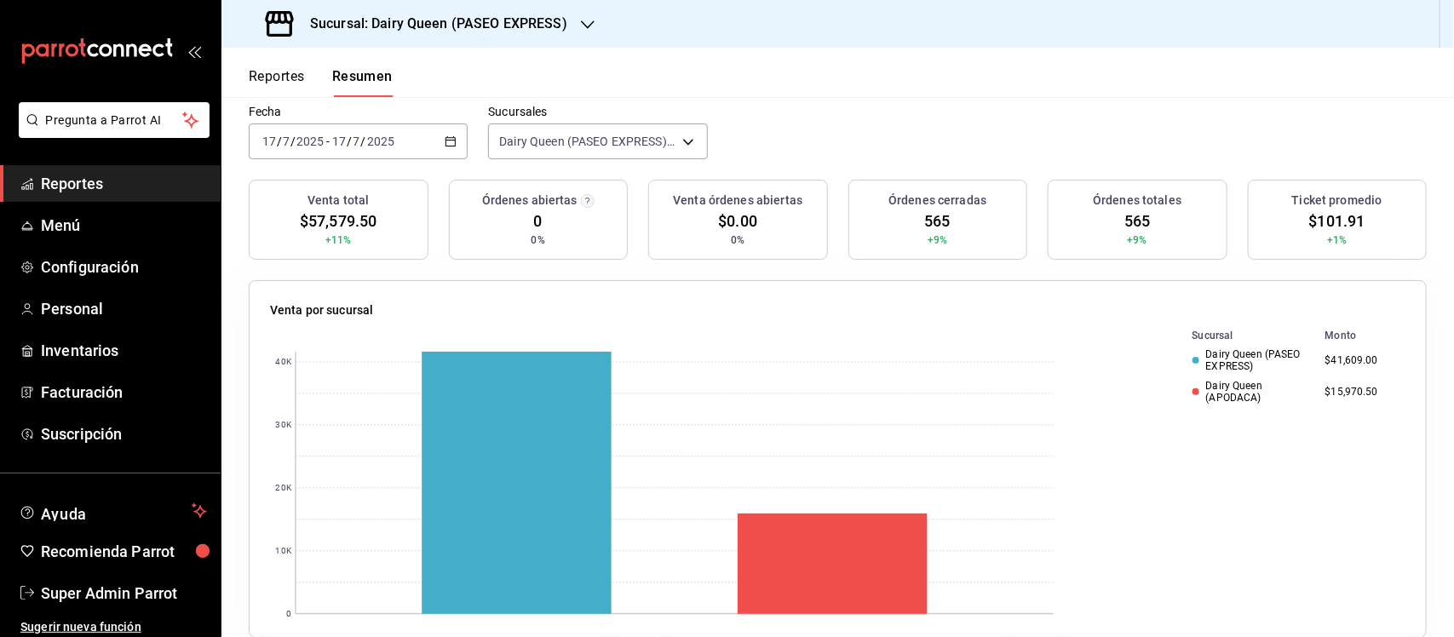
click at [445, 138] on icon "button" at bounding box center [451, 141] width 12 height 12
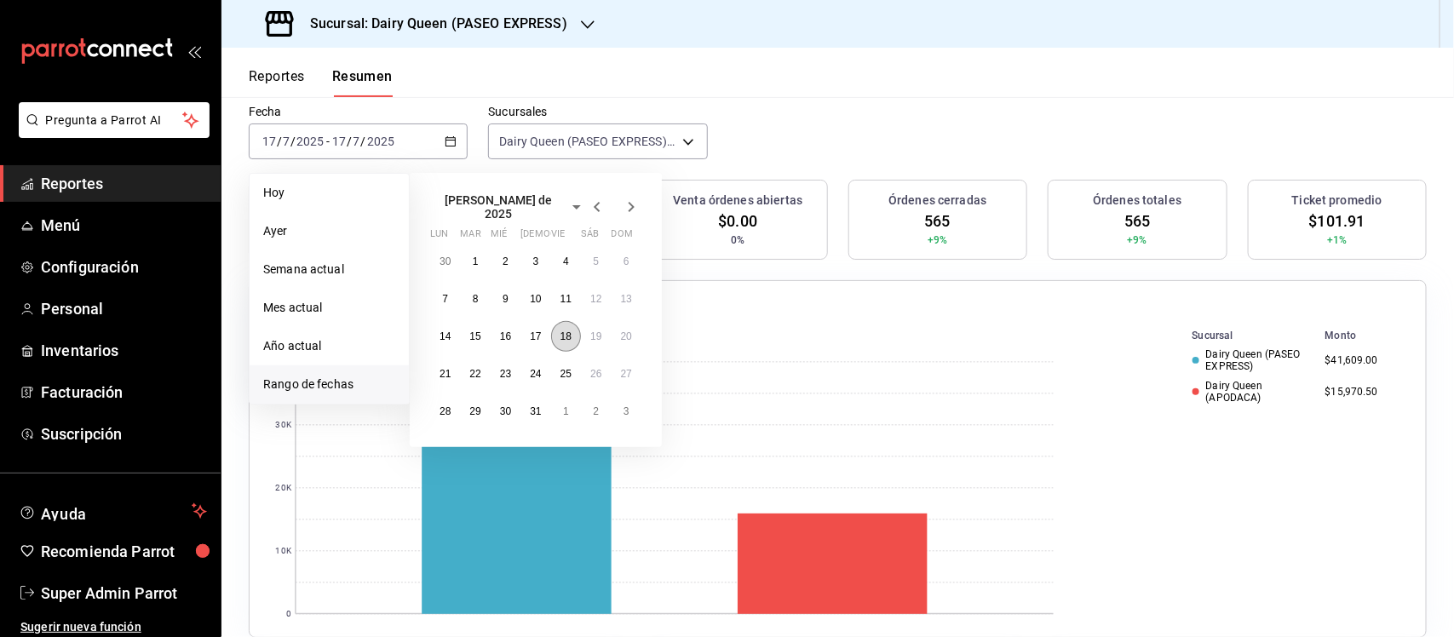
click at [556, 332] on button "18" at bounding box center [566, 336] width 30 height 31
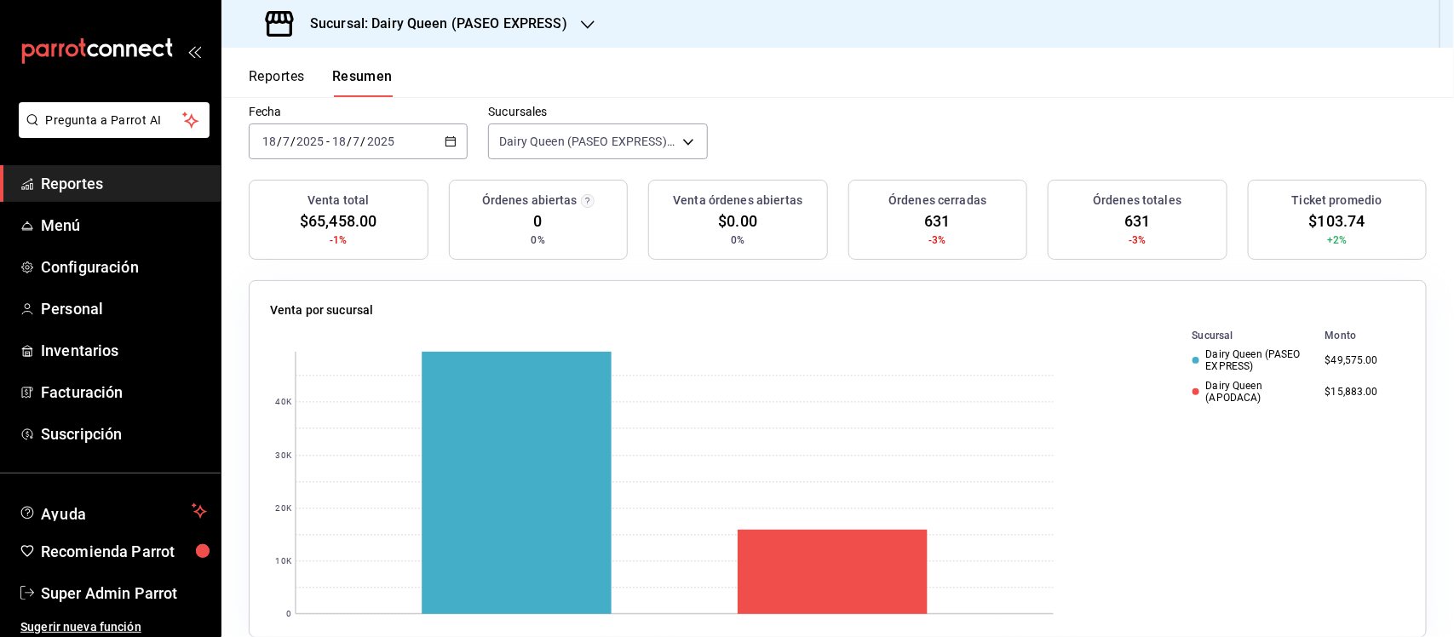
click at [445, 141] on icon "button" at bounding box center [451, 141] width 12 height 12
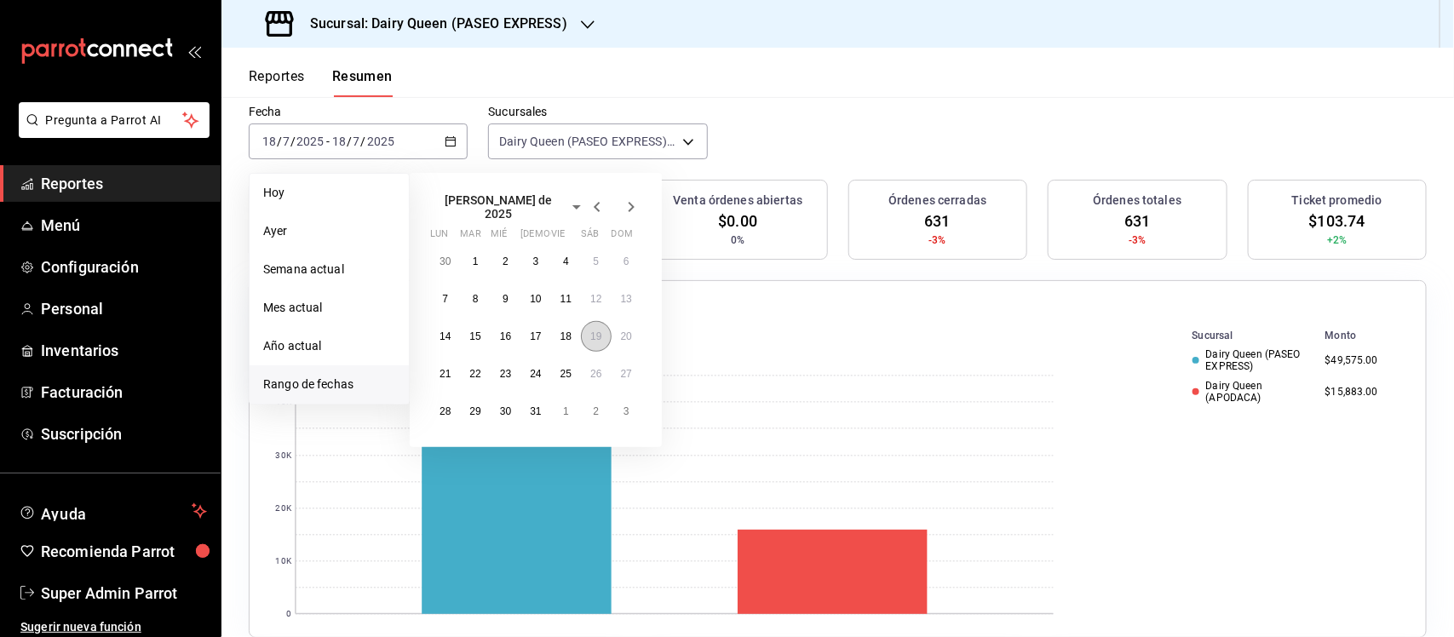
click at [597, 335] on button "19" at bounding box center [596, 336] width 30 height 31
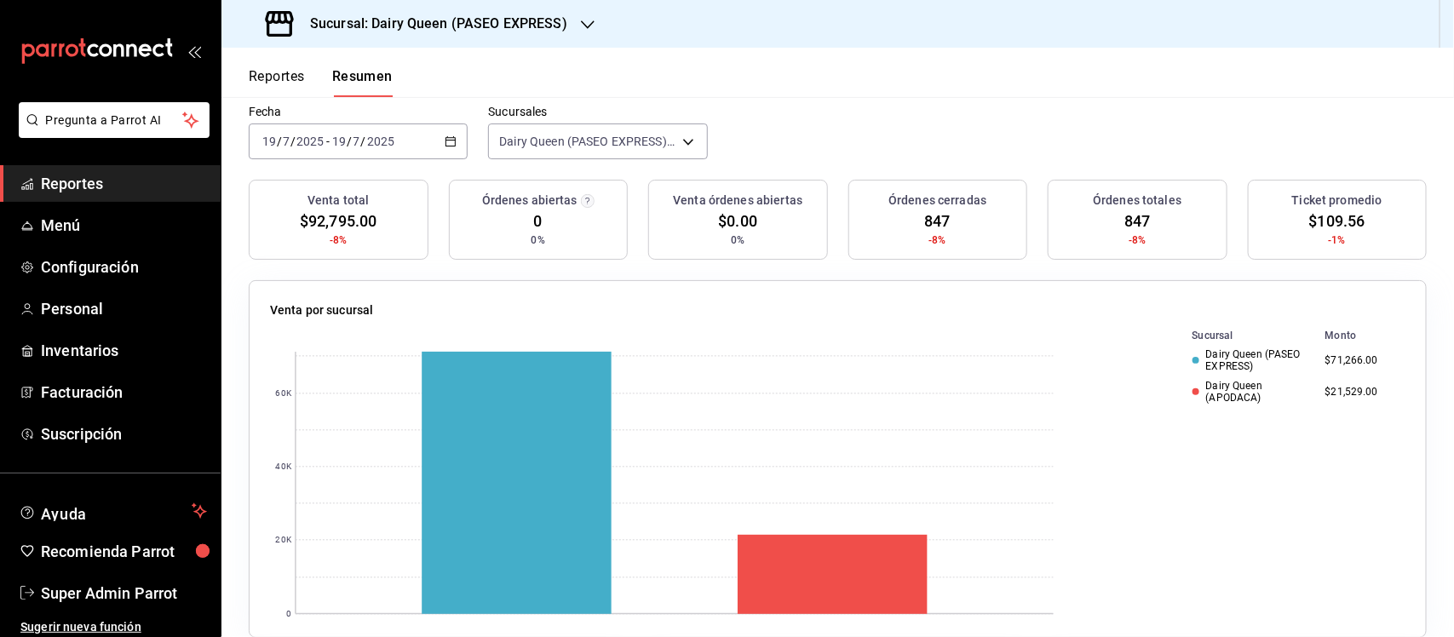
click at [428, 134] on div "2025-07-19 19 / 7 / 2025 - 2025-07-19 19 / 7 / 2025" at bounding box center [358, 141] width 219 height 36
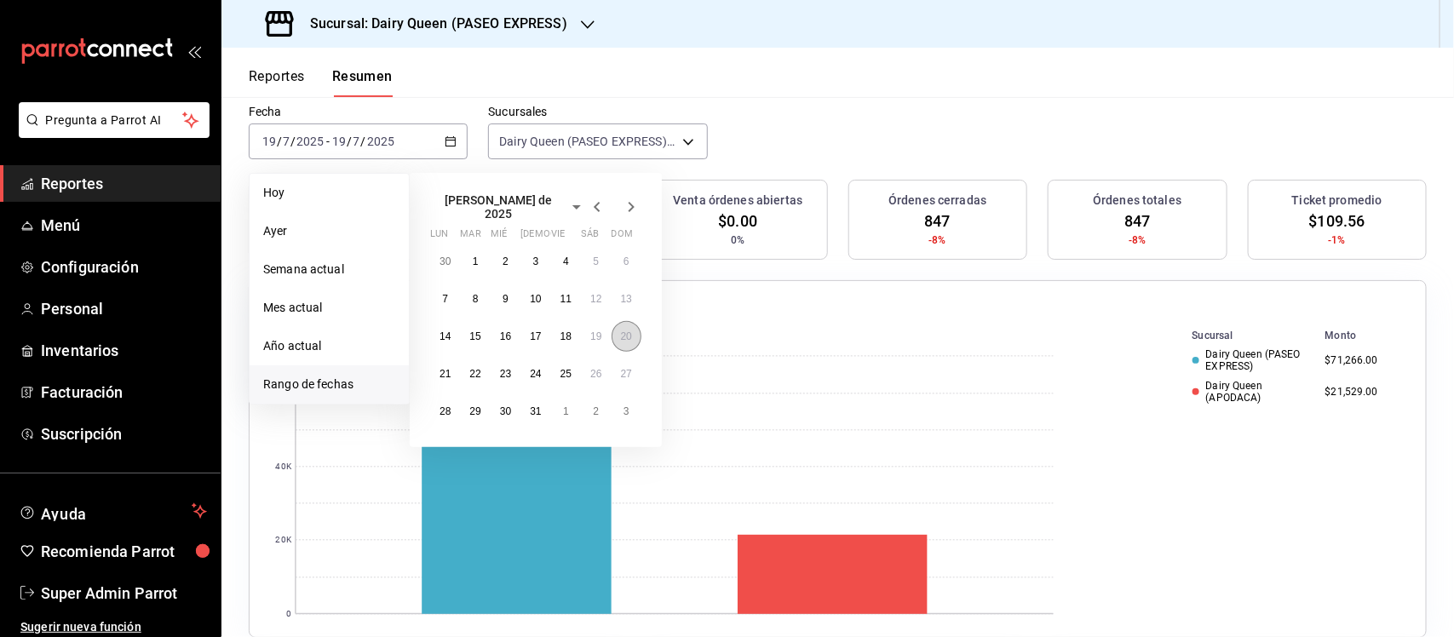
click at [627, 330] on abbr "20" at bounding box center [626, 336] width 11 height 12
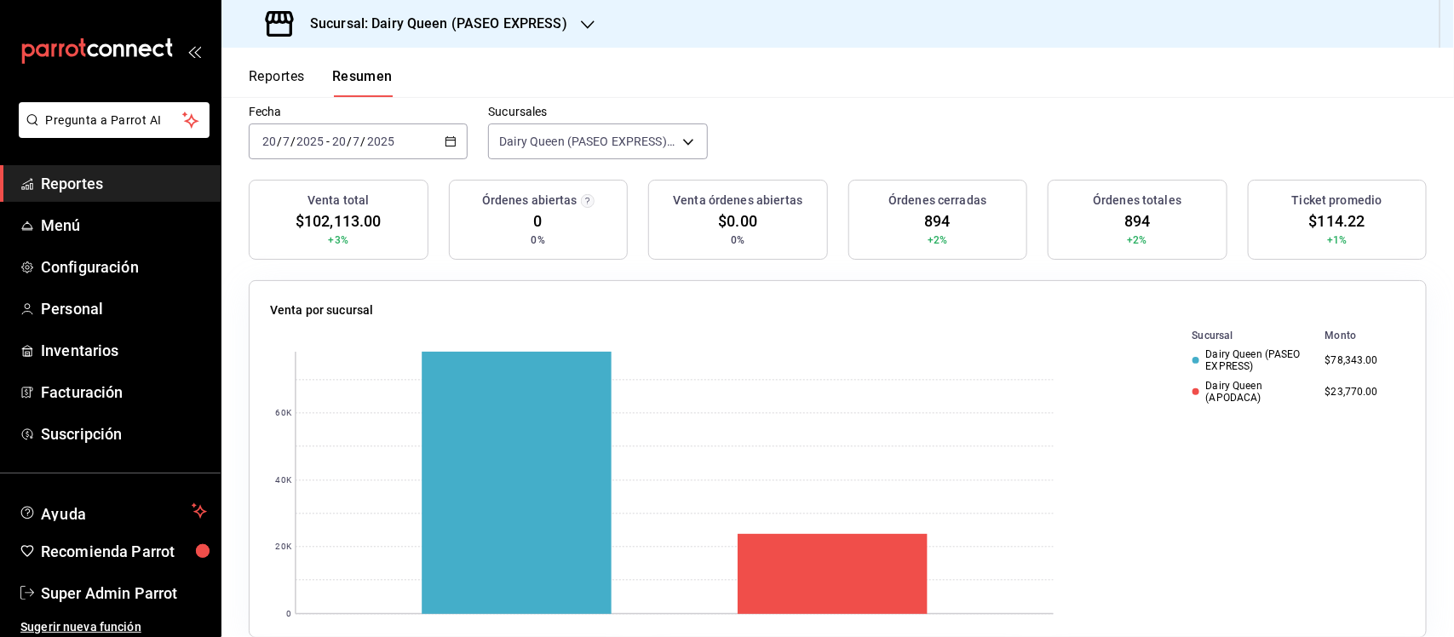
click at [448, 138] on icon "button" at bounding box center [451, 141] width 12 height 12
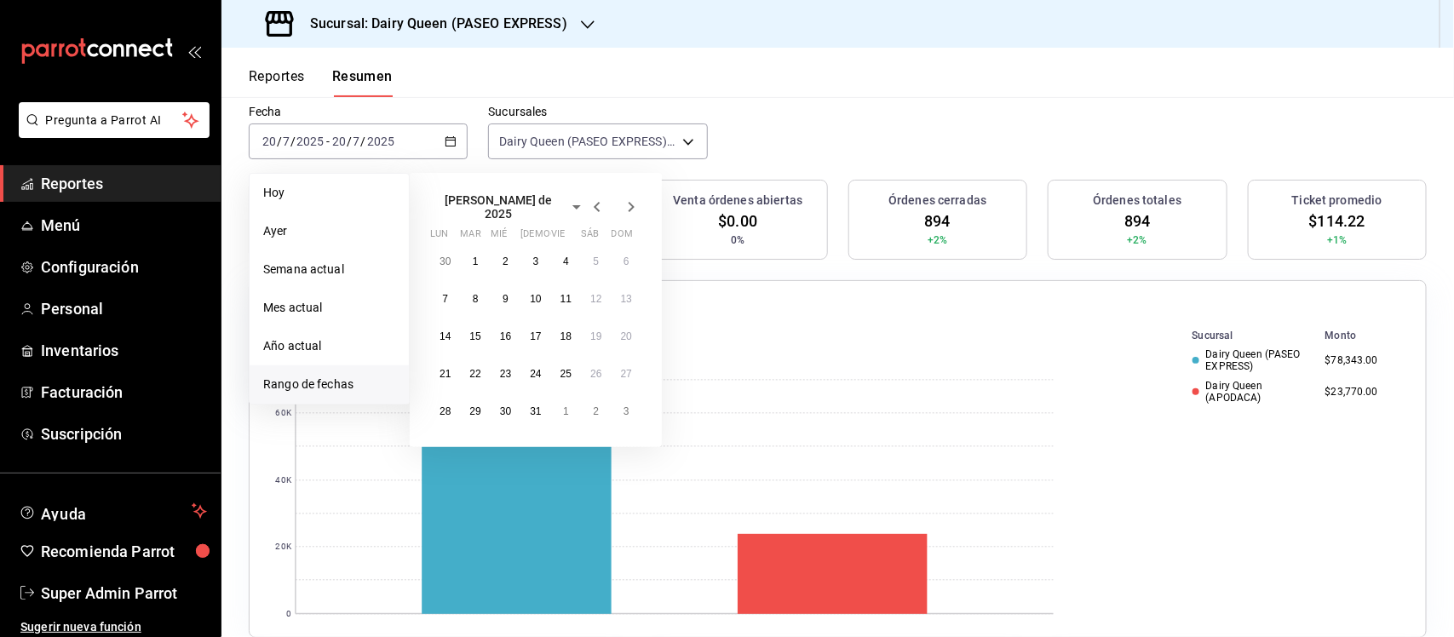
click at [633, 203] on icon "button" at bounding box center [632, 207] width 6 height 10
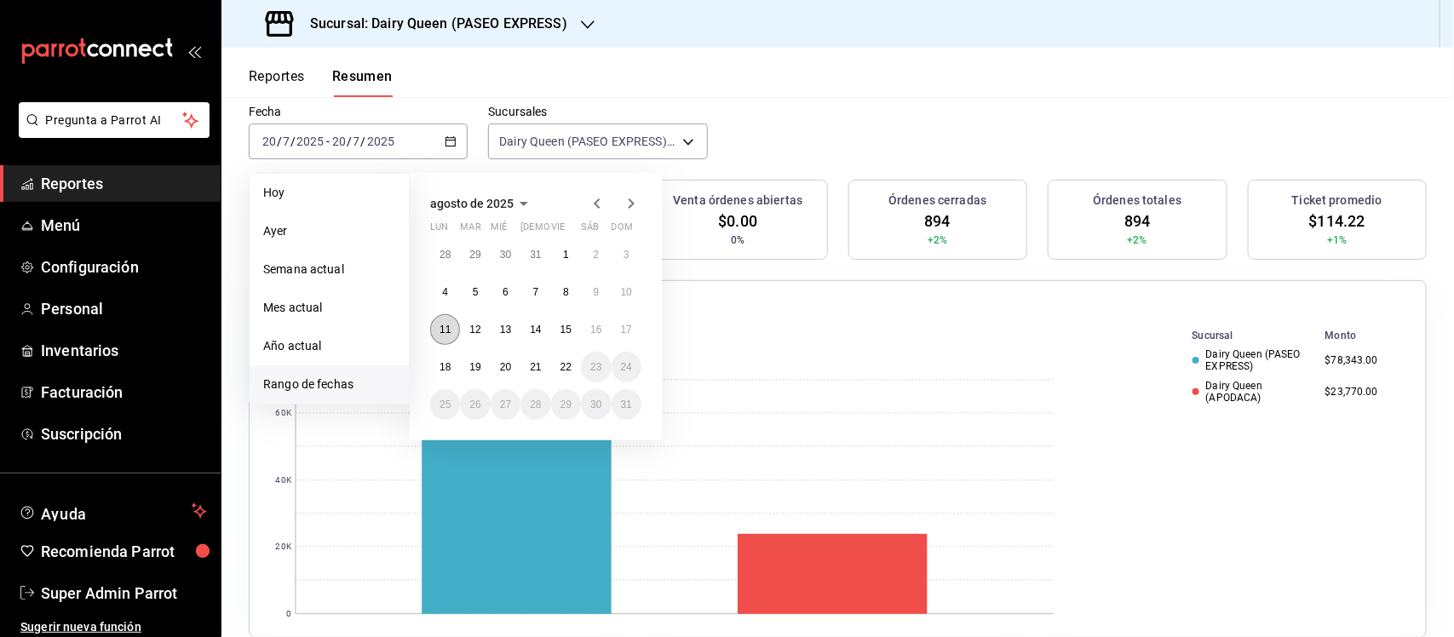
click at [449, 315] on button "11" at bounding box center [445, 329] width 30 height 31
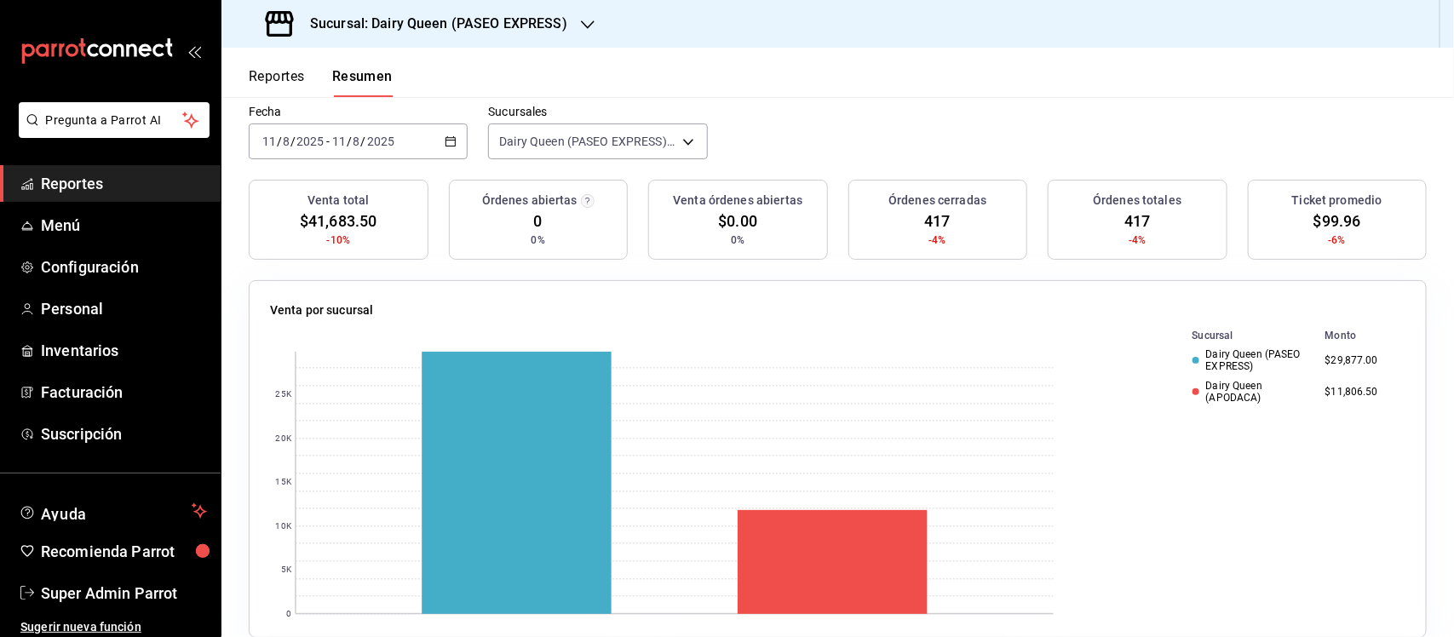
click at [451, 130] on div "2025-08-11 11 / 8 / 2025 - 2025-08-11 11 / 8 / 2025" at bounding box center [358, 141] width 219 height 36
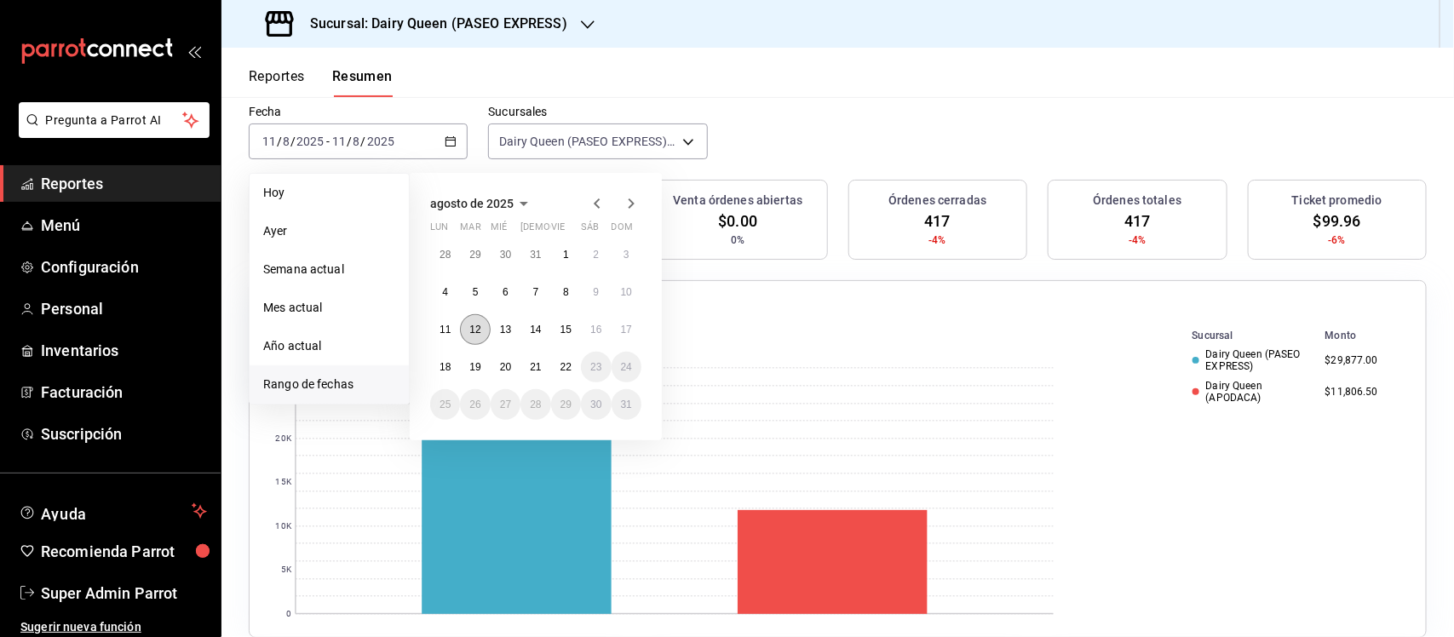
click at [479, 321] on button "12" at bounding box center [475, 329] width 30 height 31
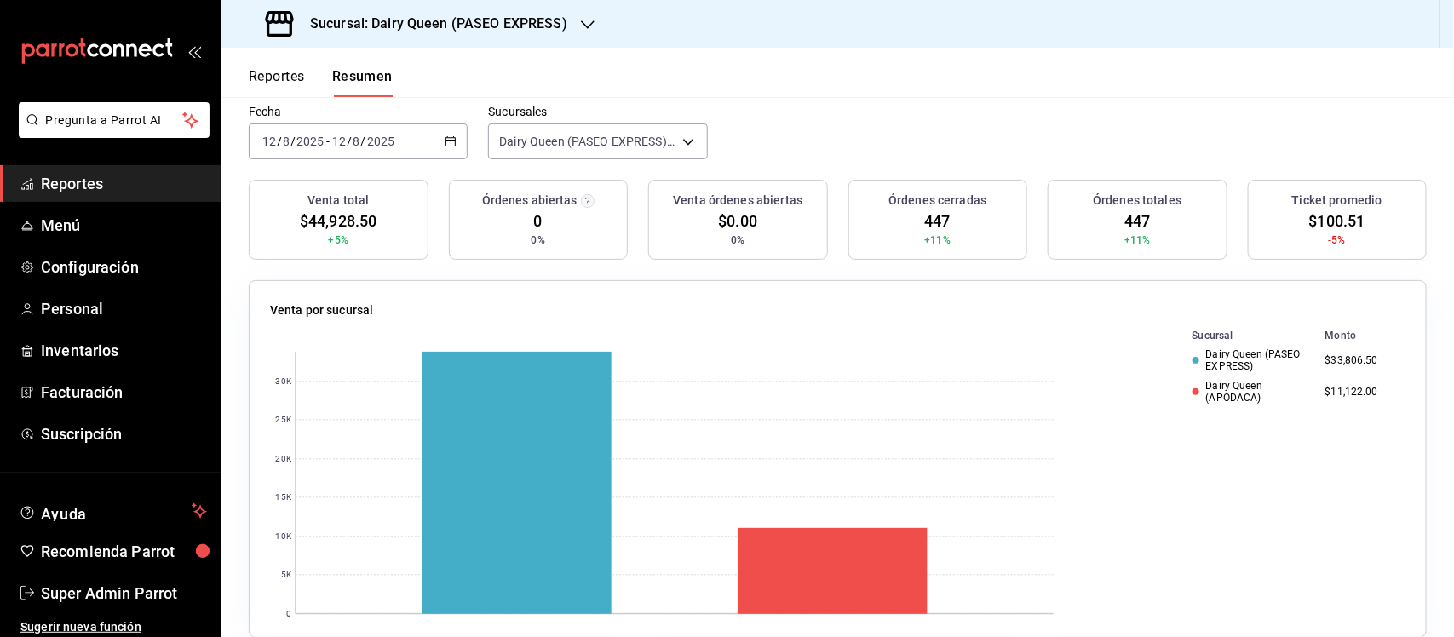
click at [460, 134] on div "2025-08-12 12 / 8 / 2025 - 2025-08-12 12 / 8 / 2025" at bounding box center [358, 141] width 219 height 36
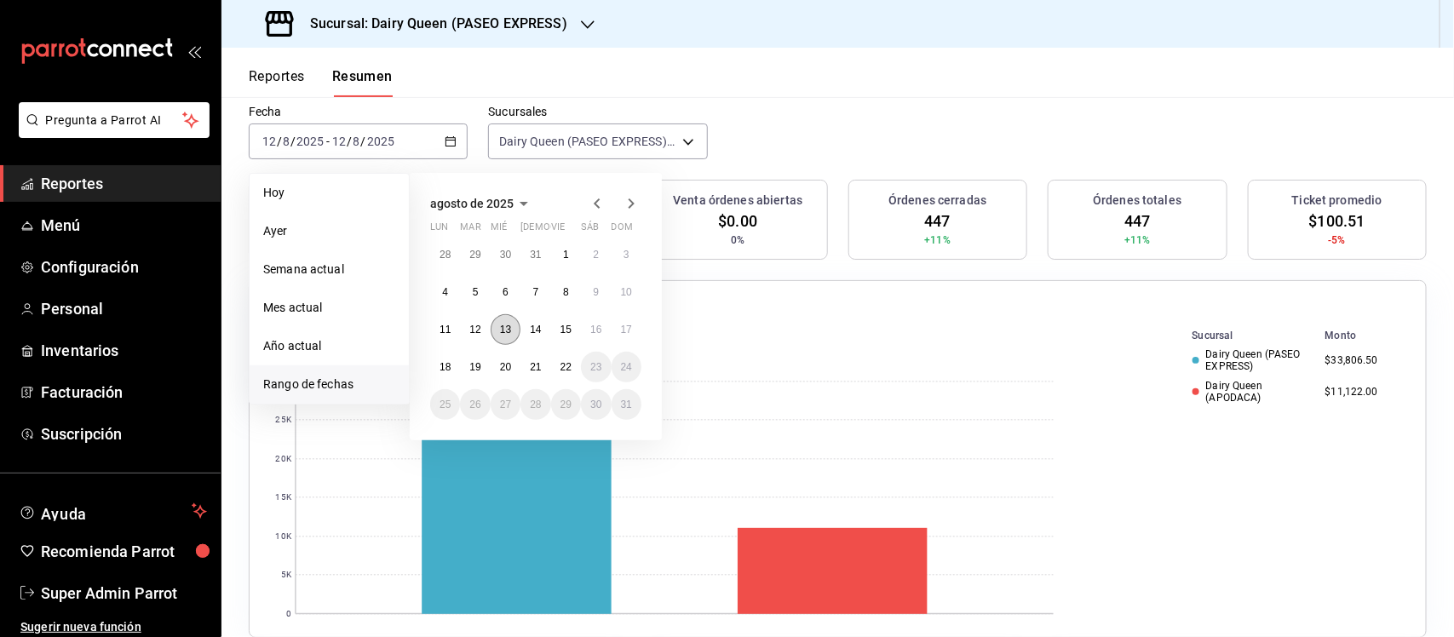
click at [500, 329] on abbr "13" at bounding box center [505, 330] width 11 height 12
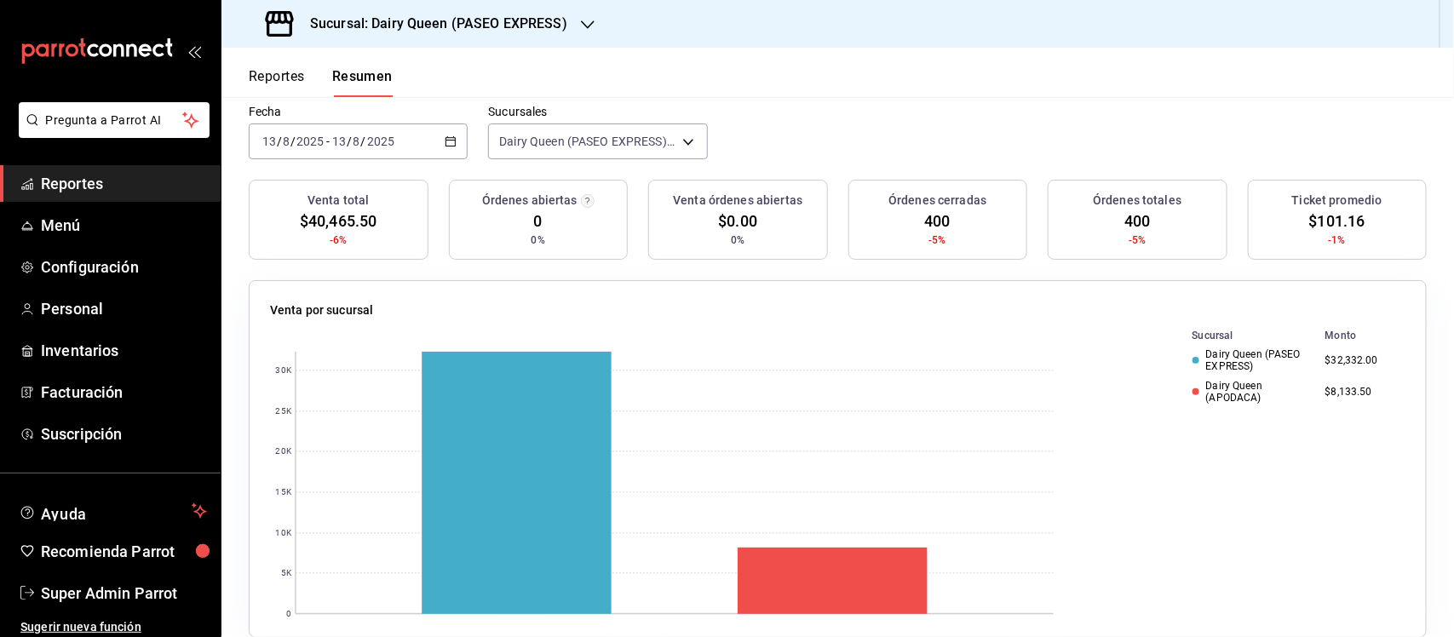
click at [457, 129] on div "2025-08-13 13 / 8 / 2025 - 2025-08-13 13 / 8 / 2025" at bounding box center [358, 141] width 219 height 36
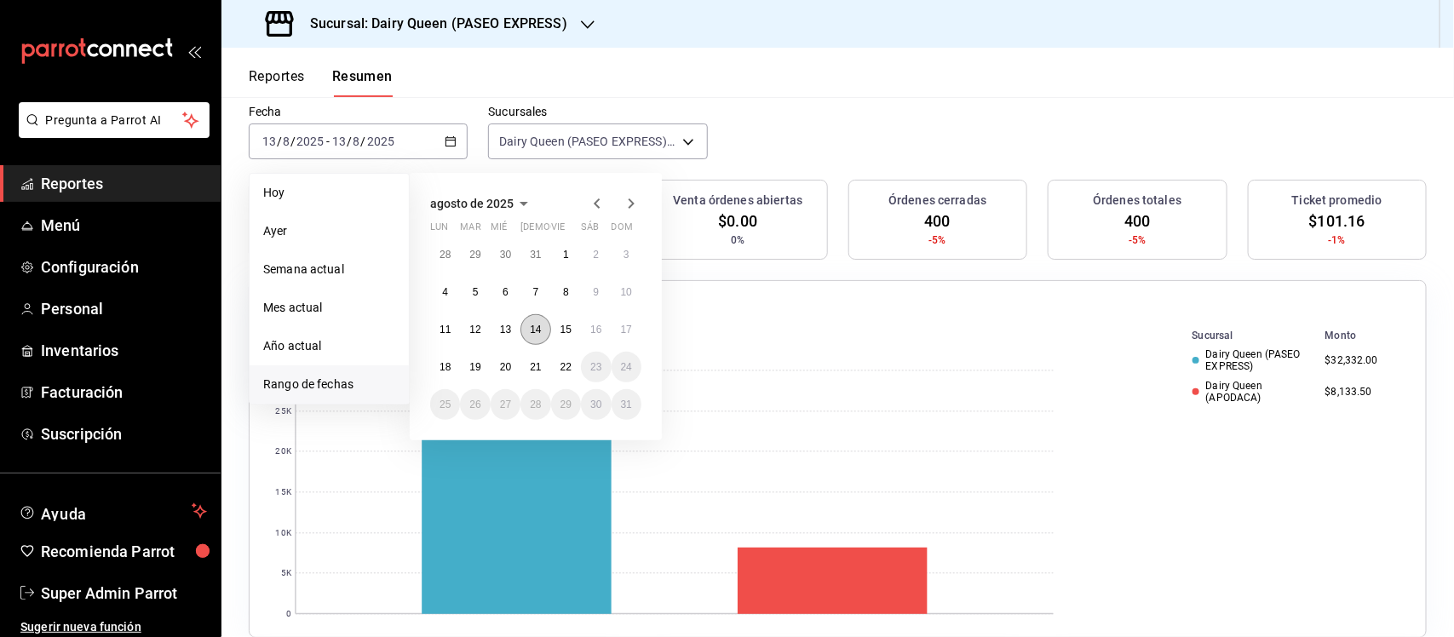
click at [534, 332] on abbr "14" at bounding box center [535, 330] width 11 height 12
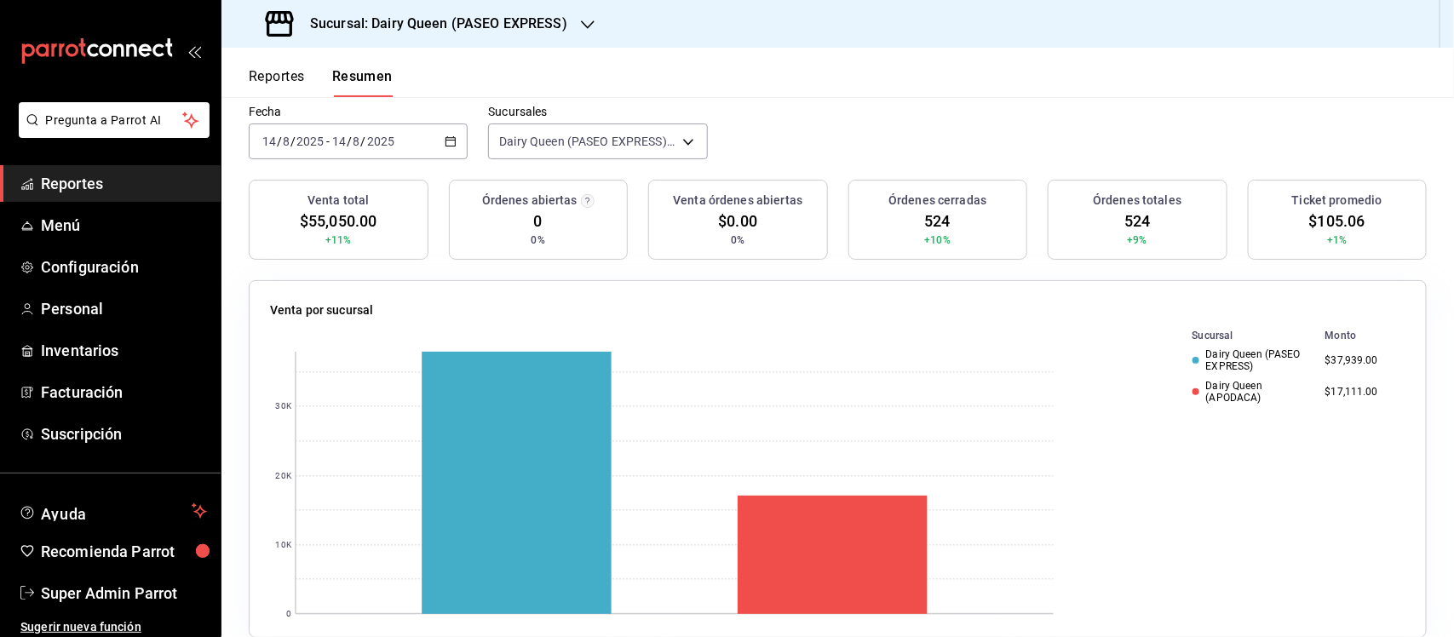
click at [450, 145] on icon "button" at bounding box center [451, 141] width 12 height 12
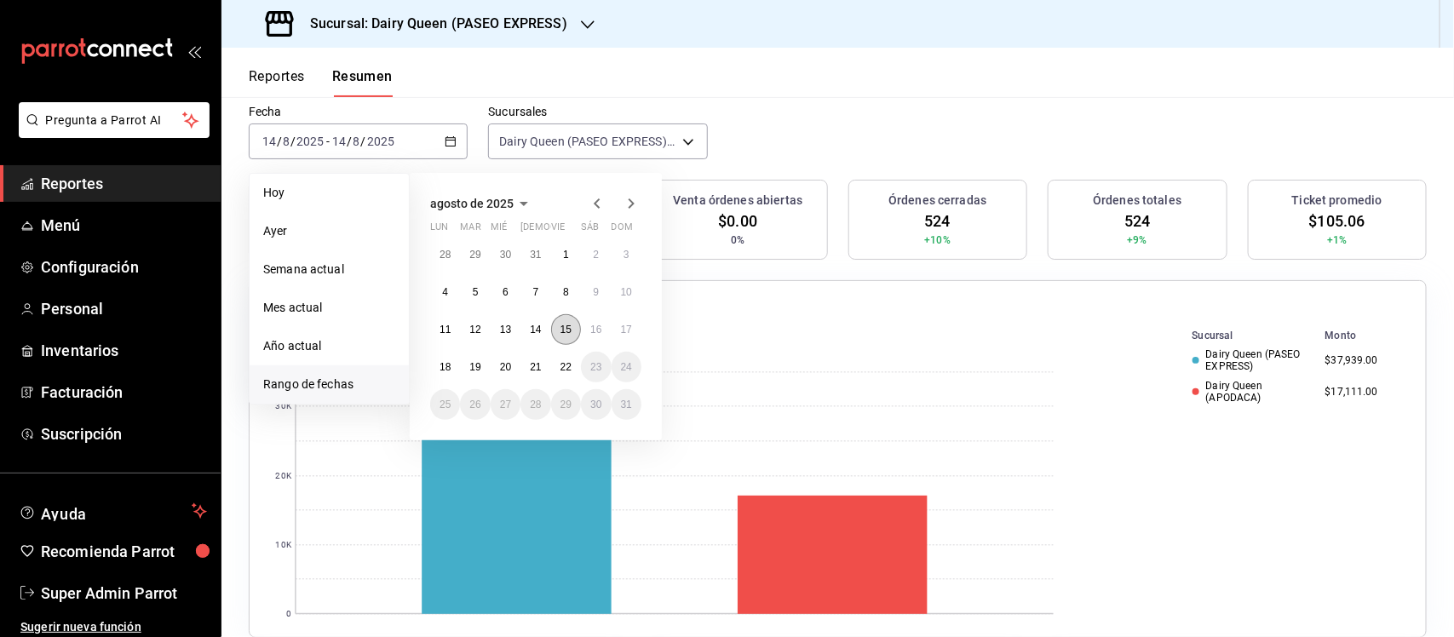
click at [572, 333] on button "15" at bounding box center [566, 329] width 30 height 31
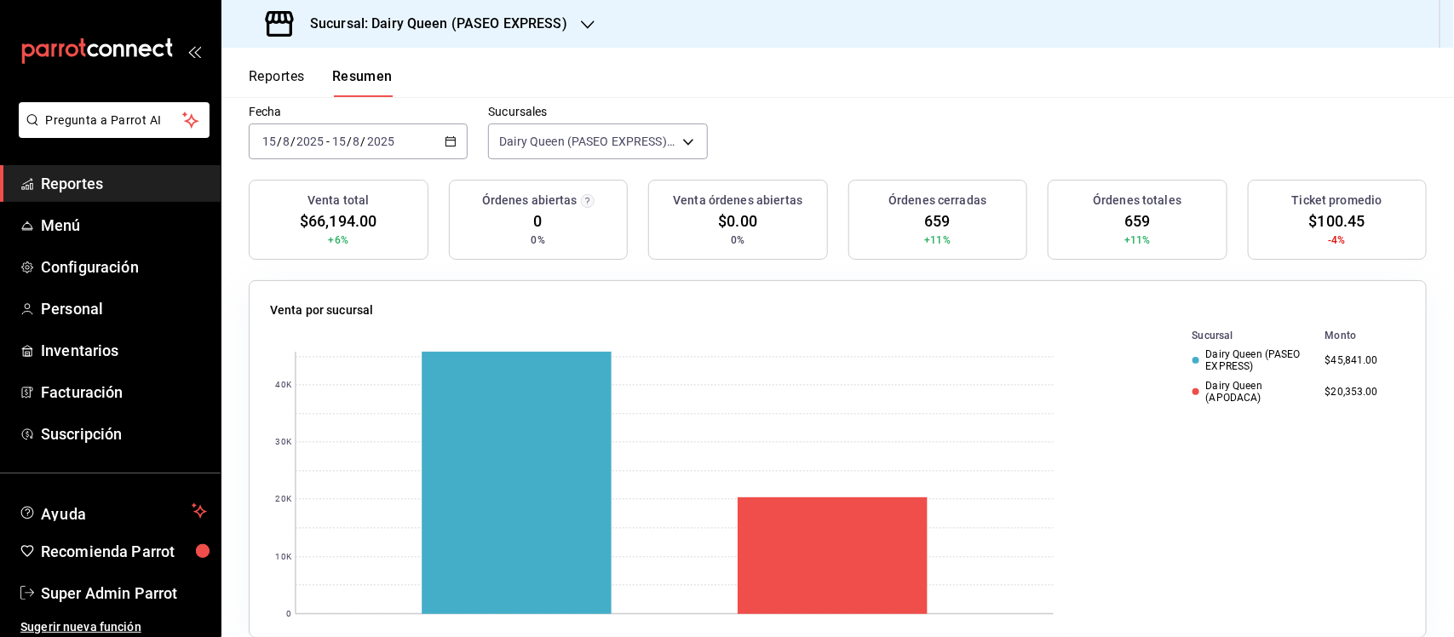
click at [462, 136] on div "2025-08-15 15 / 8 / 2025 - 2025-08-15 15 / 8 / 2025" at bounding box center [358, 141] width 219 height 36
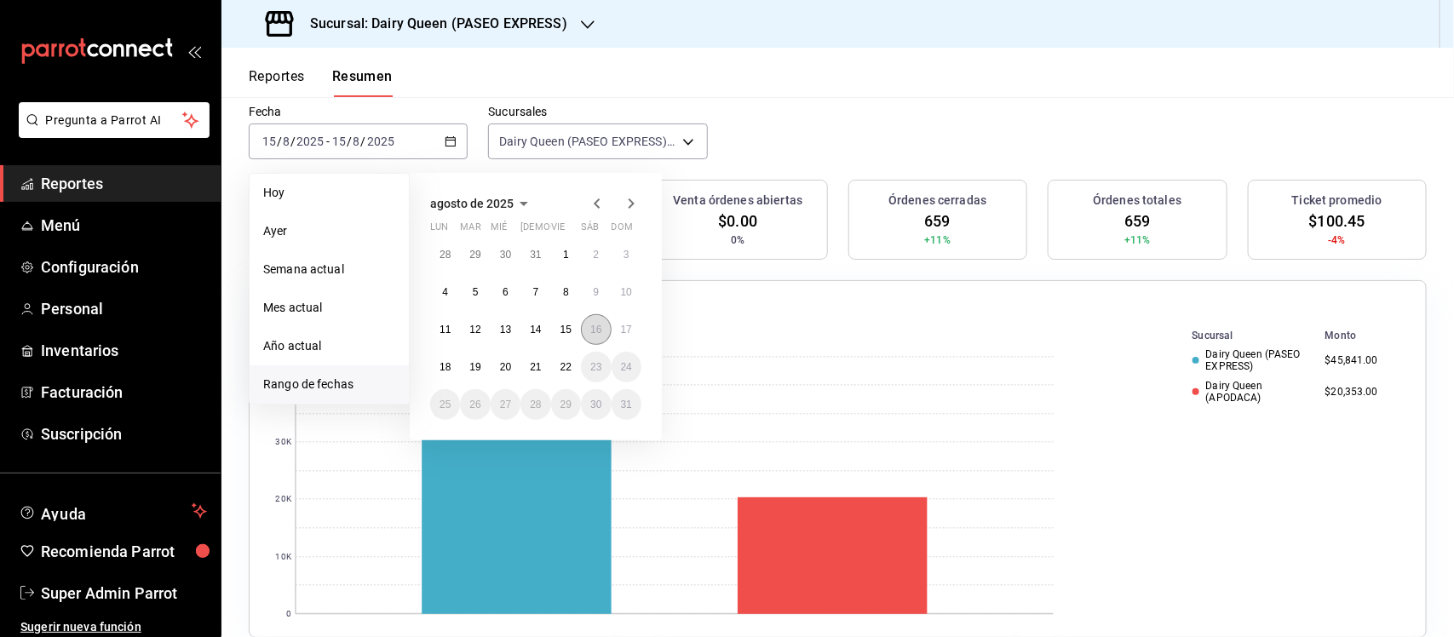
click at [594, 326] on abbr "16" at bounding box center [595, 330] width 11 height 12
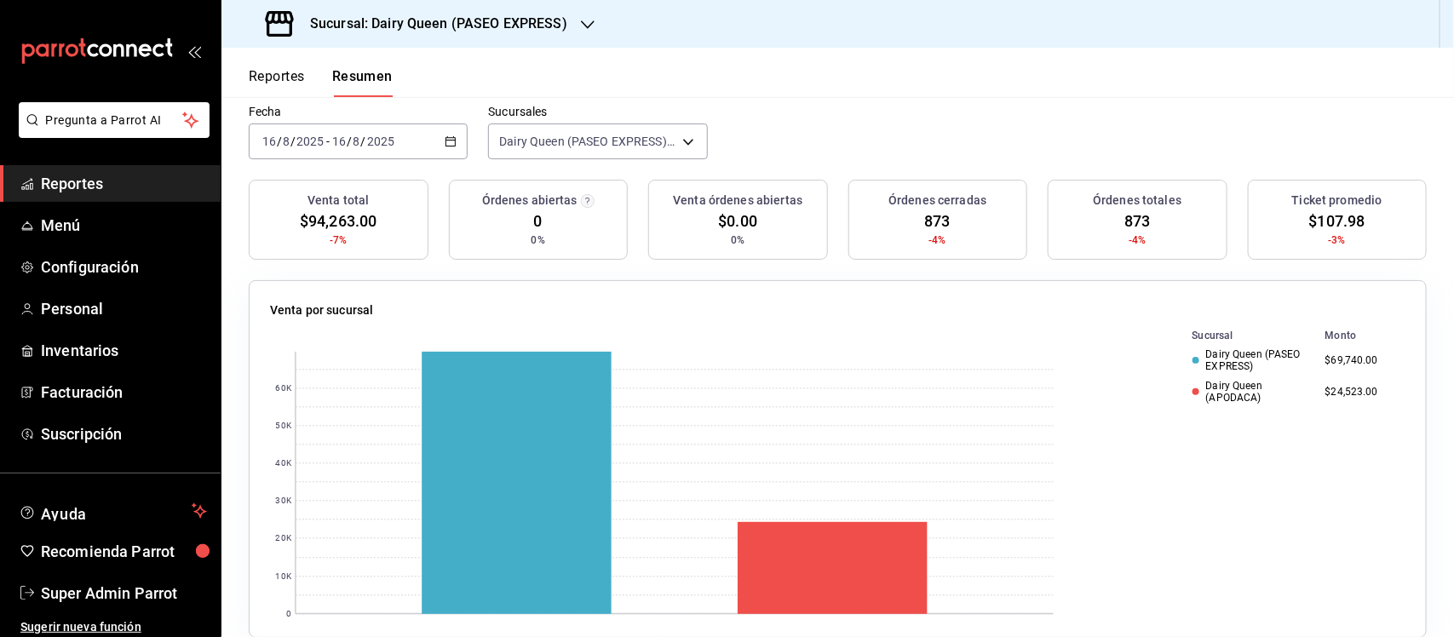
click at [462, 143] on div "2025-08-16 16 / 8 / 2025 - 2025-08-16 16 / 8 / 2025" at bounding box center [358, 141] width 219 height 36
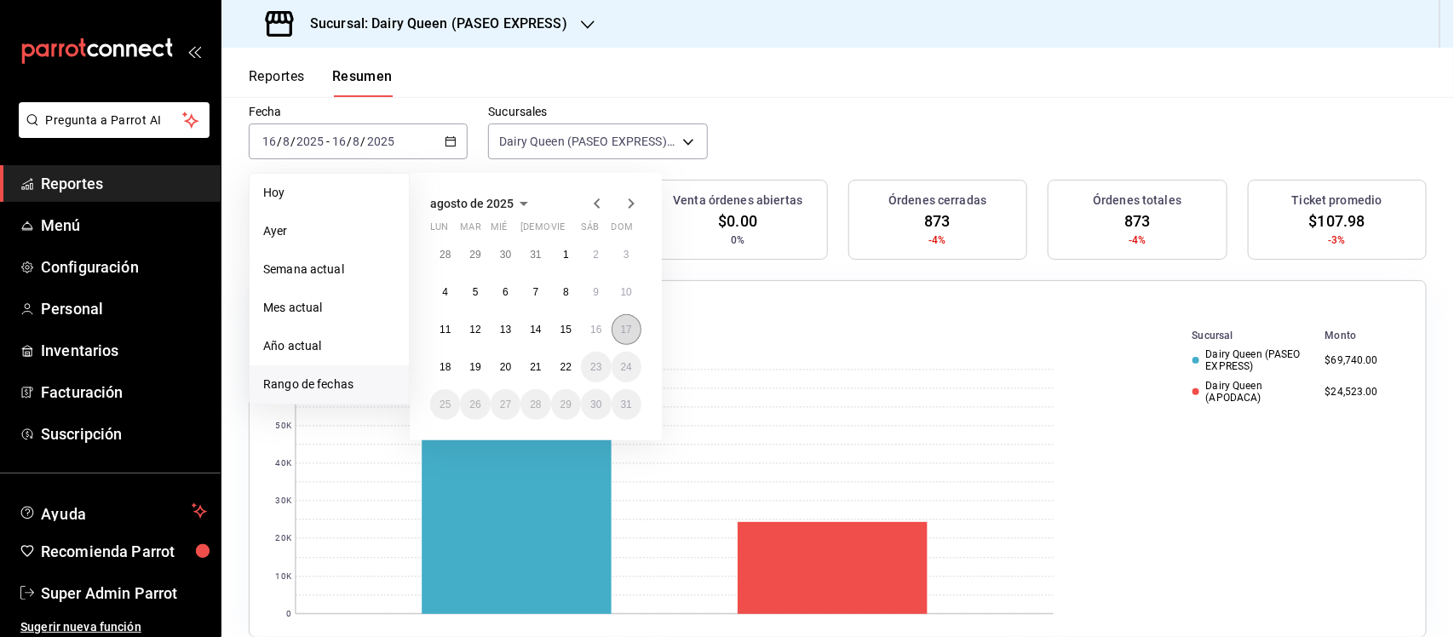
click at [635, 329] on button "17" at bounding box center [627, 329] width 30 height 31
click at [635, 328] on button "17" at bounding box center [627, 329] width 30 height 31
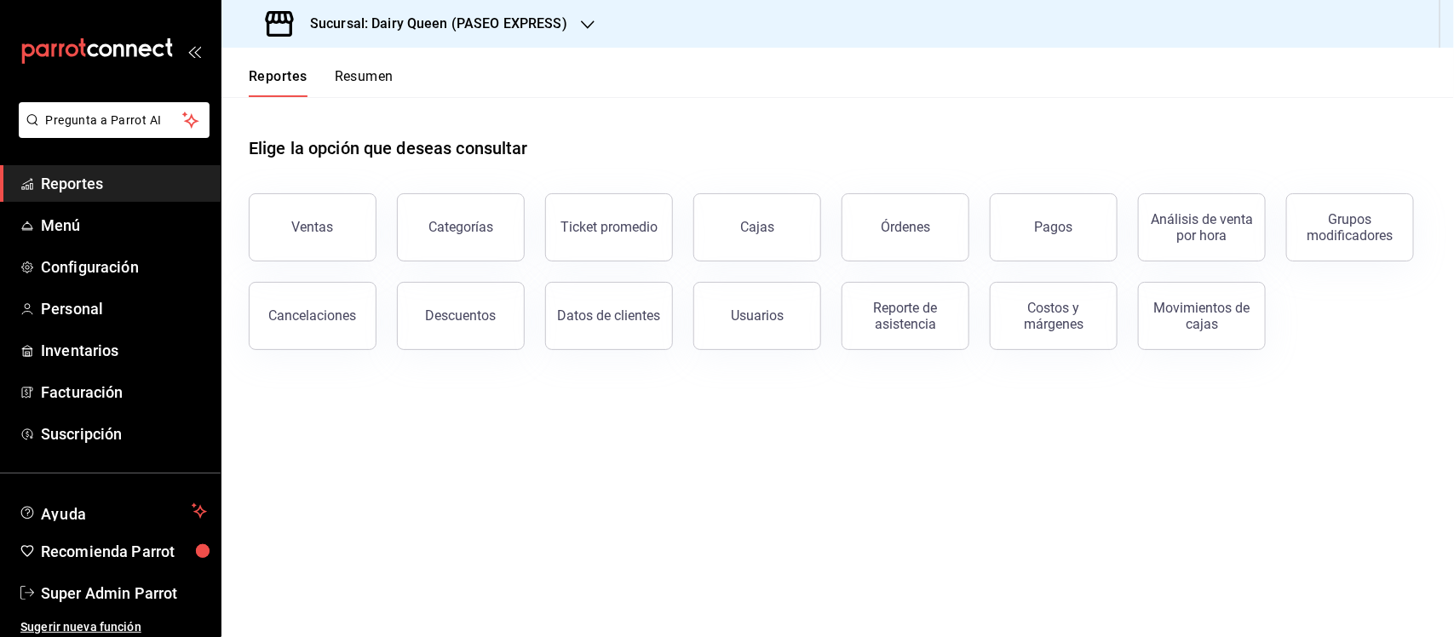
click at [513, 37] on div "Sucursal: Dairy Queen (PASEO EXPRESS)" at bounding box center [418, 24] width 366 height 48
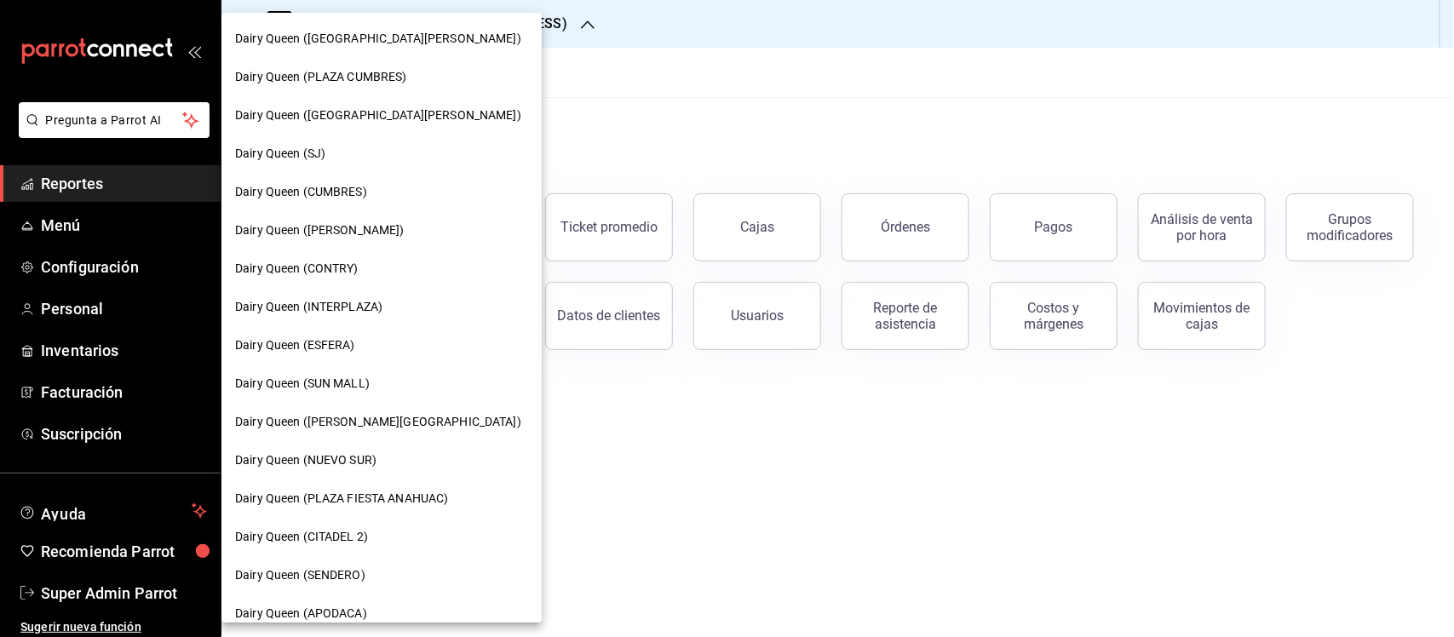
click at [376, 266] on div "Dairy Queen (CONTRY)" at bounding box center [381, 269] width 293 height 18
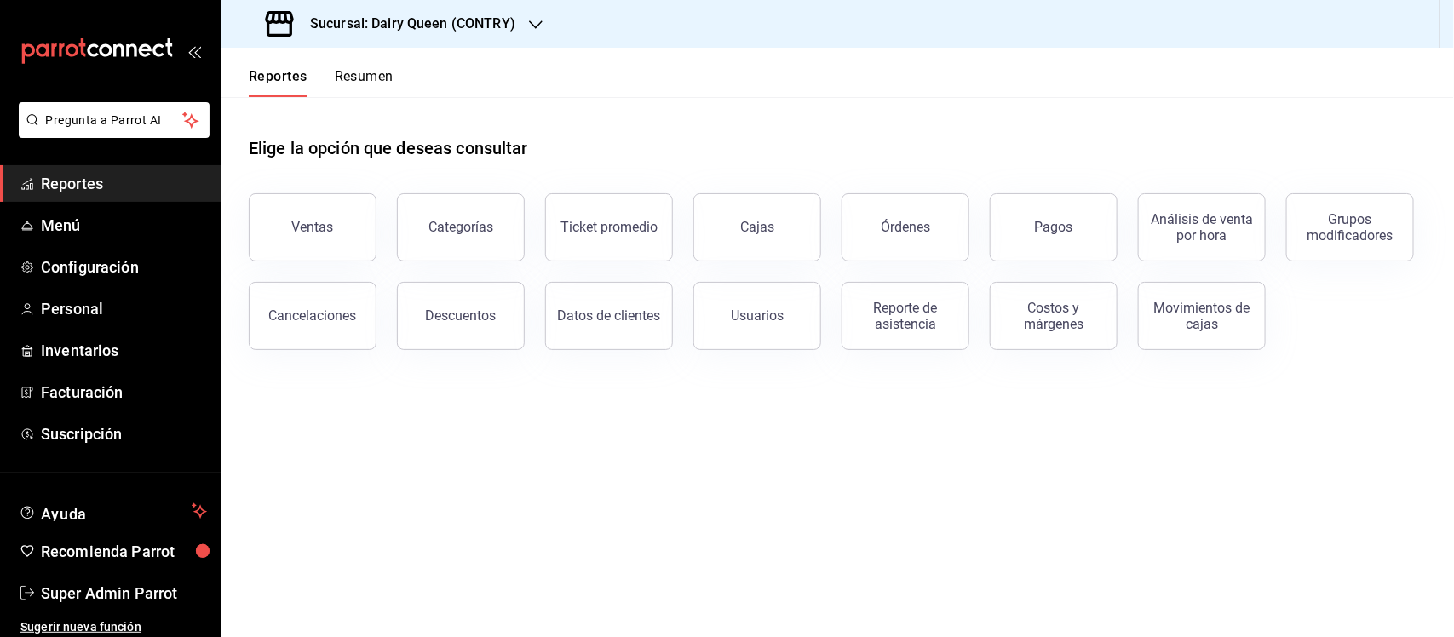
click at [377, 62] on div "Reportes Resumen" at bounding box center [307, 72] width 172 height 49
click at [376, 68] on button "Resumen" at bounding box center [364, 82] width 59 height 29
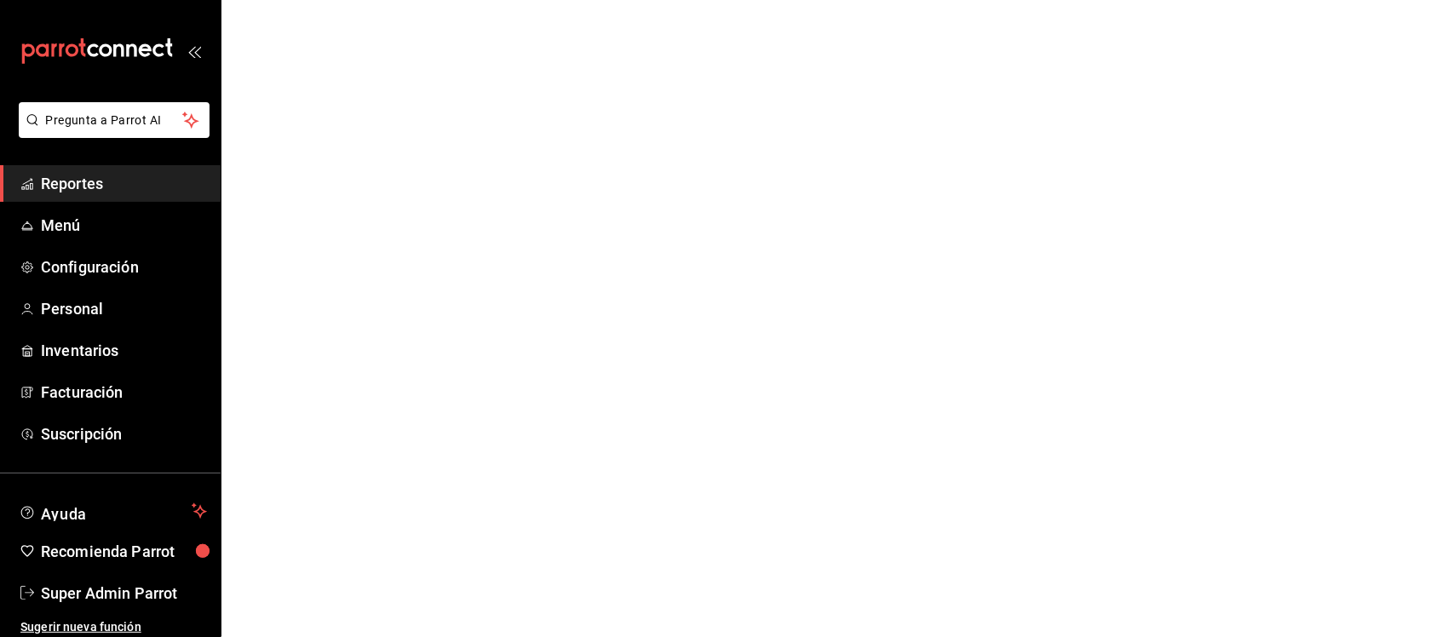
click at [376, 0] on html "Pregunta a Parrot AI Reportes Menú Configuración Personal Inventarios Facturaci…" at bounding box center [727, 0] width 1454 height 0
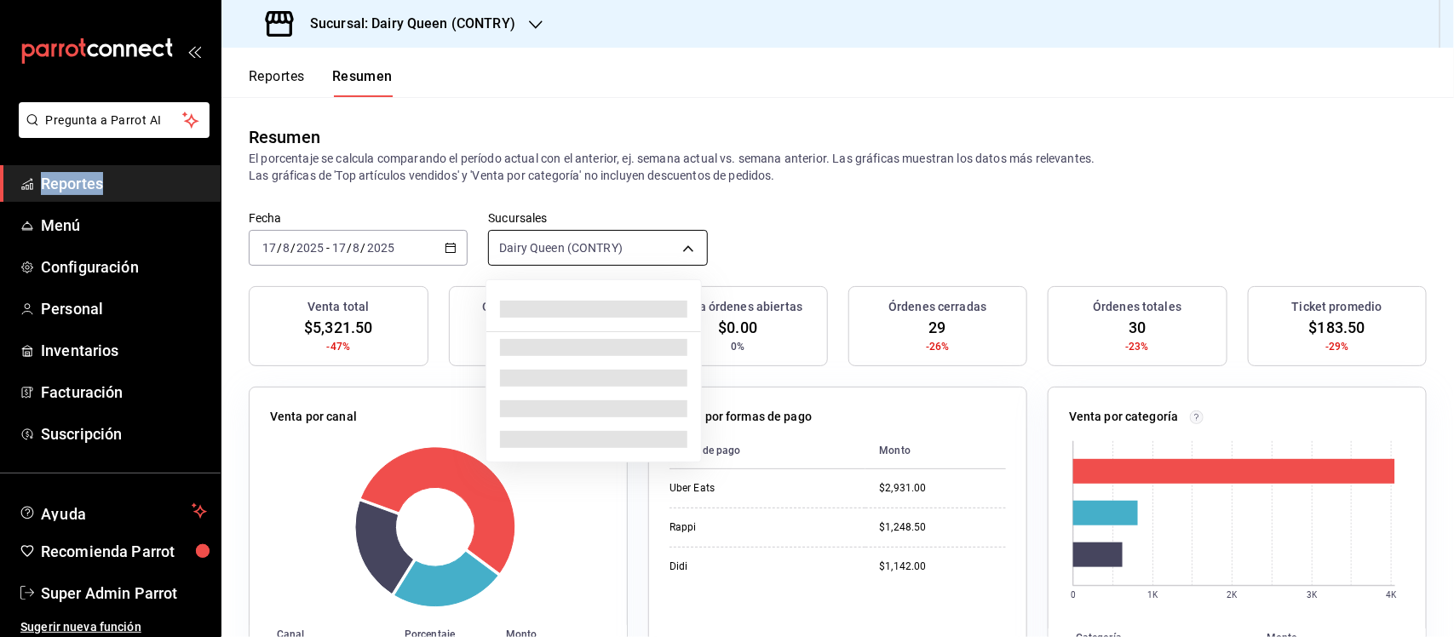
click at [647, 256] on body "Pregunta a Parrot AI Reportes Menú Configuración Personal Inventarios Facturaci…" at bounding box center [727, 318] width 1454 height 637
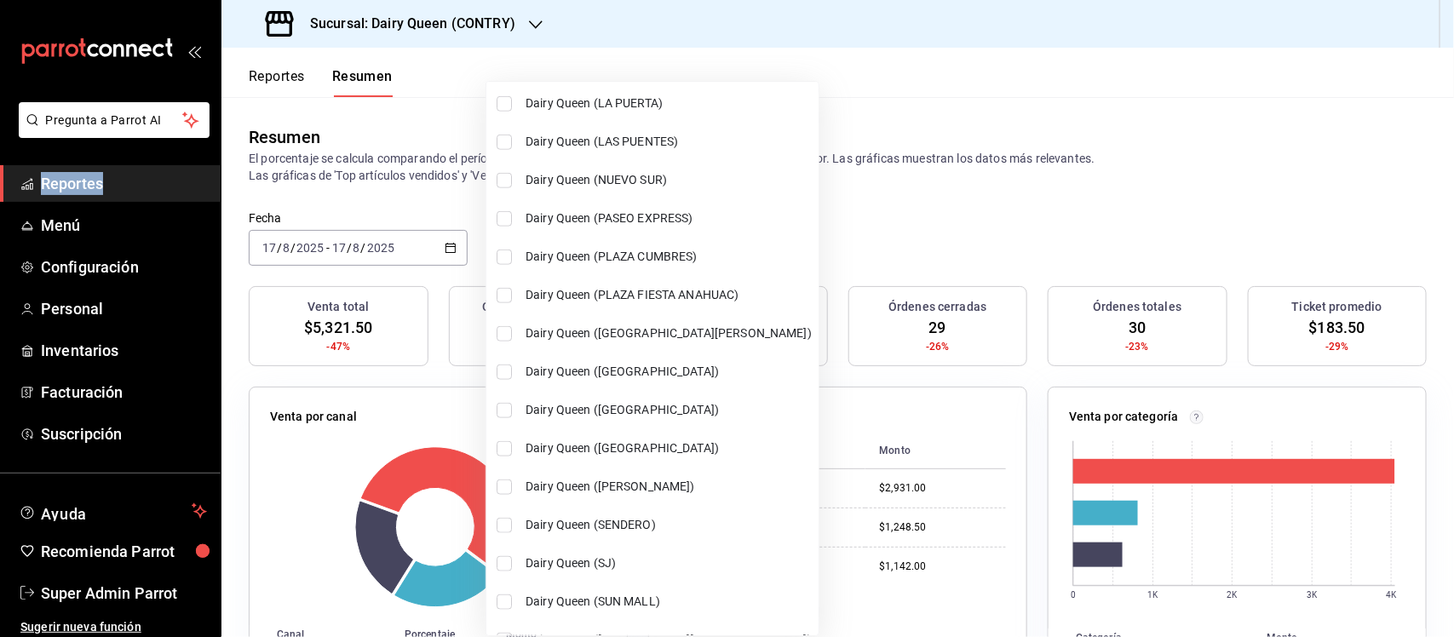
scroll to position [669, 0]
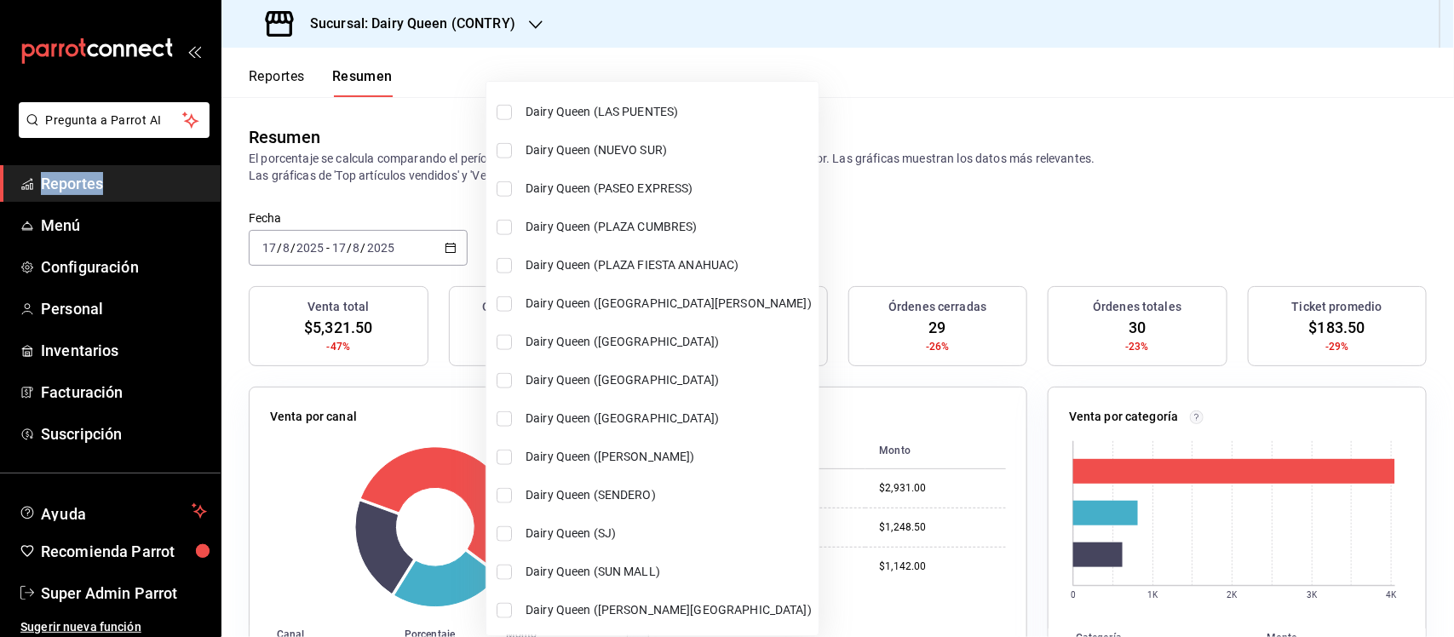
click at [504, 490] on input "checkbox" at bounding box center [504, 495] width 15 height 15
checkbox input "true"
type input "[object Object],[object Object]"
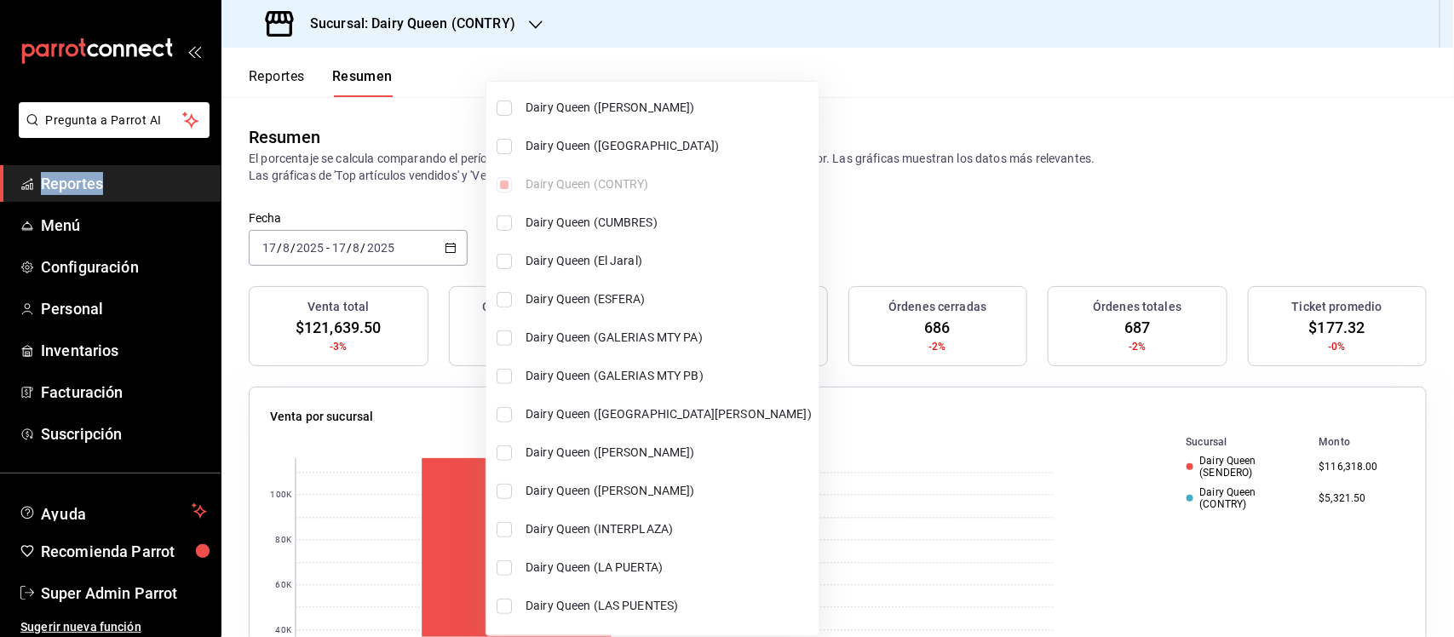
scroll to position [213, 0]
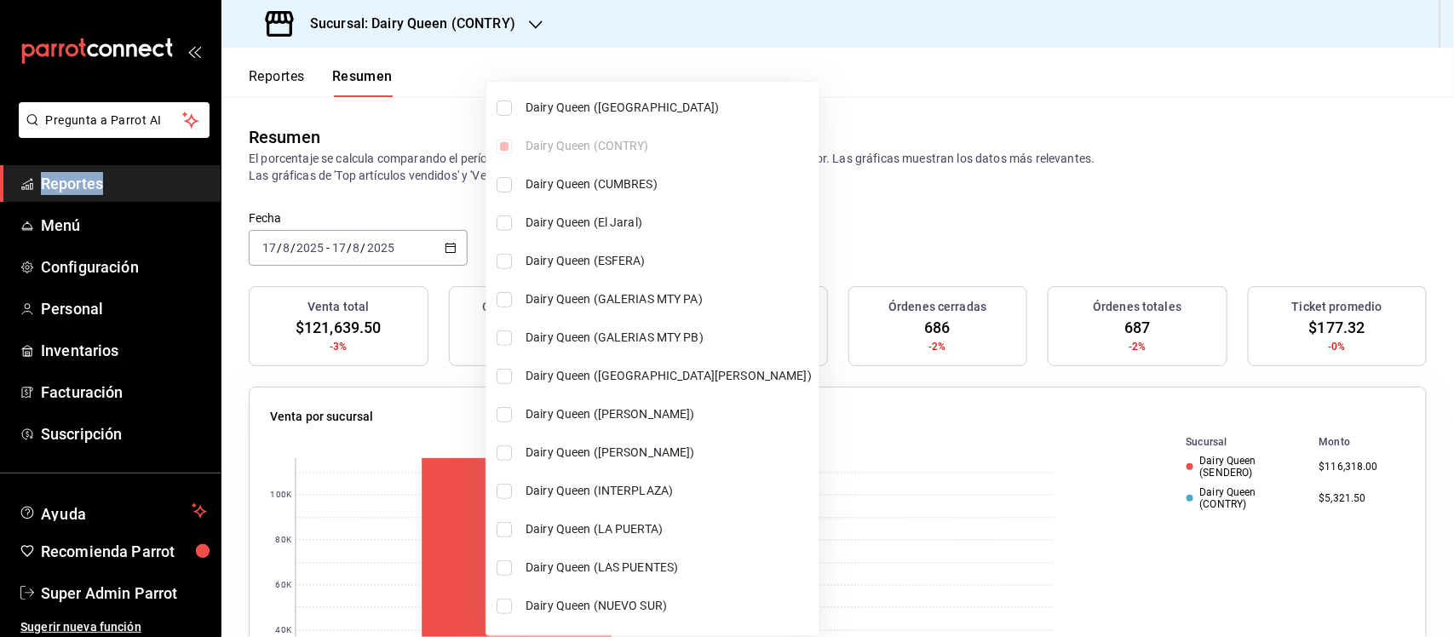
click at [500, 183] on input "checkbox" at bounding box center [504, 184] width 15 height 15
checkbox input "true"
type input "[object Object],[object Object],[object Object]"
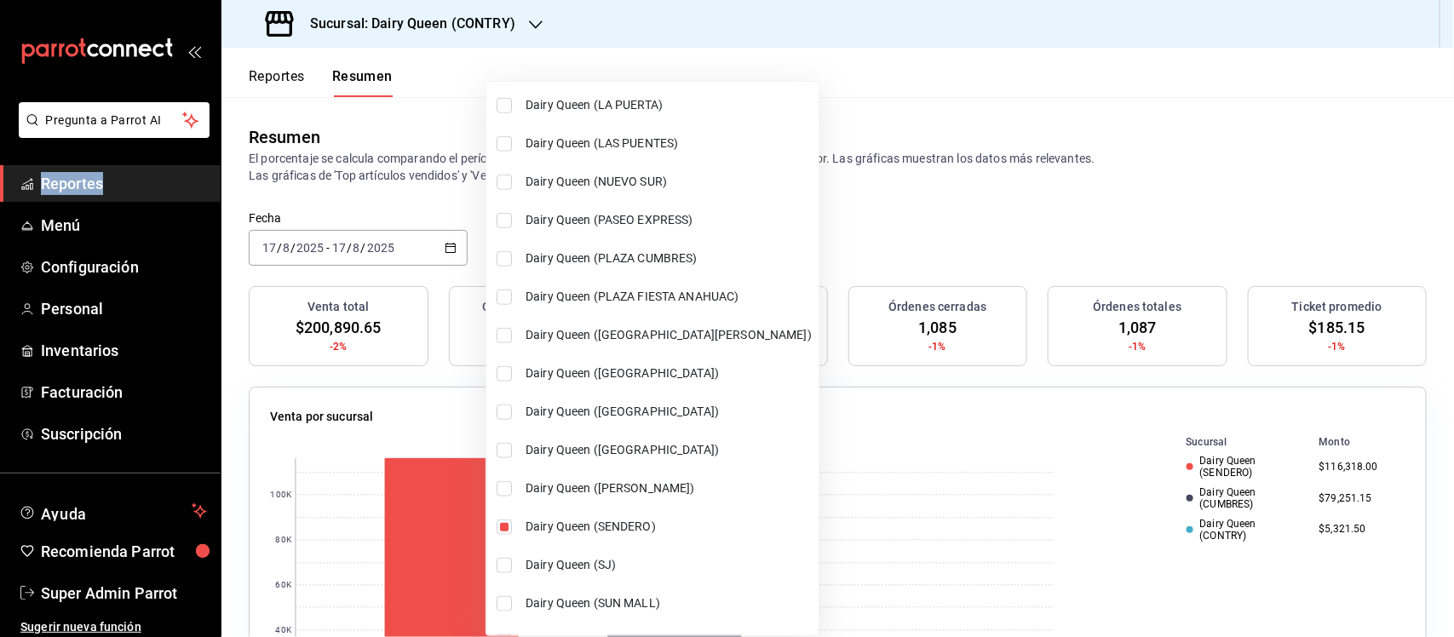
scroll to position [639, 0]
click at [505, 146] on input "checkbox" at bounding box center [504, 142] width 15 height 15
checkbox input "true"
type input "[object Object],[object Object],[object Object],[object Object]"
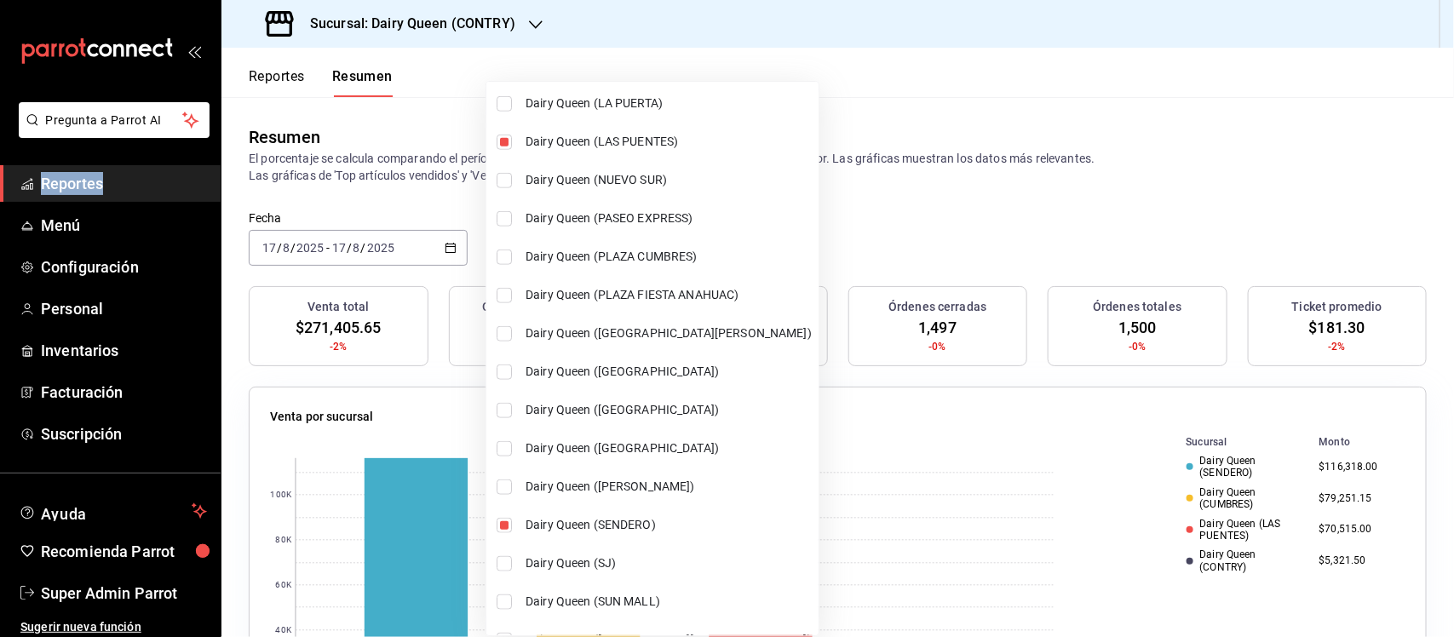
scroll to position [669, 0]
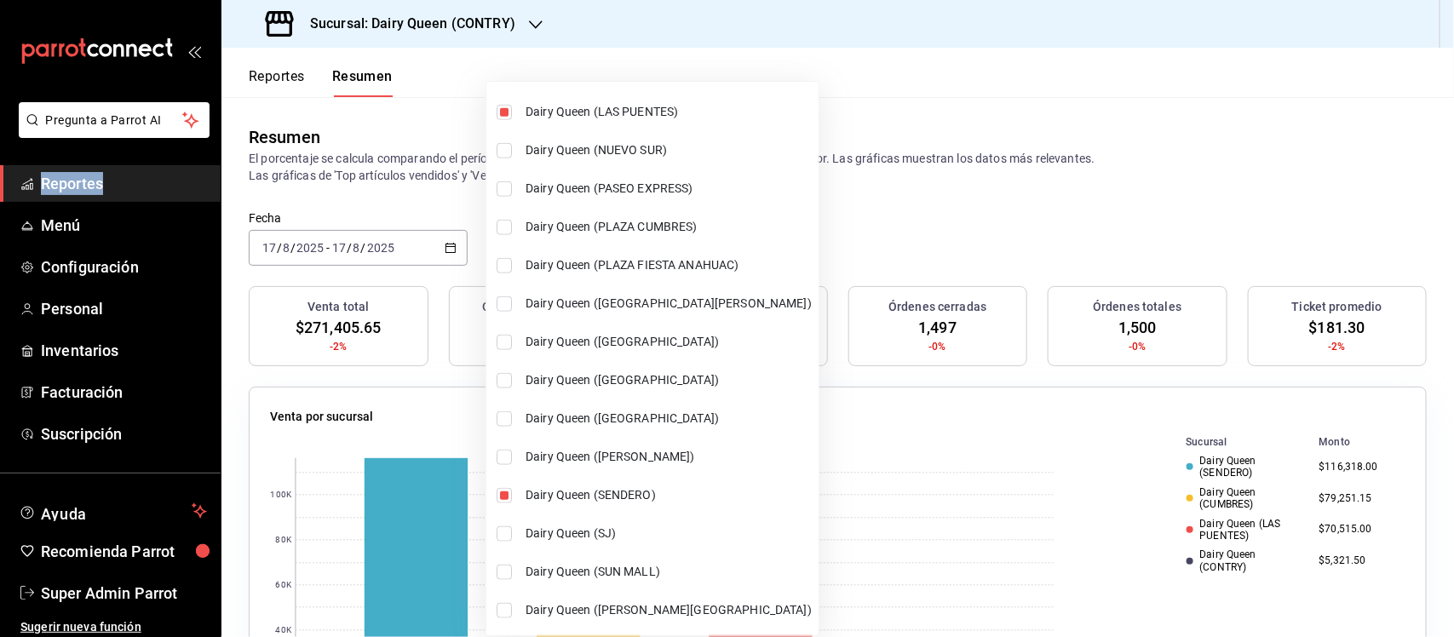
click at [503, 534] on input "checkbox" at bounding box center [504, 533] width 15 height 15
checkbox input "true"
type input "[object Object],[object Object],[object Object],[object Object],[object Object]"
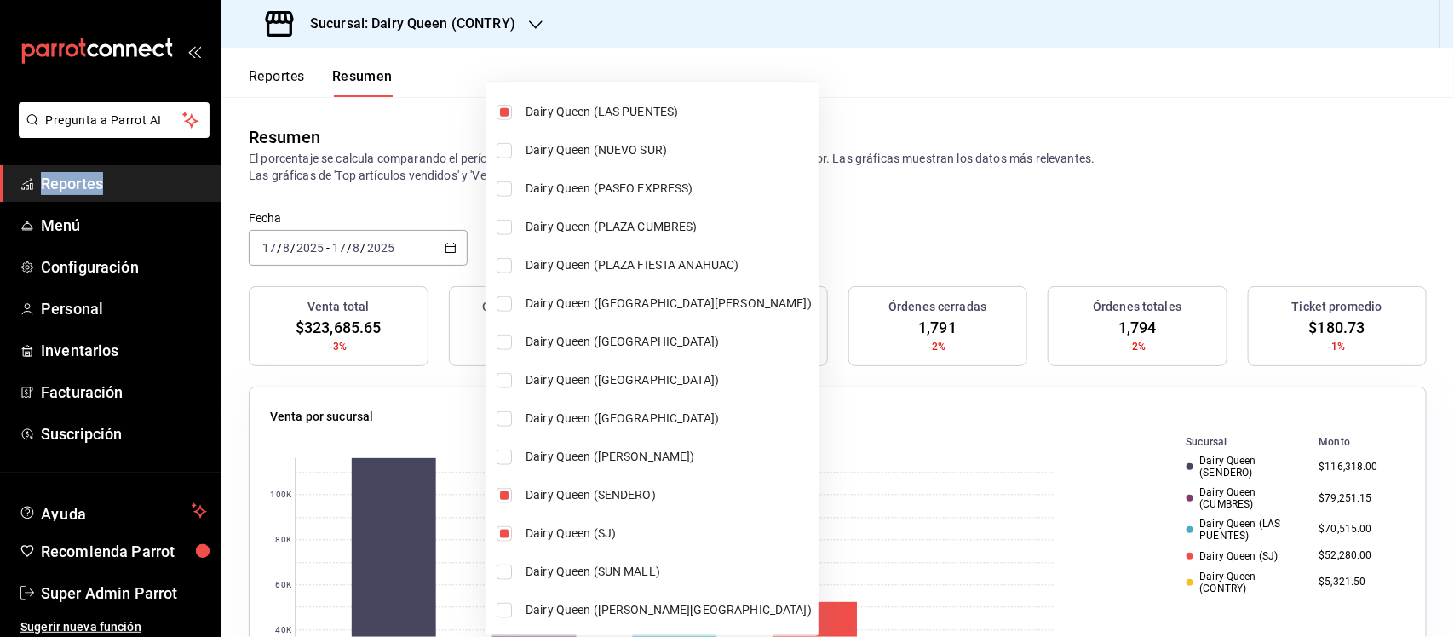
click at [511, 345] on input "checkbox" at bounding box center [504, 342] width 15 height 15
checkbox input "true"
type input "[object Object],[object Object],[object Object],[object Object],[object Object]…"
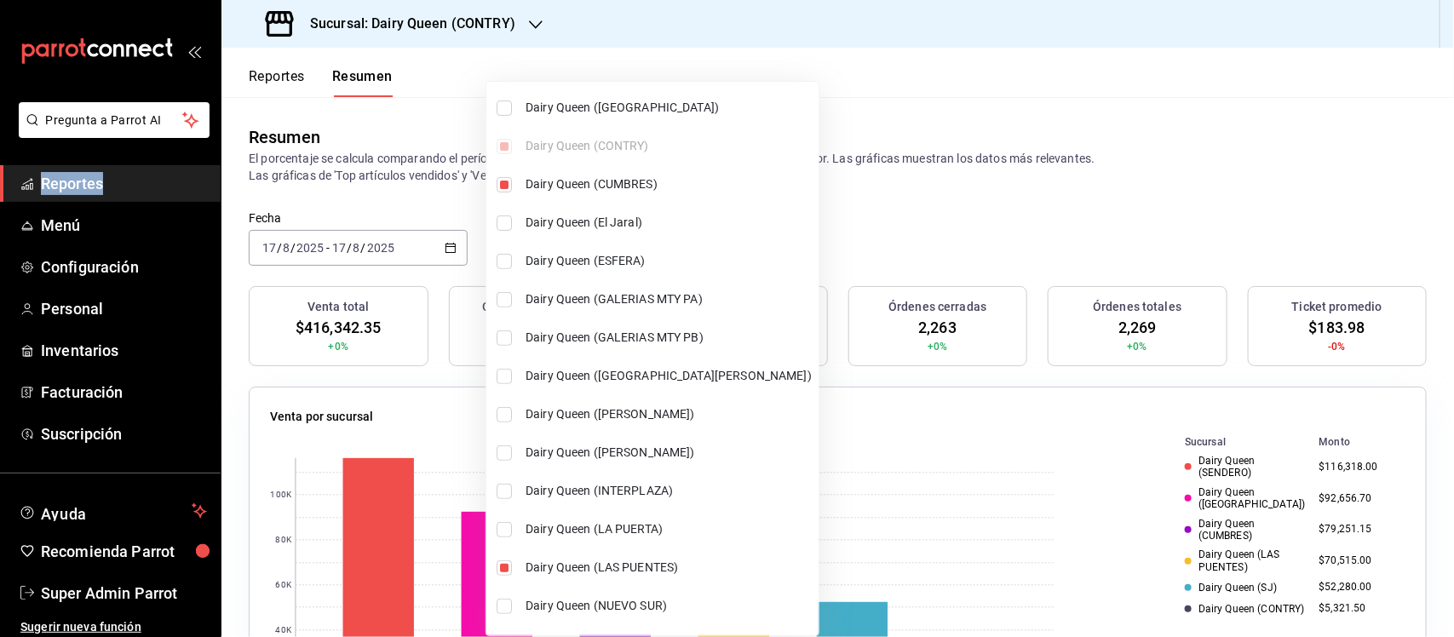
scroll to position [319, 0]
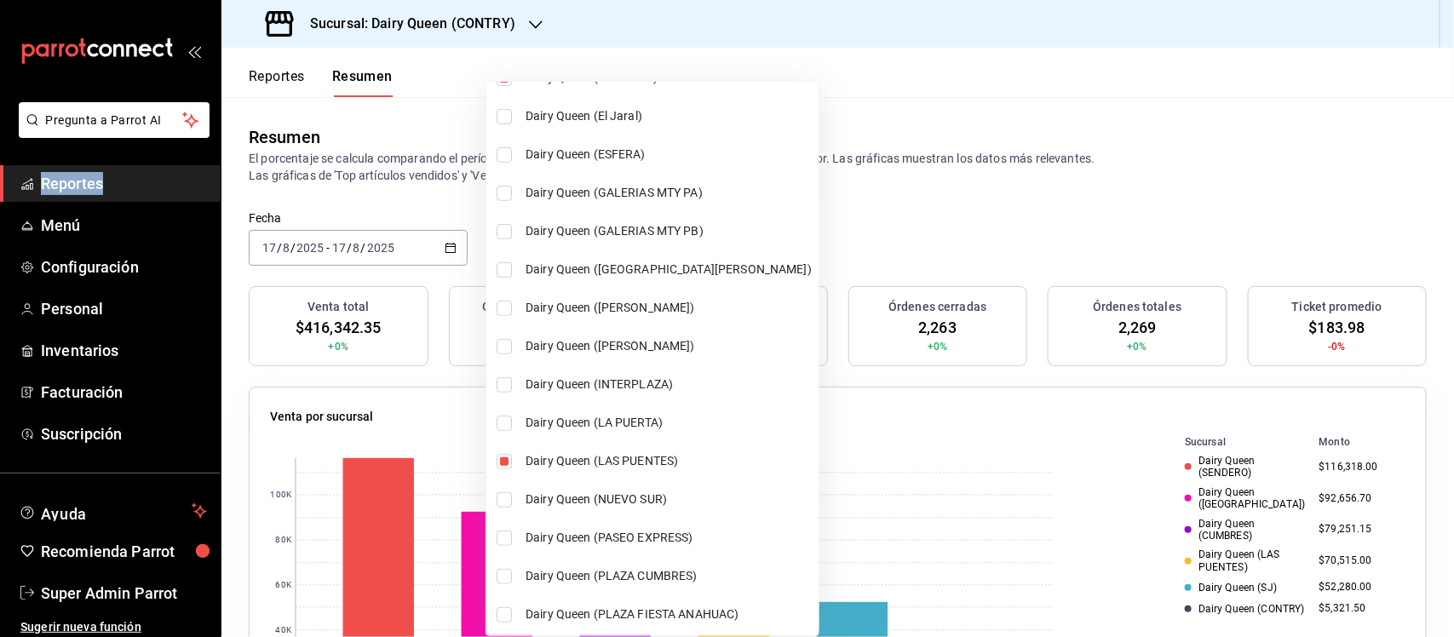
click at [508, 423] on input "checkbox" at bounding box center [504, 423] width 15 height 15
checkbox input "true"
type input "[object Object],[object Object],[object Object],[object Object],[object Object]…"
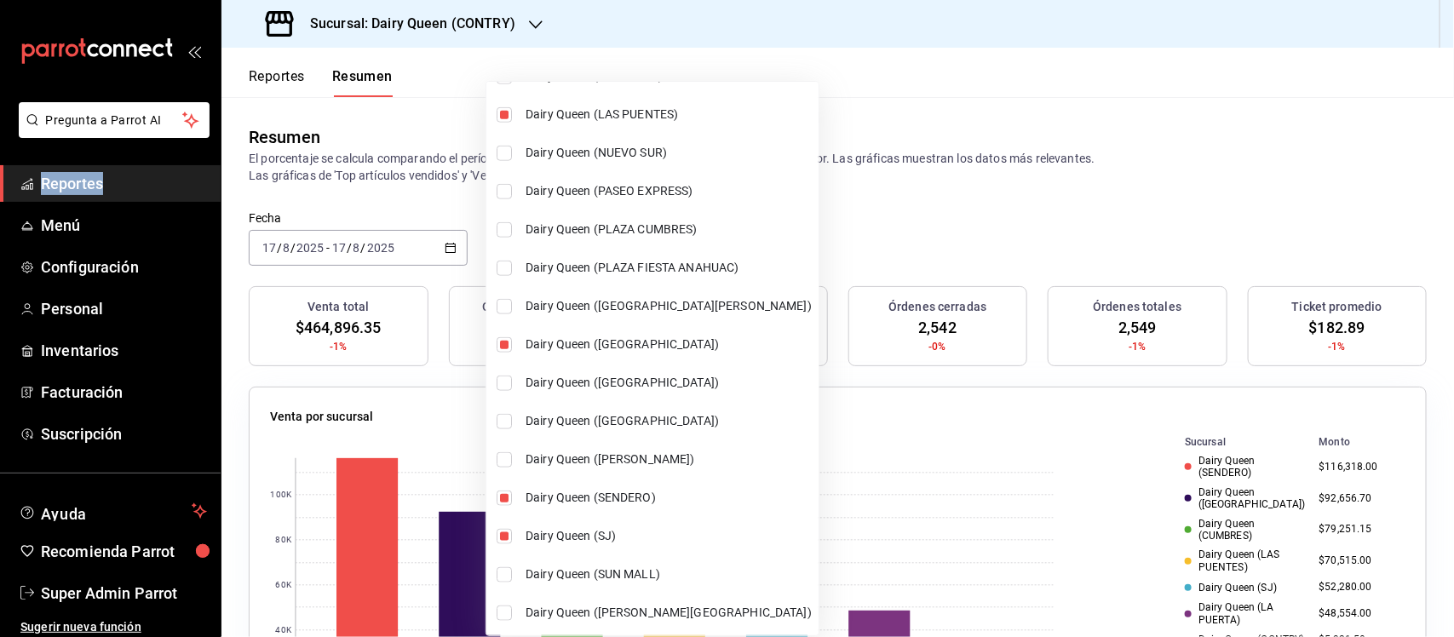
scroll to position [669, 0]
click at [508, 610] on input "checkbox" at bounding box center [504, 610] width 15 height 15
checkbox input "true"
type input "[object Object],[object Object],[object Object],[object Object],[object Object]…"
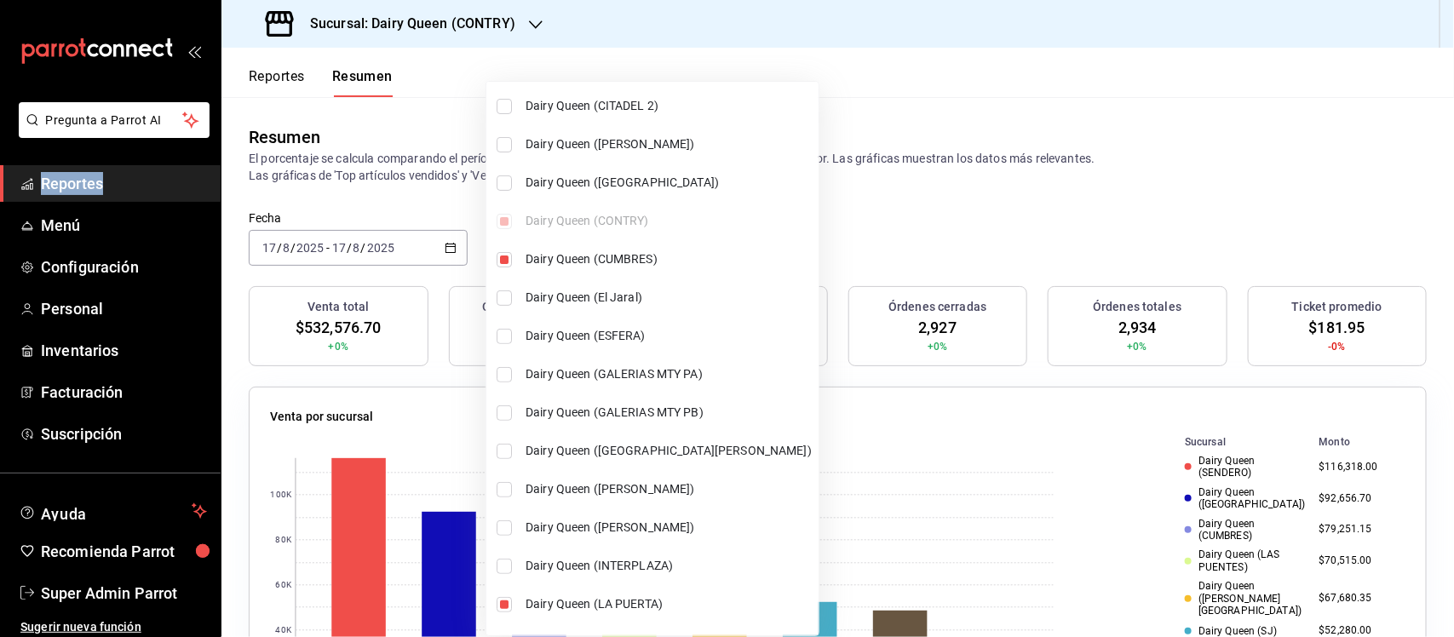
scroll to position [136, 0]
click at [508, 187] on input "checkbox" at bounding box center [504, 184] width 15 height 15
checkbox input "true"
type input "[object Object],[object Object],[object Object],[object Object],[object Object]…"
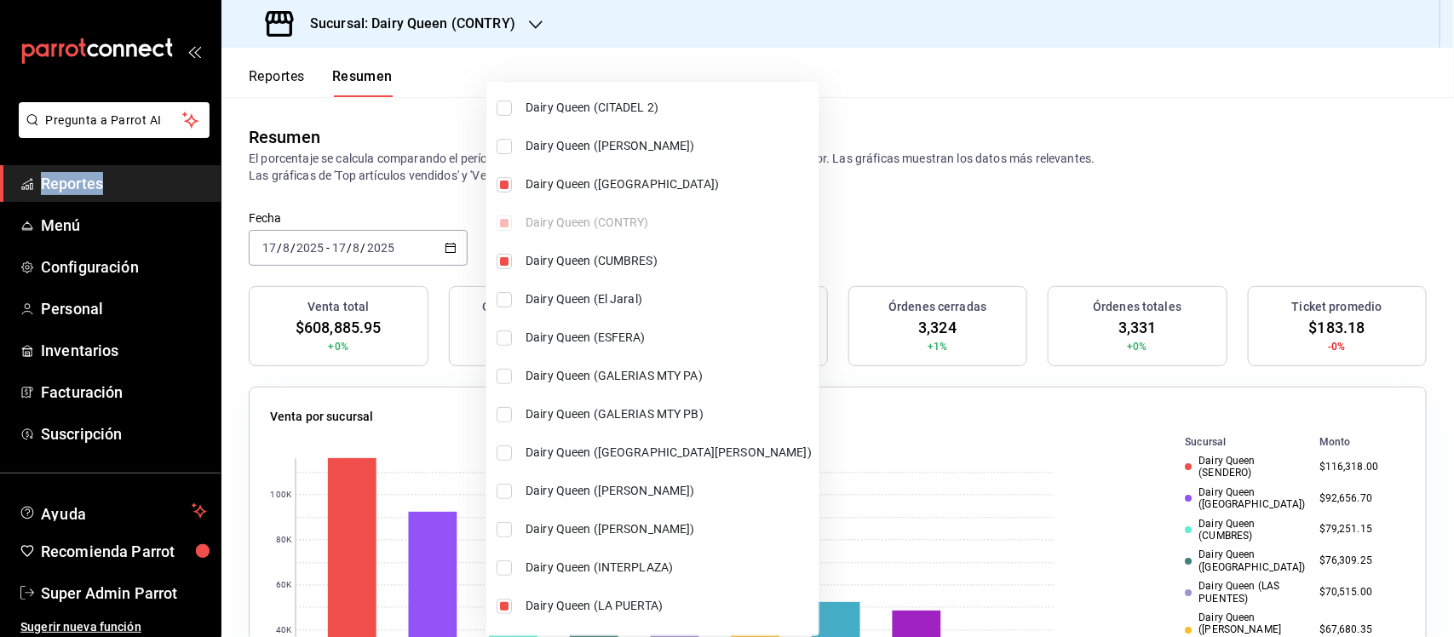
click at [503, 153] on input "checkbox" at bounding box center [504, 146] width 15 height 15
checkbox input "true"
type input "[object Object],[object Object],[object Object],[object Object],[object Object]…"
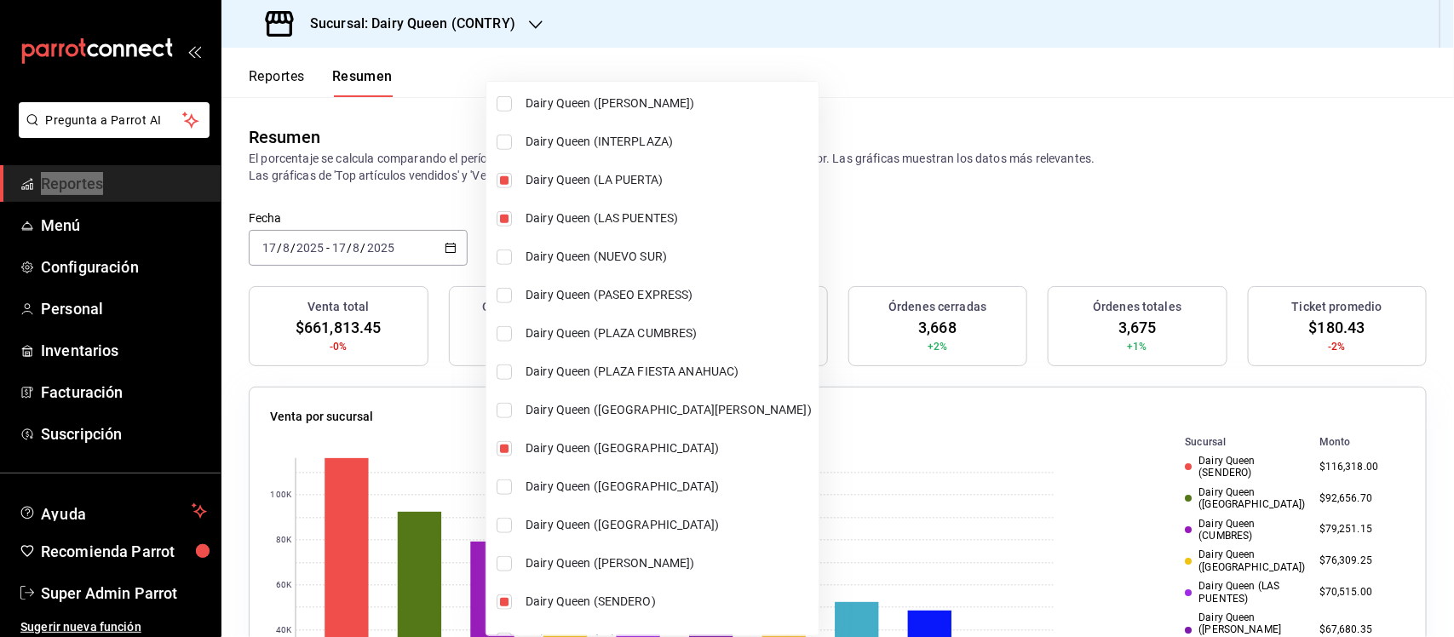
scroll to position [669, 0]
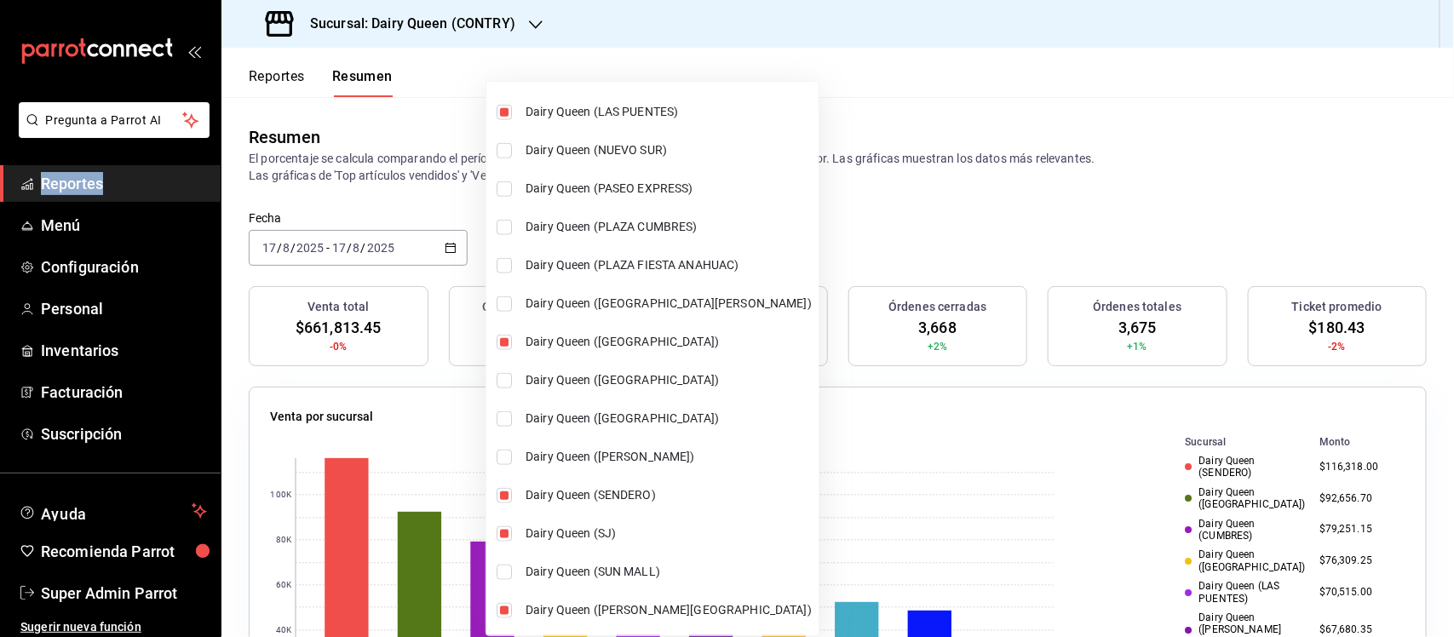
click at [502, 458] on input "checkbox" at bounding box center [504, 457] width 15 height 15
checkbox input "true"
type input "[object Object],[object Object],[object Object],[object Object],[object Object]…"
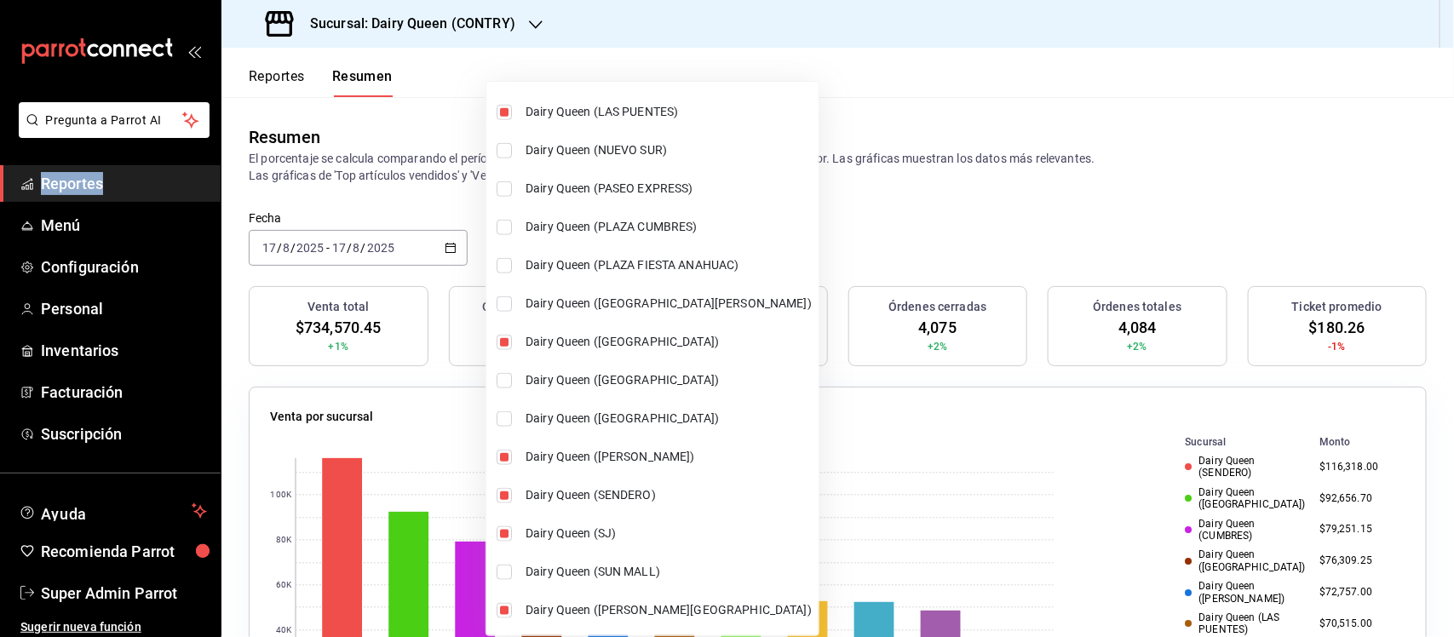
click at [507, 419] on input "checkbox" at bounding box center [504, 418] width 15 height 15
checkbox input "true"
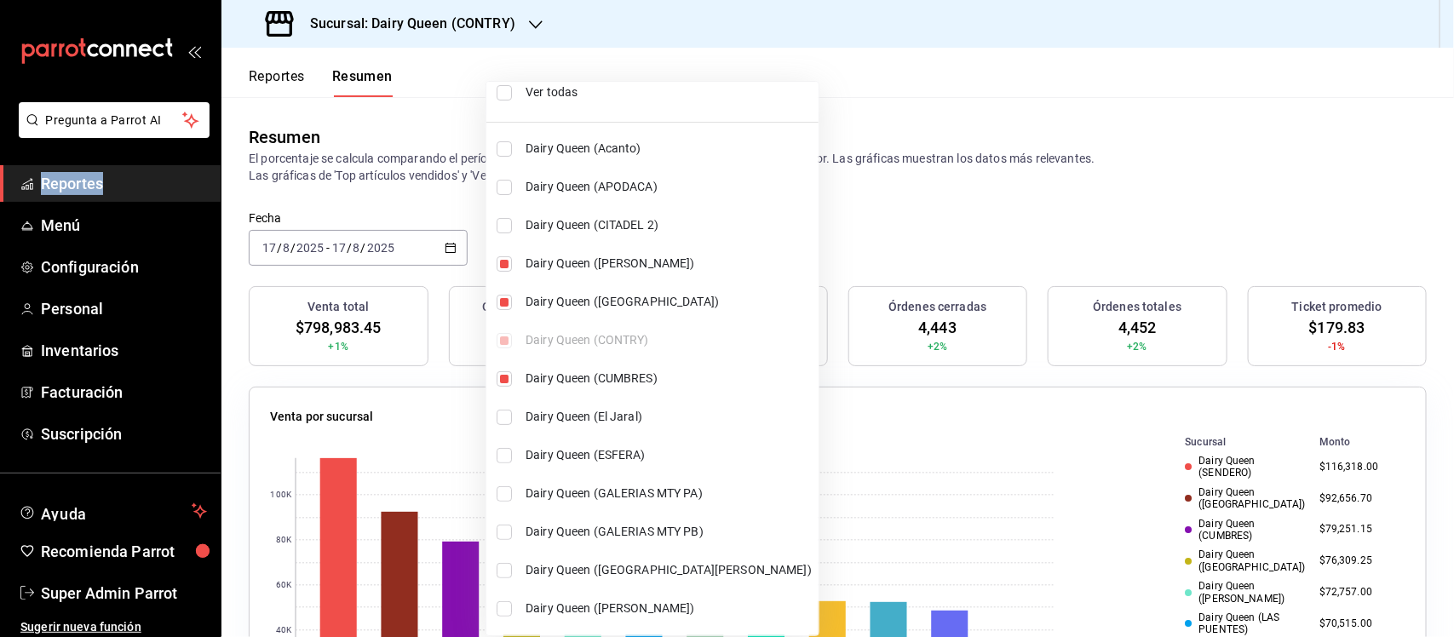
scroll to position [0, 0]
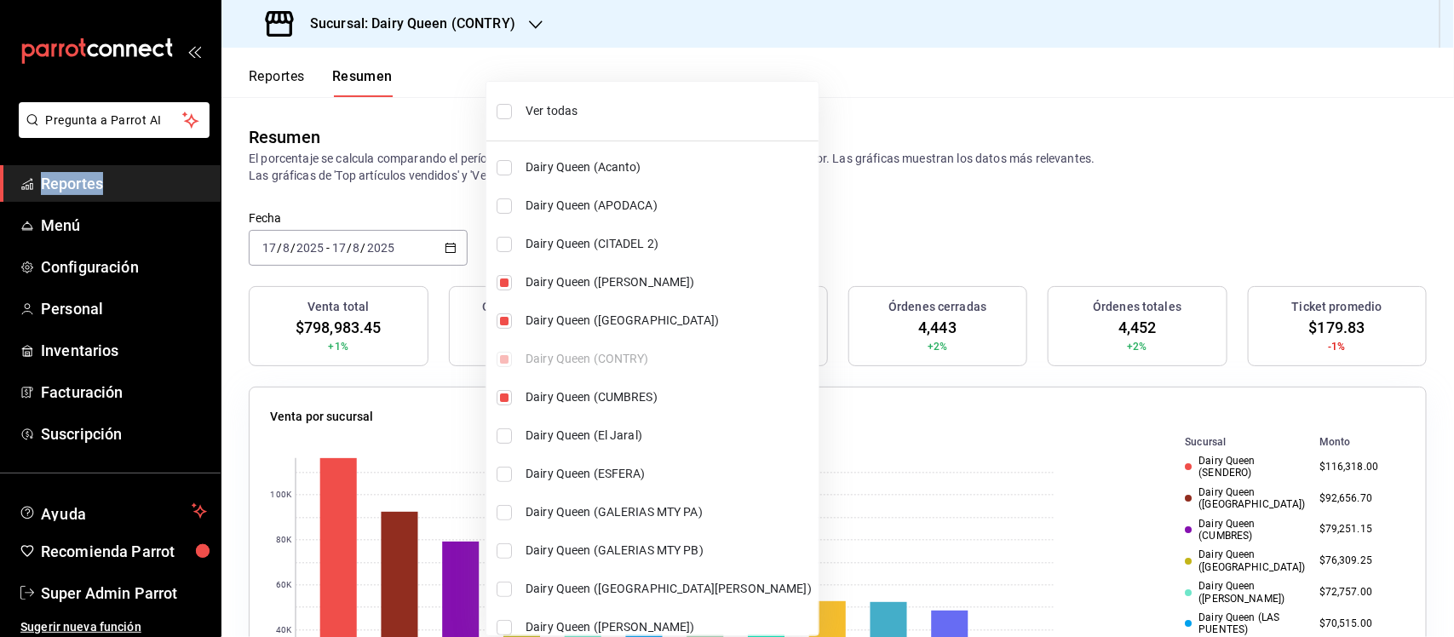
click at [500, 175] on li "Dairy Queen (Acanto)" at bounding box center [652, 167] width 332 height 38
type input "[object Object],[object Object],[object Object],[object Object],[object Object]…"
checkbox input "true"
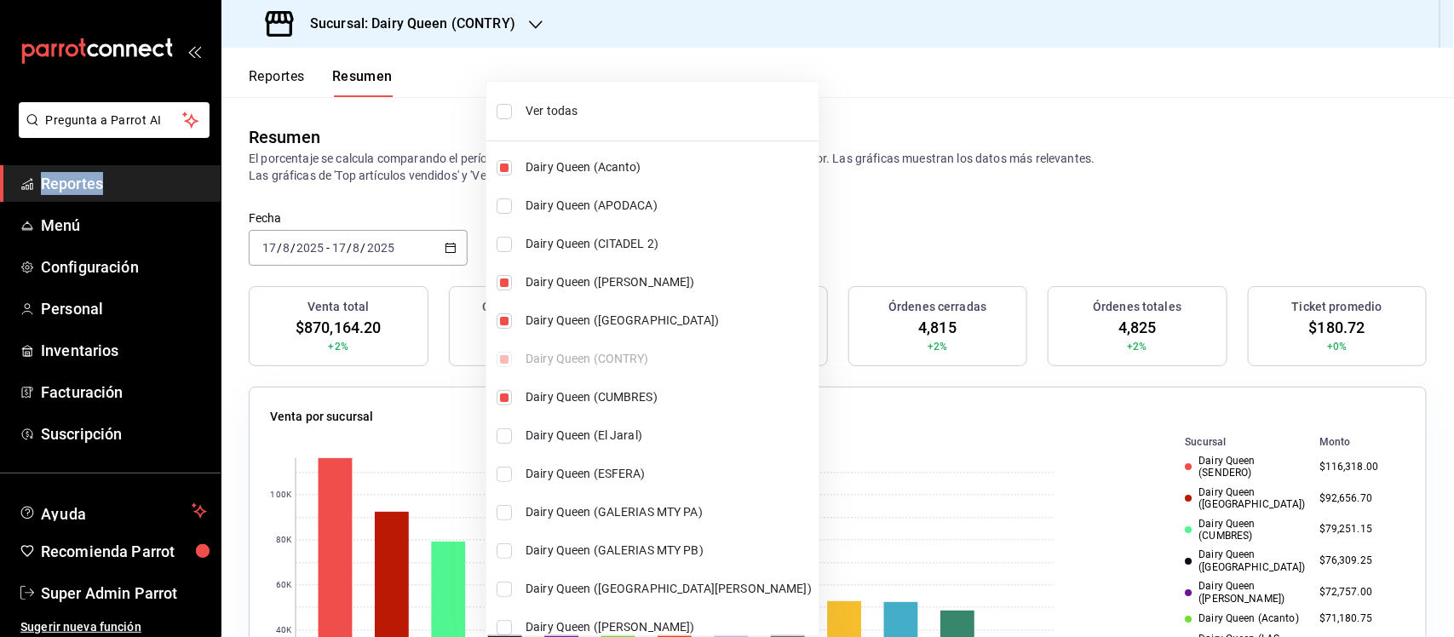
click at [503, 437] on input "checkbox" at bounding box center [504, 435] width 15 height 15
checkbox input "true"
type input "[object Object],[object Object],[object Object],[object Object],[object Object]…"
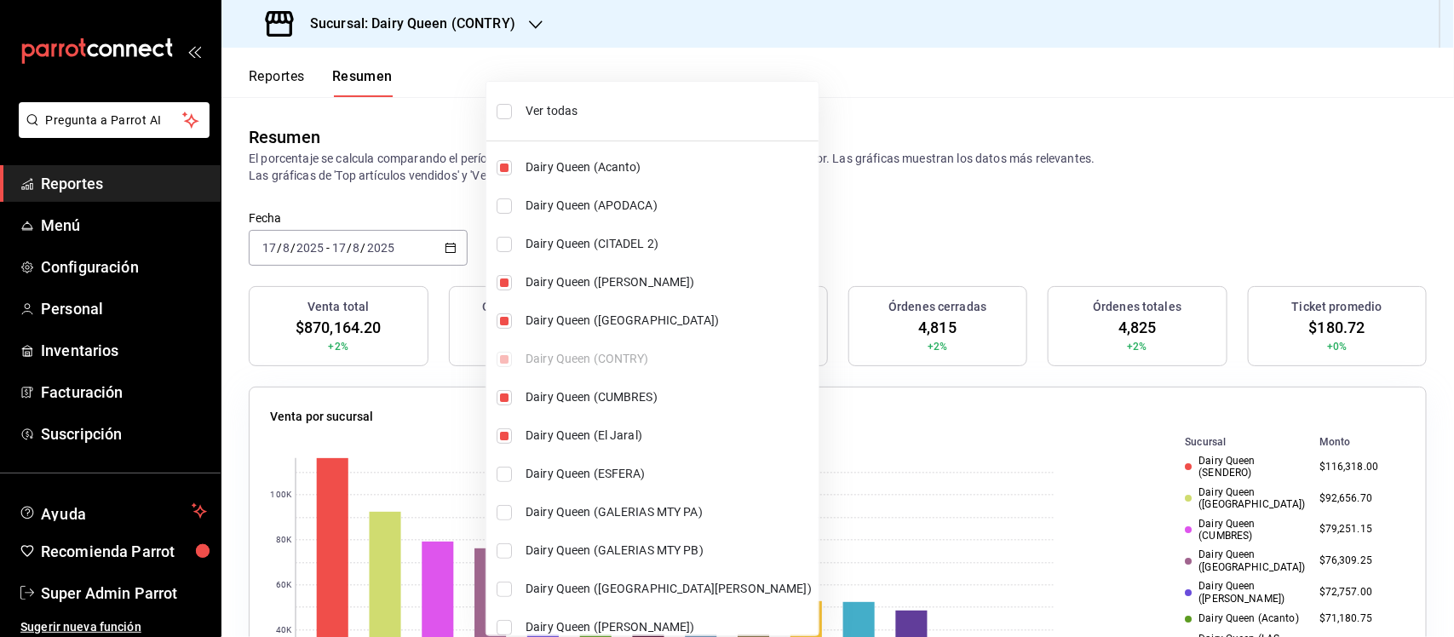
click at [933, 175] on div at bounding box center [727, 318] width 1454 height 637
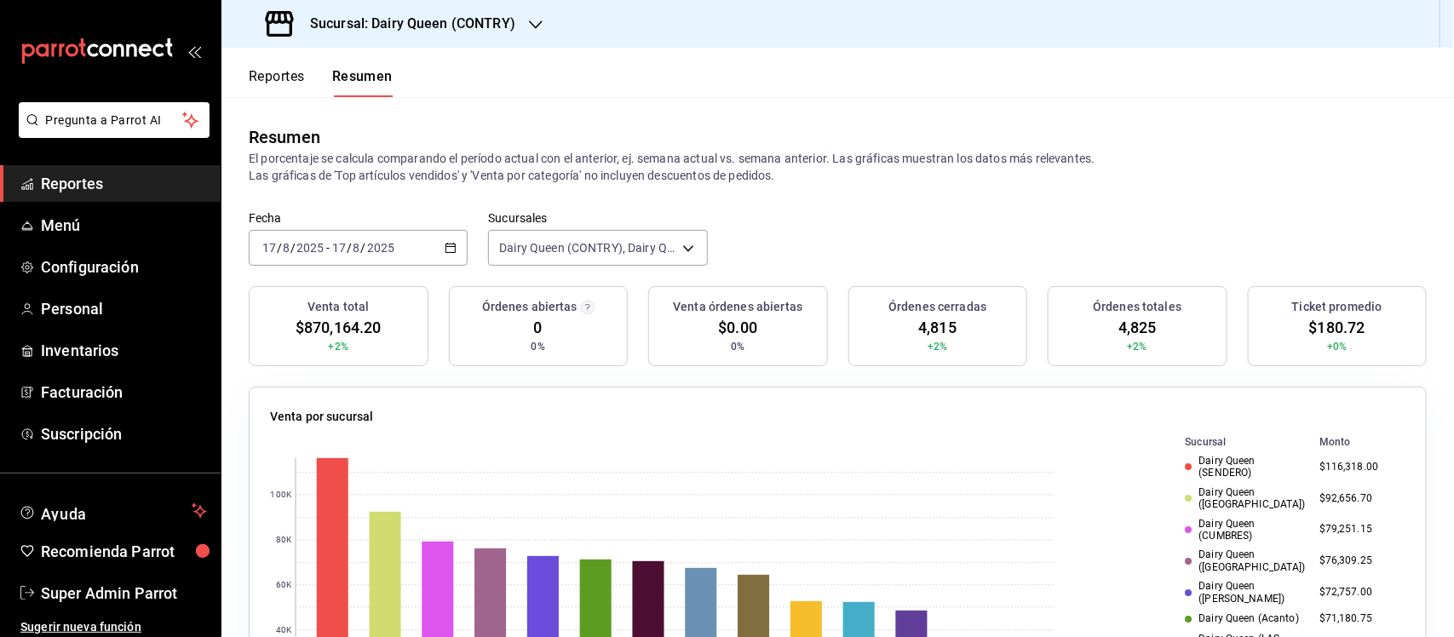
click at [450, 239] on div "2025-08-17 17 / 8 / 2025 - 2025-08-17 17 / 8 / 2025" at bounding box center [358, 248] width 219 height 36
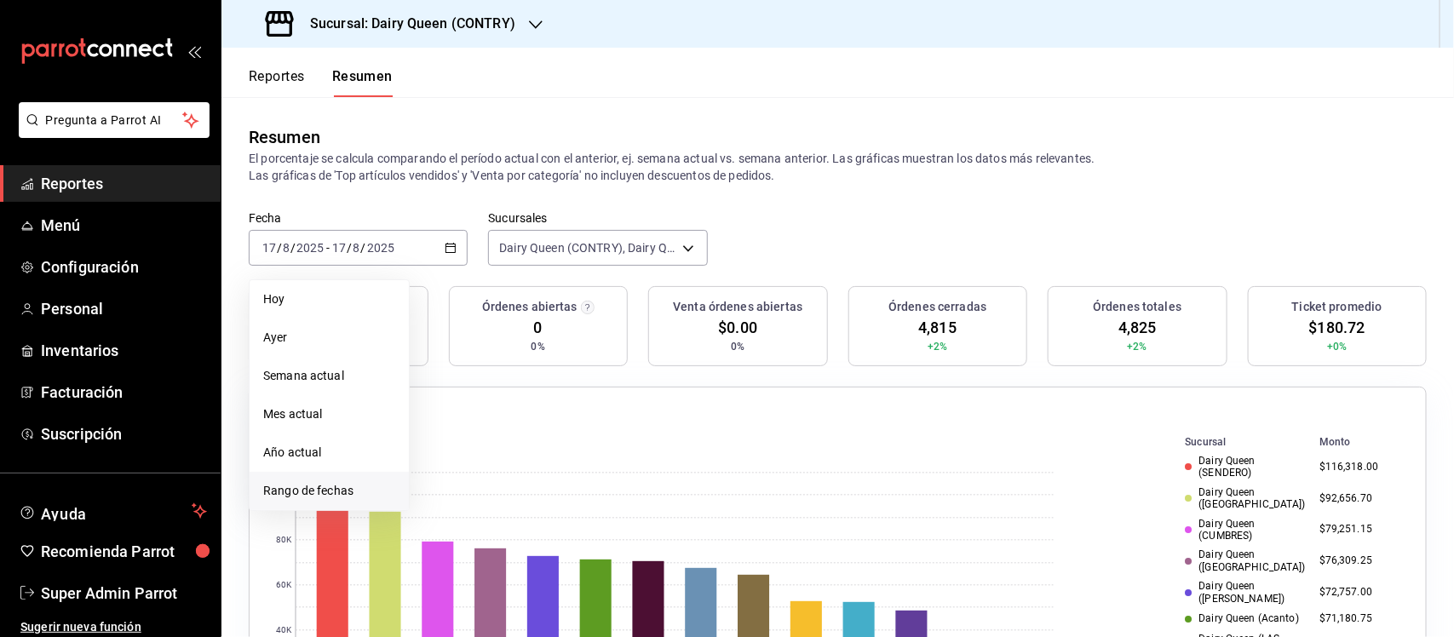
click at [335, 492] on span "Rango de fechas" at bounding box center [329, 491] width 132 height 18
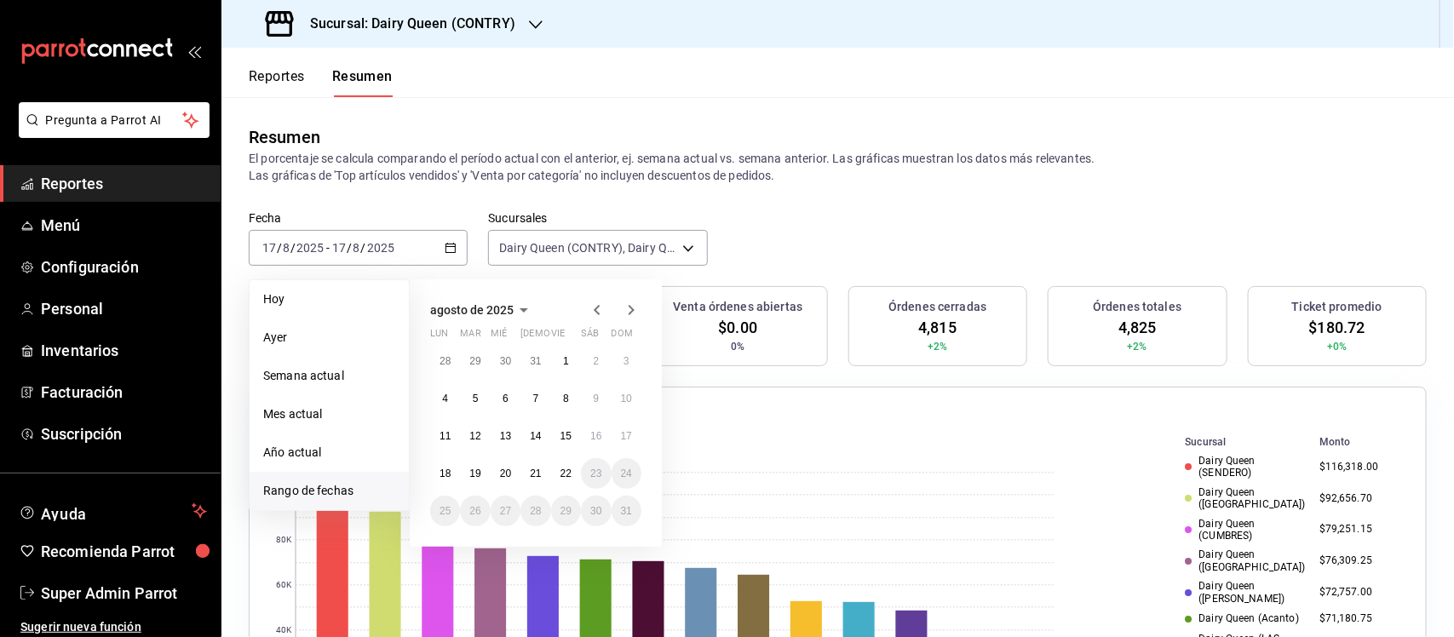
click at [597, 311] on icon "button" at bounding box center [597, 310] width 20 height 20
click at [599, 435] on abbr "19" at bounding box center [595, 436] width 11 height 12
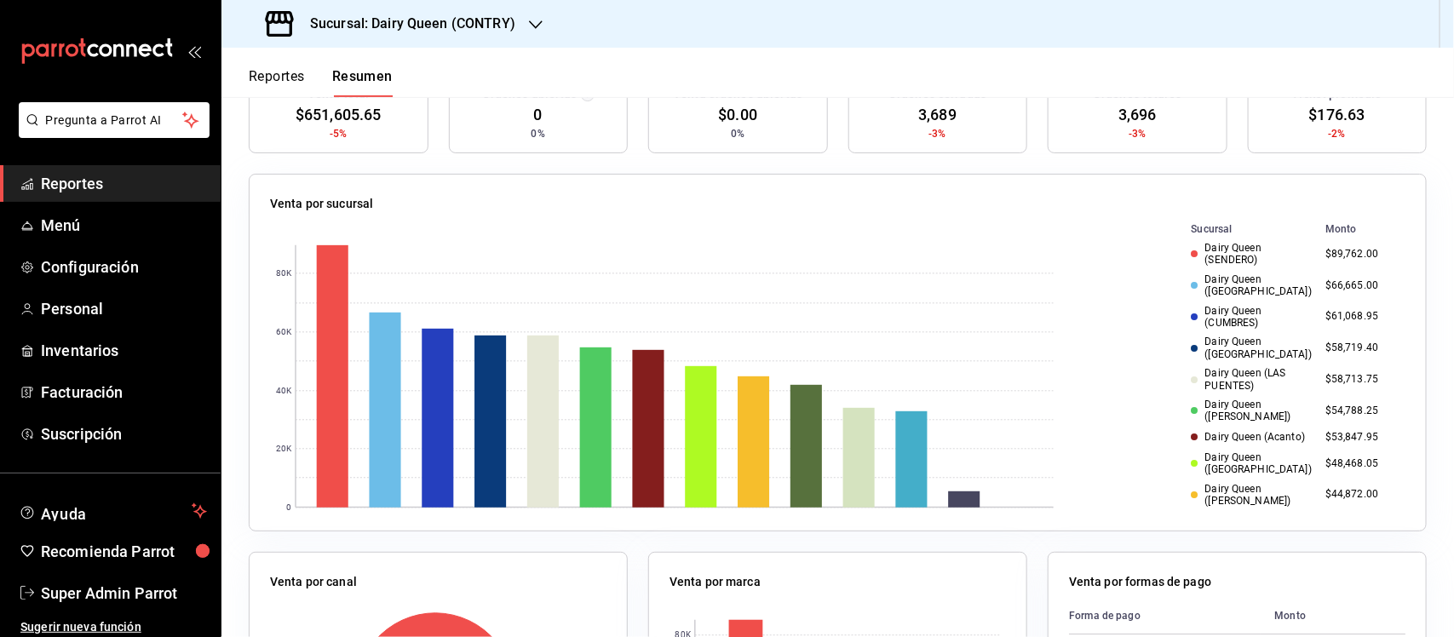
scroll to position [106, 0]
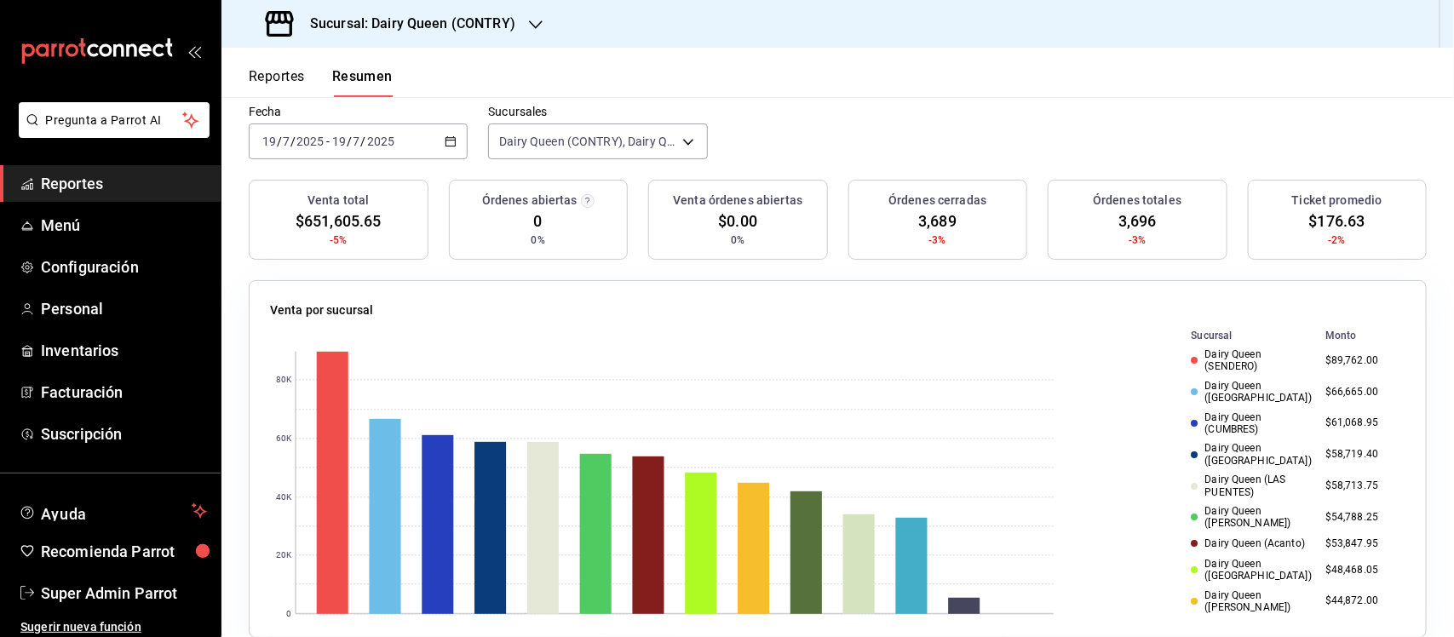
click at [445, 138] on \(Stroke\) "button" at bounding box center [450, 141] width 10 height 9
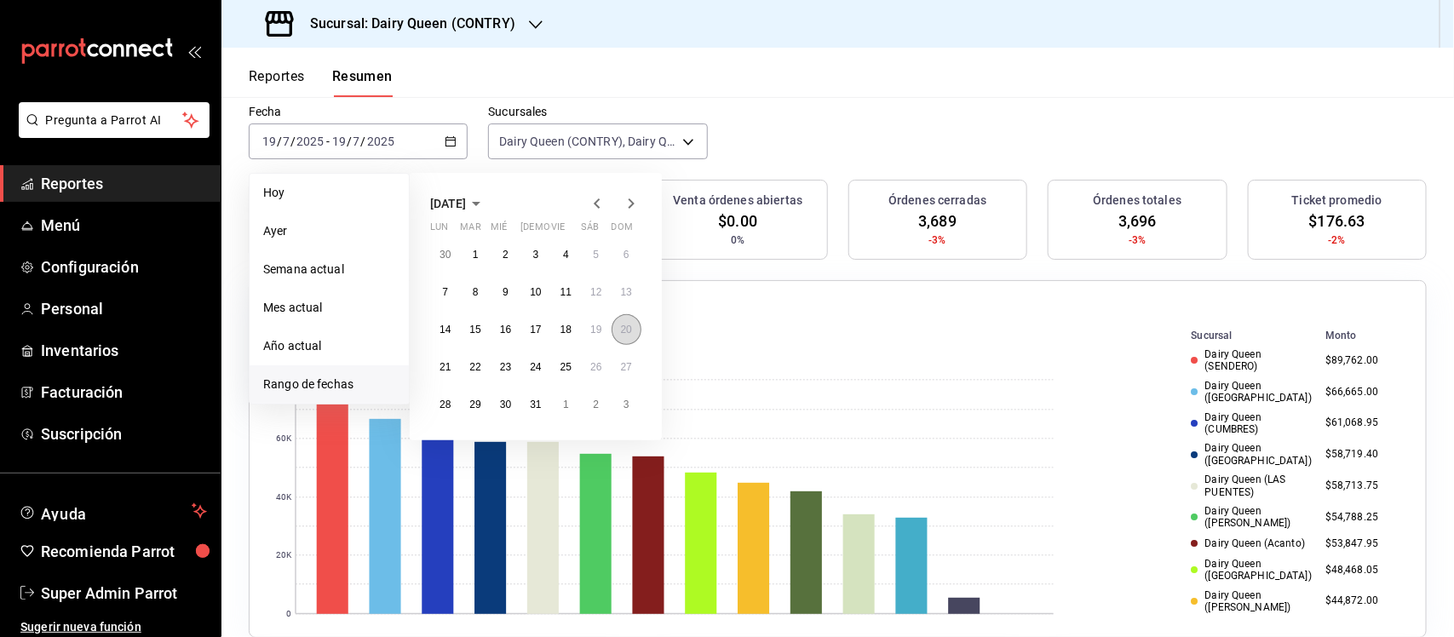
click at [631, 324] on abbr "20" at bounding box center [626, 330] width 11 height 12
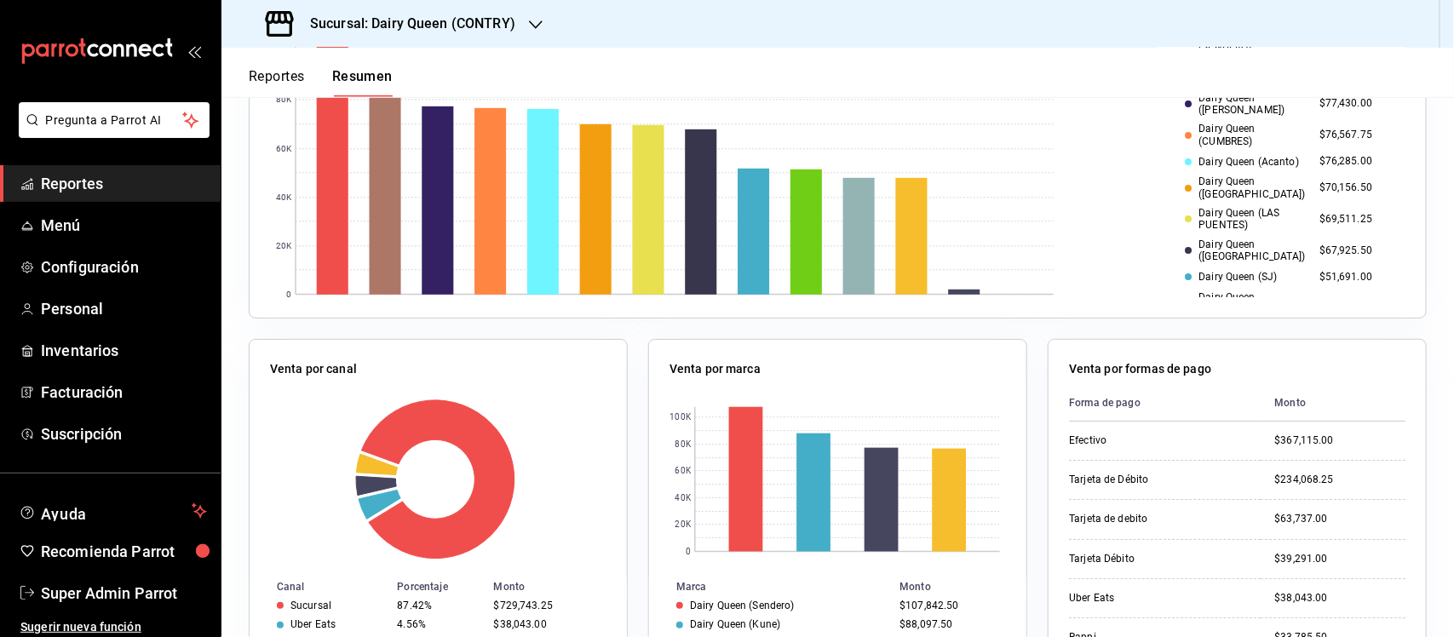
scroll to position [0, 0]
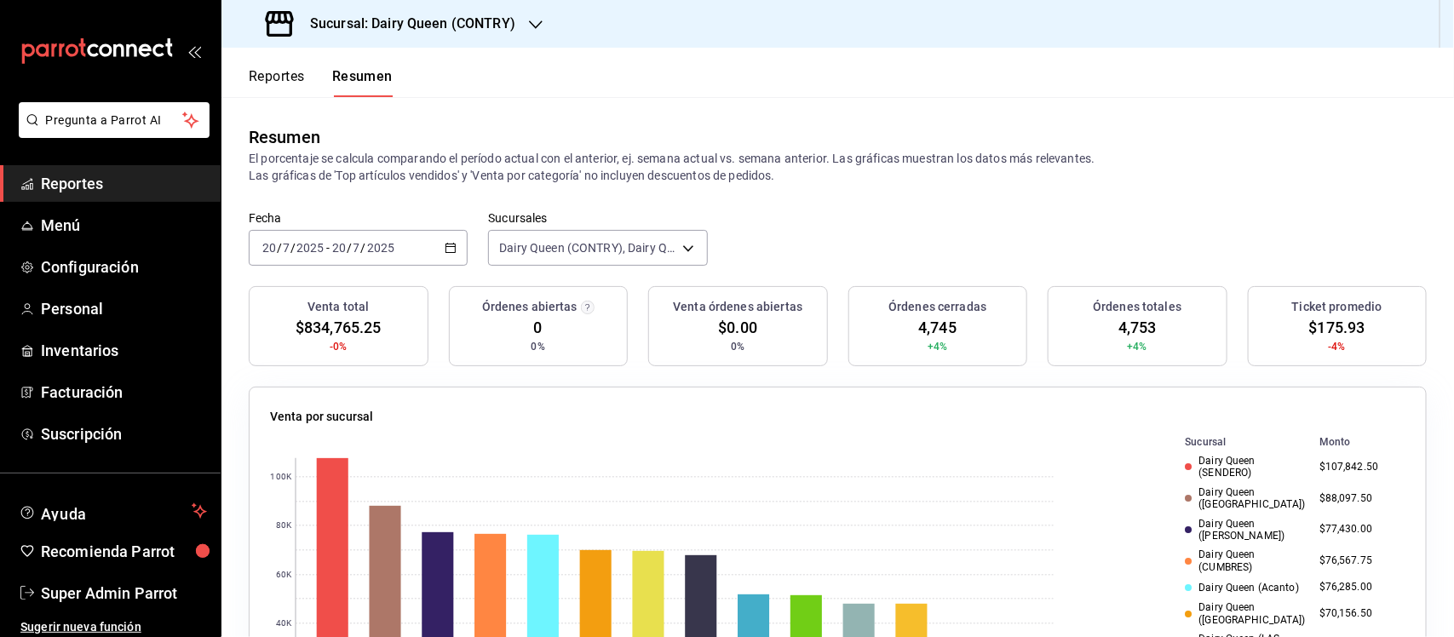
click at [451, 253] on icon "button" at bounding box center [451, 248] width 12 height 12
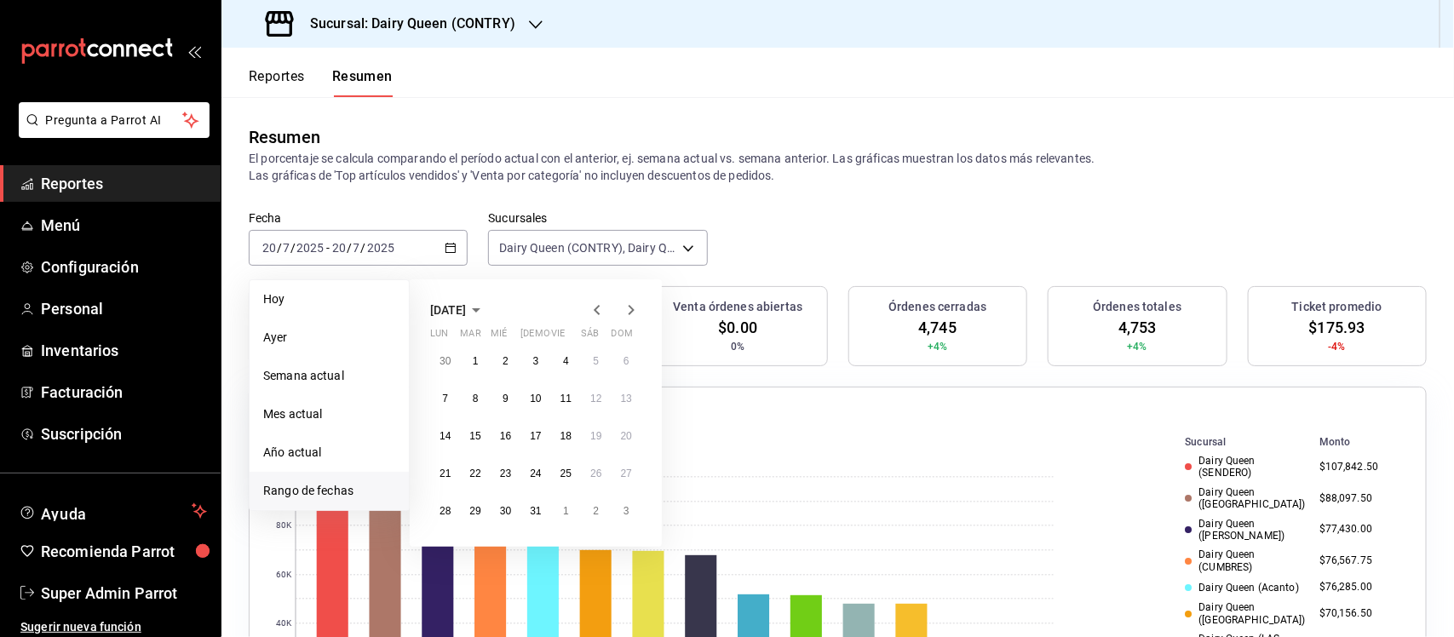
click at [628, 307] on icon "button" at bounding box center [631, 310] width 20 height 20
click at [450, 435] on abbr "11" at bounding box center [444, 436] width 11 height 12
click at [451, 432] on button "11" at bounding box center [445, 436] width 30 height 31
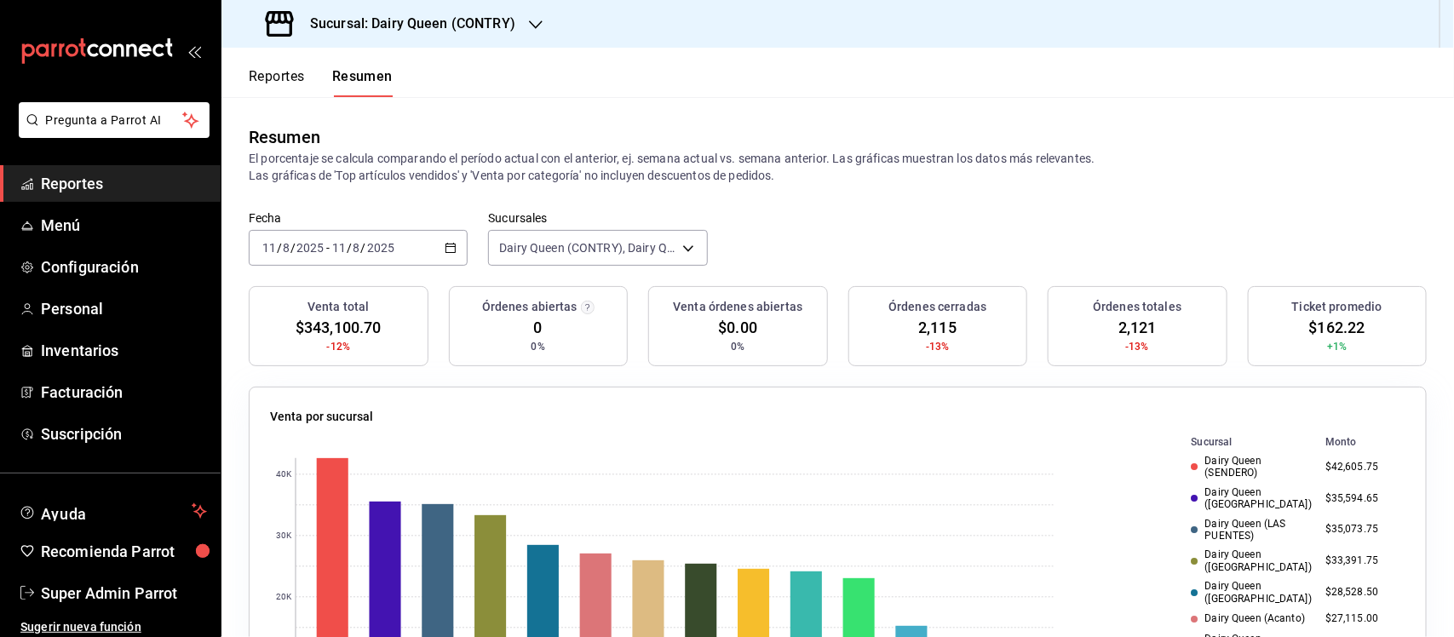
click at [444, 257] on div "2025-08-11 11 / 8 / 2025 - 2025-08-11 11 / 8 / 2025" at bounding box center [358, 248] width 219 height 36
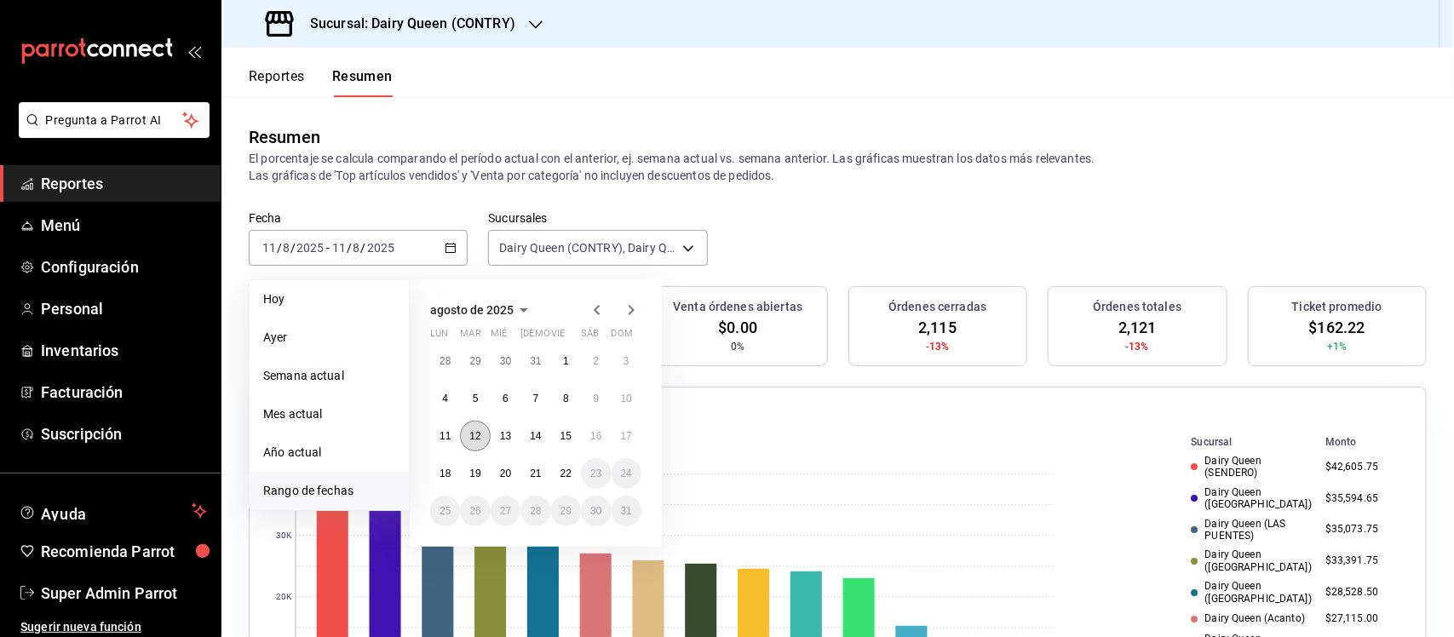
click at [483, 444] on button "12" at bounding box center [475, 436] width 30 height 31
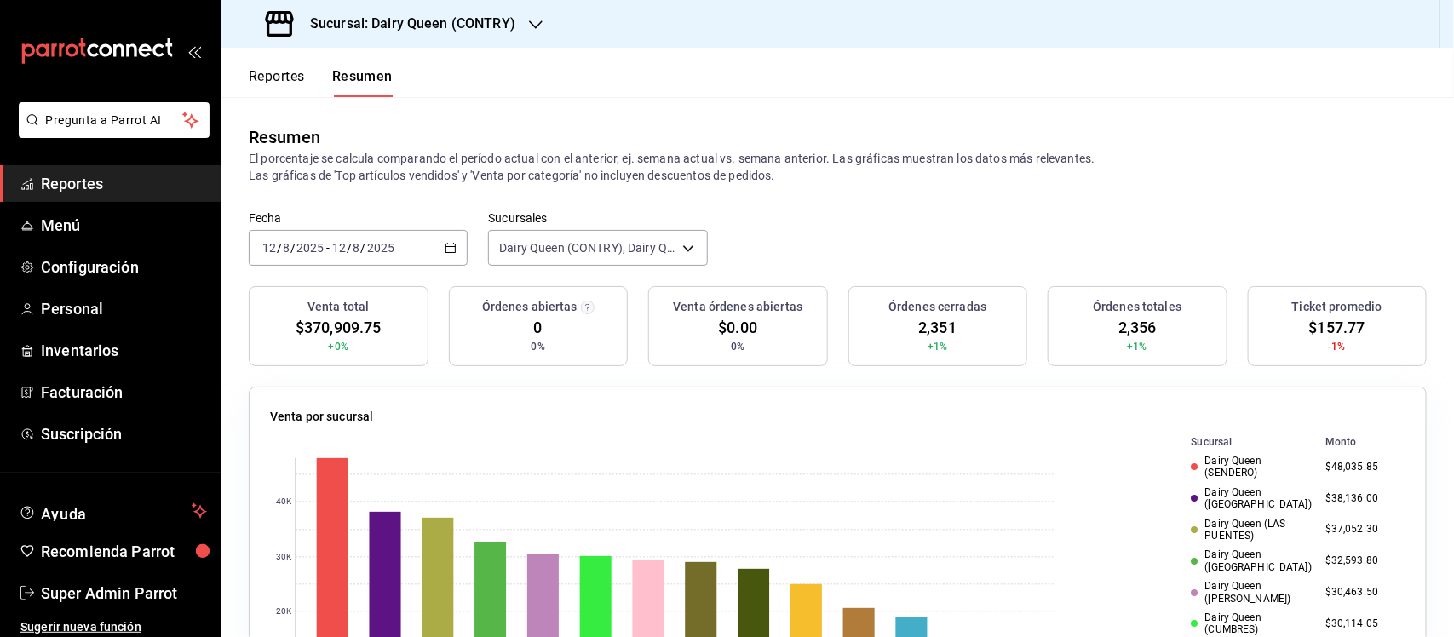
click at [444, 240] on div "2025-08-12 12 / 8 / 2025 - 2025-08-12 12 / 8 / 2025" at bounding box center [358, 248] width 219 height 36
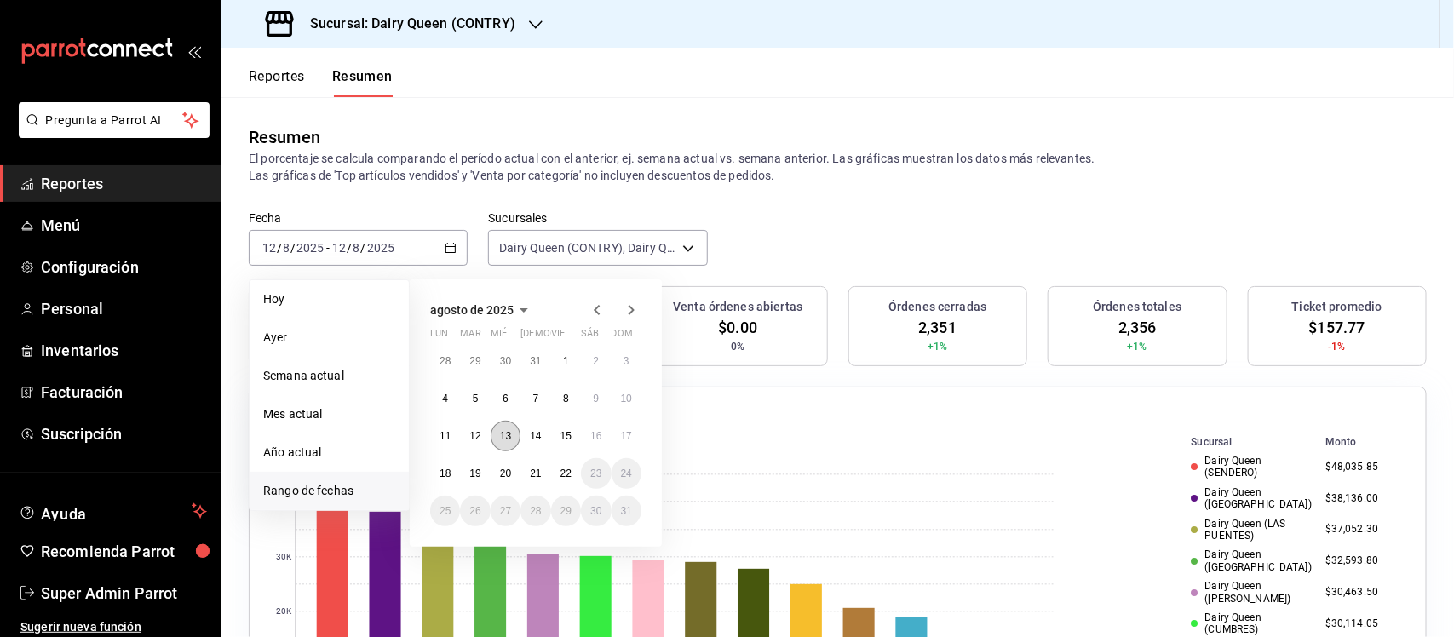
click at [509, 432] on abbr "13" at bounding box center [505, 436] width 11 height 12
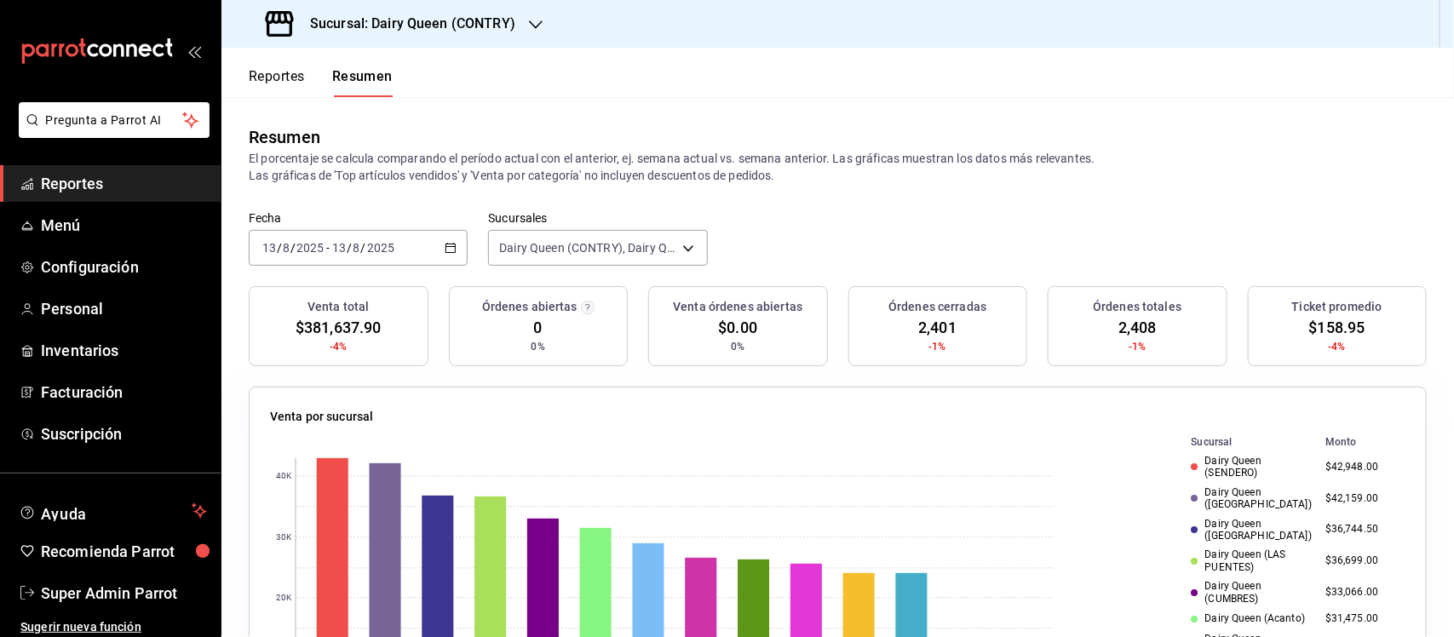
click at [436, 239] on div "2025-08-13 13 / 8 / 2025 - 2025-08-13 13 / 8 / 2025" at bounding box center [358, 248] width 219 height 36
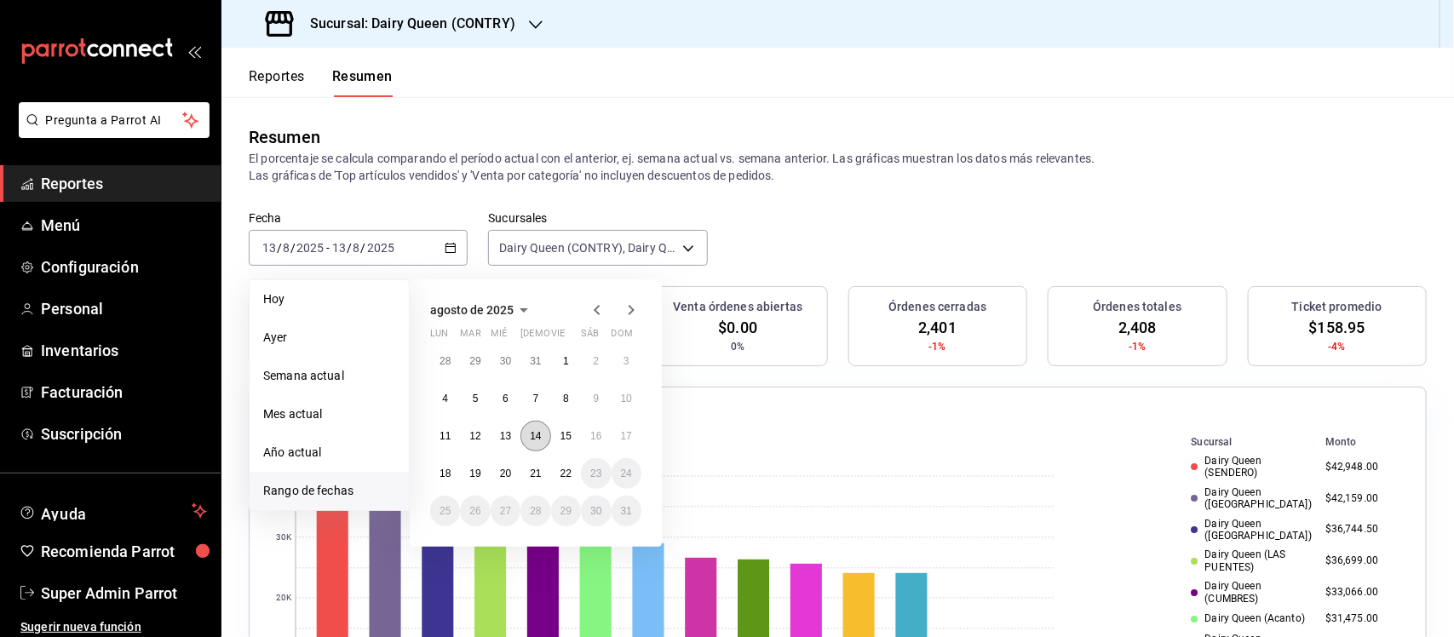
click at [539, 443] on button "14" at bounding box center [535, 436] width 30 height 31
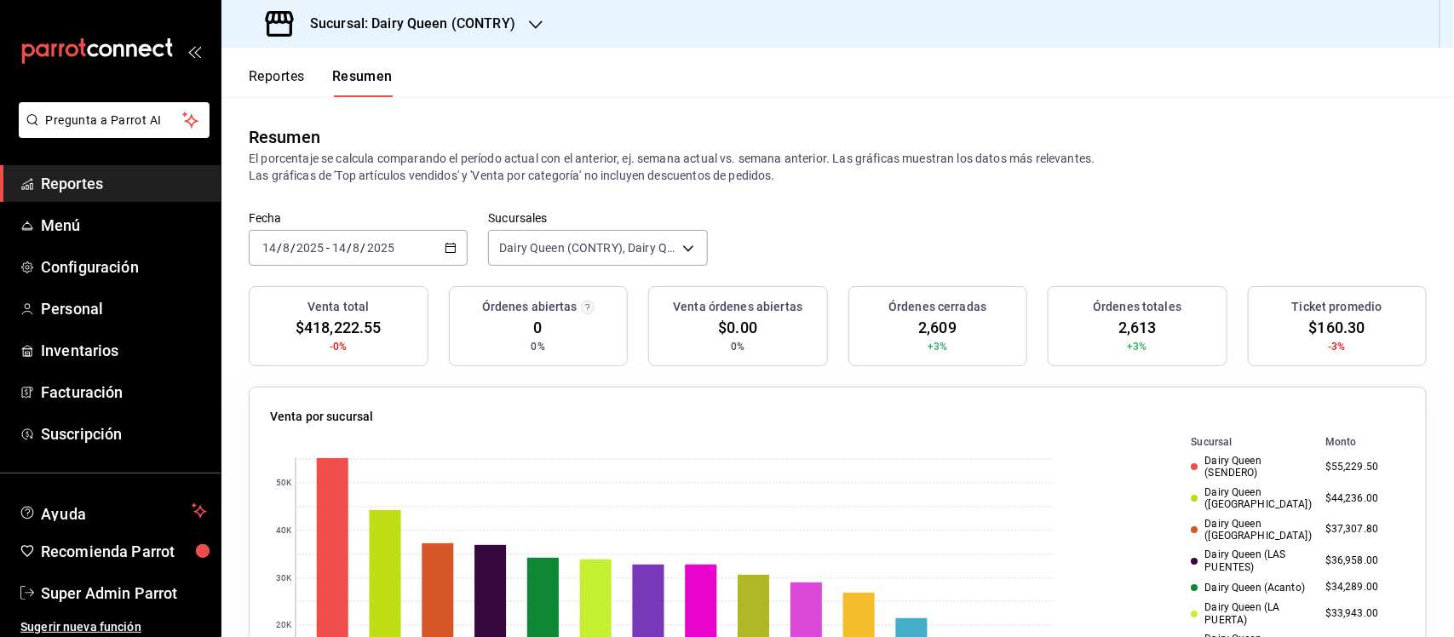
click at [453, 249] on div "2025-08-14 14 / 8 / 2025 - 2025-08-14 14 / 8 / 2025" at bounding box center [358, 248] width 219 height 36
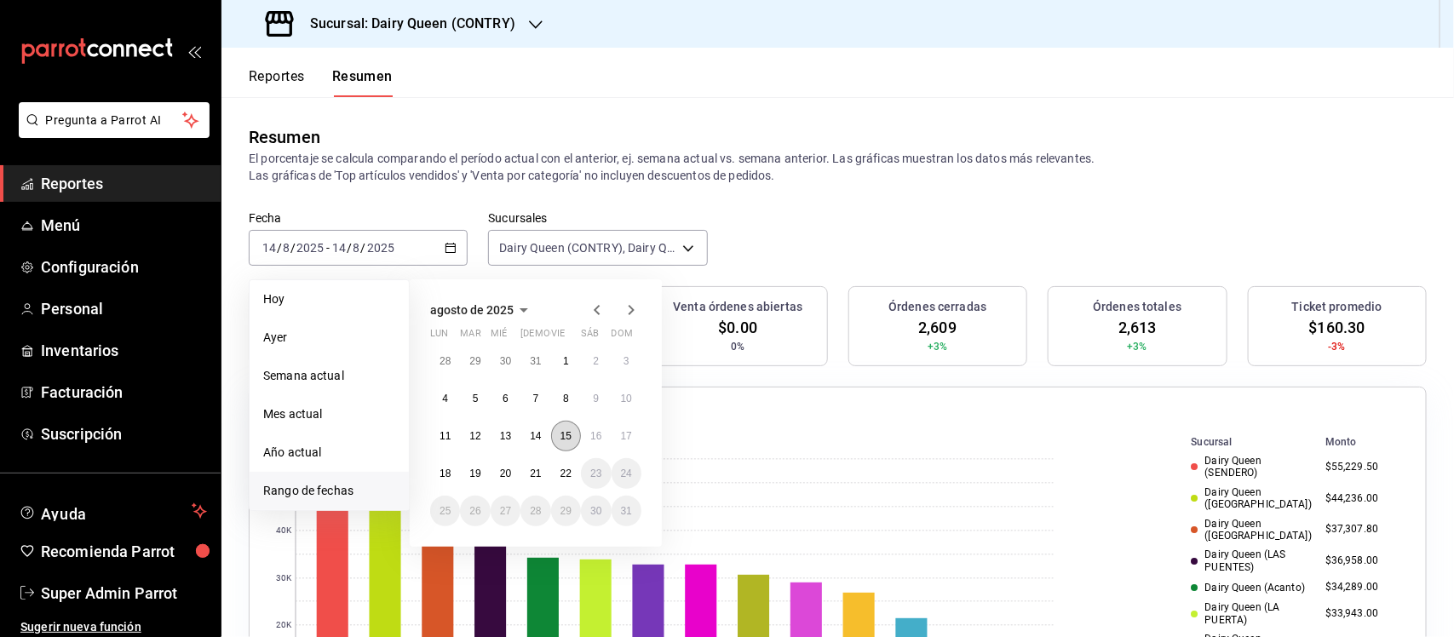
click at [564, 428] on button "15" at bounding box center [566, 436] width 30 height 31
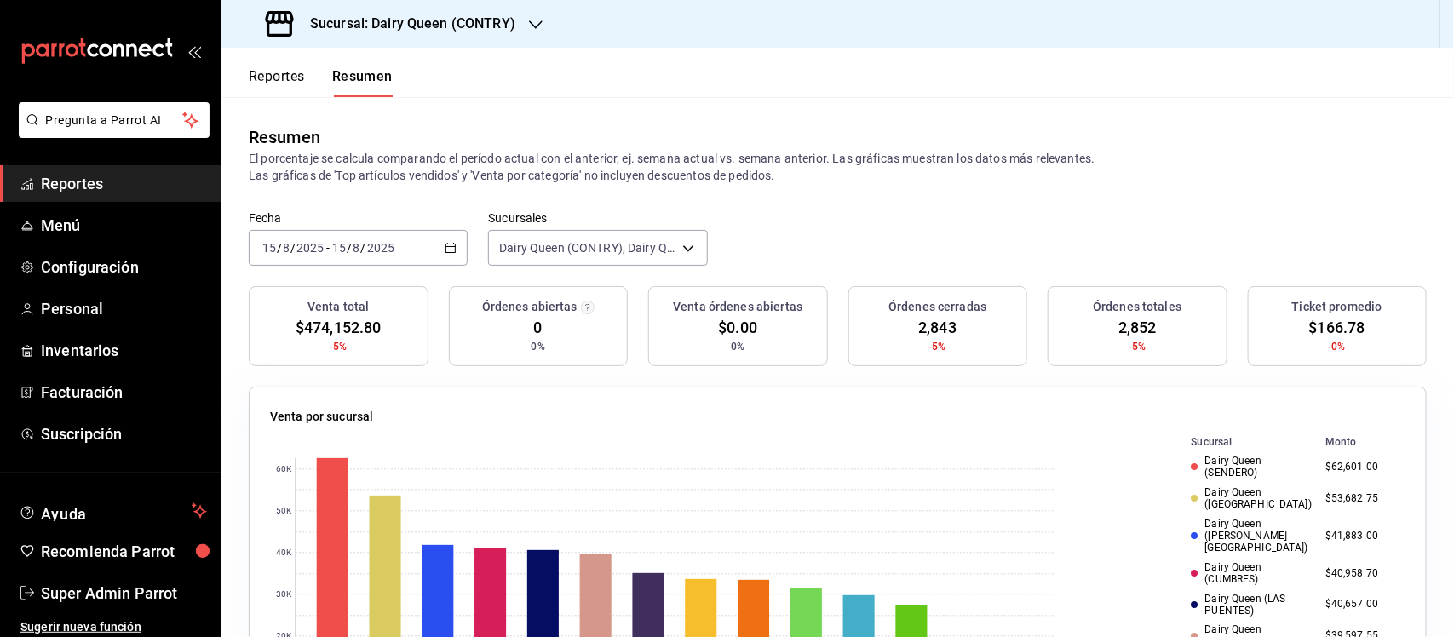
click at [445, 239] on div "2025-08-15 15 / 8 / 2025 - 2025-08-15 15 / 8 / 2025" at bounding box center [358, 248] width 219 height 36
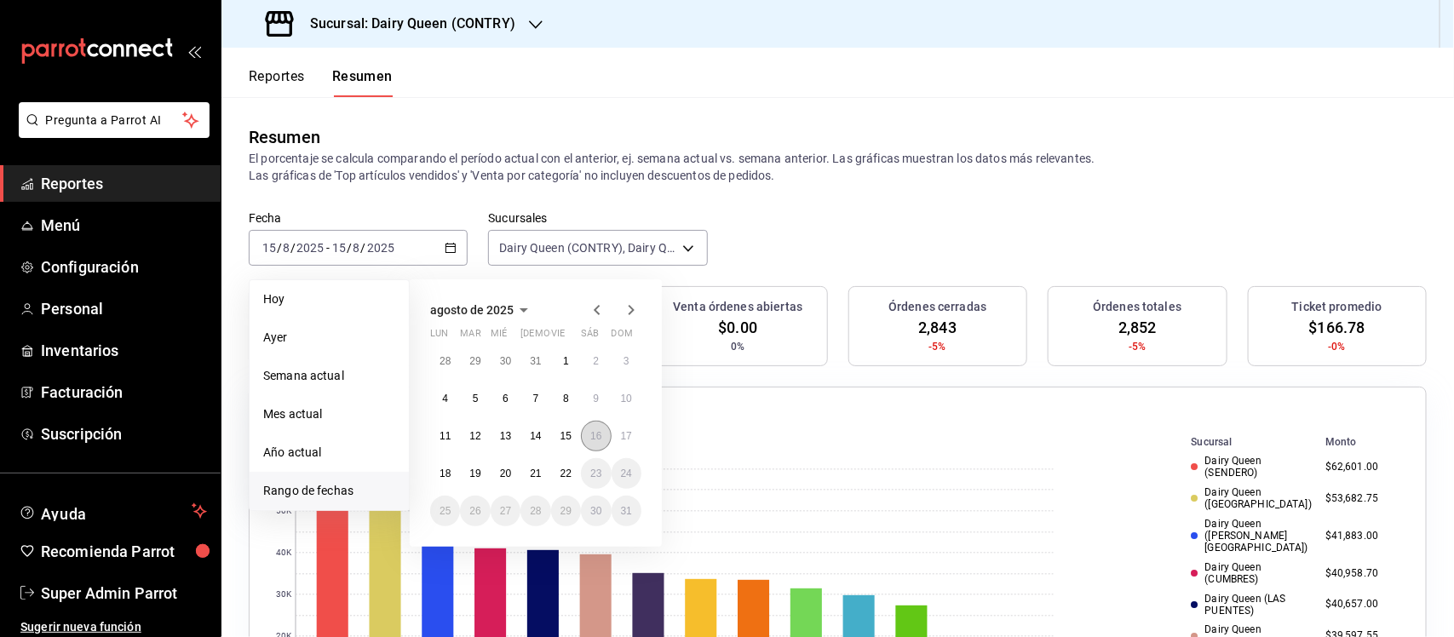
click at [597, 431] on abbr "16" at bounding box center [595, 436] width 11 height 12
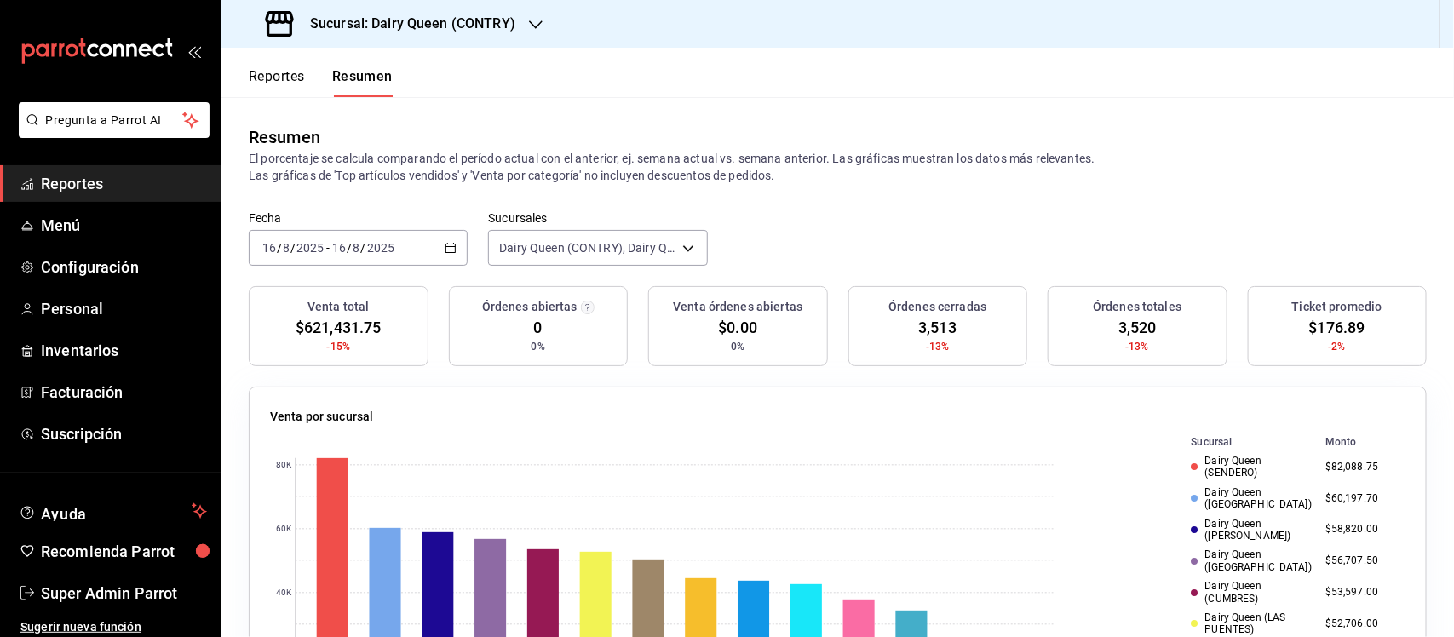
click at [450, 247] on \(Stroke\) "button" at bounding box center [450, 246] width 9 height 1
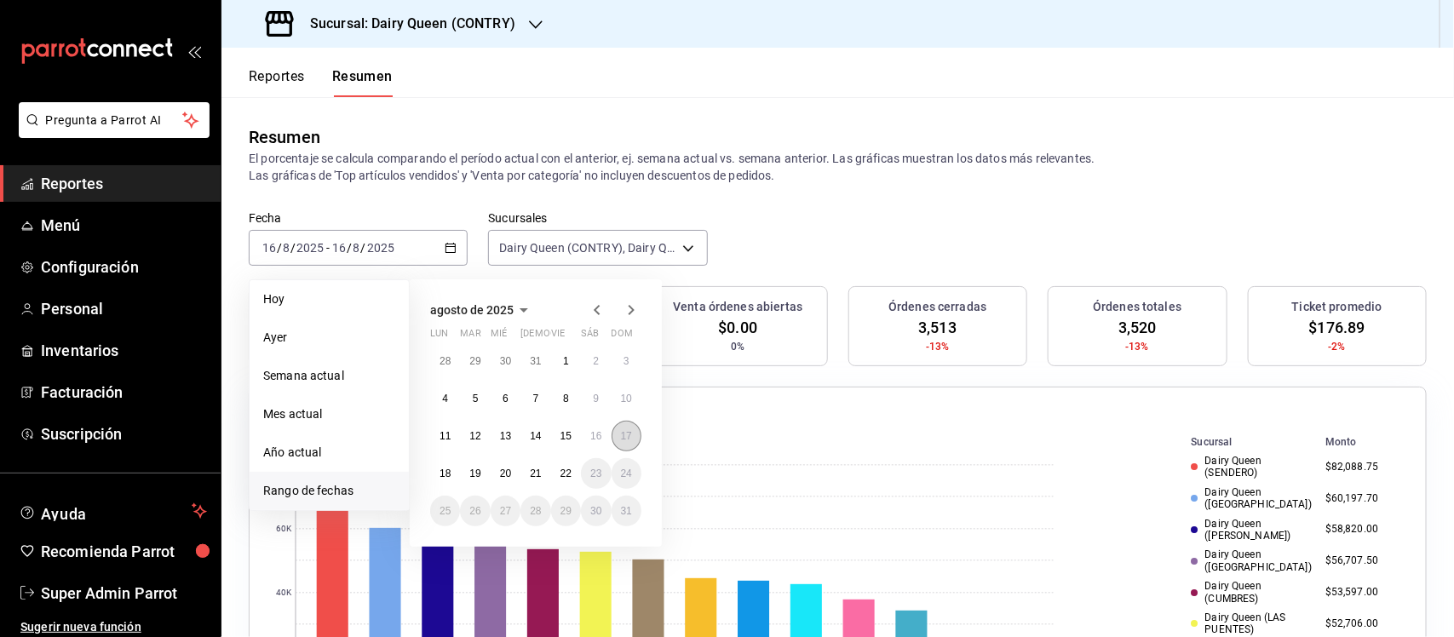
click at [633, 445] on button "17" at bounding box center [627, 436] width 30 height 31
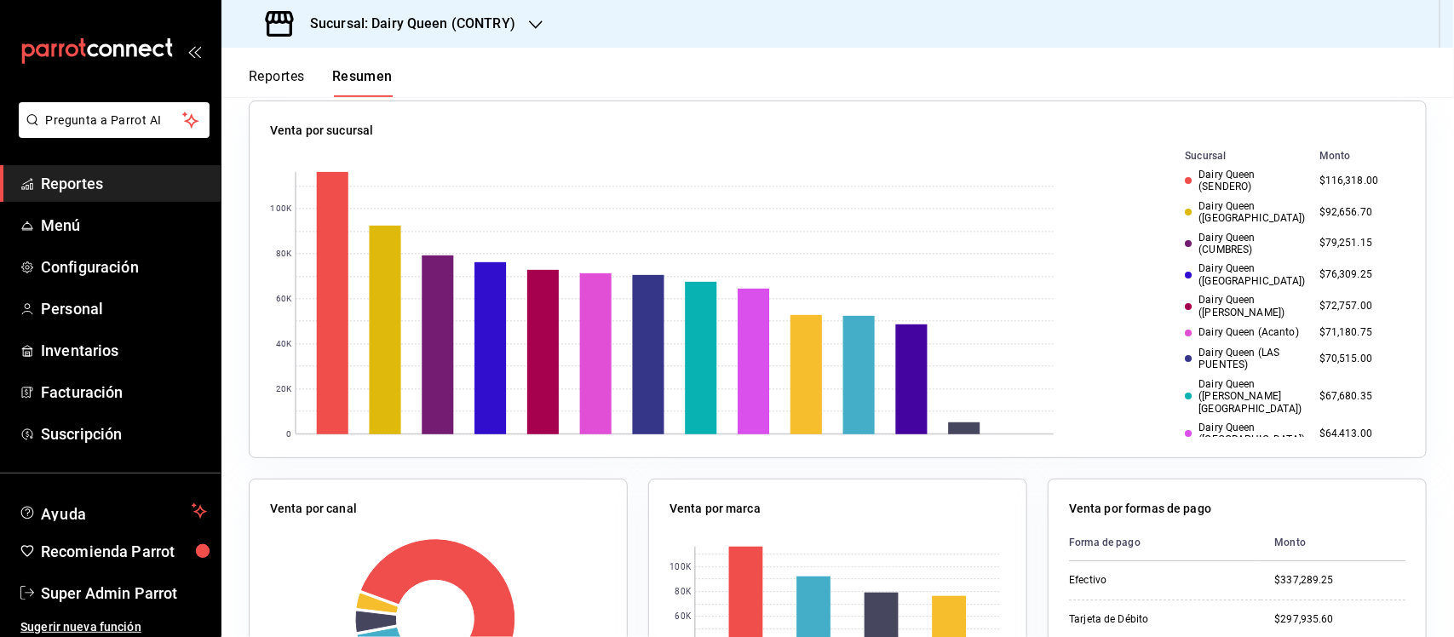
scroll to position [319, 0]
